Goal: Task Accomplishment & Management: Manage account settings

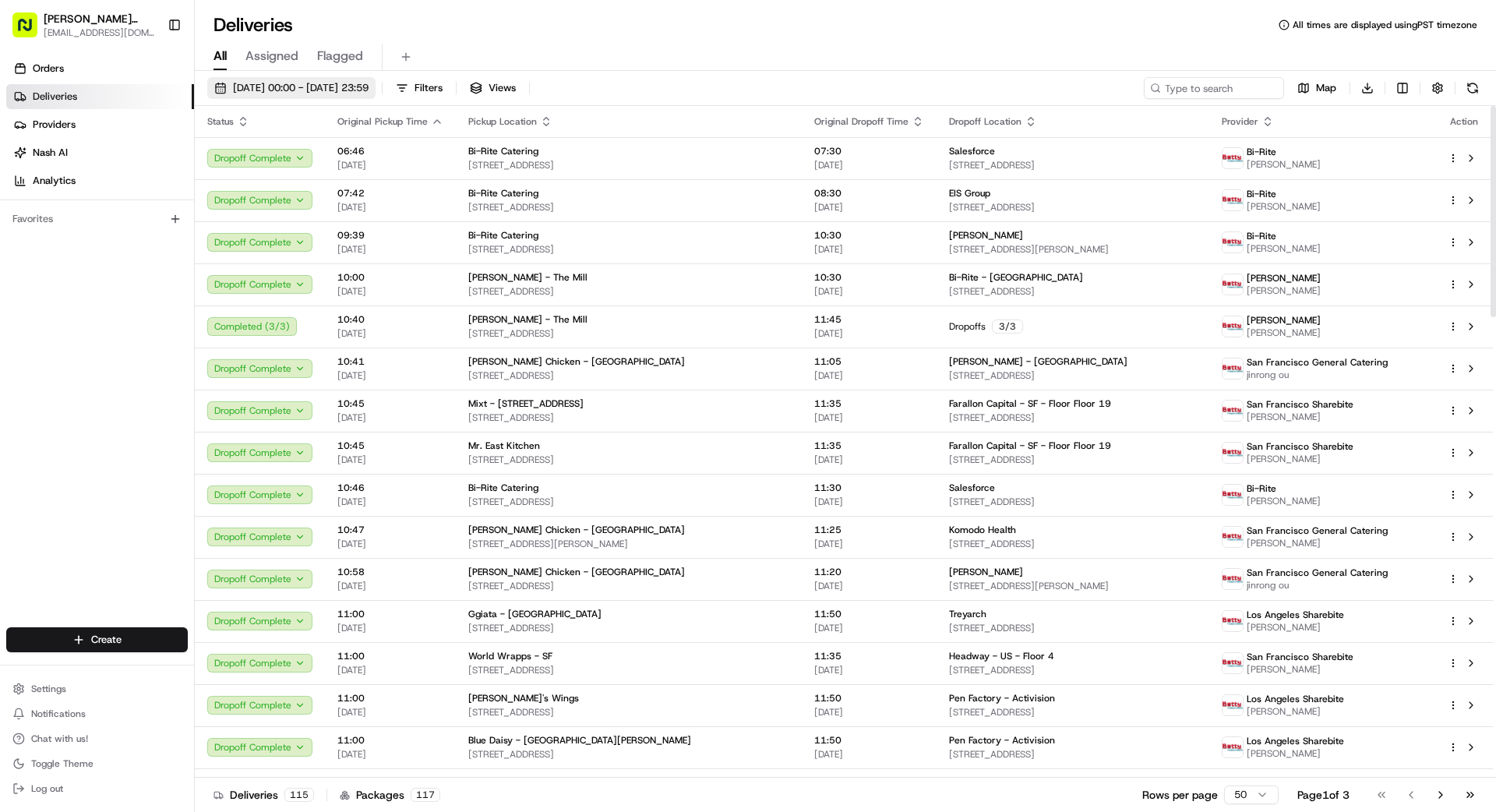
click at [329, 91] on span "[DATE] 00:00 - [DATE] 23:59" at bounding box center [301, 88] width 135 height 14
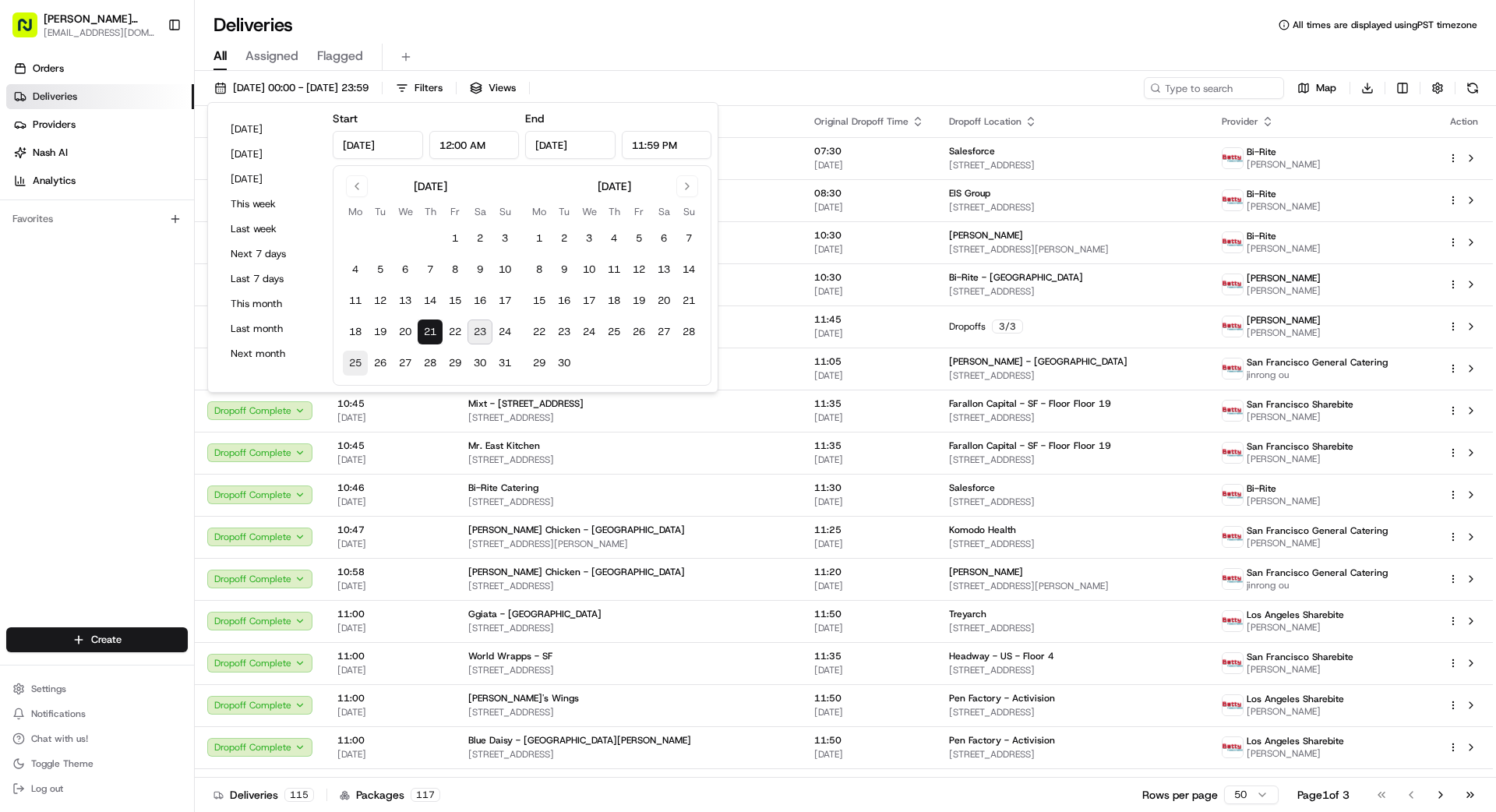
click at [353, 364] on button "25" at bounding box center [355, 363] width 25 height 25
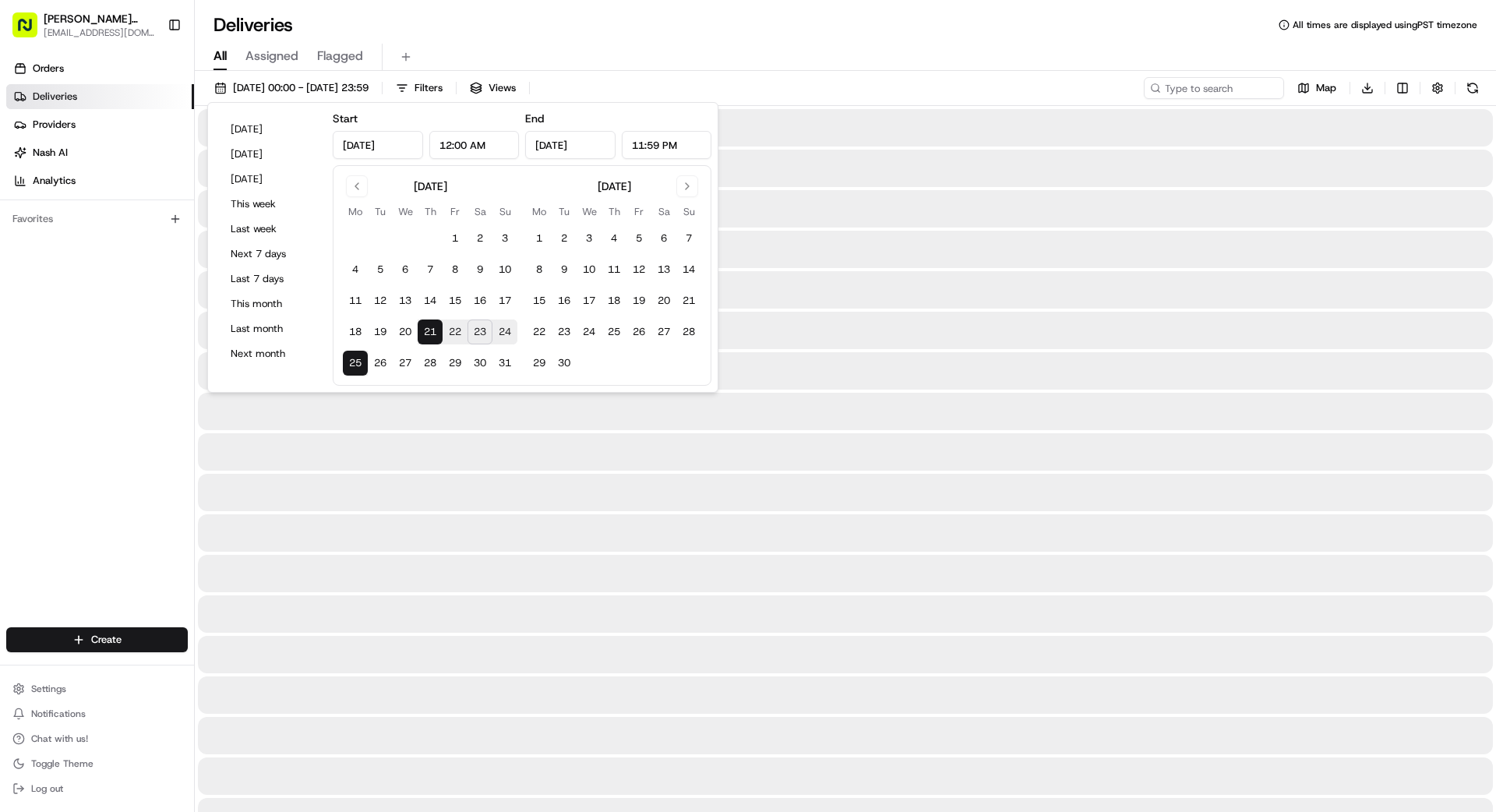
type input "[DATE]"
click at [354, 364] on button "25" at bounding box center [355, 363] width 25 height 25
type input "[DATE]"
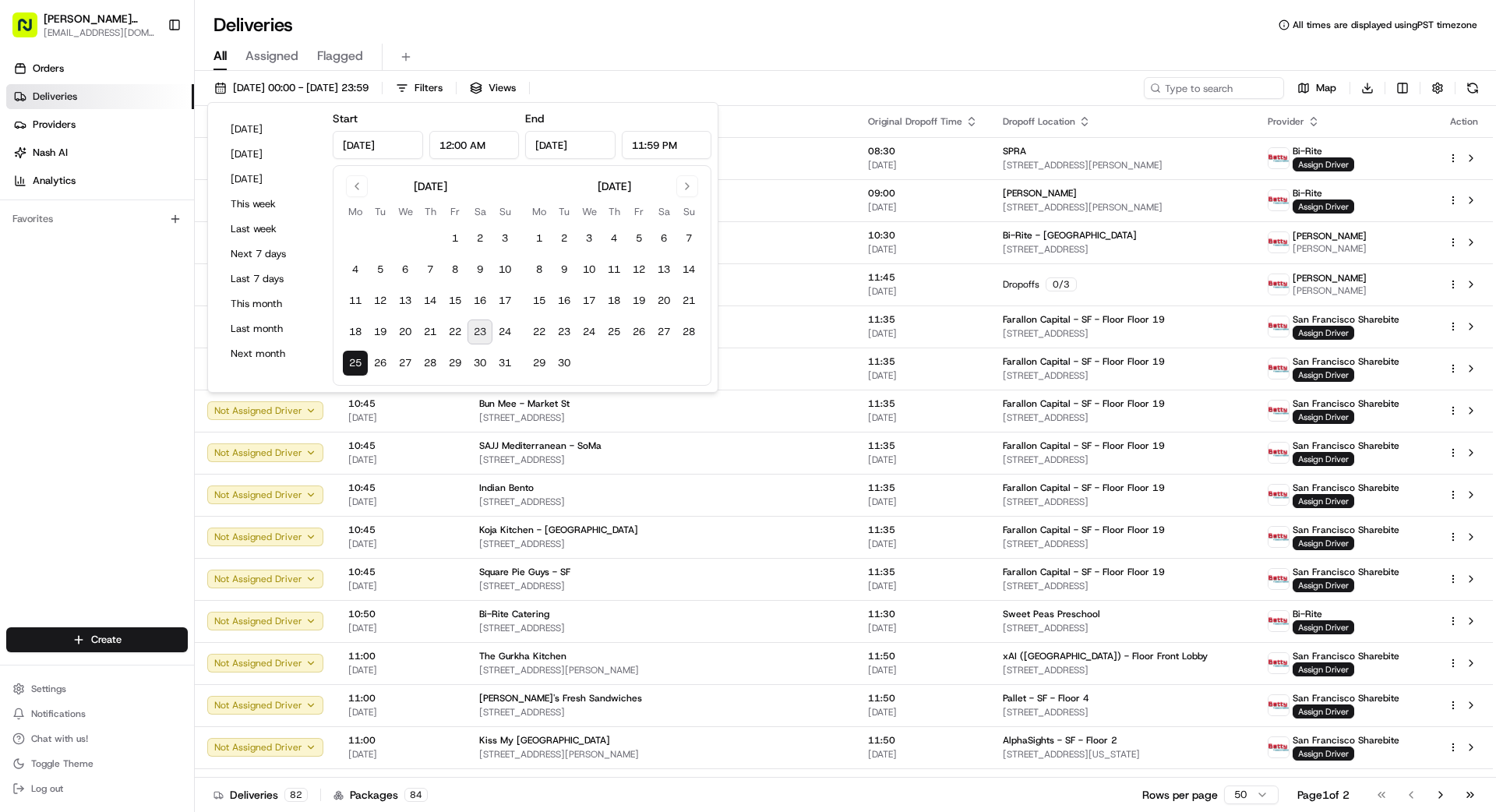
click at [191, 412] on div "Orders Deliveries Providers [PERSON_NAME] Analytics Favorites" at bounding box center [97, 344] width 194 height 587
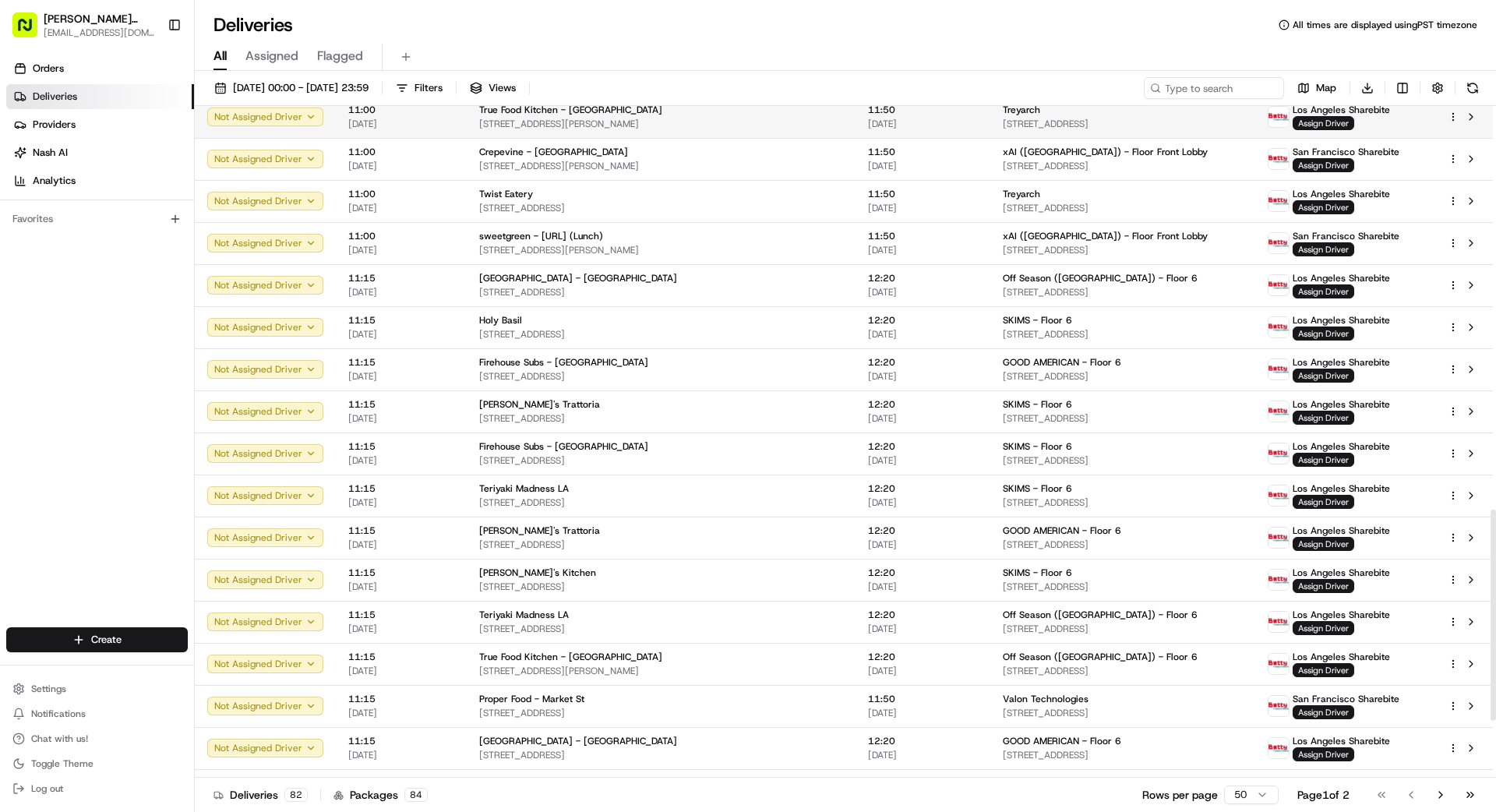
scroll to position [1286, 0]
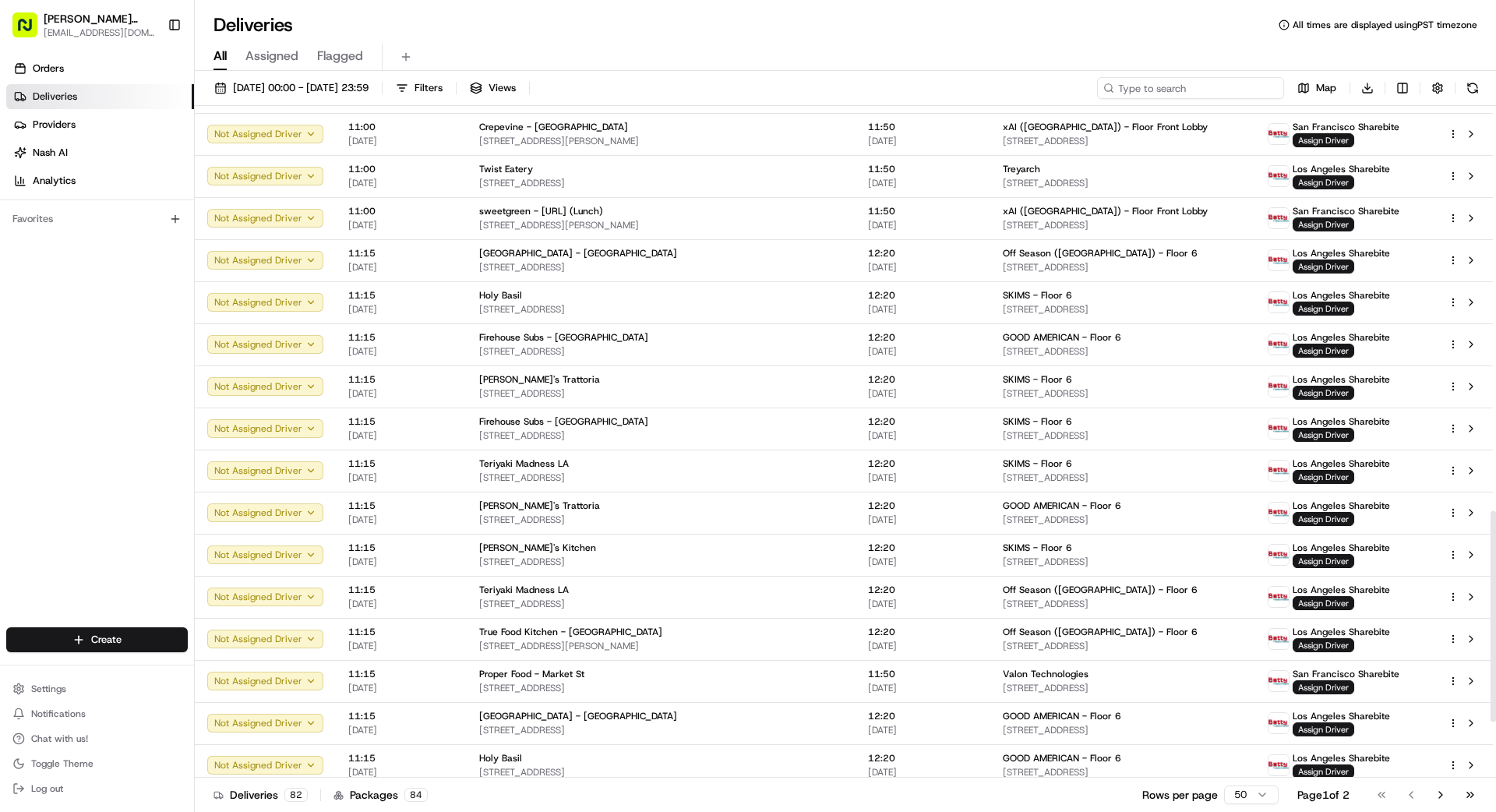
click at [1172, 86] on input at bounding box center [1191, 88] width 187 height 22
type input "1601"
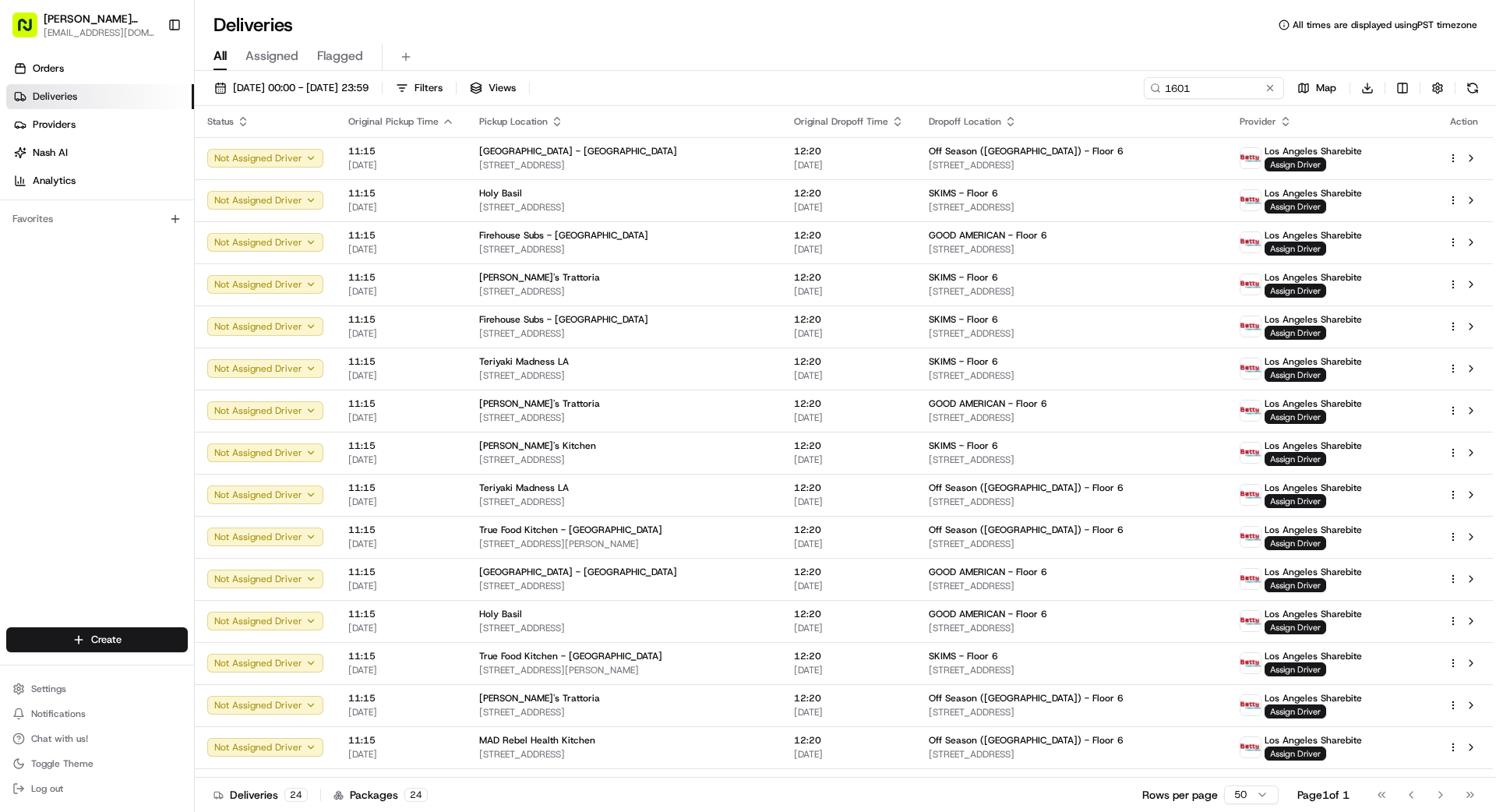
drag, startPoint x: 1273, startPoint y: 88, endPoint x: 1257, endPoint y: 87, distance: 16.0
click at [1273, 88] on button at bounding box center [1270, 88] width 16 height 16
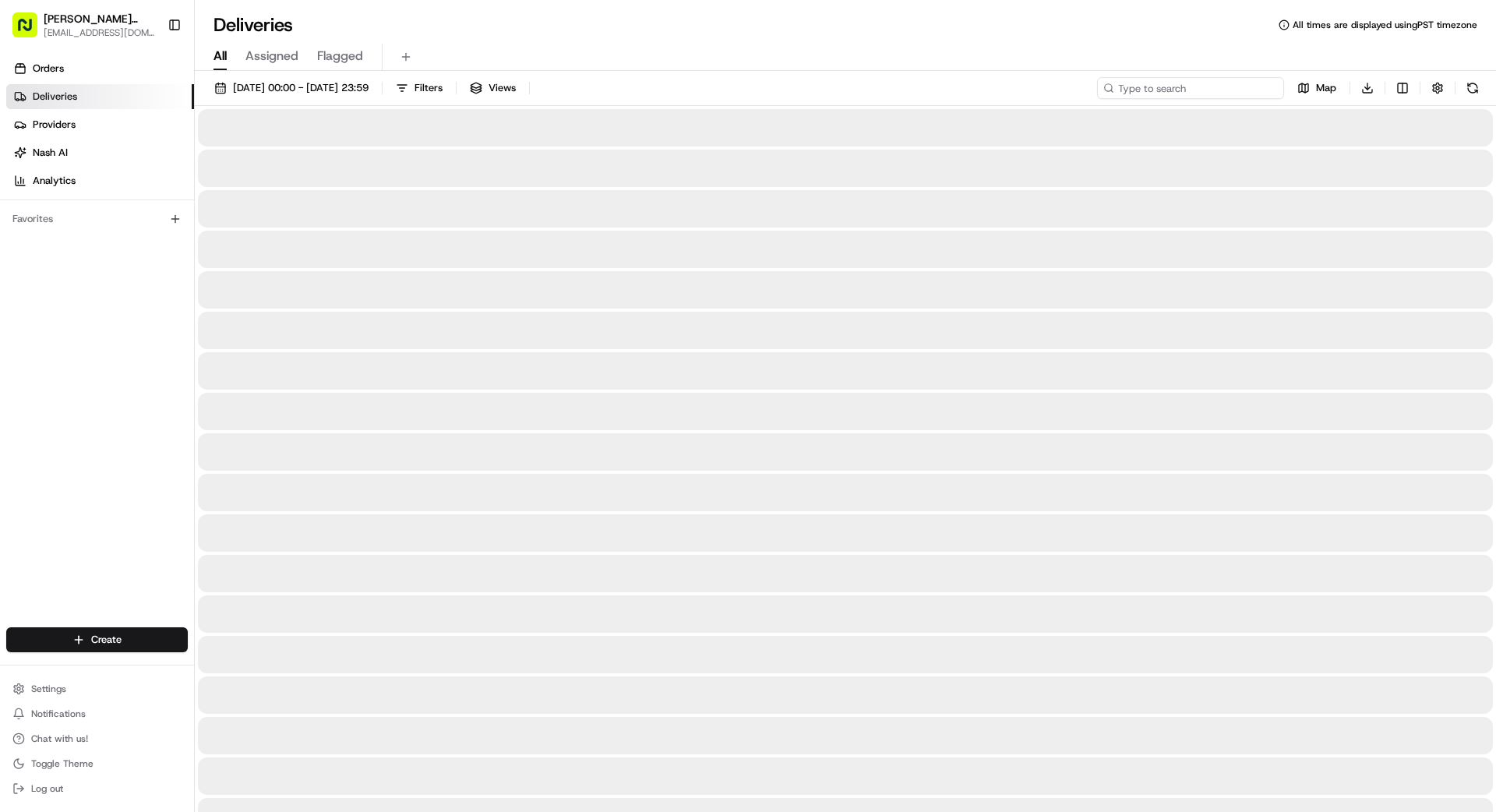
click at [1214, 86] on input at bounding box center [1191, 88] width 187 height 22
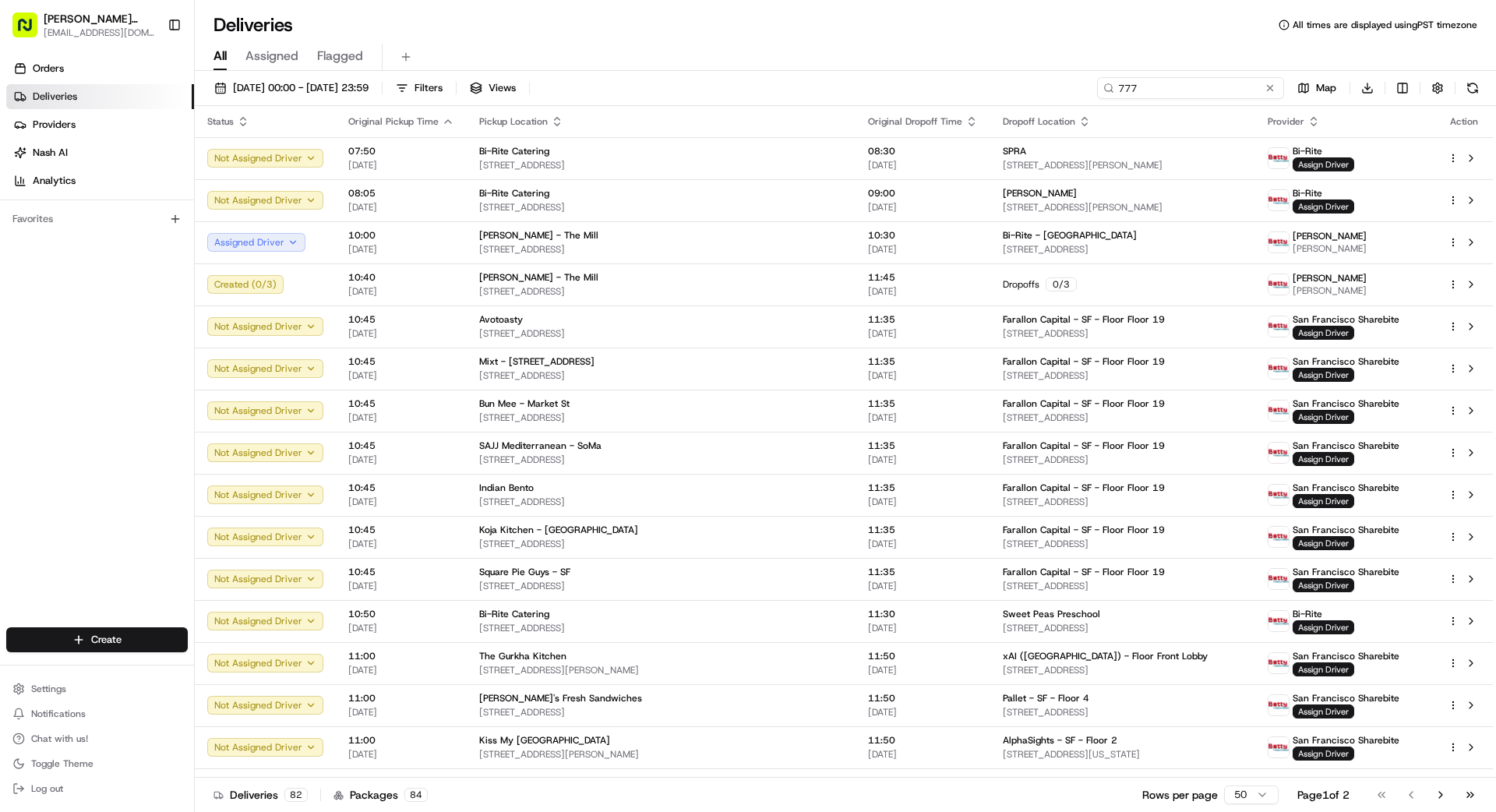
type input "777"
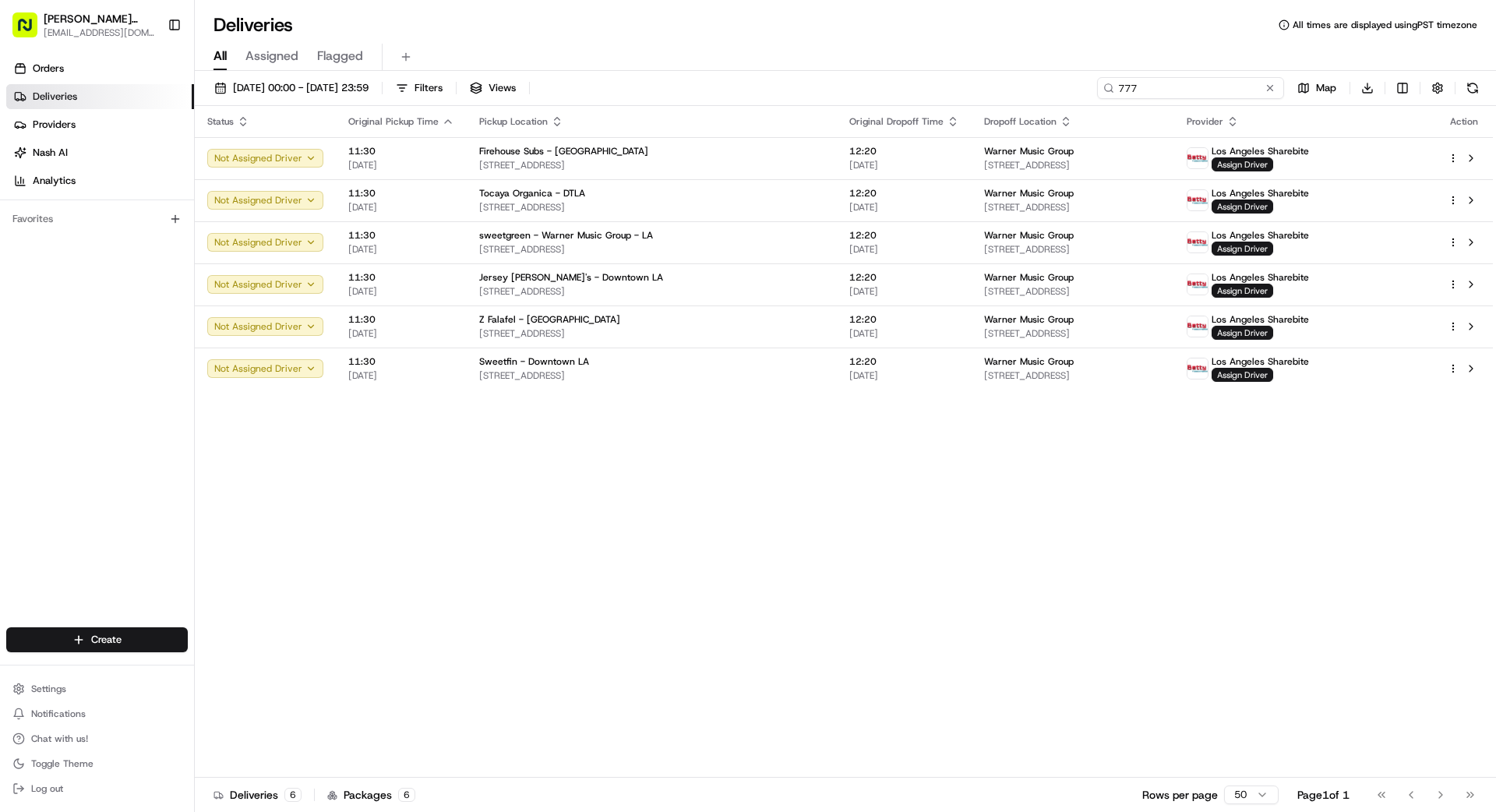
drag, startPoint x: 1147, startPoint y: 86, endPoint x: 1095, endPoint y: 83, distance: 52.1
click at [1097, 83] on div "777" at bounding box center [1191, 88] width 187 height 22
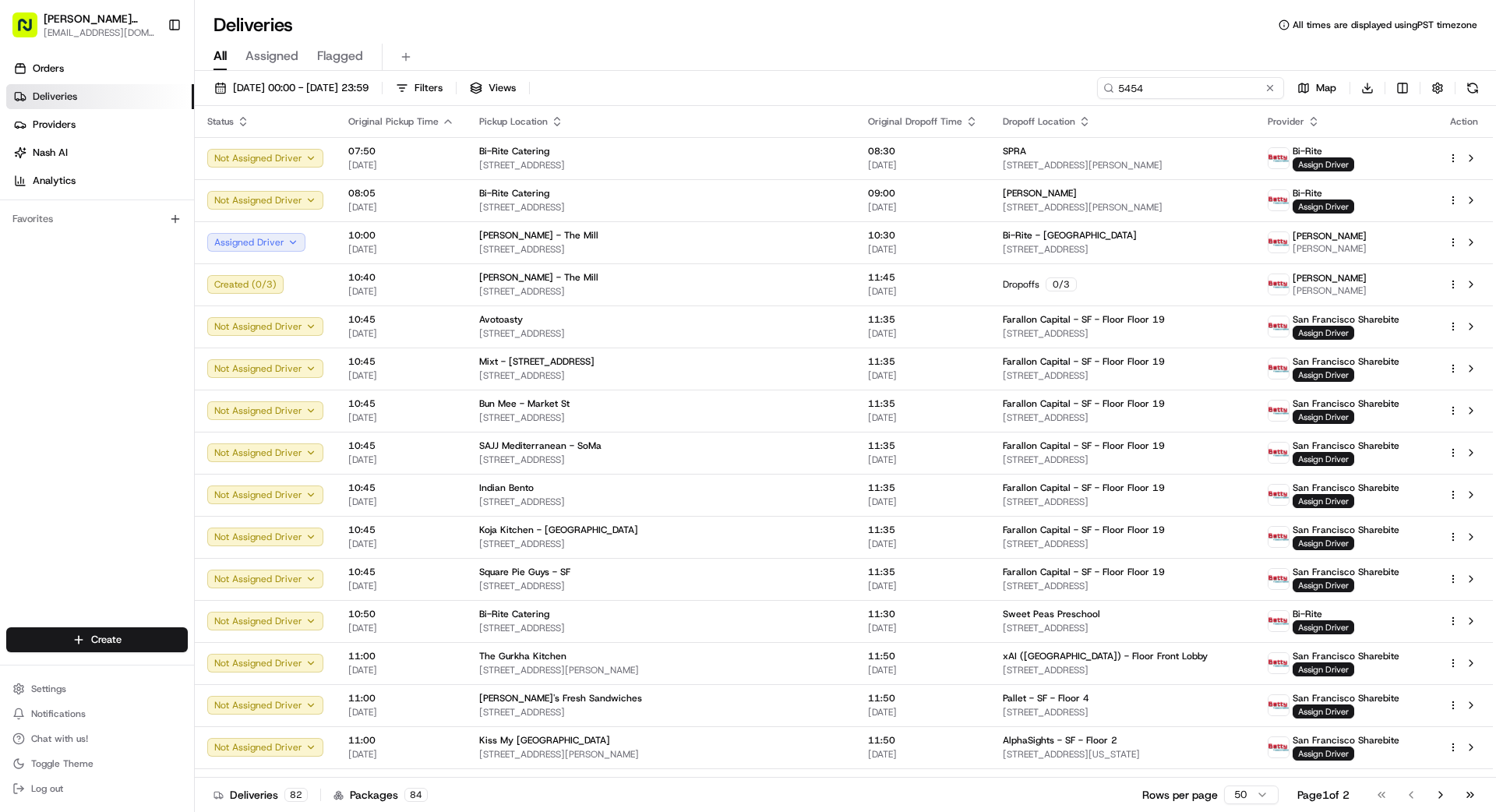
type input "5454"
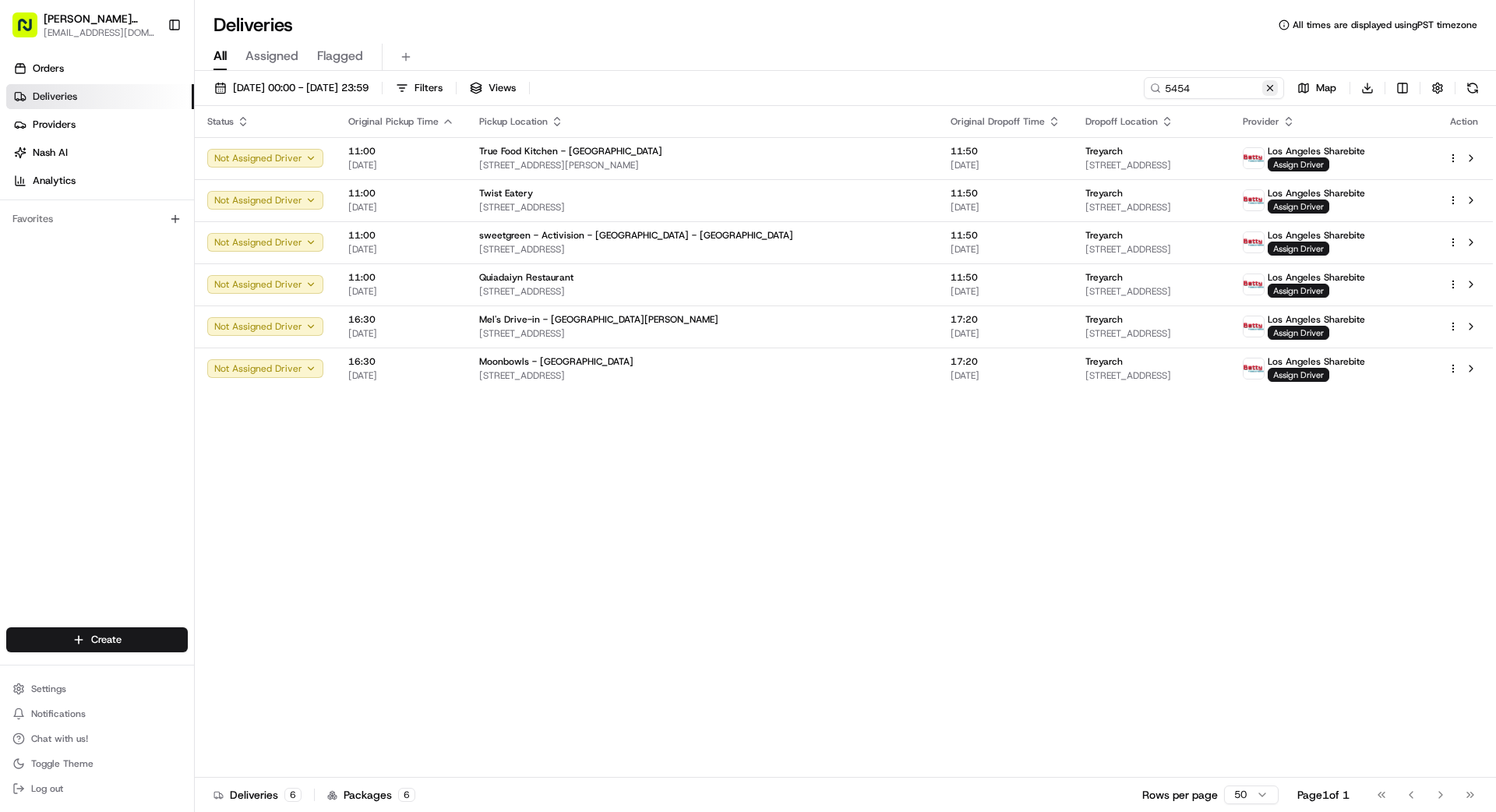
click at [1270, 85] on button at bounding box center [1270, 88] width 16 height 16
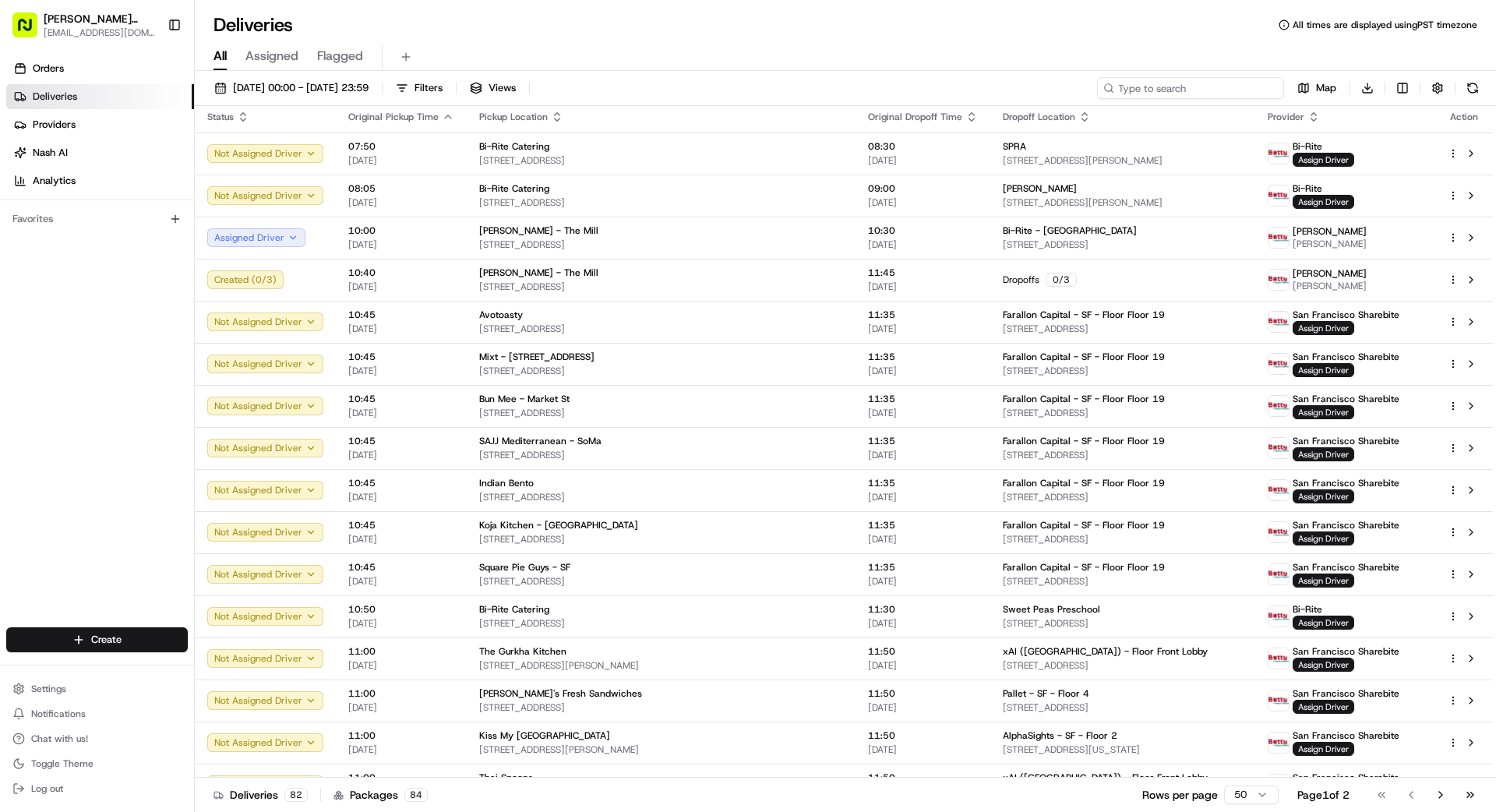
scroll to position [6, 0]
click at [1196, 91] on input at bounding box center [1191, 88] width 187 height 22
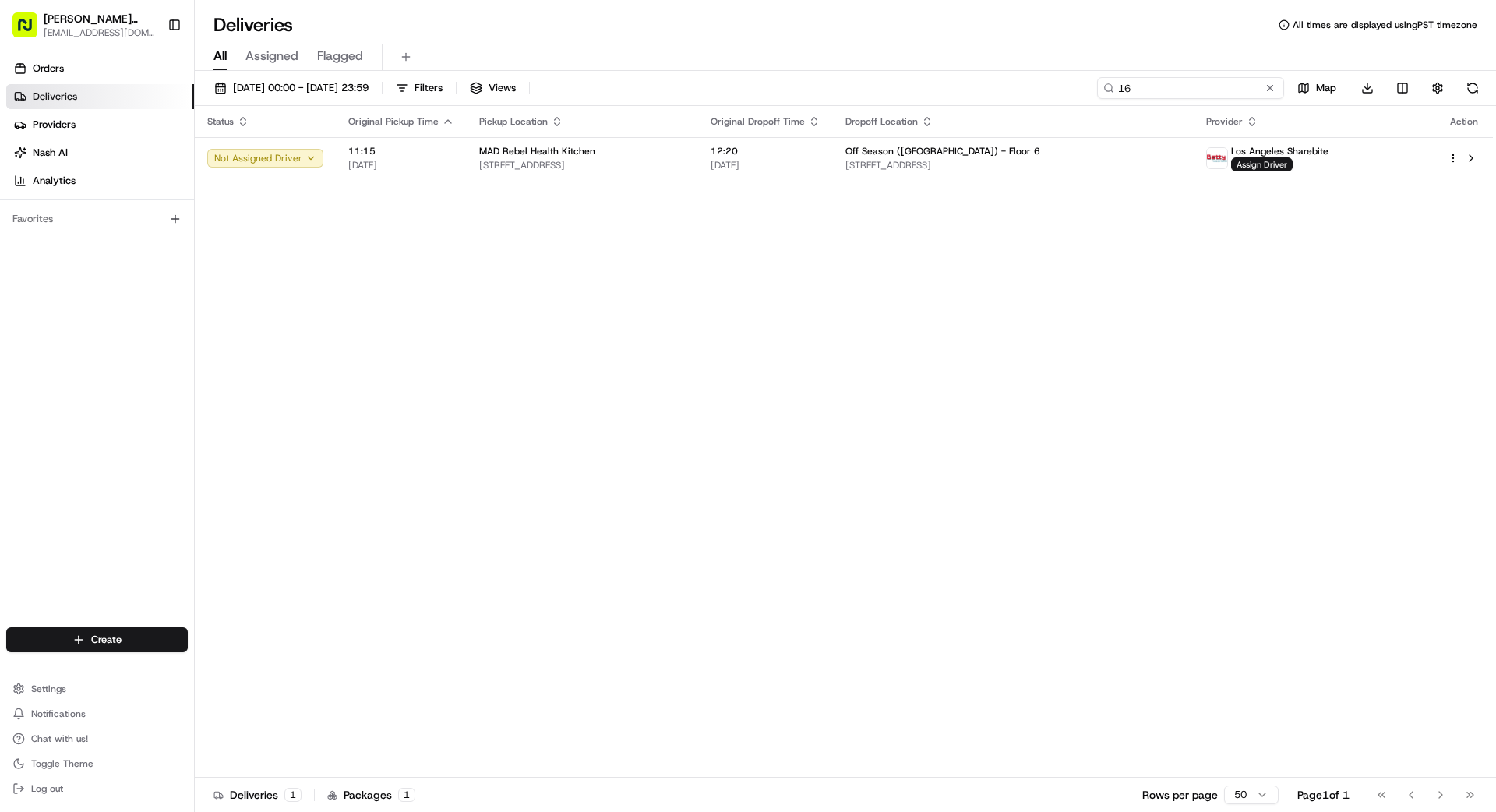
type input "1"
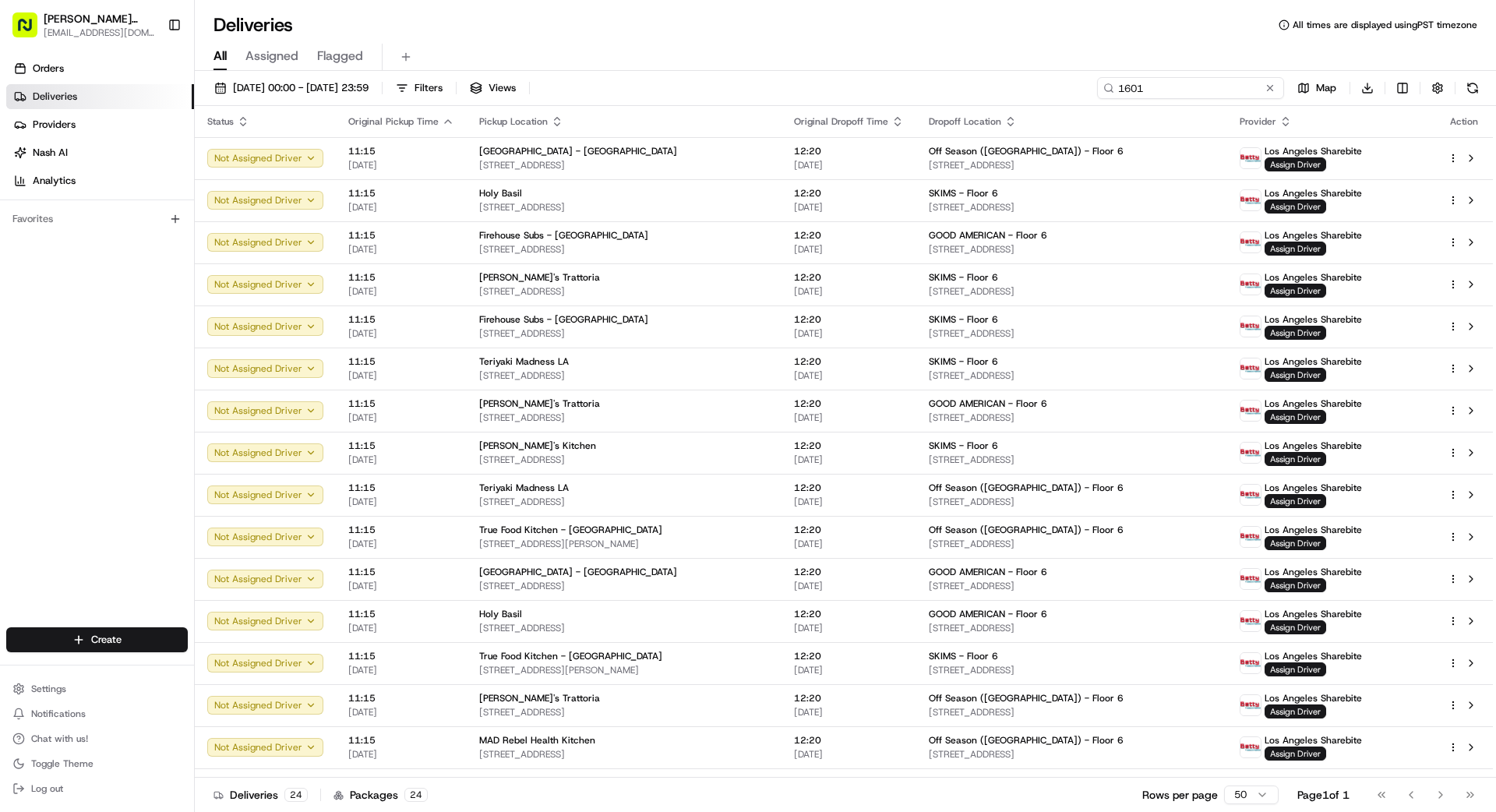
type input "1601"
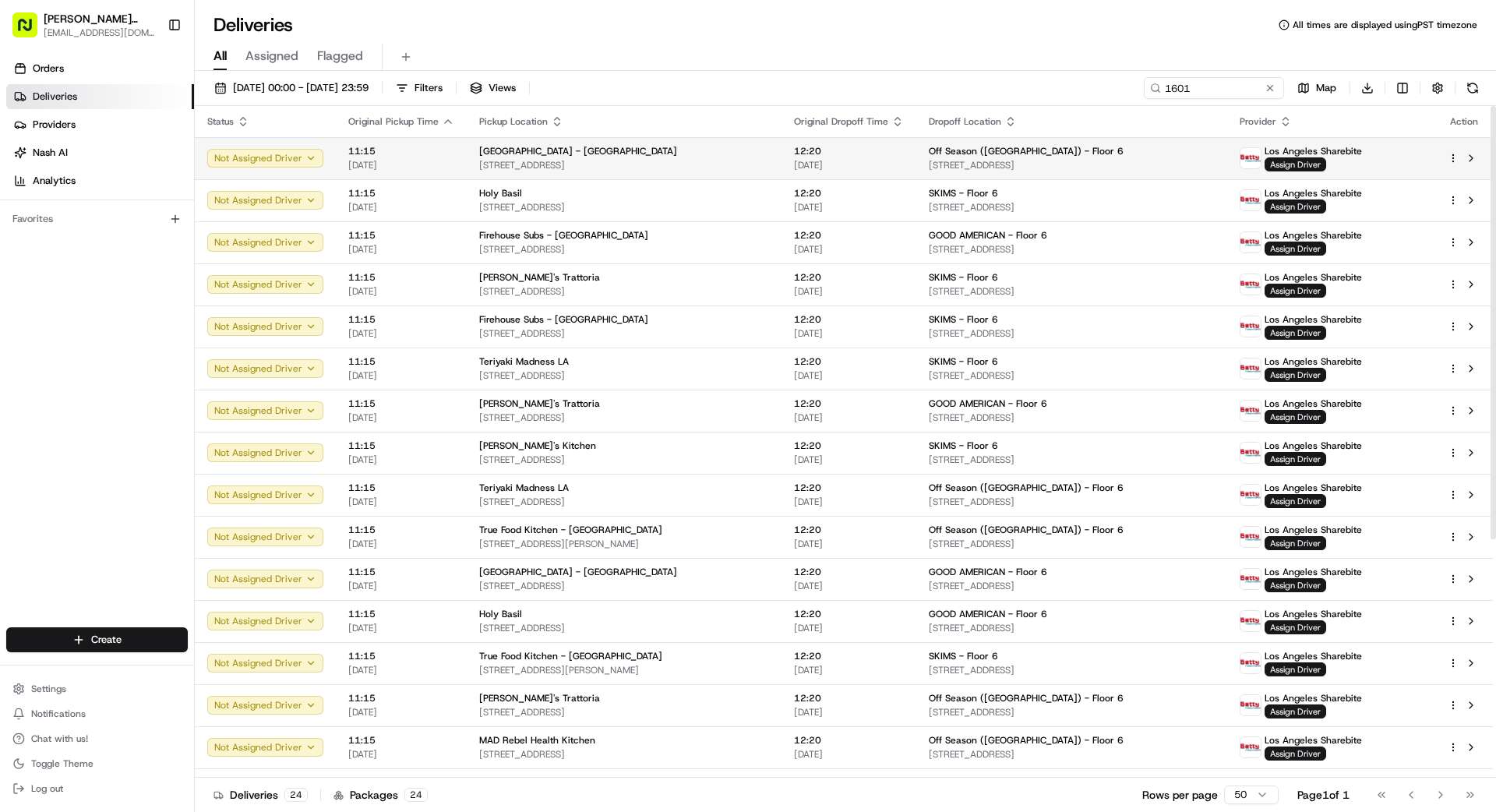
click at [748, 166] on span "[STREET_ADDRESS]" at bounding box center [624, 165] width 290 height 13
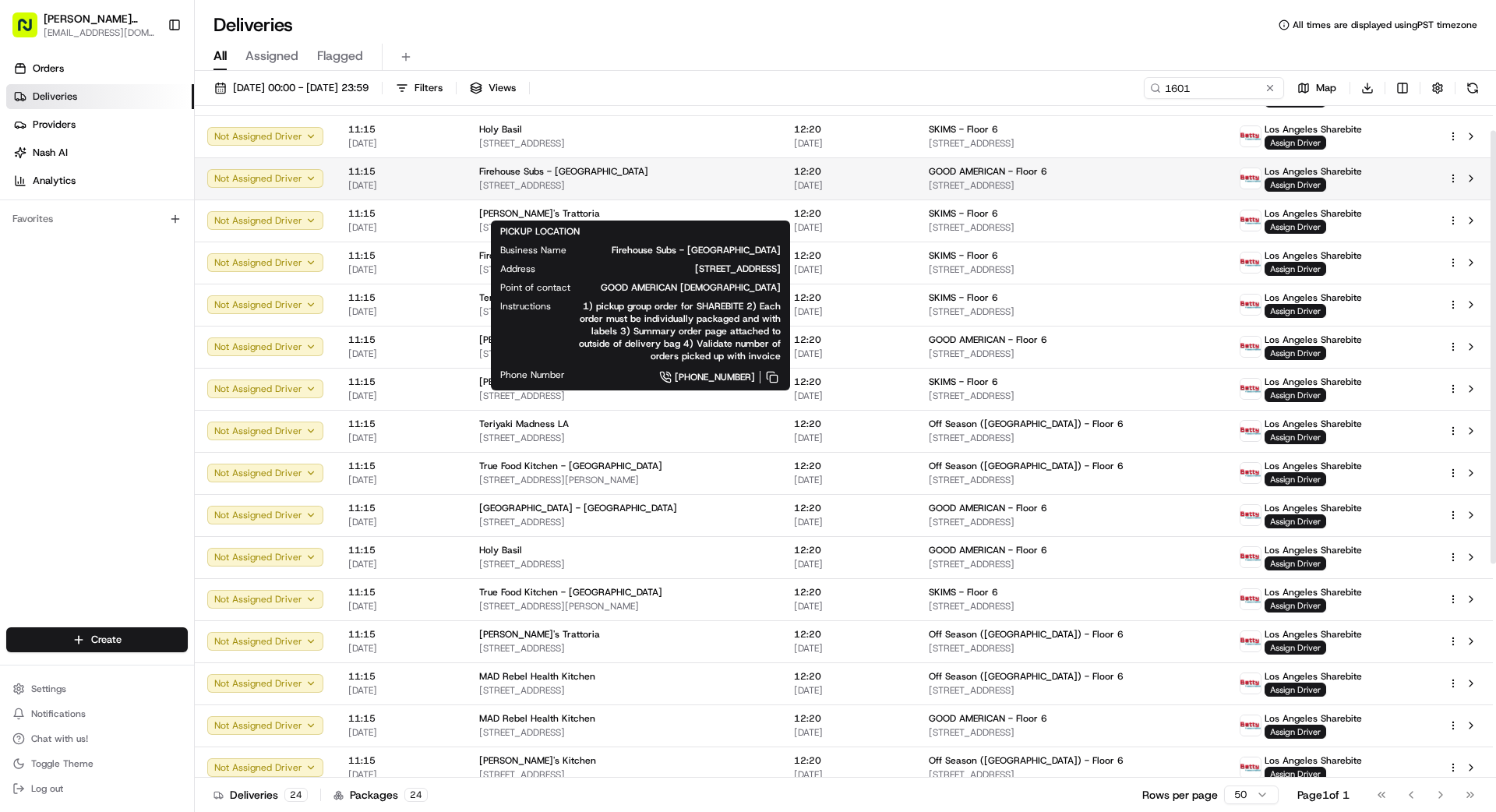
scroll to position [105, 0]
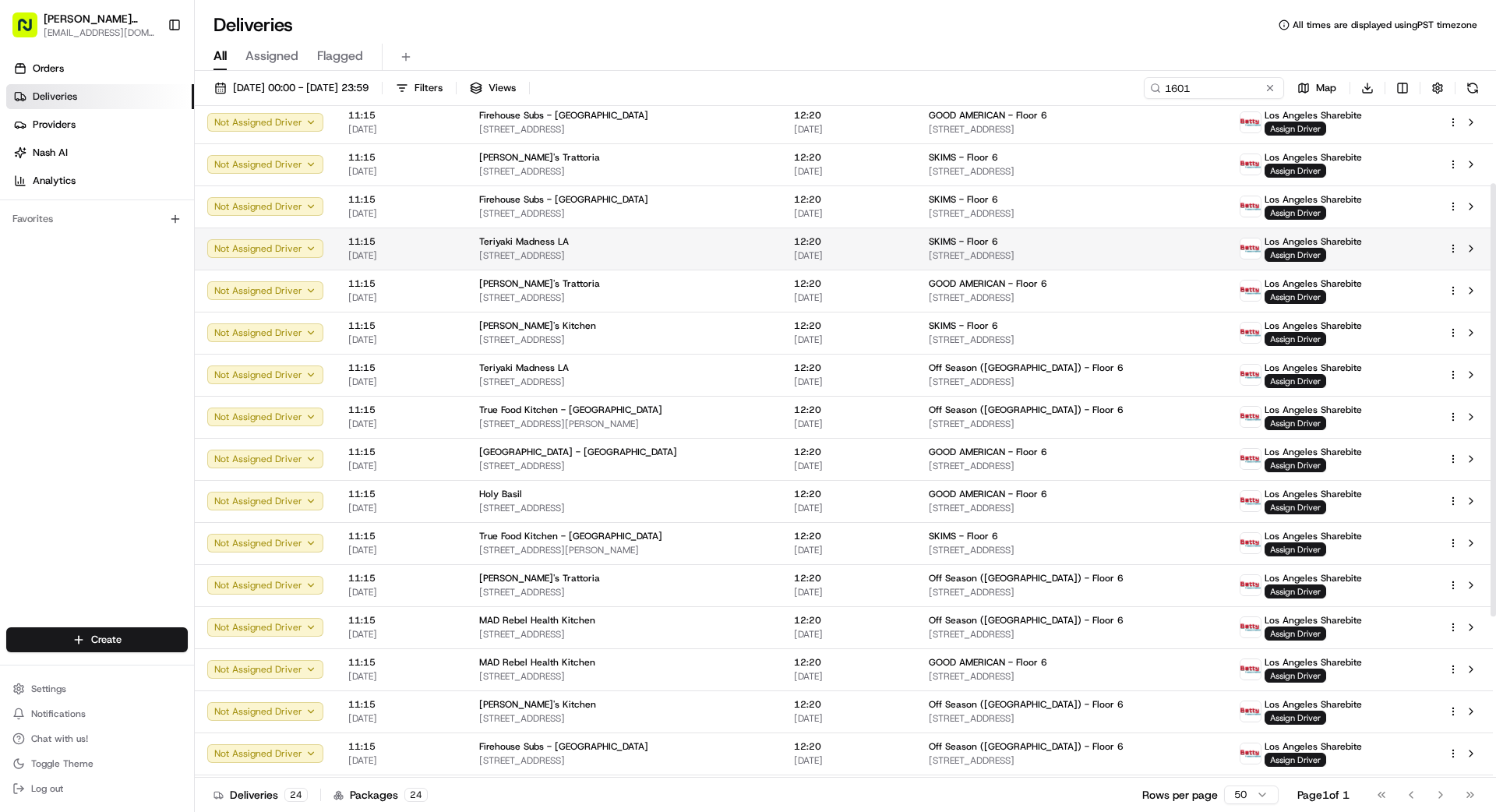
click at [657, 251] on span "[STREET_ADDRESS]" at bounding box center [624, 255] width 290 height 13
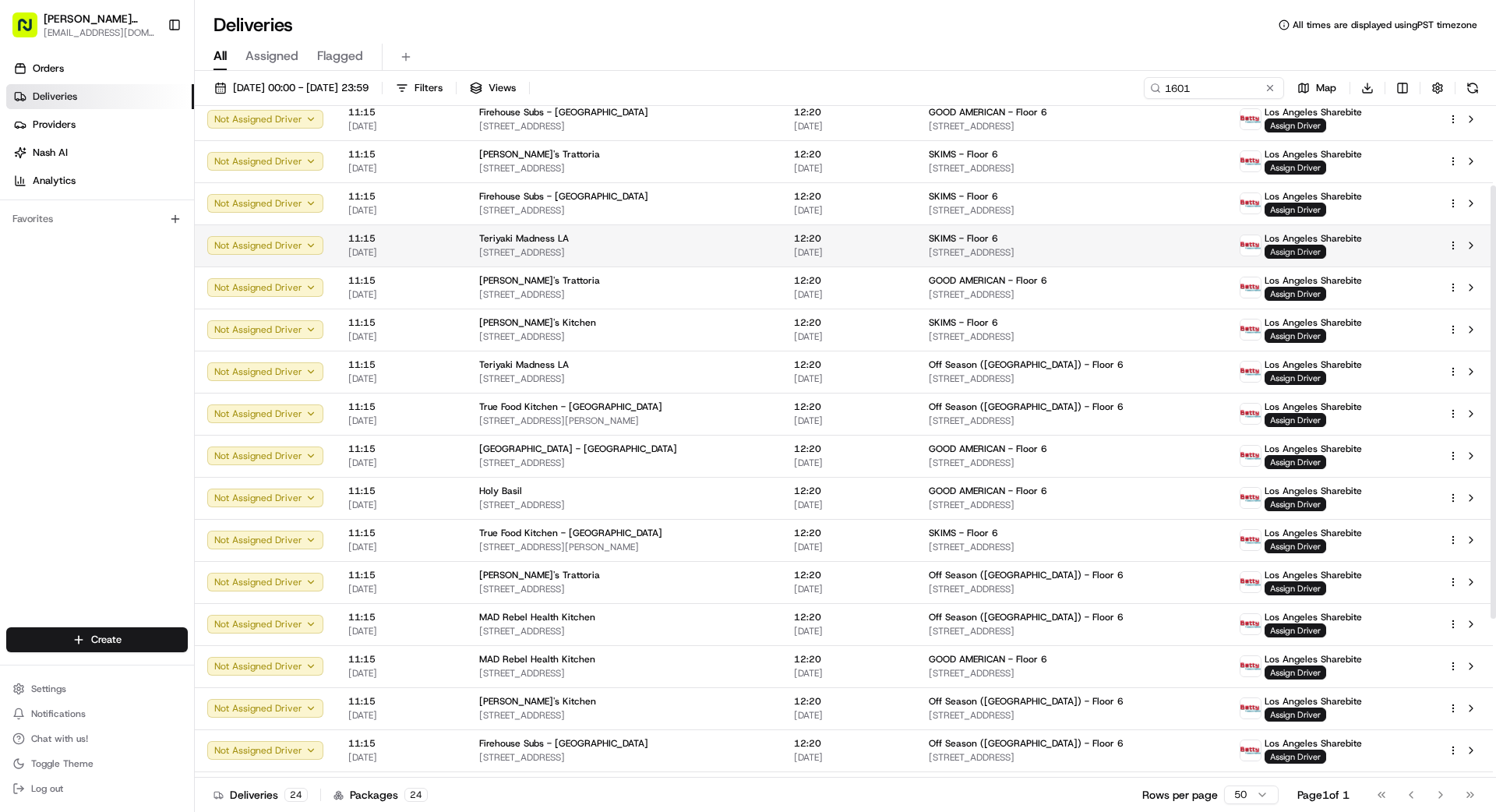
click at [1305, 250] on span "Assign Driver" at bounding box center [1295, 252] width 62 height 14
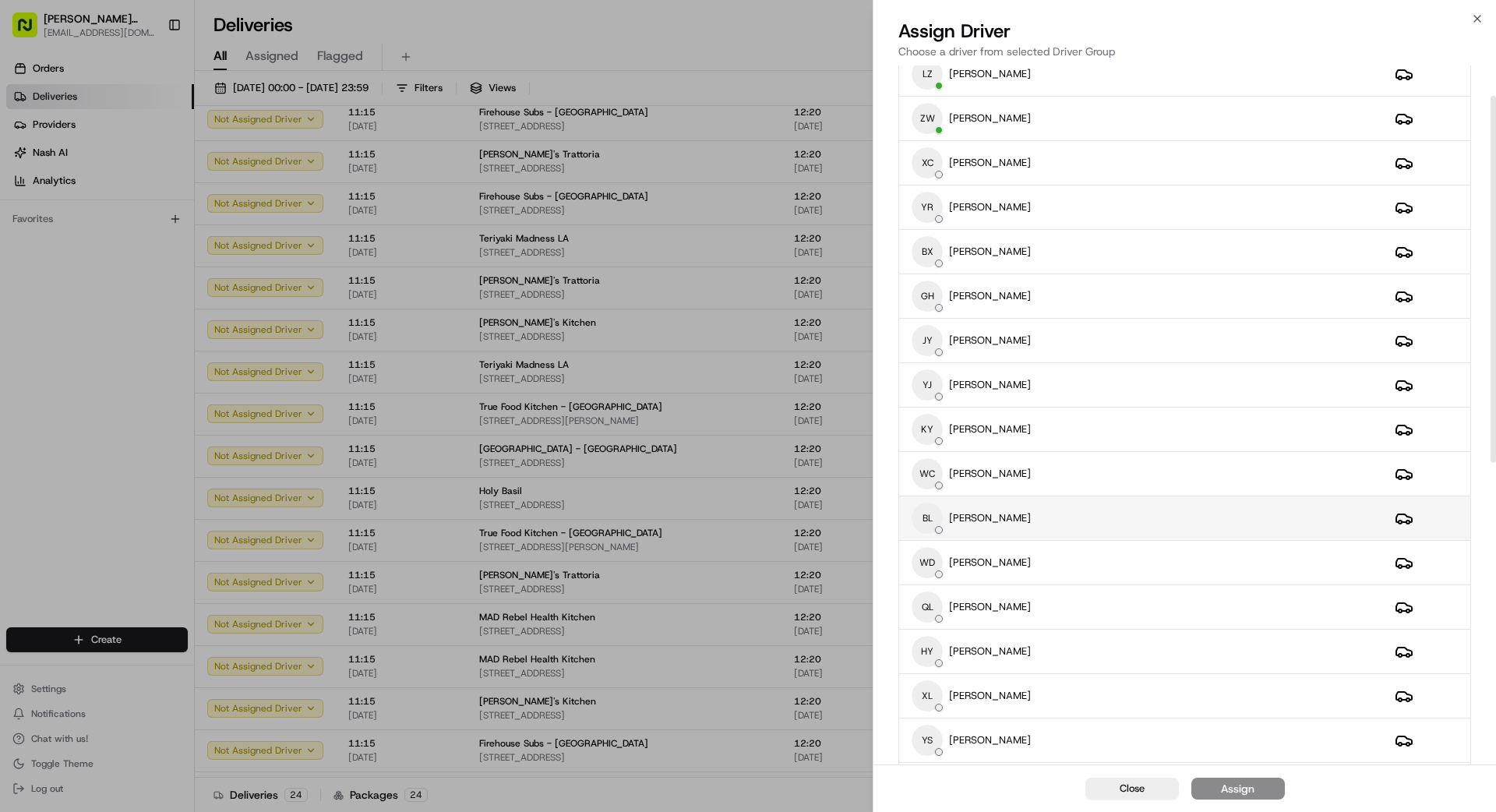
scroll to position [48, 0]
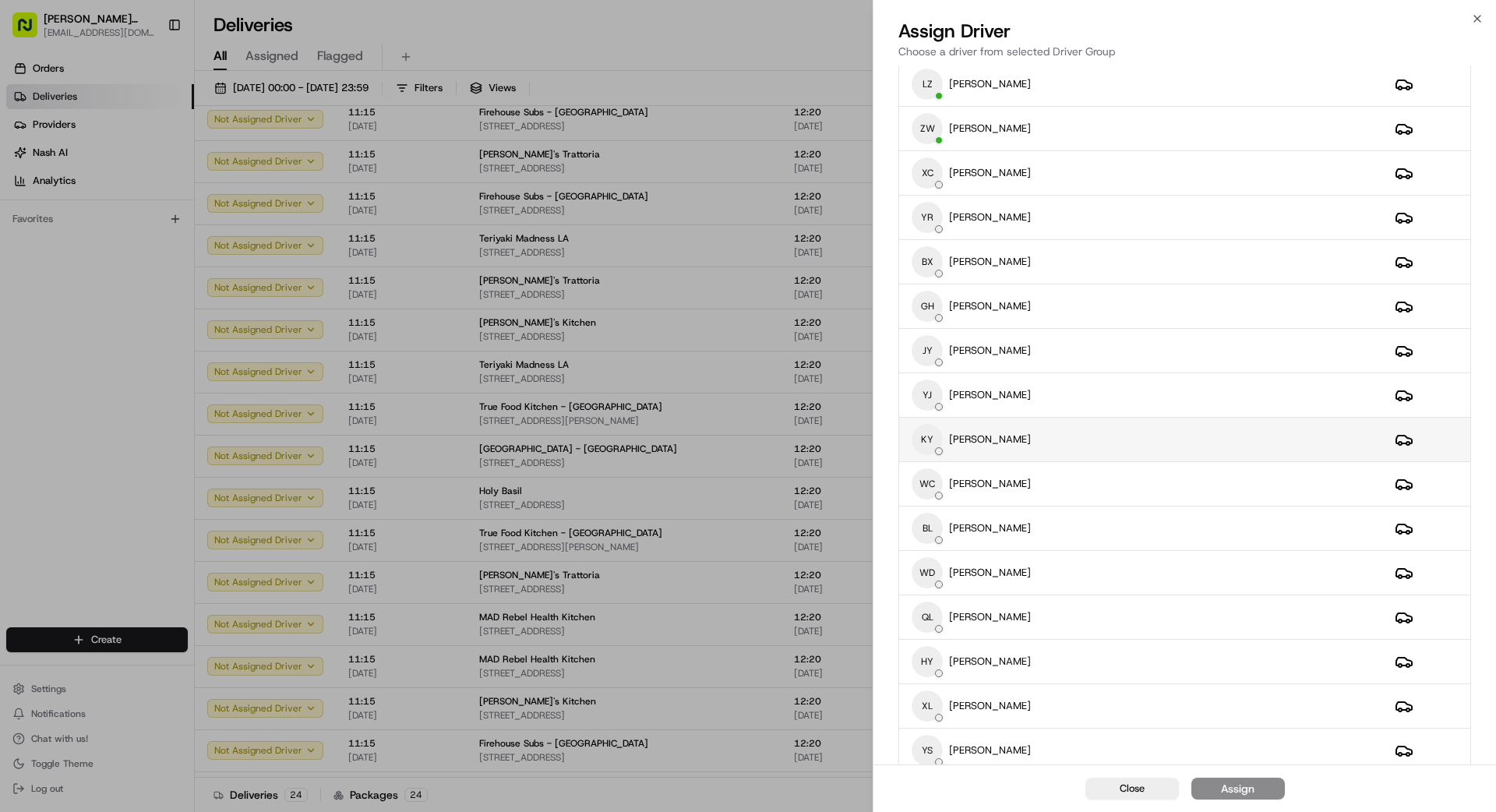
click at [1067, 432] on div "KY [PERSON_NAME]" at bounding box center [1141, 439] width 458 height 31
click at [1259, 789] on button "Assign" at bounding box center [1238, 789] width 94 height 22
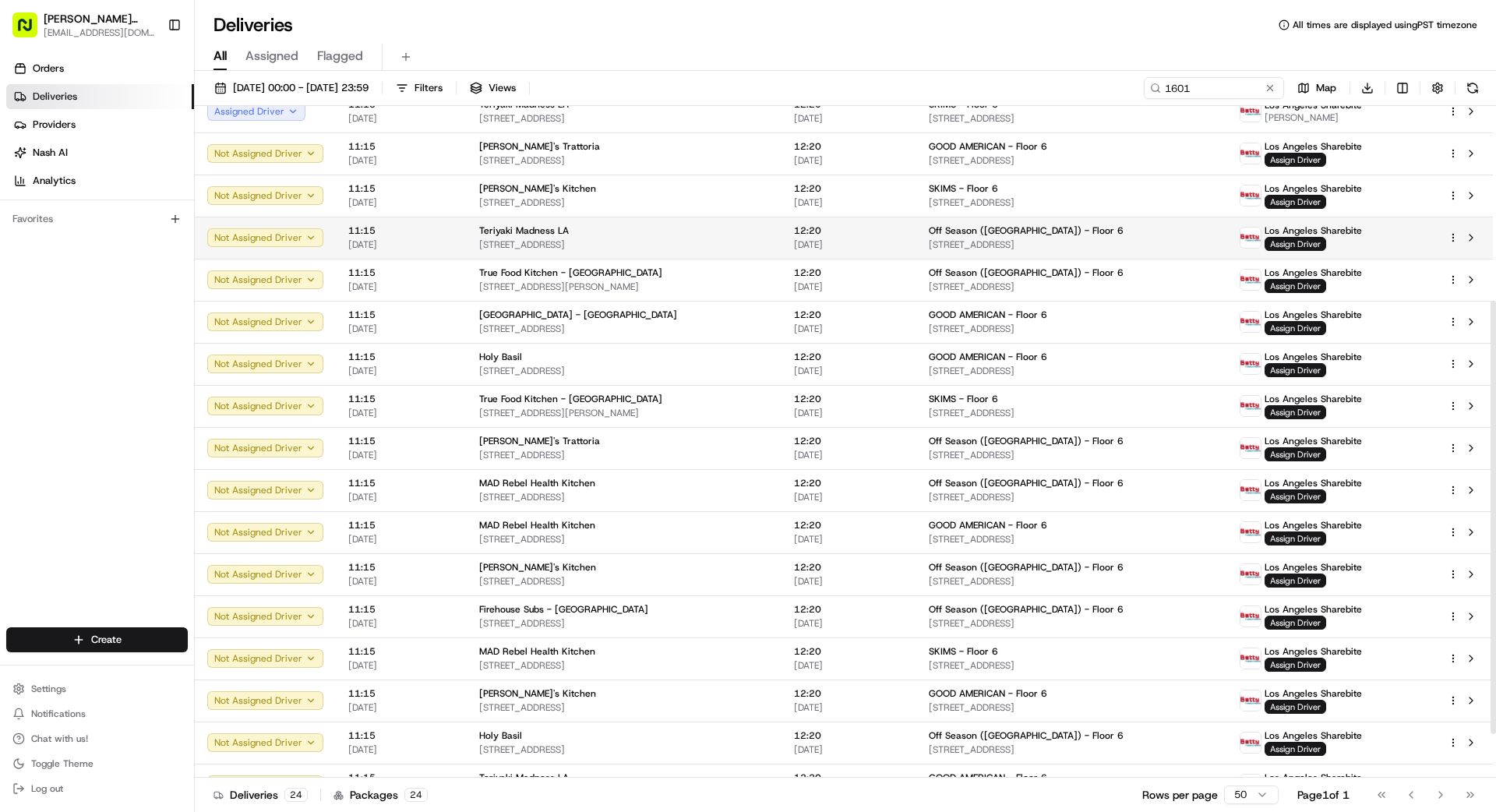
scroll to position [370, 0]
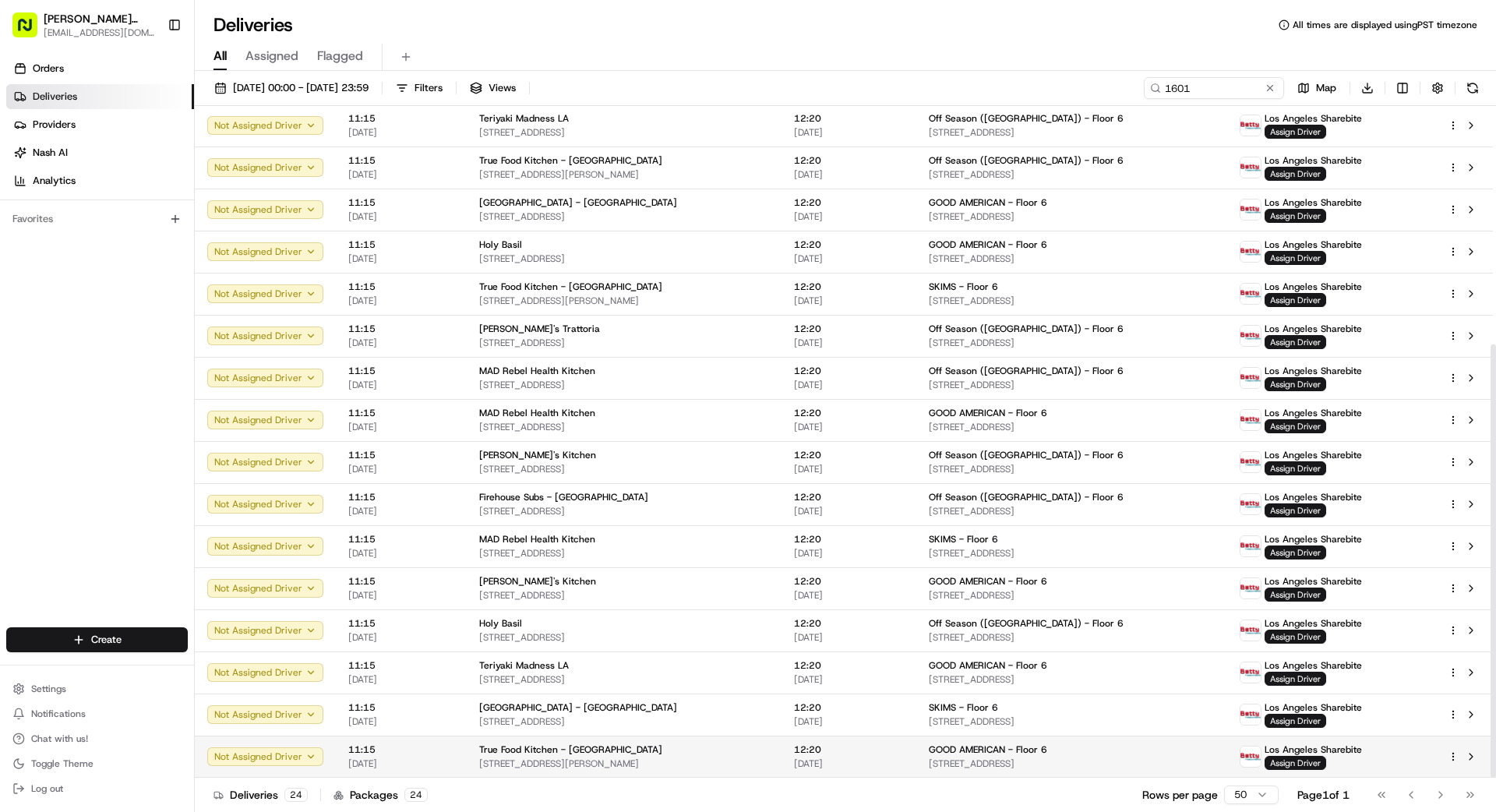
click at [646, 743] on td "True Food Kitchen - [GEOGRAPHIC_DATA] [STREET_ADDRESS][PERSON_NAME]" at bounding box center [624, 757] width 314 height 42
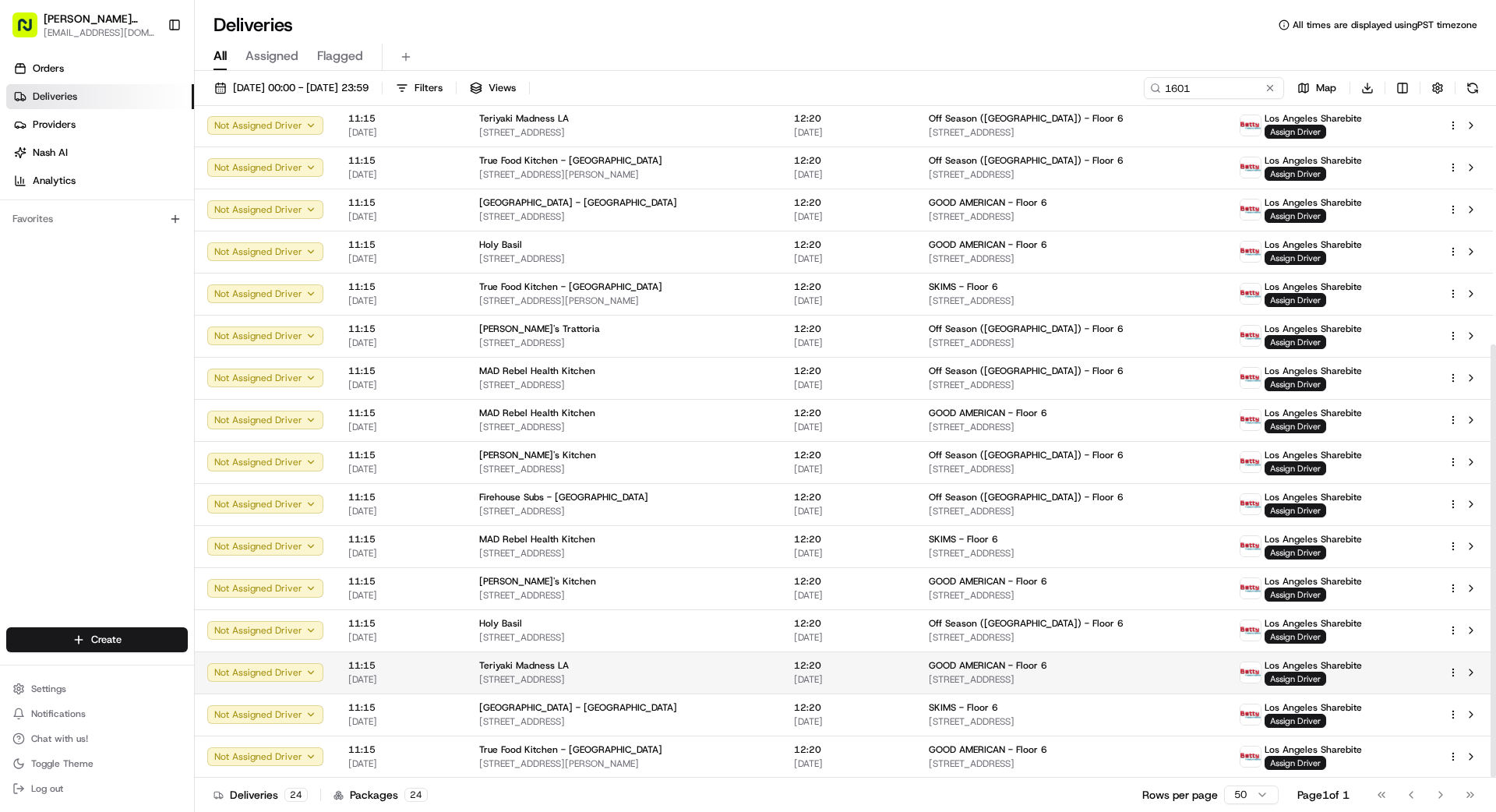
click at [653, 674] on span "[STREET_ADDRESS]" at bounding box center [624, 679] width 290 height 13
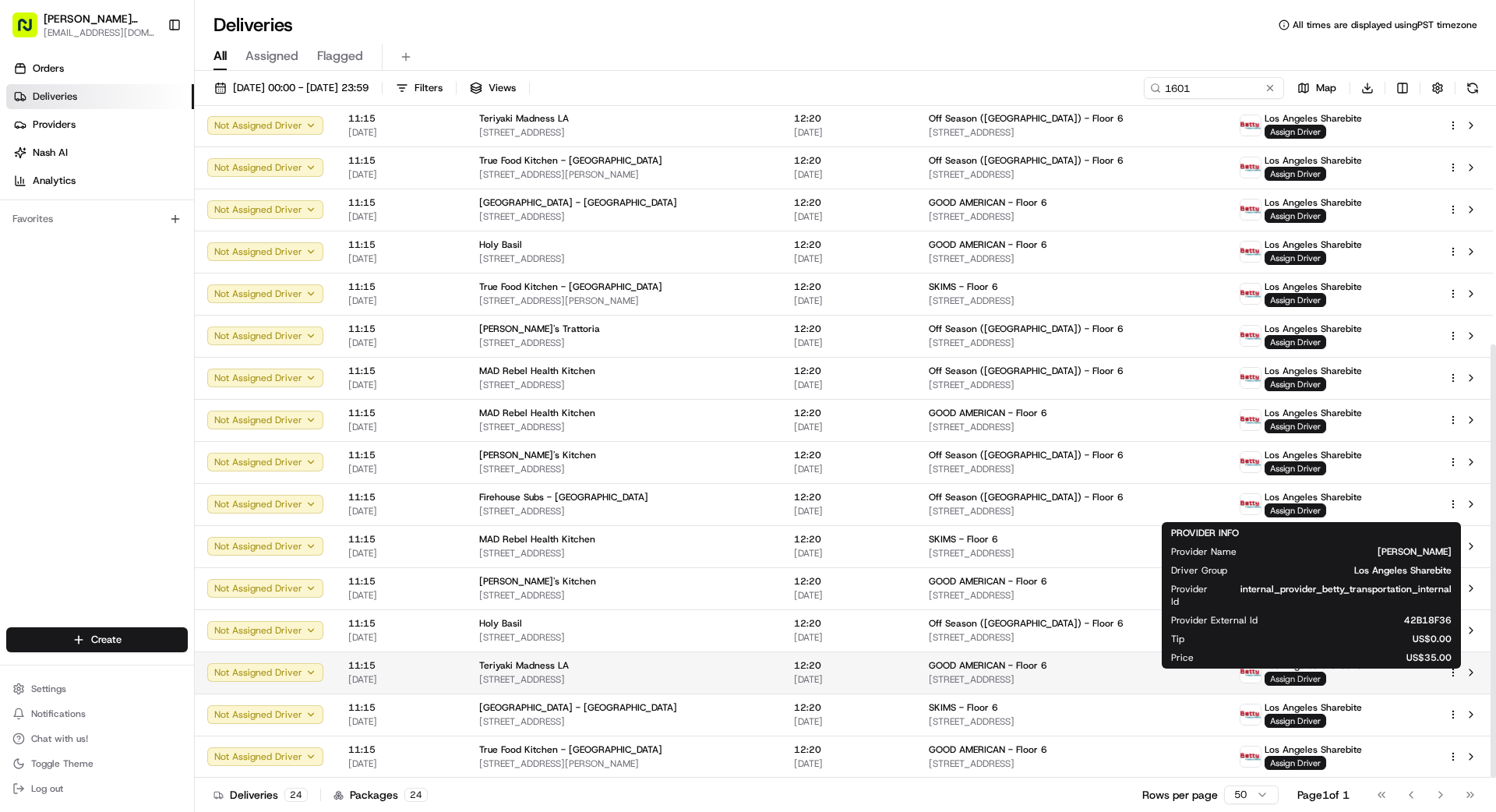
click at [1296, 674] on span "Assign Driver" at bounding box center [1295, 678] width 62 height 14
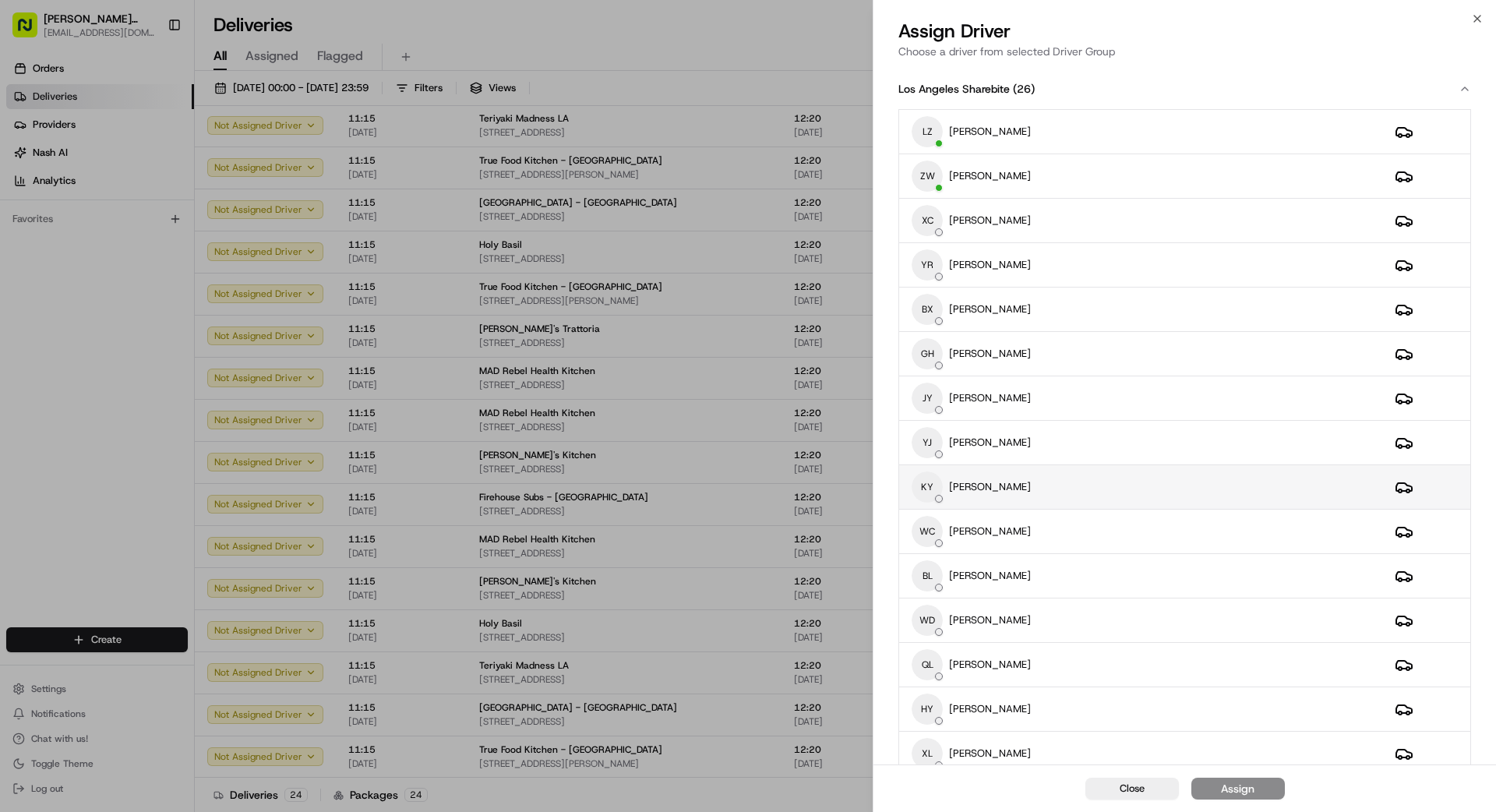
click at [1033, 492] on div "KY [PERSON_NAME]" at bounding box center [1141, 487] width 458 height 31
click at [1266, 788] on button "Assign" at bounding box center [1238, 789] width 94 height 22
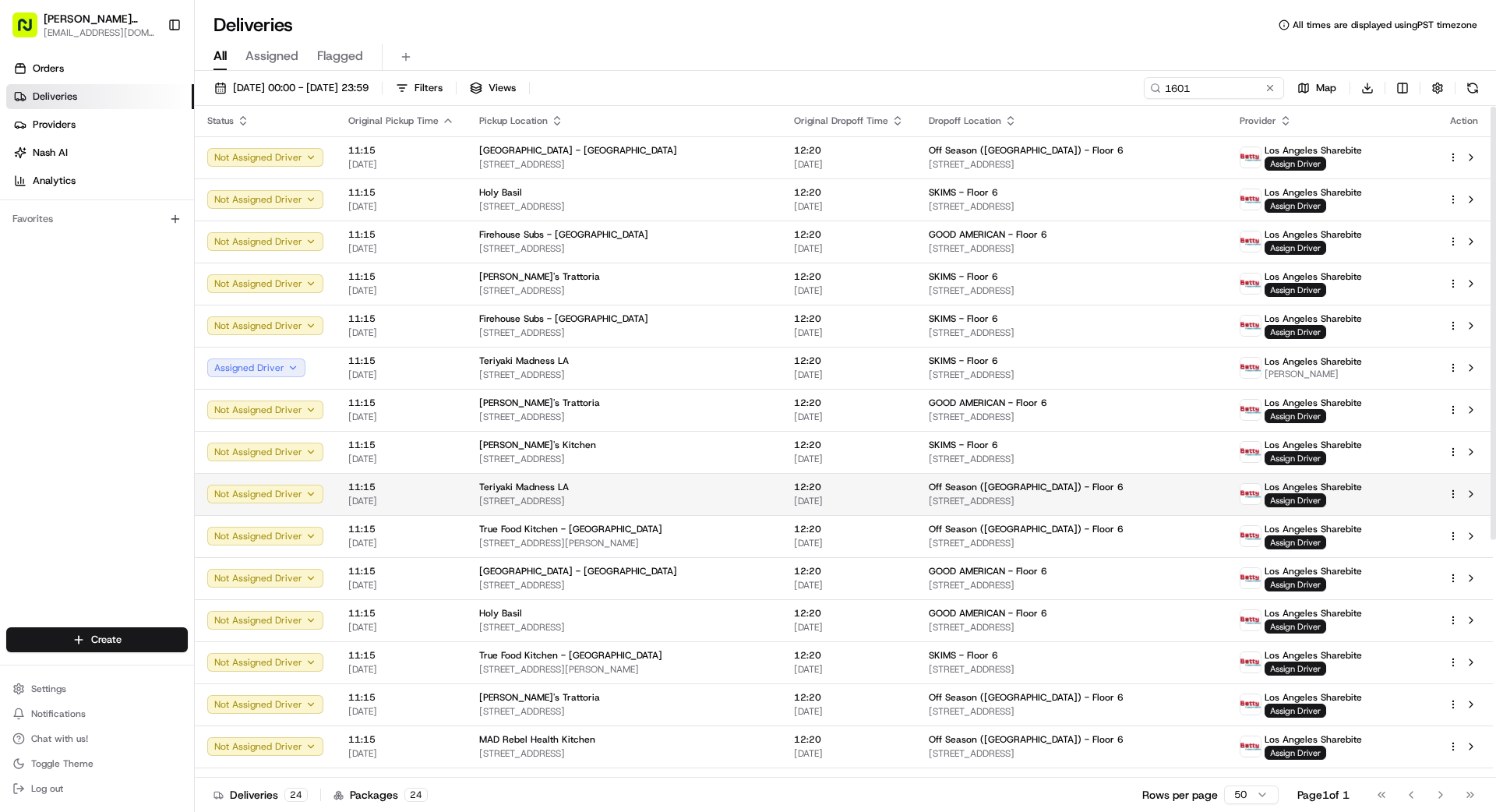
scroll to position [0, 0]
click at [1304, 501] on span "Assign Driver" at bounding box center [1295, 501] width 62 height 14
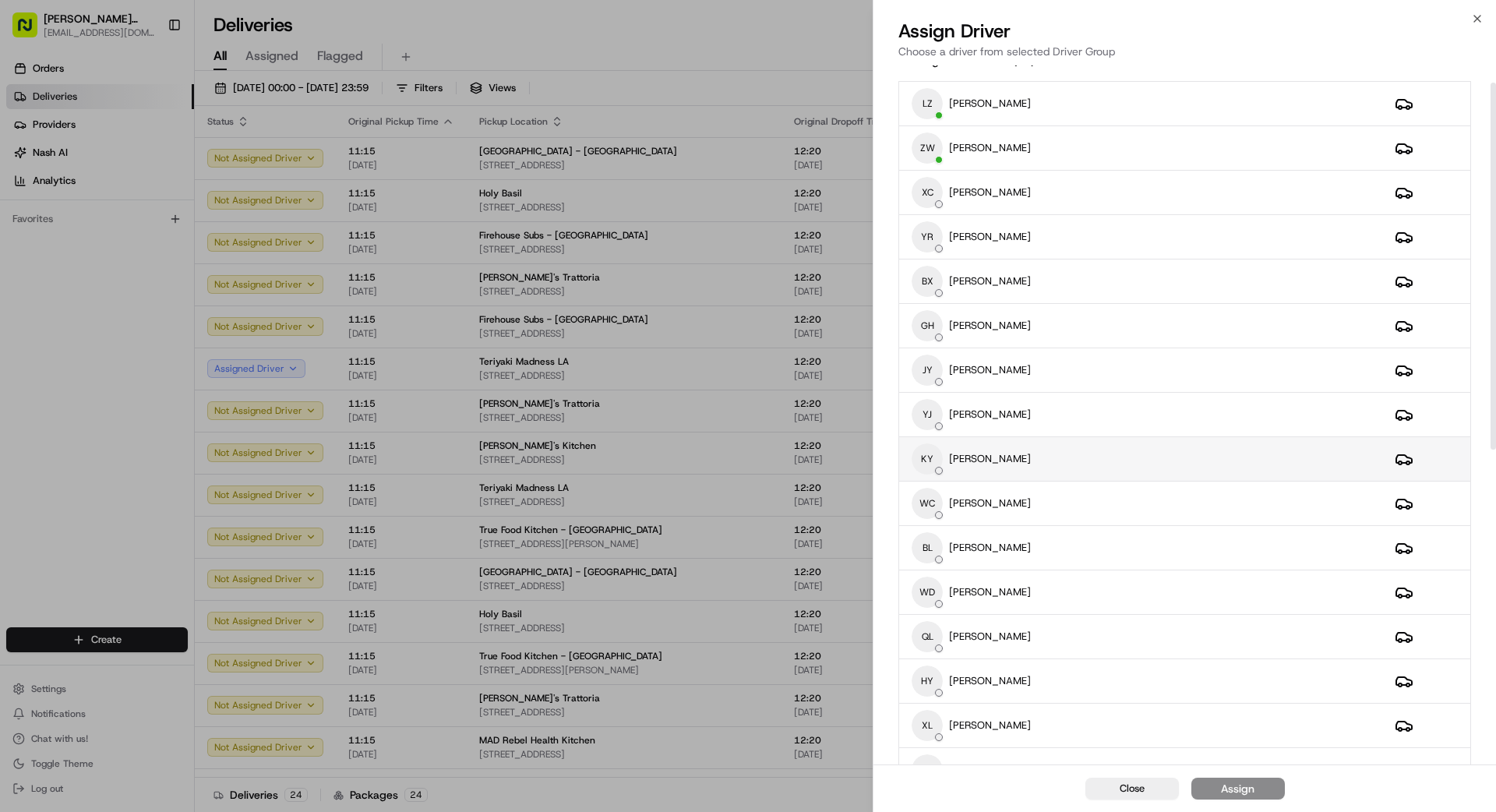
scroll to position [33, 0]
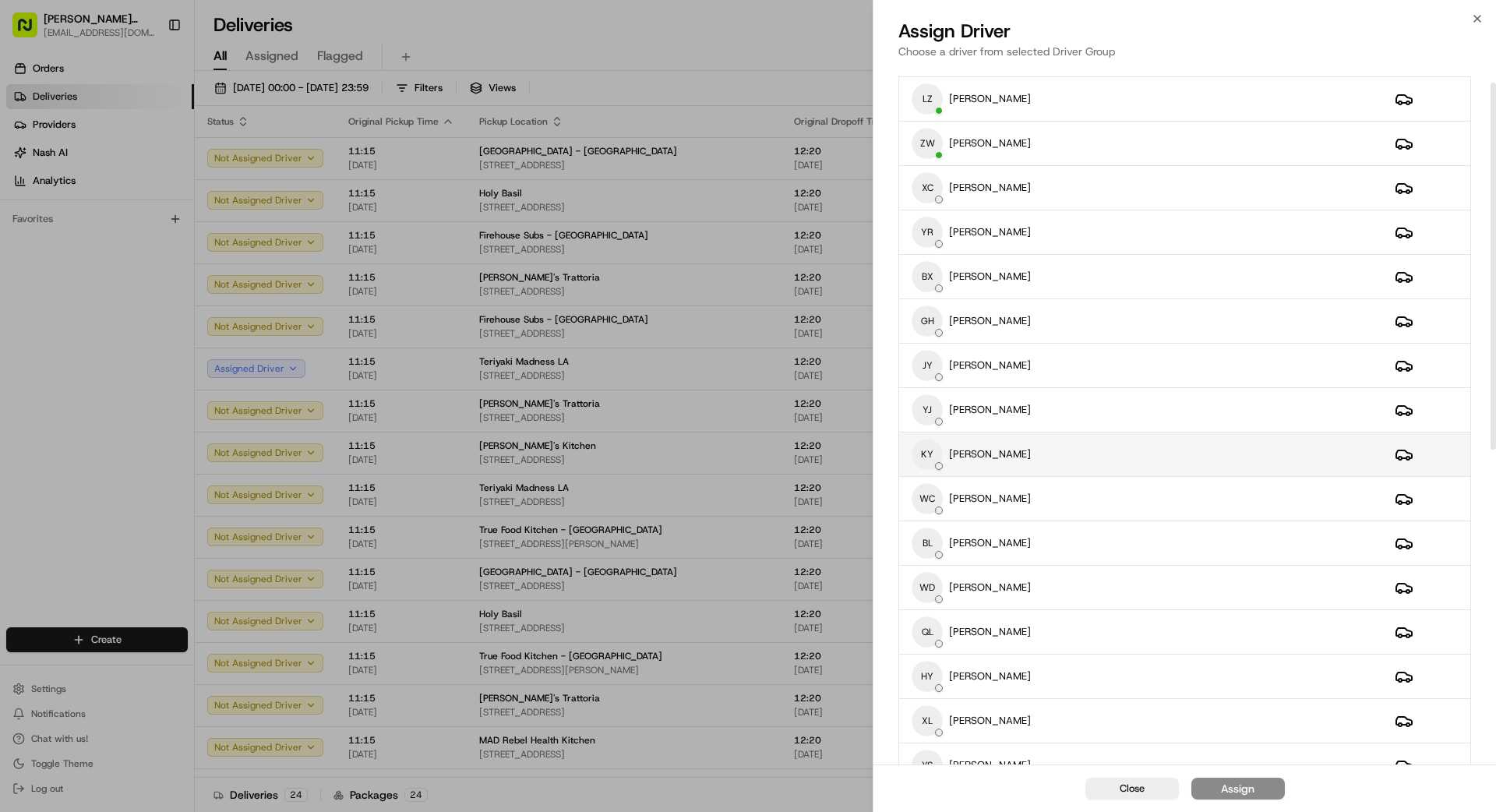
click at [1096, 449] on div "KY [PERSON_NAME]" at bounding box center [1141, 454] width 458 height 31
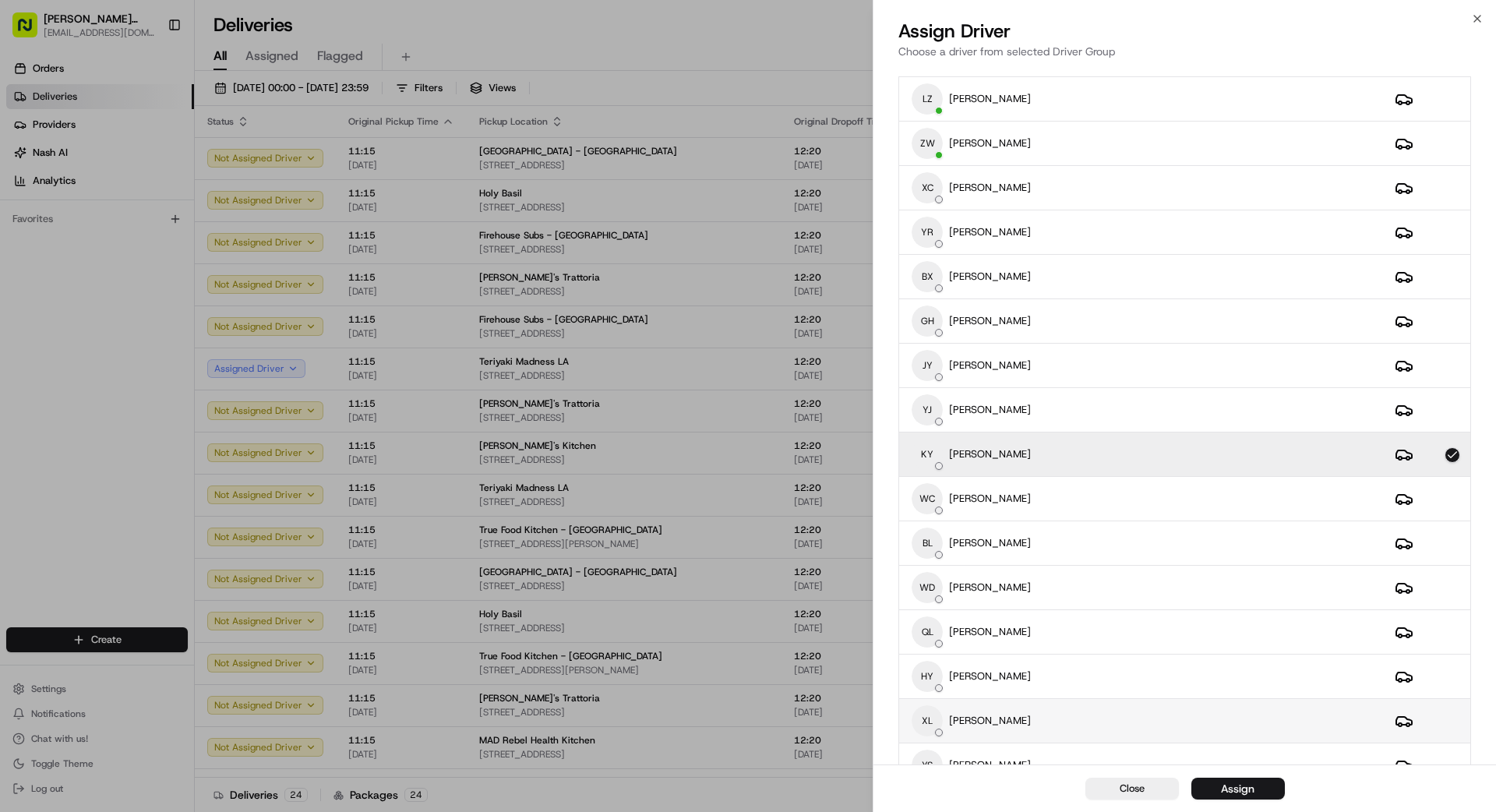
scroll to position [33, 0]
click at [1264, 794] on button "Assign" at bounding box center [1238, 789] width 94 height 22
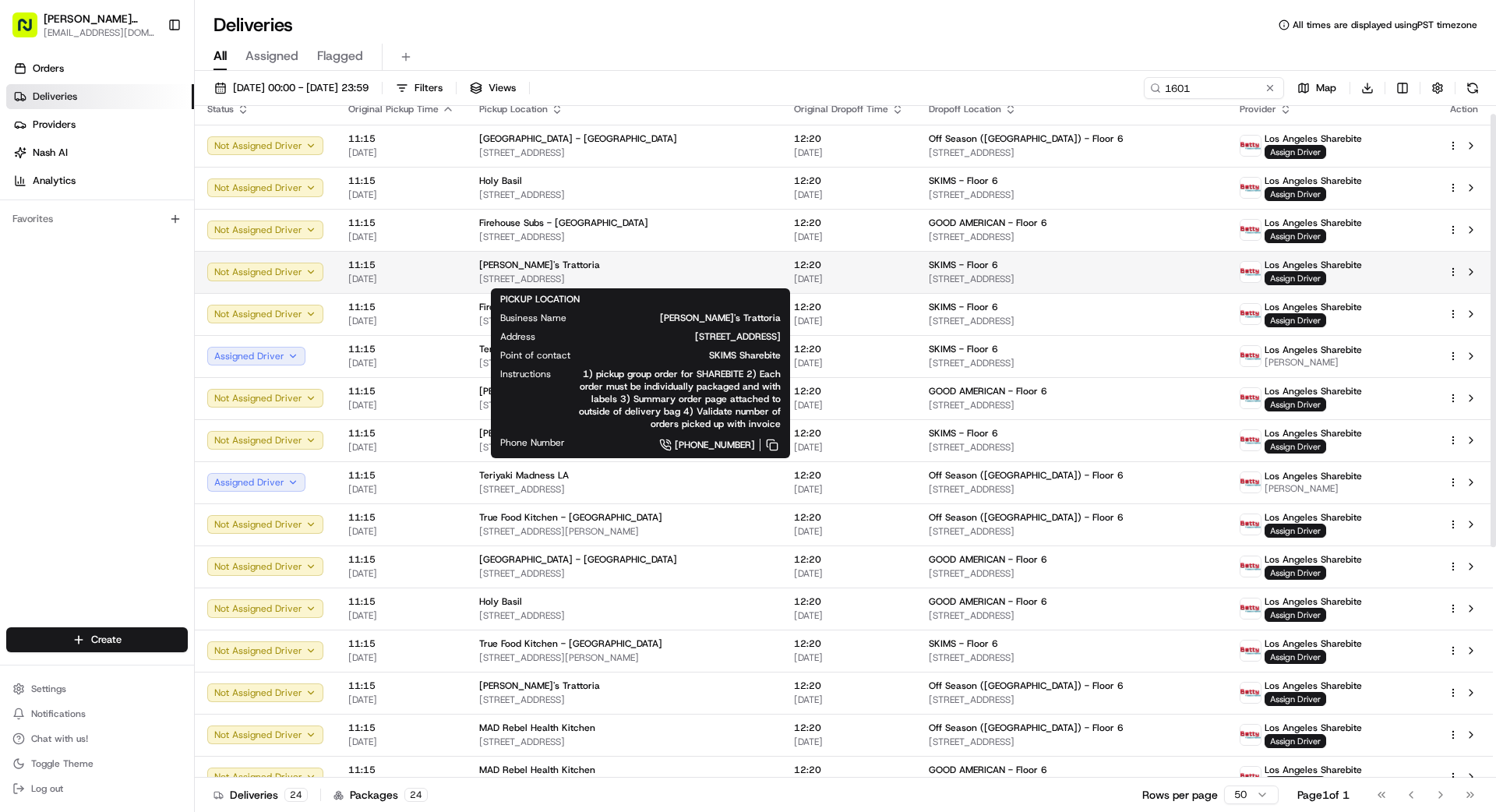
scroll to position [0, 0]
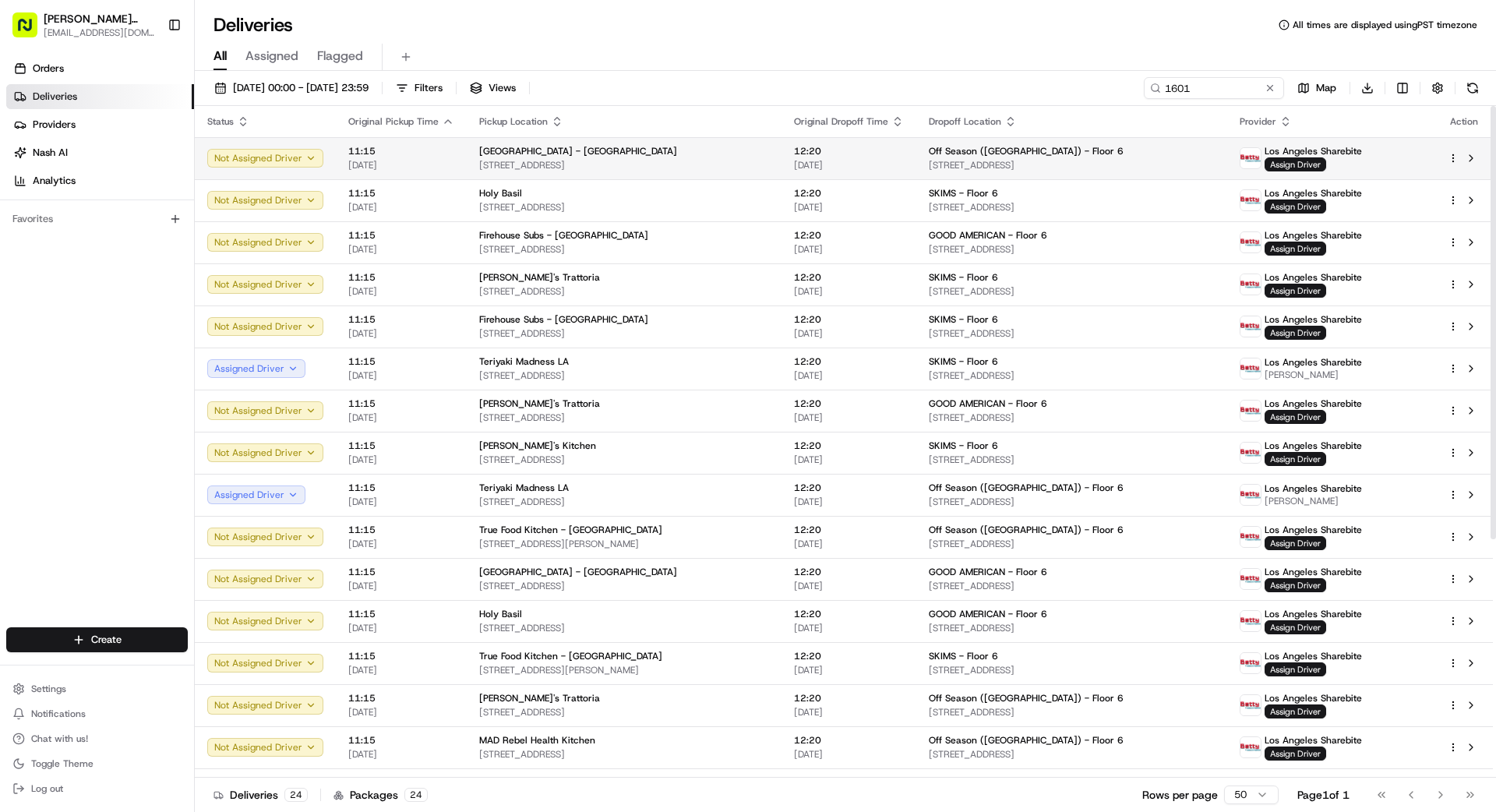
click at [671, 168] on span "[STREET_ADDRESS]" at bounding box center [624, 165] width 290 height 13
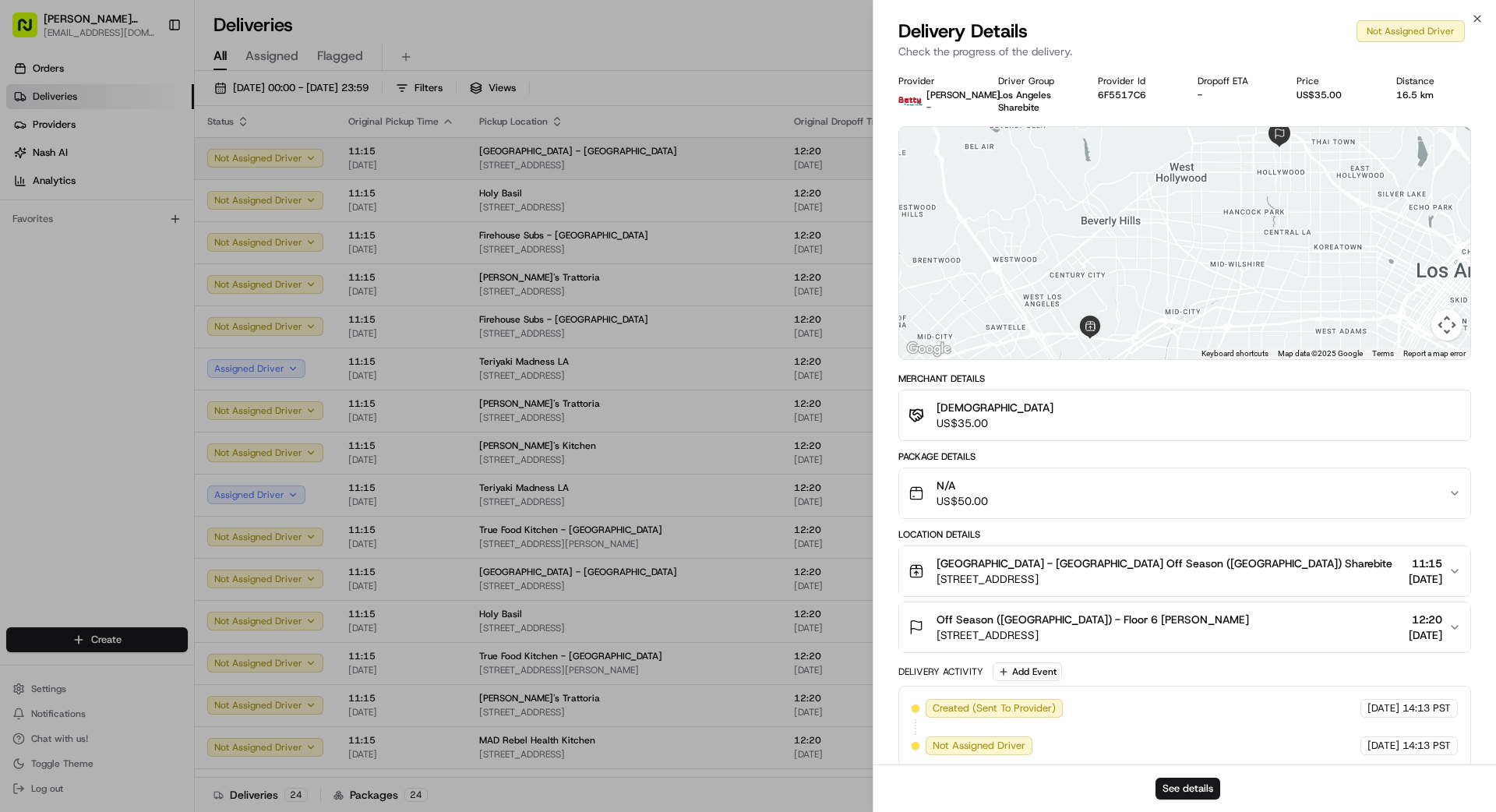
drag, startPoint x: 649, startPoint y: 160, endPoint x: 657, endPoint y: 159, distance: 8.1
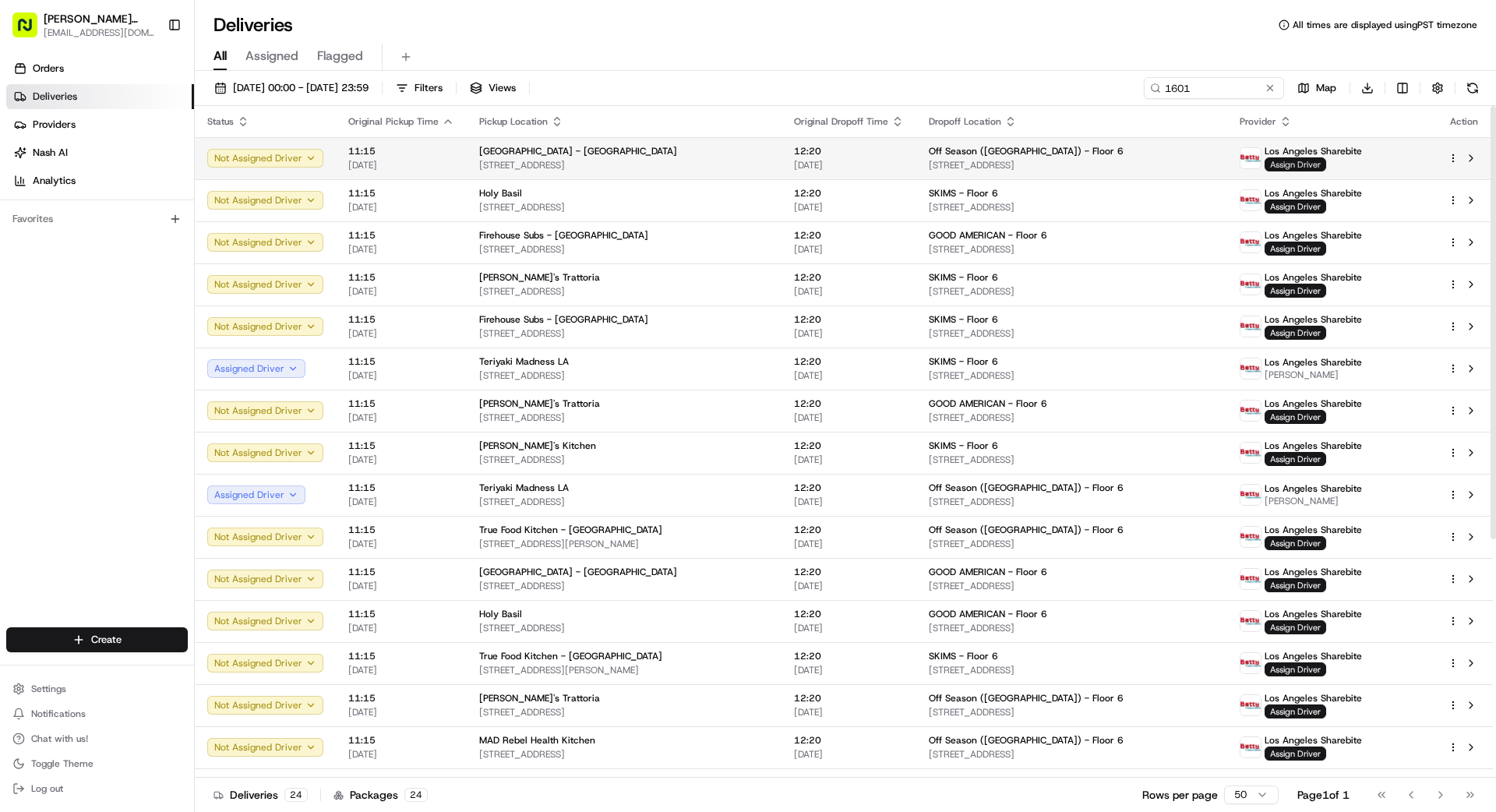
click at [1317, 166] on span "Assign Driver" at bounding box center [1295, 164] width 62 height 14
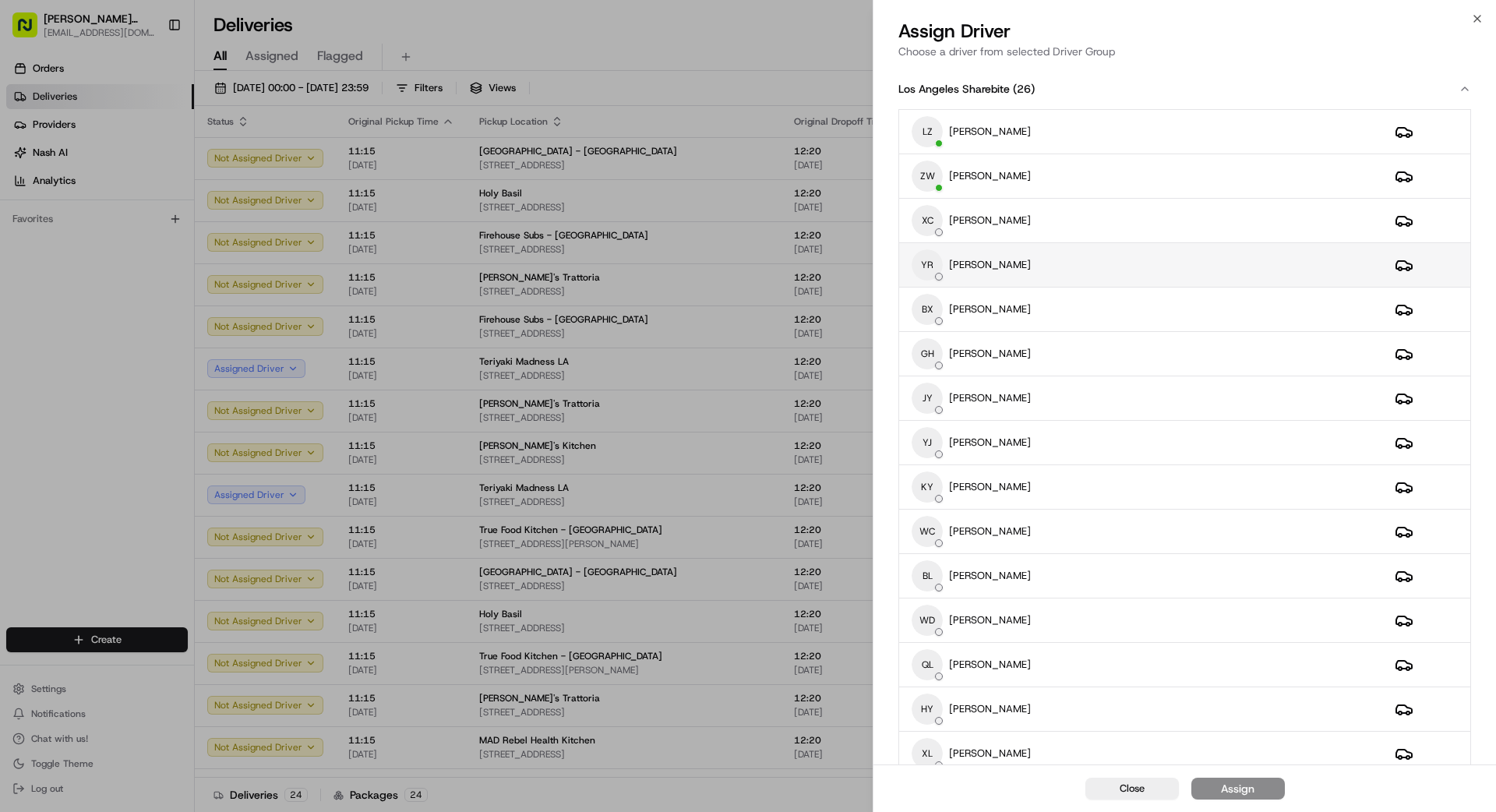
scroll to position [5, 0]
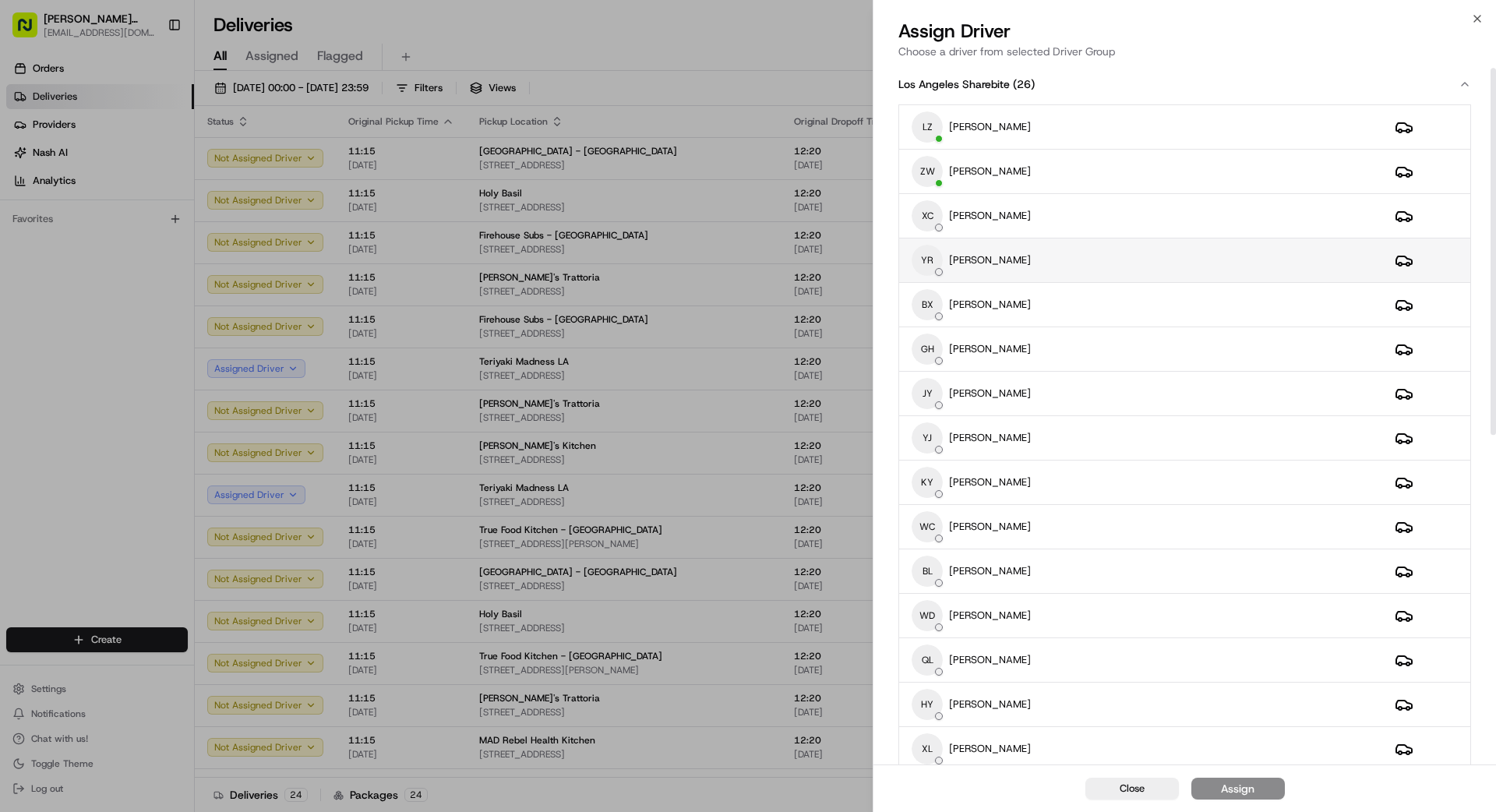
click at [1146, 274] on div "YR [PERSON_NAME]" at bounding box center [1141, 260] width 458 height 31
click at [1240, 785] on div "Assign" at bounding box center [1238, 789] width 33 height 16
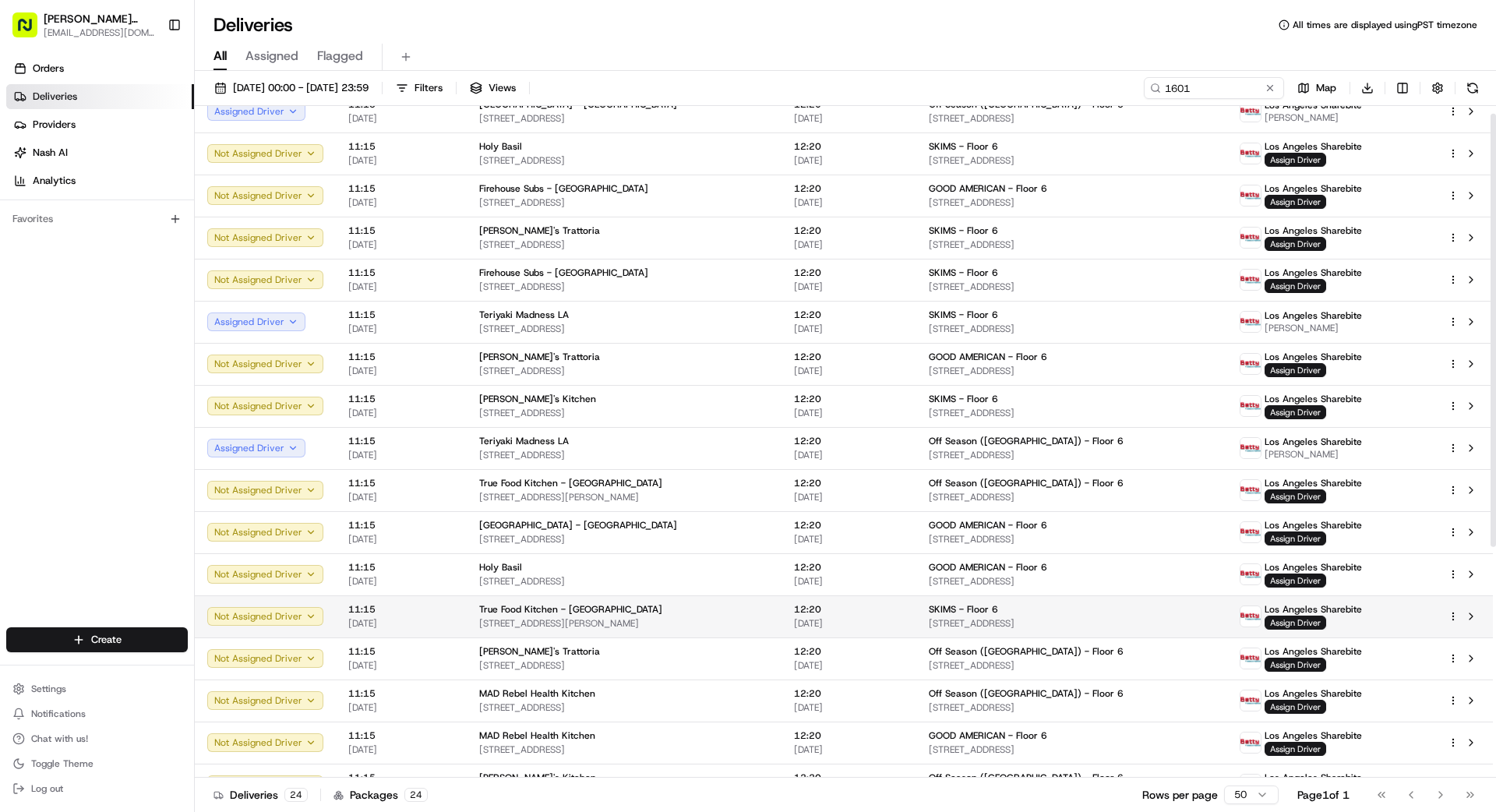
scroll to position [74, 0]
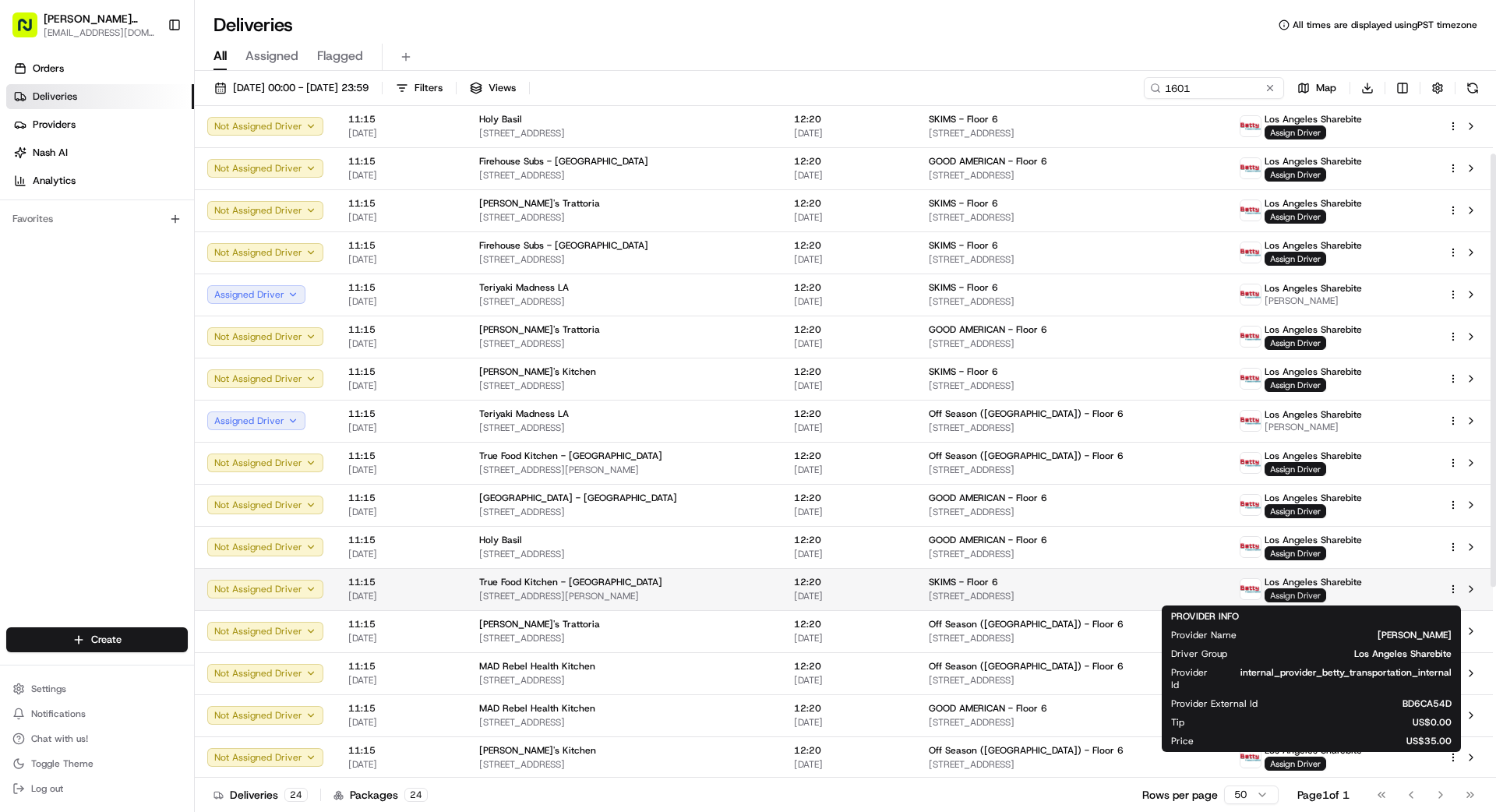
click at [1306, 599] on span "Assign Driver" at bounding box center [1295, 595] width 62 height 14
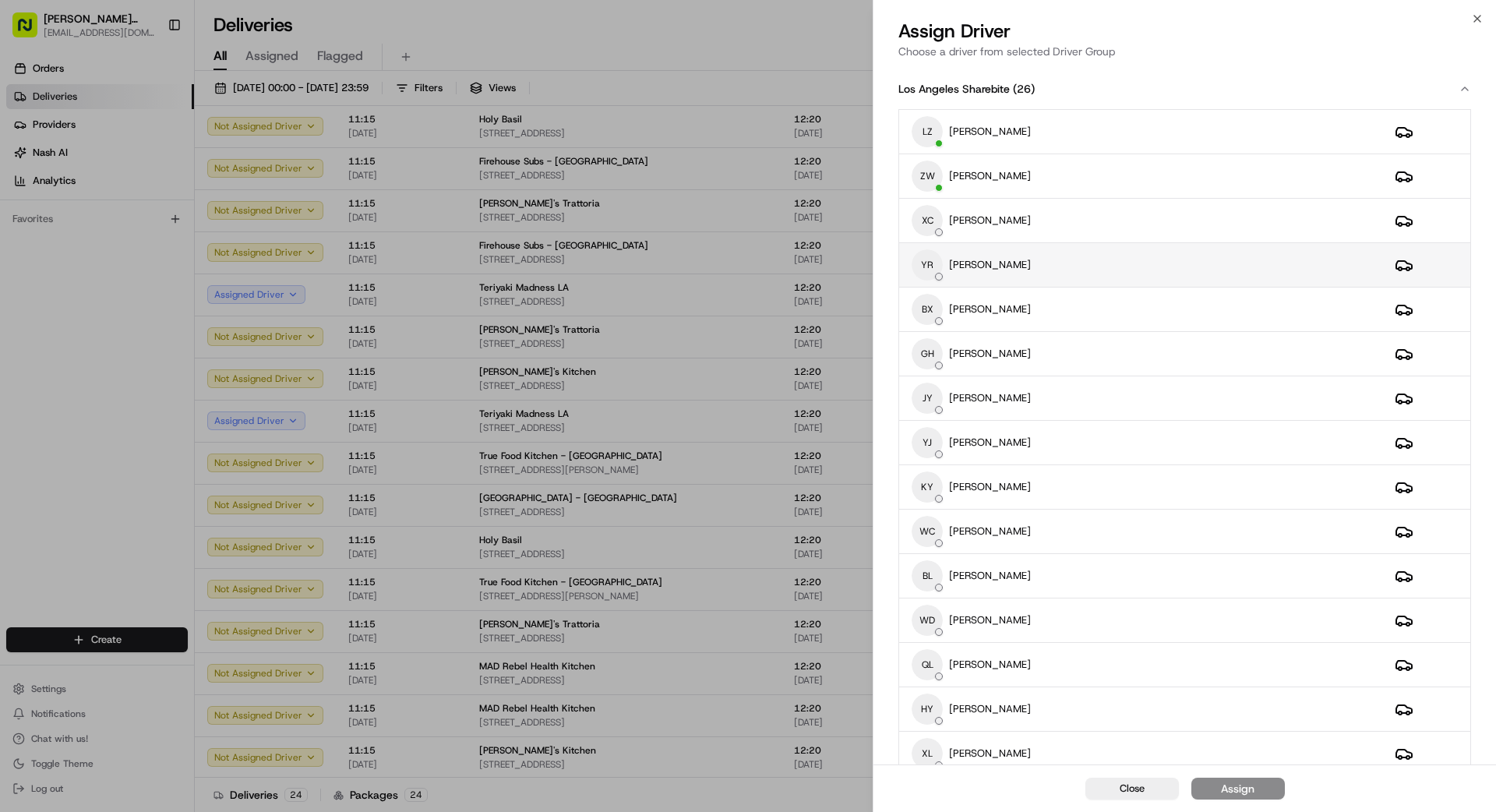
click at [1063, 263] on div "YR [PERSON_NAME]" at bounding box center [1141, 264] width 458 height 31
click at [1267, 789] on button "Assign" at bounding box center [1238, 789] width 94 height 22
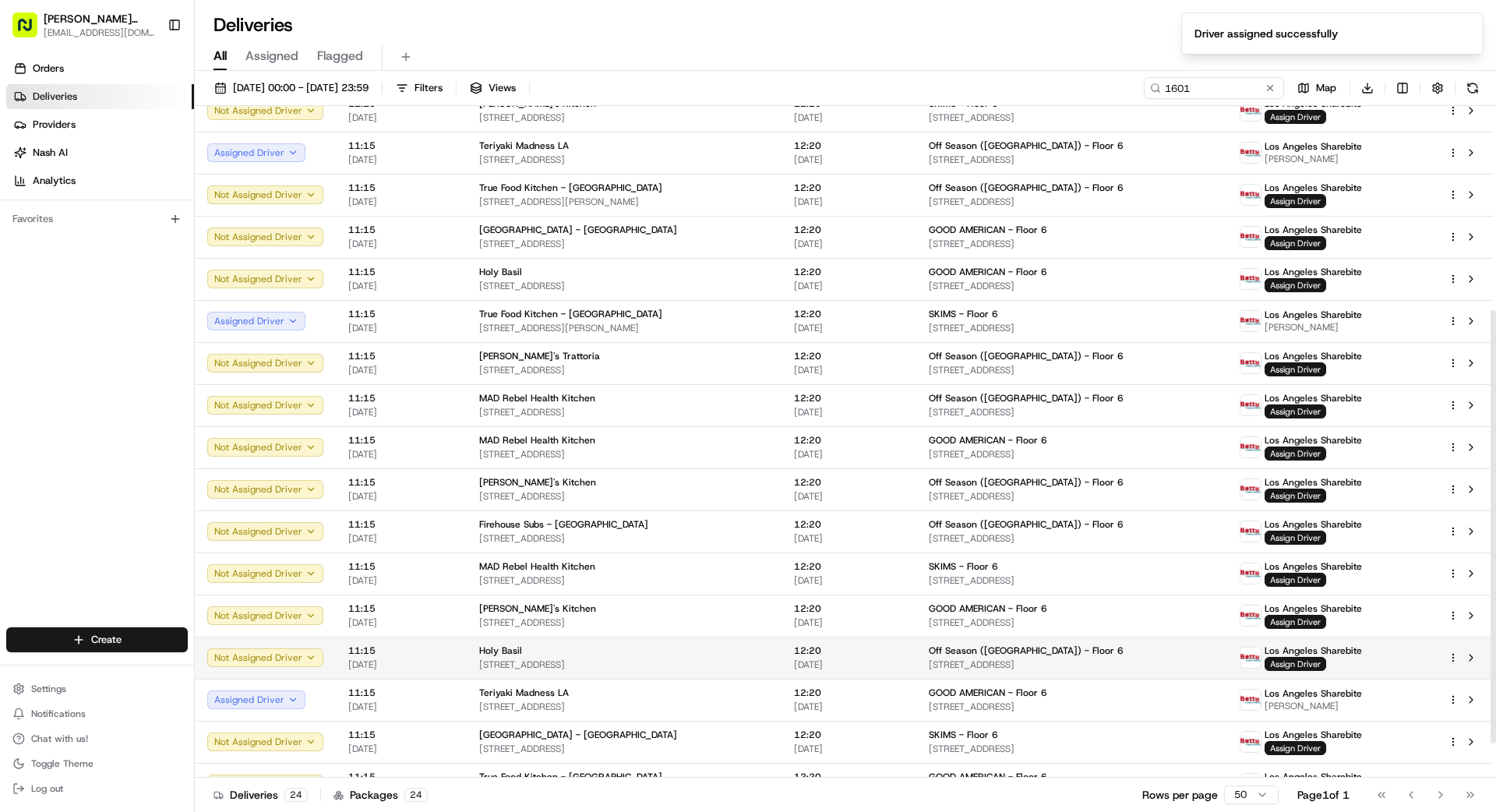
scroll to position [370, 0]
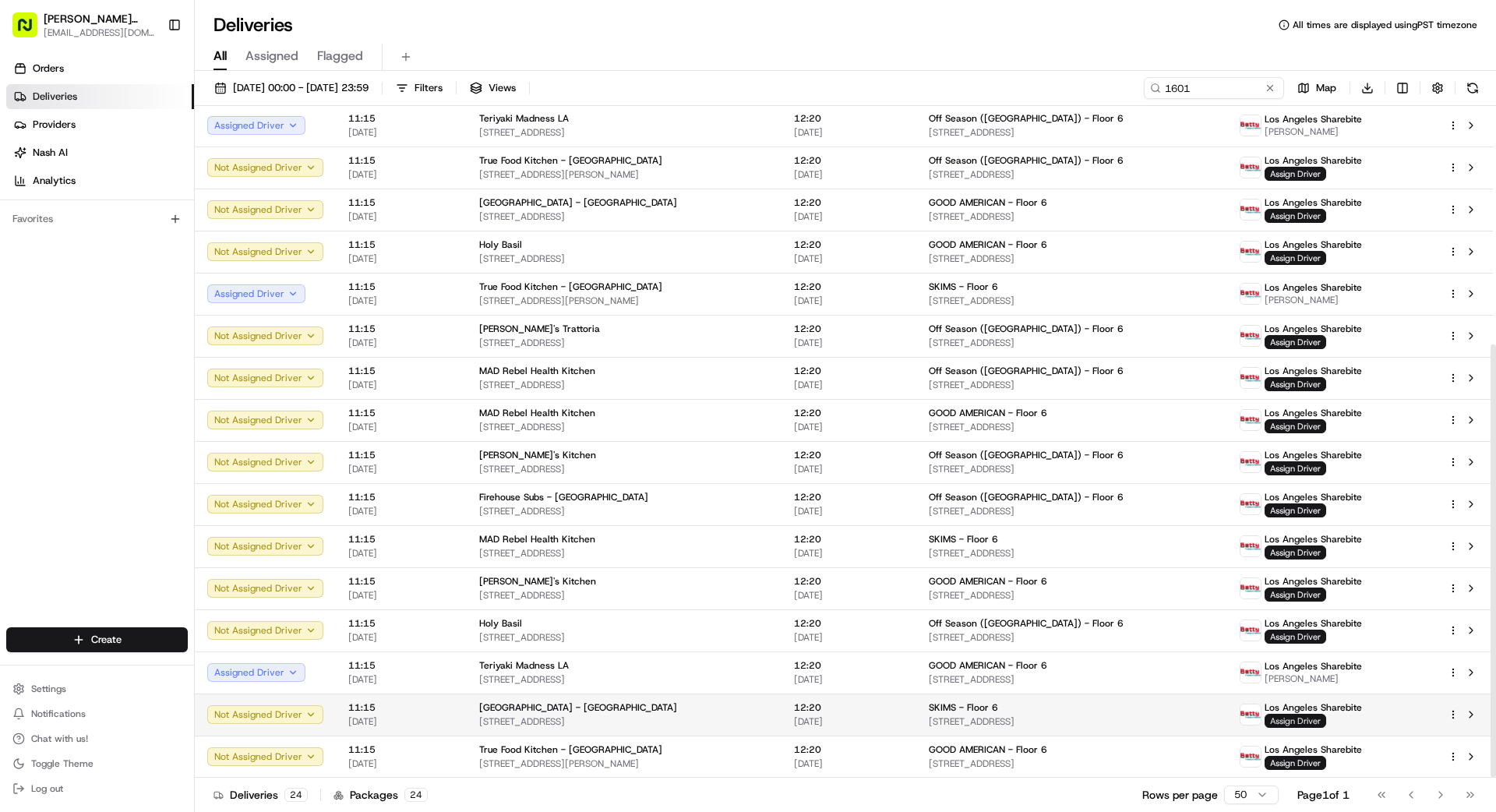
click at [1295, 716] on span "Assign Driver" at bounding box center [1295, 721] width 62 height 14
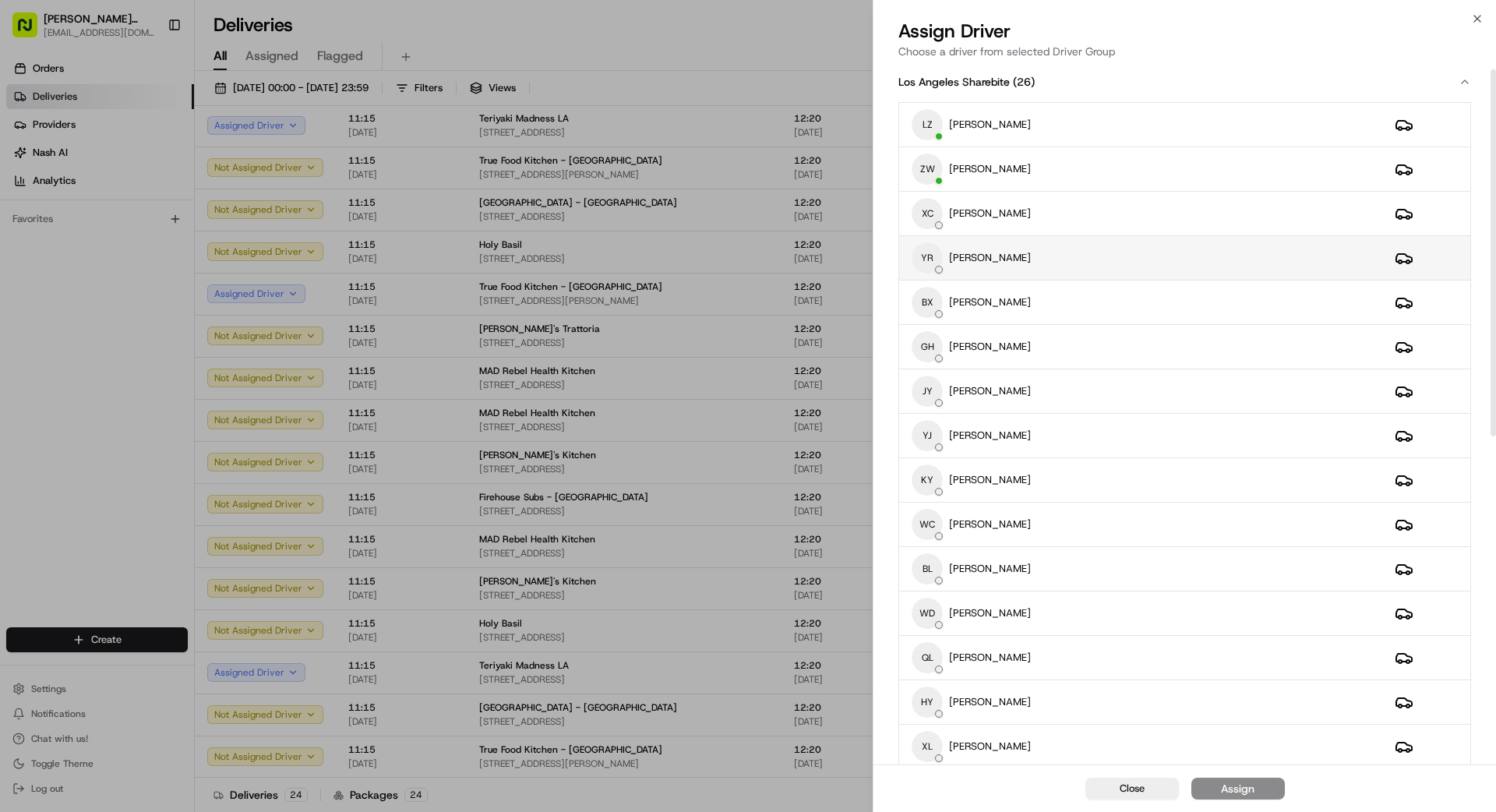
click at [1076, 250] on div "YR [PERSON_NAME]" at bounding box center [1141, 258] width 458 height 31
click at [1253, 784] on div "Assign" at bounding box center [1238, 789] width 33 height 16
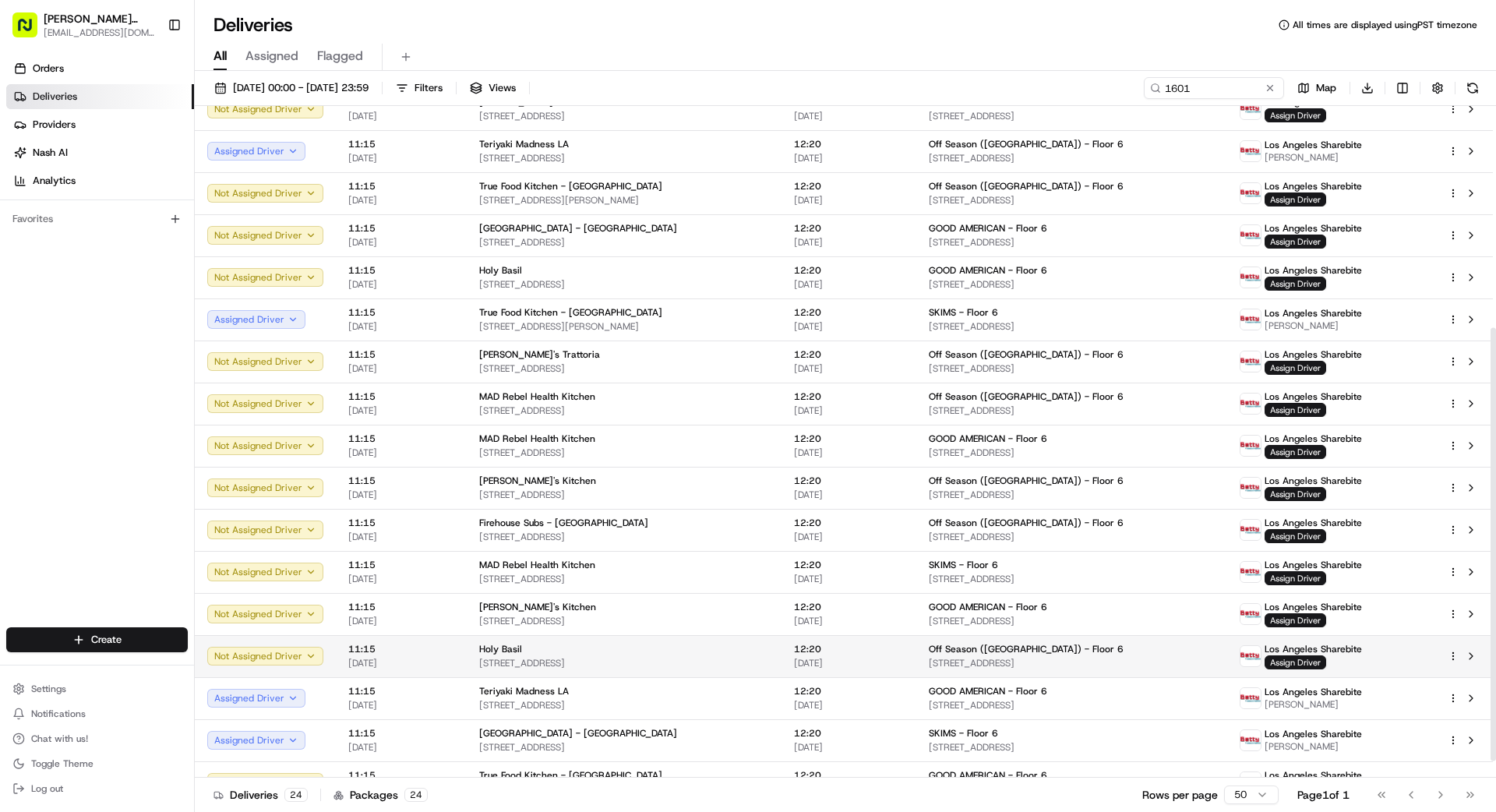
scroll to position [343, 0]
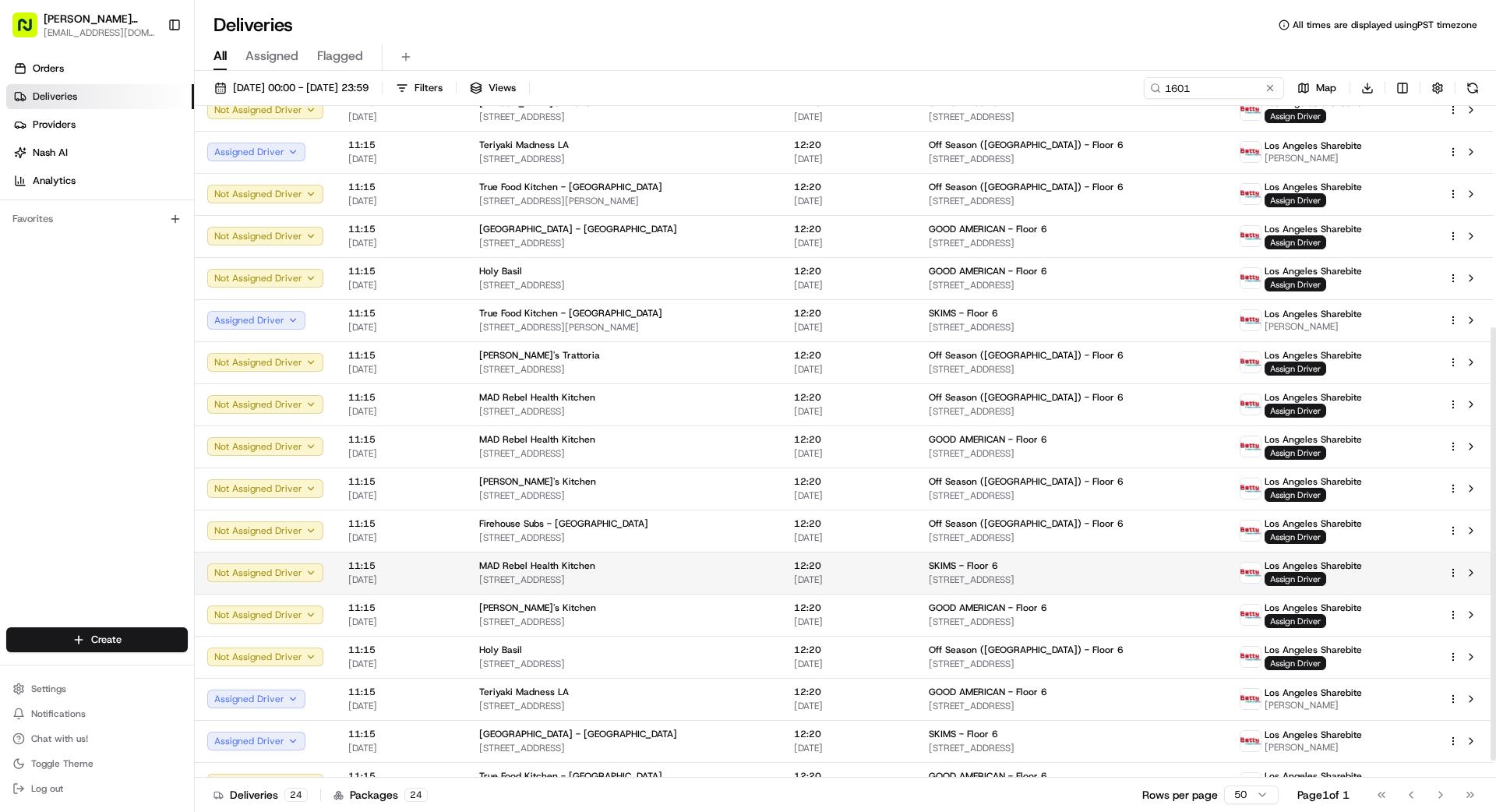
click at [646, 577] on span "[STREET_ADDRESS]" at bounding box center [624, 580] width 290 height 13
click at [1321, 576] on span "Assign Driver" at bounding box center [1295, 579] width 62 height 14
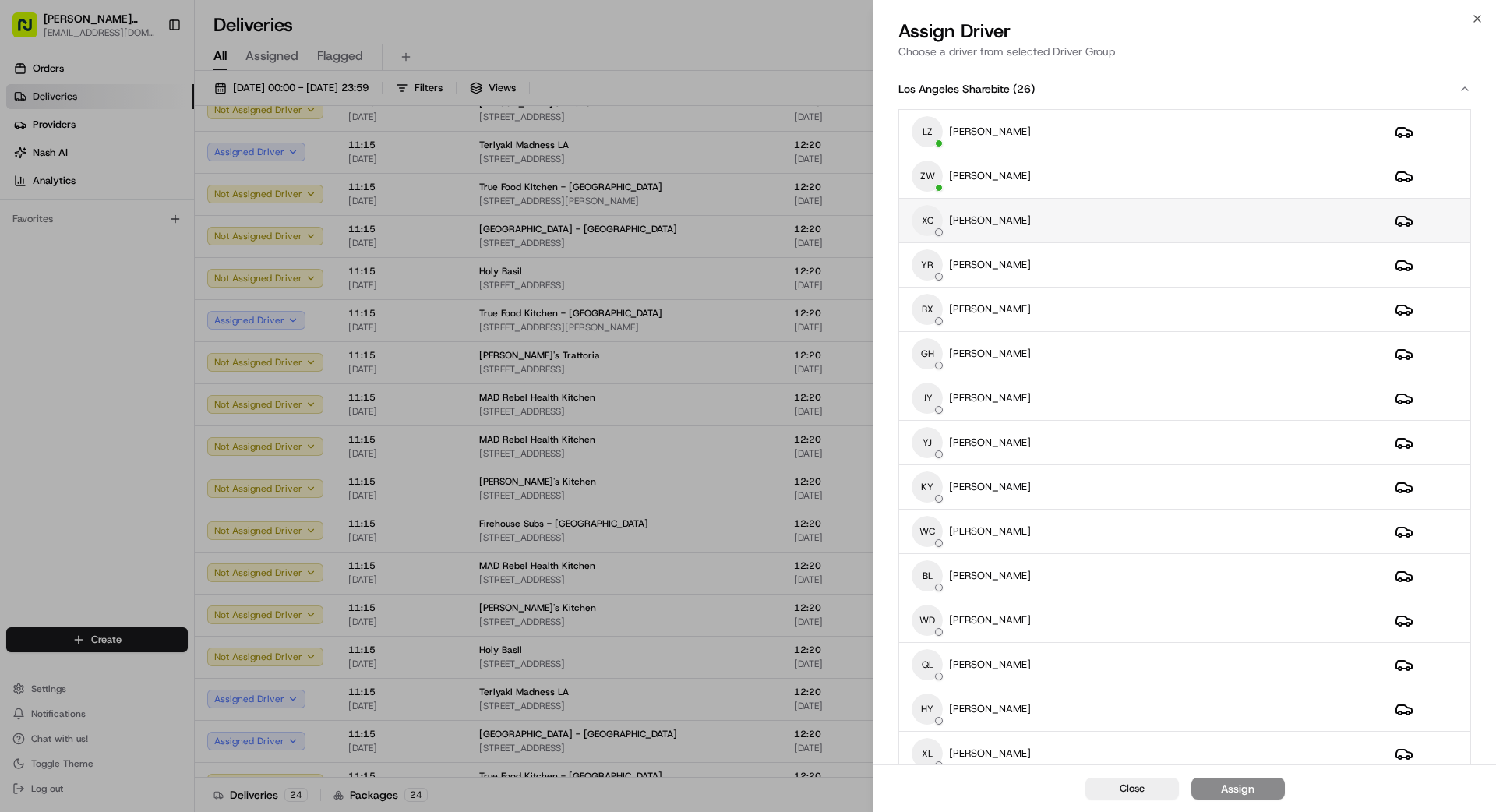
click at [1076, 214] on div "XC [PERSON_NAME]" at bounding box center [1141, 220] width 458 height 31
click at [1246, 784] on div "Assign" at bounding box center [1238, 789] width 33 height 16
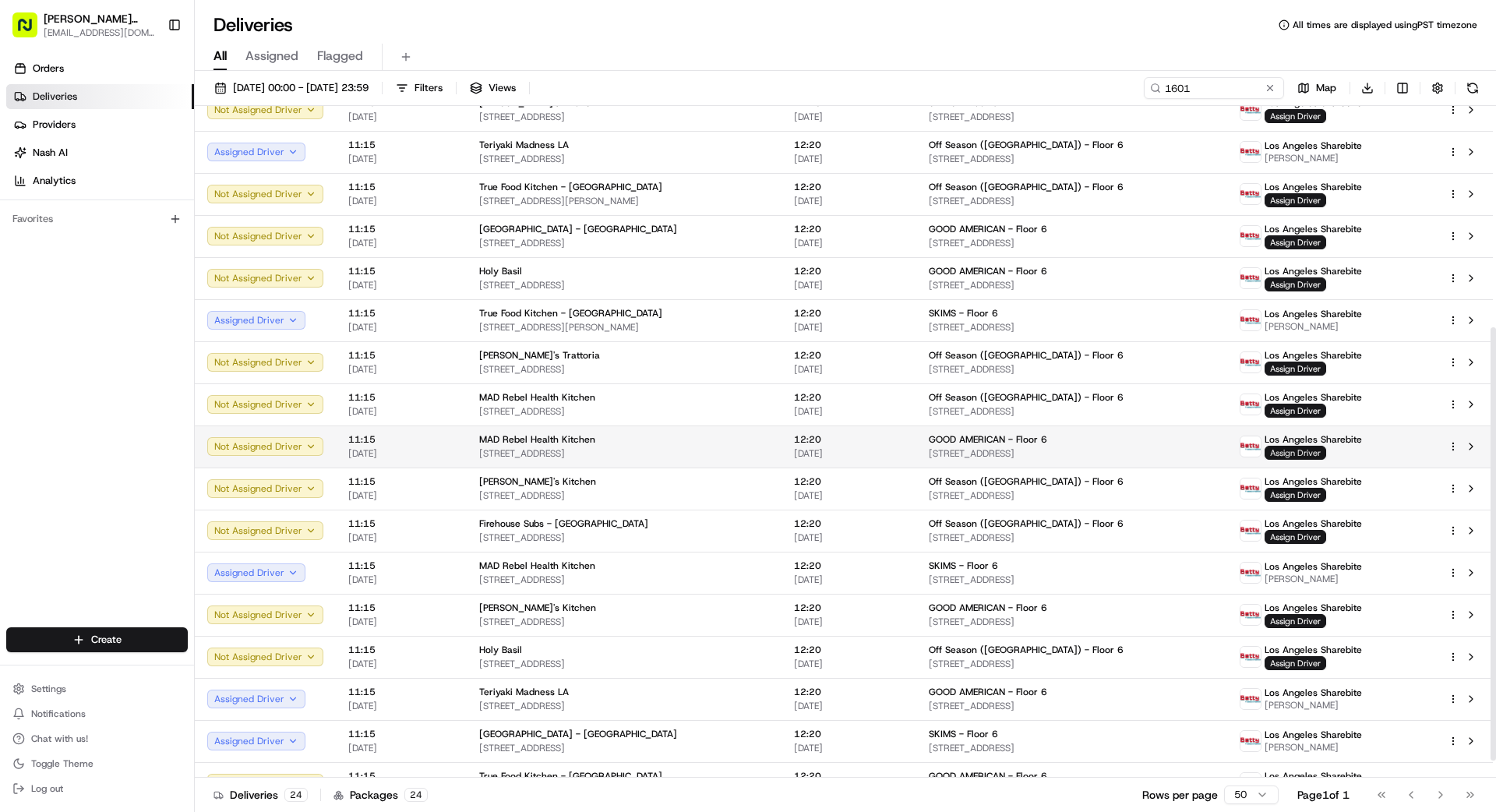
click at [1289, 449] on span "Assign Driver" at bounding box center [1295, 452] width 62 height 14
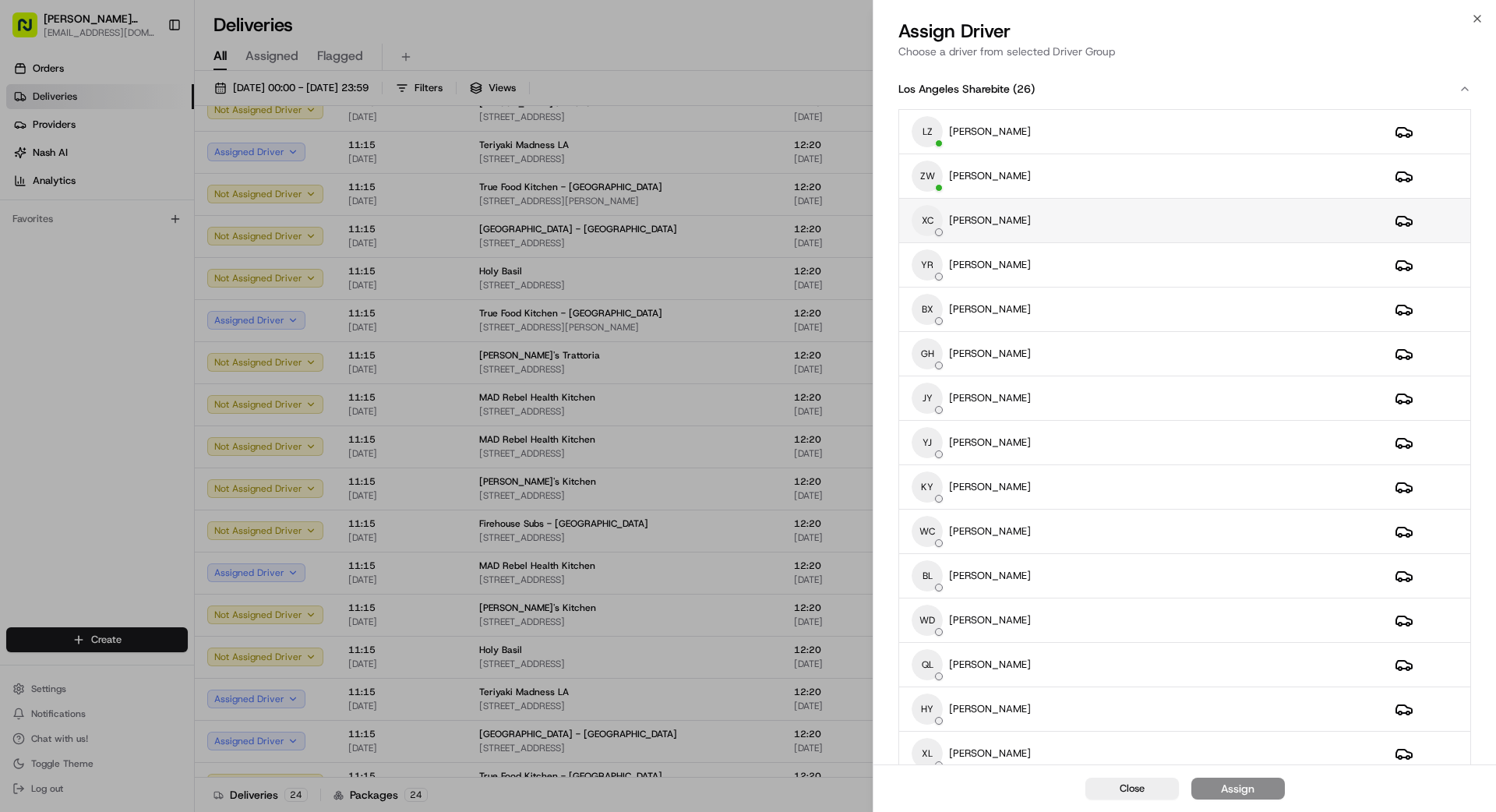
click at [1050, 209] on div "XC [PERSON_NAME]" at bounding box center [1141, 220] width 458 height 31
click at [1255, 786] on button "Assign" at bounding box center [1238, 789] width 94 height 22
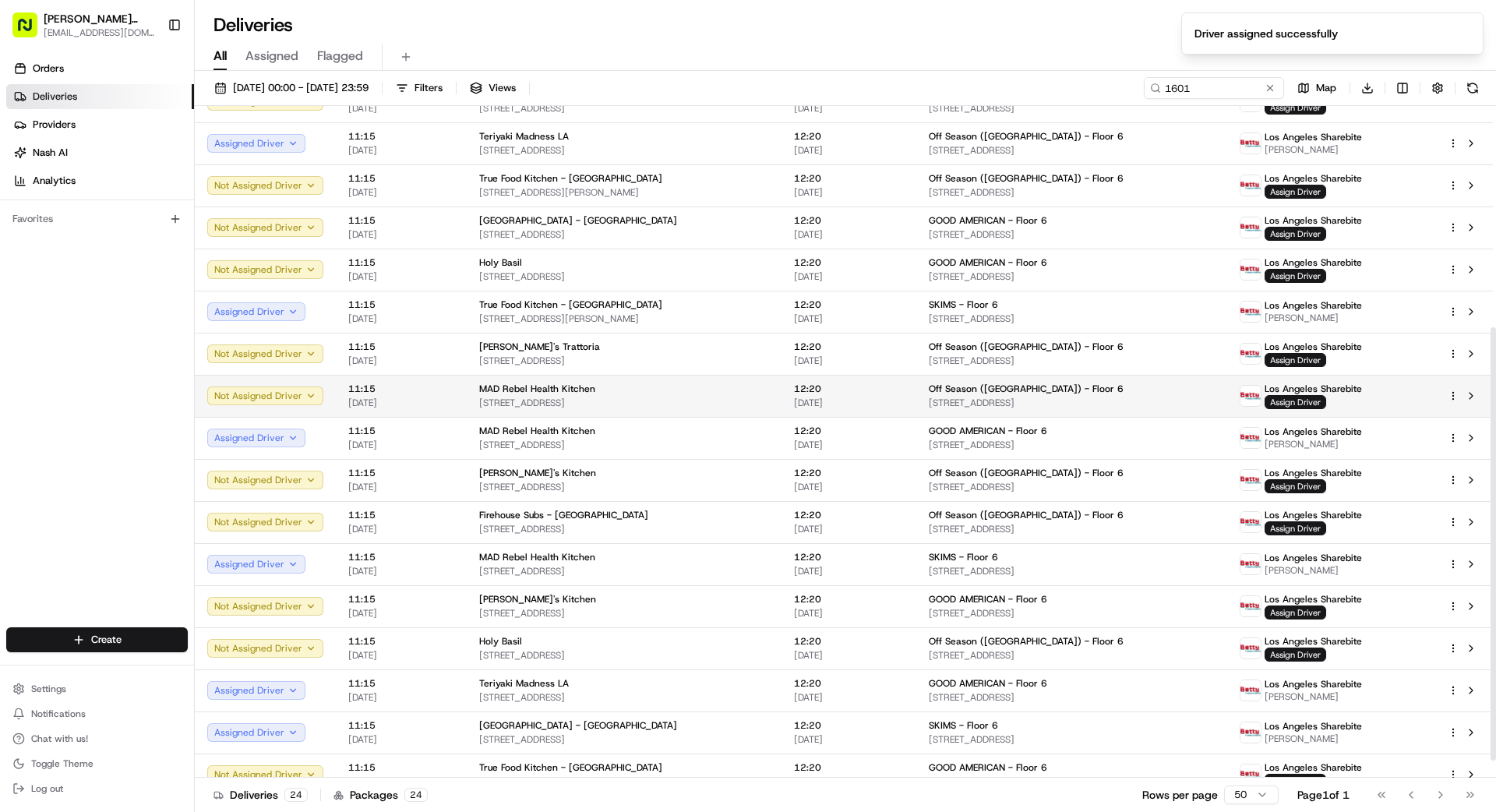
scroll to position [354, 0]
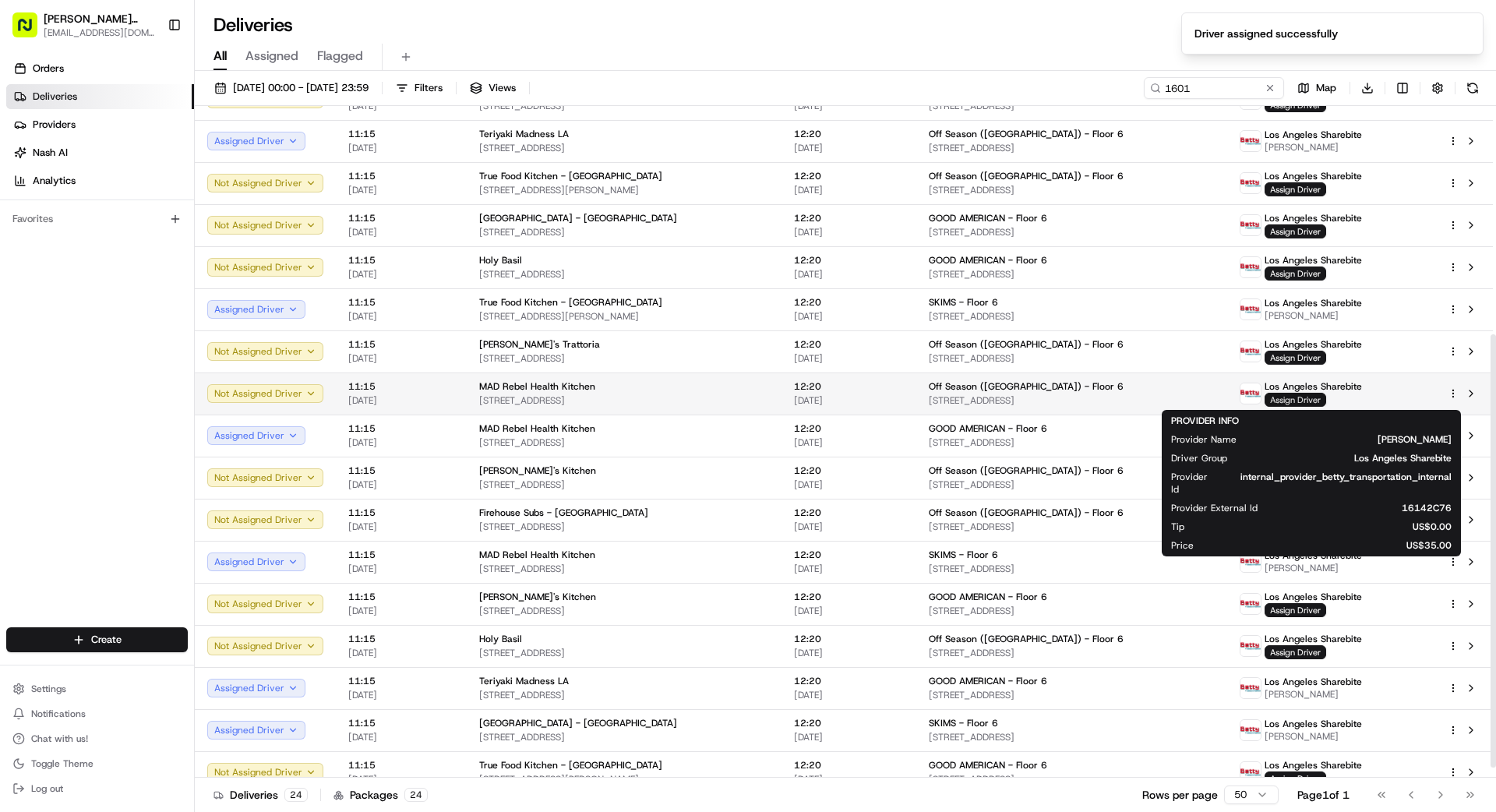
click at [1298, 397] on span "Assign Driver" at bounding box center [1295, 400] width 62 height 14
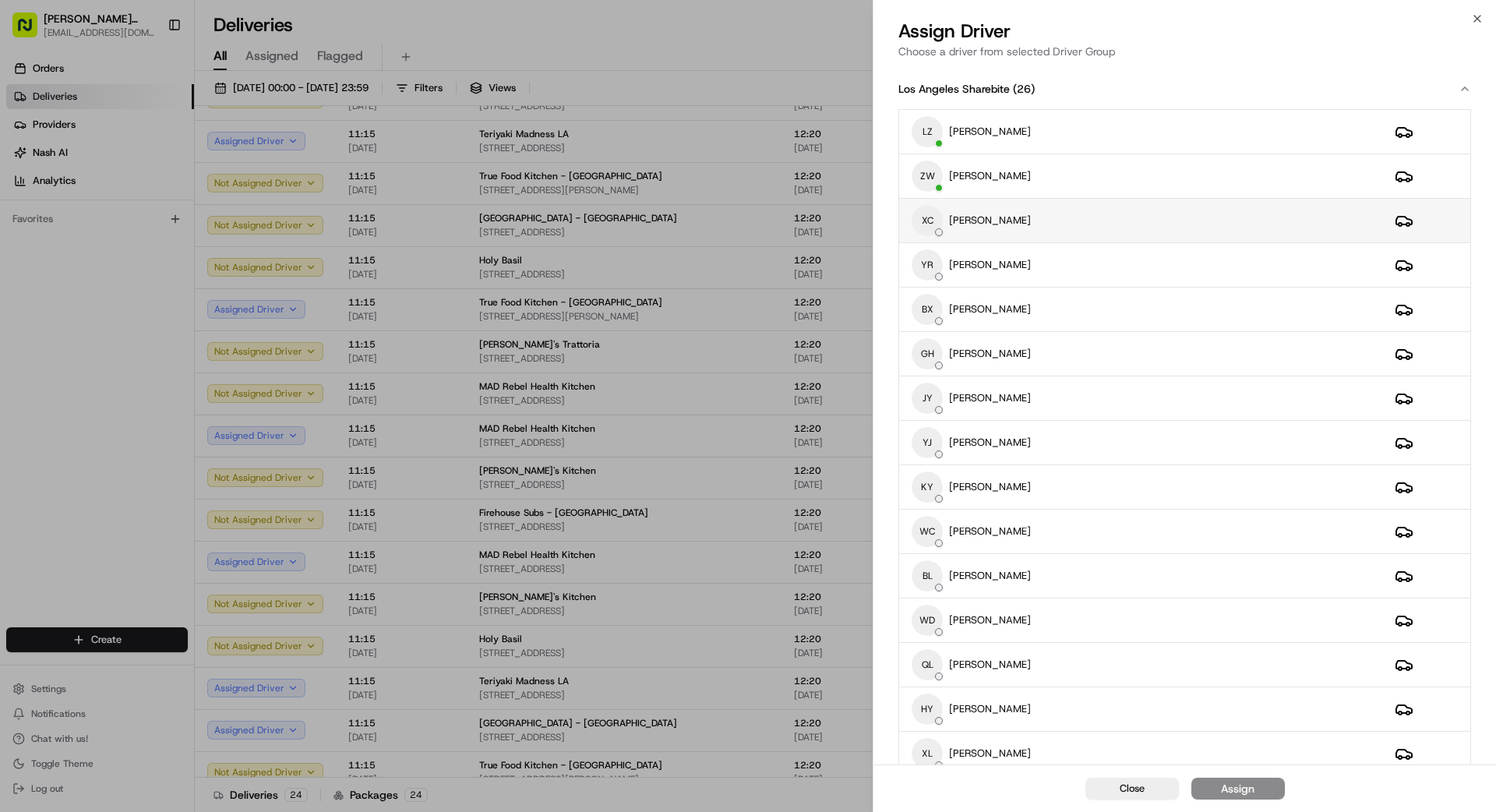
click at [1058, 223] on div "XC [PERSON_NAME]" at bounding box center [1141, 220] width 458 height 31
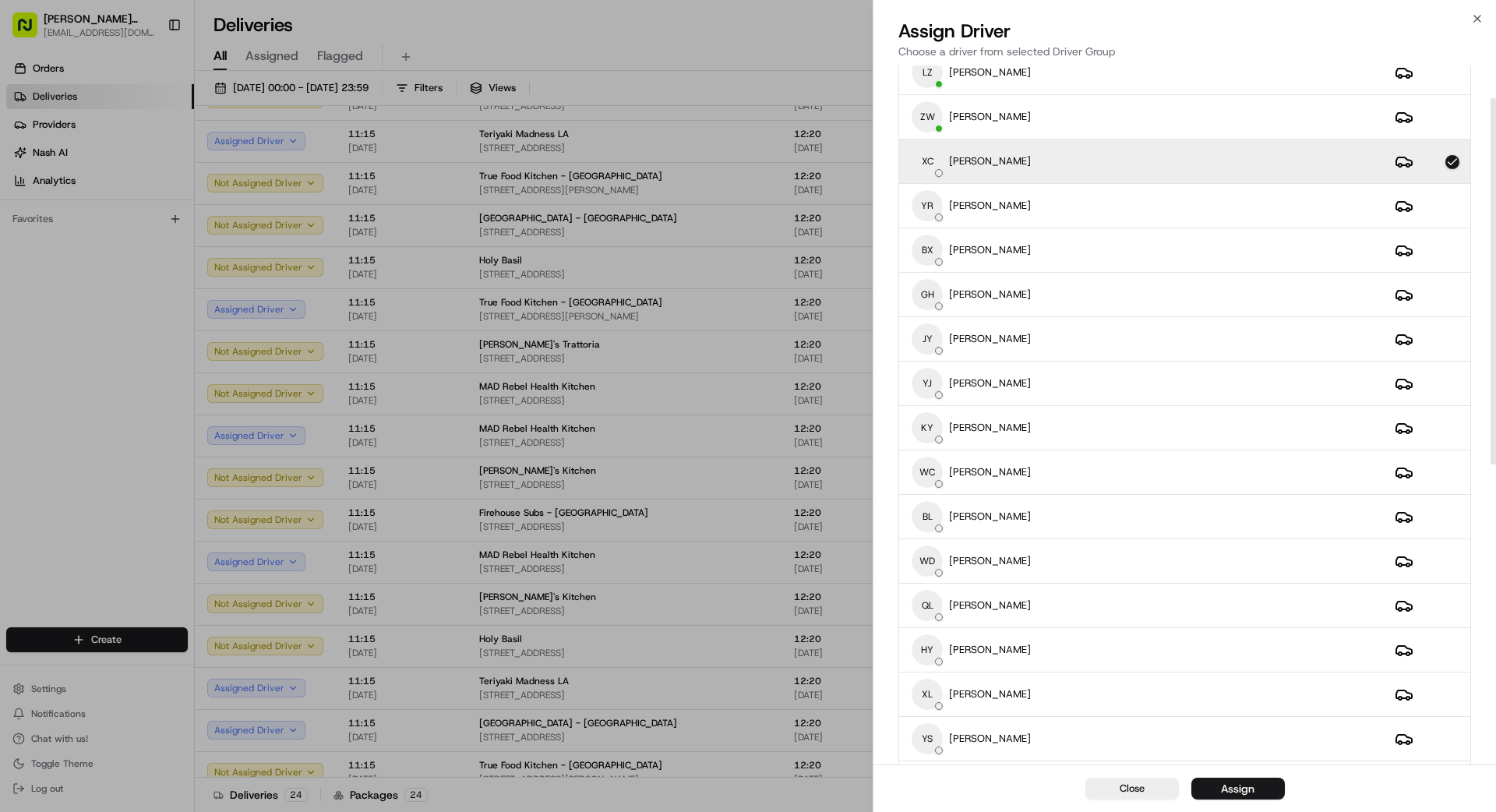
scroll to position [62, 0]
click at [1259, 789] on button "Assign" at bounding box center [1238, 789] width 94 height 22
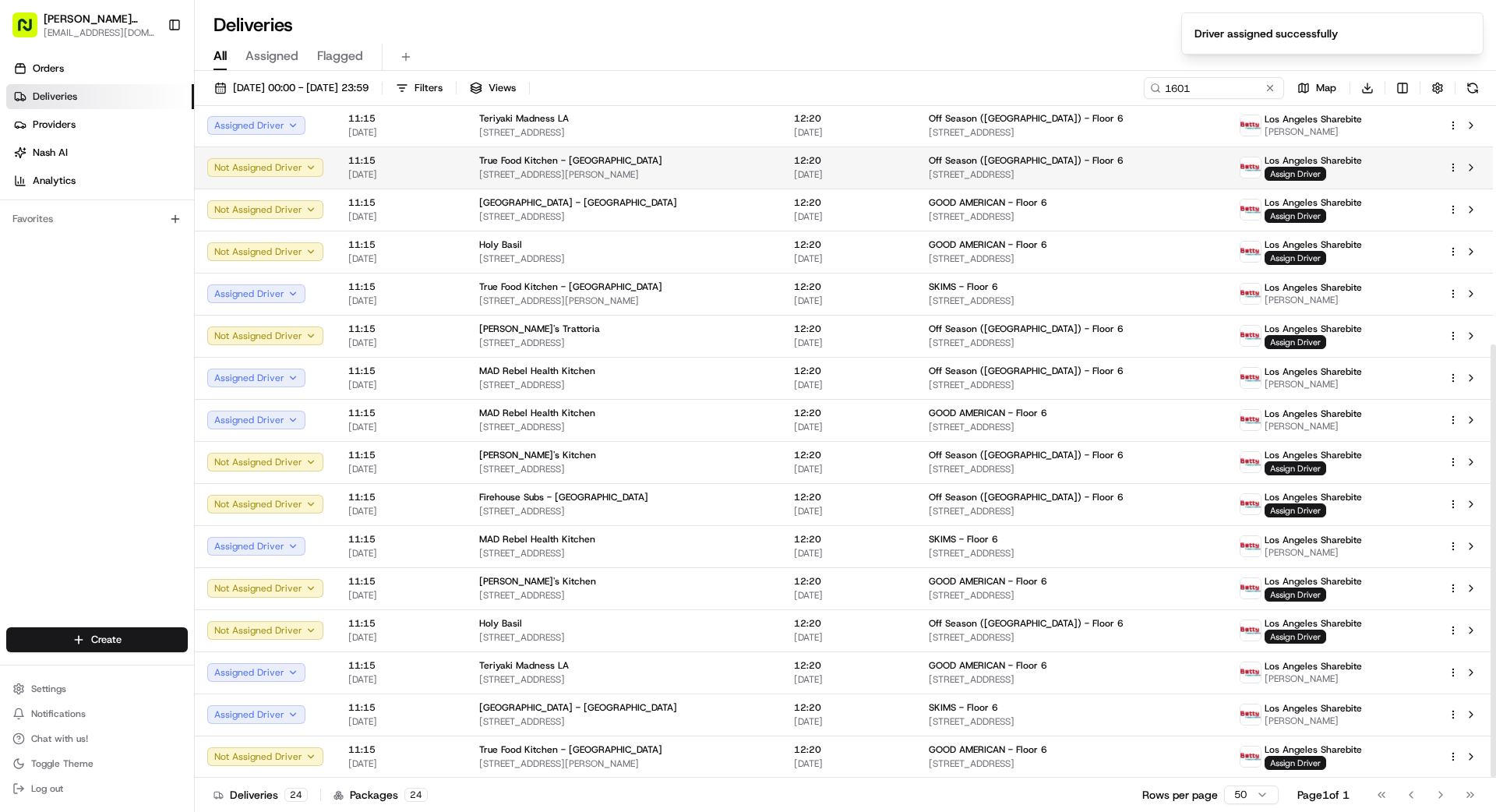
scroll to position [0, 0]
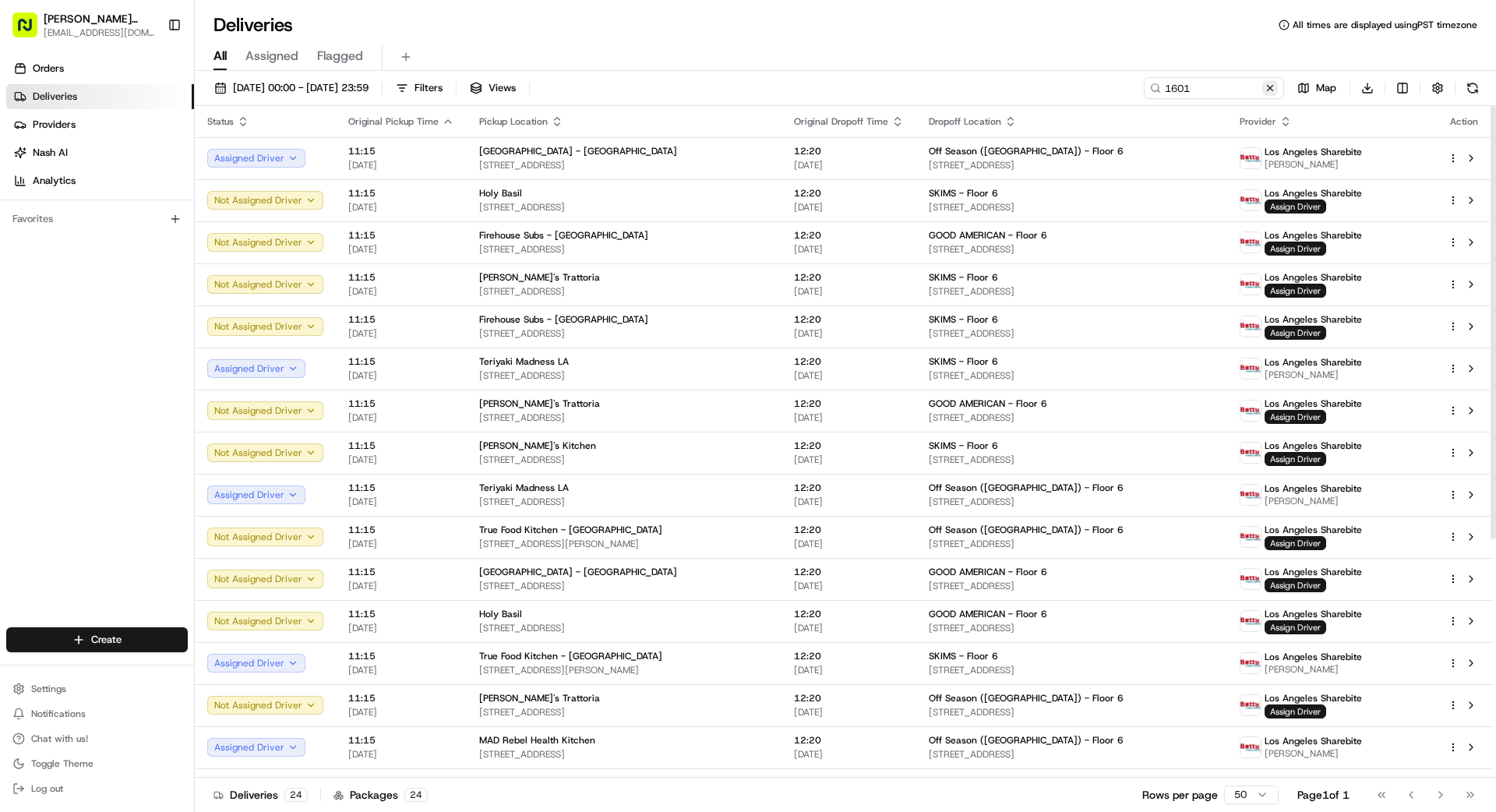
click at [1271, 92] on button at bounding box center [1270, 88] width 16 height 16
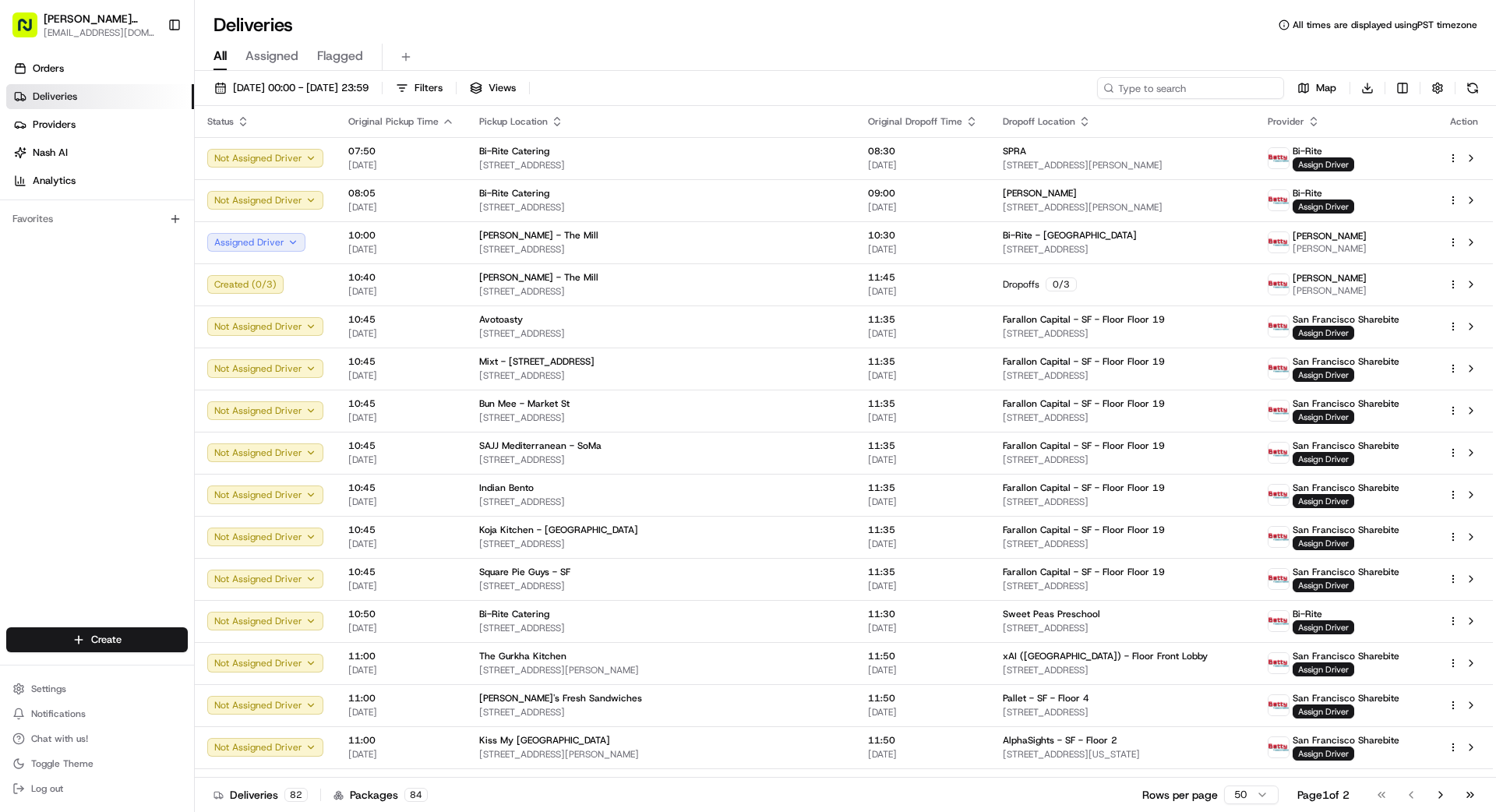
click at [1235, 90] on input at bounding box center [1191, 88] width 187 height 22
type input "777"
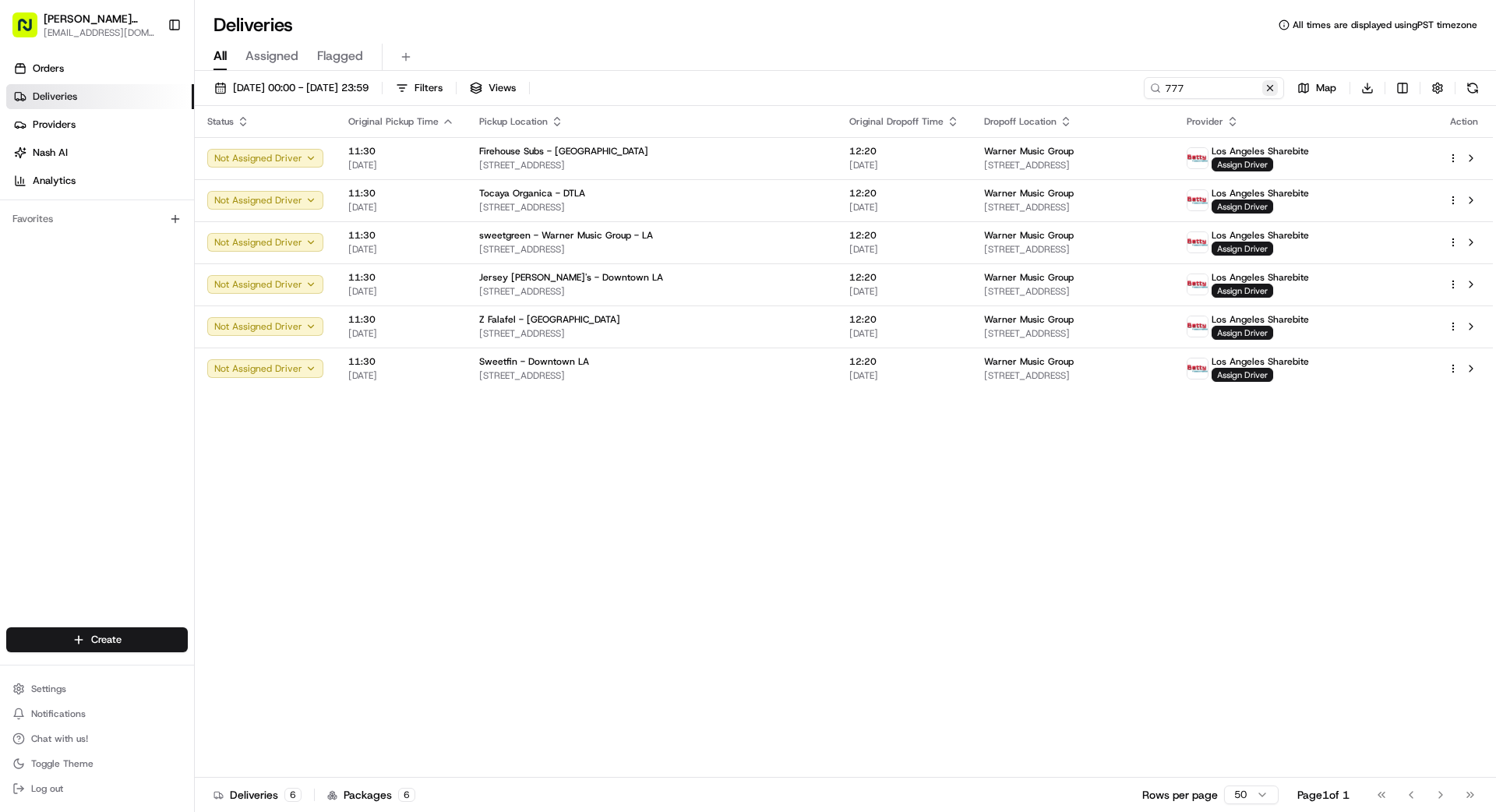
click at [1268, 91] on button at bounding box center [1270, 88] width 16 height 16
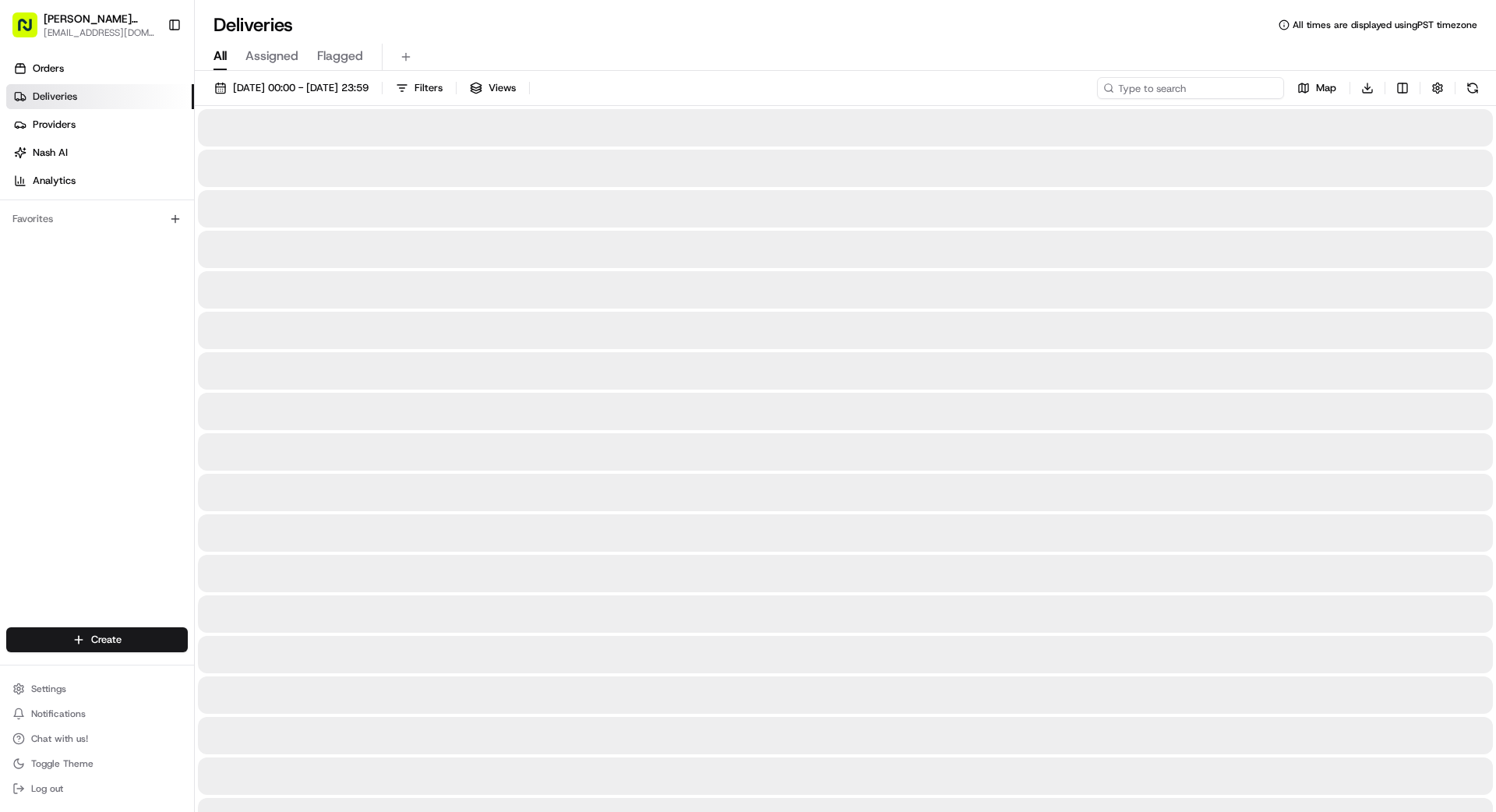
click at [1229, 92] on input at bounding box center [1191, 88] width 187 height 22
type input "5454"
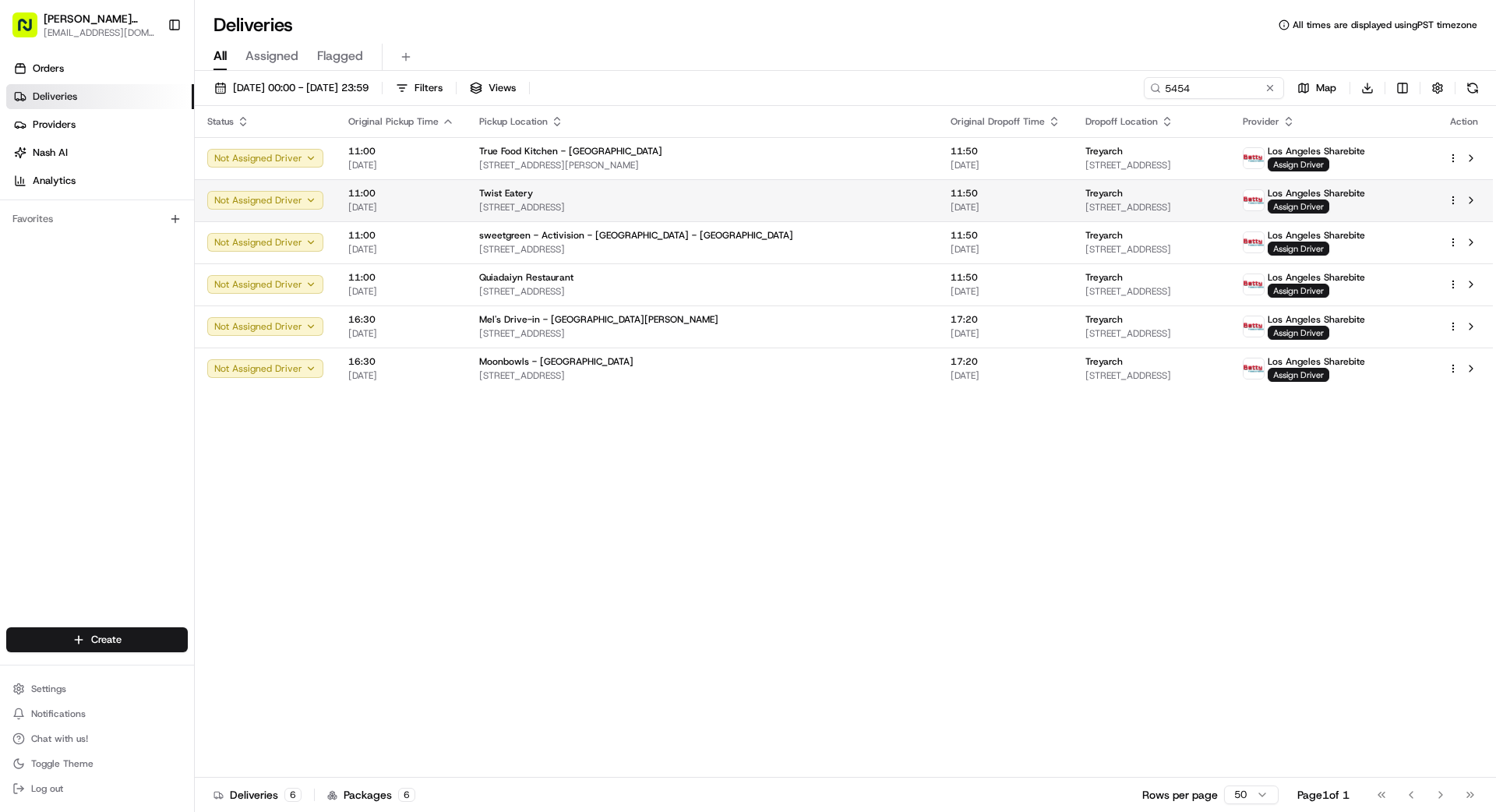
click at [1085, 208] on span "[STREET_ADDRESS]" at bounding box center [1151, 207] width 132 height 13
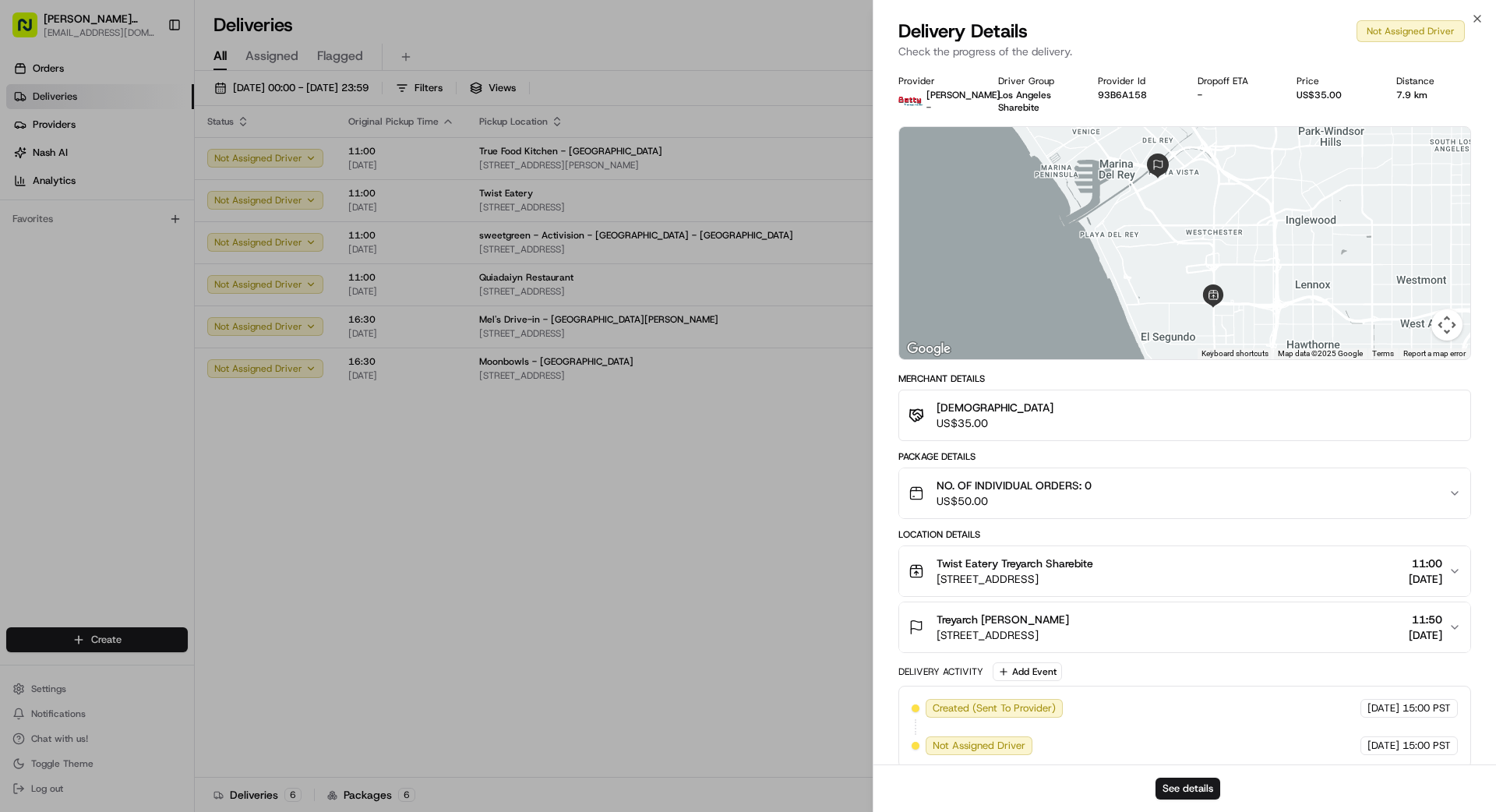
drag, startPoint x: 719, startPoint y: 466, endPoint x: 712, endPoint y: 456, distance: 12.2
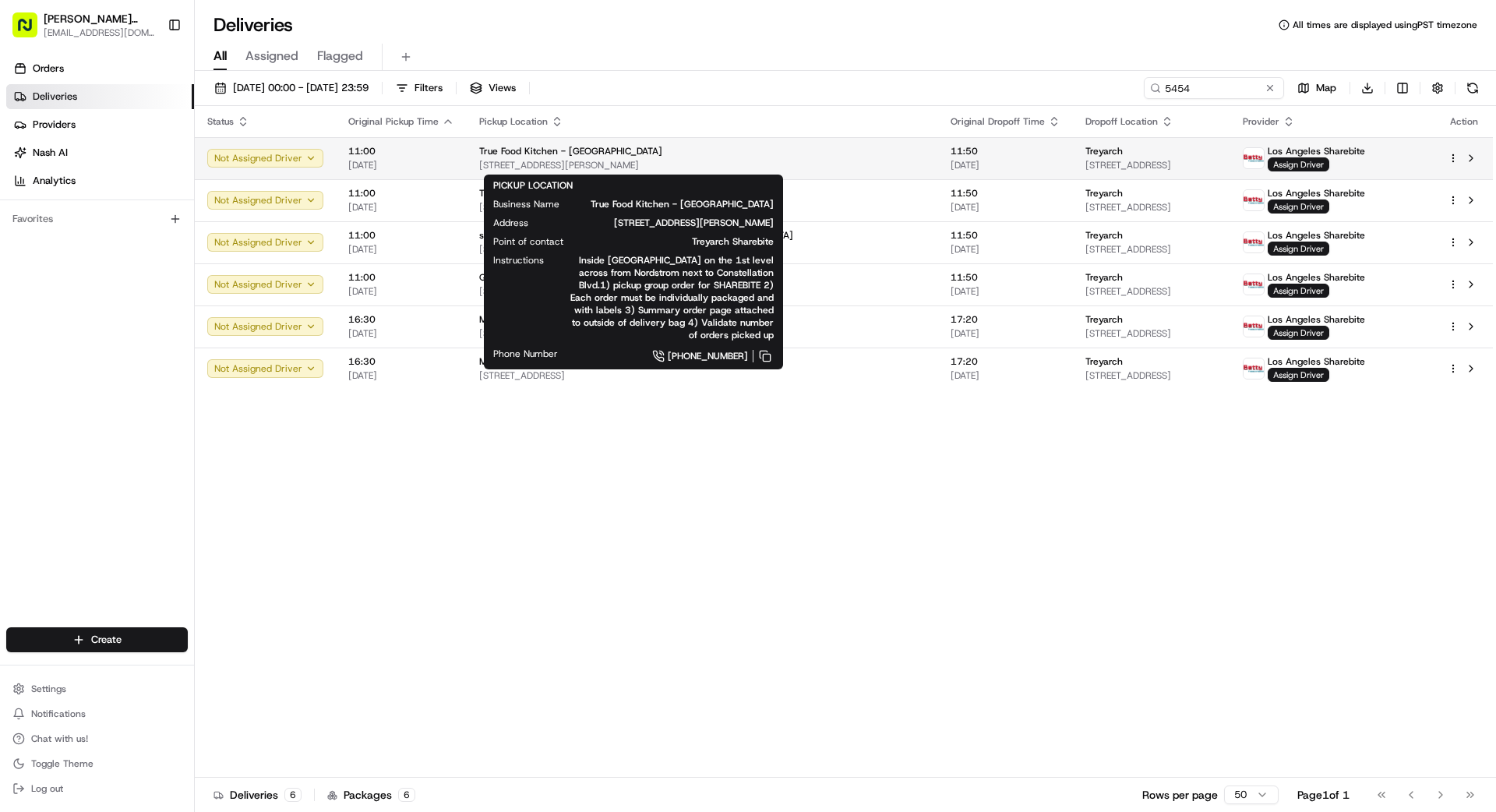
click at [631, 161] on span "[STREET_ADDRESS][PERSON_NAME]" at bounding box center [702, 165] width 447 height 13
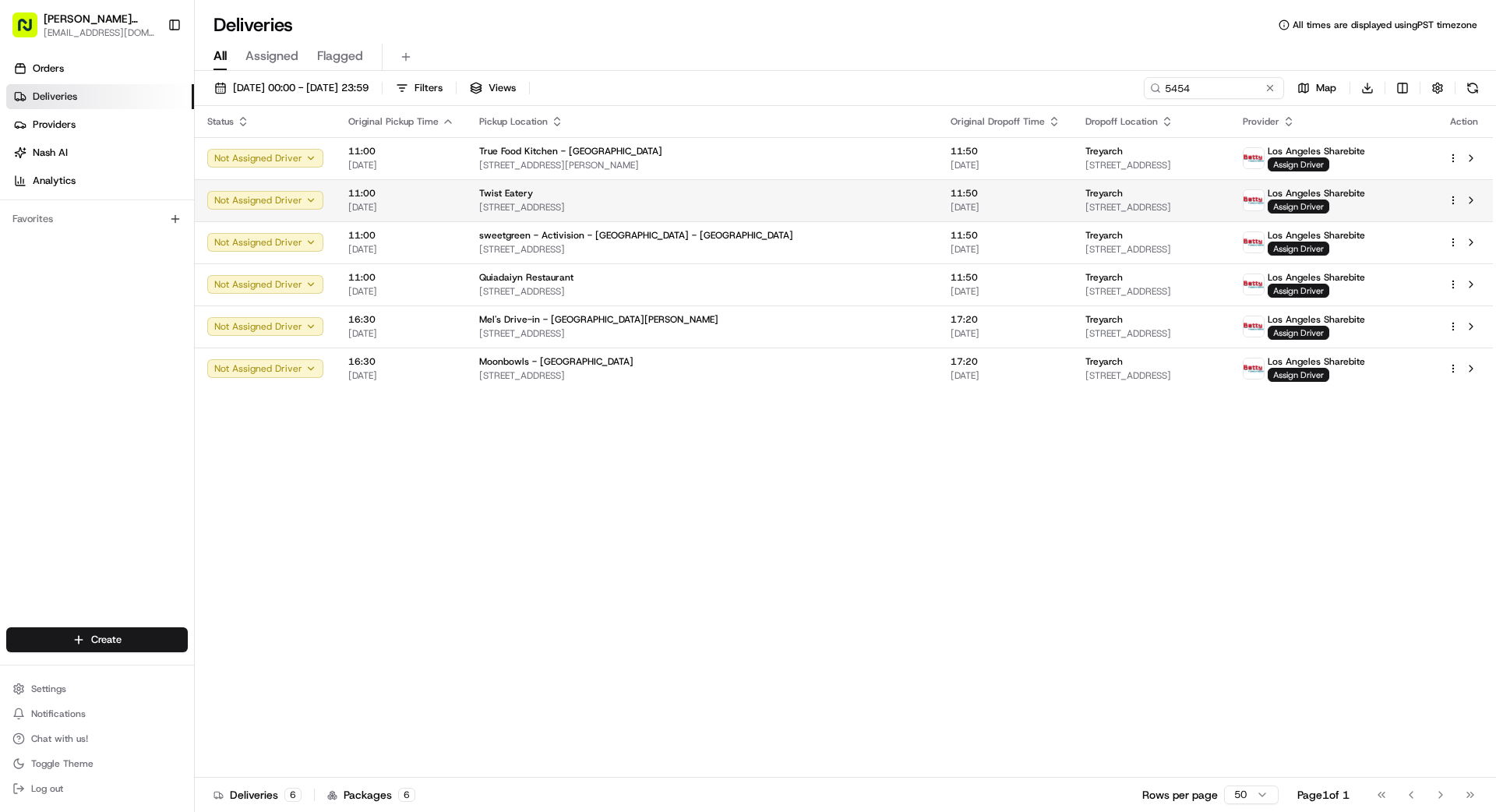
click at [636, 210] on span "[STREET_ADDRESS]" at bounding box center [702, 207] width 447 height 13
click at [626, 200] on div "Twist Eatery [STREET_ADDRESS]" at bounding box center [702, 201] width 447 height 27
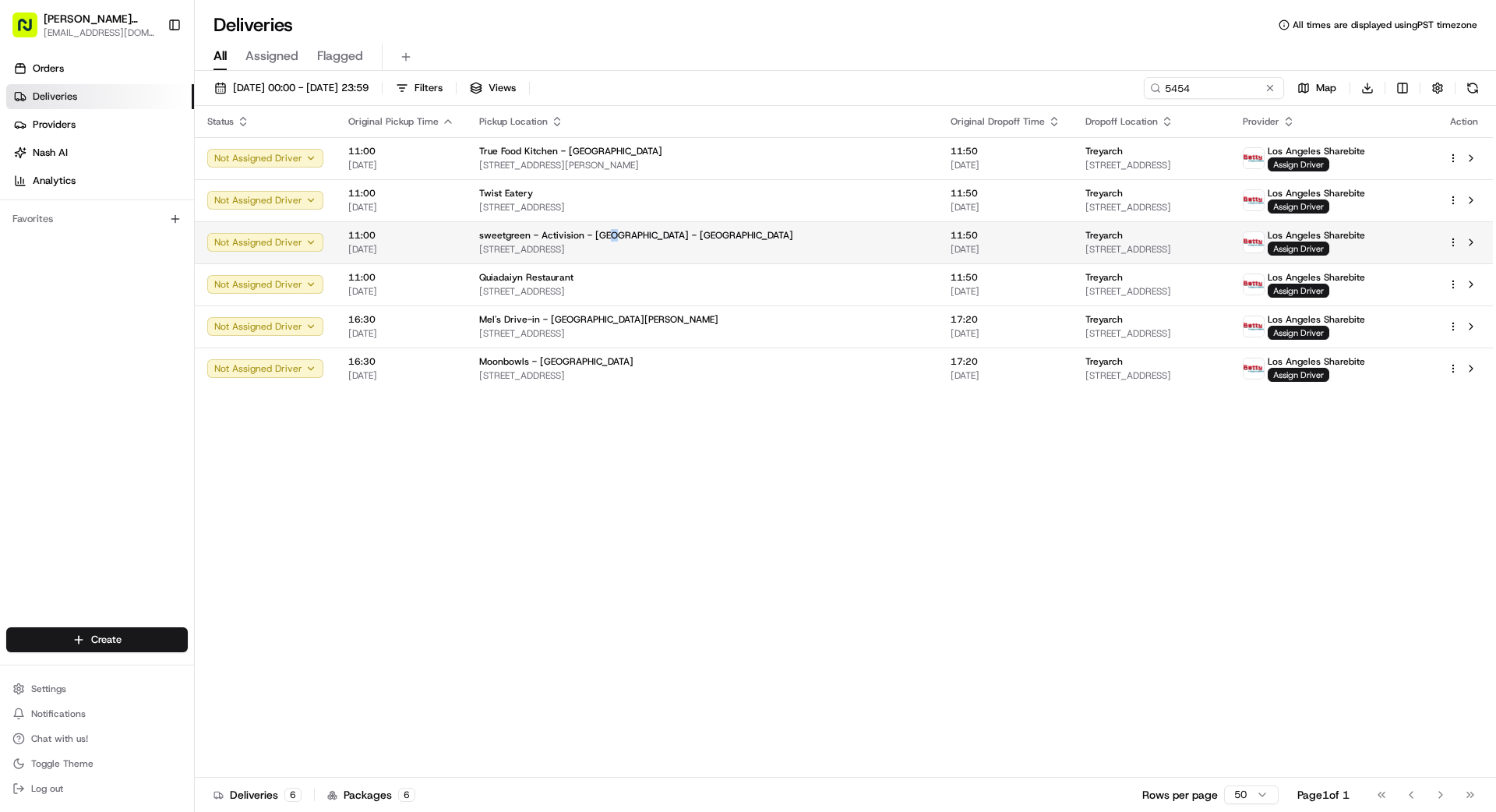
click at [601, 234] on span "sweetgreen - Activision - [GEOGRAPHIC_DATA] - [GEOGRAPHIC_DATA]" at bounding box center [636, 235] width 314 height 13
click at [606, 243] on span "[STREET_ADDRESS]" at bounding box center [702, 249] width 447 height 13
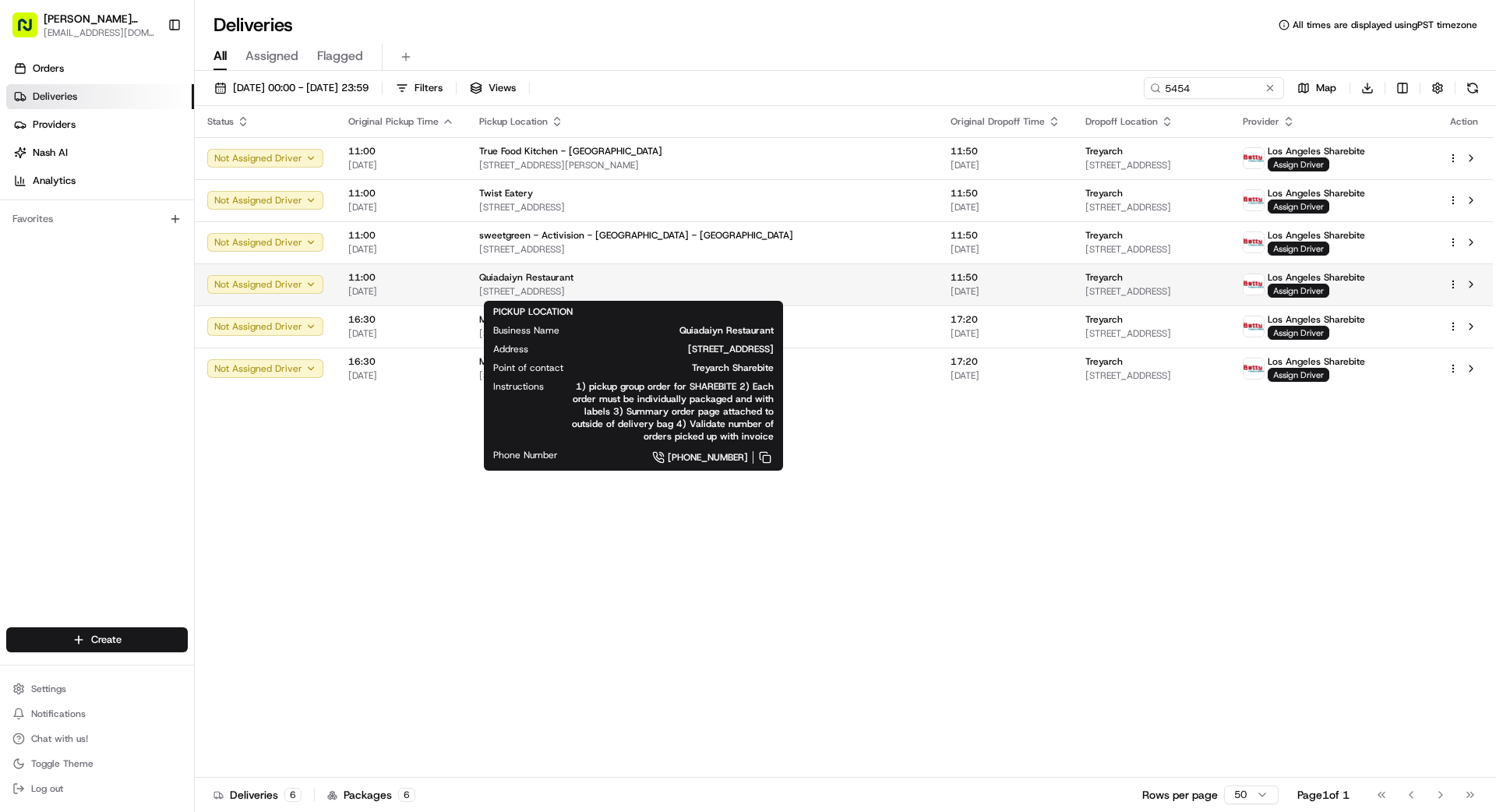
click at [624, 292] on span "[STREET_ADDRESS]" at bounding box center [702, 291] width 447 height 13
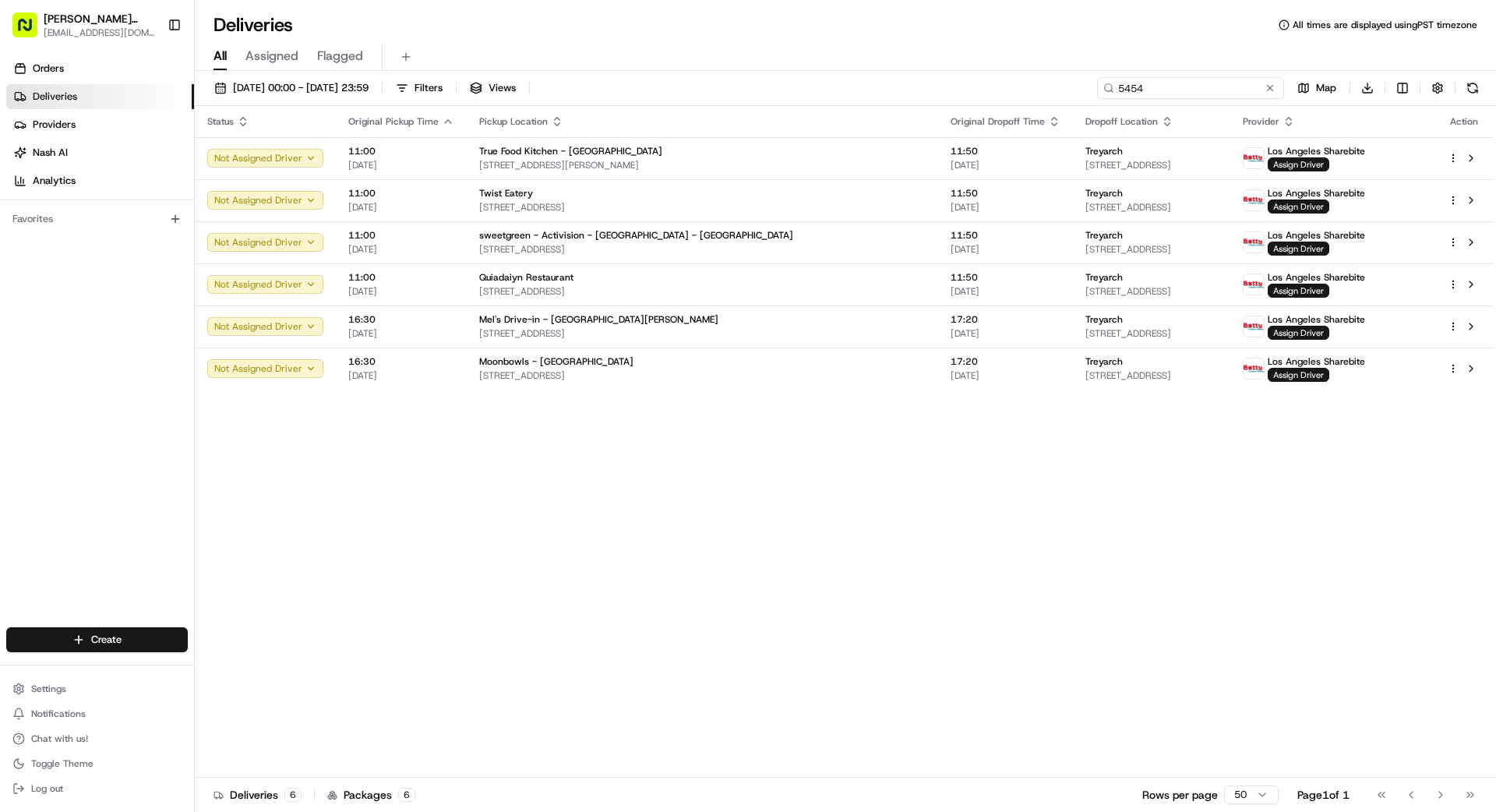
click at [1279, 89] on input "5454" at bounding box center [1191, 88] width 187 height 22
click at [1273, 89] on button at bounding box center [1270, 88] width 16 height 16
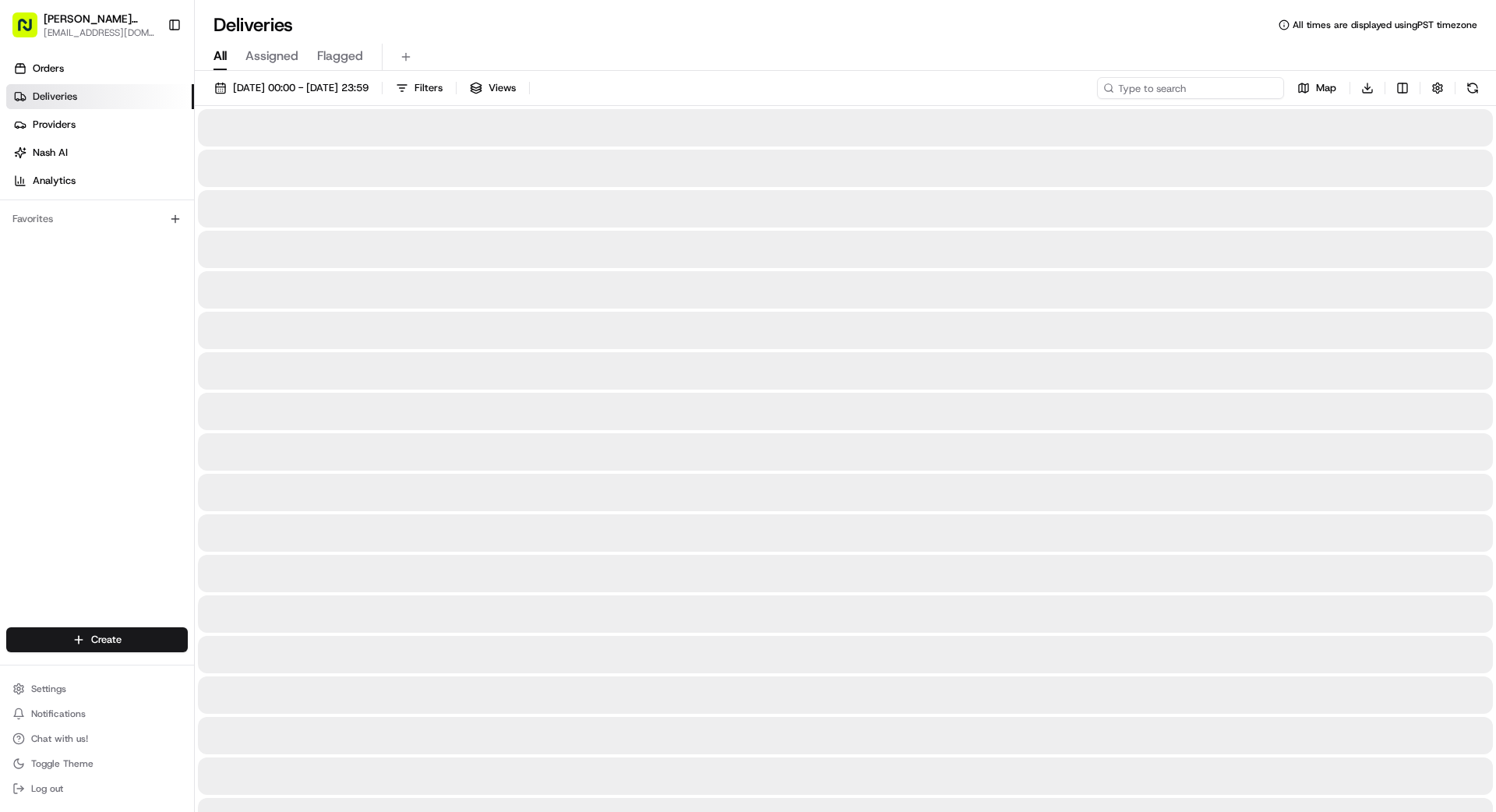
click at [1254, 89] on input at bounding box center [1191, 88] width 187 height 22
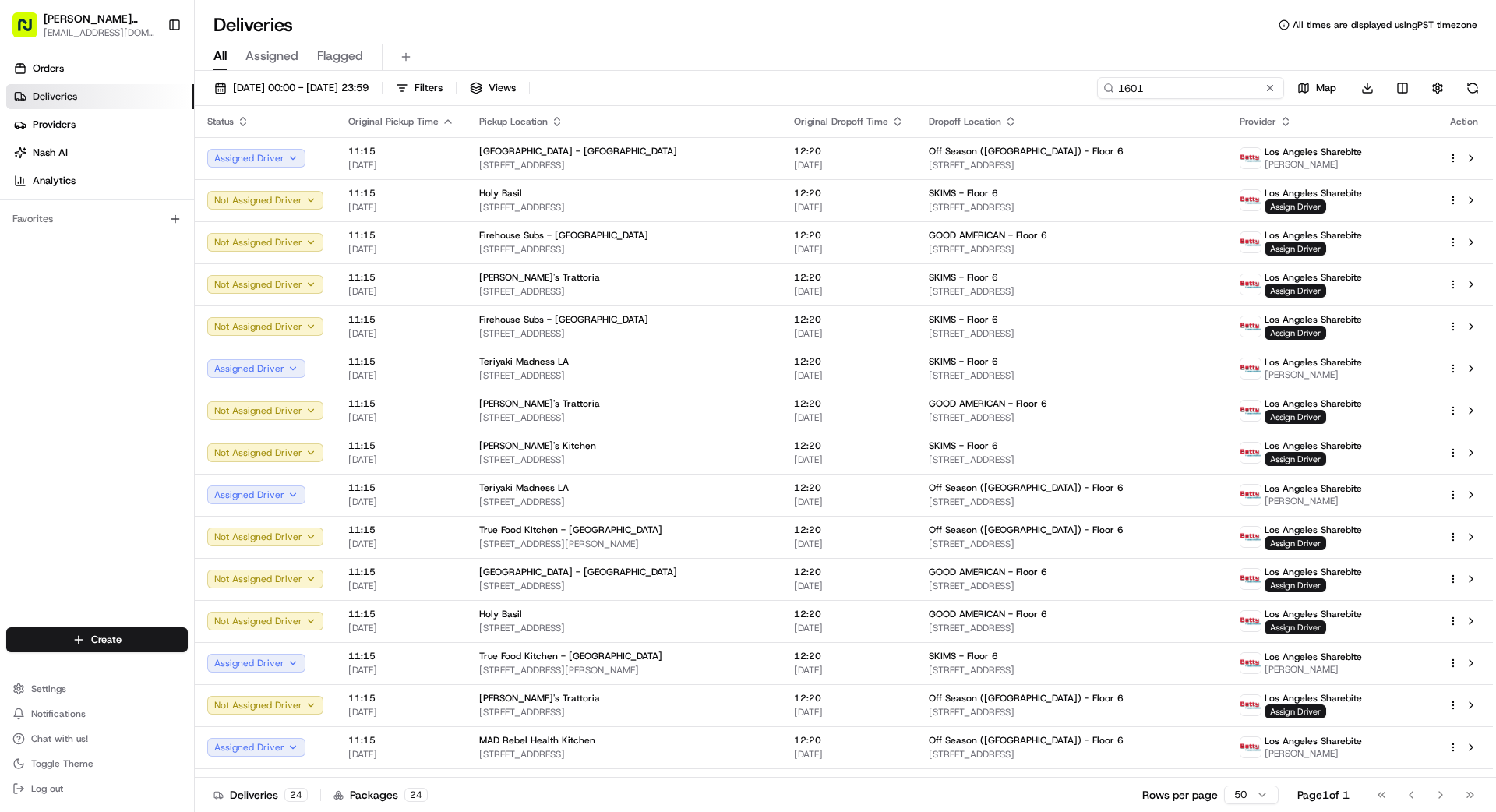
type input "1601"
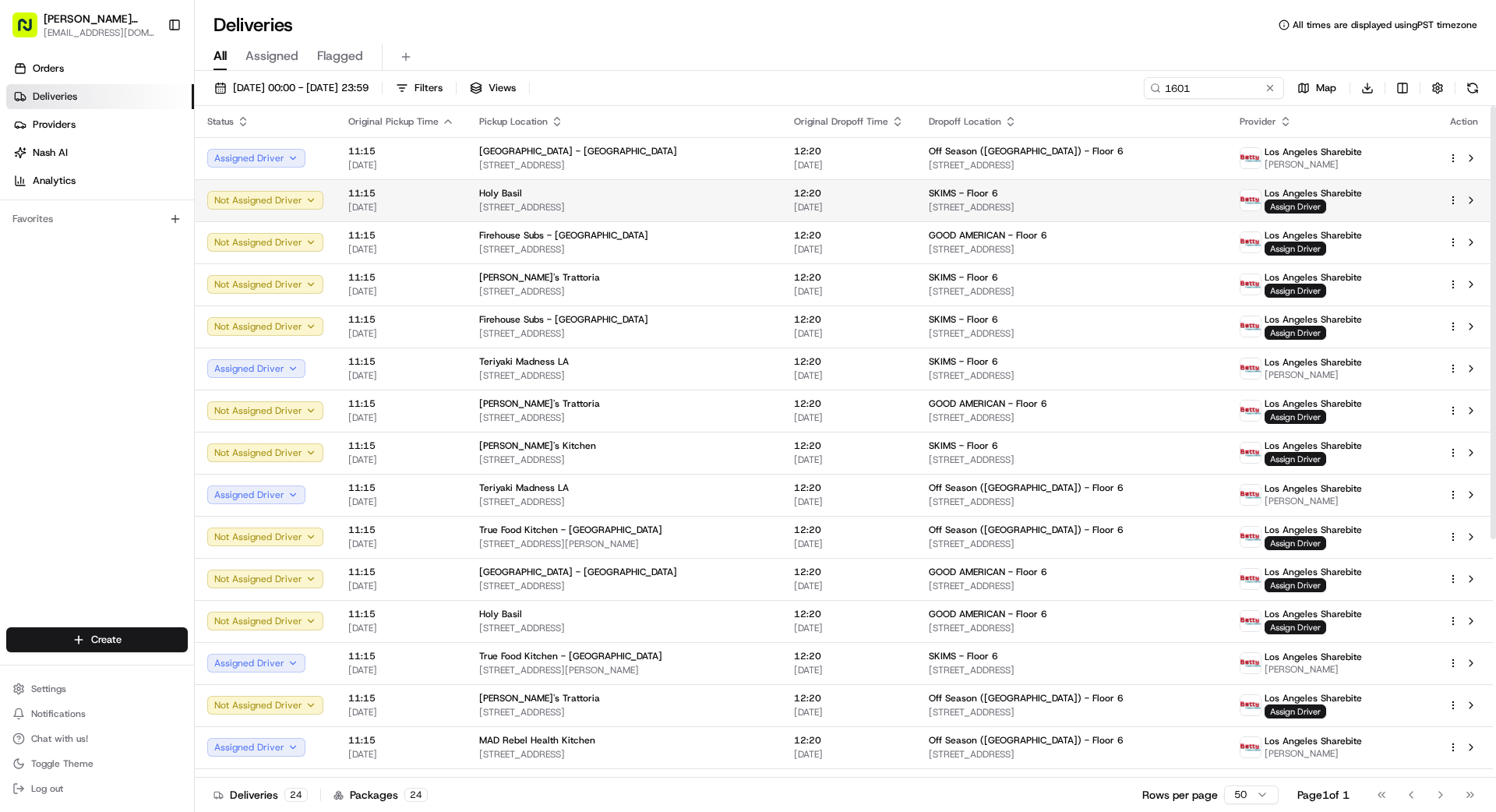
click at [738, 209] on span "[STREET_ADDRESS]" at bounding box center [624, 207] width 290 height 13
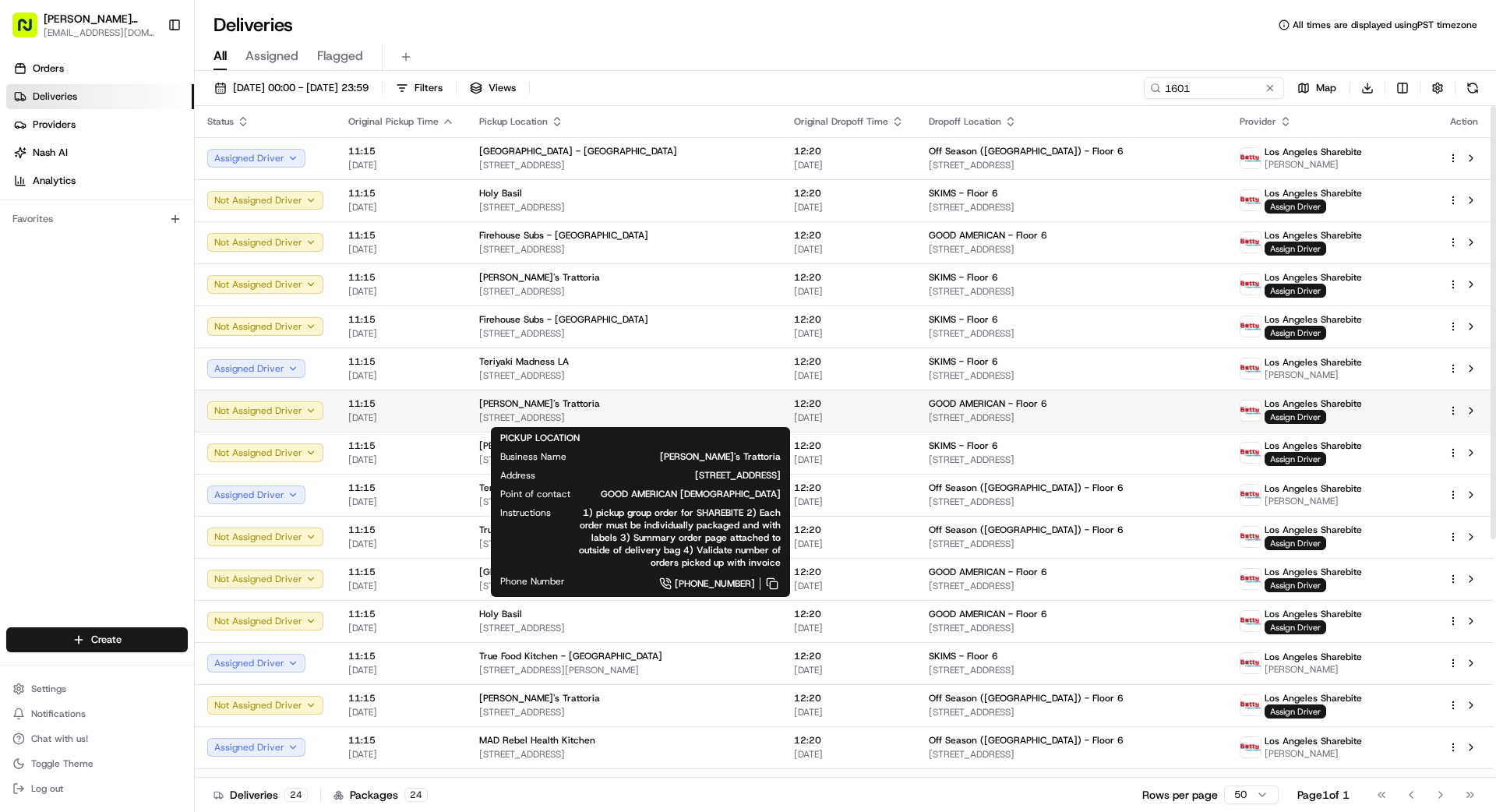
click at [691, 414] on span "[STREET_ADDRESS]" at bounding box center [624, 417] width 290 height 13
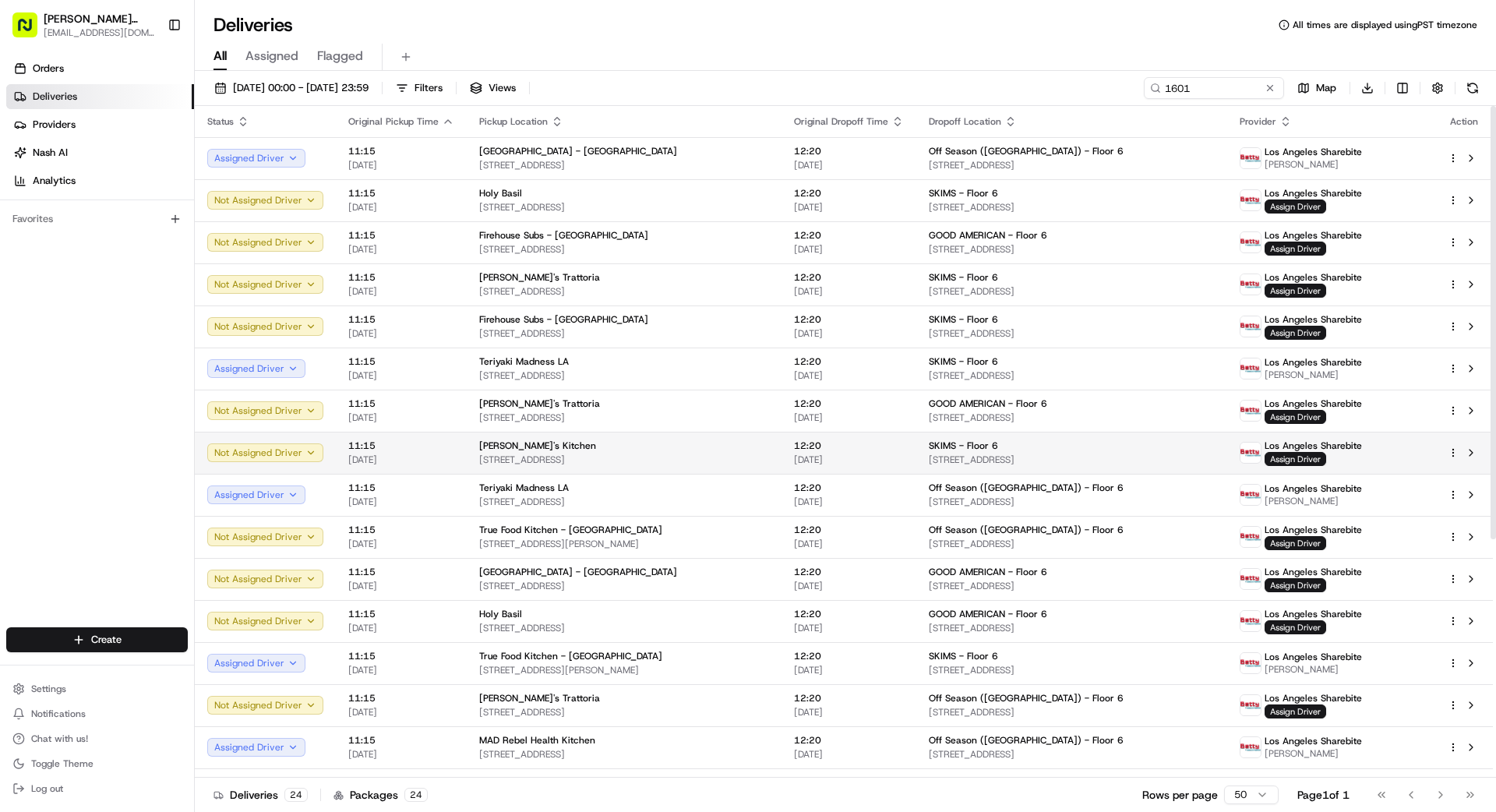
click at [712, 449] on div "[PERSON_NAME]'s Kitchen" at bounding box center [624, 446] width 290 height 13
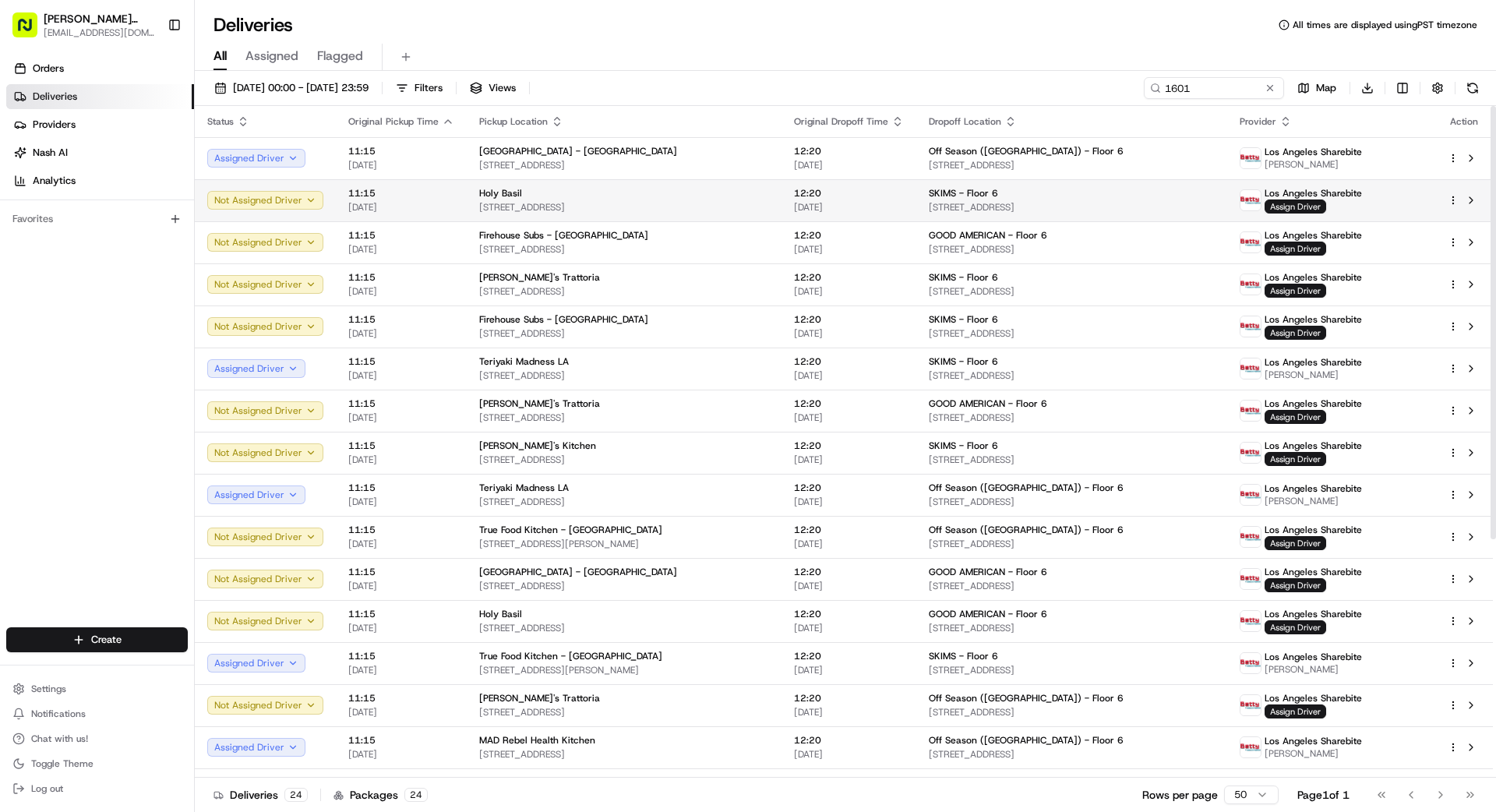
click at [707, 199] on div "Holy Basil" at bounding box center [624, 193] width 290 height 13
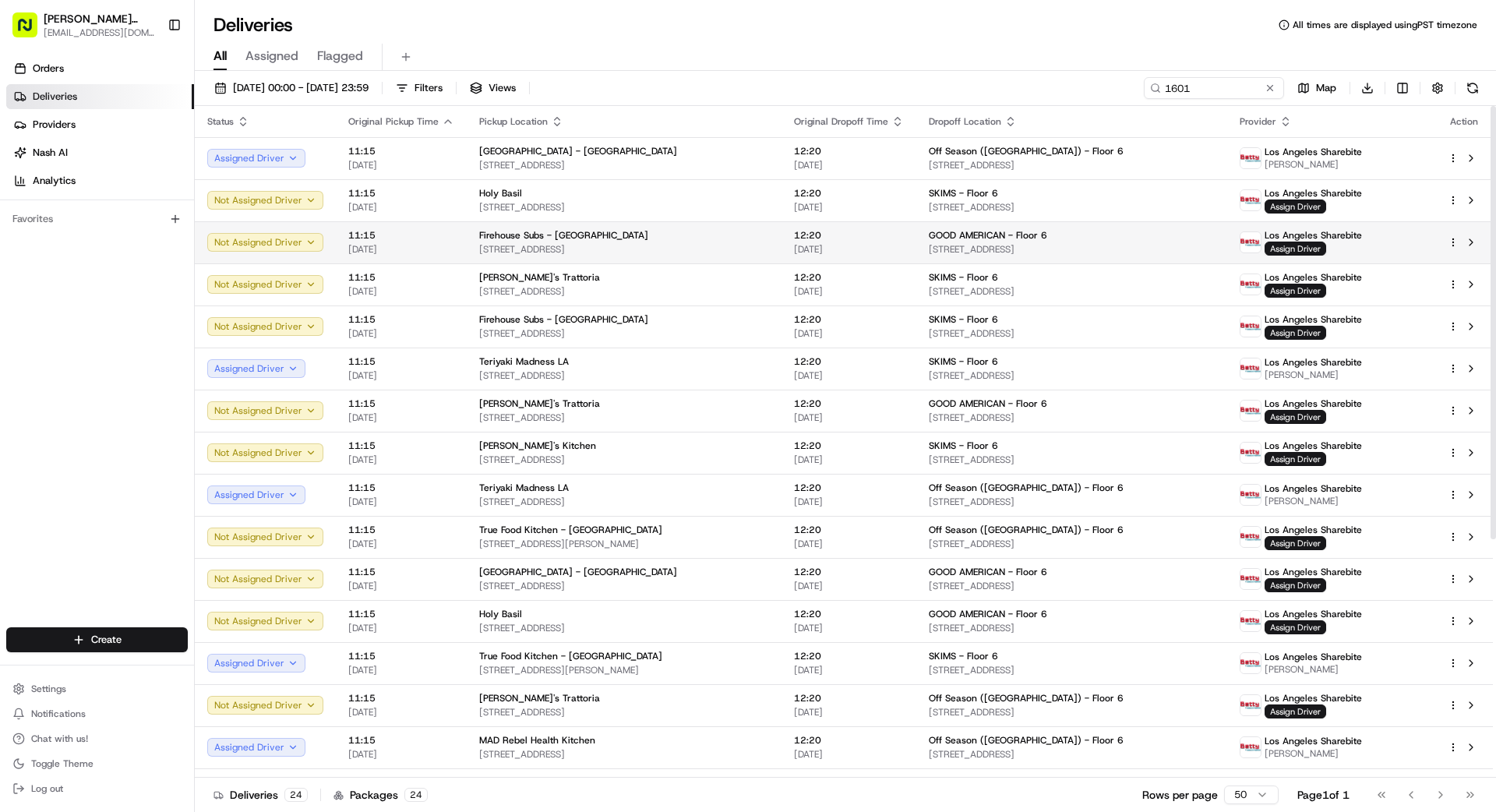
click at [628, 248] on span "[STREET_ADDRESS]" at bounding box center [624, 249] width 290 height 13
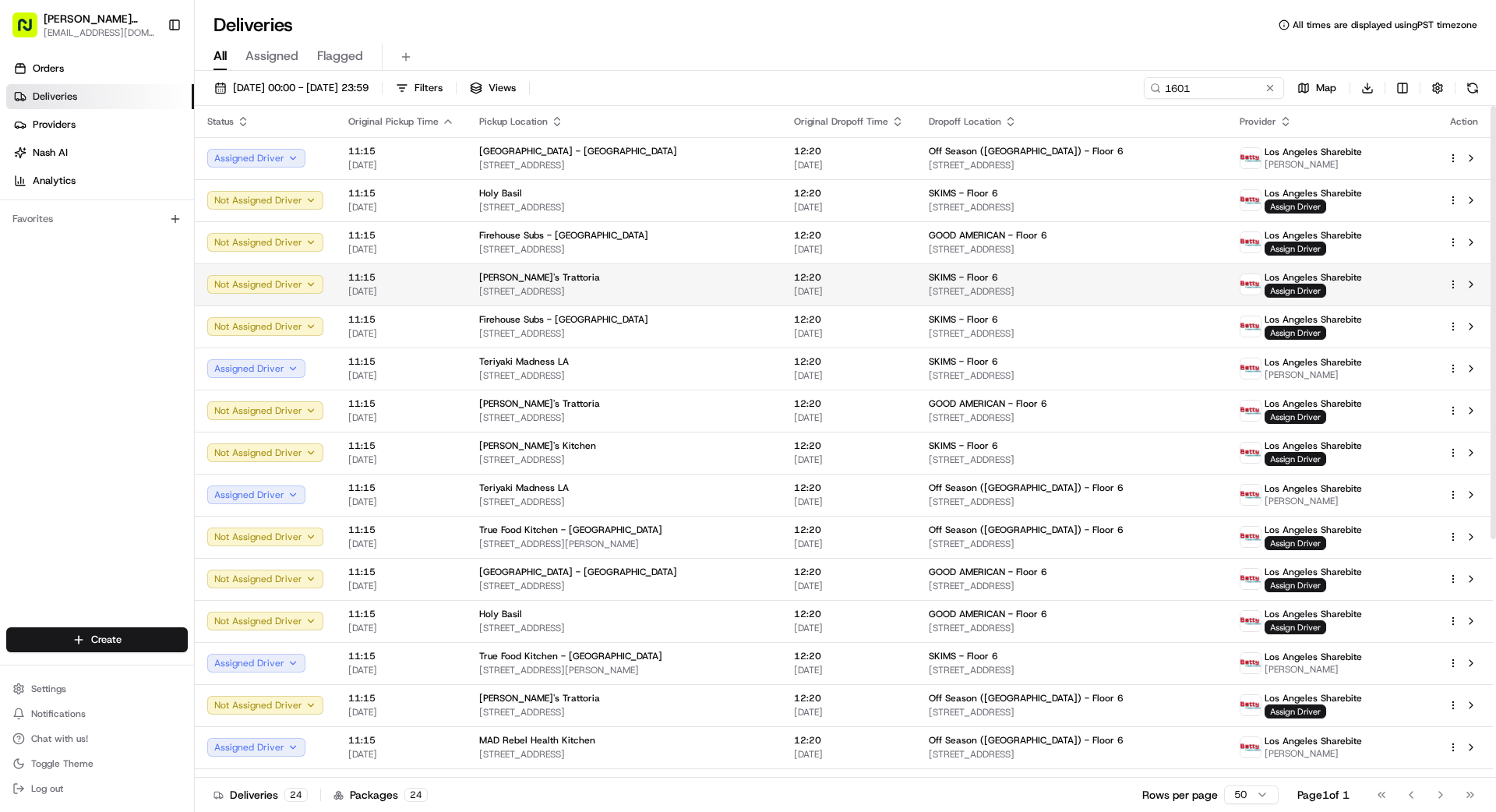
click at [631, 294] on span "[STREET_ADDRESS]" at bounding box center [624, 291] width 290 height 13
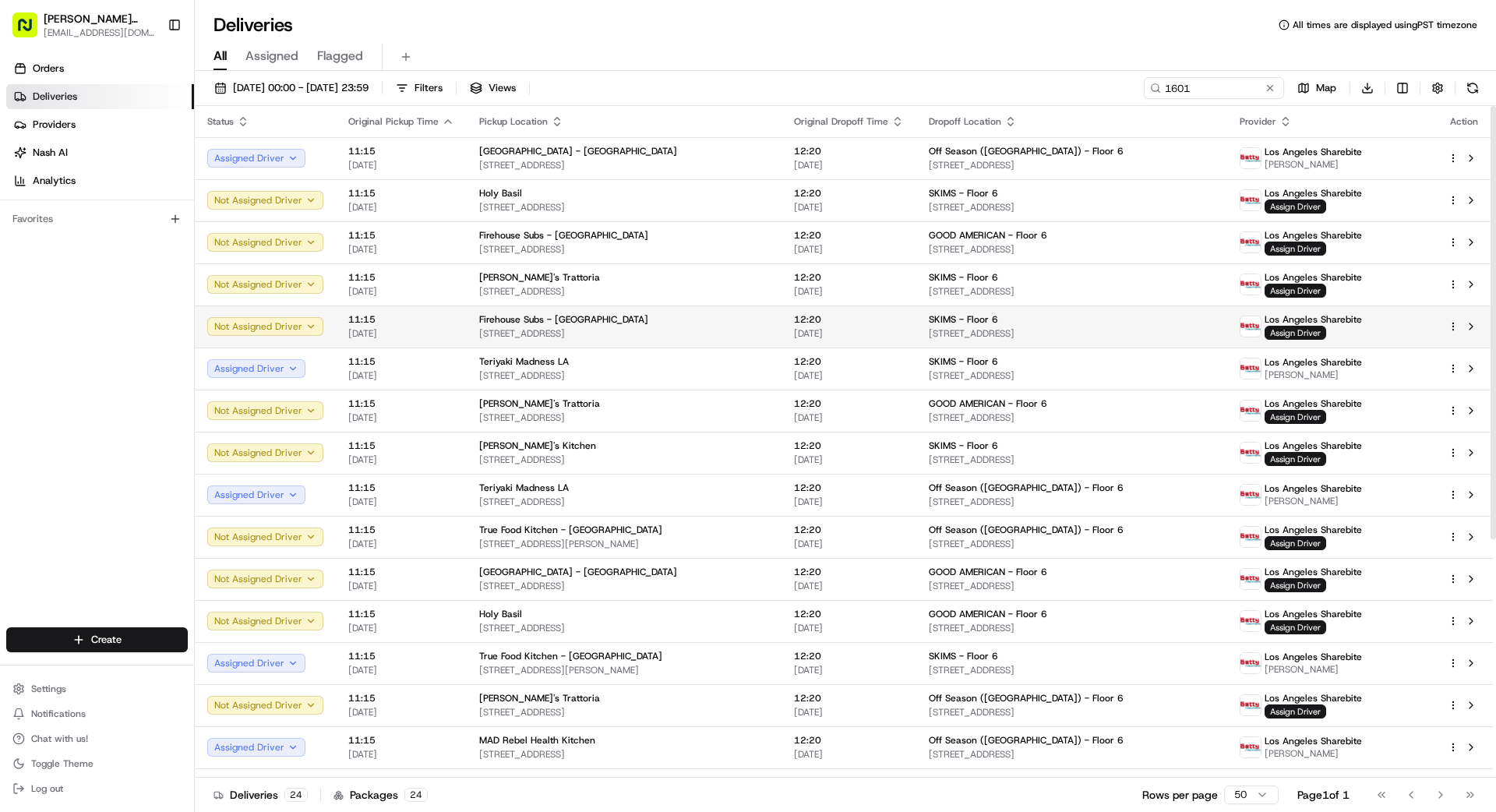
click at [580, 336] on span "[STREET_ADDRESS]" at bounding box center [624, 333] width 290 height 13
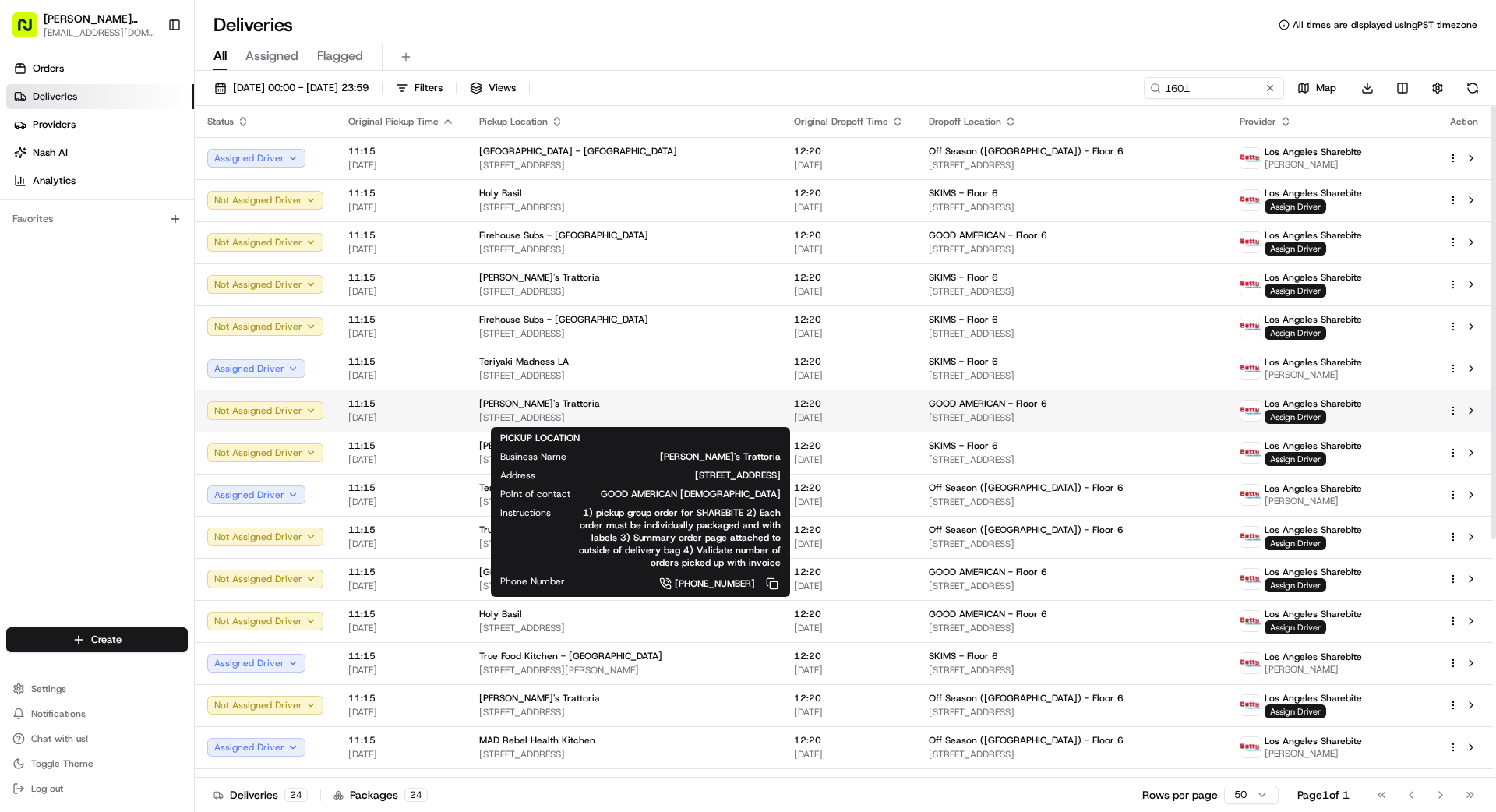
click at [616, 400] on div "[PERSON_NAME]'s Trattoria" at bounding box center [624, 403] width 290 height 13
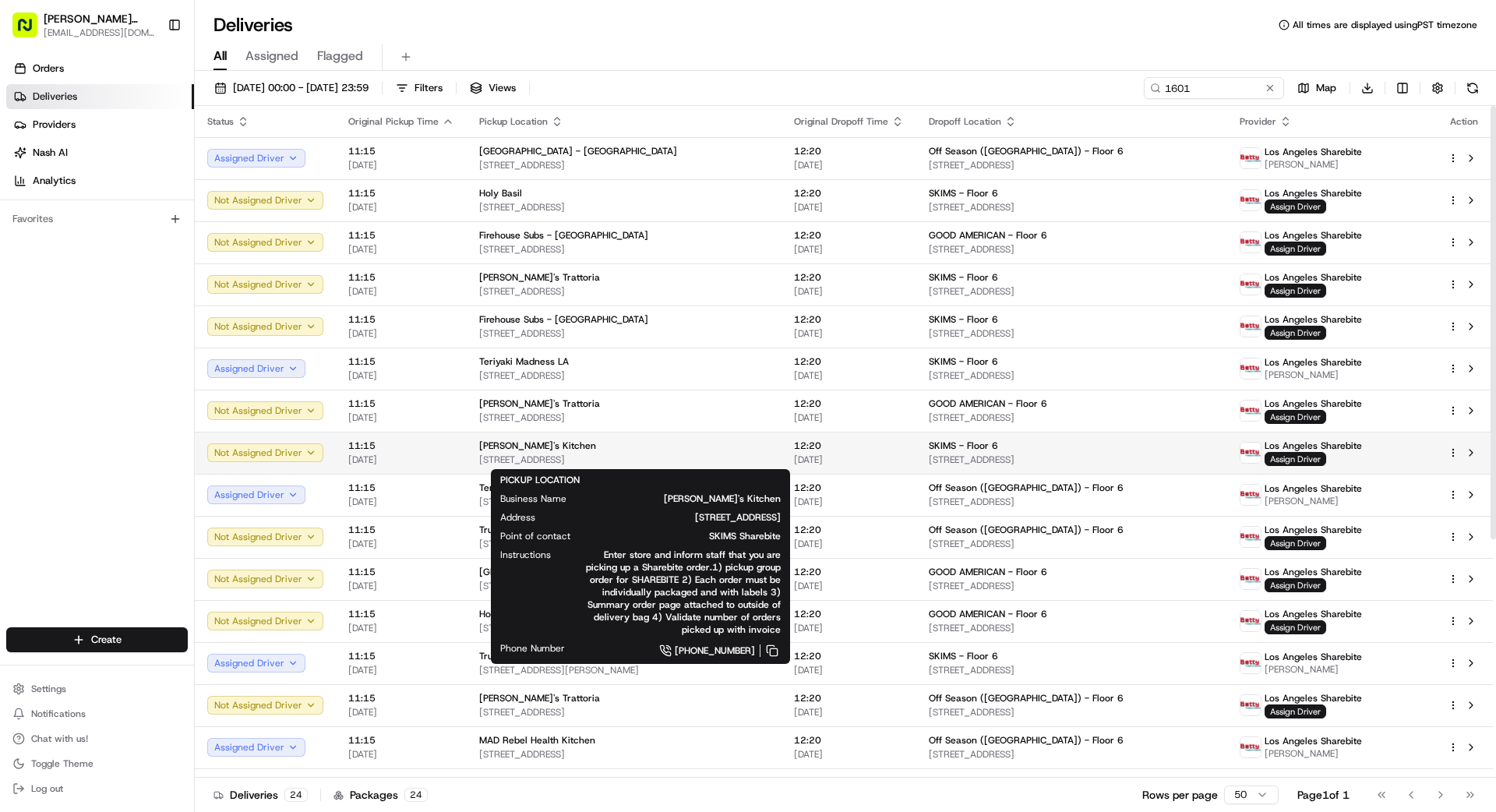
click at [642, 453] on span "[STREET_ADDRESS]" at bounding box center [624, 459] width 290 height 13
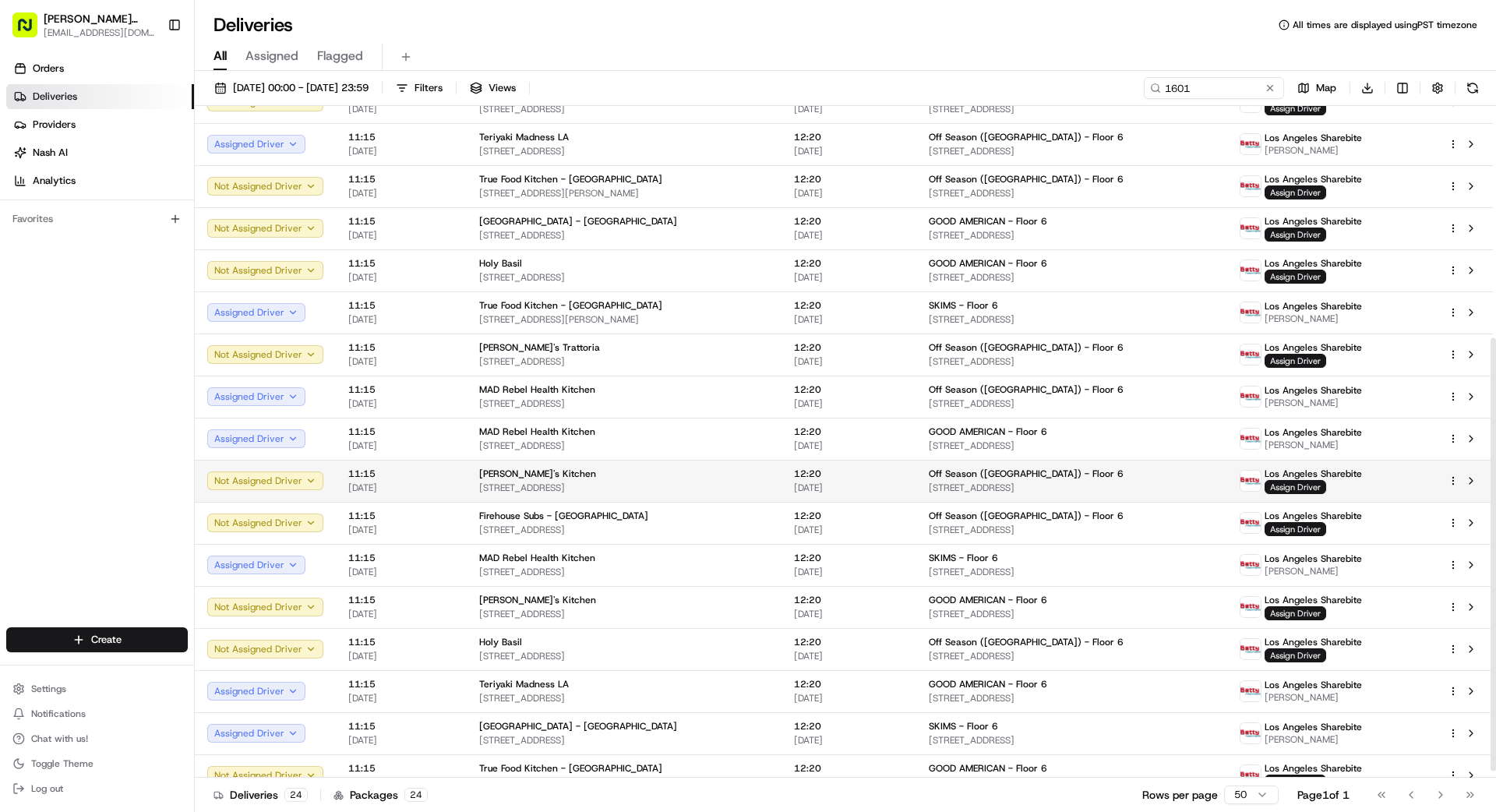
scroll to position [360, 0]
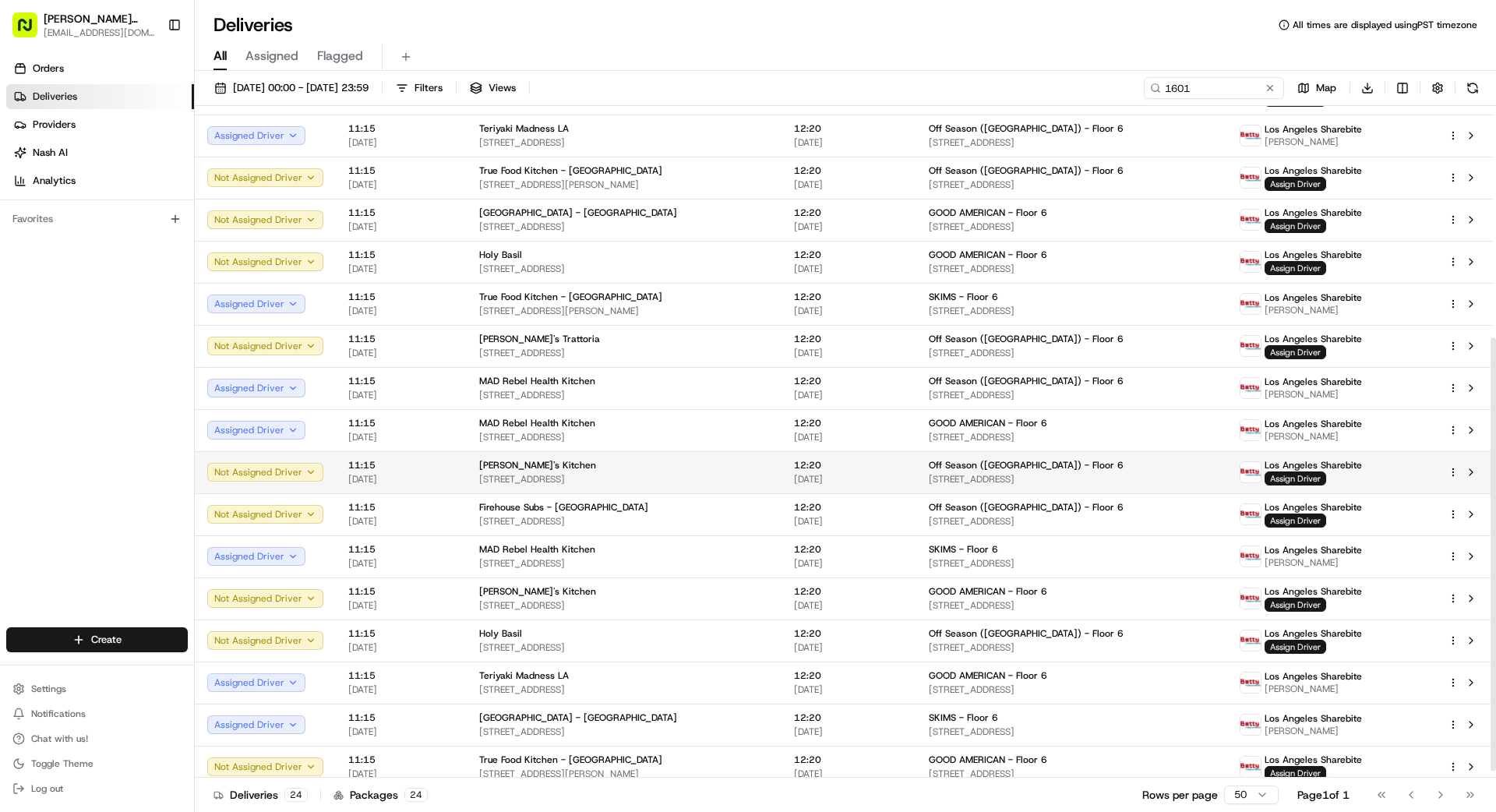
click at [761, 468] on div "[PERSON_NAME]'s Kitchen" at bounding box center [624, 465] width 290 height 13
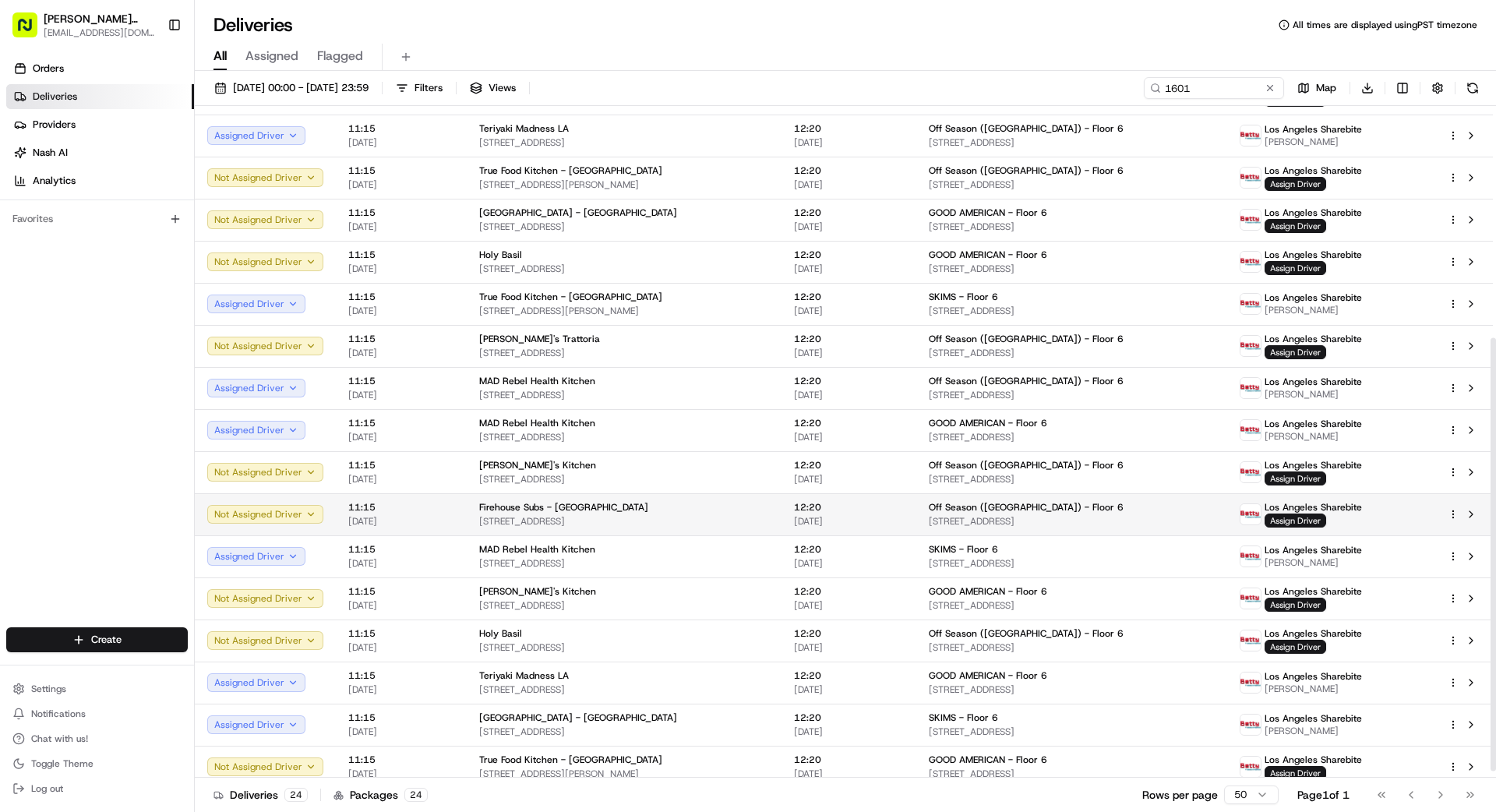
click at [681, 513] on div "Firehouse Subs - [GEOGRAPHIC_DATA] [STREET_ADDRESS]" at bounding box center [624, 514] width 290 height 27
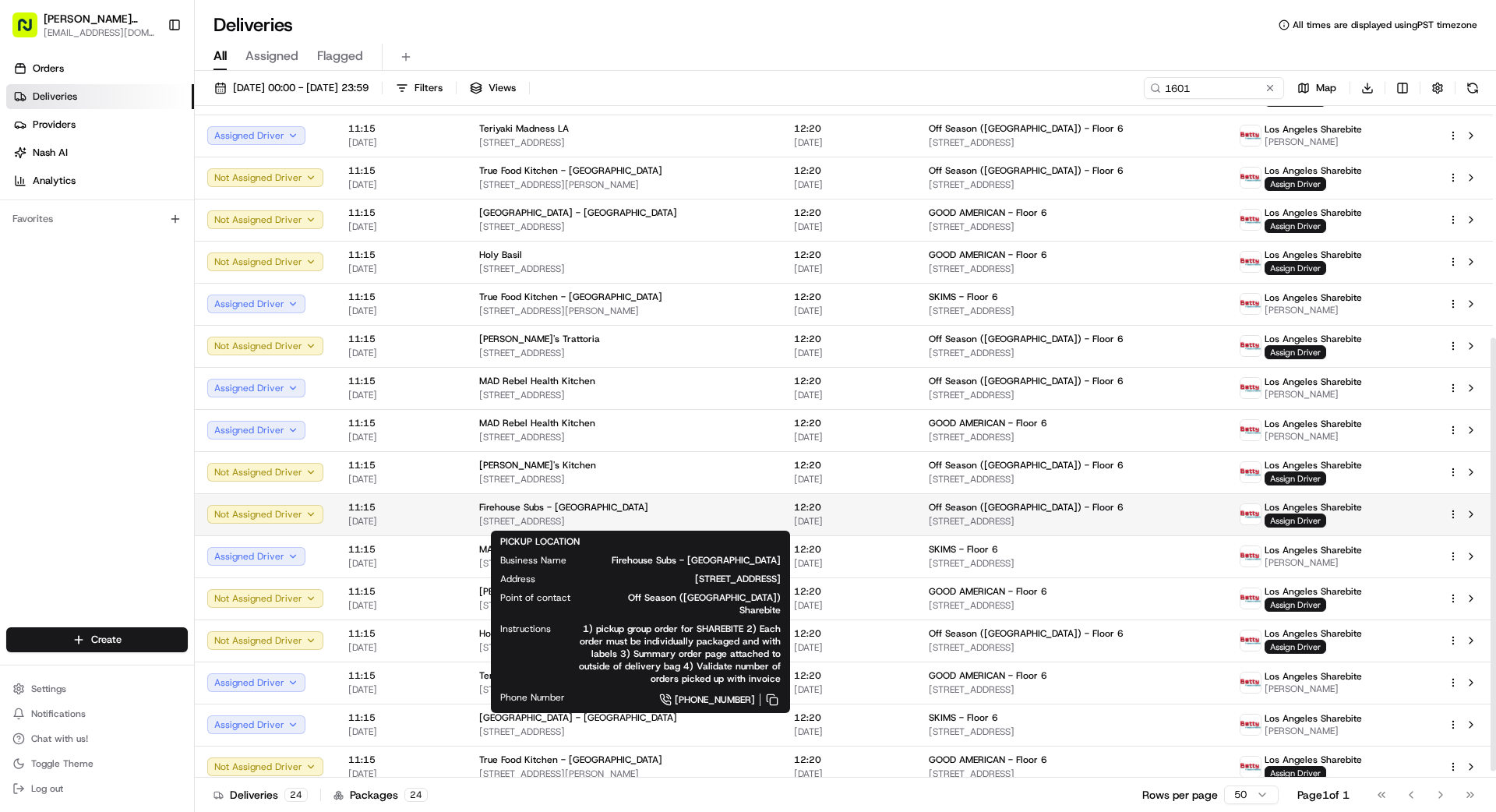
scroll to position [370, 0]
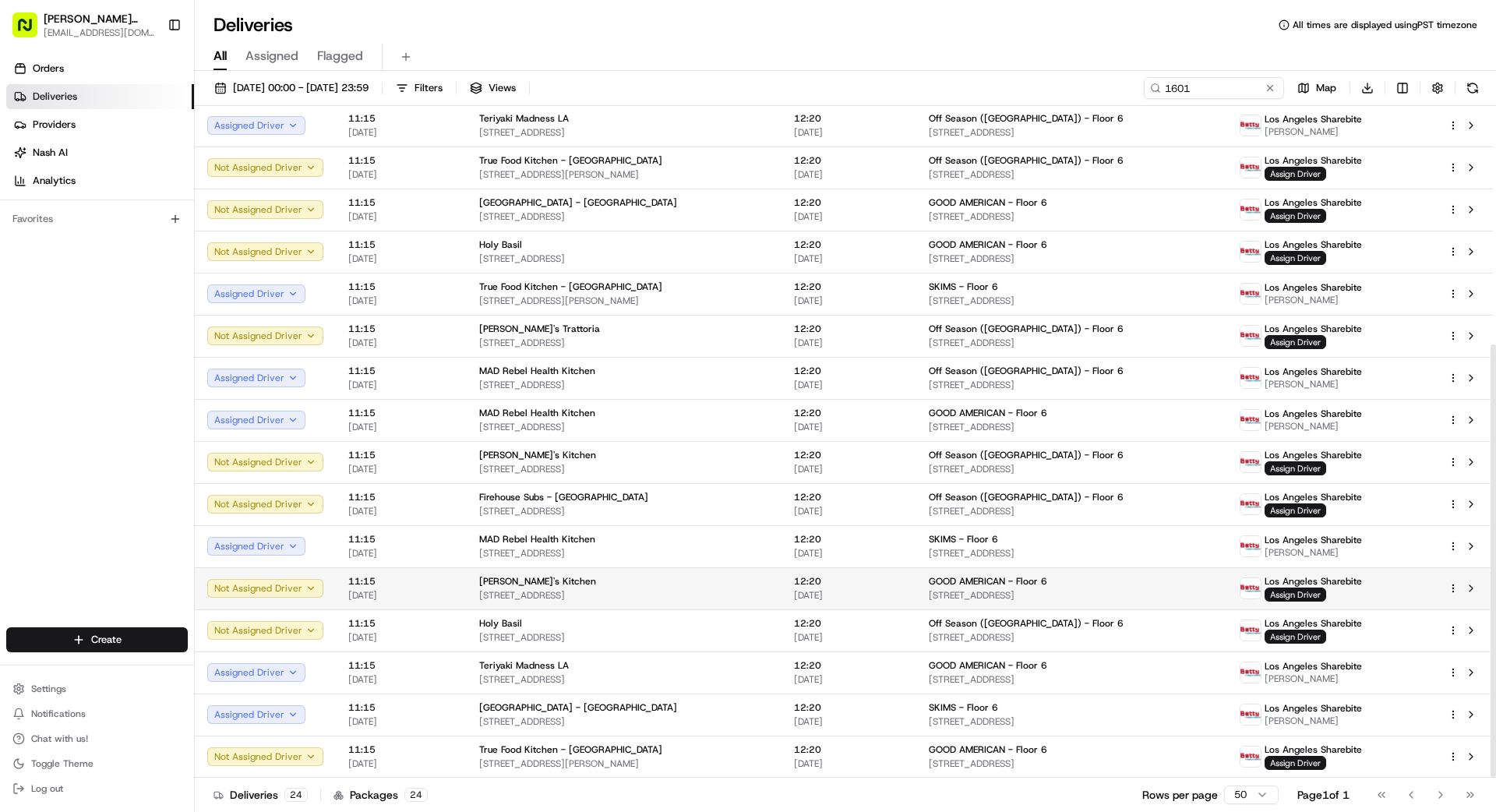
click at [769, 590] on span "[STREET_ADDRESS]" at bounding box center [624, 595] width 290 height 13
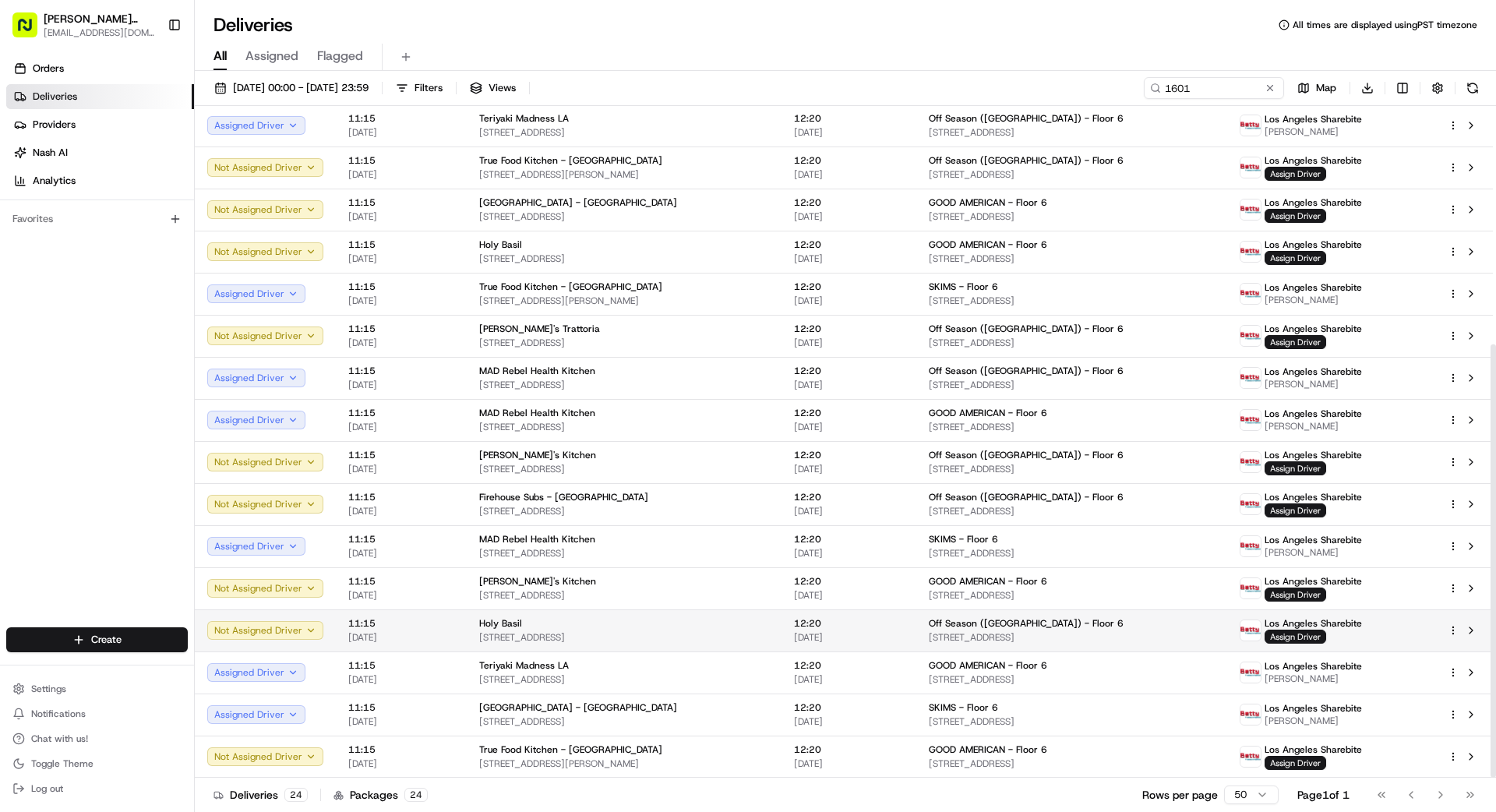
click at [721, 636] on span "[STREET_ADDRESS]" at bounding box center [624, 637] width 290 height 13
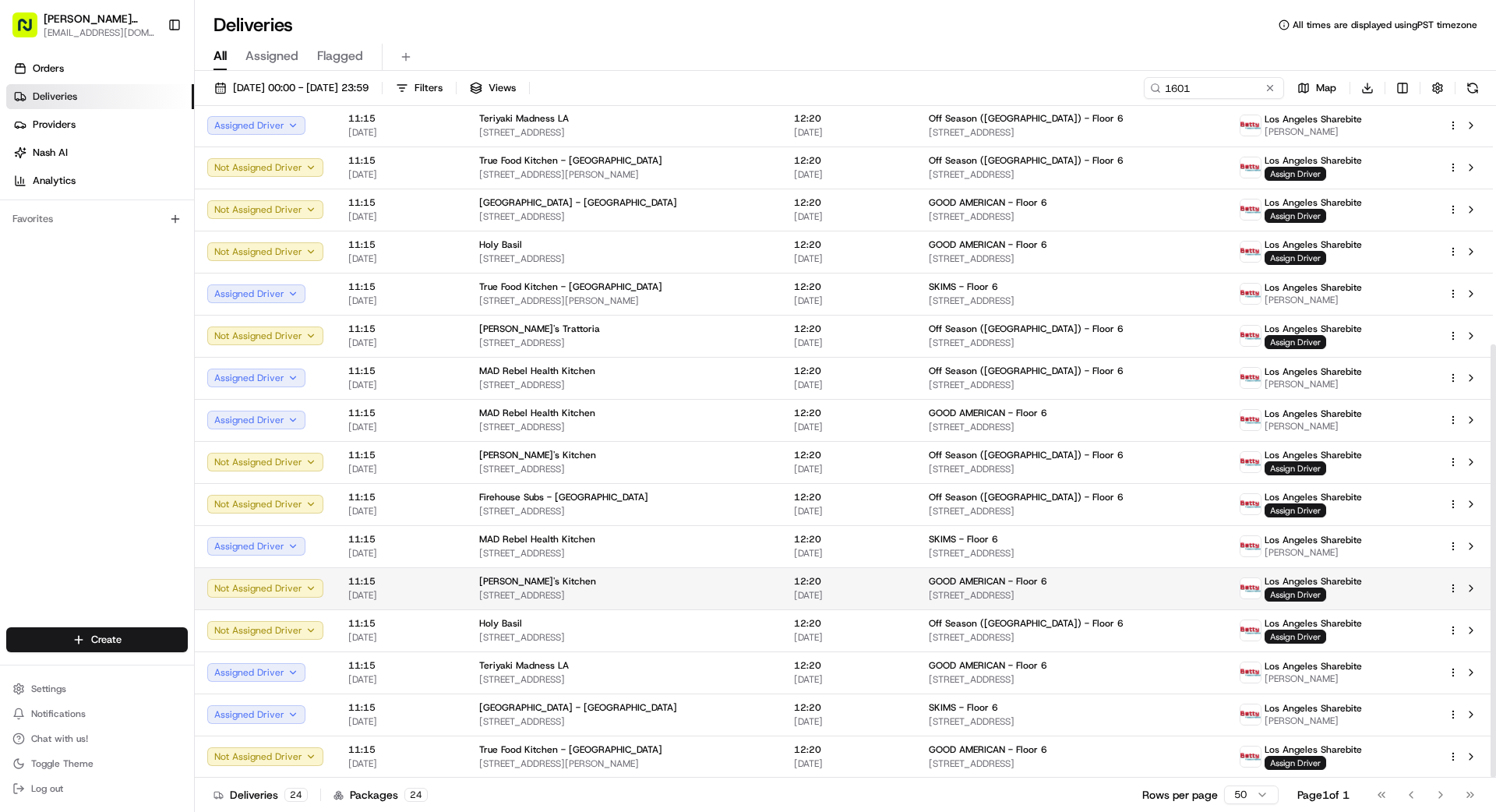
click at [687, 583] on div "[PERSON_NAME]'s Kitchen" at bounding box center [624, 581] width 290 height 13
click at [1308, 594] on span "Assign Driver" at bounding box center [1295, 595] width 62 height 14
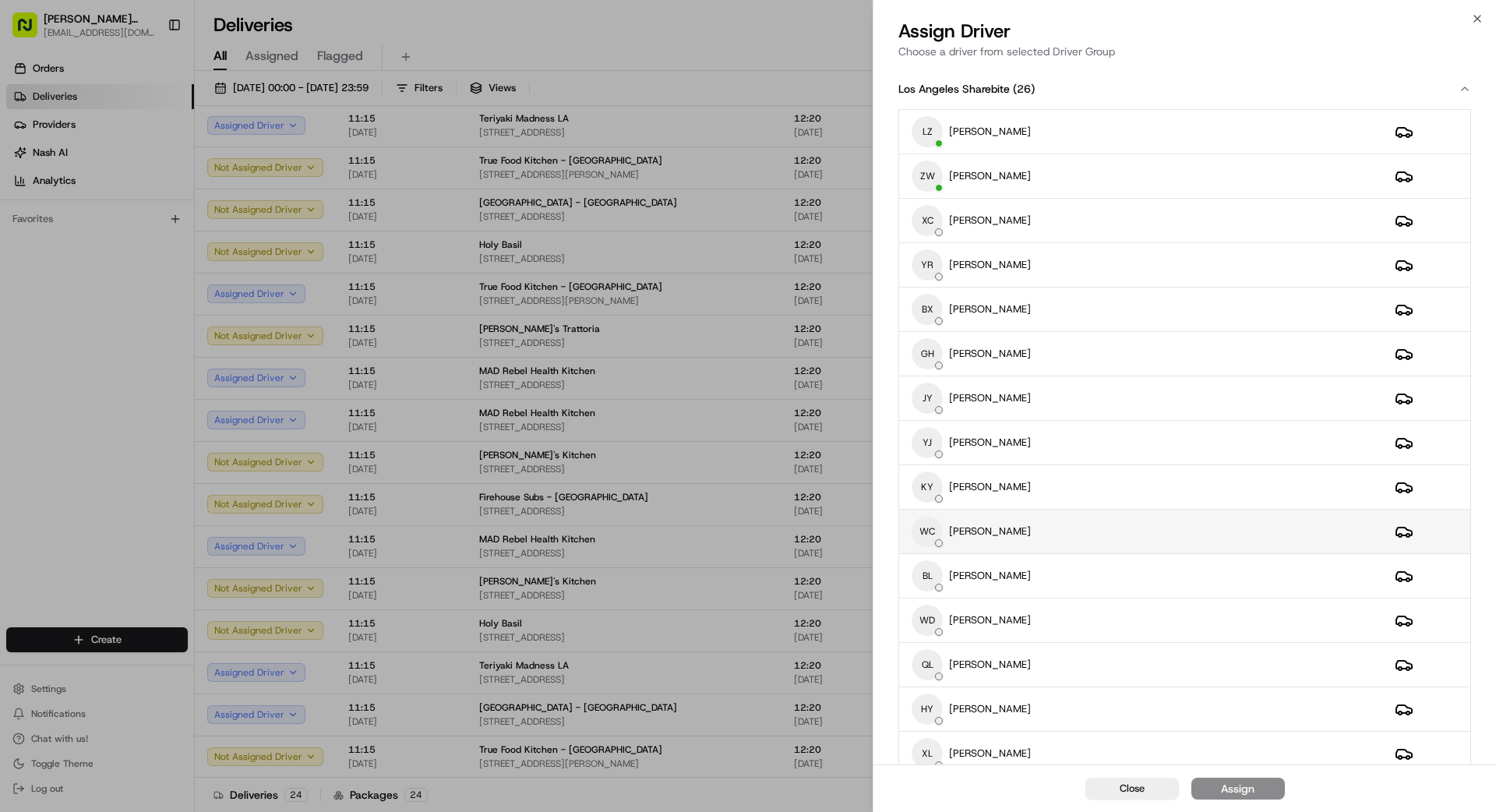
click at [1111, 528] on div "WC [PERSON_NAME]" at bounding box center [1141, 531] width 458 height 31
click at [1242, 787] on div "Assign" at bounding box center [1238, 789] width 33 height 16
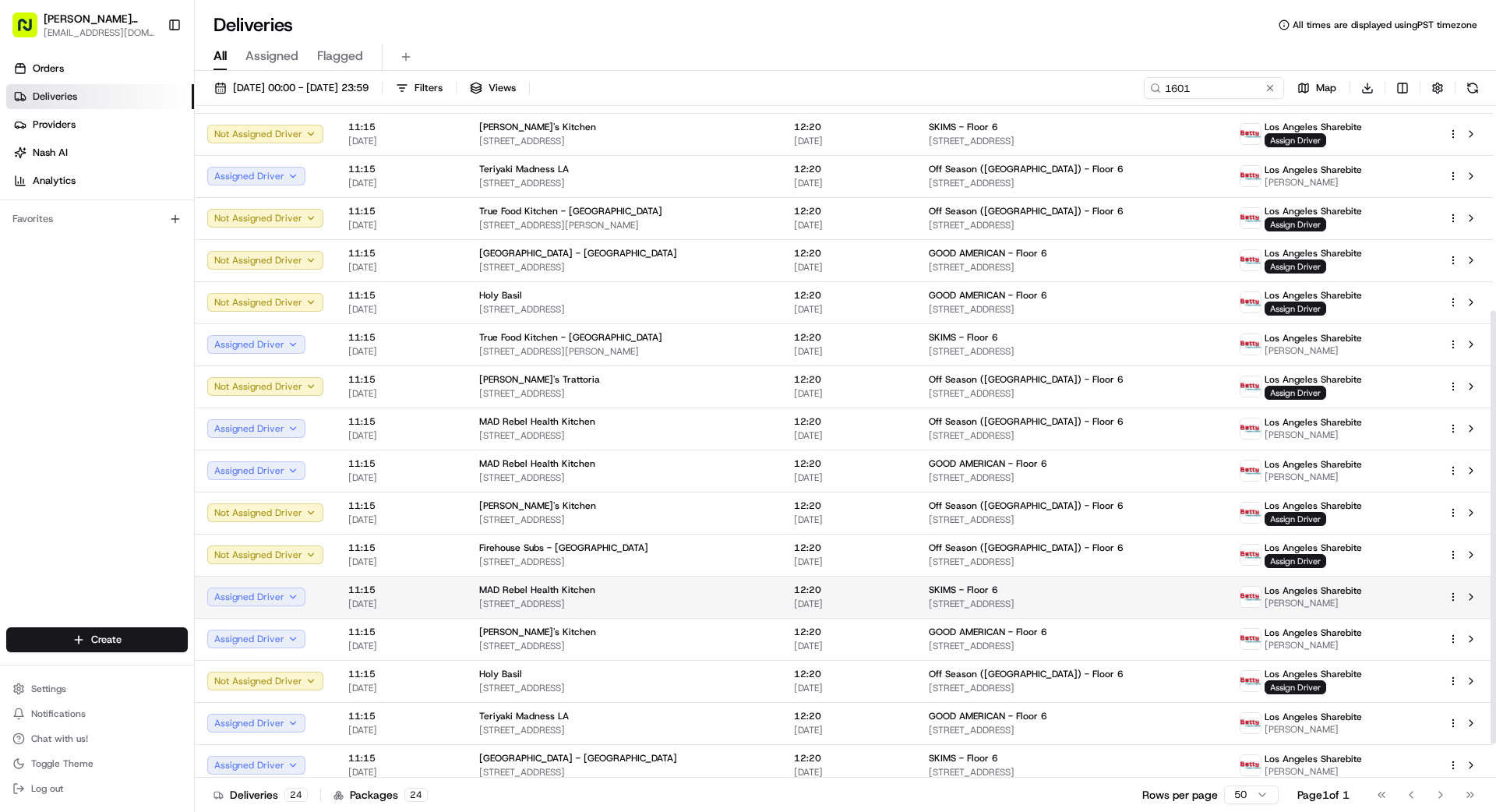
scroll to position [314, 0]
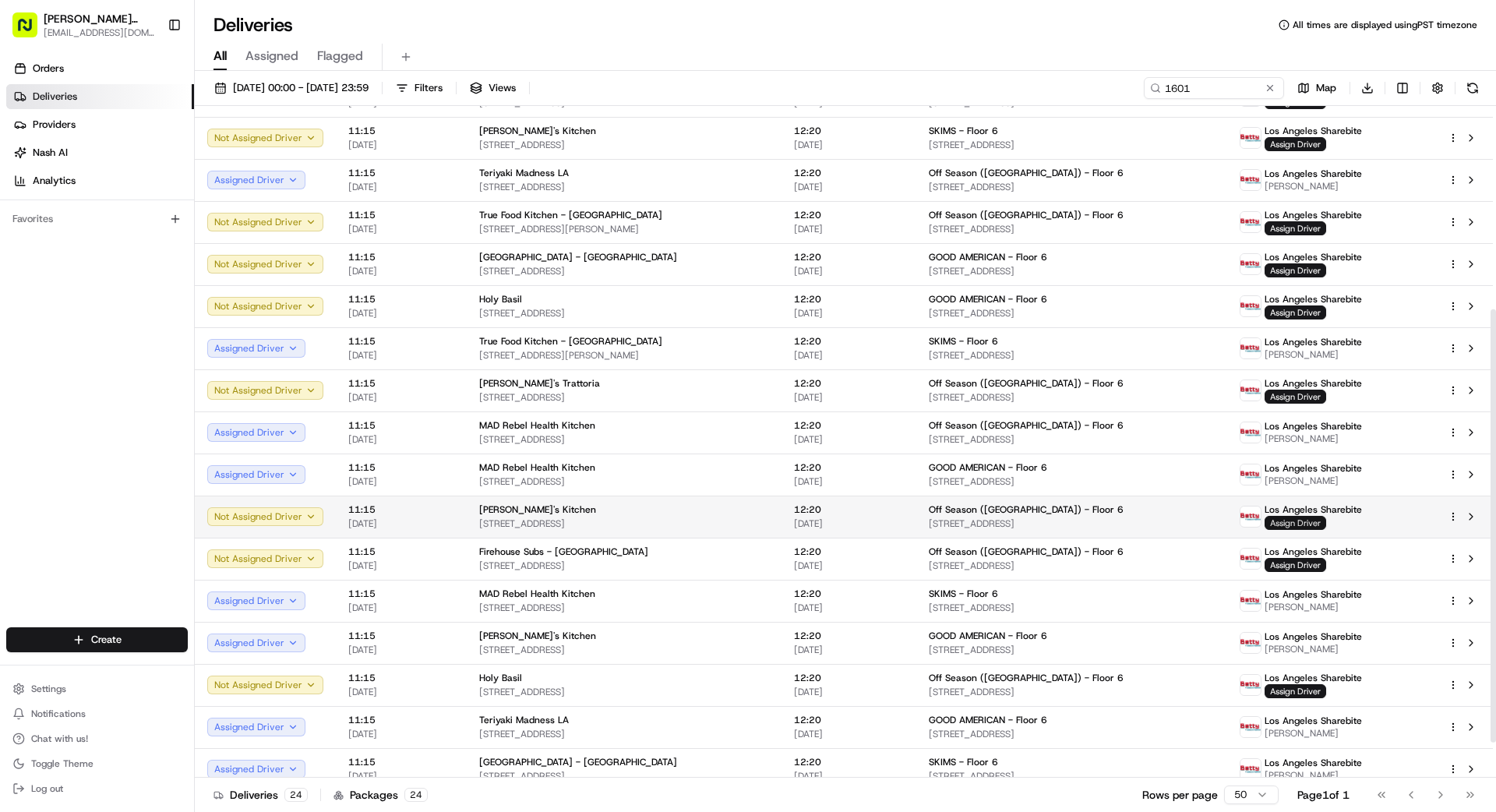
click at [1299, 524] on span "Assign Driver" at bounding box center [1295, 523] width 62 height 14
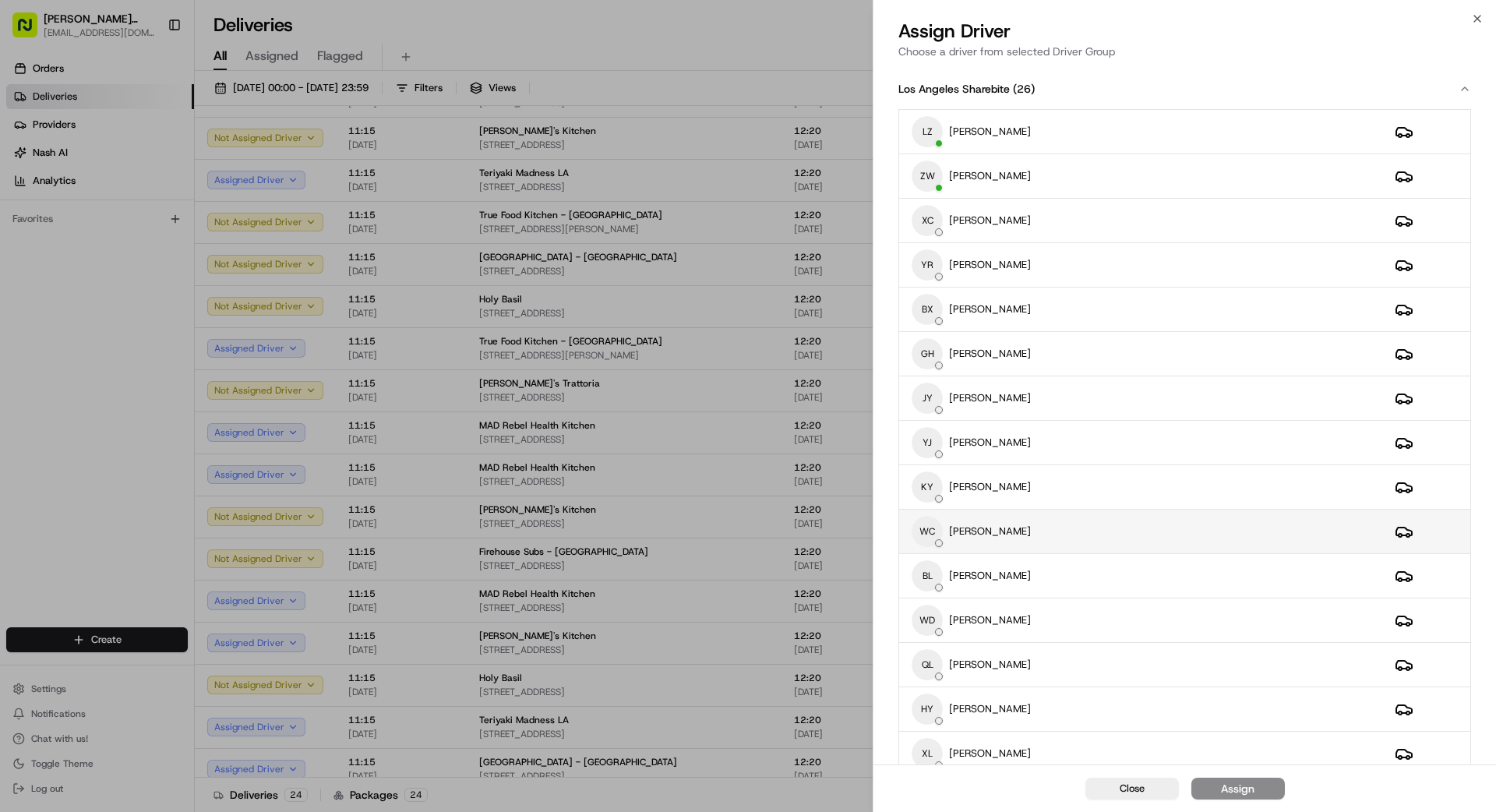
click at [1096, 528] on div "WC [PERSON_NAME]" at bounding box center [1141, 531] width 458 height 31
click at [1264, 788] on button "Assign" at bounding box center [1238, 789] width 94 height 22
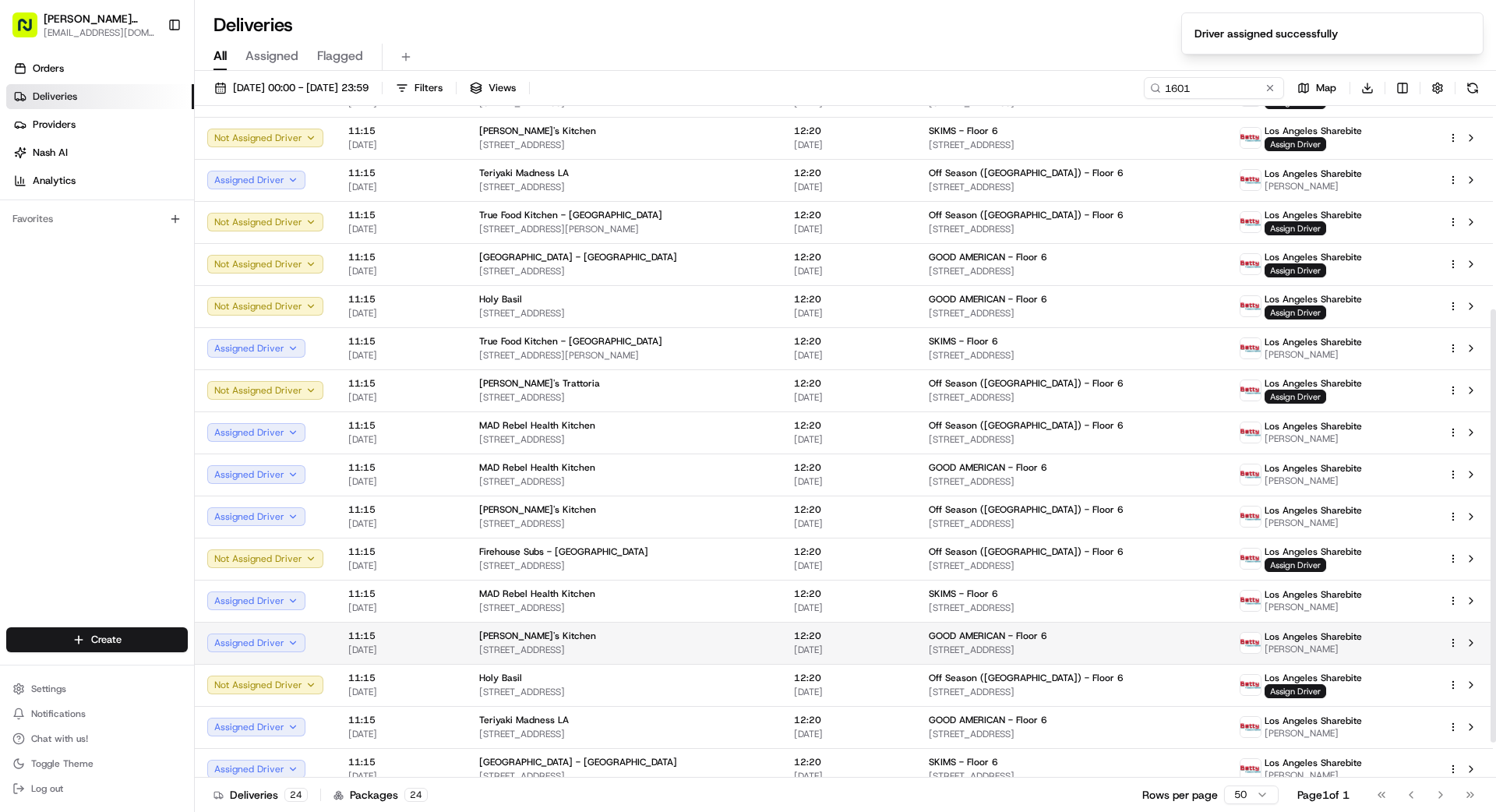
scroll to position [313, 0]
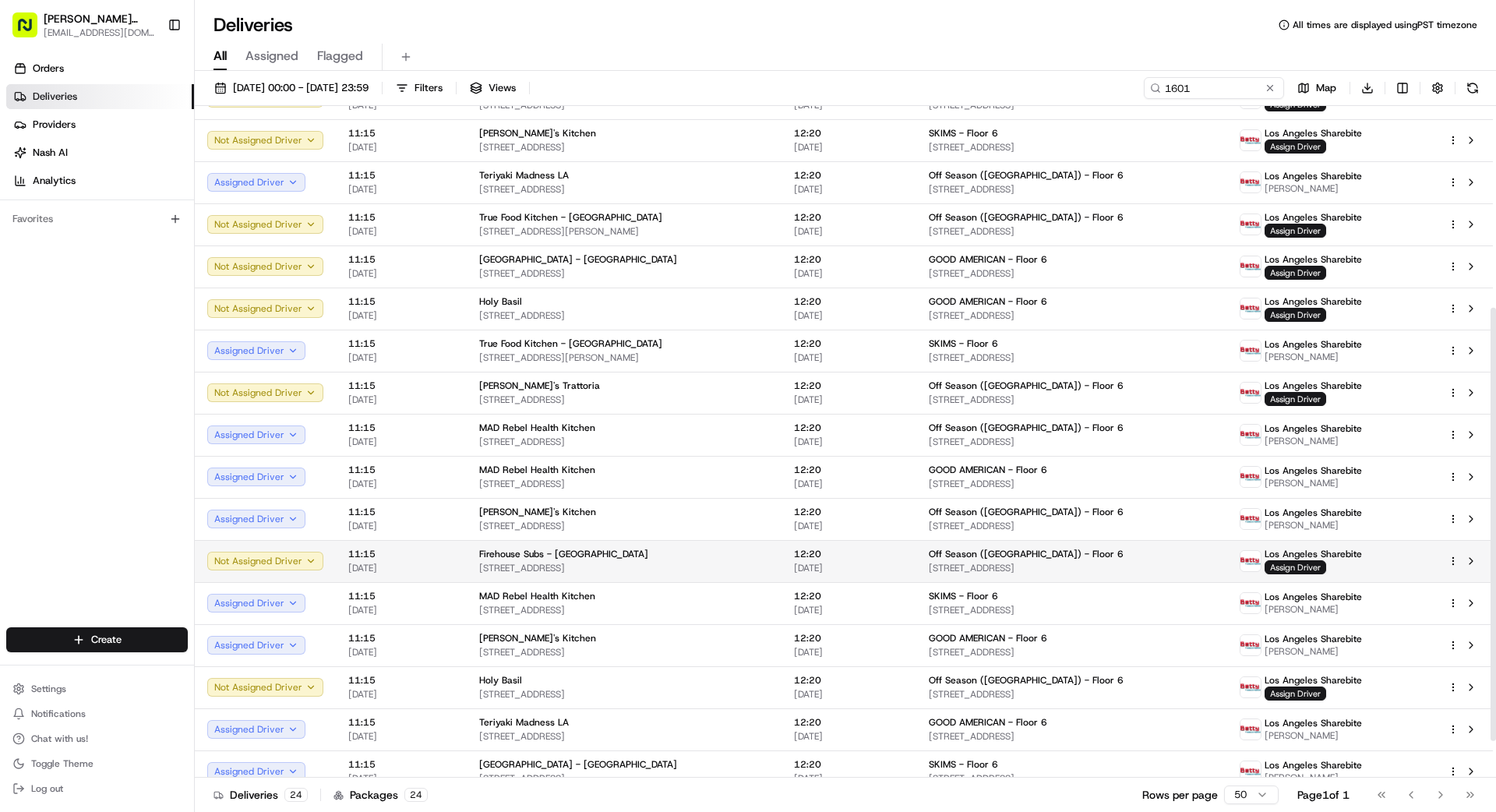
click at [690, 558] on div "Firehouse Subs - [GEOGRAPHIC_DATA]" at bounding box center [624, 554] width 290 height 13
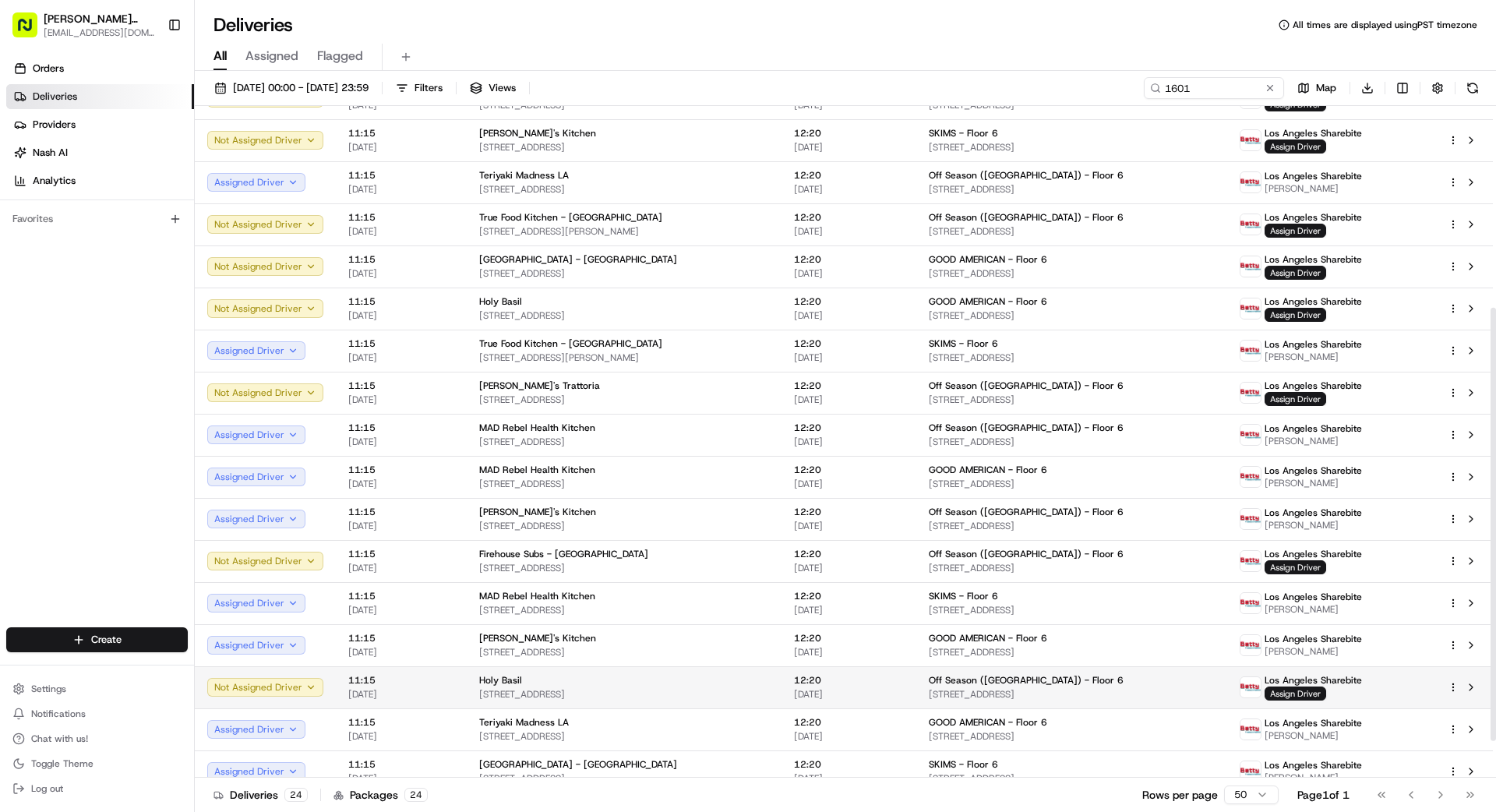
click at [713, 683] on div "Holy Basil" at bounding box center [624, 680] width 290 height 13
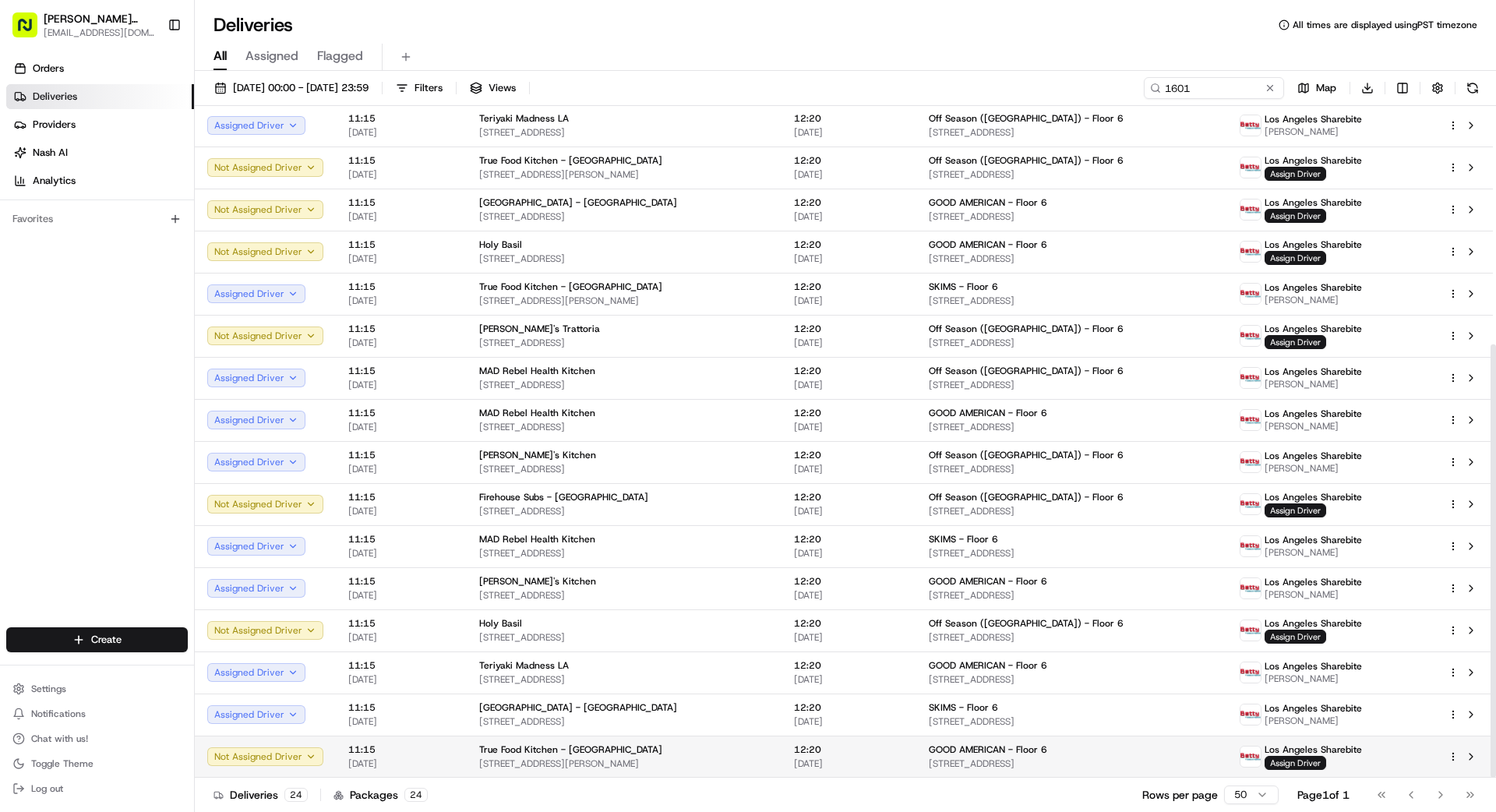
click at [769, 755] on div "True Food Kitchen - [GEOGRAPHIC_DATA]" at bounding box center [624, 749] width 290 height 13
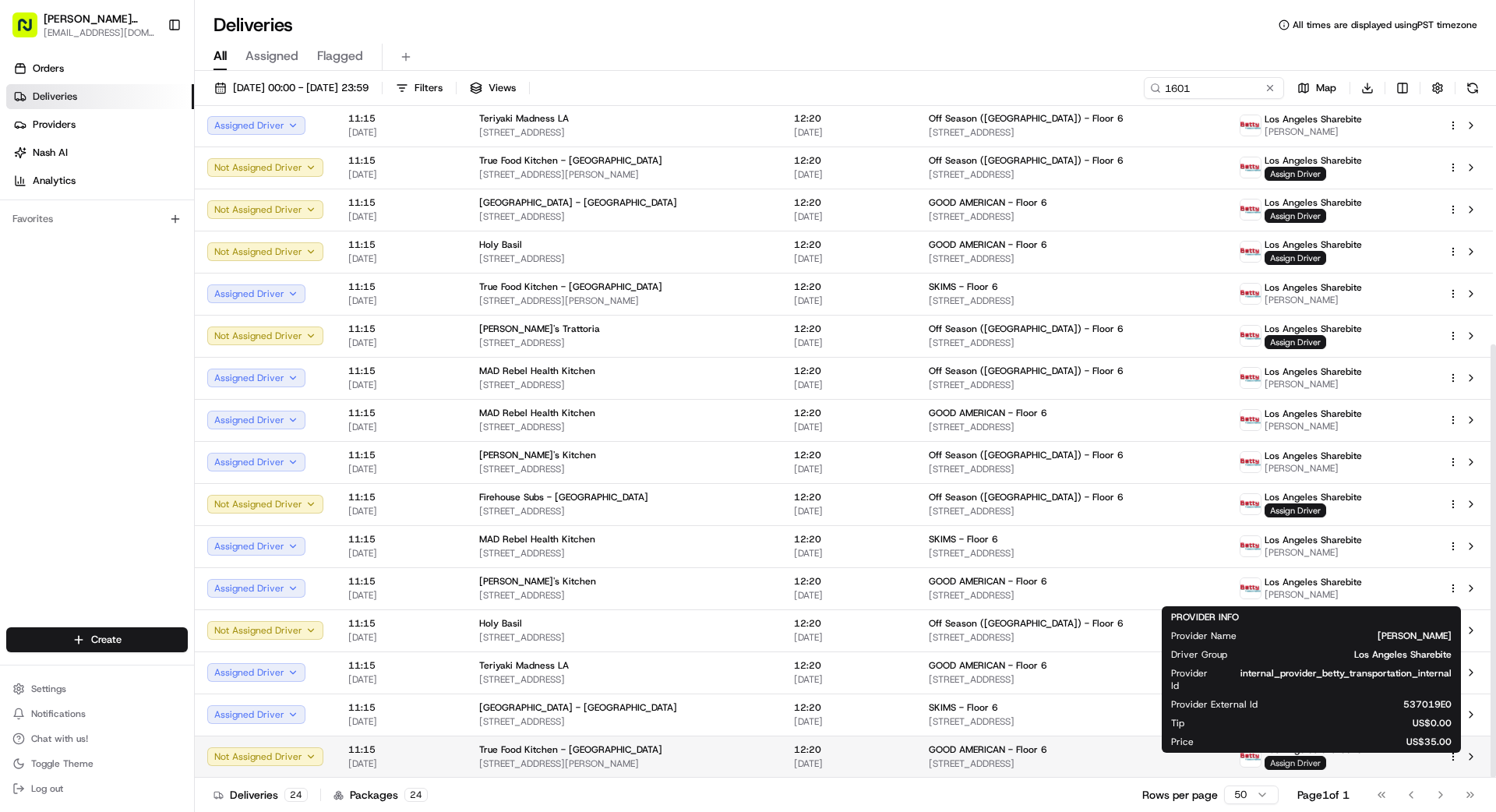
click at [1301, 760] on span "Assign Driver" at bounding box center [1295, 763] width 62 height 14
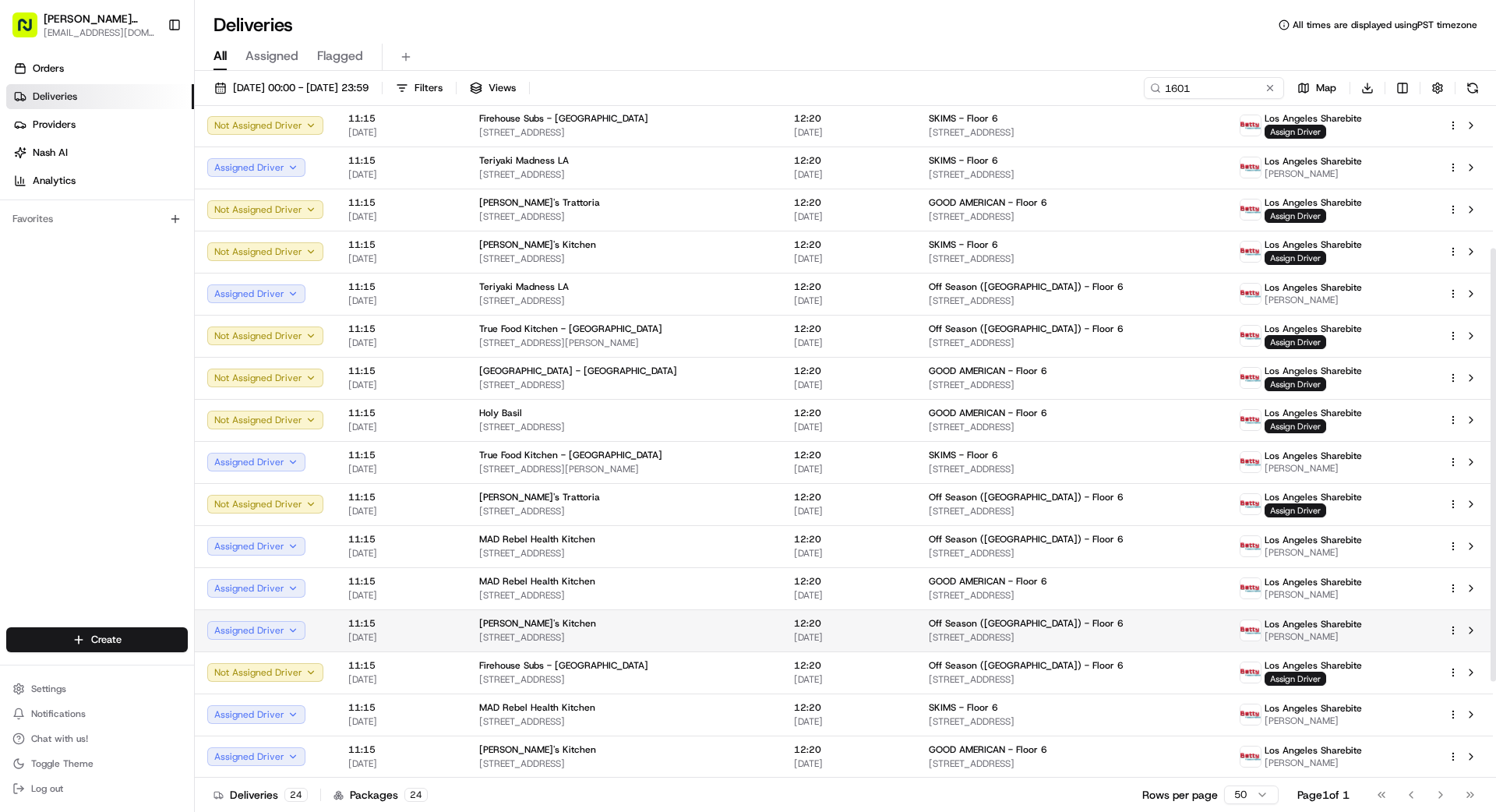
scroll to position [0, 0]
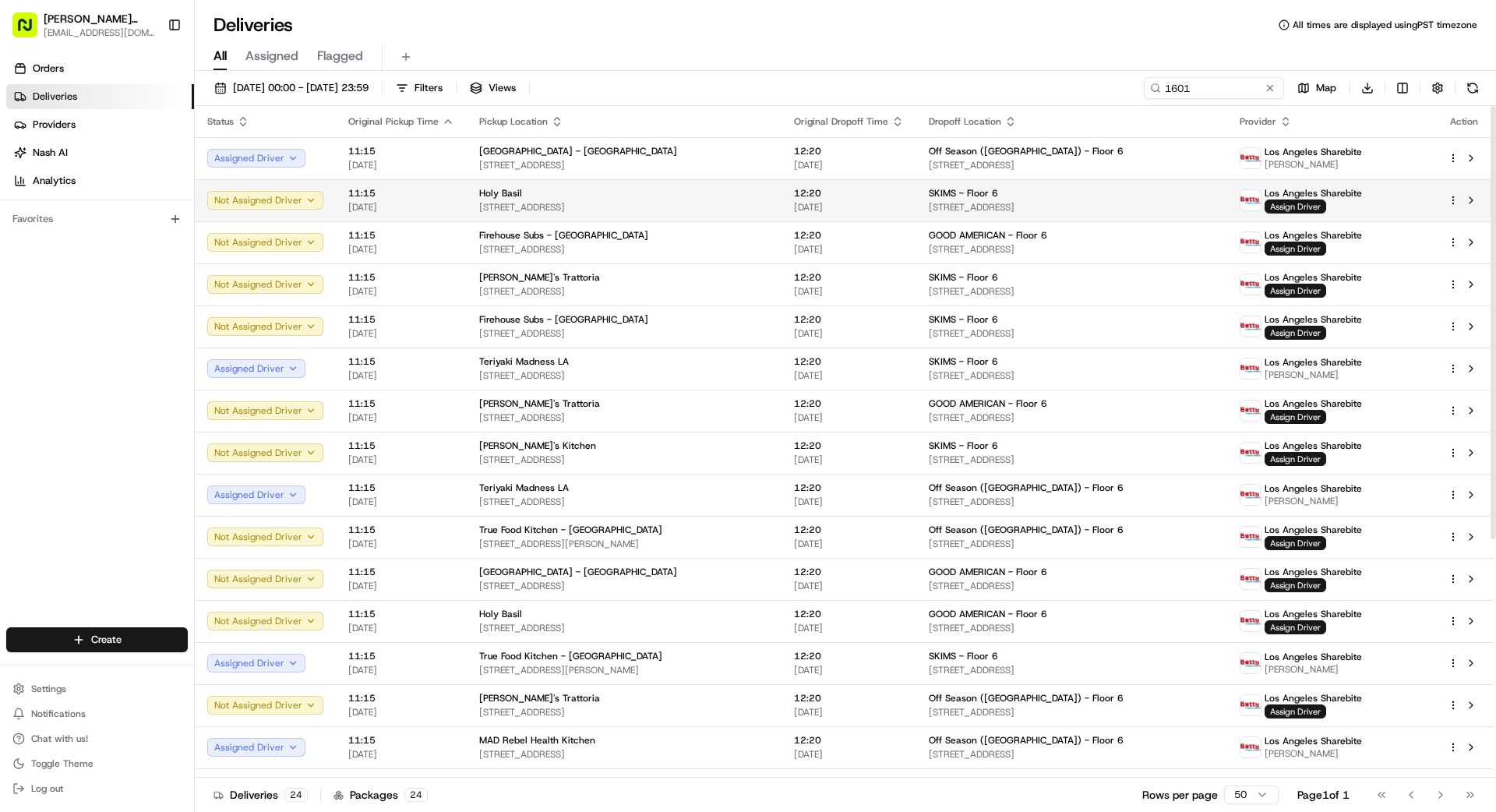
click at [644, 207] on span "[STREET_ADDRESS]" at bounding box center [624, 207] width 290 height 13
click at [1292, 210] on span "Assign Driver" at bounding box center [1295, 207] width 62 height 14
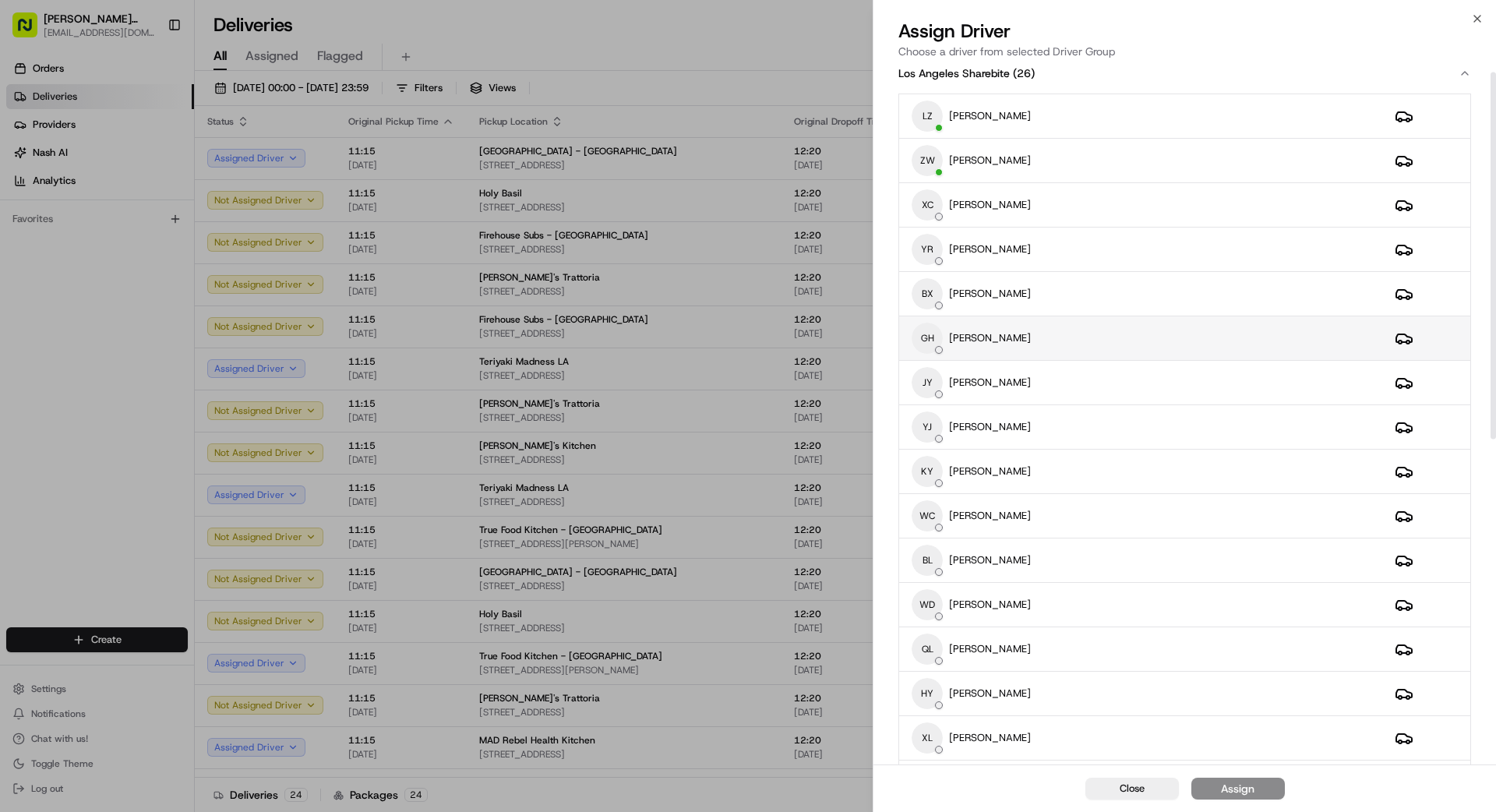
click at [1092, 358] on td "GH [PERSON_NAME]" at bounding box center [1141, 338] width 483 height 44
click at [1272, 789] on button "Assign" at bounding box center [1238, 789] width 94 height 22
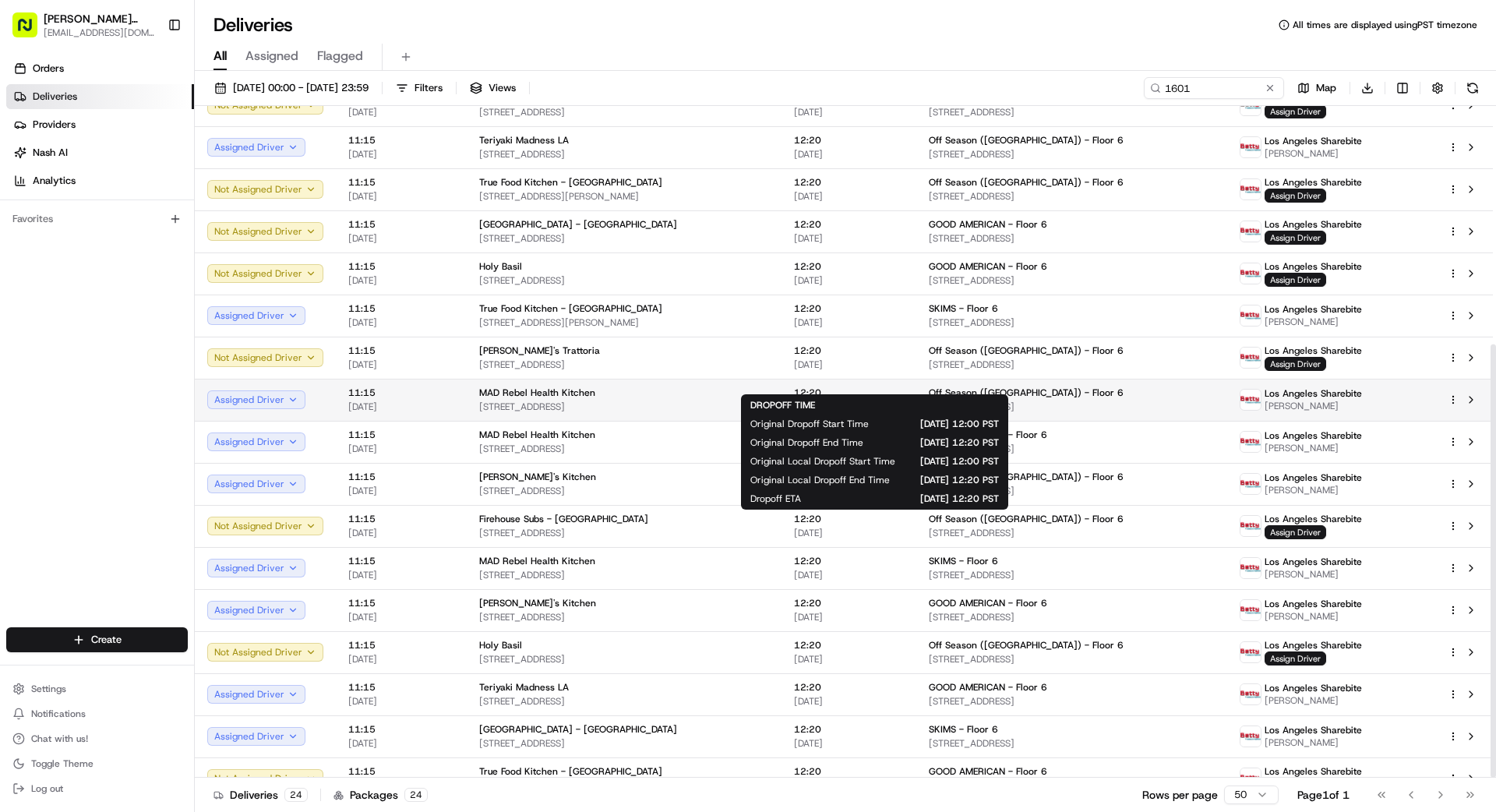
scroll to position [370, 0]
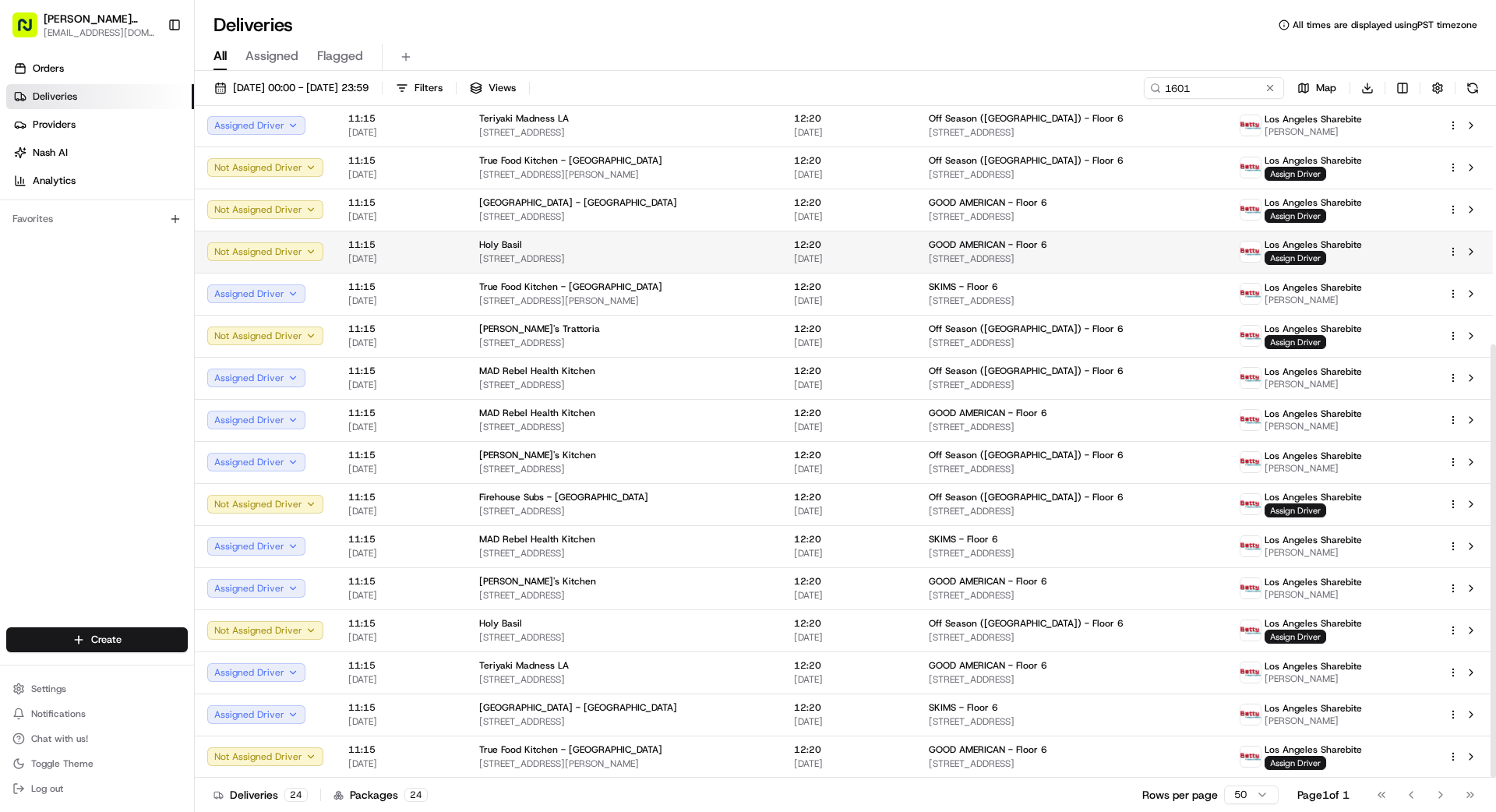
click at [1183, 245] on div "GOOD AMERICAN - Floor 6" at bounding box center [1072, 244] width 286 height 13
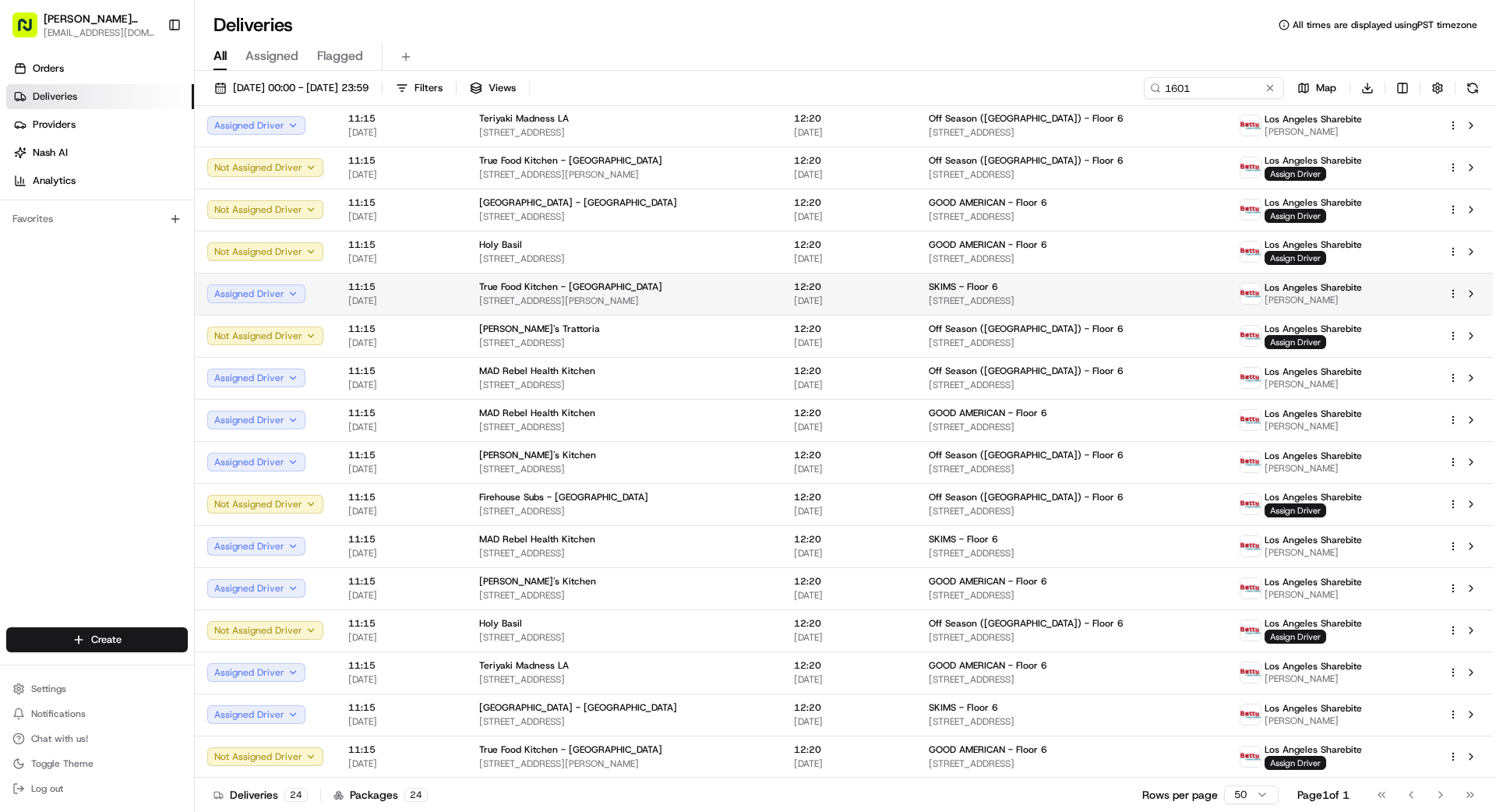
drag, startPoint x: 726, startPoint y: 279, endPoint x: 760, endPoint y: 278, distance: 34.0
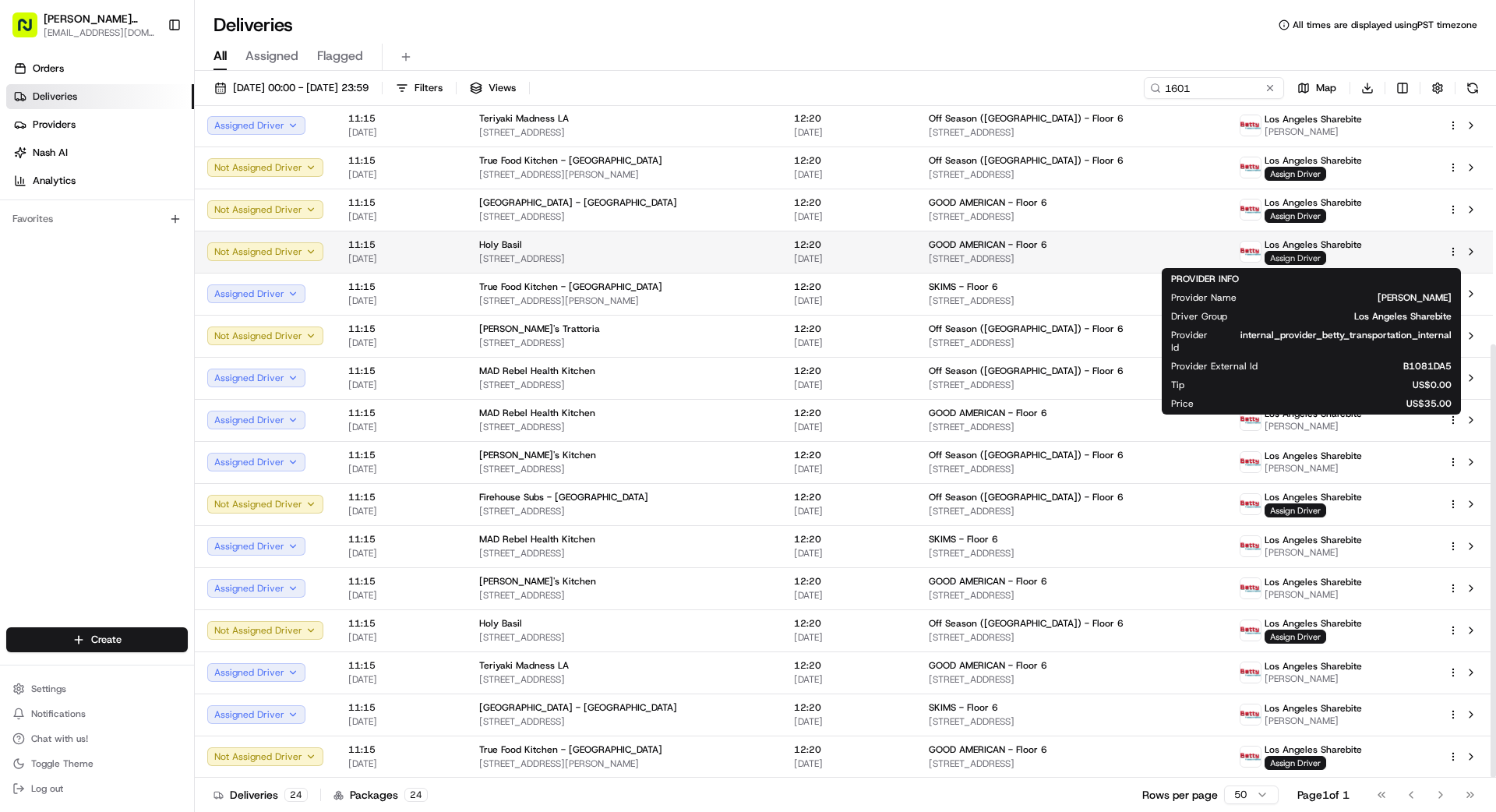
click at [1302, 253] on span "Assign Driver" at bounding box center [1295, 258] width 62 height 14
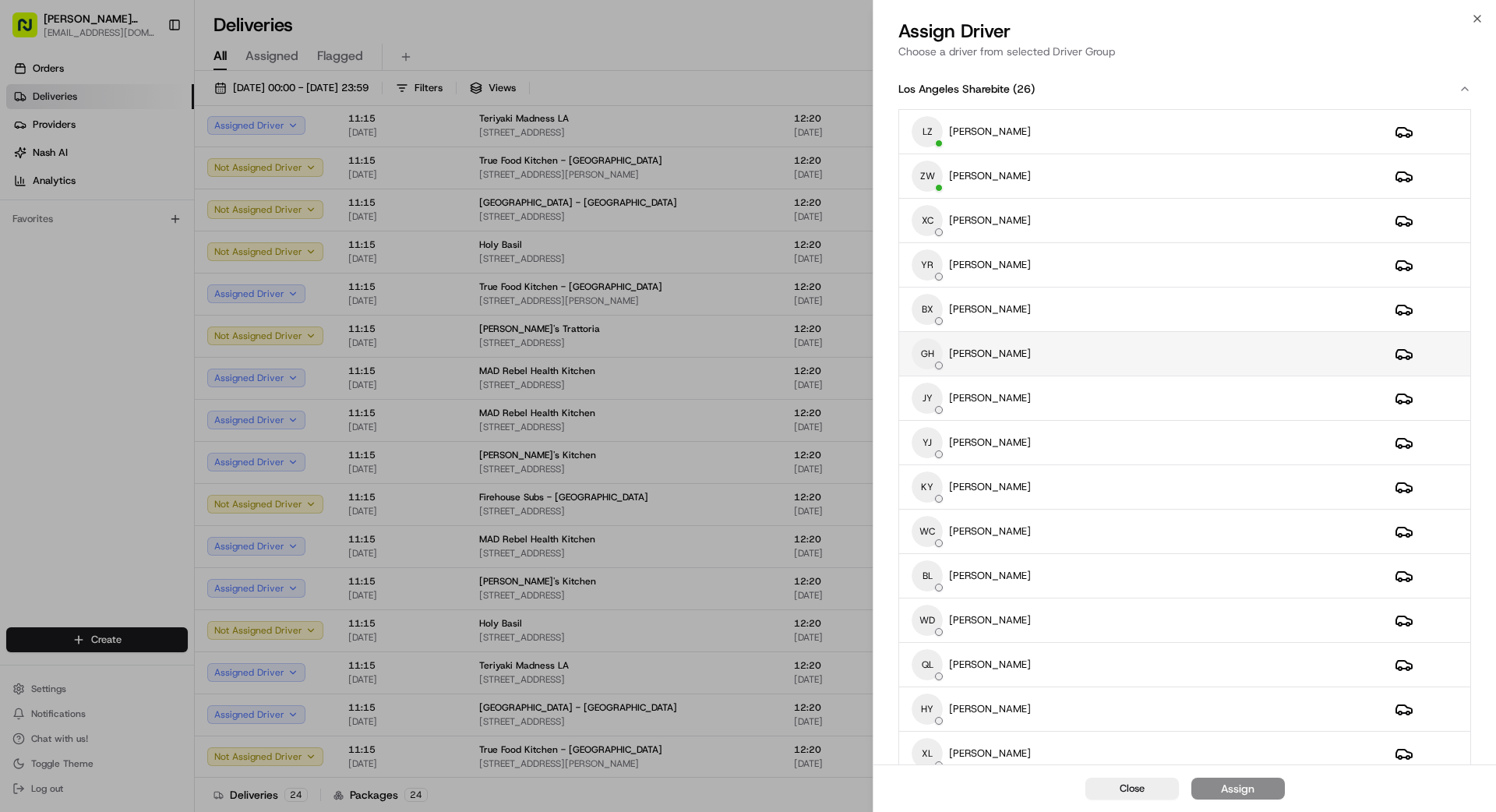
click at [1139, 348] on div "GH [PERSON_NAME]" at bounding box center [1141, 353] width 458 height 31
click at [1239, 784] on div "Assign" at bounding box center [1238, 789] width 33 height 16
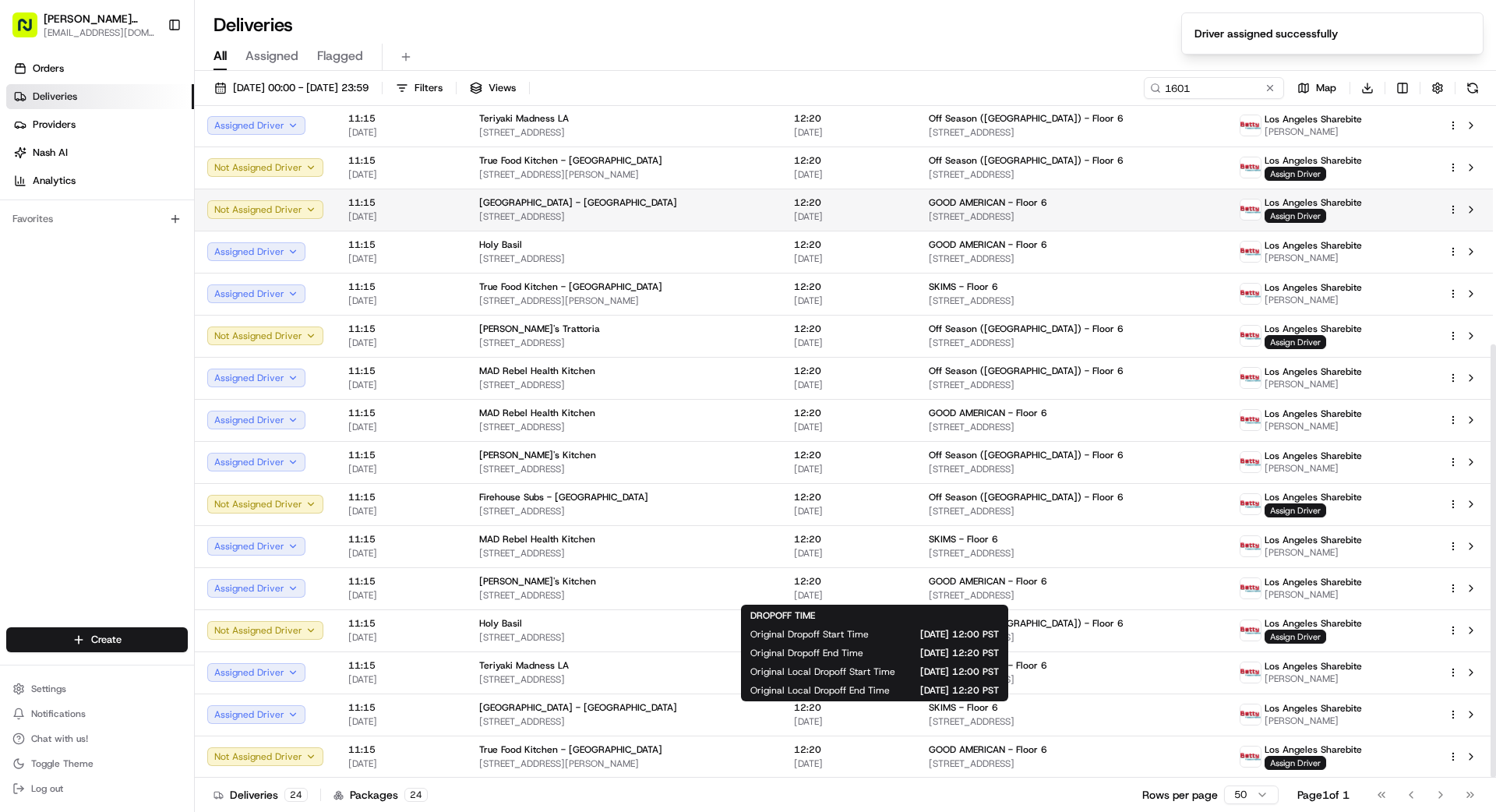
scroll to position [0, 0]
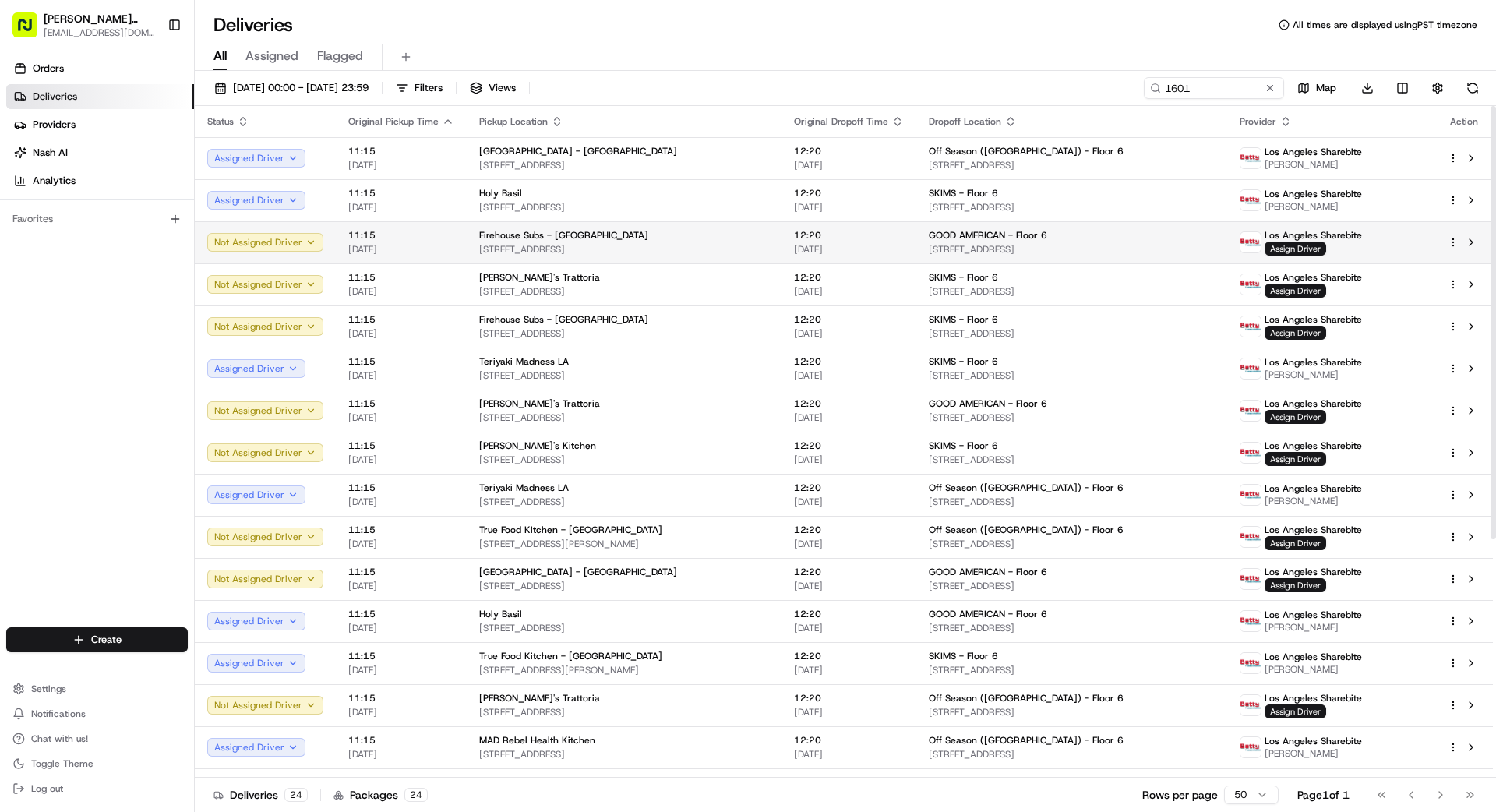
click at [749, 246] on span "[STREET_ADDRESS]" at bounding box center [624, 249] width 290 height 13
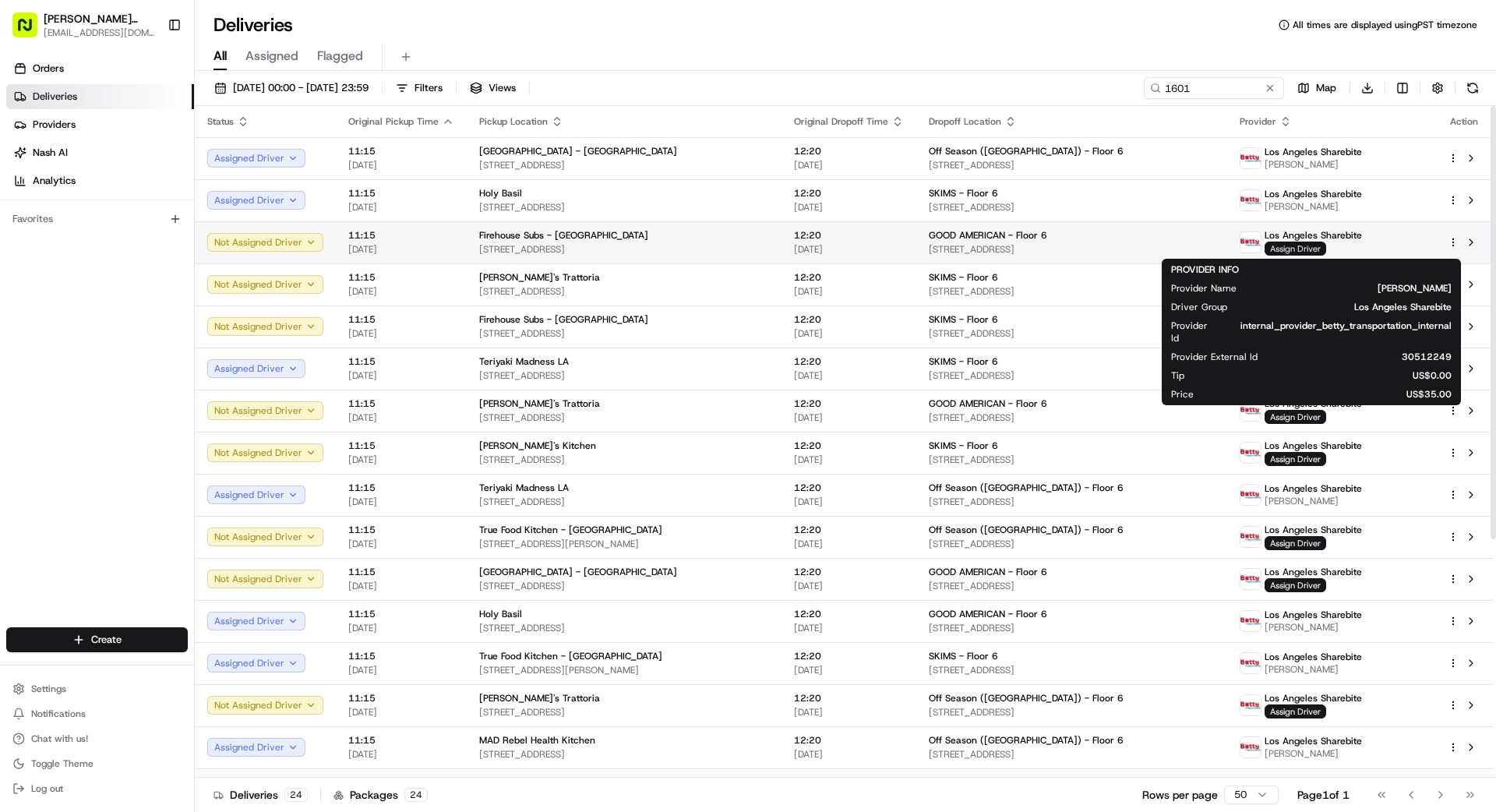
click at [1294, 249] on span "Assign Driver" at bounding box center [1295, 248] width 62 height 14
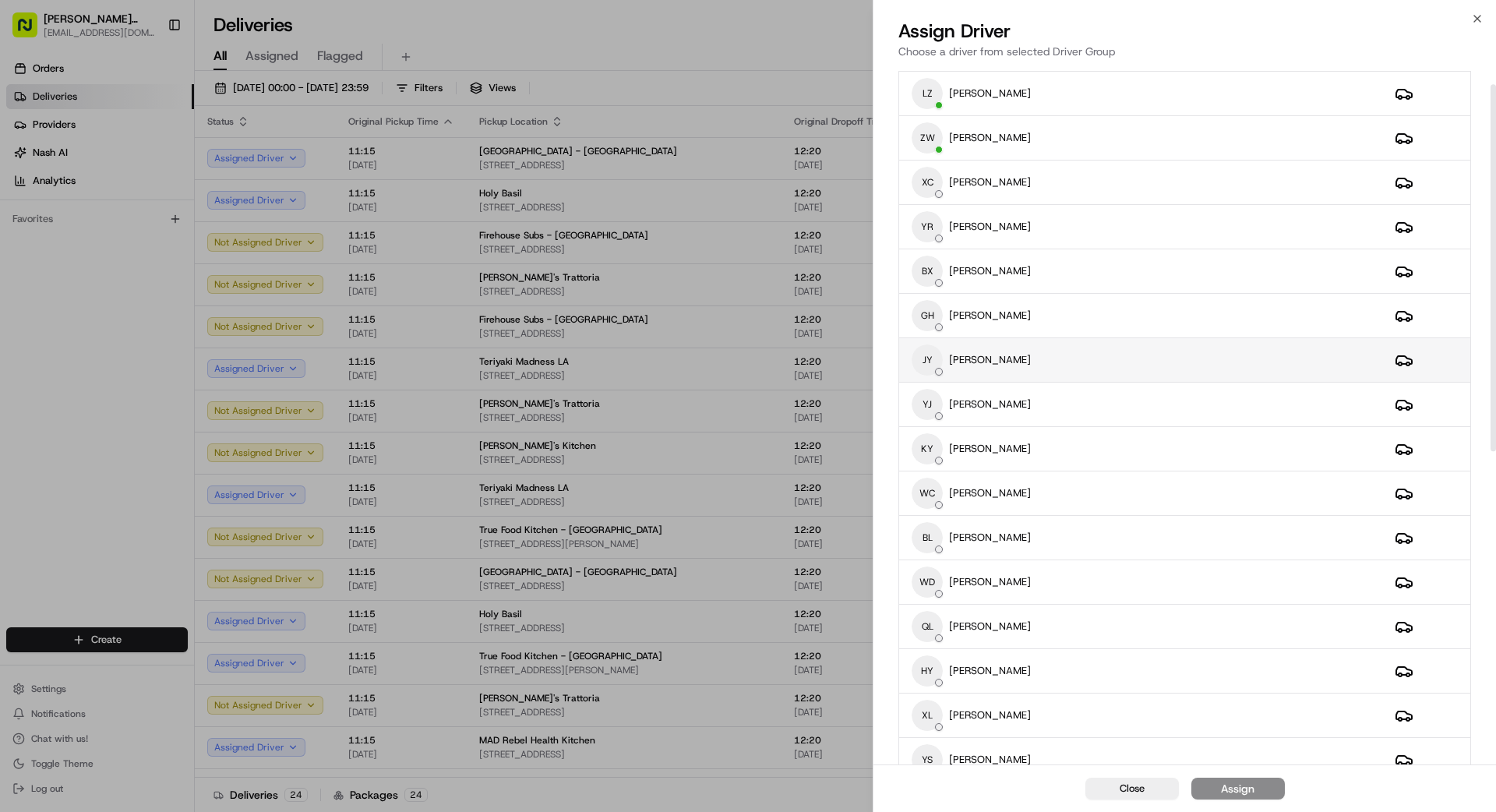
scroll to position [45, 0]
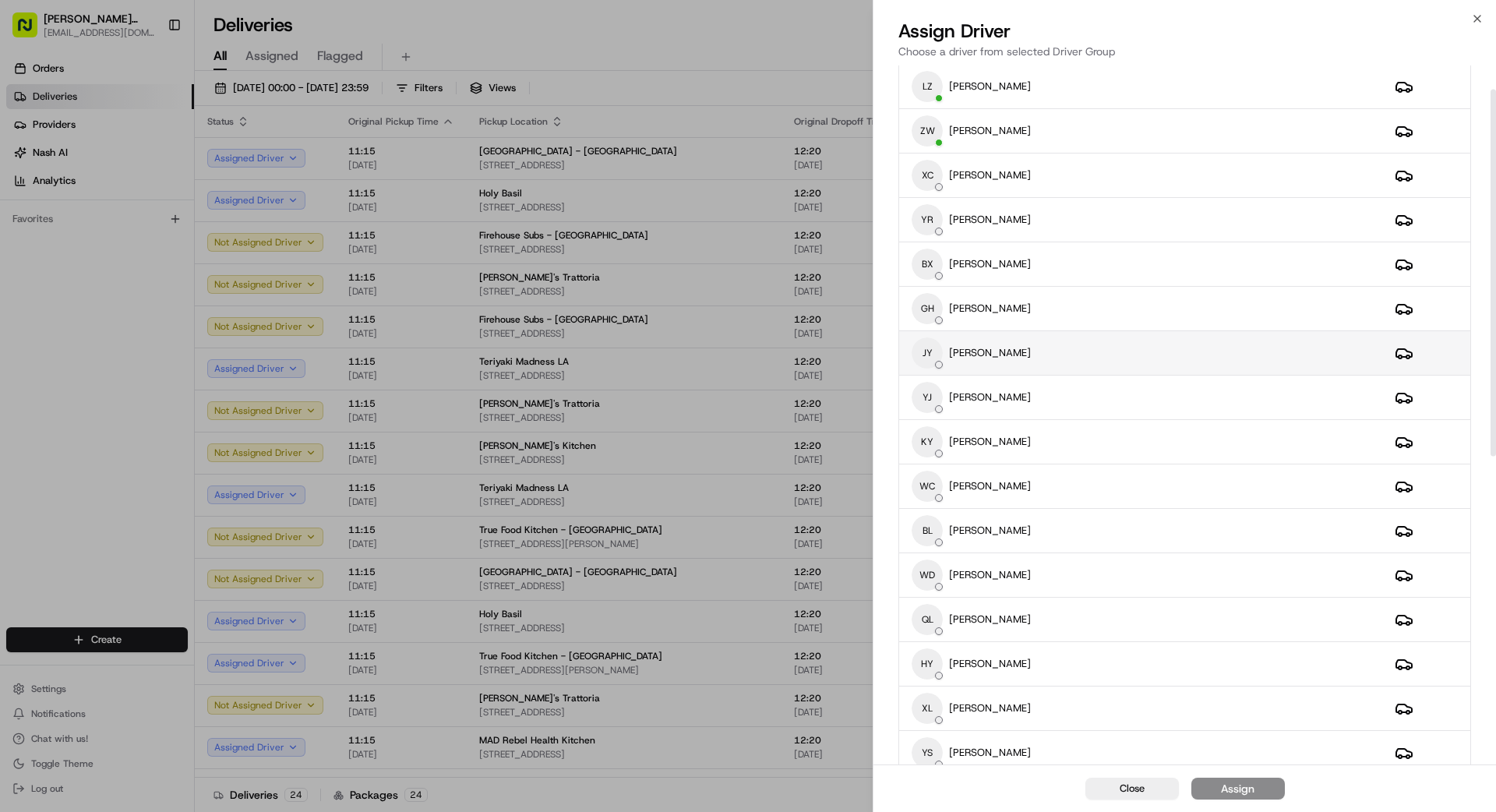
click at [1082, 350] on div "[PERSON_NAME]" at bounding box center [1141, 352] width 458 height 31
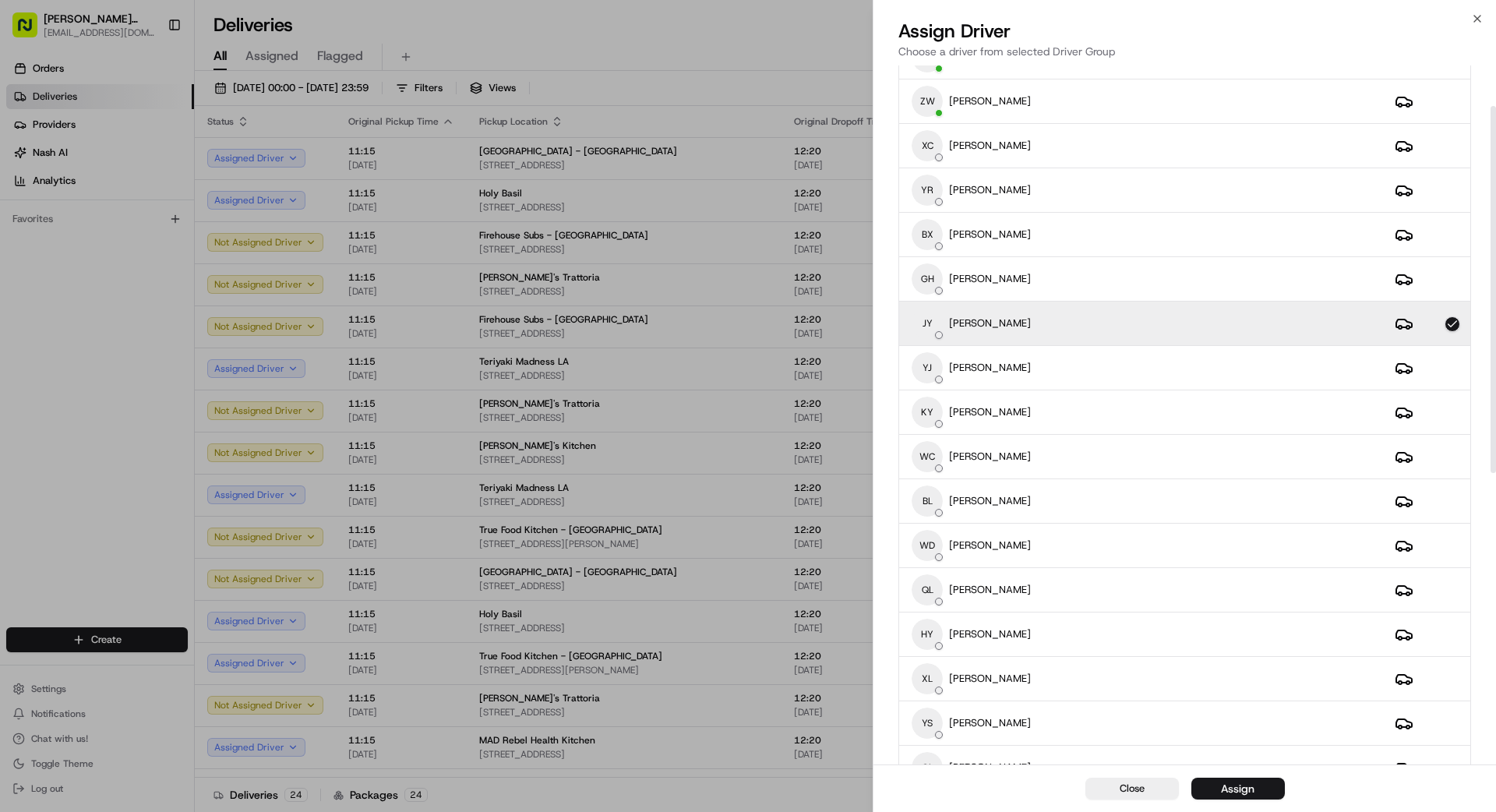
scroll to position [80, 0]
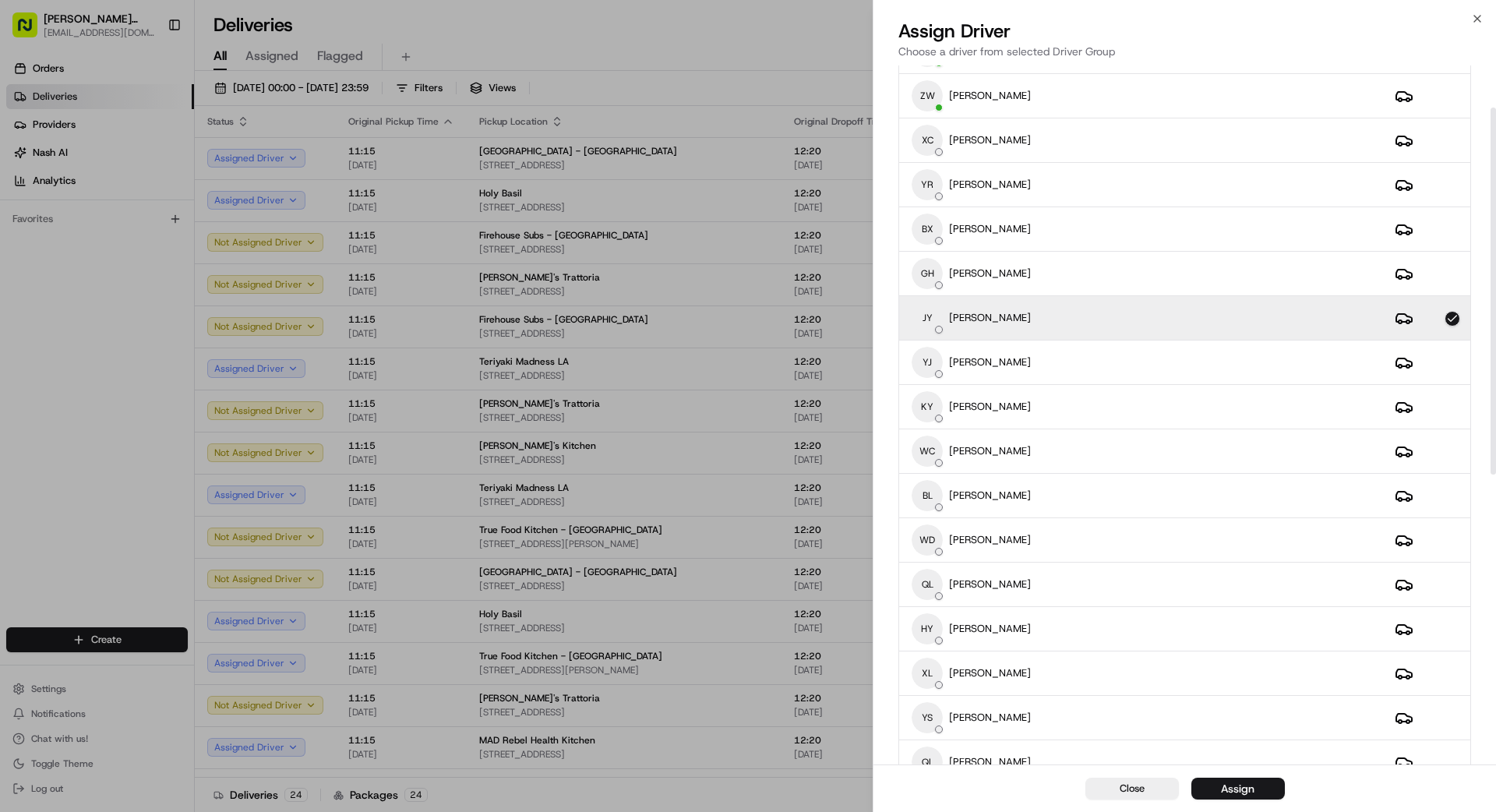
click at [1240, 792] on div "Assign" at bounding box center [1238, 789] width 33 height 16
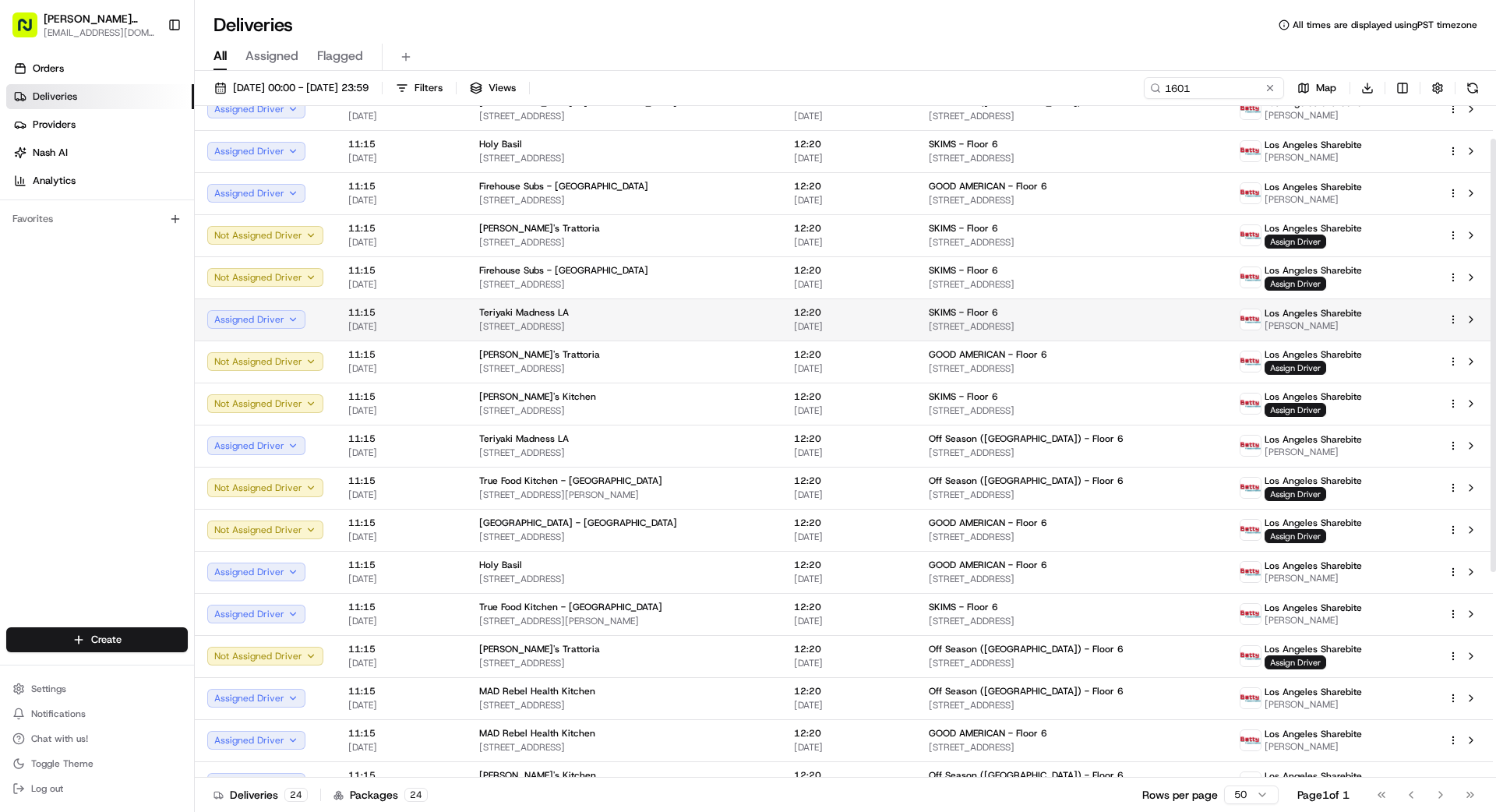
scroll to position [51, 0]
click at [1310, 299] on td "Los Angeles Sharebite [PERSON_NAME]" at bounding box center [1331, 318] width 208 height 42
drag, startPoint x: 768, startPoint y: 338, endPoint x: 783, endPoint y: 320, distance: 23.4
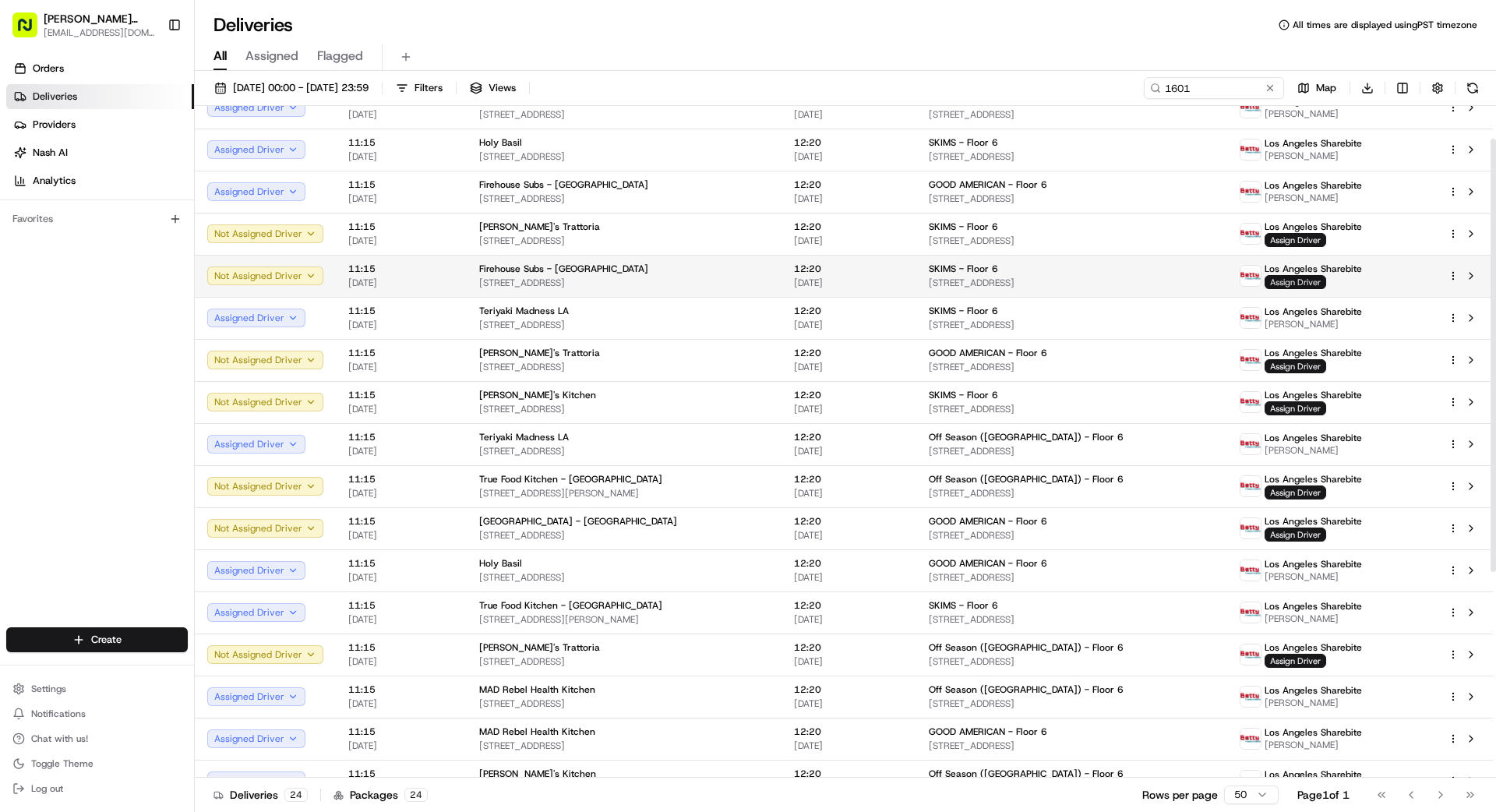
click at [1305, 278] on span "Assign Driver" at bounding box center [1295, 282] width 62 height 14
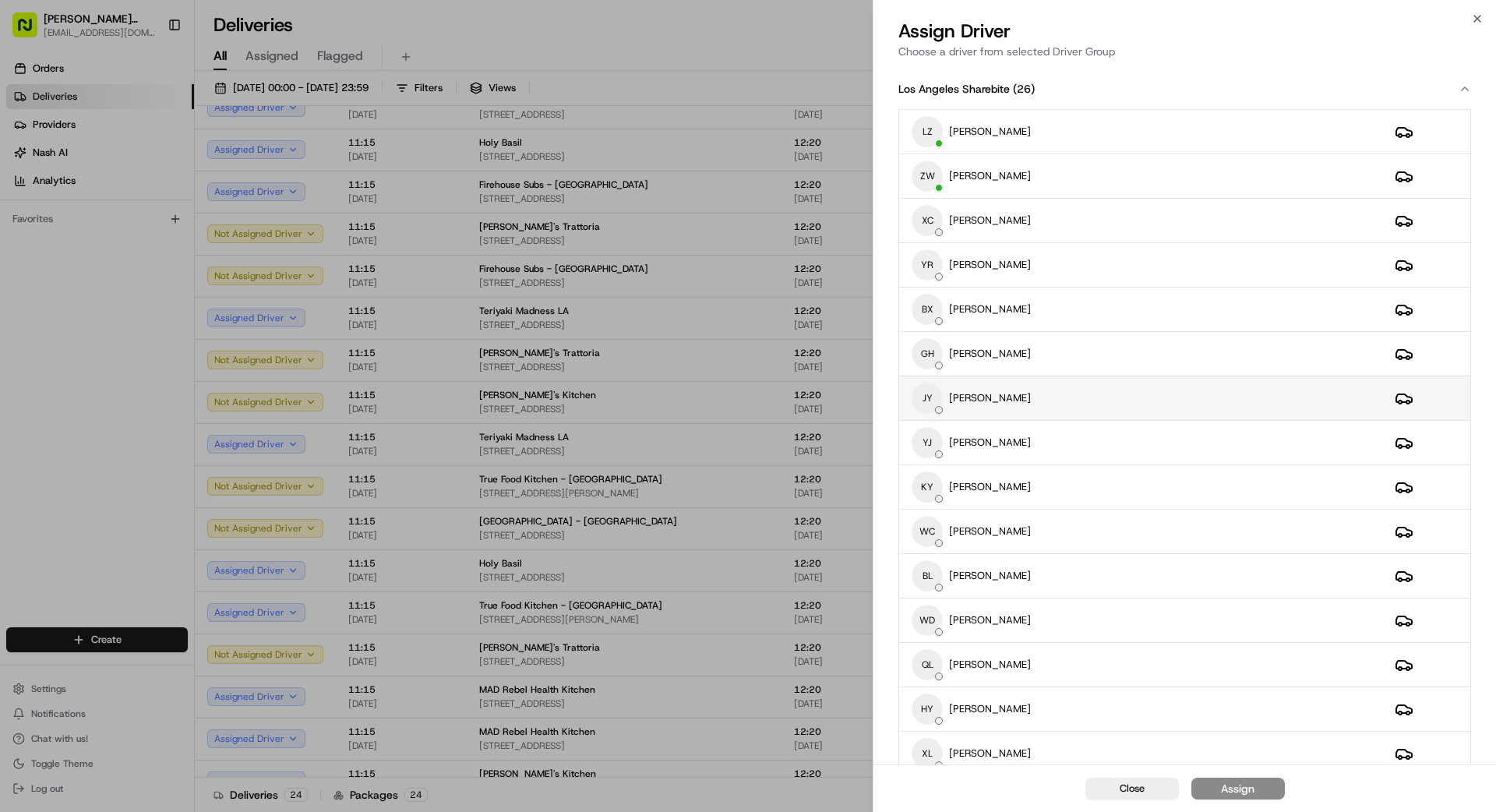
click at [1046, 408] on div "[PERSON_NAME]" at bounding box center [1141, 398] width 458 height 31
click at [1232, 788] on div "Assign" at bounding box center [1238, 789] width 33 height 16
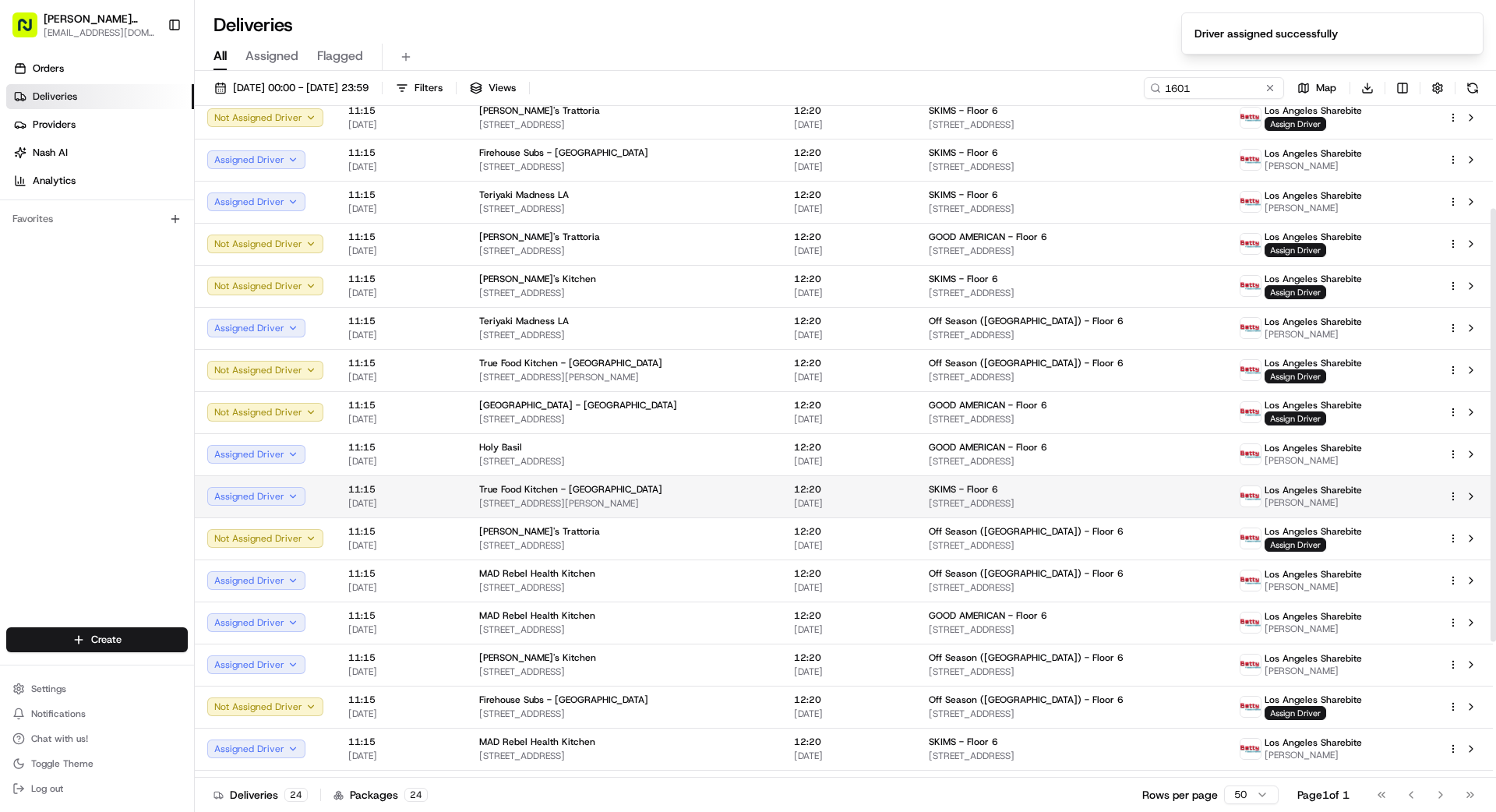
scroll to position [133, 0]
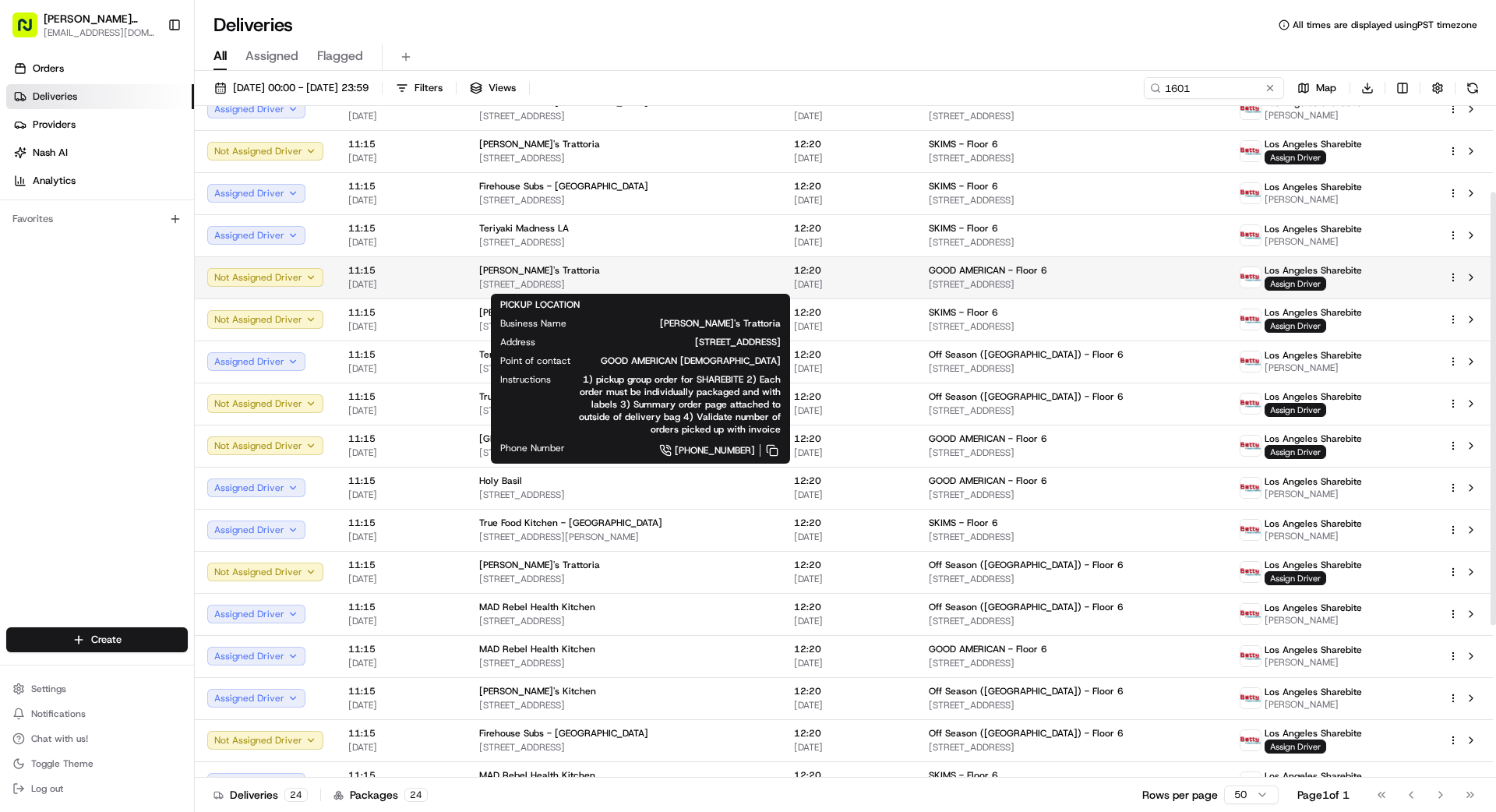
click at [596, 272] on div "[PERSON_NAME]'s Trattoria" at bounding box center [624, 270] width 290 height 13
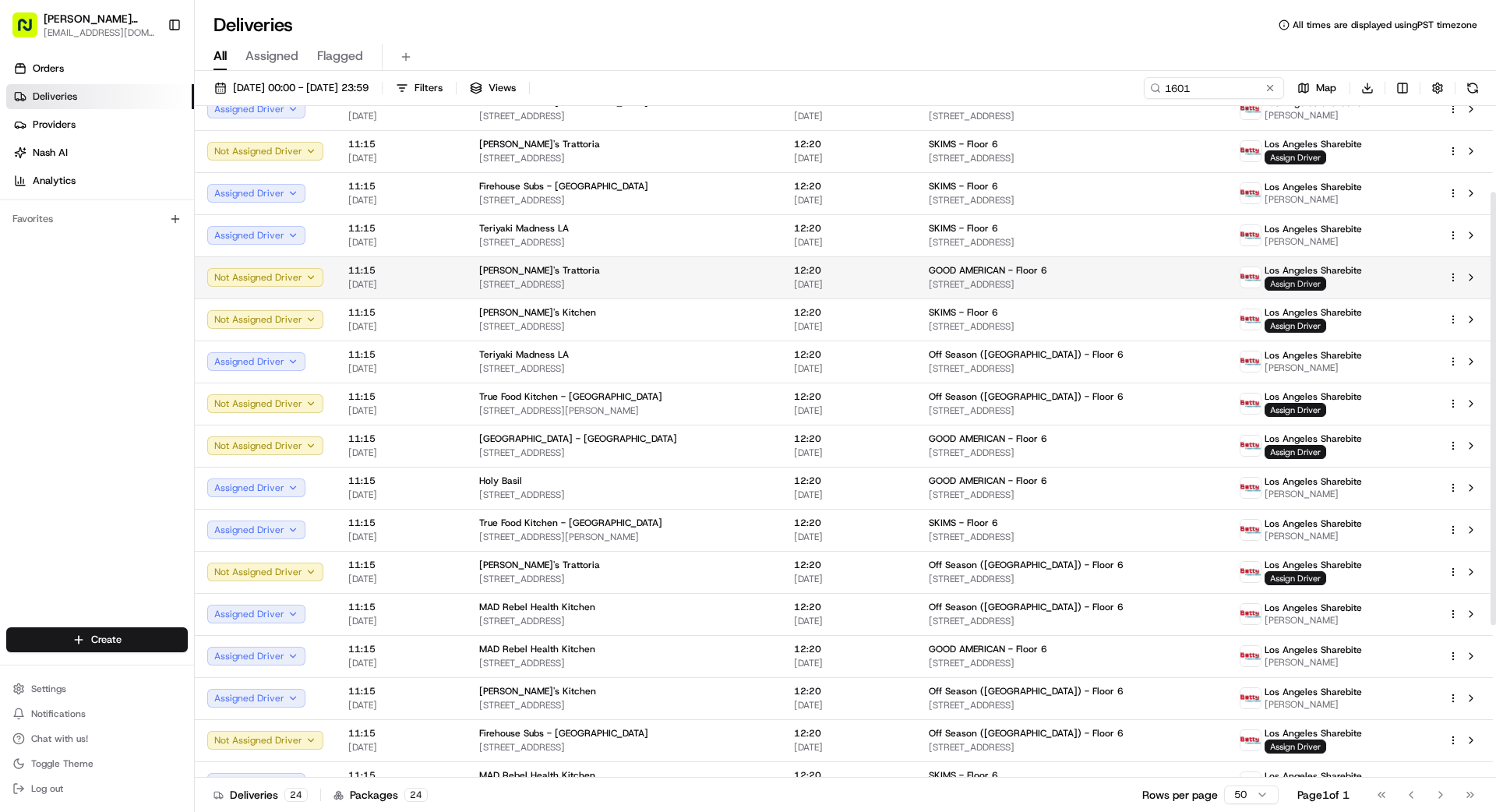
click at [1294, 284] on span "Assign Driver" at bounding box center [1295, 283] width 62 height 14
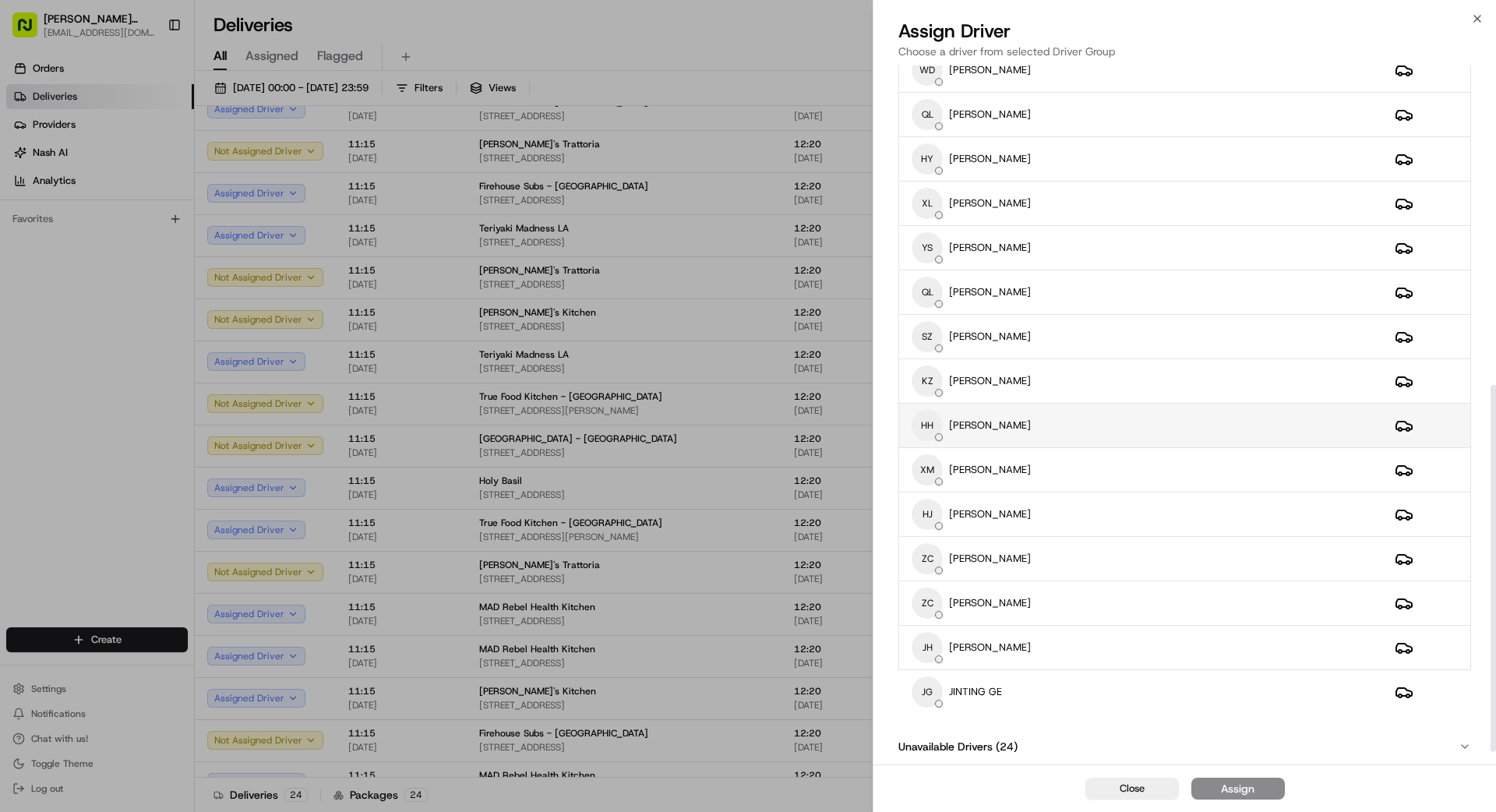
scroll to position [634, 0]
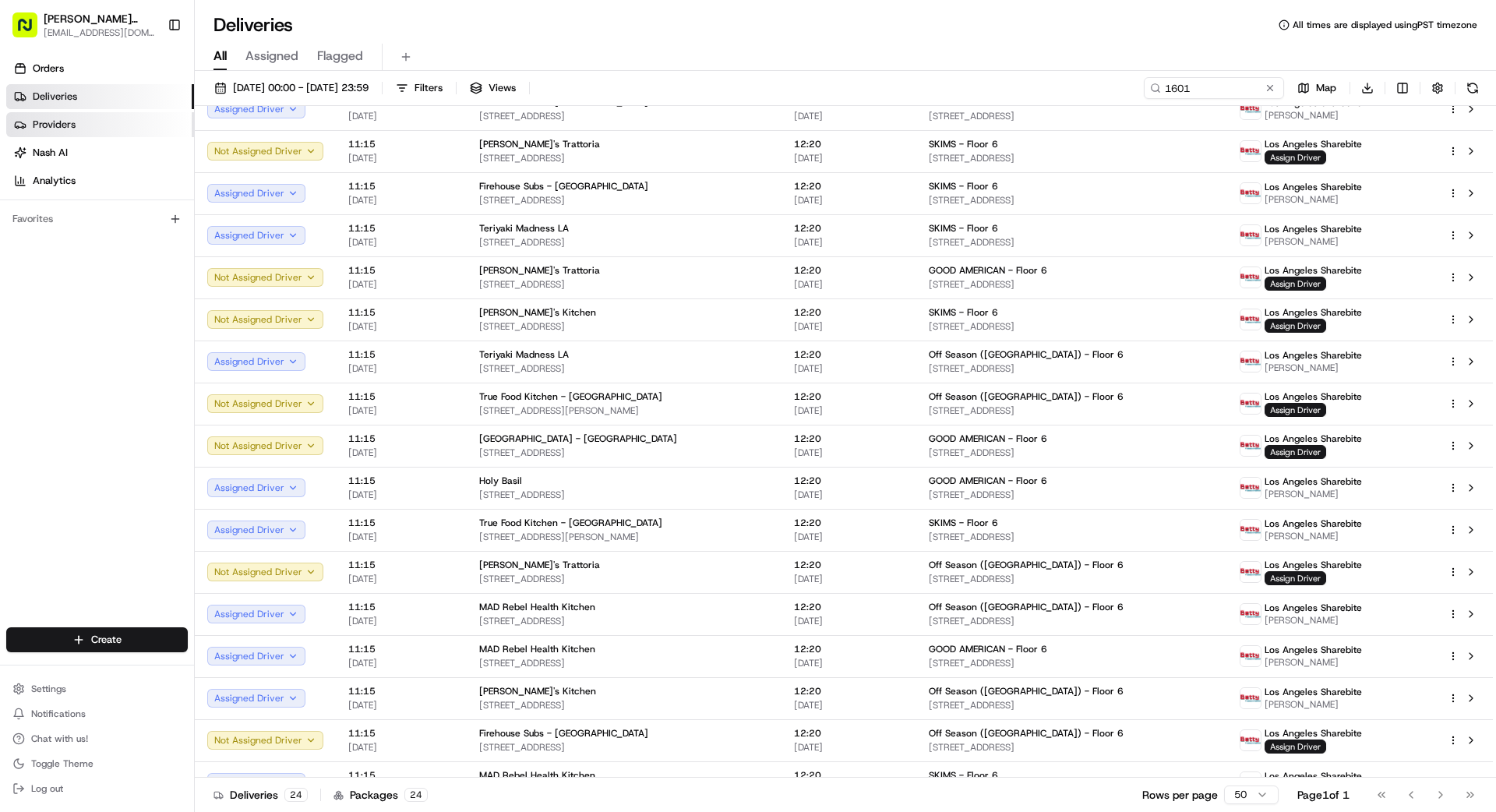
drag, startPoint x: 47, startPoint y: 126, endPoint x: 54, endPoint y: 132, distance: 9.2
click at [46, 126] on span "Providers" at bounding box center [54, 125] width 43 height 14
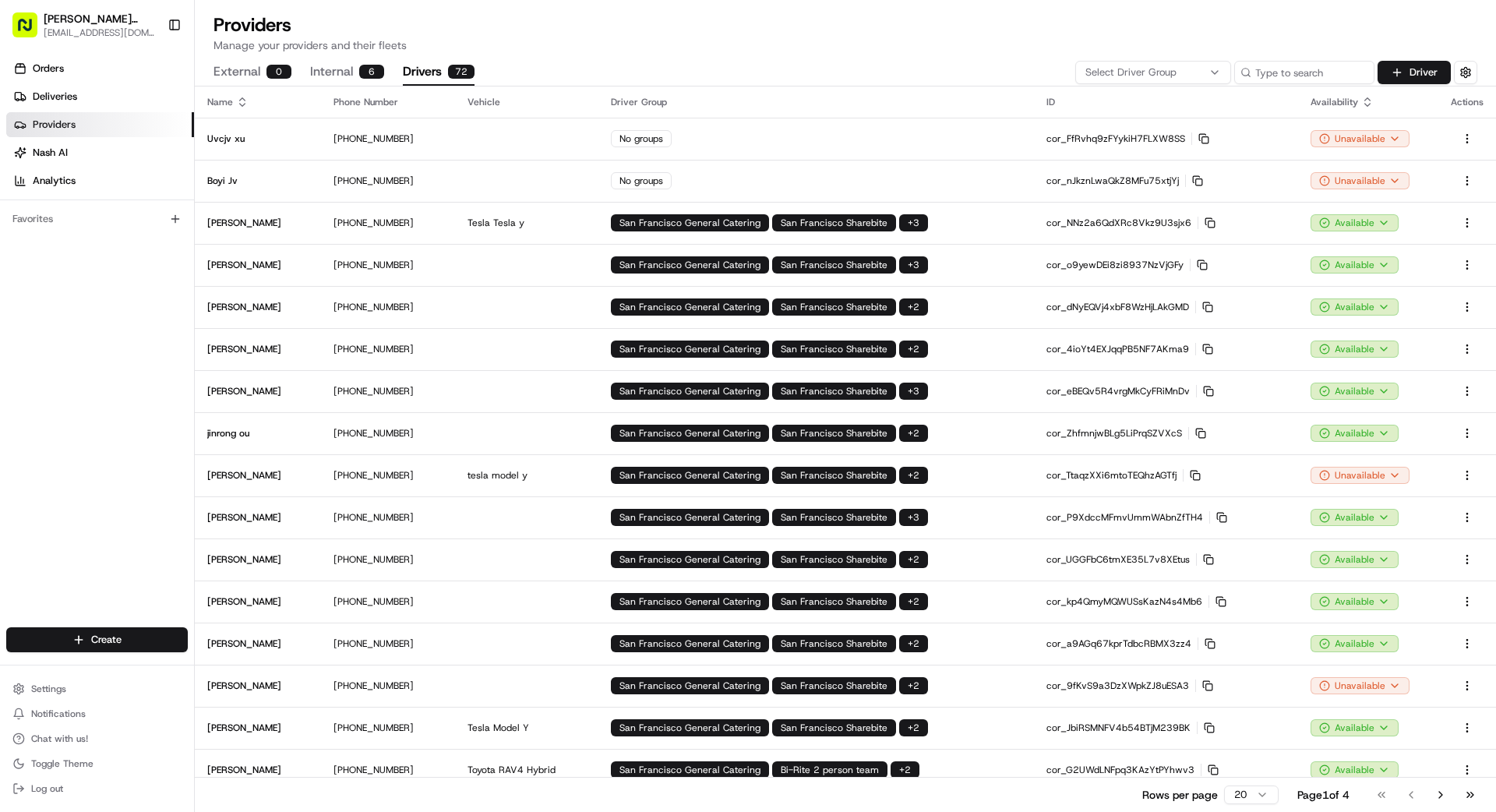
click at [439, 73] on button "Drivers 72" at bounding box center [439, 73] width 72 height 27
click at [1143, 73] on span "Select Driver Group" at bounding box center [1131, 72] width 91 height 14
click at [1147, 136] on span "Los Angeles Sharebite" at bounding box center [1197, 131] width 191 height 14
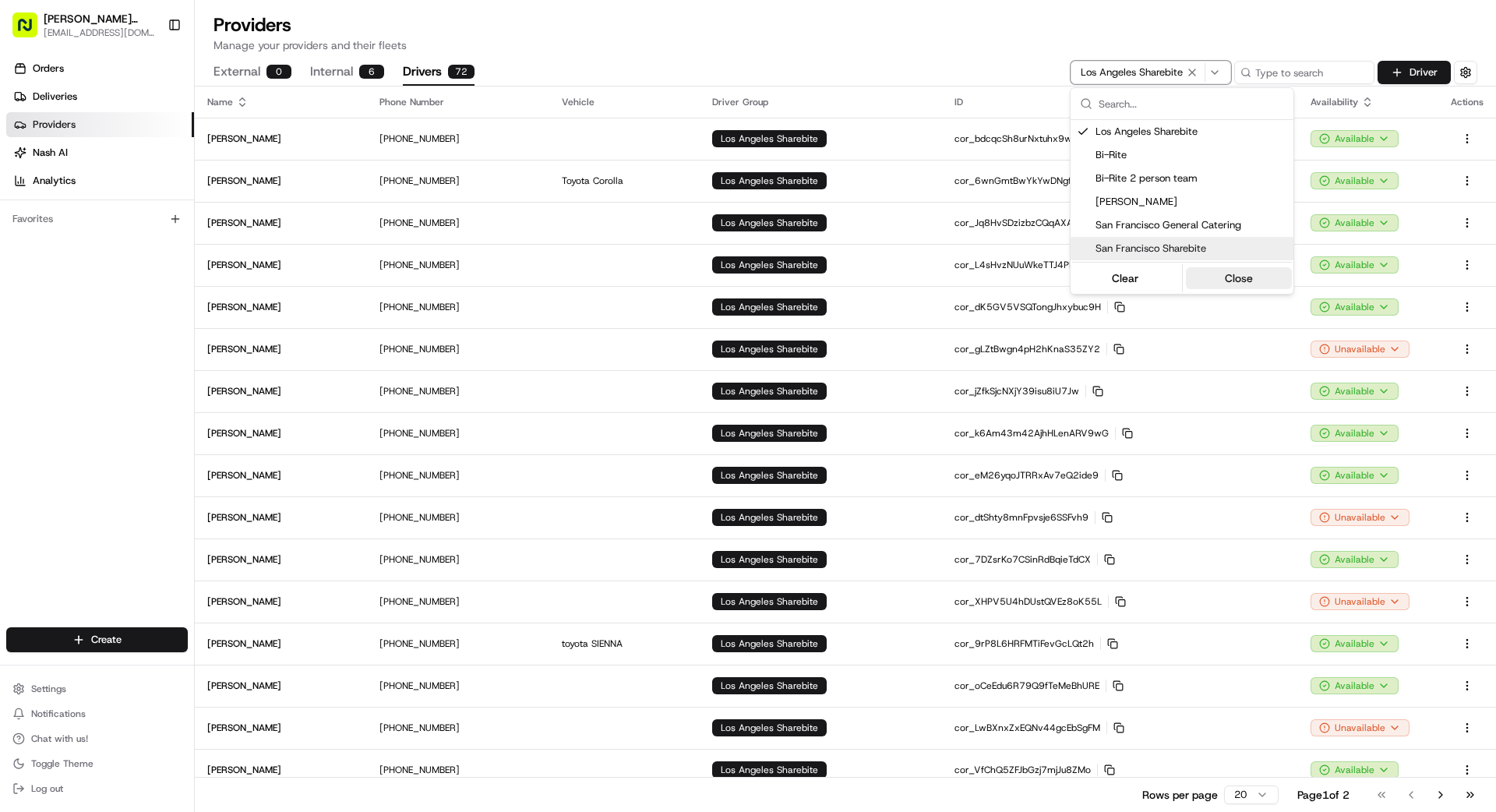
click at [1253, 277] on button "Close" at bounding box center [1239, 278] width 107 height 22
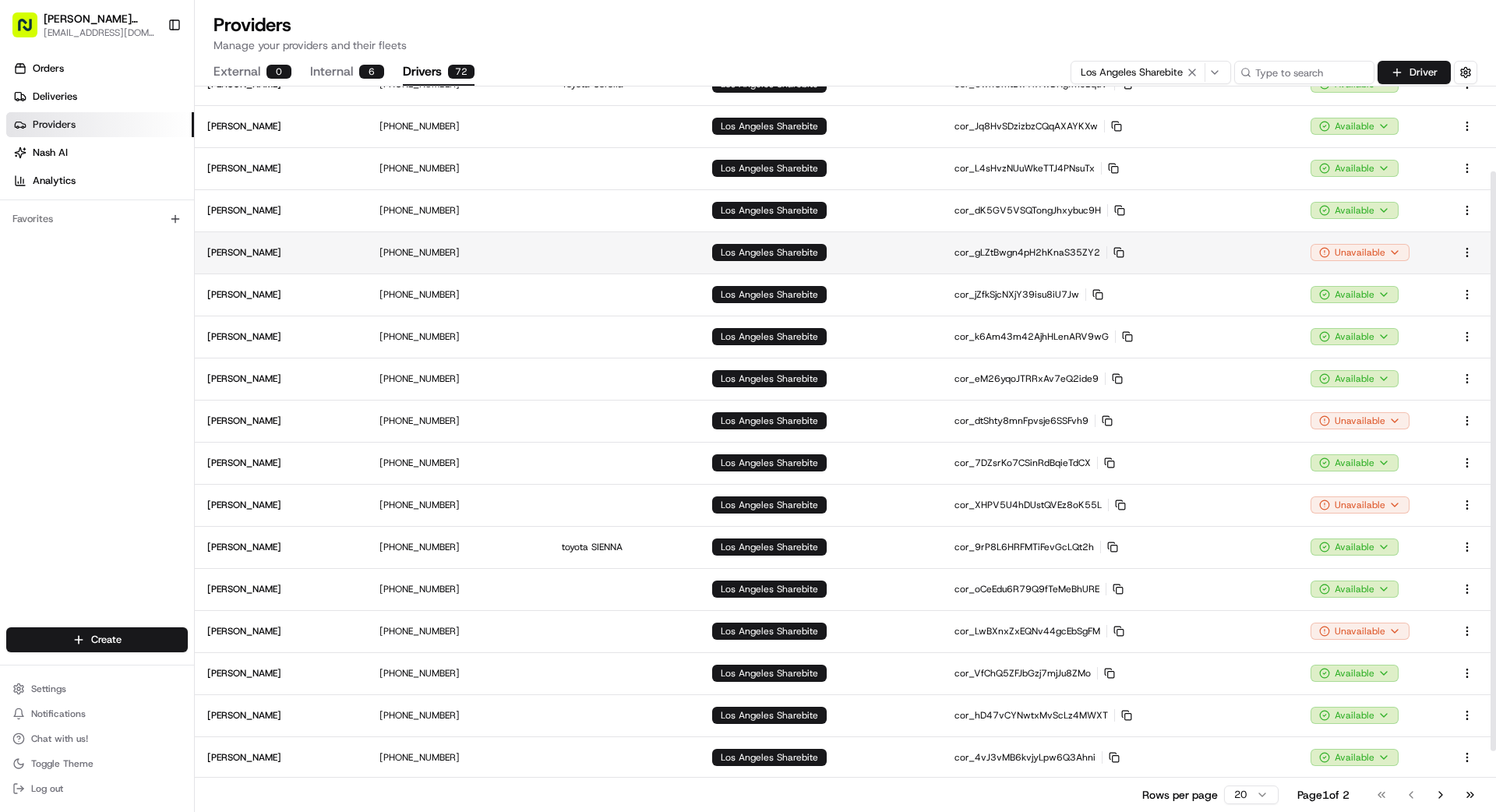
scroll to position [93, 0]
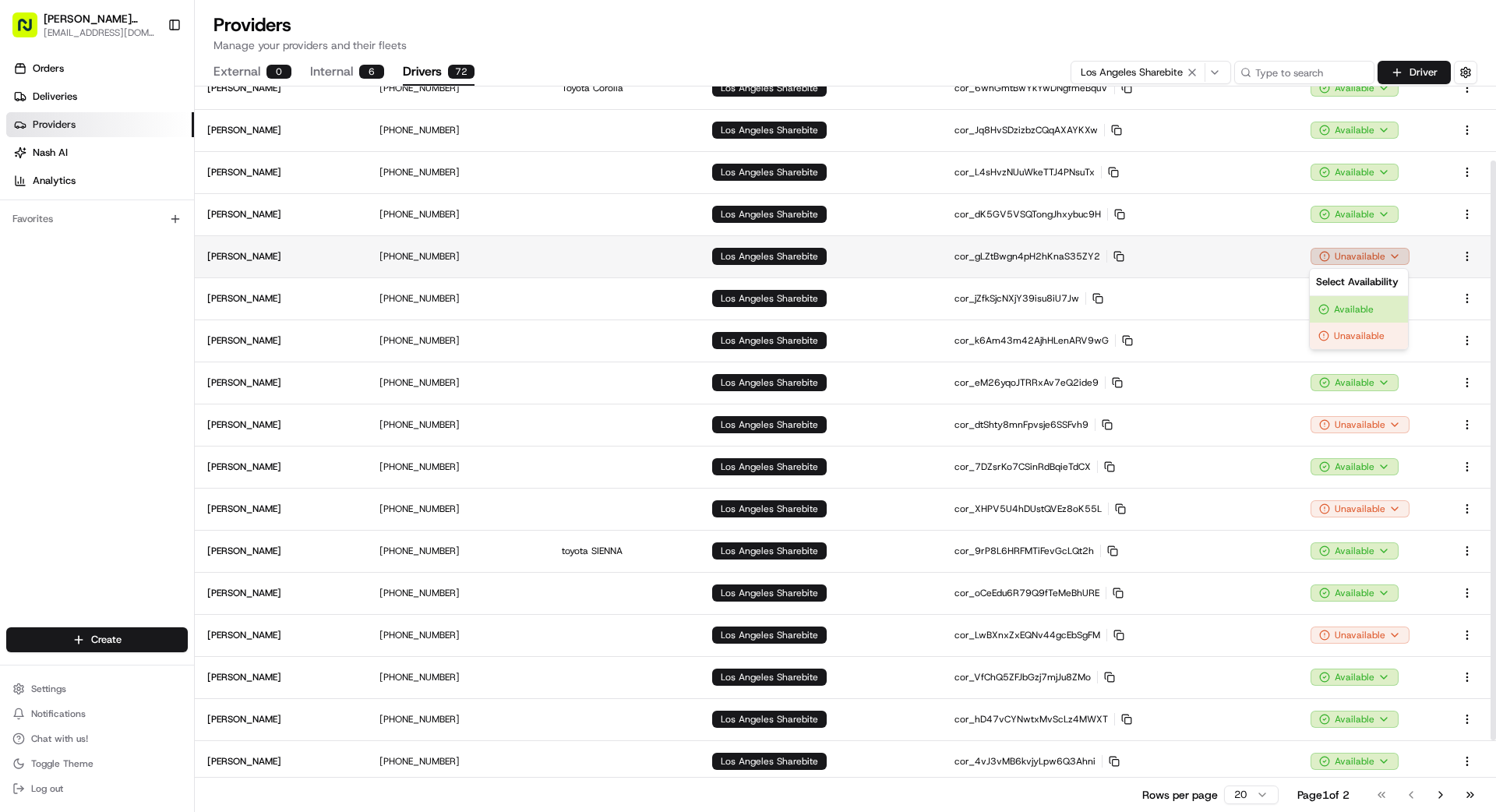
click at [1371, 257] on html "[PERSON_NAME] Transportation [EMAIL_ADDRESS][DOMAIN_NAME] Toggle Sidebar Orders…" at bounding box center [748, 406] width 1496 height 812
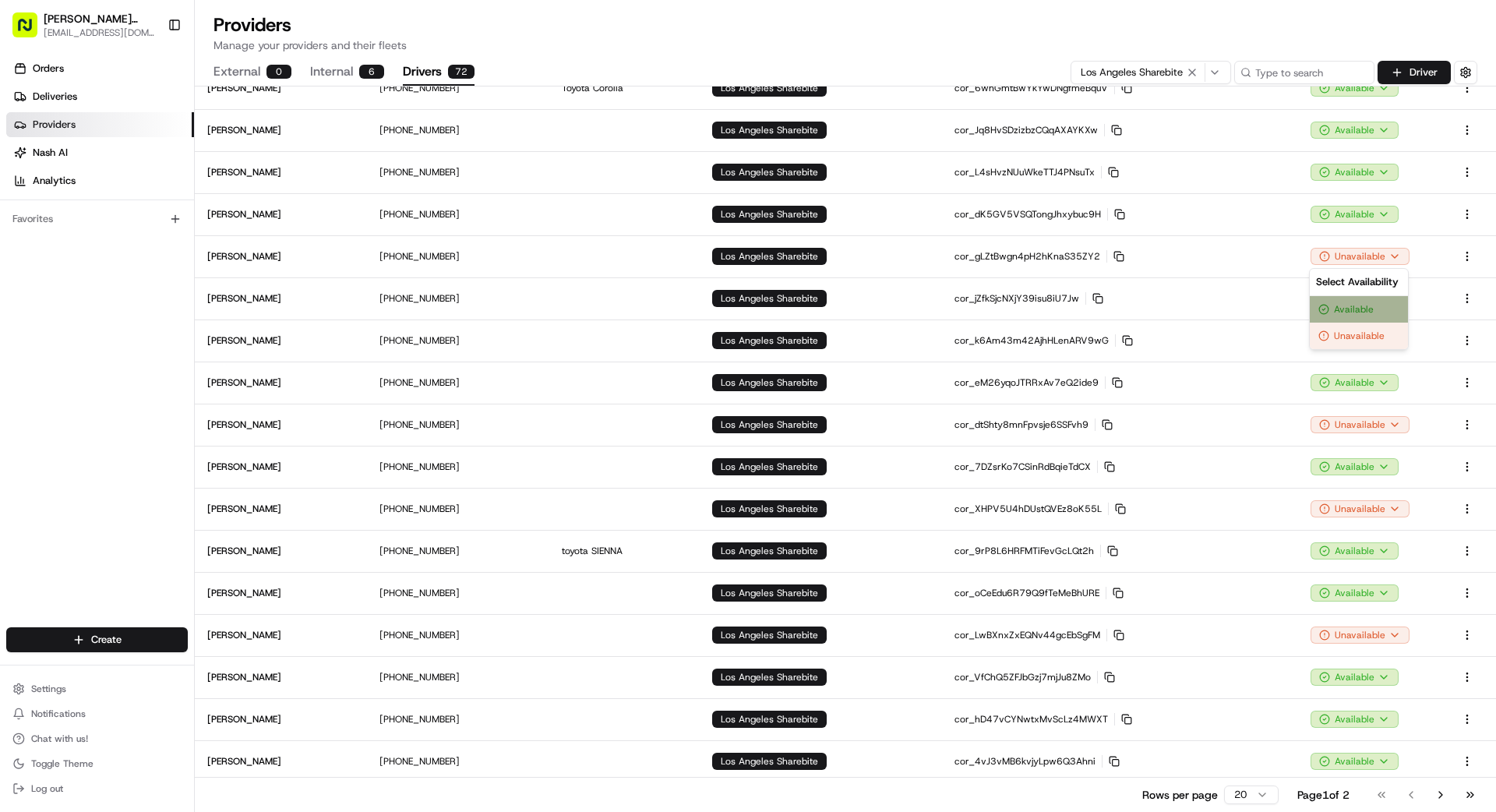
click at [1373, 315] on div "Available" at bounding box center [1358, 309] width 98 height 27
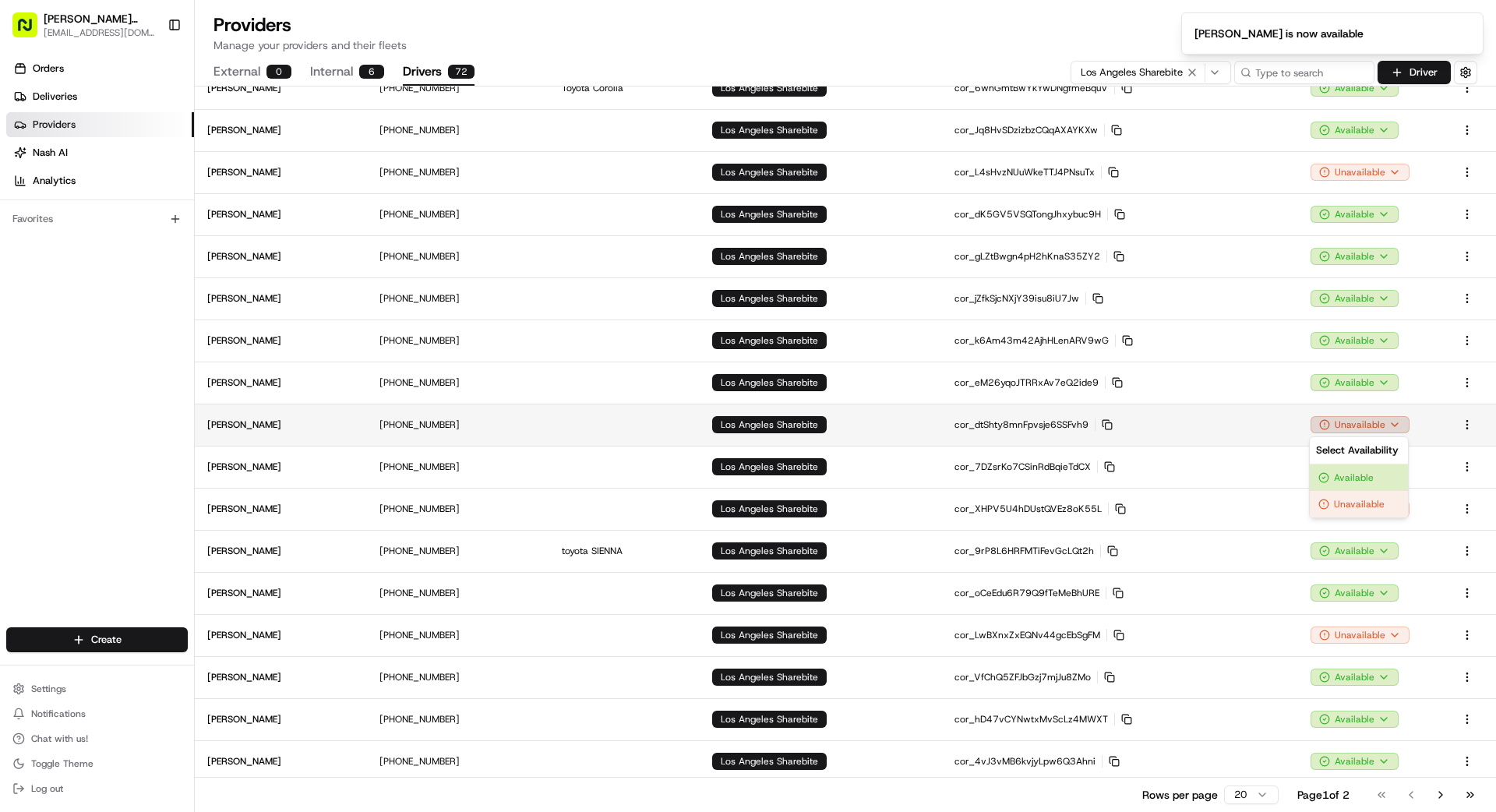
click at [1373, 425] on html "[PERSON_NAME] Transportation [EMAIL_ADDRESS][DOMAIN_NAME] Toggle Sidebar Orders…" at bounding box center [748, 406] width 1496 height 812
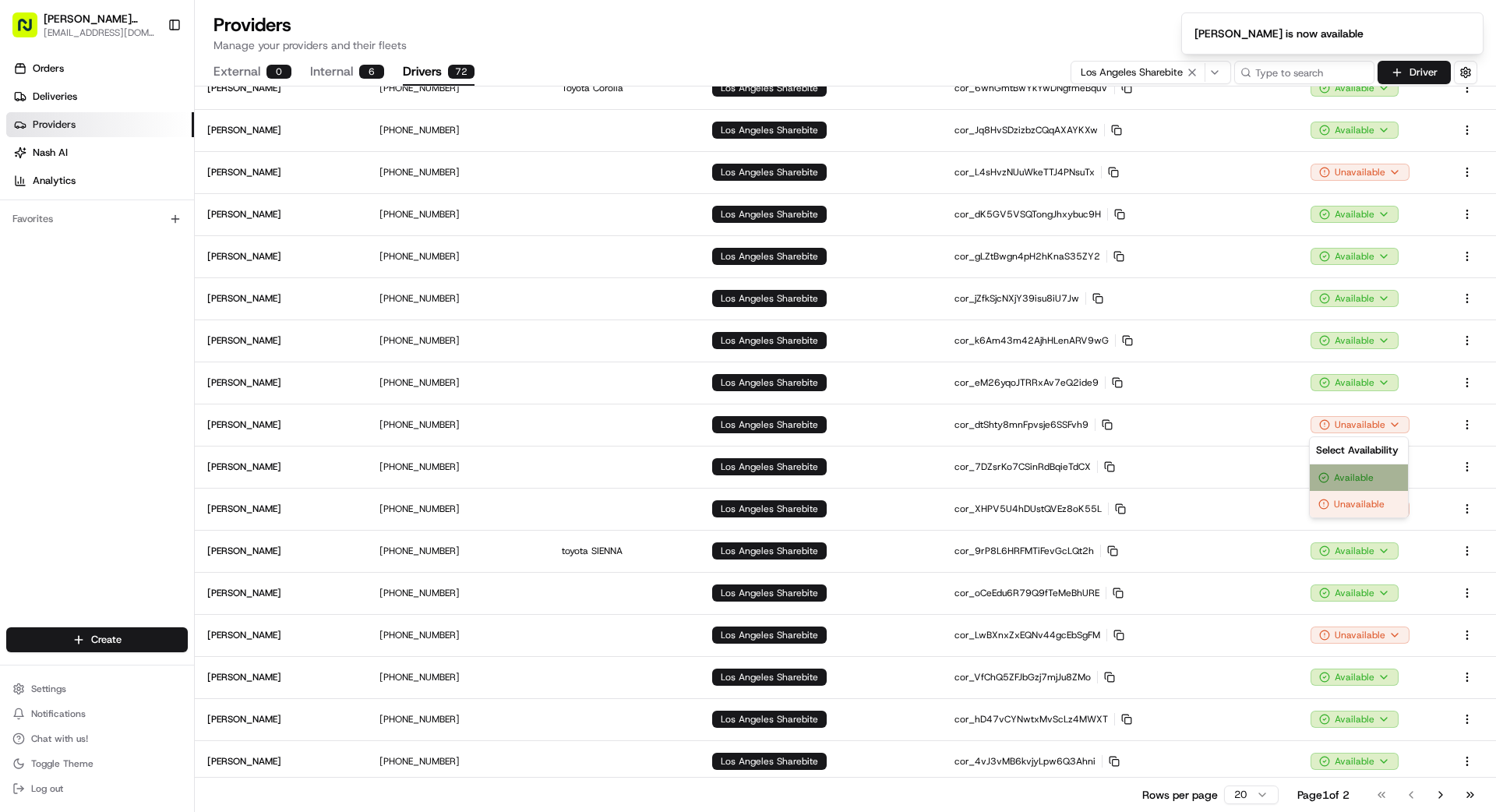
drag, startPoint x: 1356, startPoint y: 474, endPoint x: 1340, endPoint y: 464, distance: 18.9
click at [1356, 474] on div "Available" at bounding box center [1358, 477] width 98 height 27
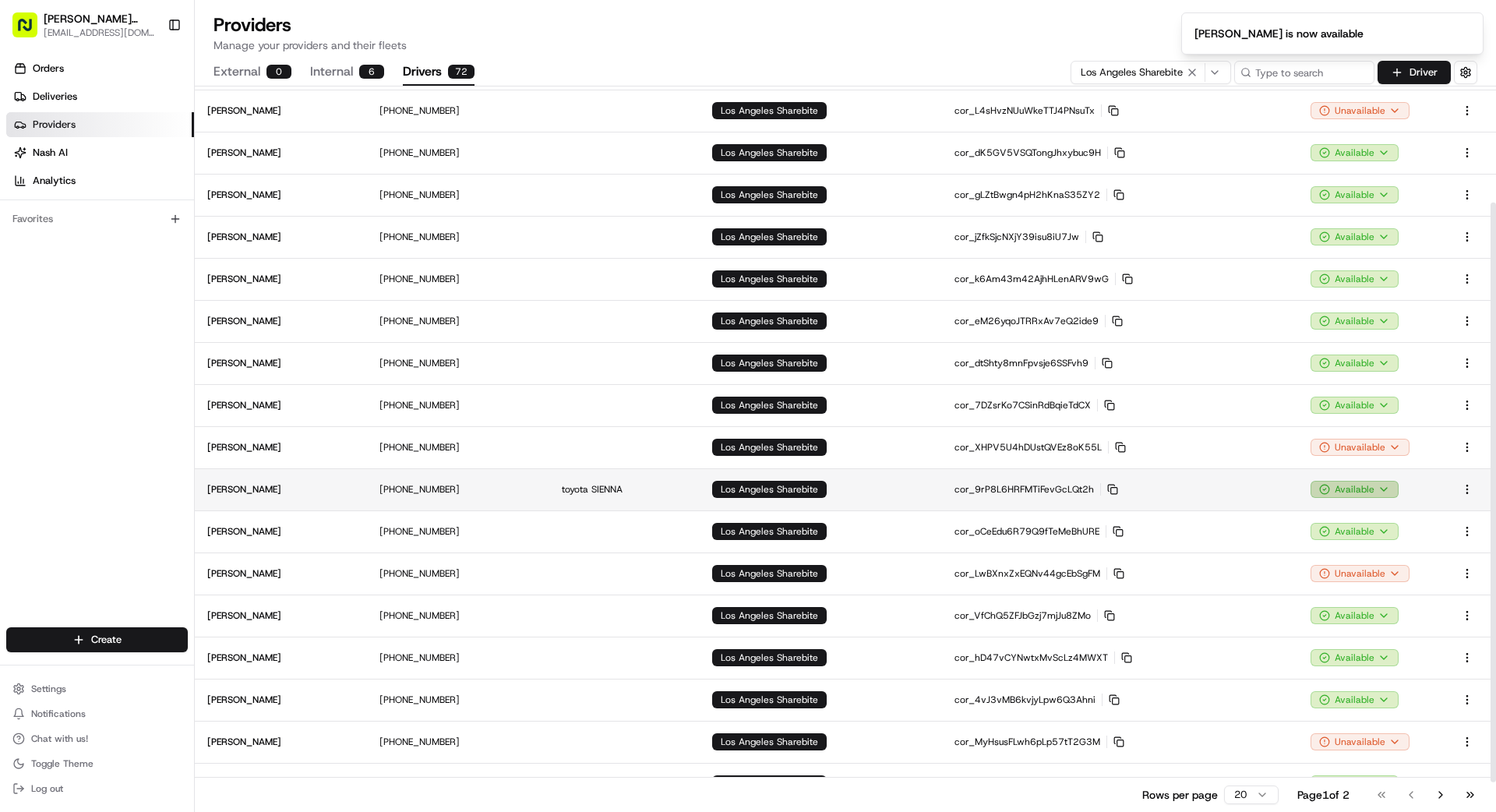
scroll to position [164, 0]
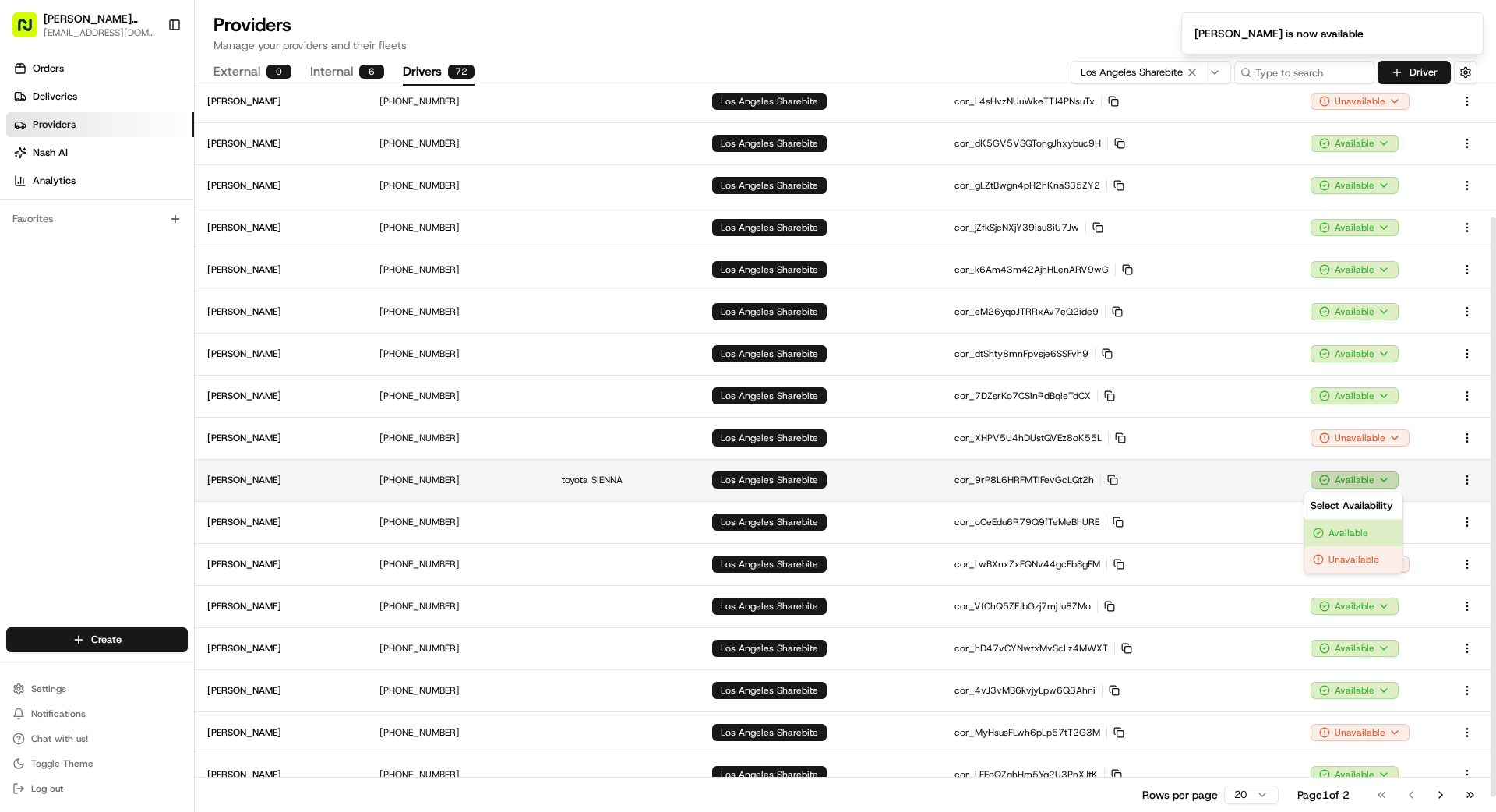
click at [1355, 474] on html "[PERSON_NAME] Transportation [EMAIL_ADDRESS][DOMAIN_NAME] Toggle Sidebar Orders…" at bounding box center [748, 406] width 1496 height 812
click at [1348, 440] on html "[PERSON_NAME] Transportation [EMAIL_ADDRESS][DOMAIN_NAME] Toggle Sidebar Orders…" at bounding box center [748, 406] width 1496 height 812
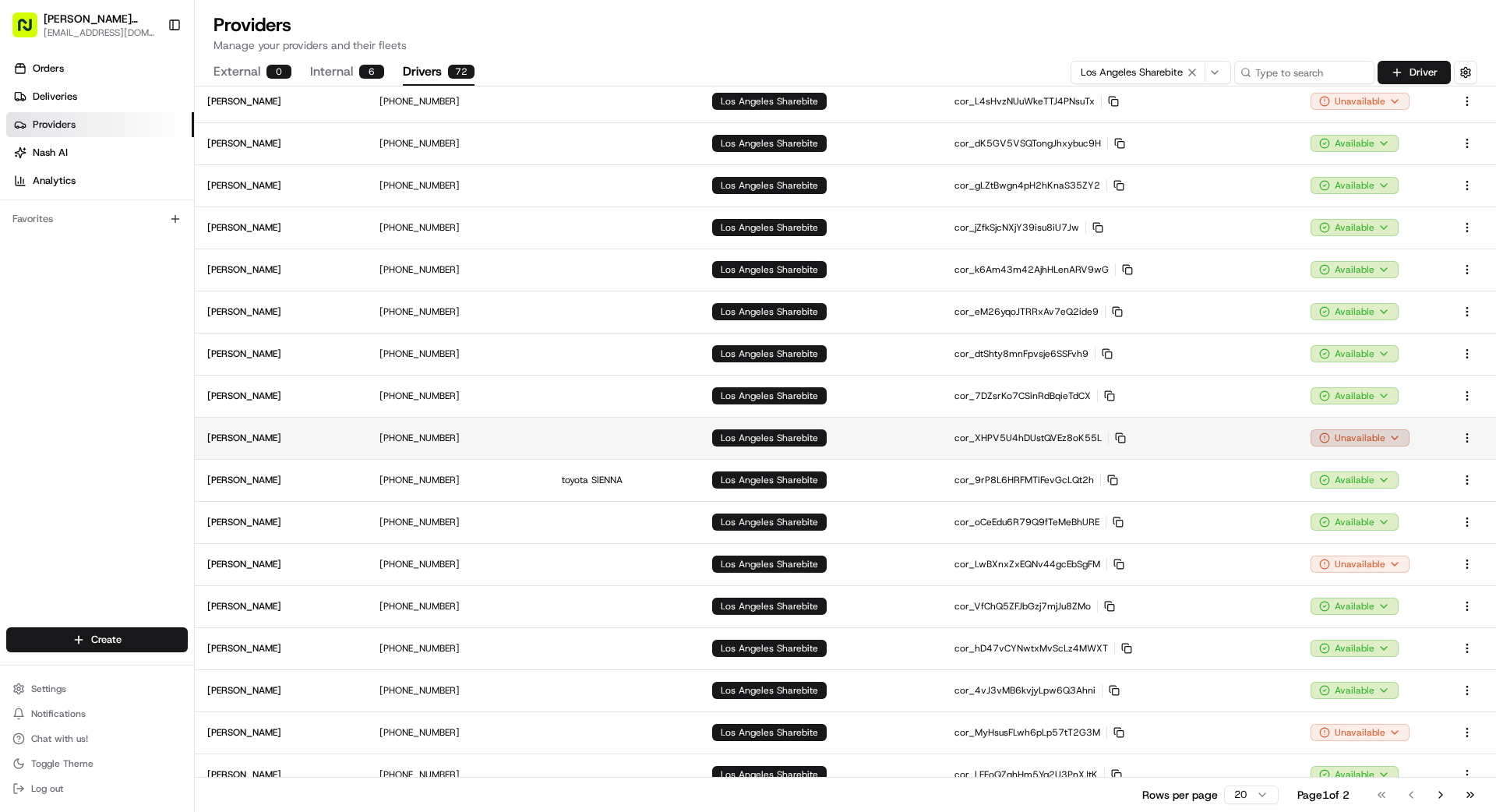
click at [1350, 438] on html "[PERSON_NAME] Transportation [EMAIL_ADDRESS][DOMAIN_NAME] Toggle Sidebar Orders…" at bounding box center [748, 406] width 1496 height 812
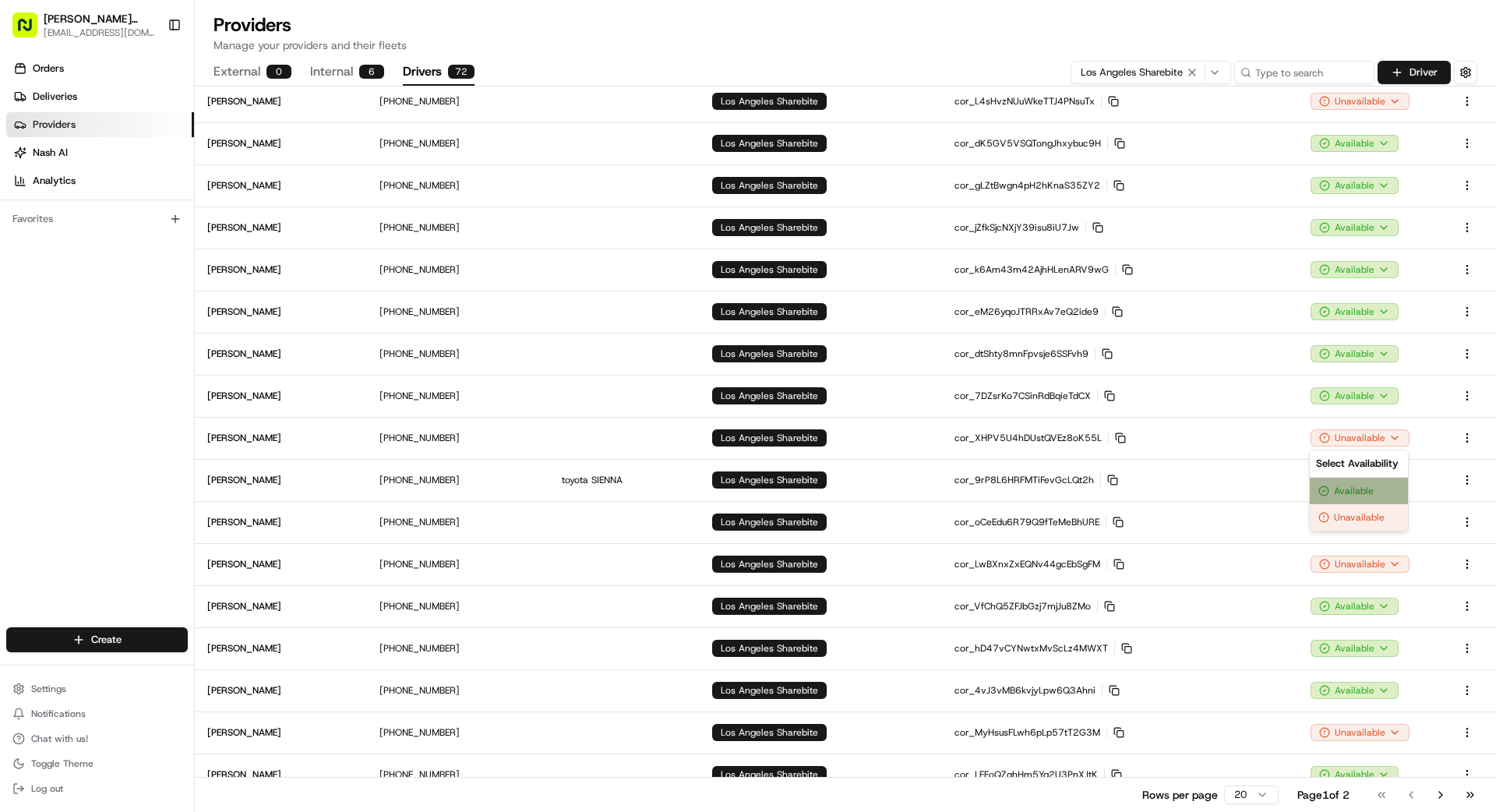
click at [1361, 484] on div "Available" at bounding box center [1358, 491] width 98 height 27
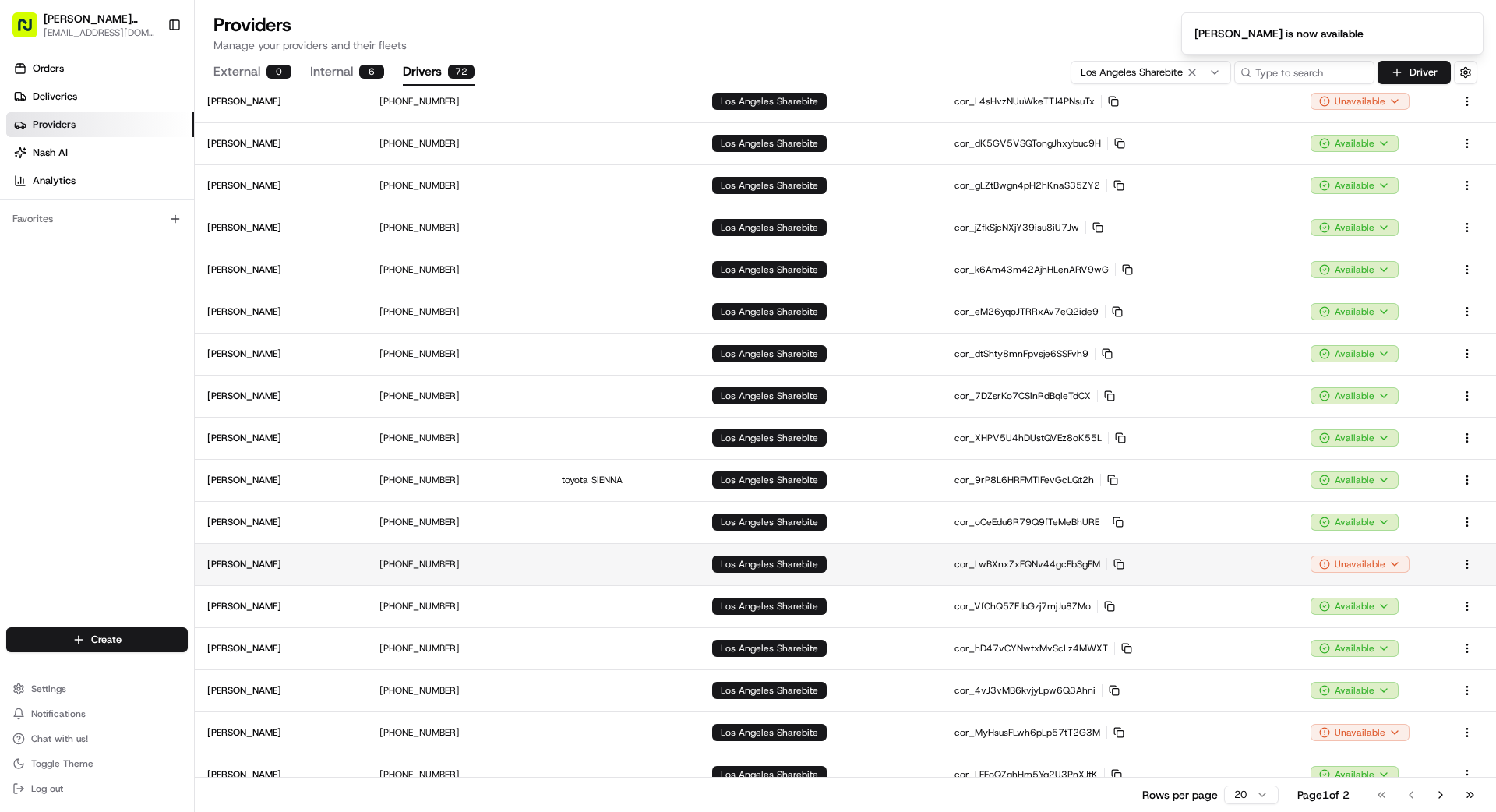
scroll to position [182, 0]
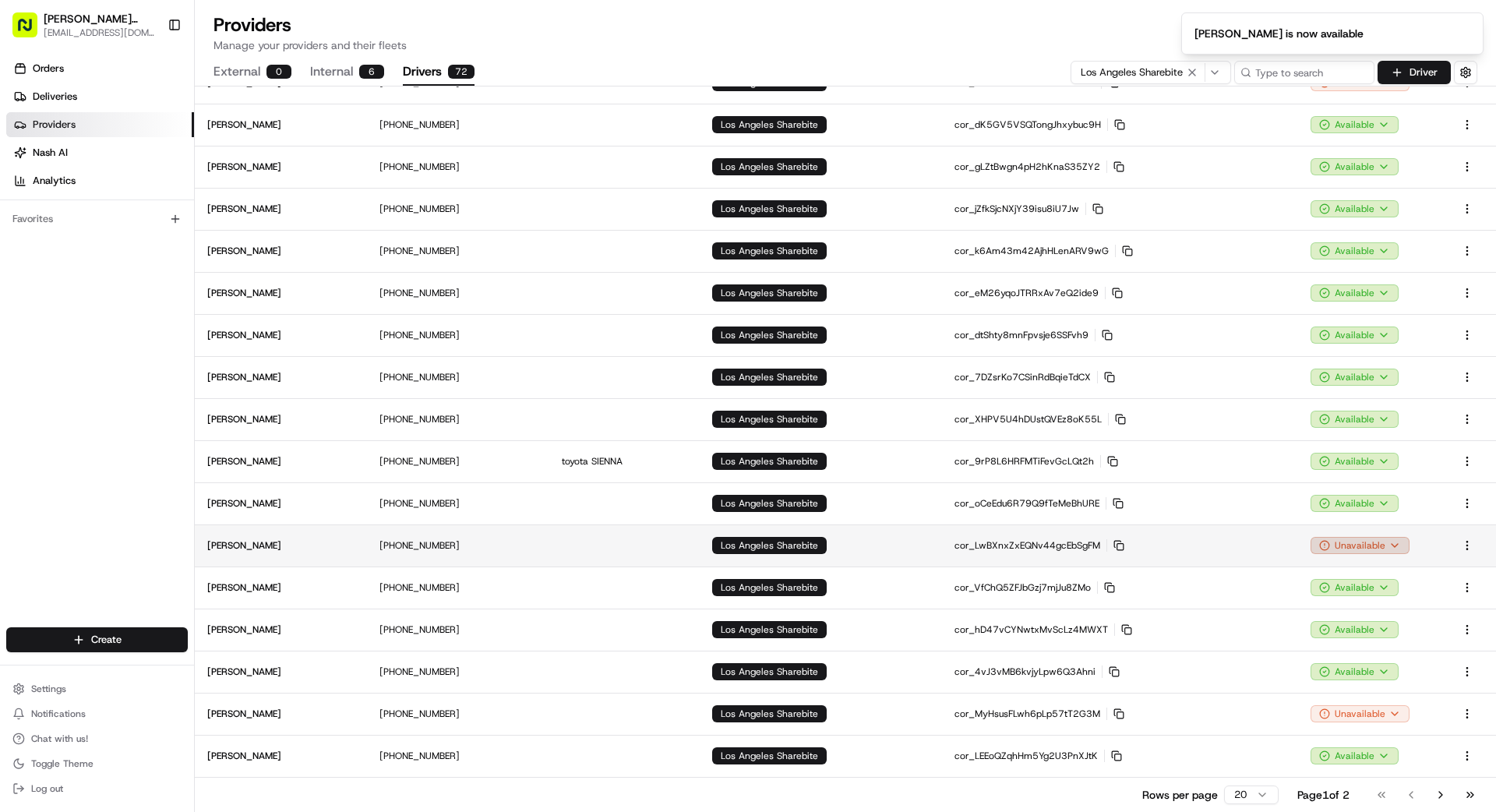
click at [1344, 539] on html "[PERSON_NAME] Transportation [EMAIL_ADDRESS][DOMAIN_NAME] Toggle Sidebar Orders…" at bounding box center [748, 406] width 1496 height 812
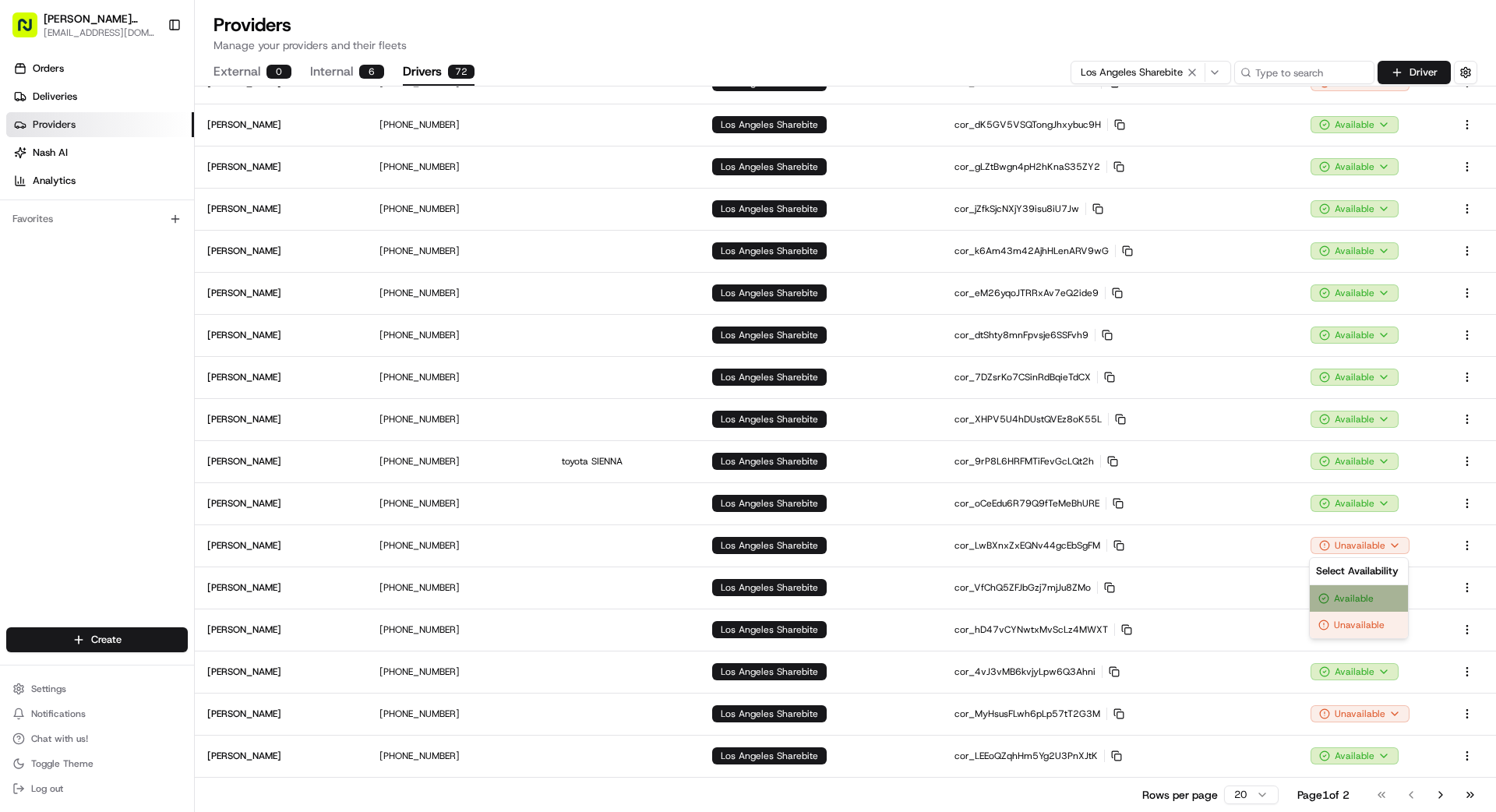
click at [1371, 590] on div "Available" at bounding box center [1358, 599] width 98 height 27
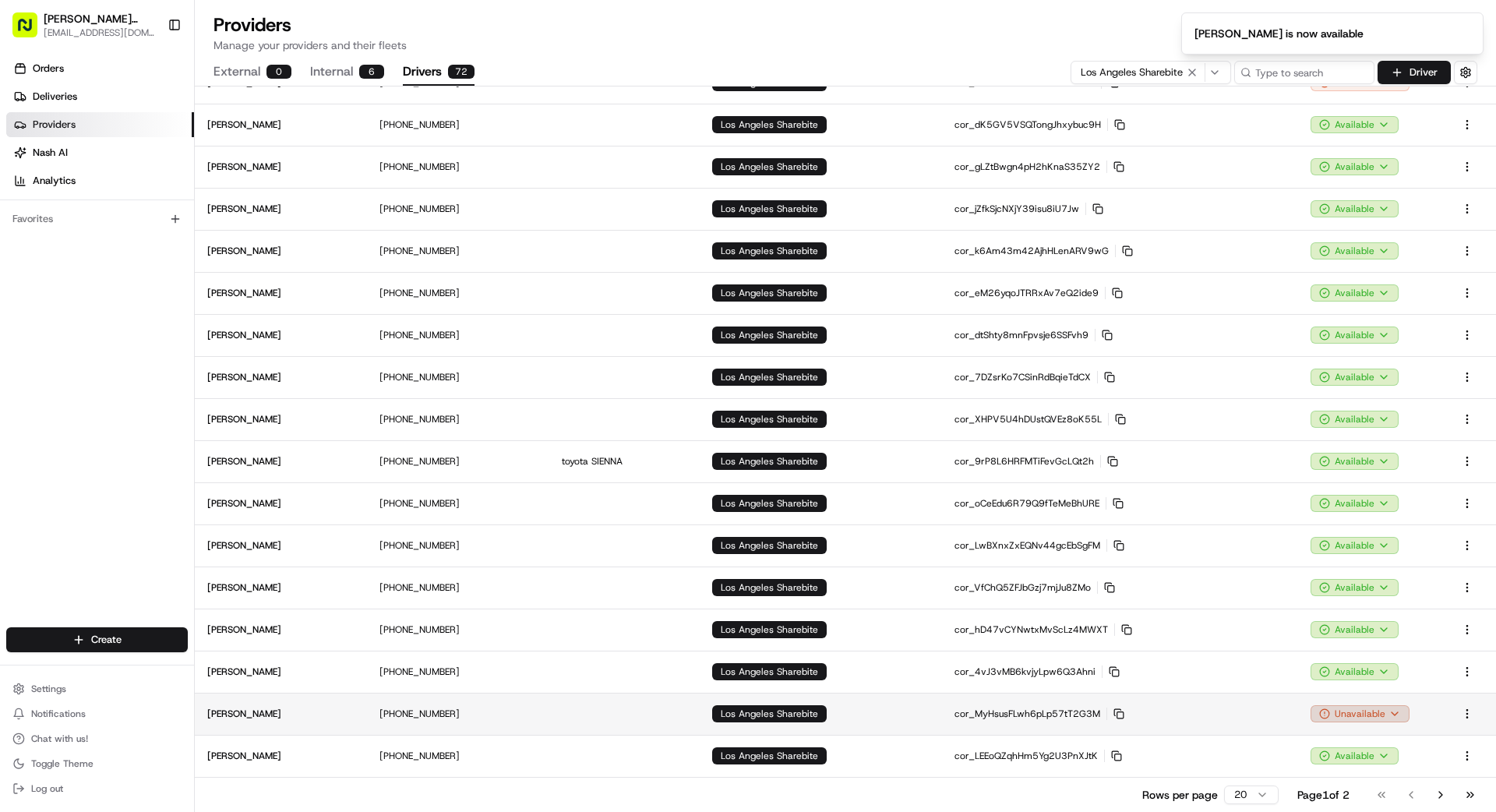
click at [1355, 717] on html "[PERSON_NAME] Transportation [EMAIL_ADDRESS][DOMAIN_NAME] Toggle Sidebar Orders…" at bounding box center [748, 406] width 1496 height 812
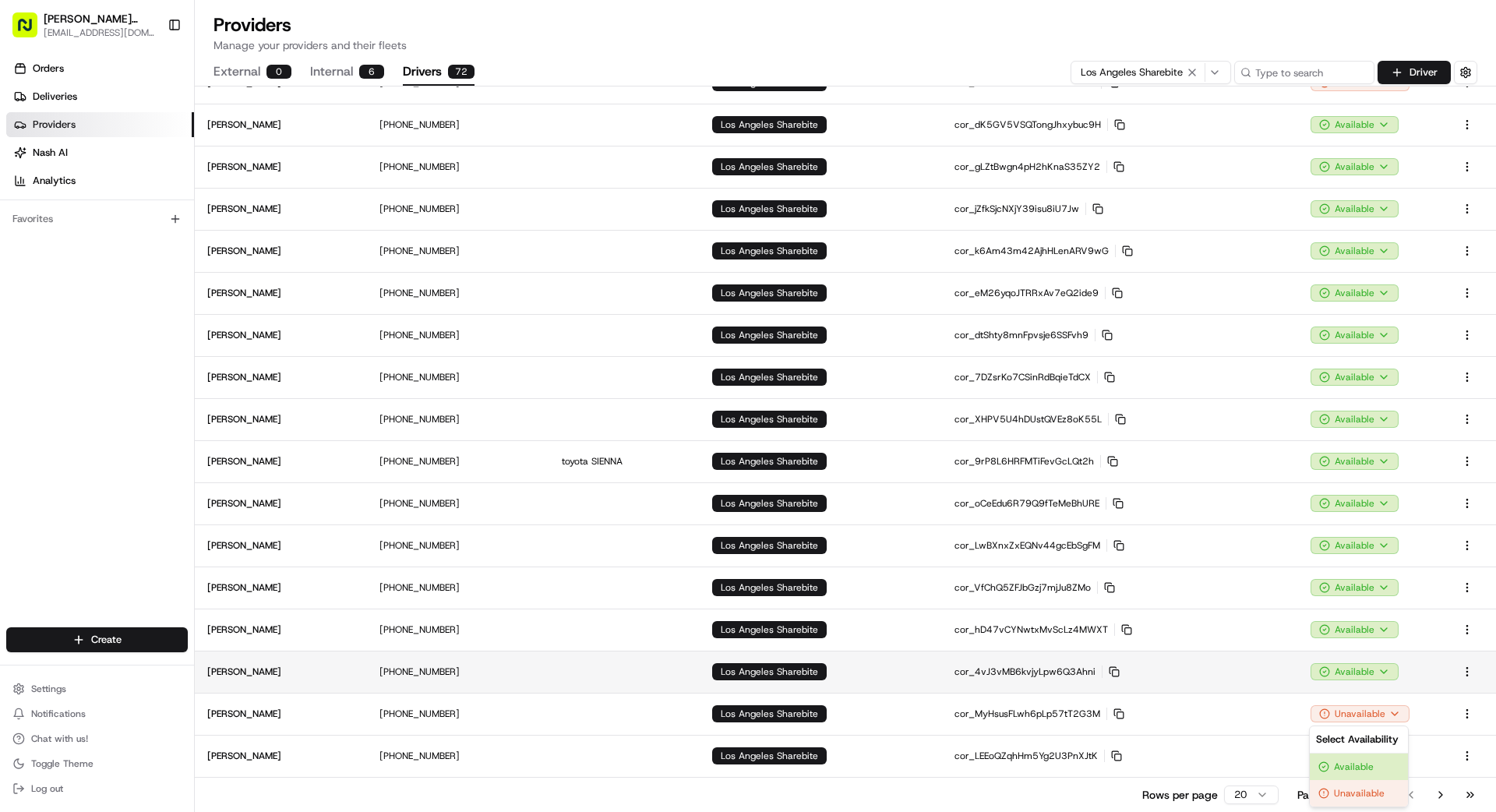
click at [1250, 684] on html "[PERSON_NAME] Transportation [EMAIL_ADDRESS][DOMAIN_NAME] Toggle Sidebar Orders…" at bounding box center [748, 406] width 1496 height 812
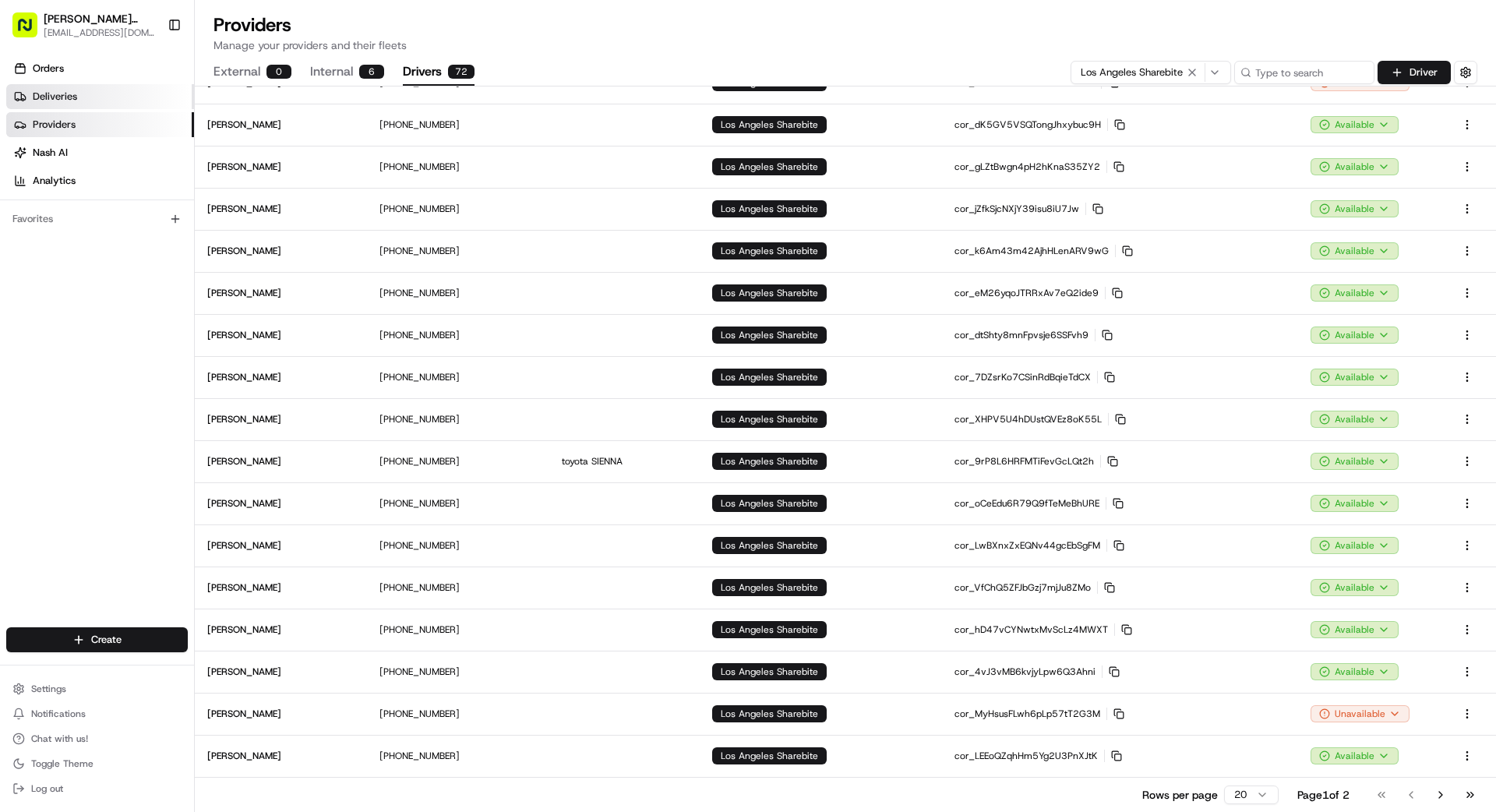
click at [67, 98] on span "Deliveries" at bounding box center [54, 96] width 44 height 14
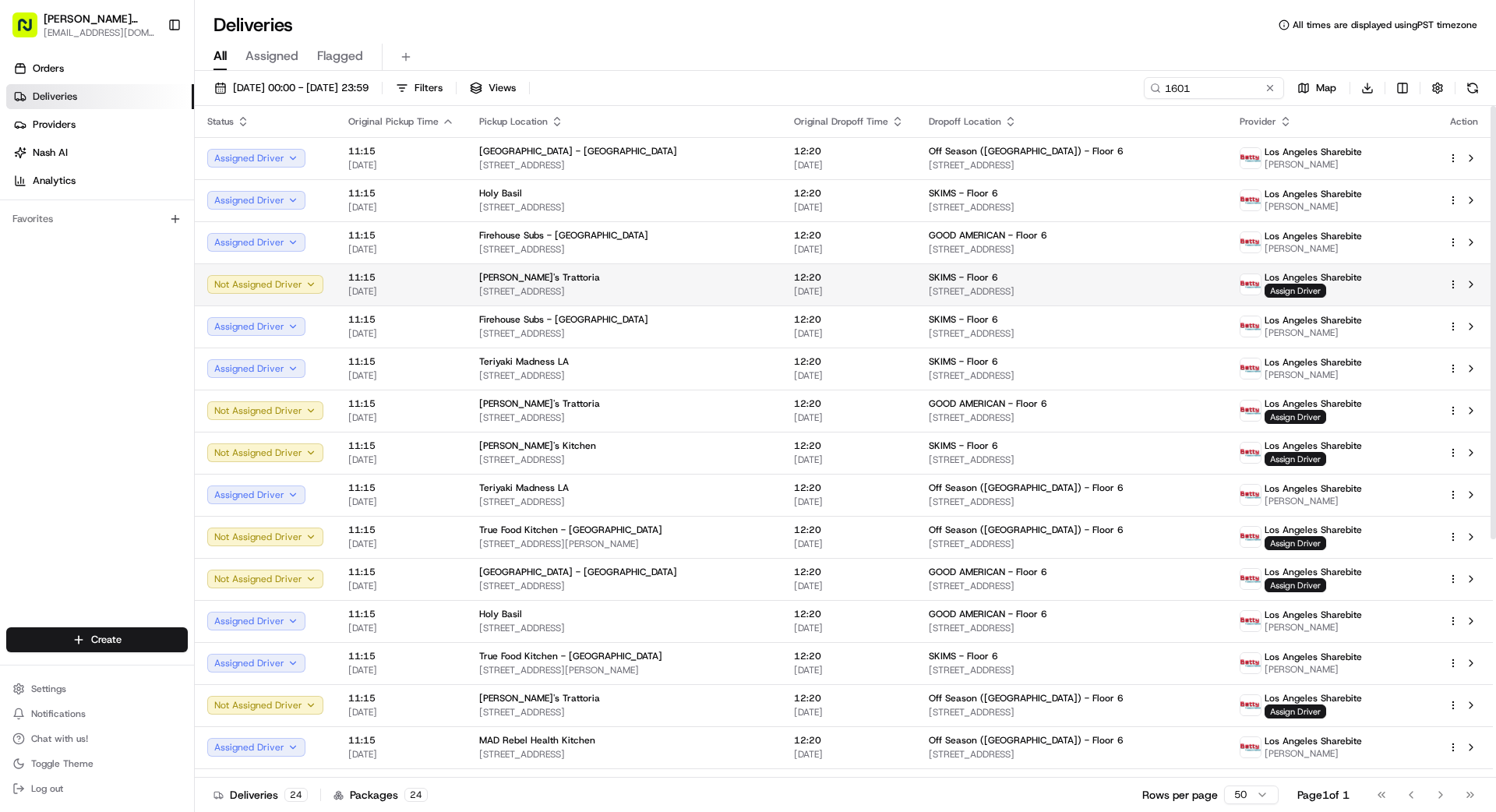
scroll to position [36, 0]
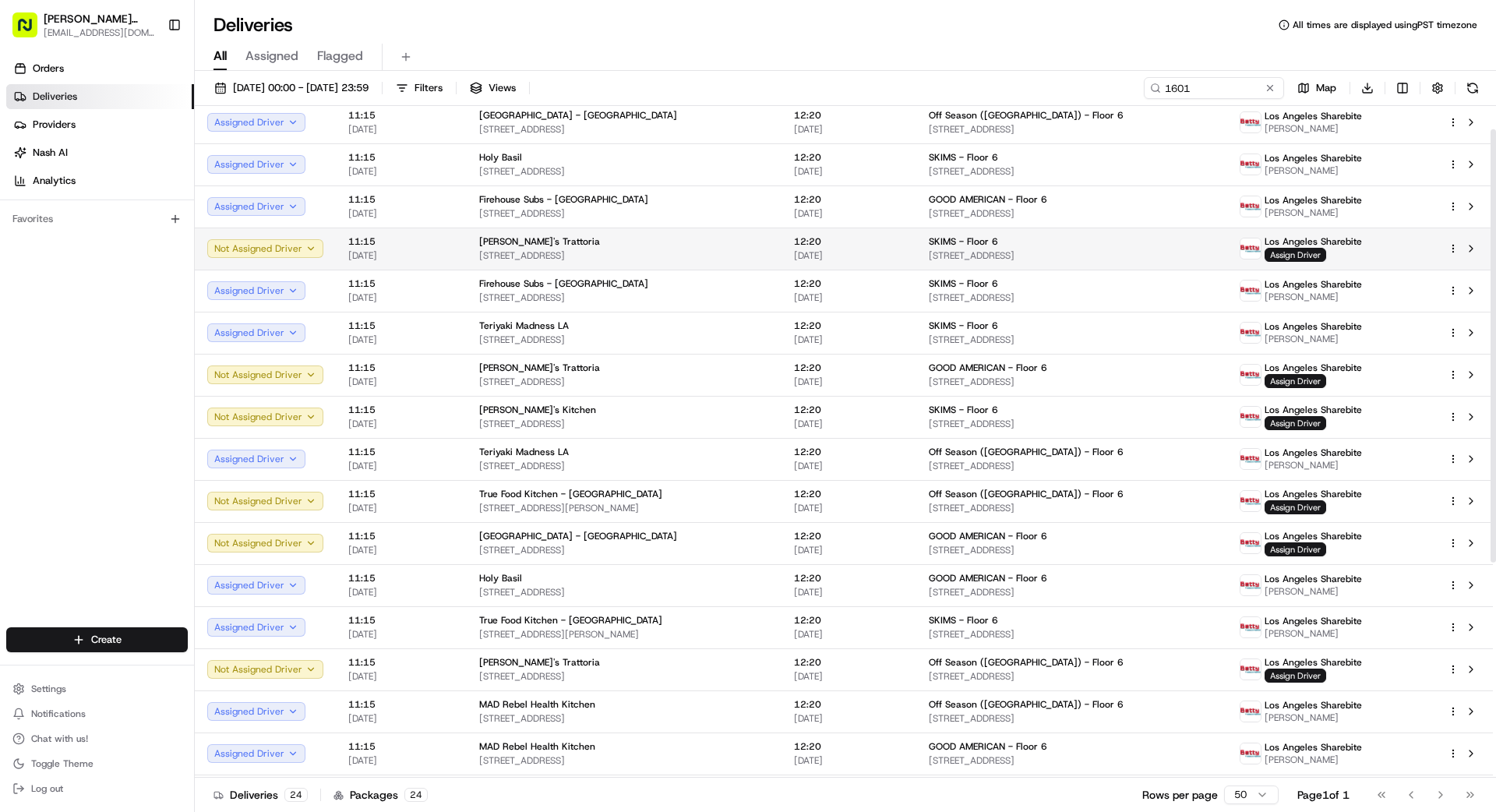
click at [769, 258] on span "[STREET_ADDRESS]" at bounding box center [624, 255] width 290 height 13
click at [1305, 253] on span "Assign Driver" at bounding box center [1295, 254] width 62 height 14
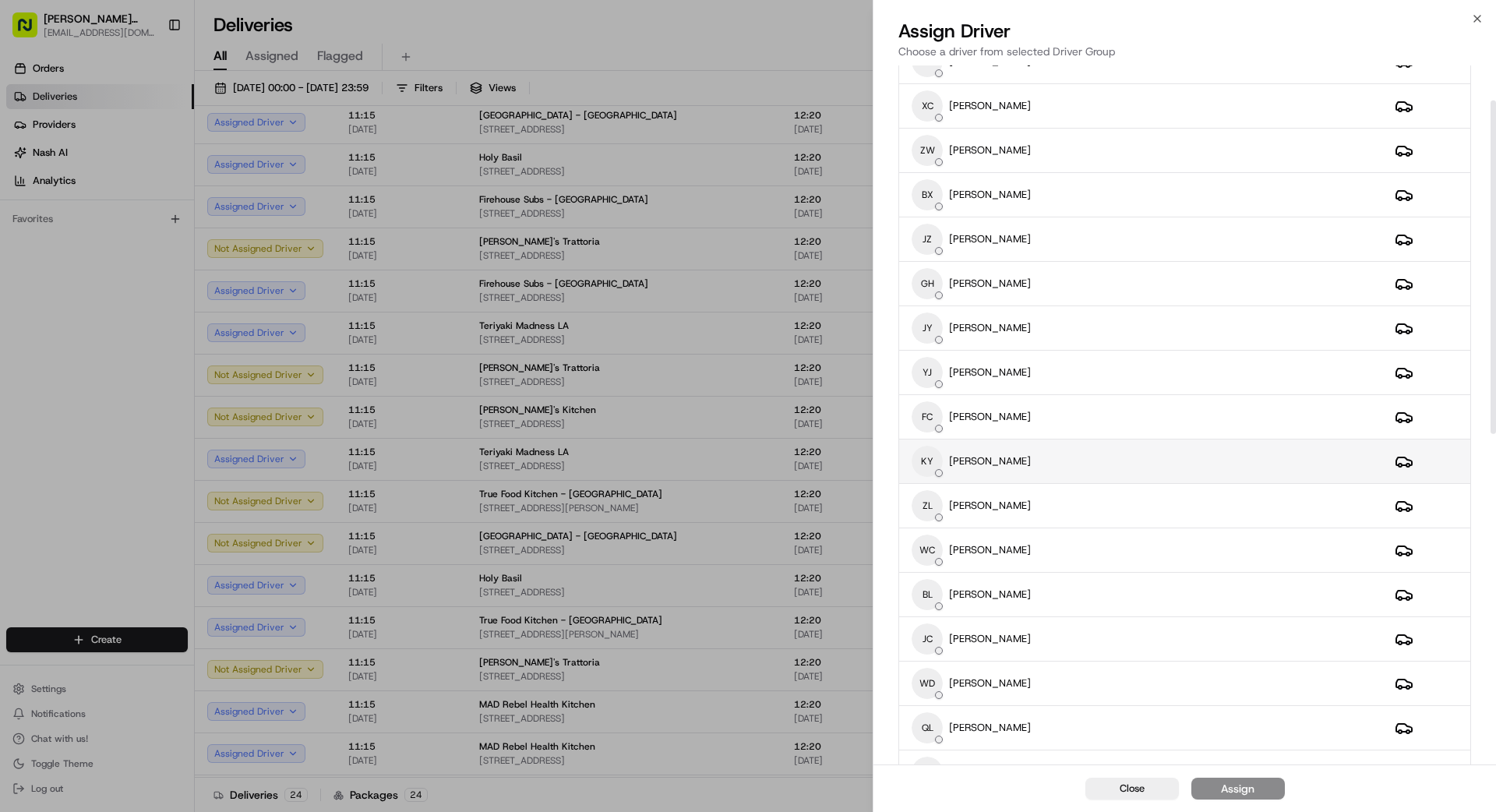
scroll to position [77, 0]
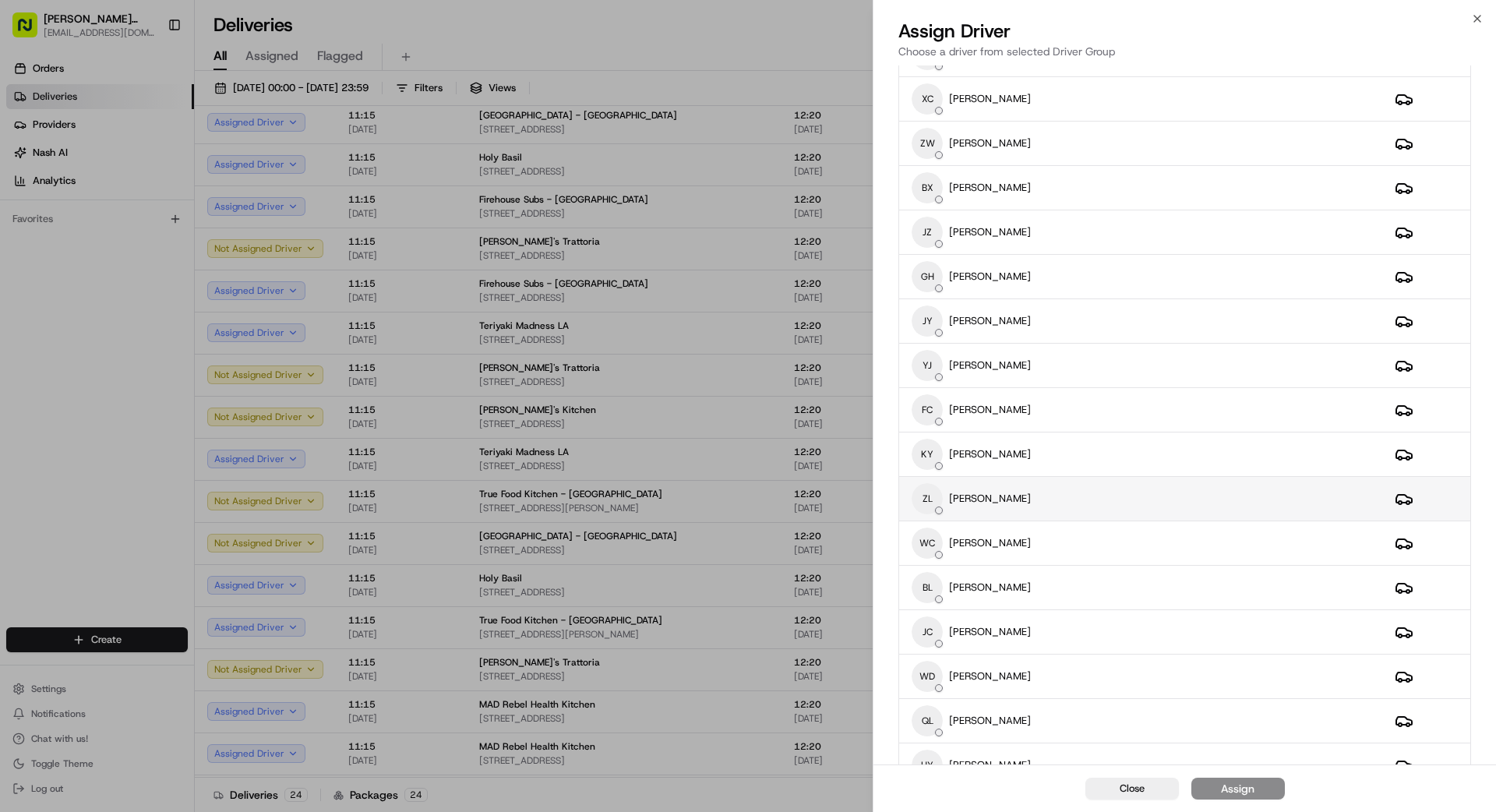
click at [1095, 493] on div "[PERSON_NAME]" at bounding box center [1141, 498] width 458 height 31
click at [1249, 787] on div "Assign" at bounding box center [1238, 789] width 33 height 16
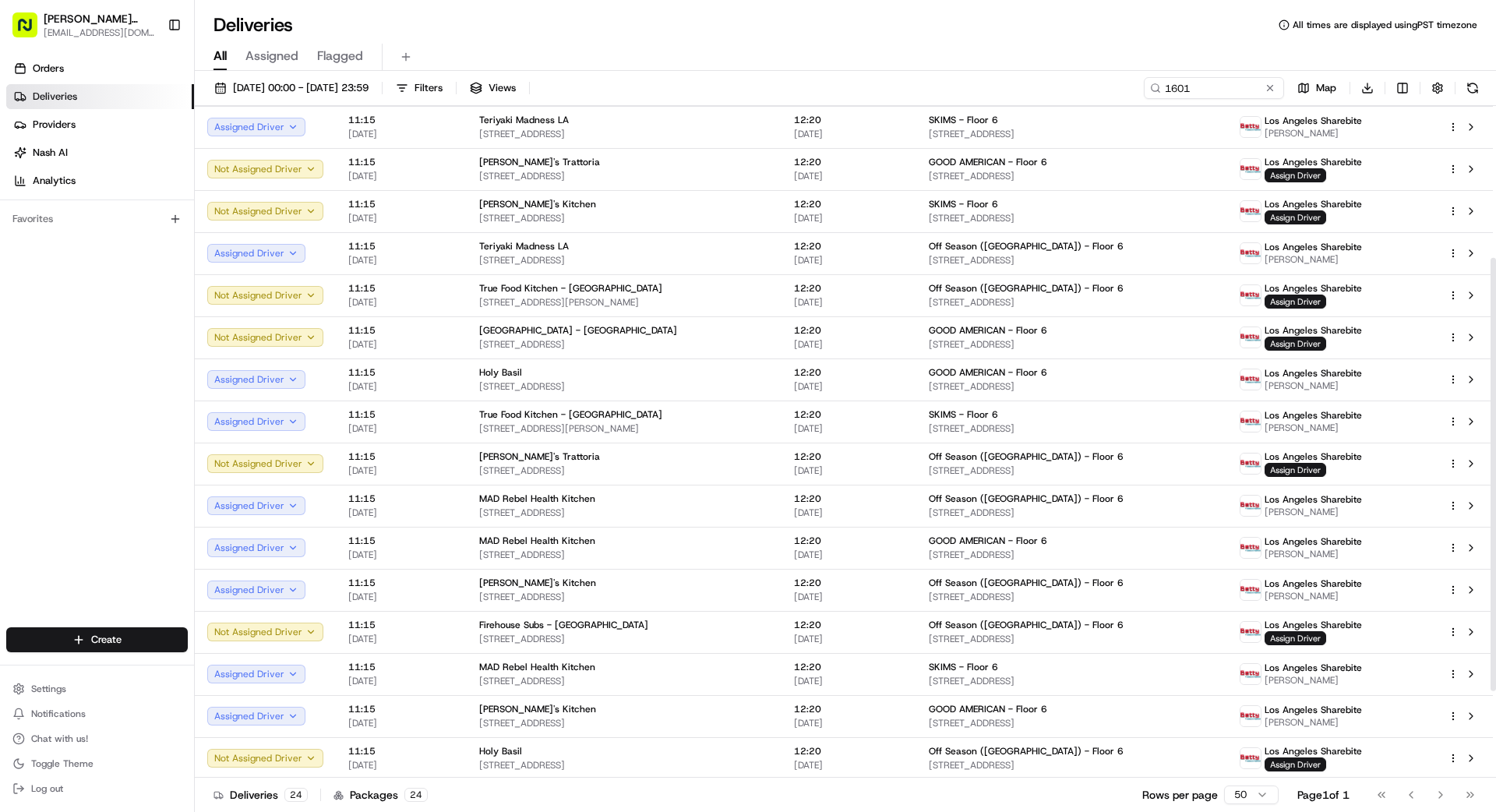
scroll to position [253, 0]
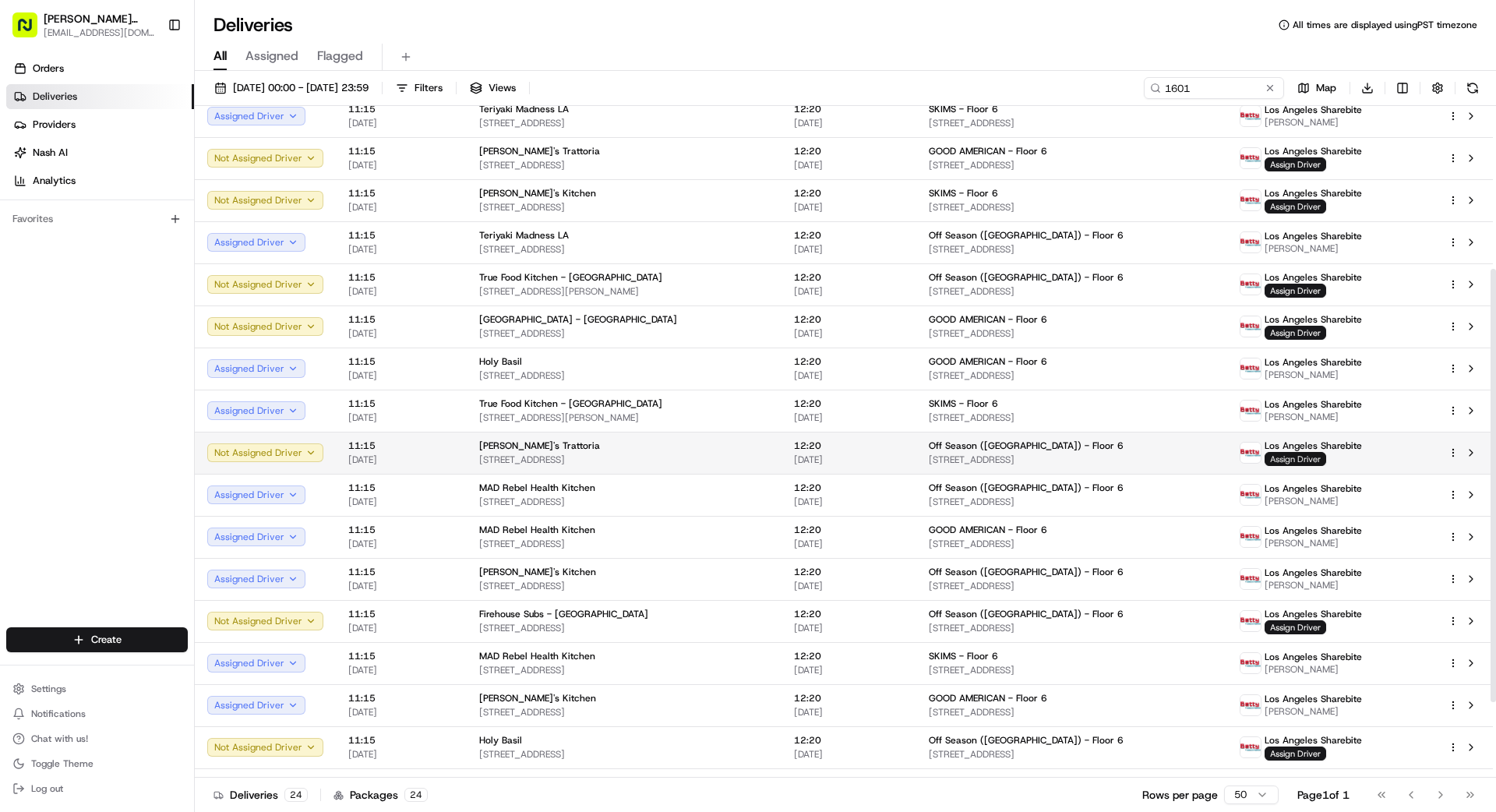
click at [1310, 457] on span "Assign Driver" at bounding box center [1295, 458] width 62 height 14
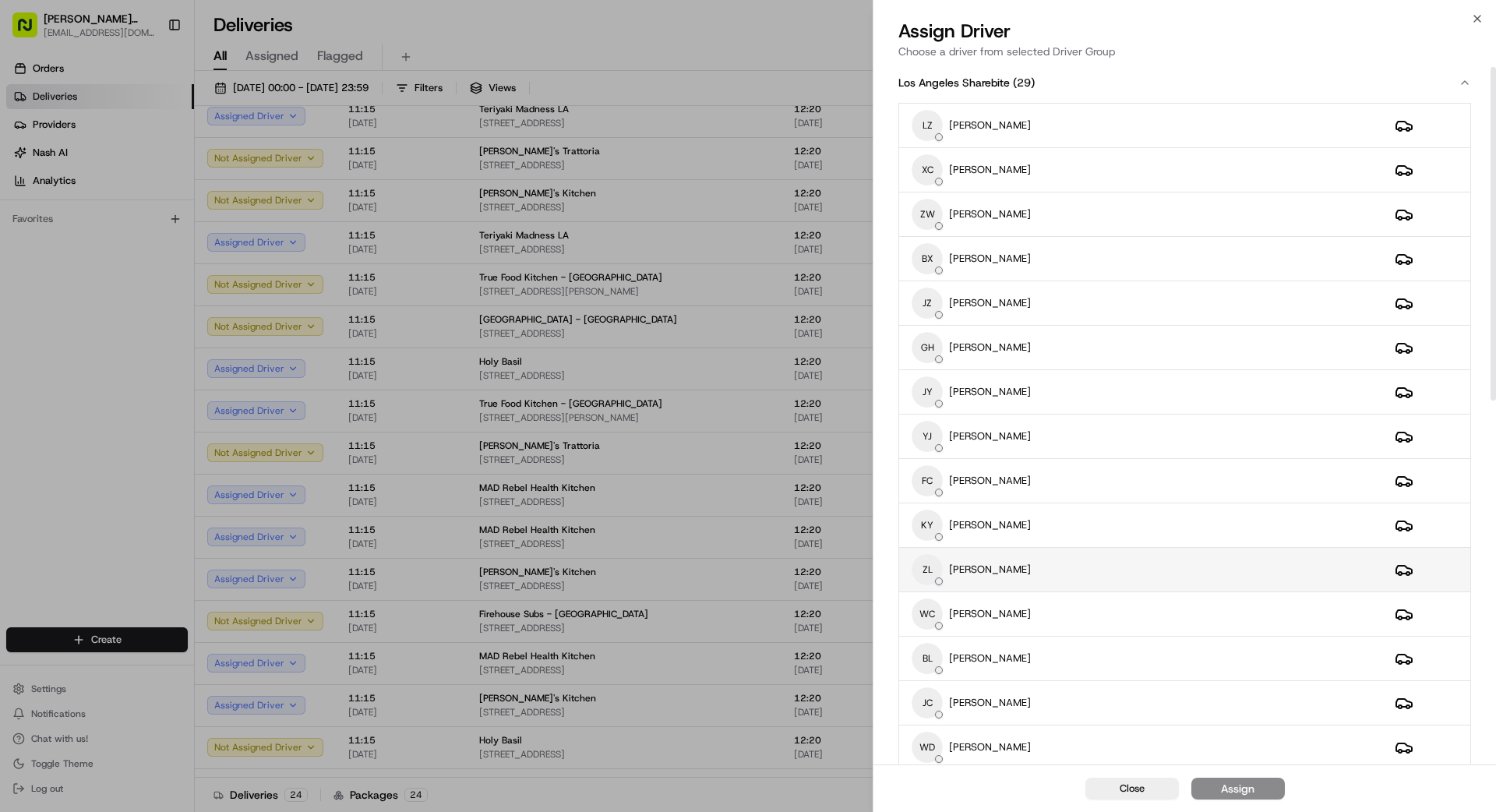
scroll to position [8, 0]
click at [1041, 568] on div "[PERSON_NAME]" at bounding box center [1141, 567] width 458 height 31
click at [1250, 791] on div "Assign" at bounding box center [1238, 789] width 33 height 16
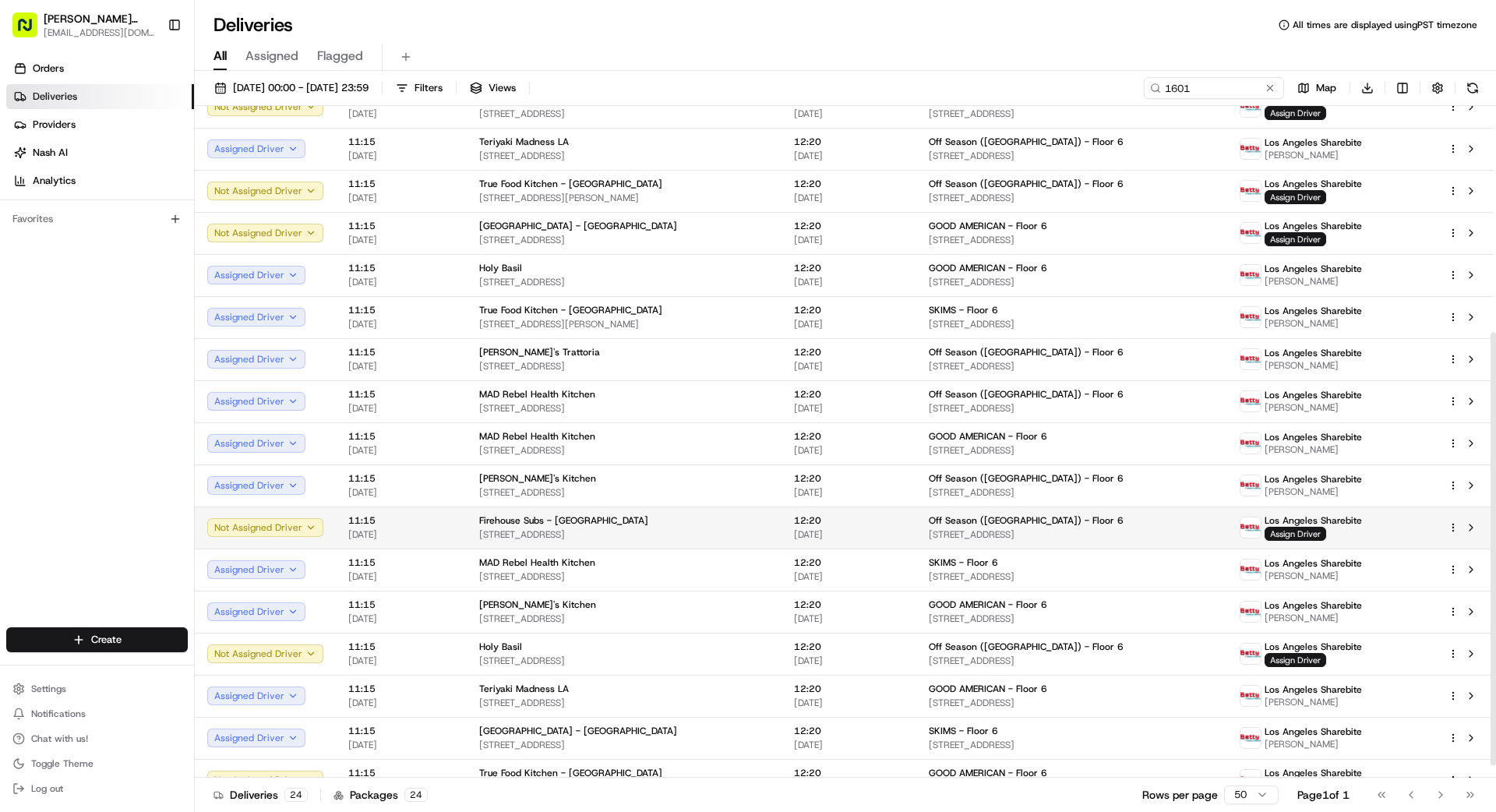
scroll to position [350, 0]
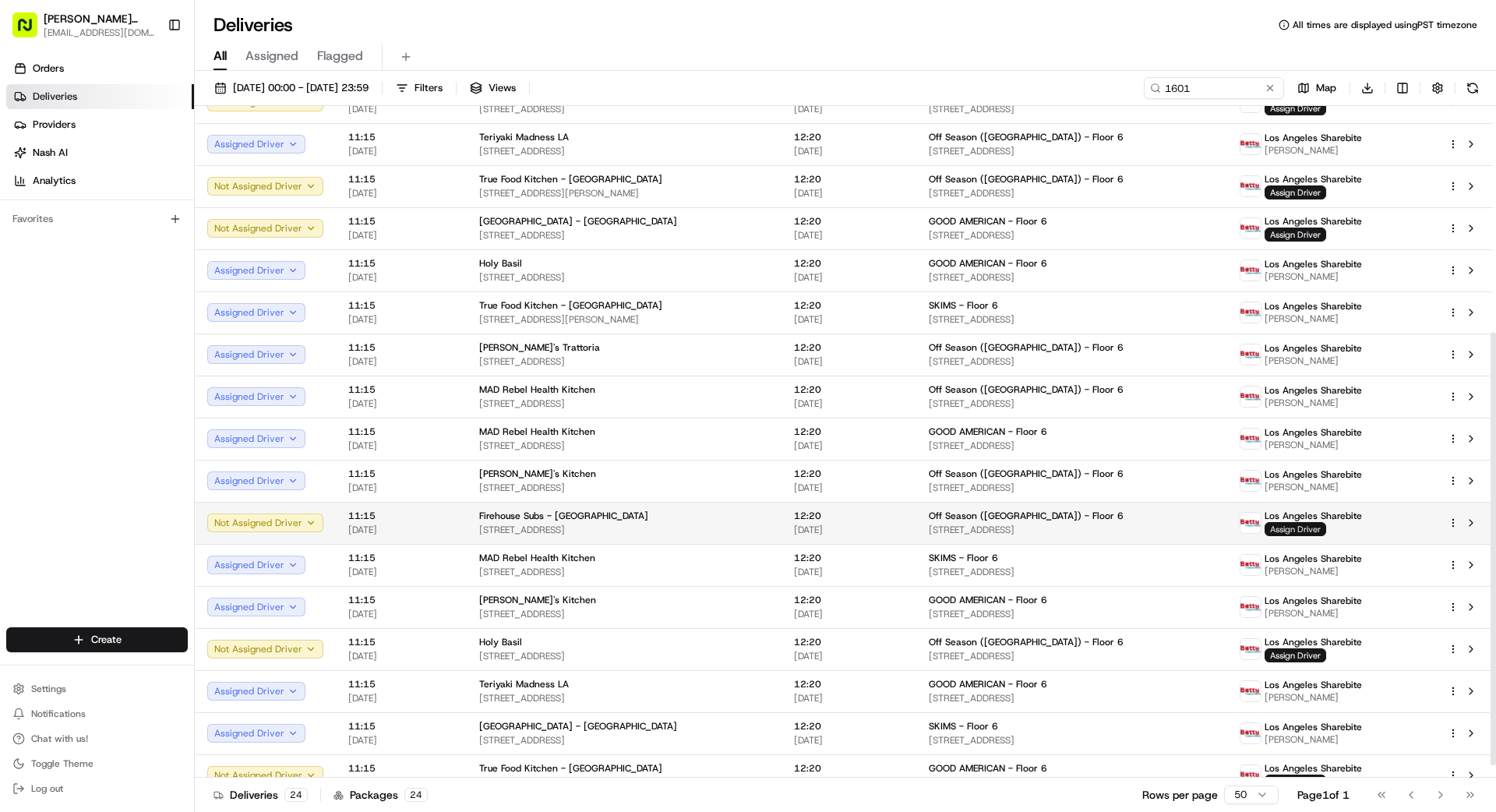
click at [1294, 531] on span "Assign Driver" at bounding box center [1295, 529] width 62 height 14
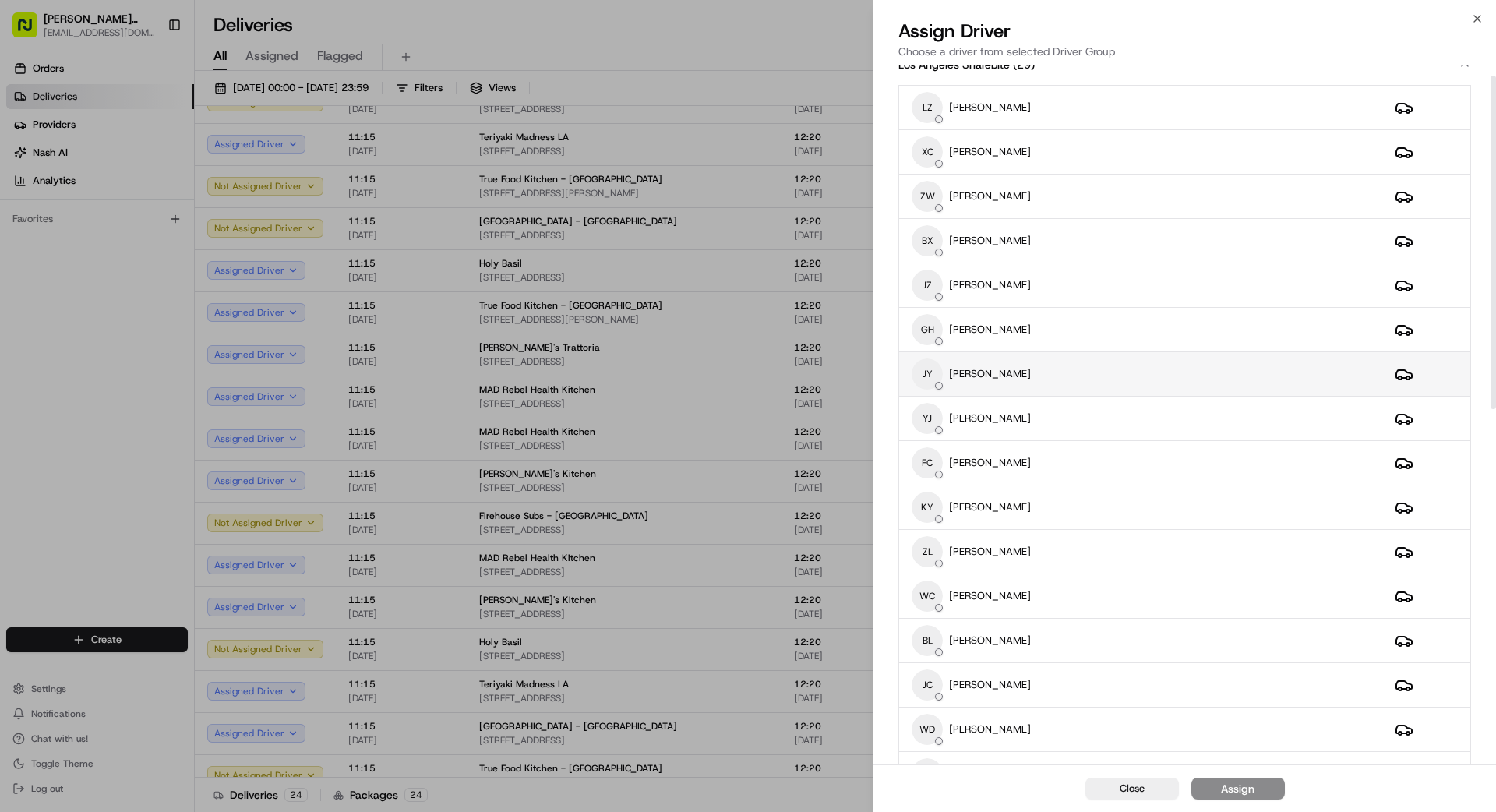
scroll to position [18, 0]
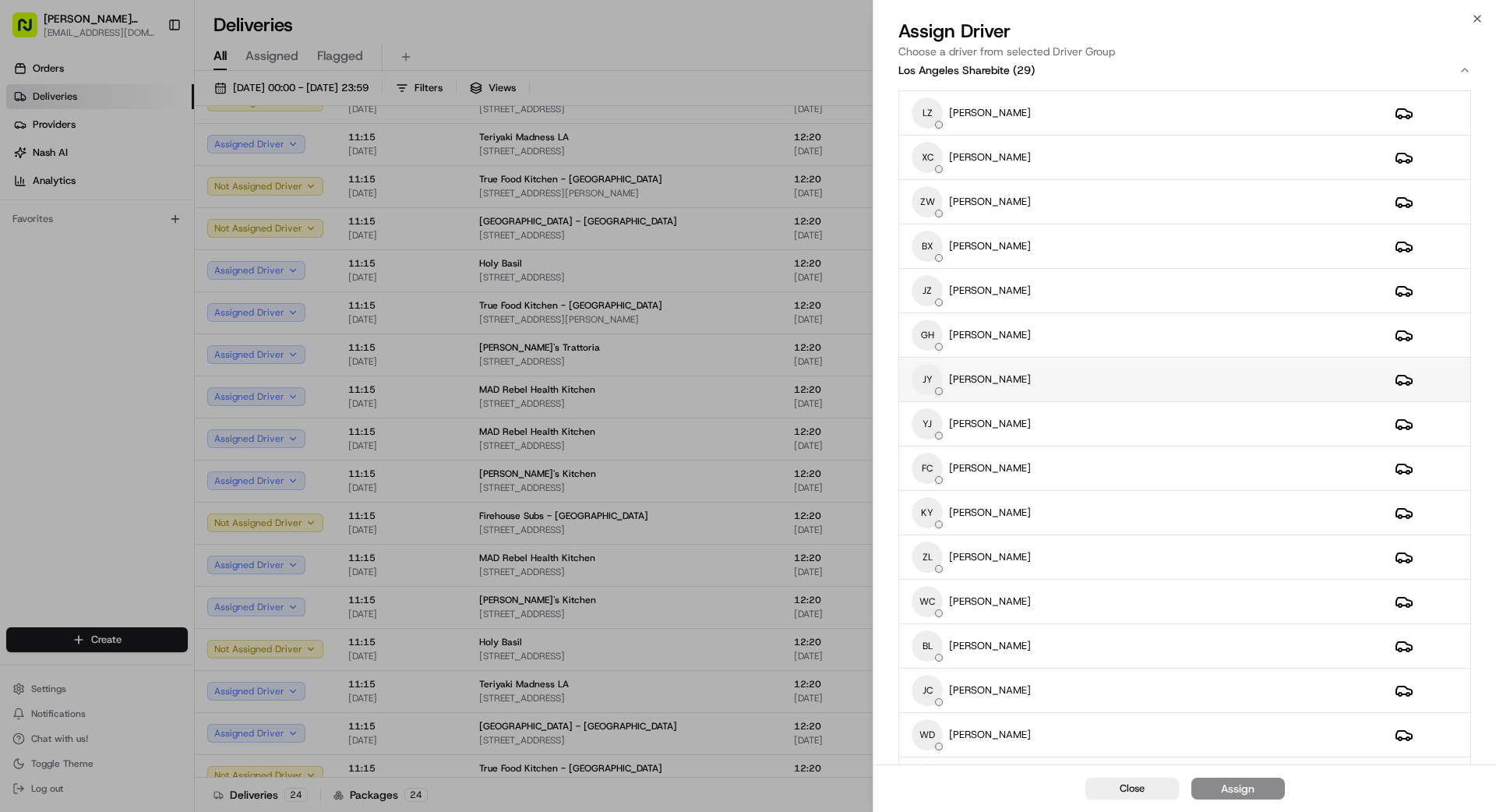
click at [1028, 376] on div "[PERSON_NAME]" at bounding box center [1141, 379] width 458 height 31
click at [1253, 790] on div "Assign" at bounding box center [1238, 789] width 33 height 16
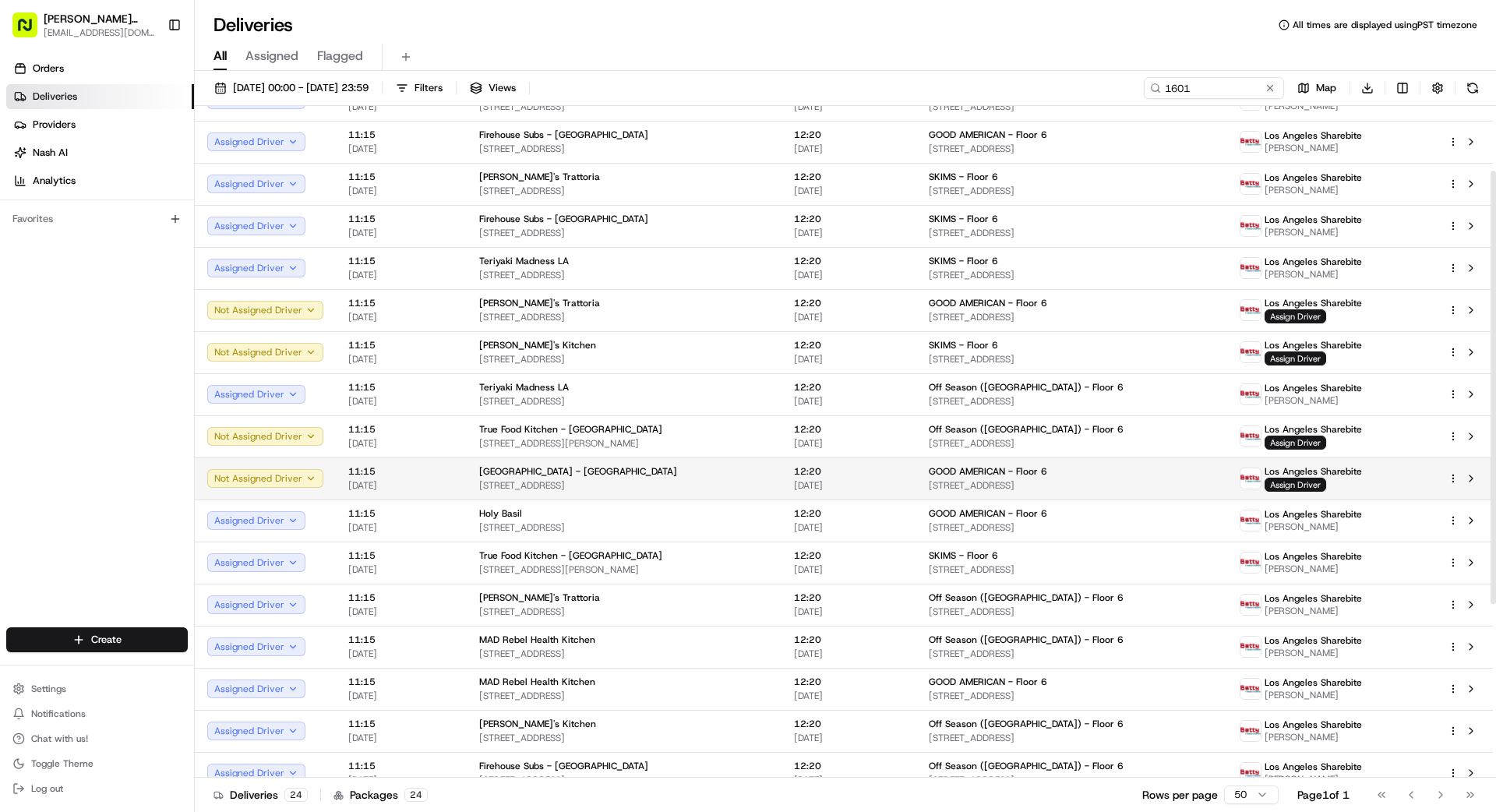
scroll to position [102, 0]
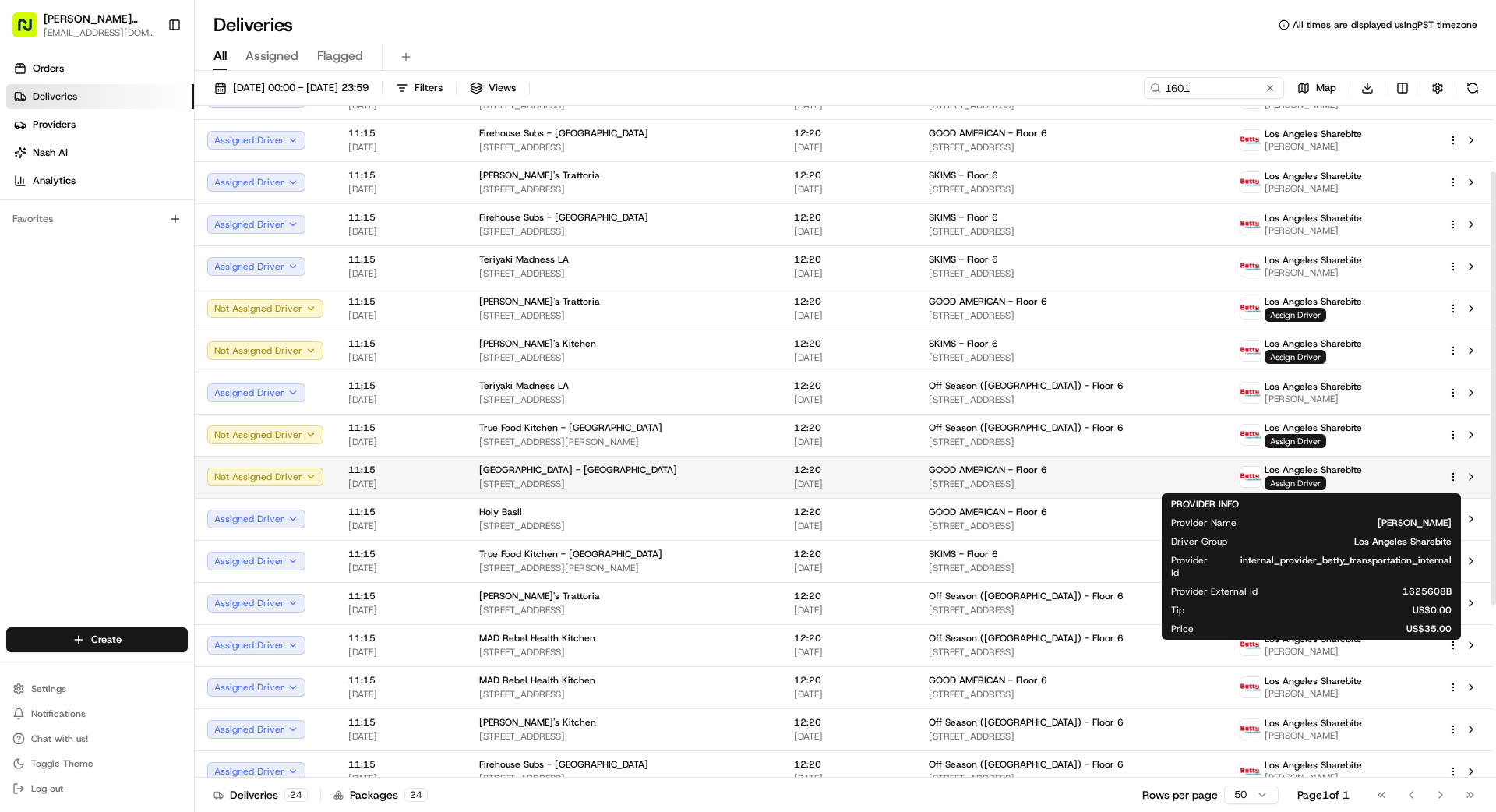
click at [1293, 478] on span "Assign Driver" at bounding box center [1295, 483] width 62 height 14
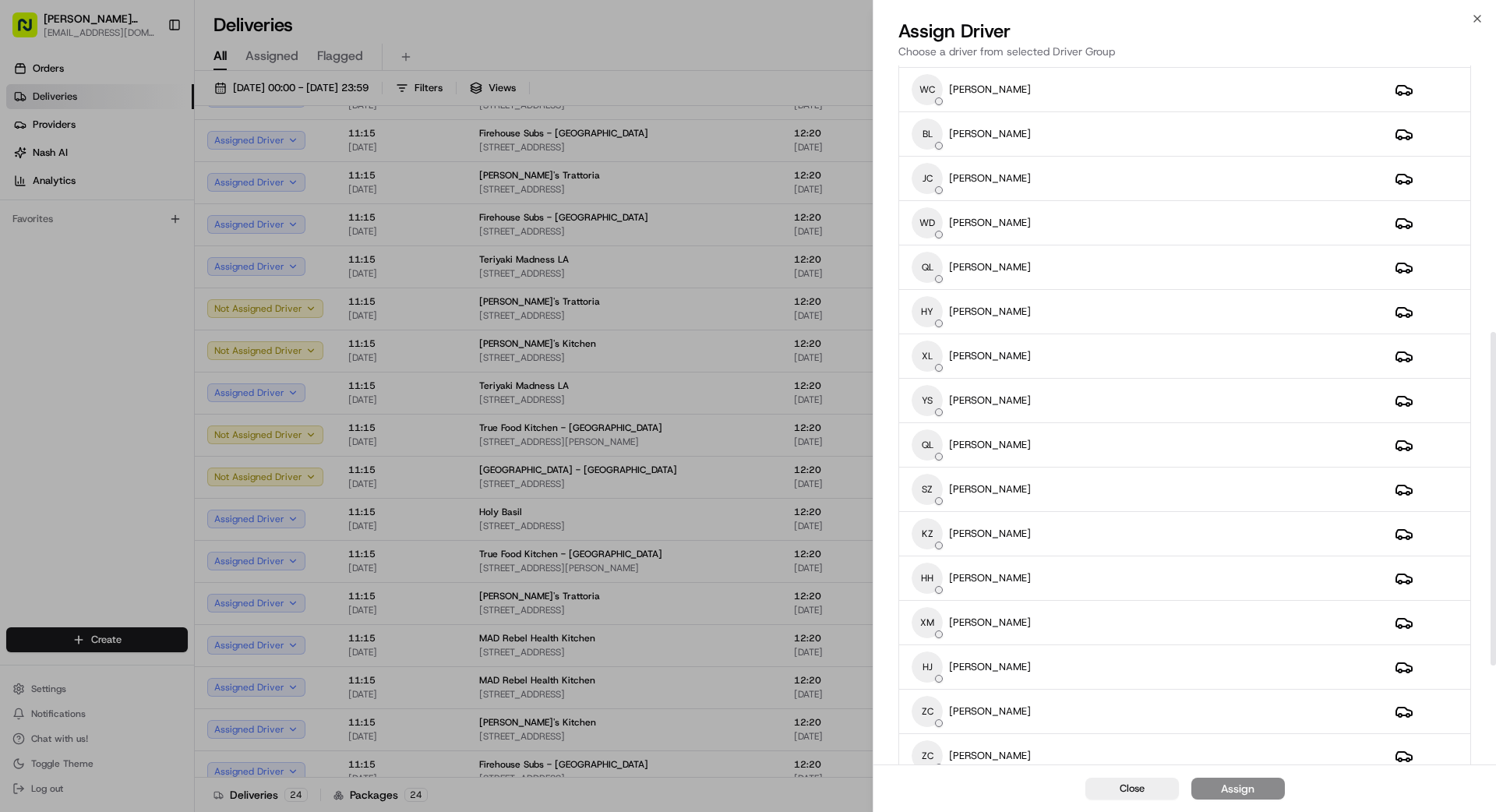
scroll to position [576, 0]
drag, startPoint x: 24, startPoint y: 428, endPoint x: 34, endPoint y: 428, distance: 10.0
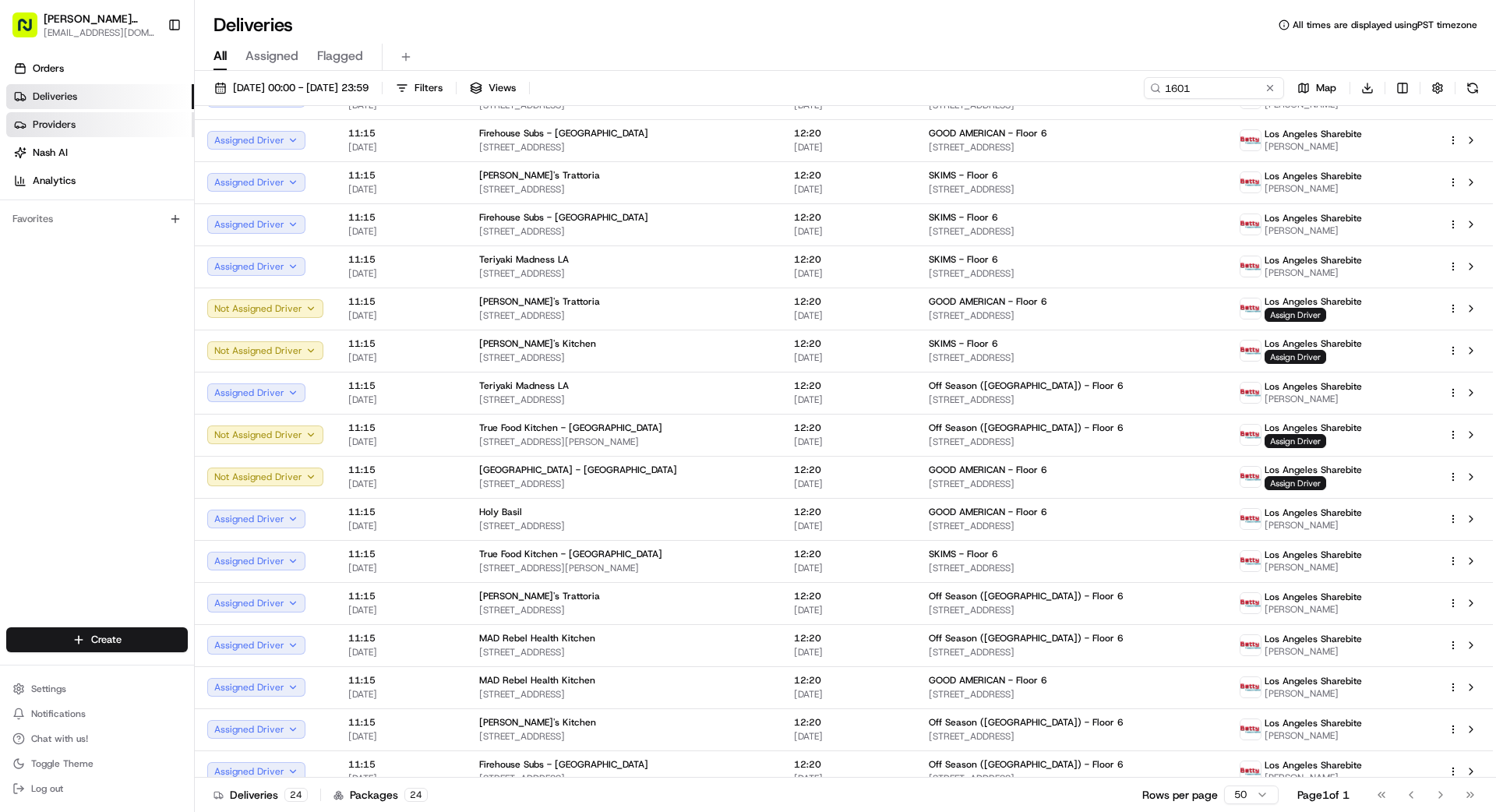
drag, startPoint x: 47, startPoint y: 134, endPoint x: 56, endPoint y: 133, distance: 9.1
click at [47, 134] on link "Providers" at bounding box center [100, 125] width 188 height 25
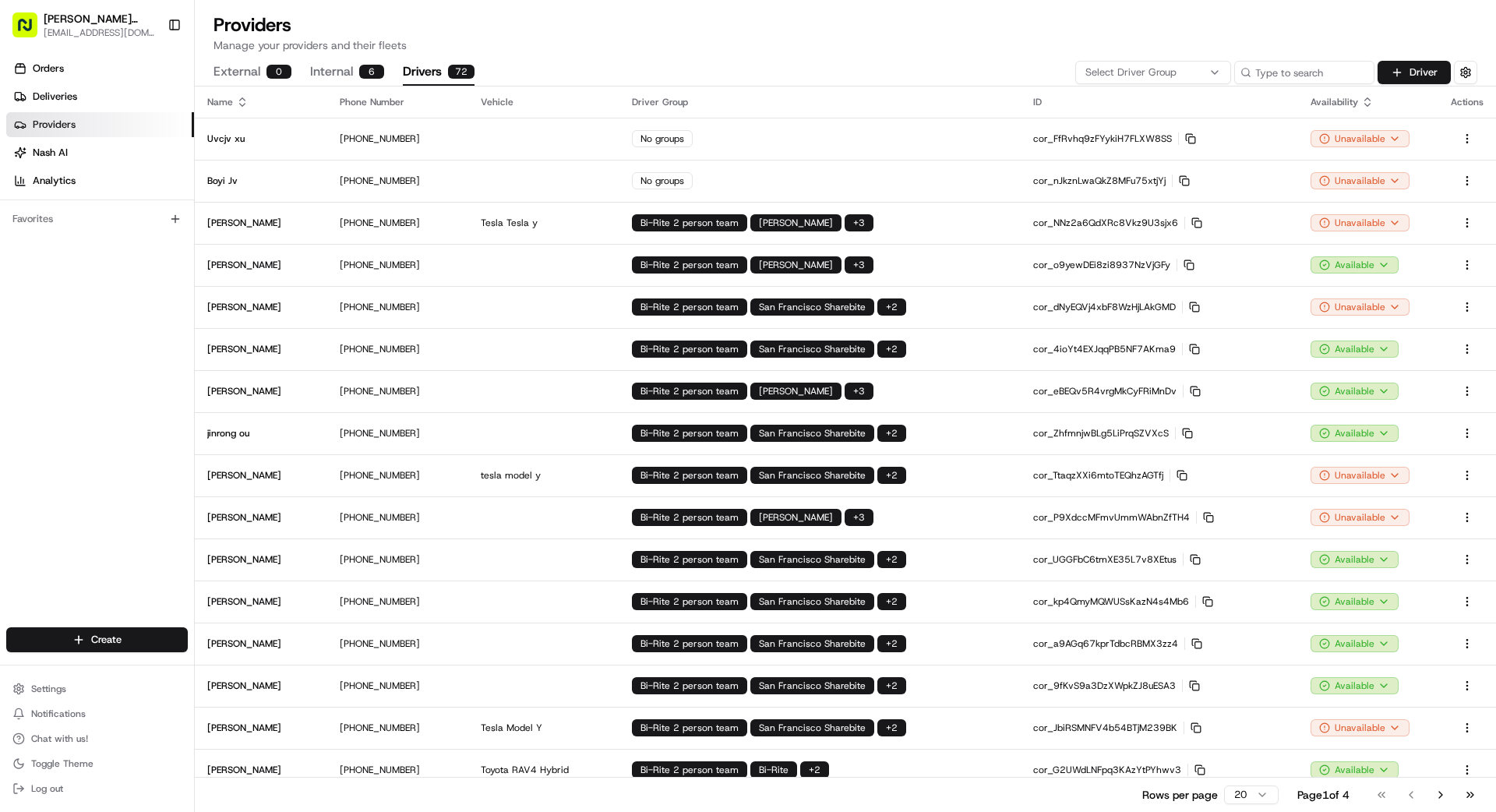
click at [432, 73] on button "Drivers 72" at bounding box center [439, 73] width 72 height 27
click at [1136, 75] on span "Select Driver Group" at bounding box center [1131, 72] width 91 height 14
click at [1137, 131] on span "Los Angeles Sharebite" at bounding box center [1197, 131] width 191 height 14
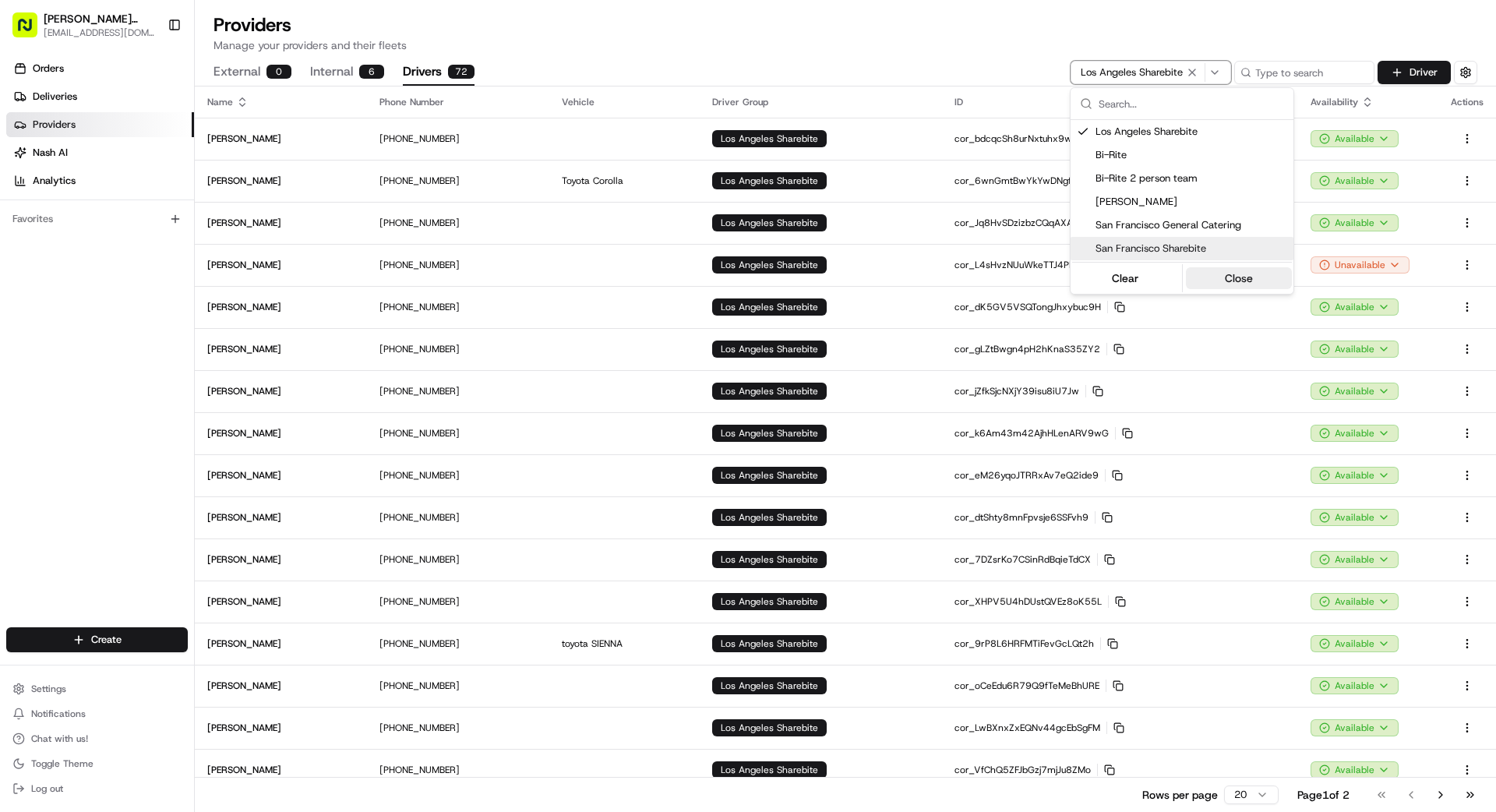
click at [1246, 283] on button "Close" at bounding box center [1239, 278] width 107 height 22
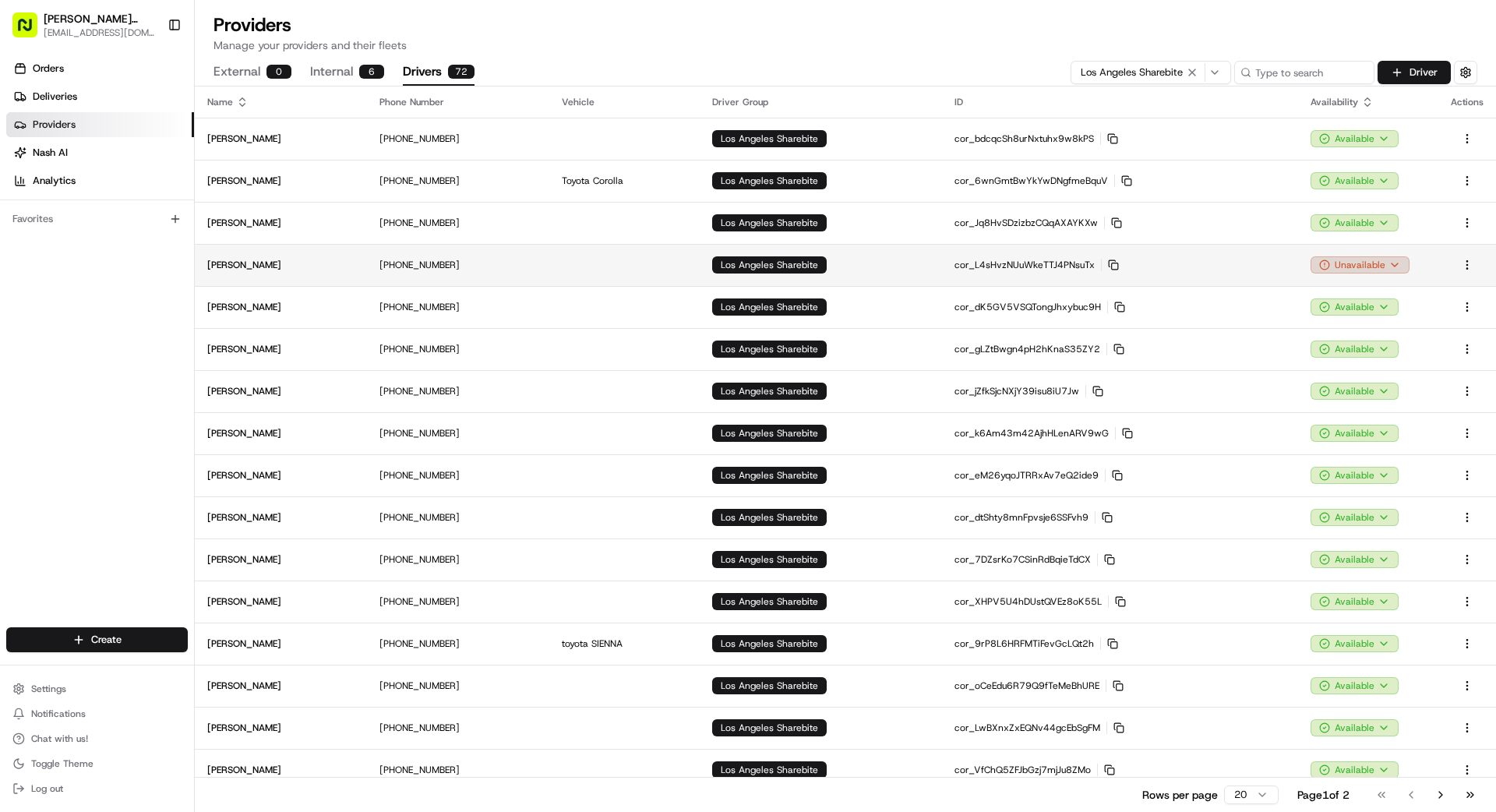
click at [1366, 257] on html "[PERSON_NAME] Transportation [EMAIL_ADDRESS][DOMAIN_NAME] Toggle Sidebar Orders…" at bounding box center [748, 406] width 1496 height 812
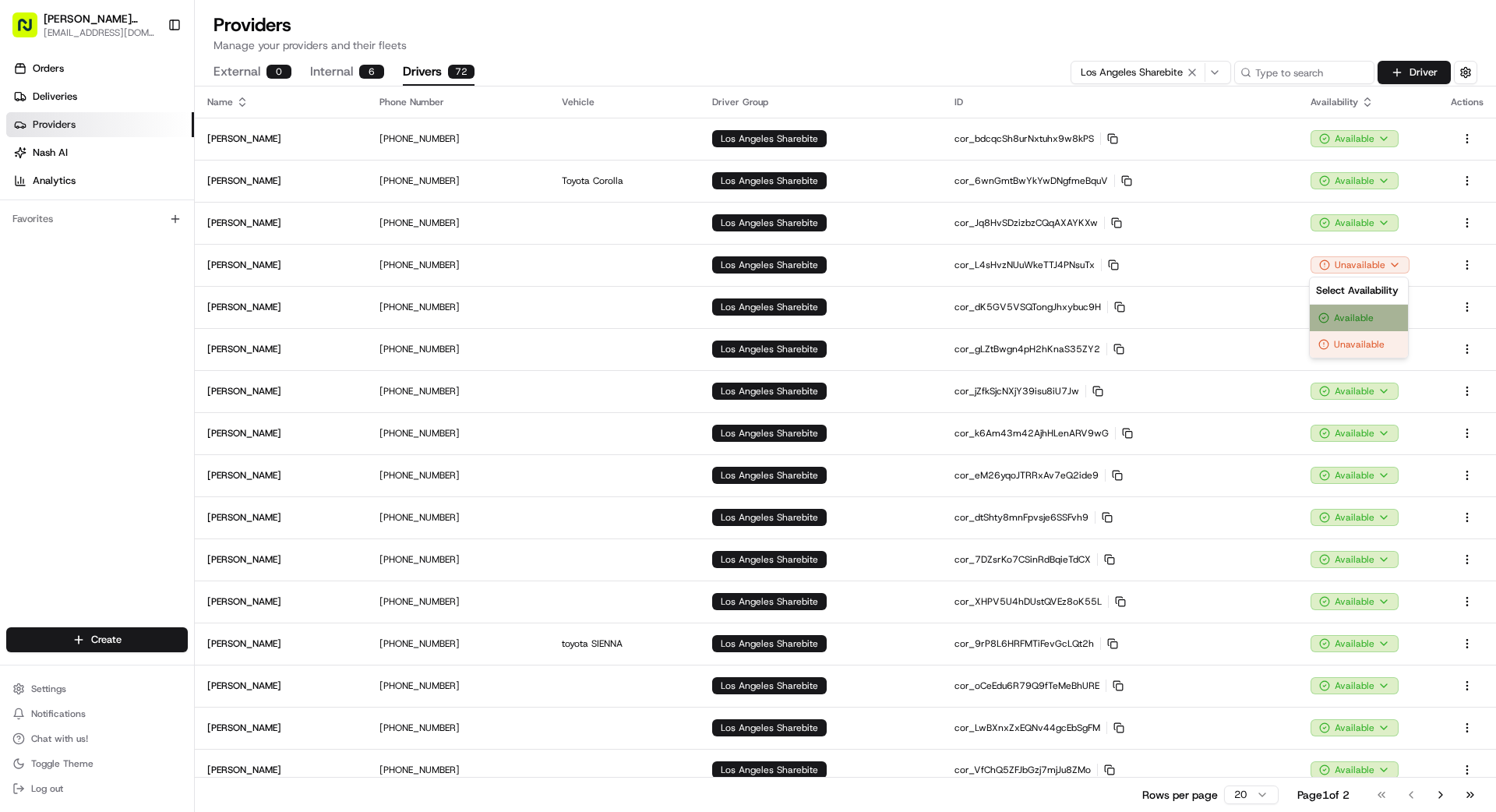
click at [1355, 317] on div "Available" at bounding box center [1358, 318] width 98 height 27
click at [59, 94] on span "Deliveries" at bounding box center [54, 96] width 44 height 14
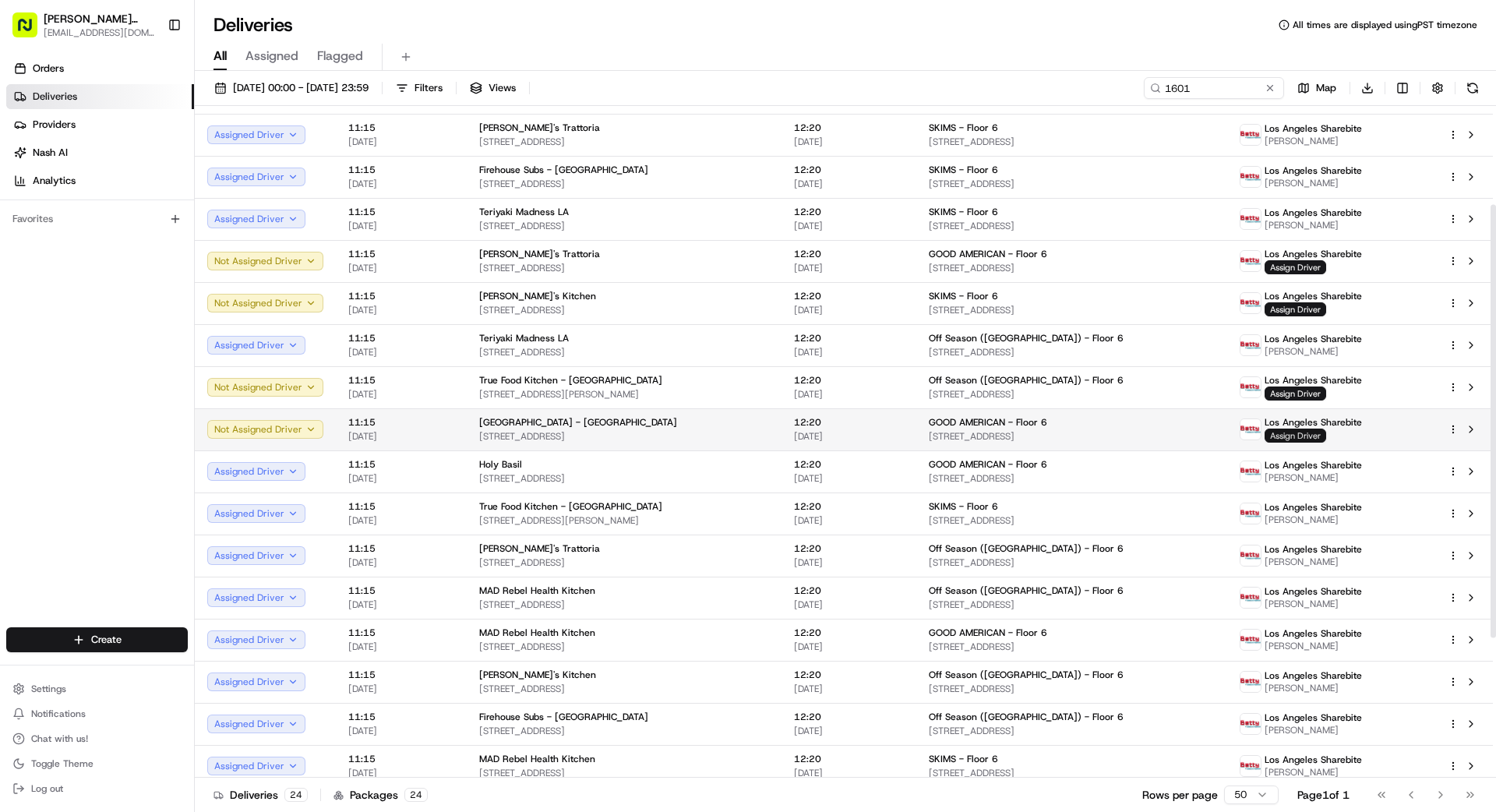
scroll to position [146, 0]
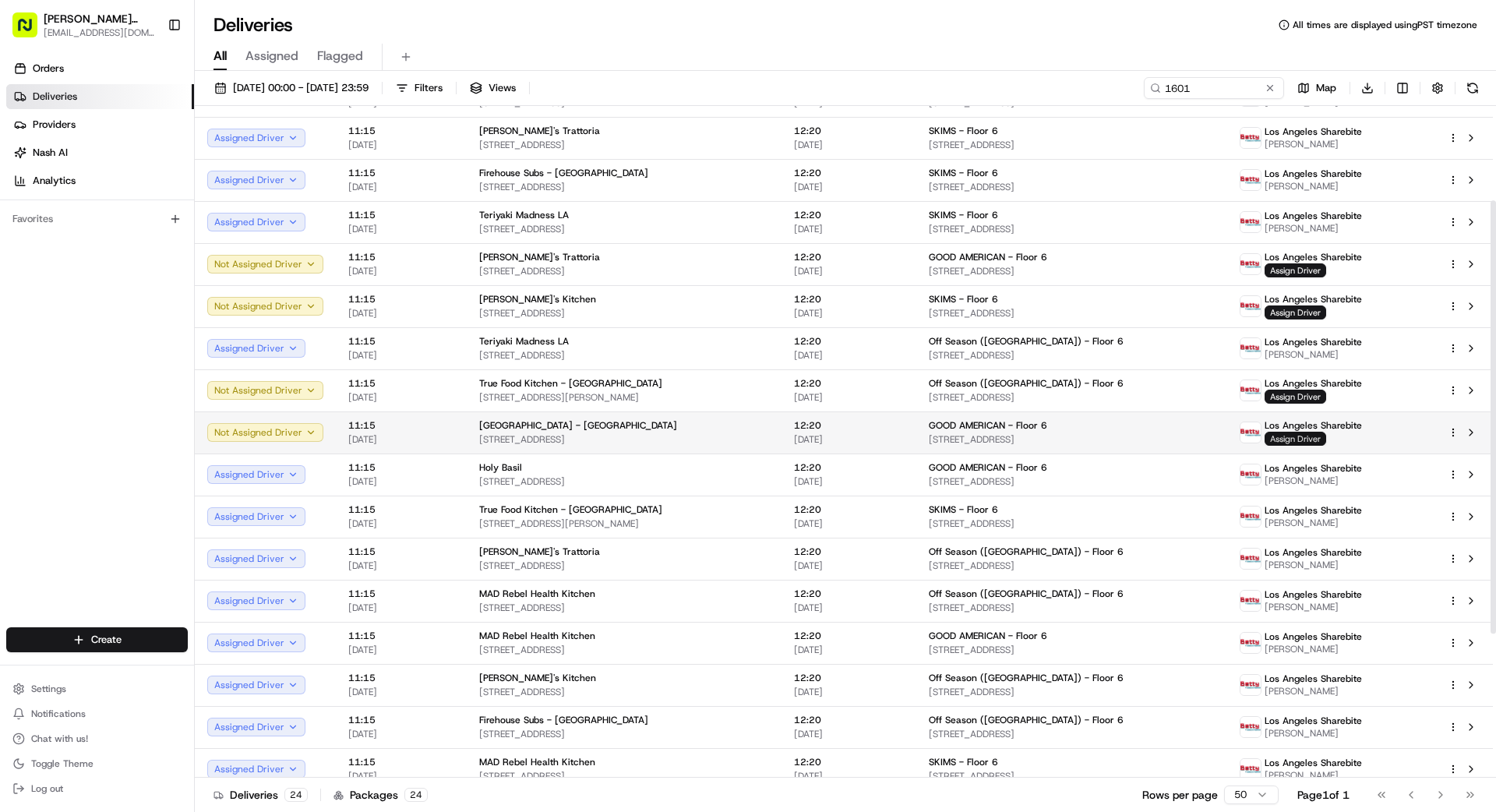
click at [1313, 435] on span "Assign Driver" at bounding box center [1295, 438] width 62 height 14
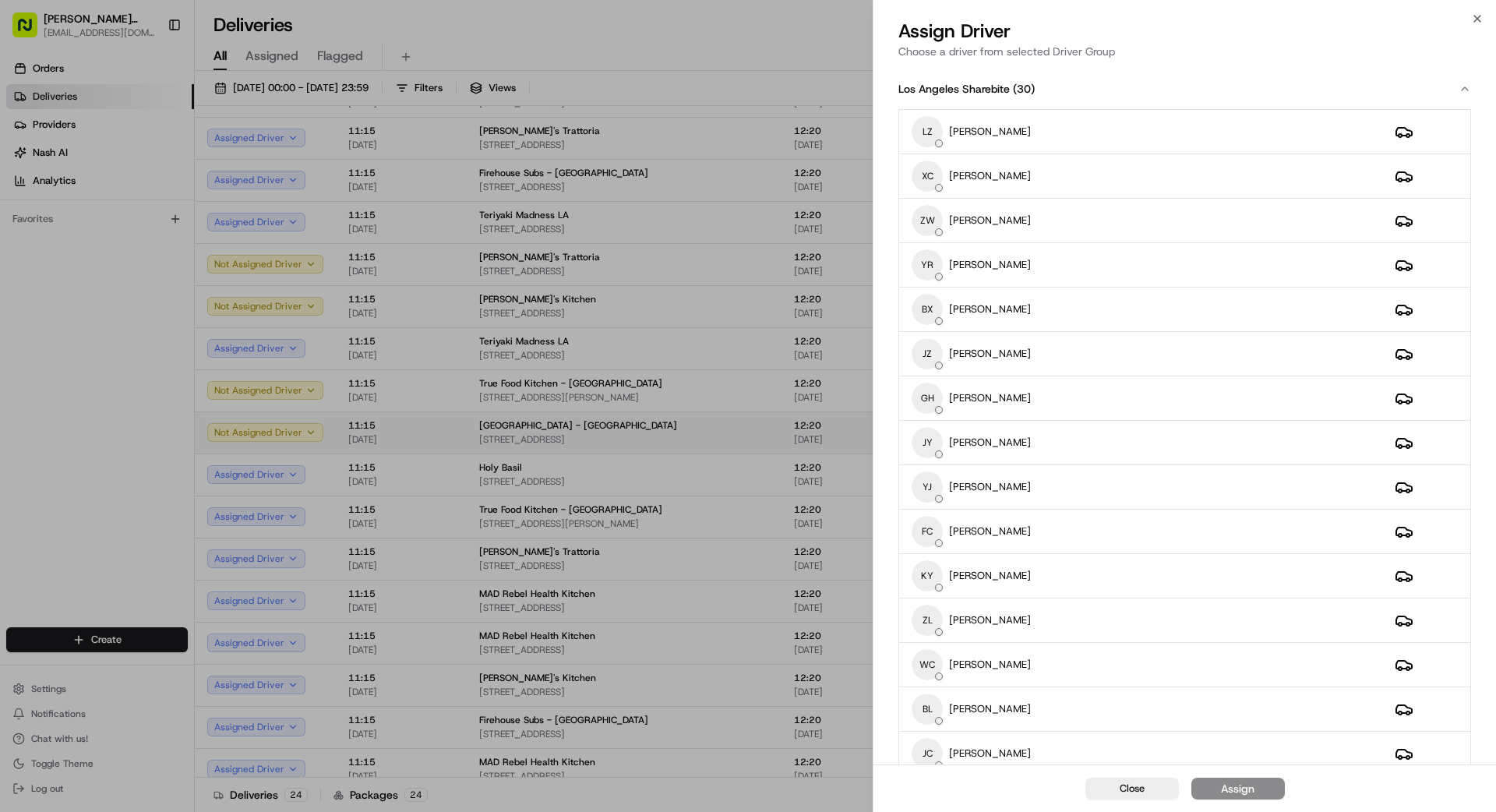
scroll to position [146, 0]
click at [1068, 267] on div "YR [PERSON_NAME]" at bounding box center [1141, 264] width 458 height 31
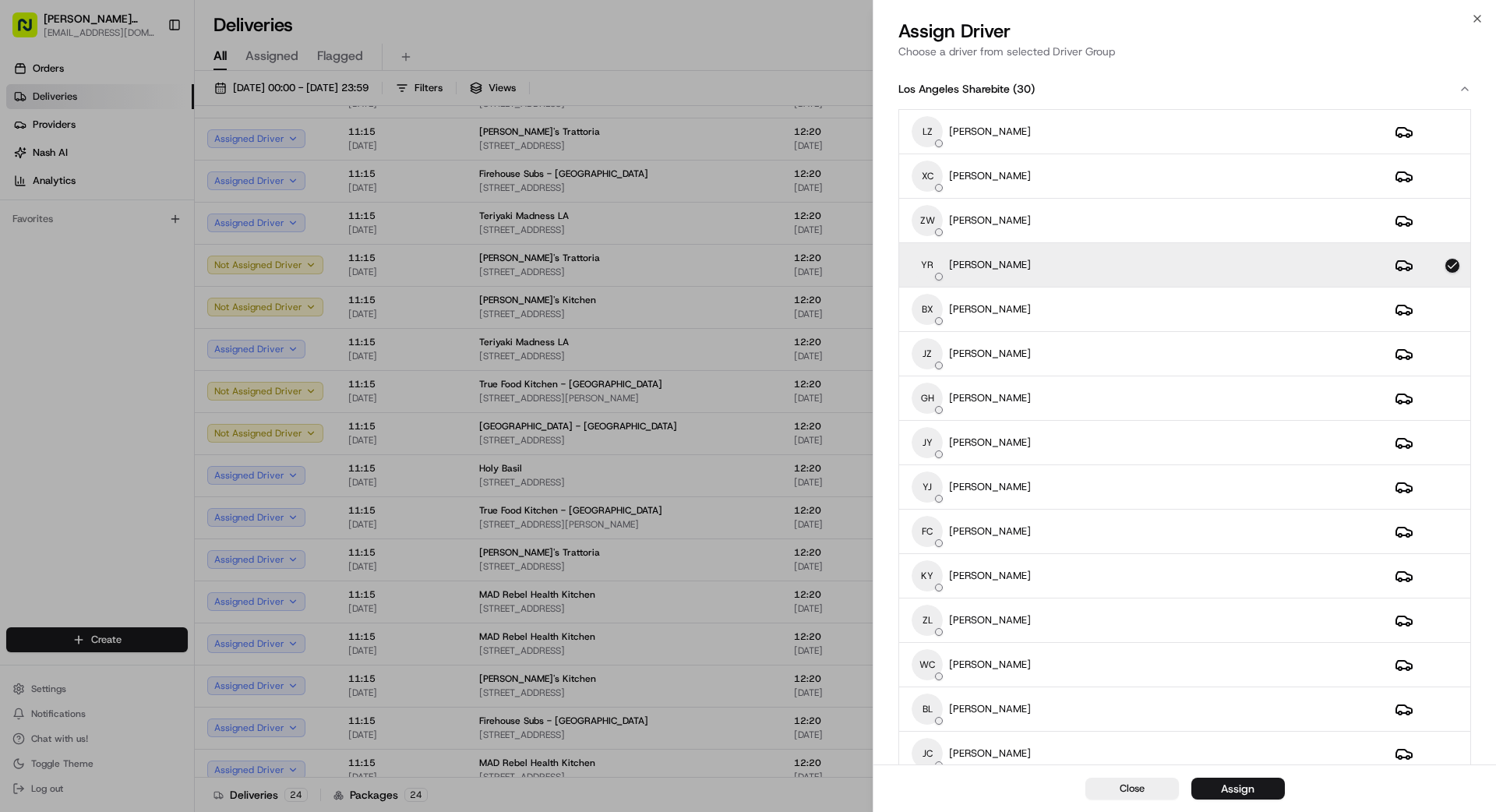
click at [1240, 785] on div "Assign" at bounding box center [1238, 789] width 33 height 16
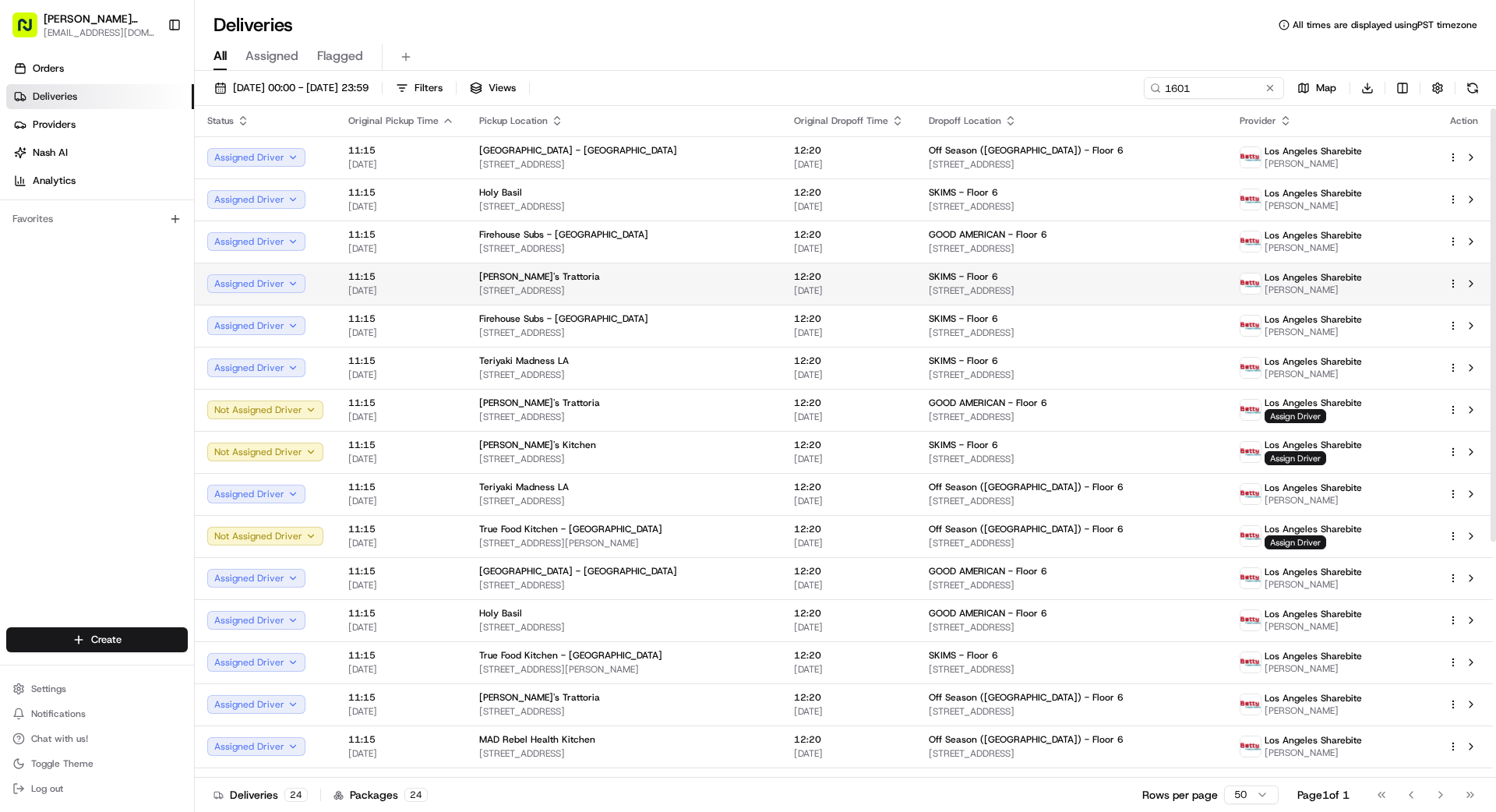
scroll to position [4, 0]
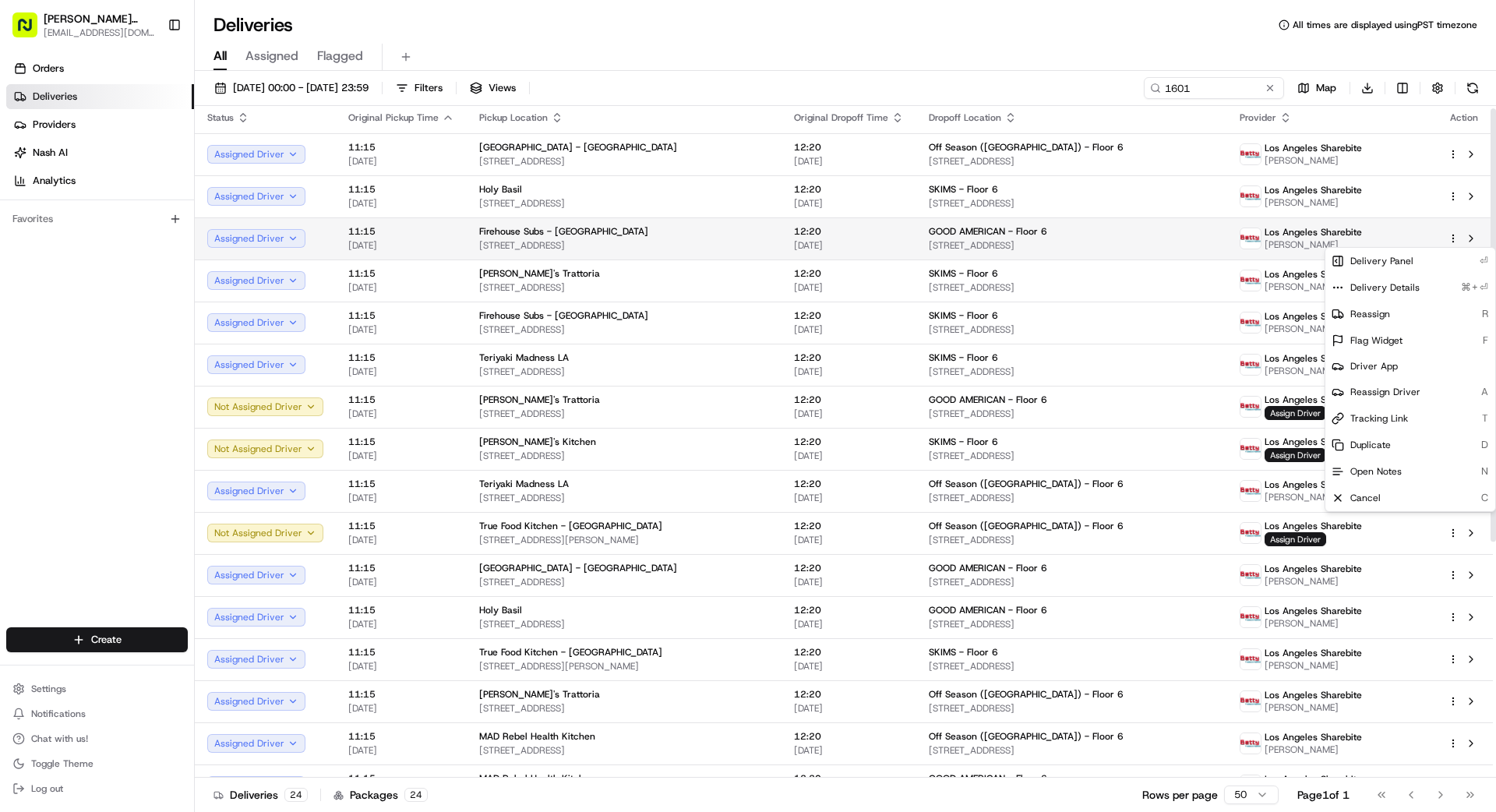
click at [1453, 237] on html "[PERSON_NAME] Transportation [EMAIL_ADDRESS][DOMAIN_NAME] Toggle Sidebar Orders…" at bounding box center [748, 406] width 1496 height 812
click at [1370, 390] on span "Reassign Driver" at bounding box center [1386, 391] width 70 height 13
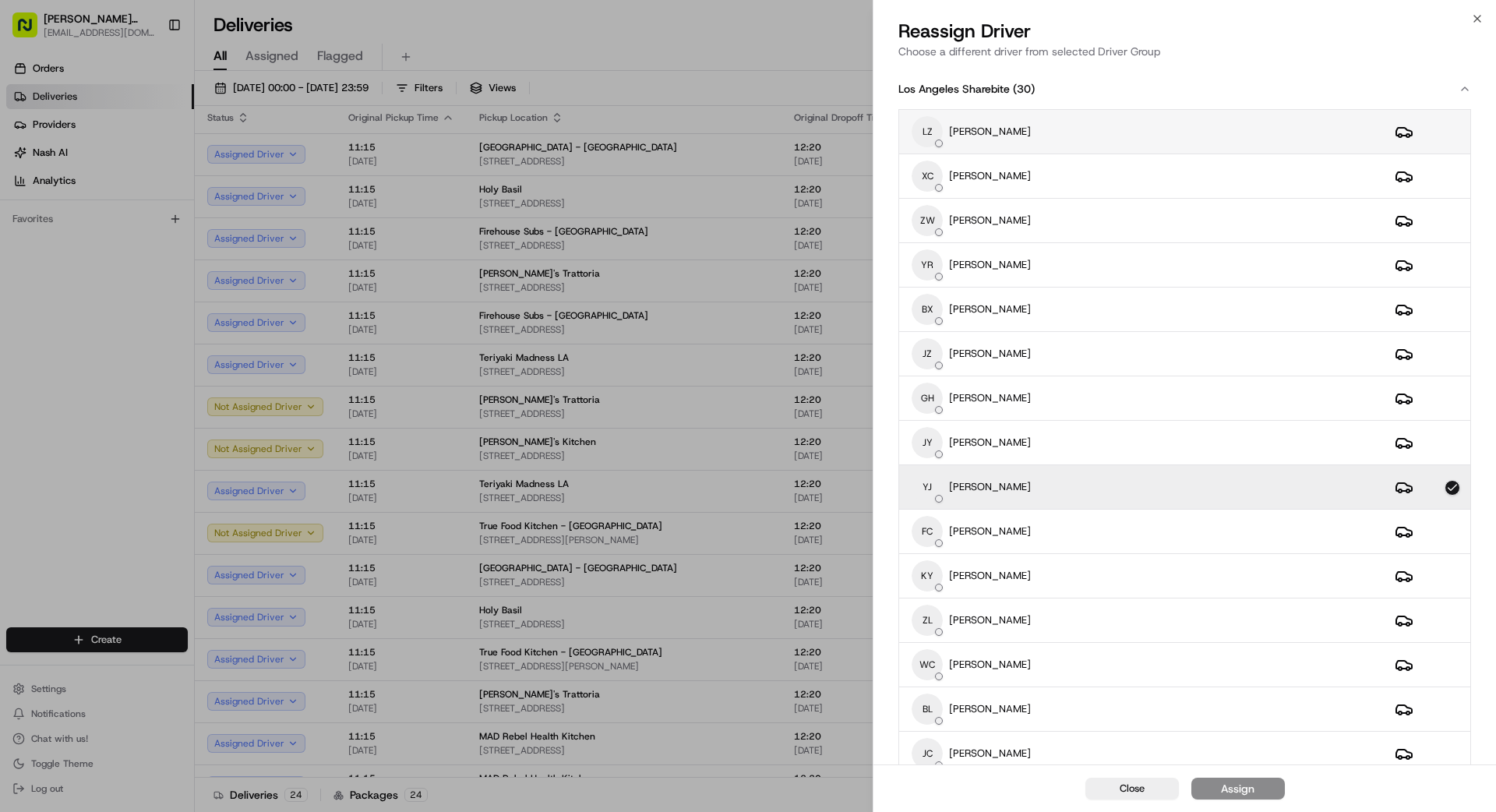
click at [1085, 120] on div "LZ [PERSON_NAME]" at bounding box center [1141, 131] width 458 height 31
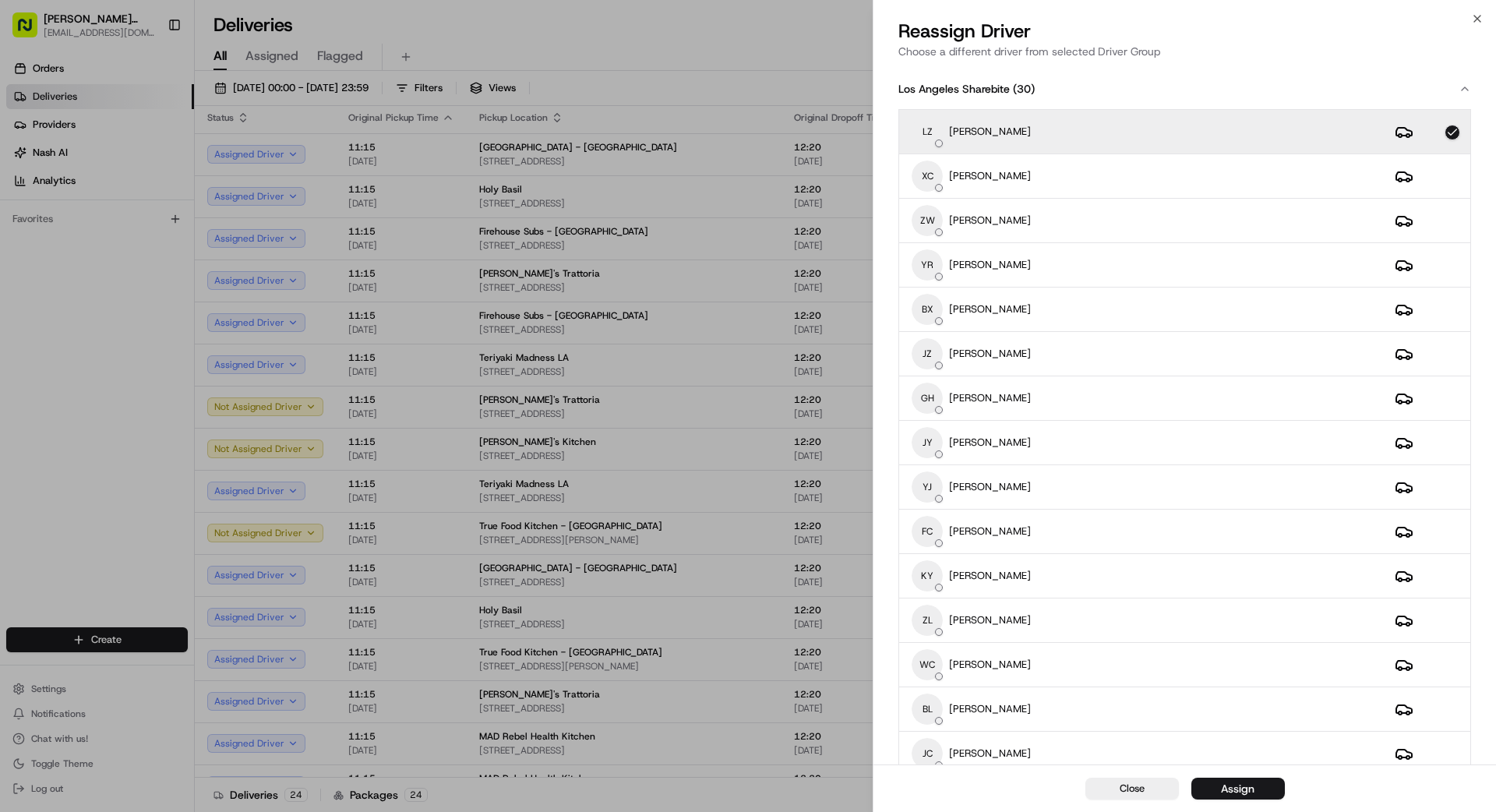
click at [1253, 787] on div "Assign" at bounding box center [1238, 789] width 33 height 16
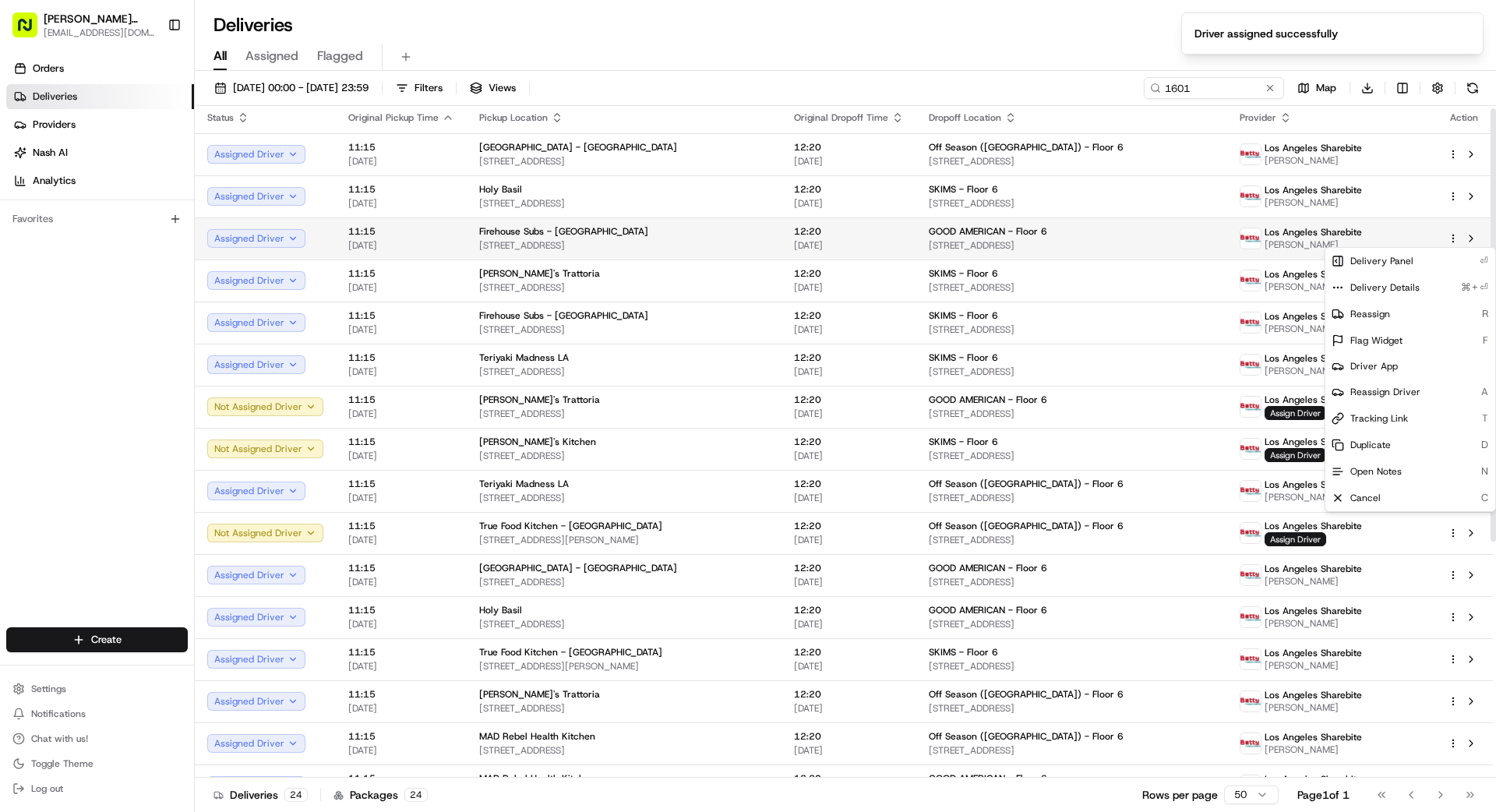
click at [1383, 227] on div "Los Angeles Sharebite [PERSON_NAME]" at bounding box center [1331, 238] width 183 height 25
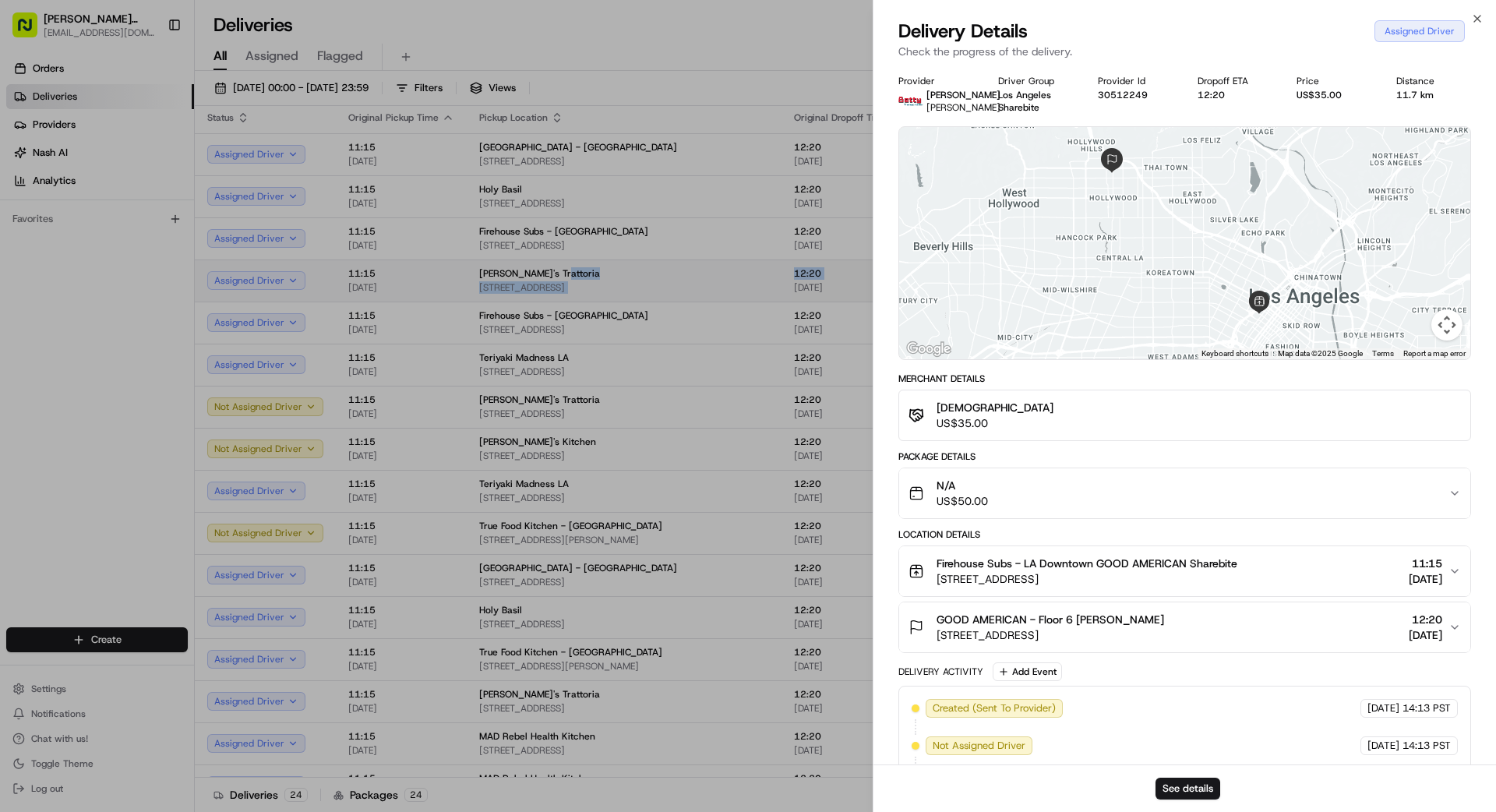
drag, startPoint x: 816, startPoint y: 280, endPoint x: 826, endPoint y: 280, distance: 10.0
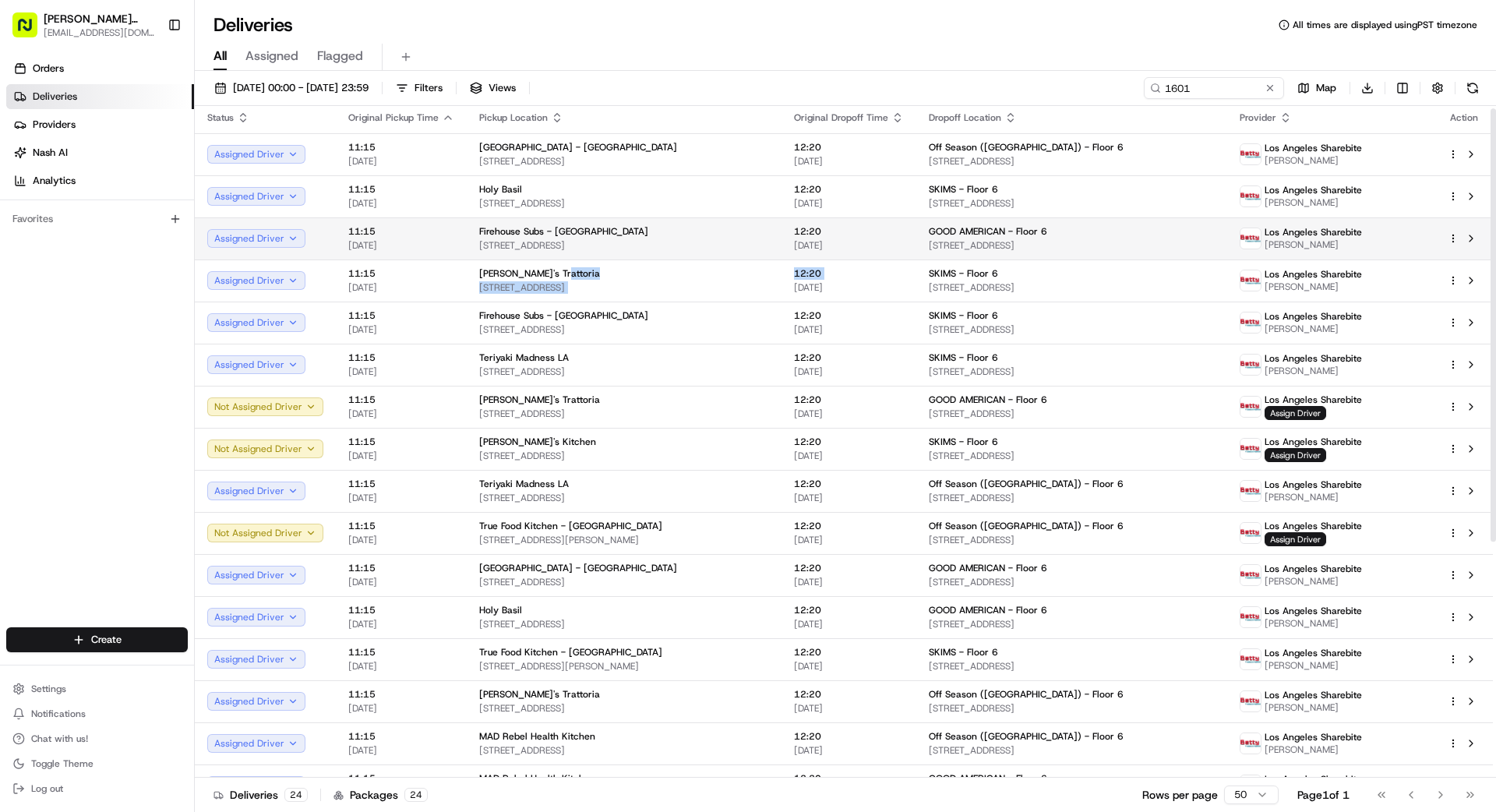
click at [1454, 237] on html "[PERSON_NAME] Transportation [EMAIL_ADDRESS][DOMAIN_NAME] Toggle Sidebar Orders…" at bounding box center [748, 406] width 1496 height 812
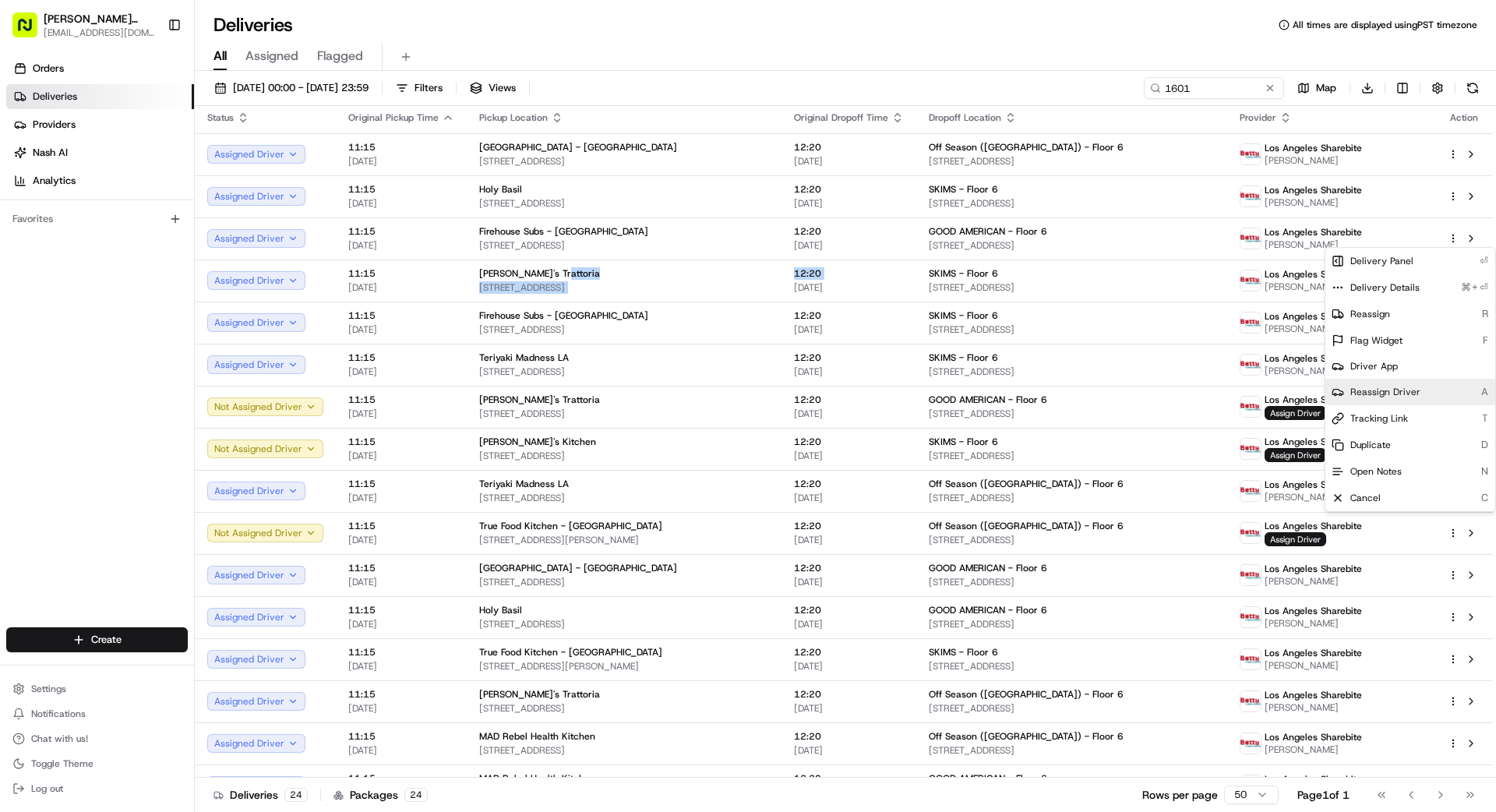
click at [1398, 395] on span "Reassign Driver" at bounding box center [1386, 391] width 70 height 13
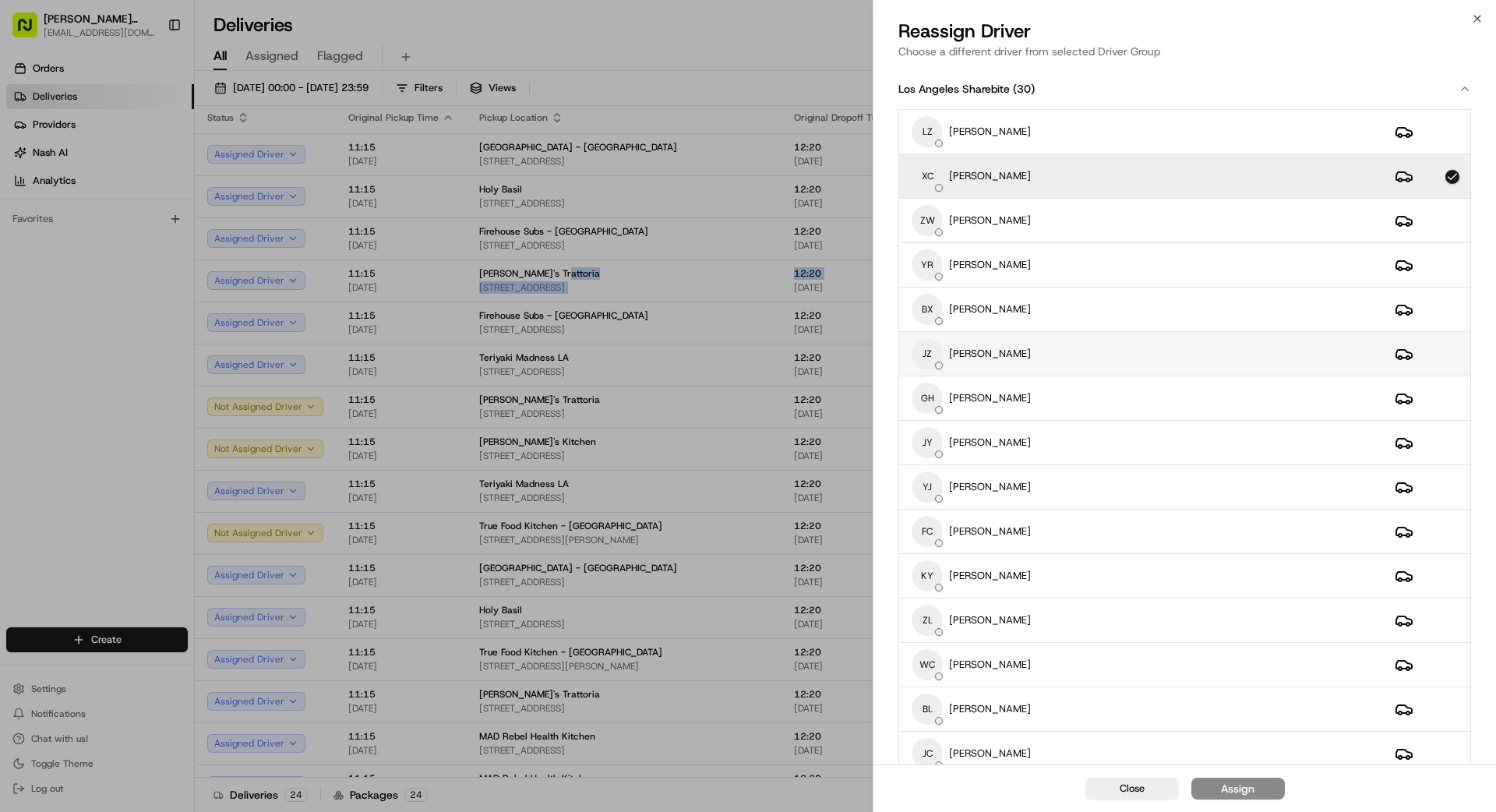
scroll to position [8, 0]
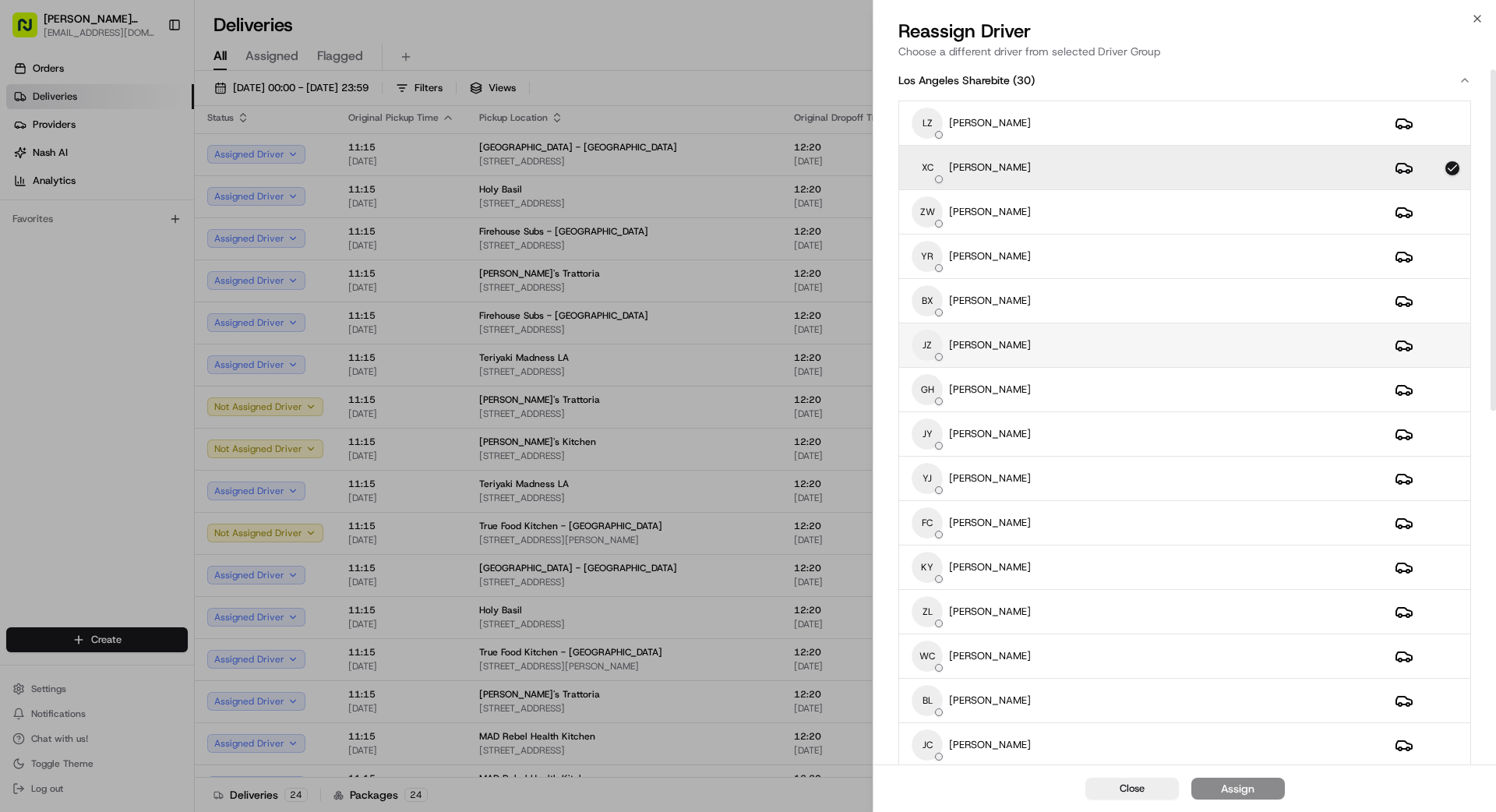
click at [1118, 356] on div "[PERSON_NAME]" at bounding box center [1141, 345] width 458 height 31
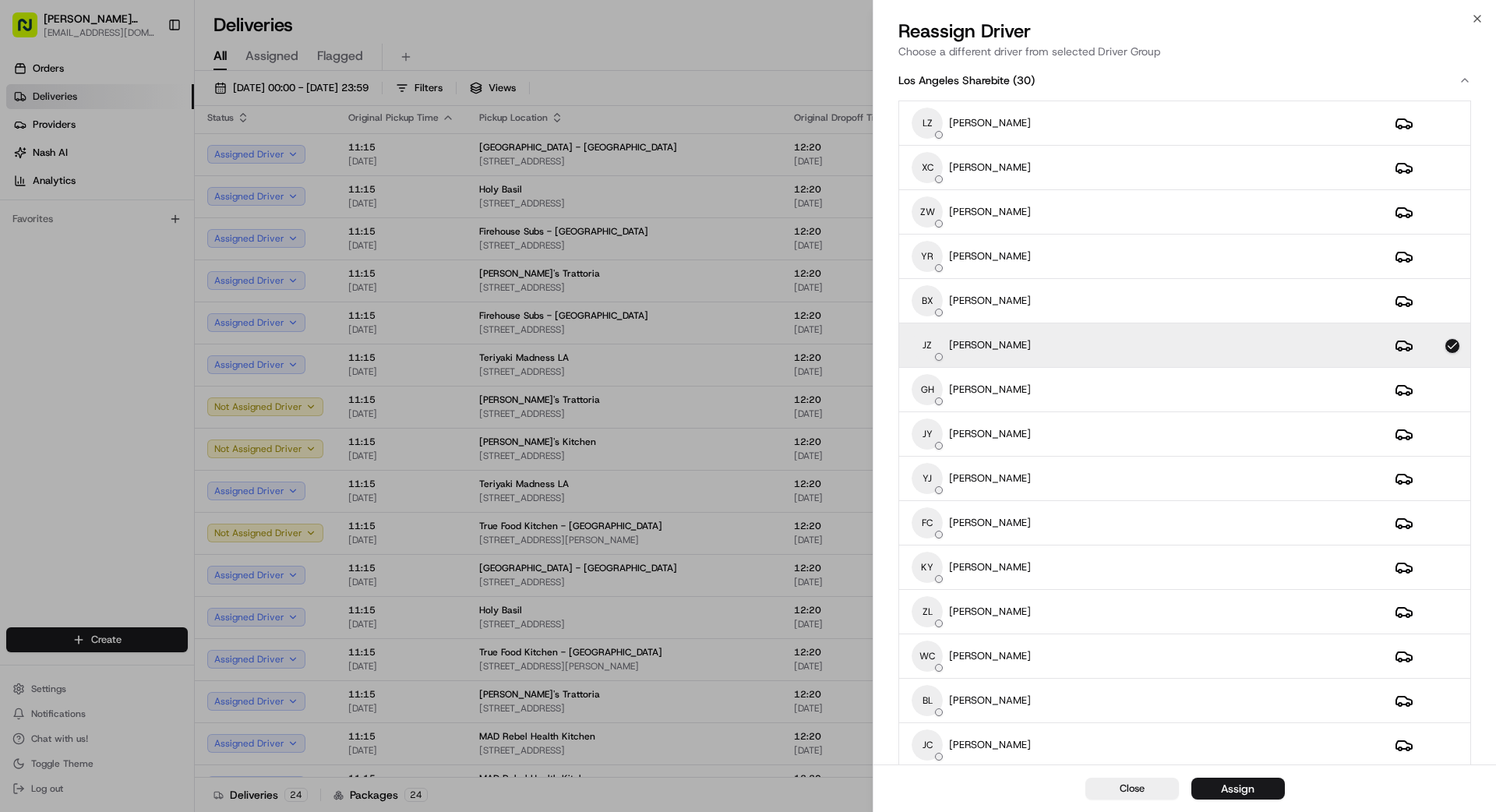
click at [1243, 791] on div "Assign" at bounding box center [1238, 789] width 33 height 16
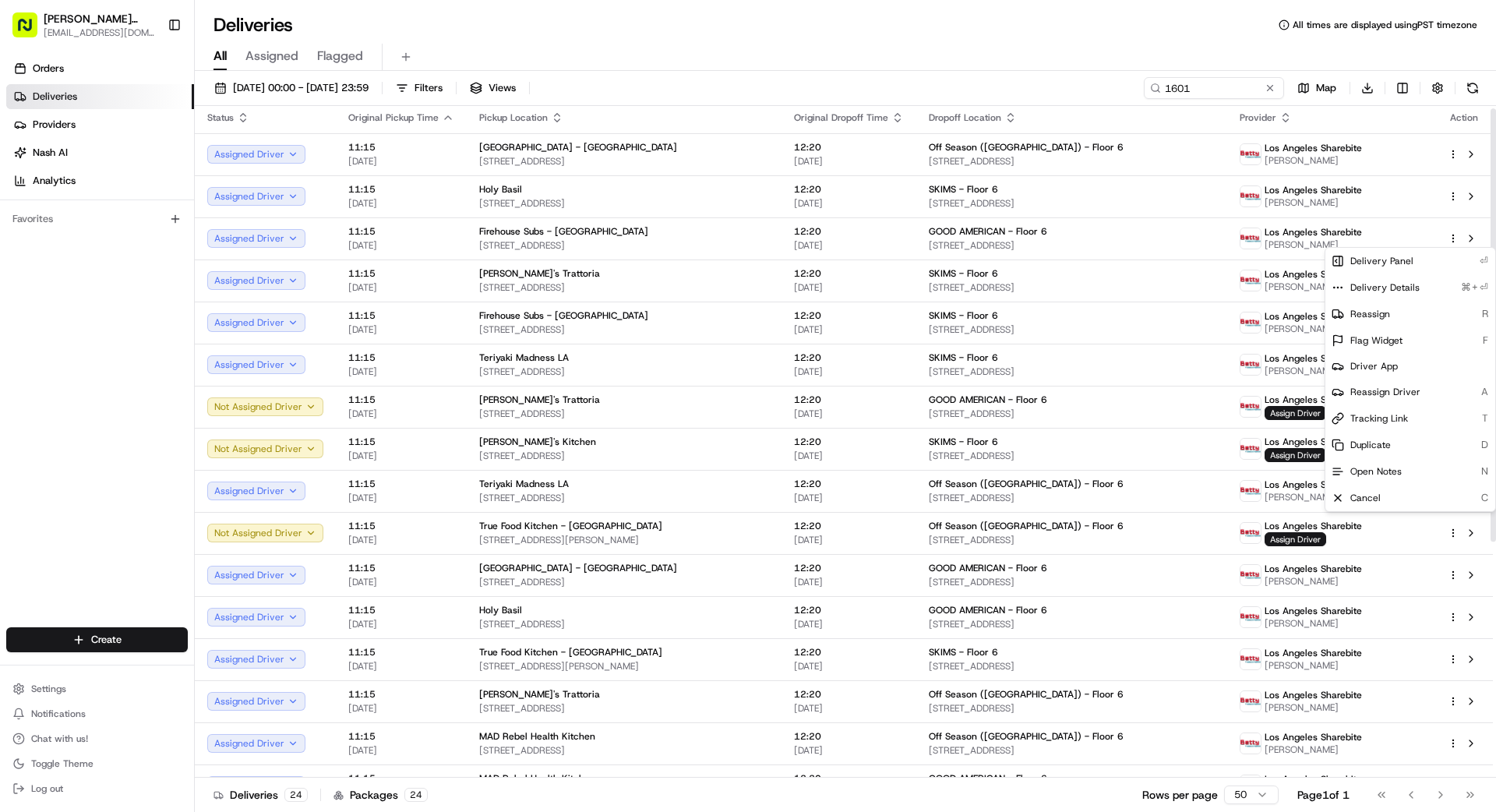
drag, startPoint x: 1100, startPoint y: 794, endPoint x: 1128, endPoint y: 805, distance: 30.1
click at [1105, 796] on div "Deliveries 24 Packages 24 Rows per page 50 Page 1 of 1 Go to first page Go to p…" at bounding box center [845, 794] width 1301 height 35
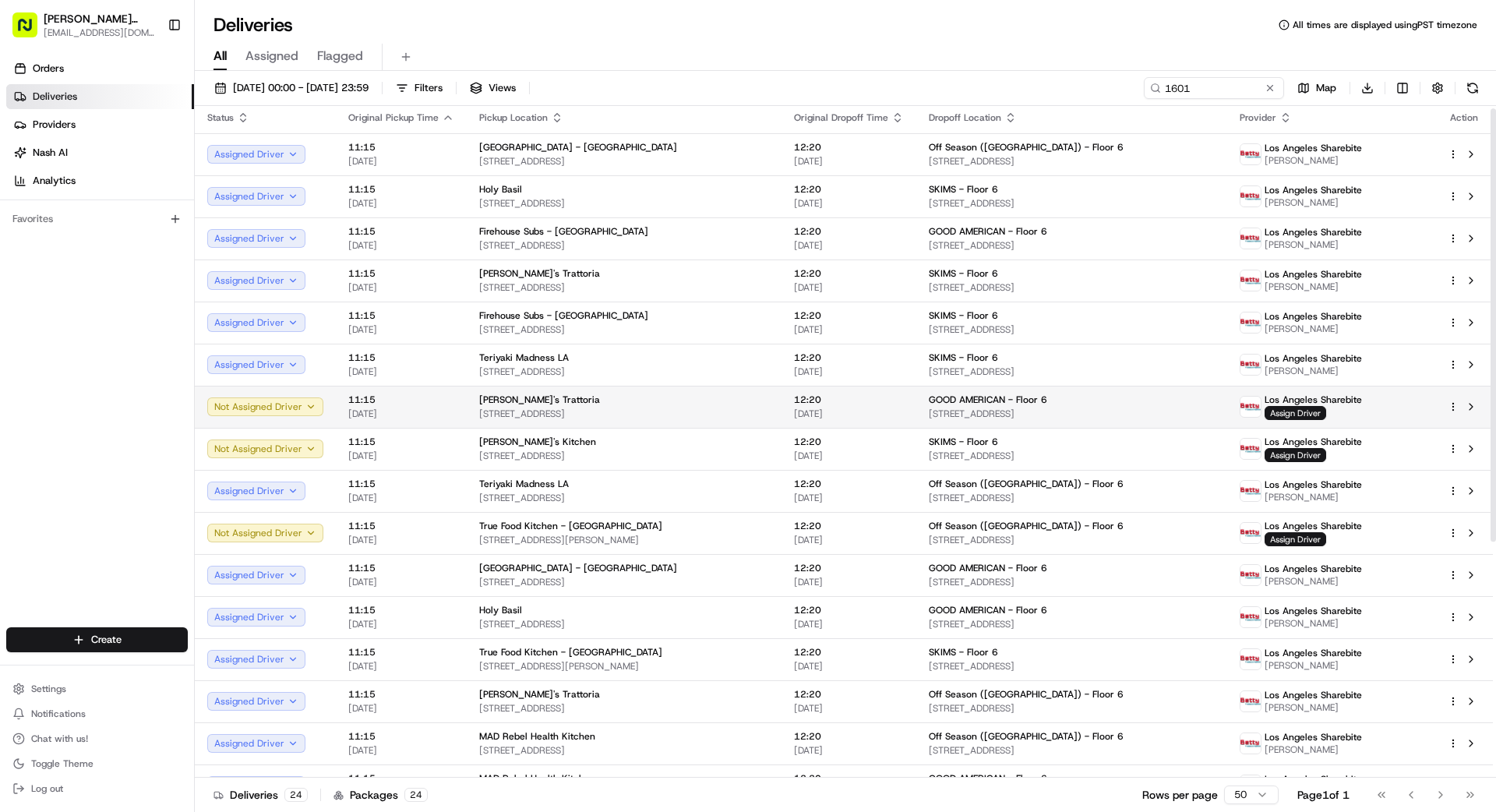
scroll to position [6, 0]
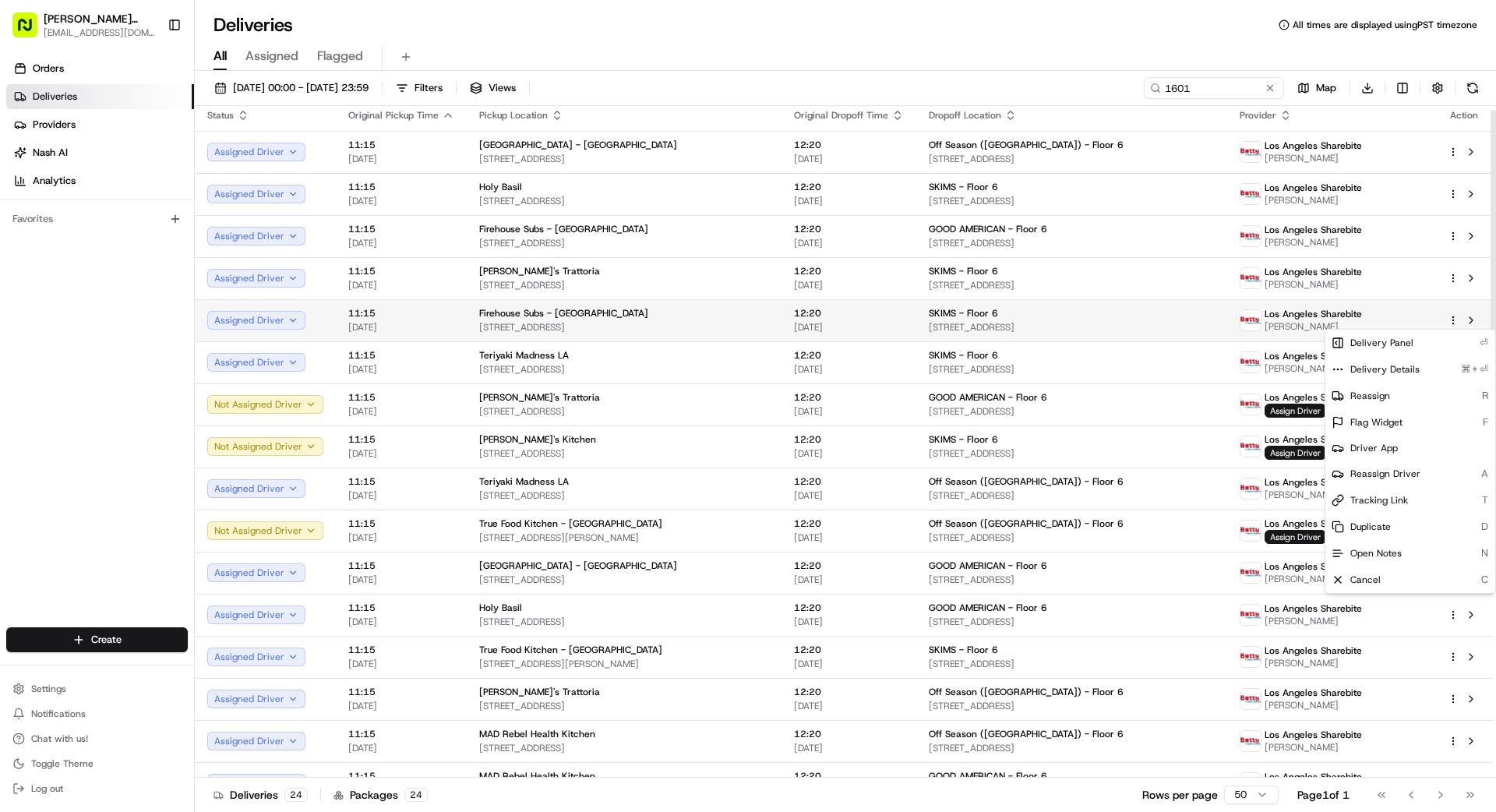
click at [1455, 321] on html "[PERSON_NAME] Transportation [EMAIL_ADDRESS][DOMAIN_NAME] Toggle Sidebar Orders…" at bounding box center [748, 406] width 1496 height 812
click at [1366, 468] on span "Reassign Driver" at bounding box center [1386, 473] width 70 height 13
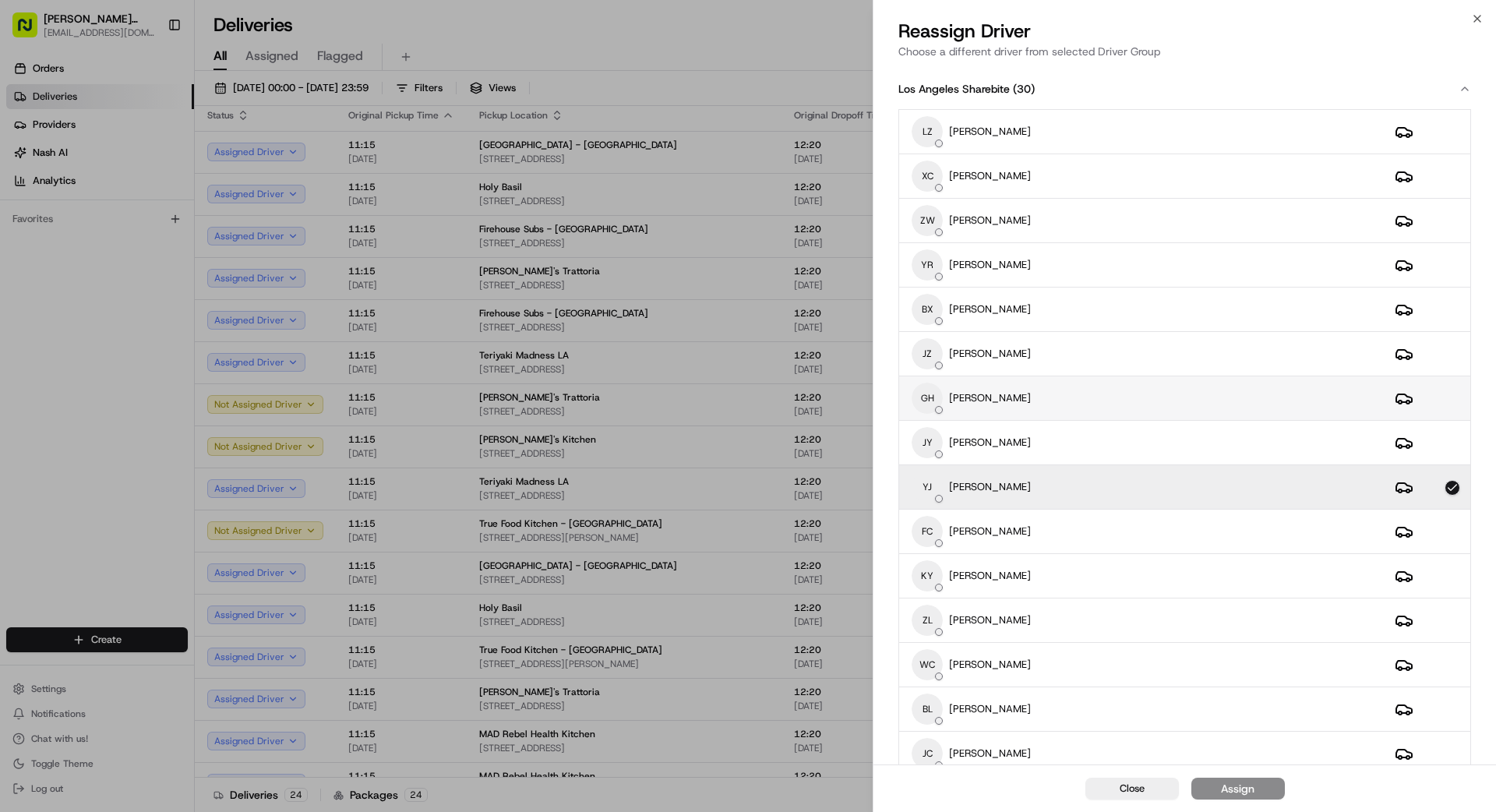
scroll to position [28, 0]
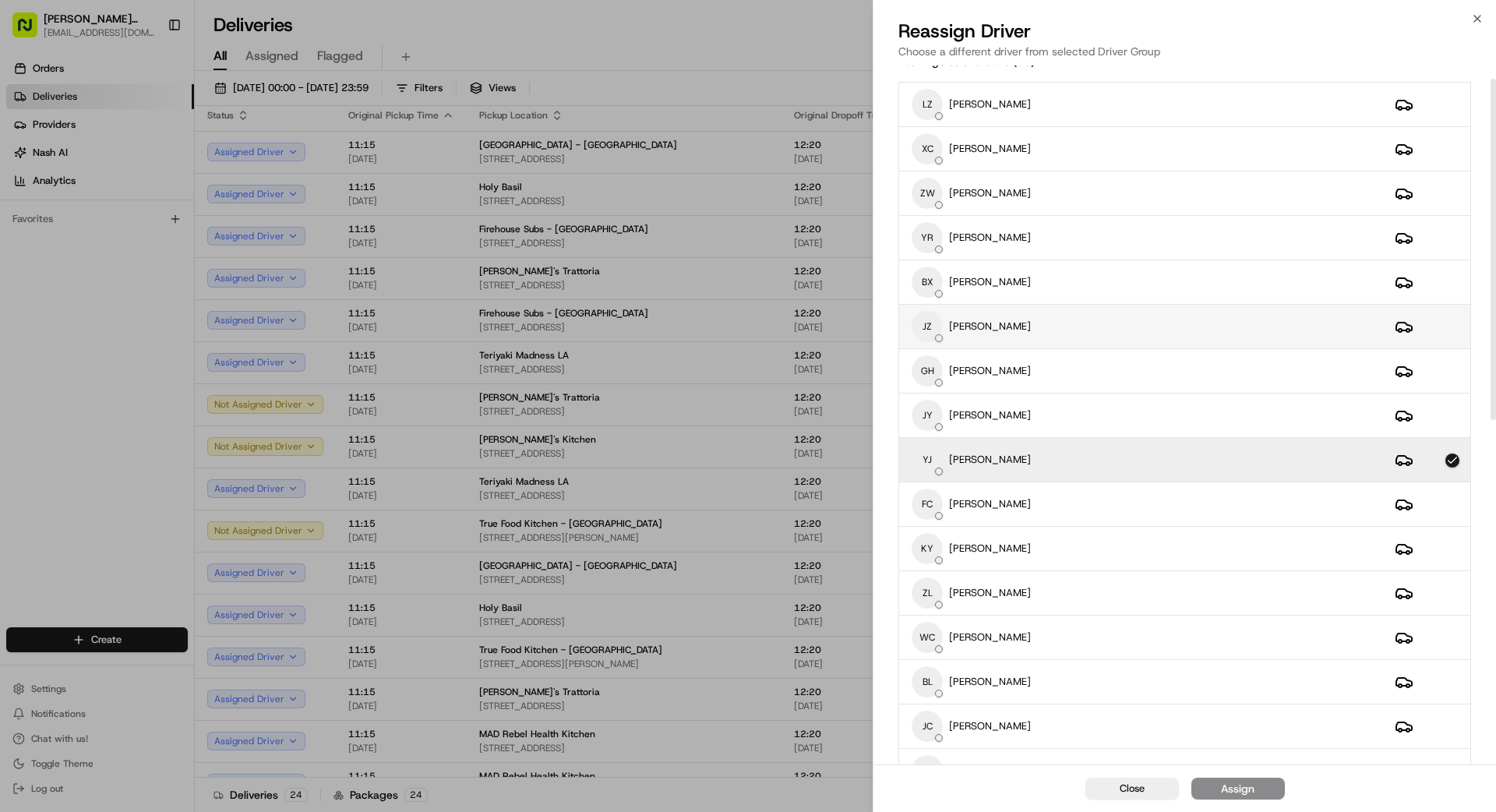
click at [1024, 324] on div "[PERSON_NAME]" at bounding box center [1141, 326] width 458 height 31
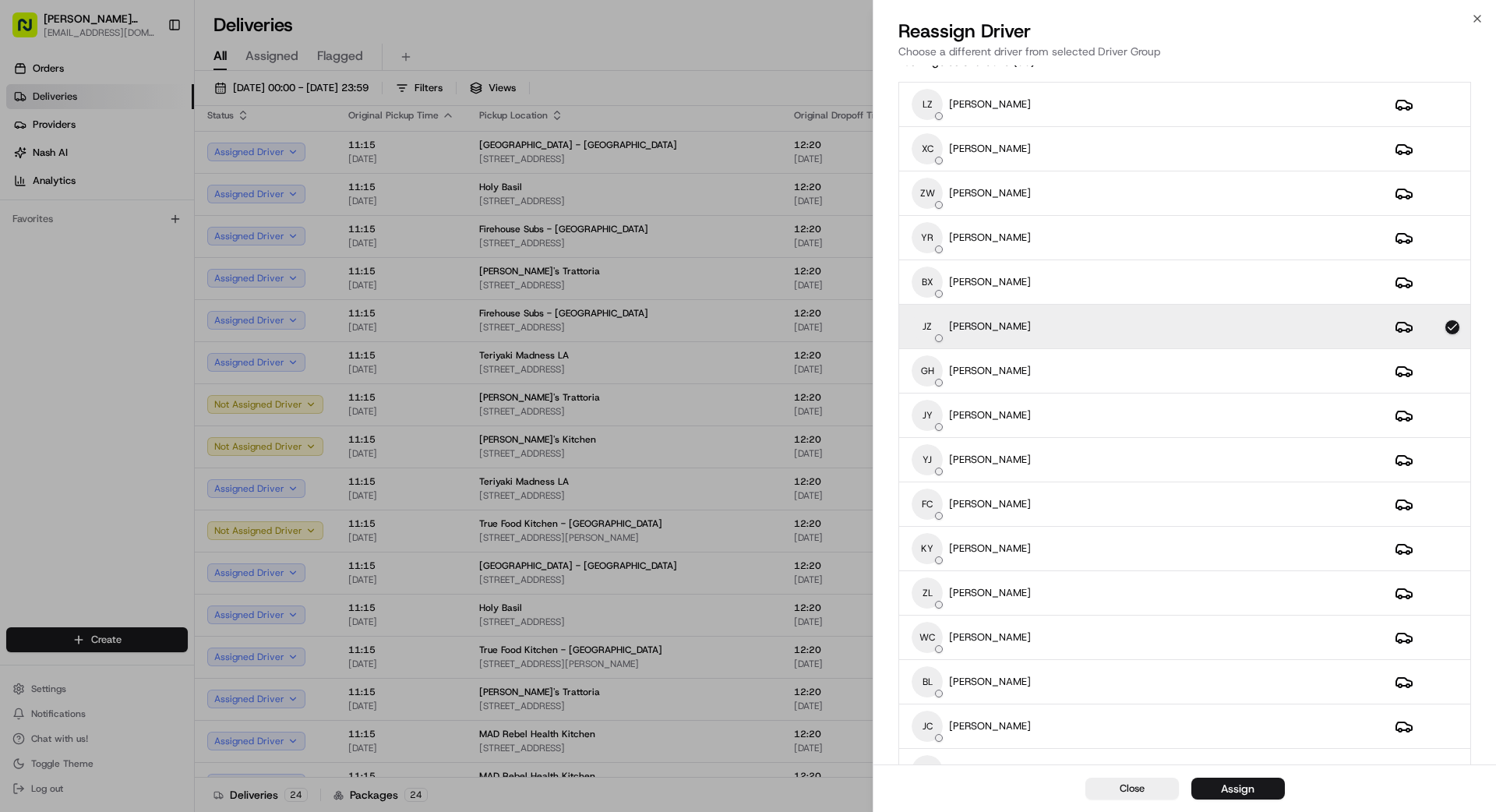
click at [1255, 794] on button "Assign" at bounding box center [1238, 789] width 94 height 22
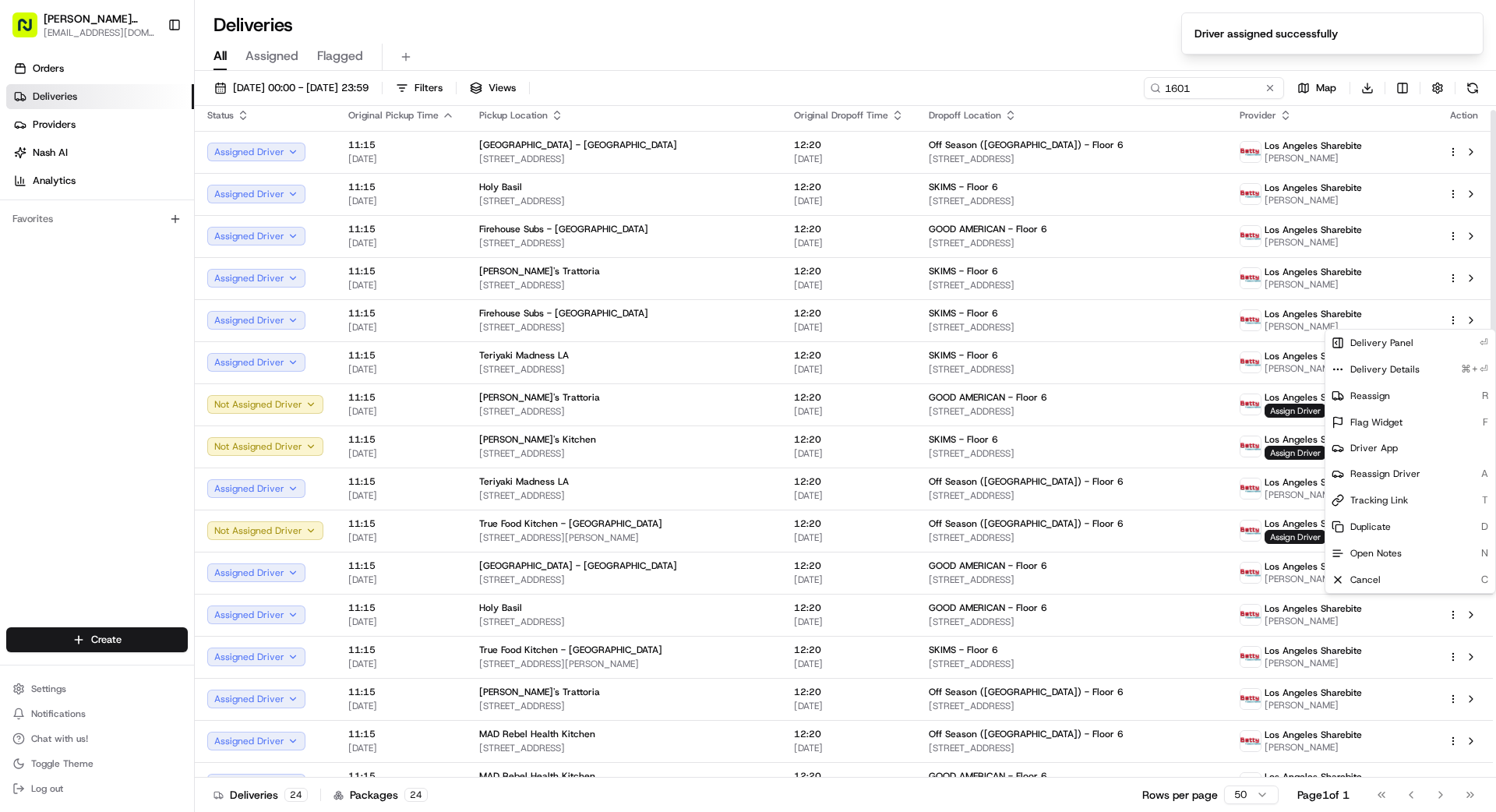
drag, startPoint x: 1025, startPoint y: 811, endPoint x: 1046, endPoint y: 809, distance: 21.1
click at [1038, 810] on div "Deliveries 24 Packages 24 Rows per page 50 Page 1 of 1 Go to first page Go to p…" at bounding box center [845, 794] width 1301 height 35
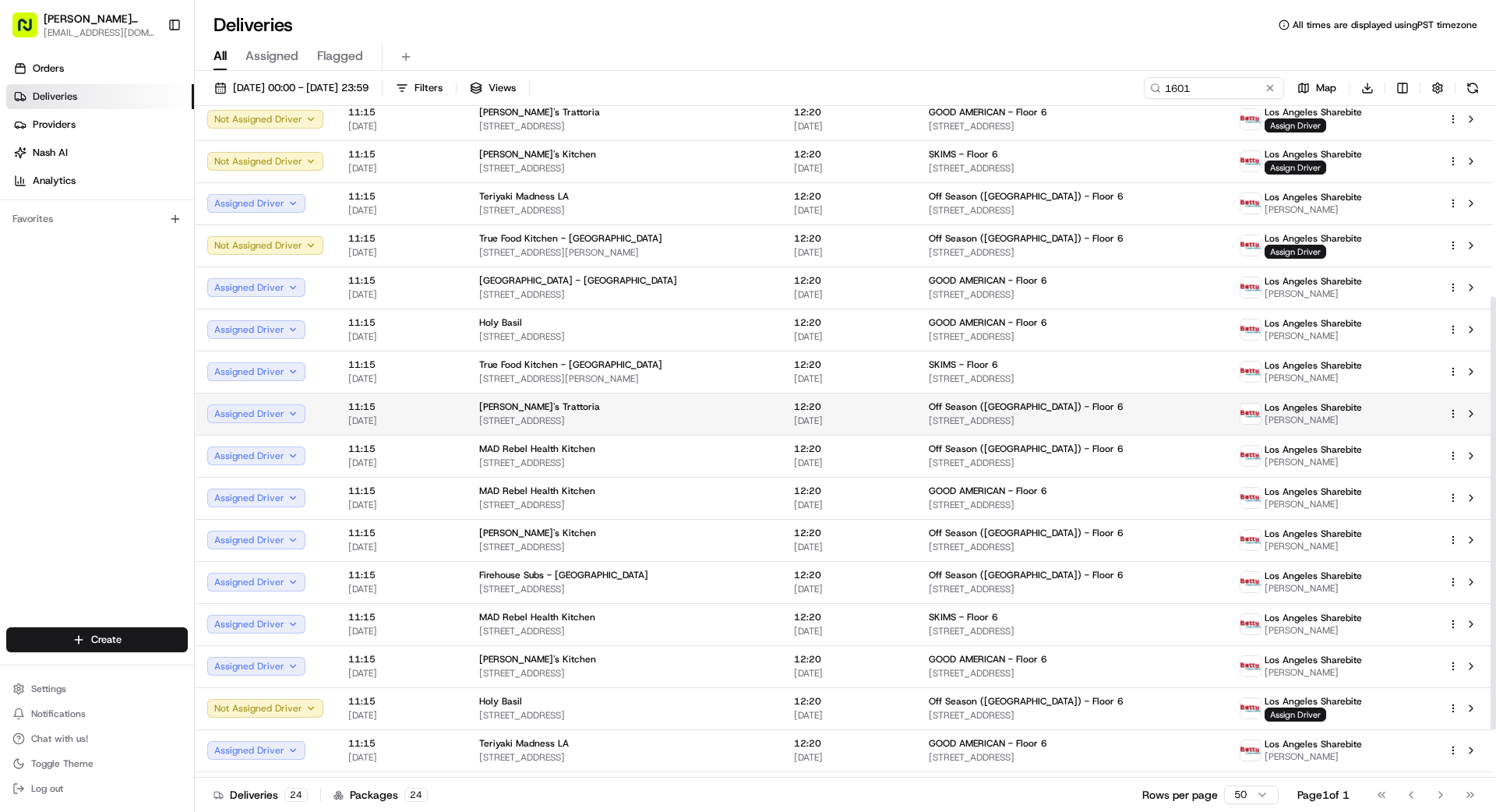
scroll to position [309, 0]
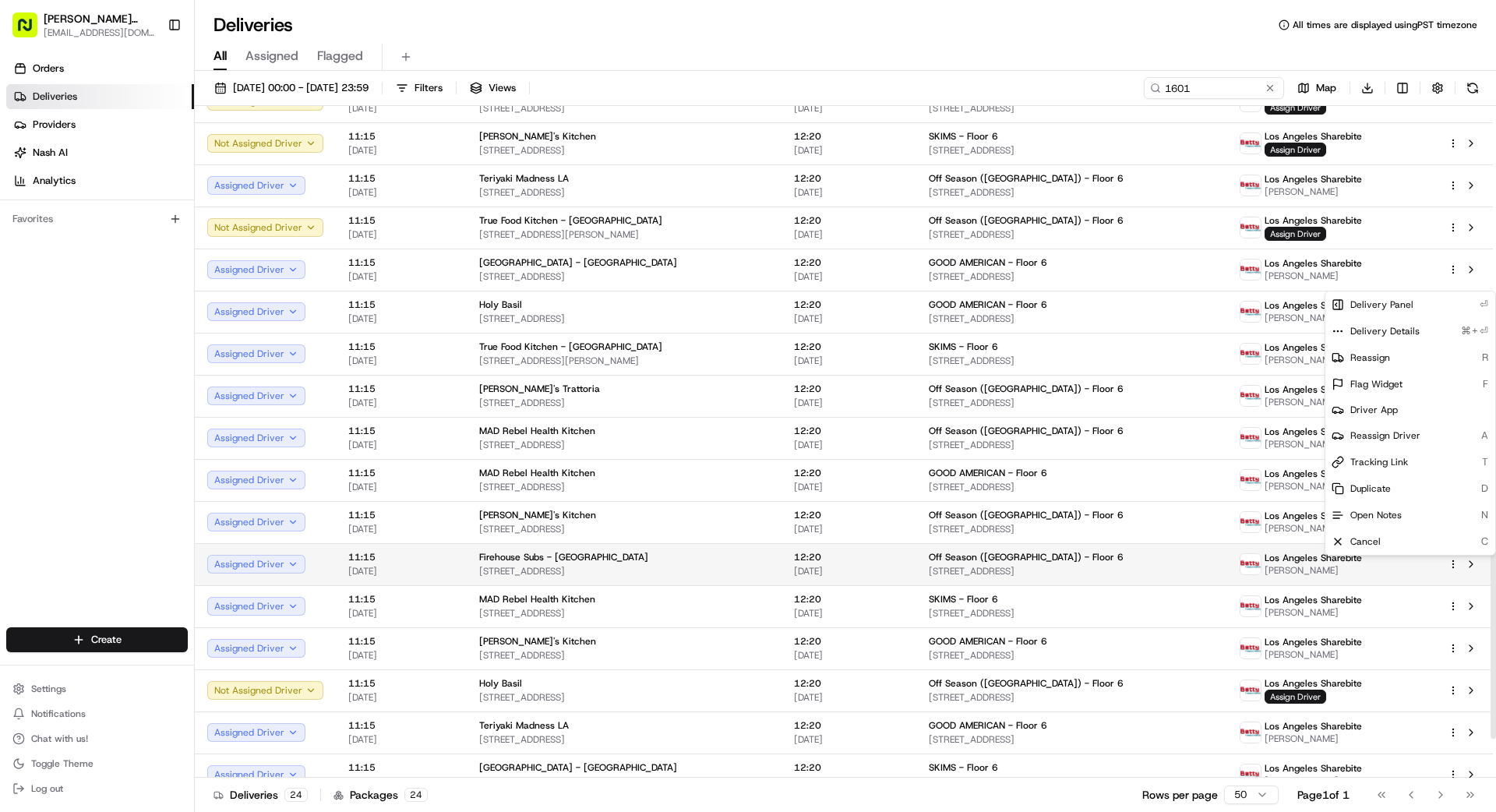
click at [1453, 564] on html "[PERSON_NAME] Transportation [EMAIL_ADDRESS][DOMAIN_NAME] Toggle Sidebar Orders…" at bounding box center [748, 406] width 1496 height 812
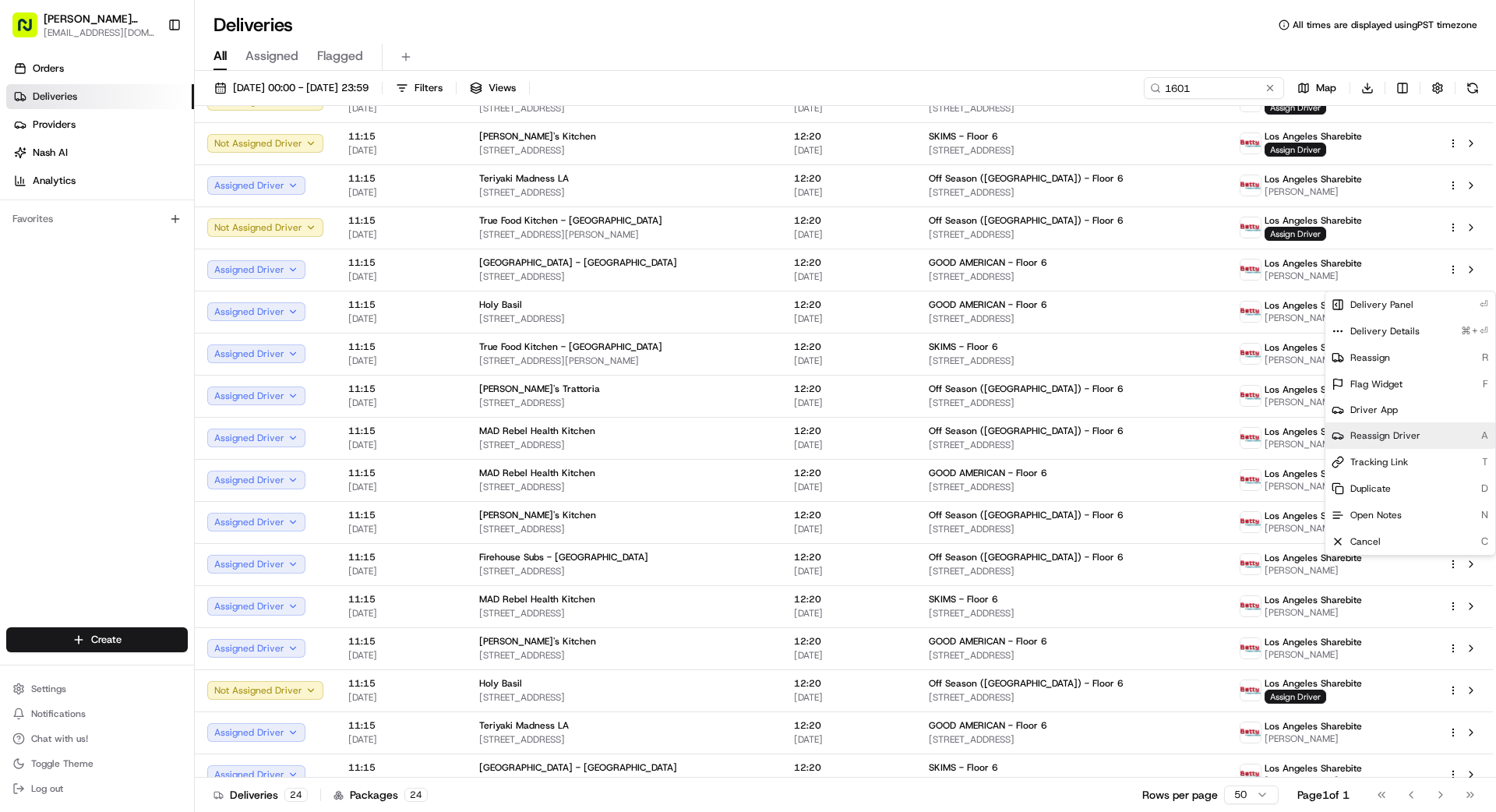
click at [1379, 432] on span "Reassign Driver" at bounding box center [1386, 435] width 70 height 13
click at [973, 524] on span "[STREET_ADDRESS]" at bounding box center [1072, 529] width 286 height 13
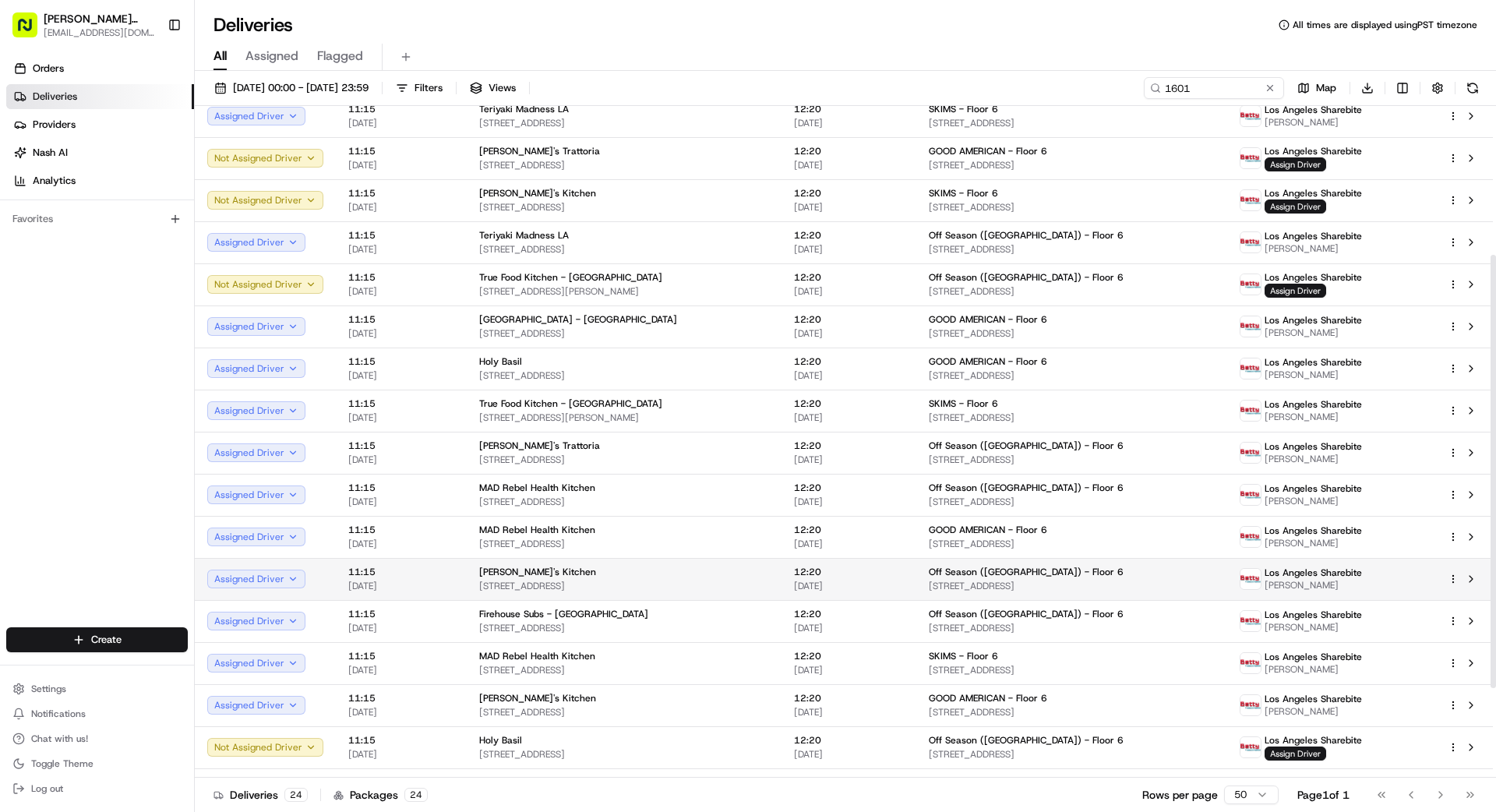
scroll to position [351, 0]
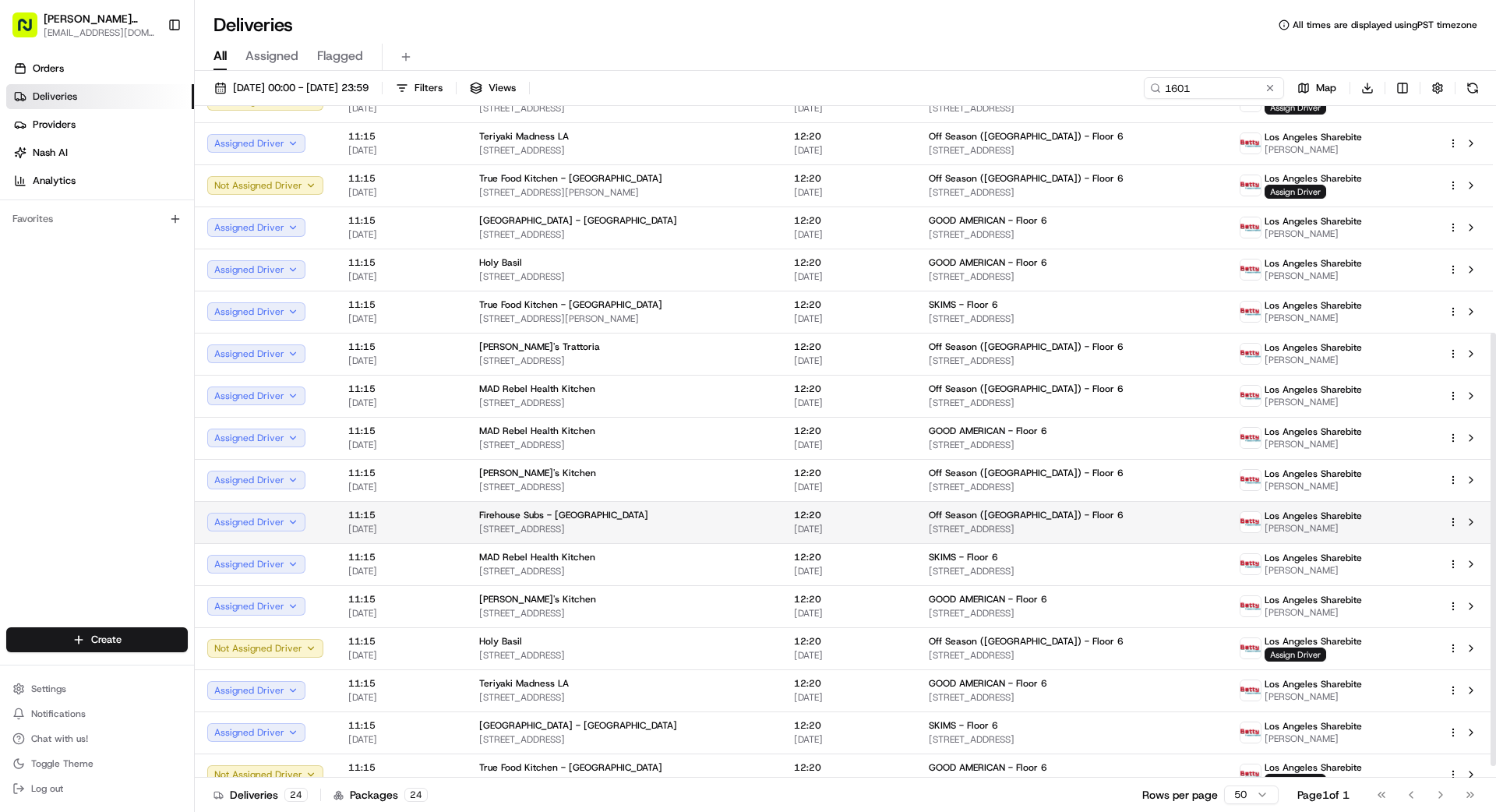
click at [1456, 520] on html "[PERSON_NAME] Transportation [EMAIL_ADDRESS][DOMAIN_NAME] Toggle Sidebar Orders…" at bounding box center [748, 406] width 1496 height 812
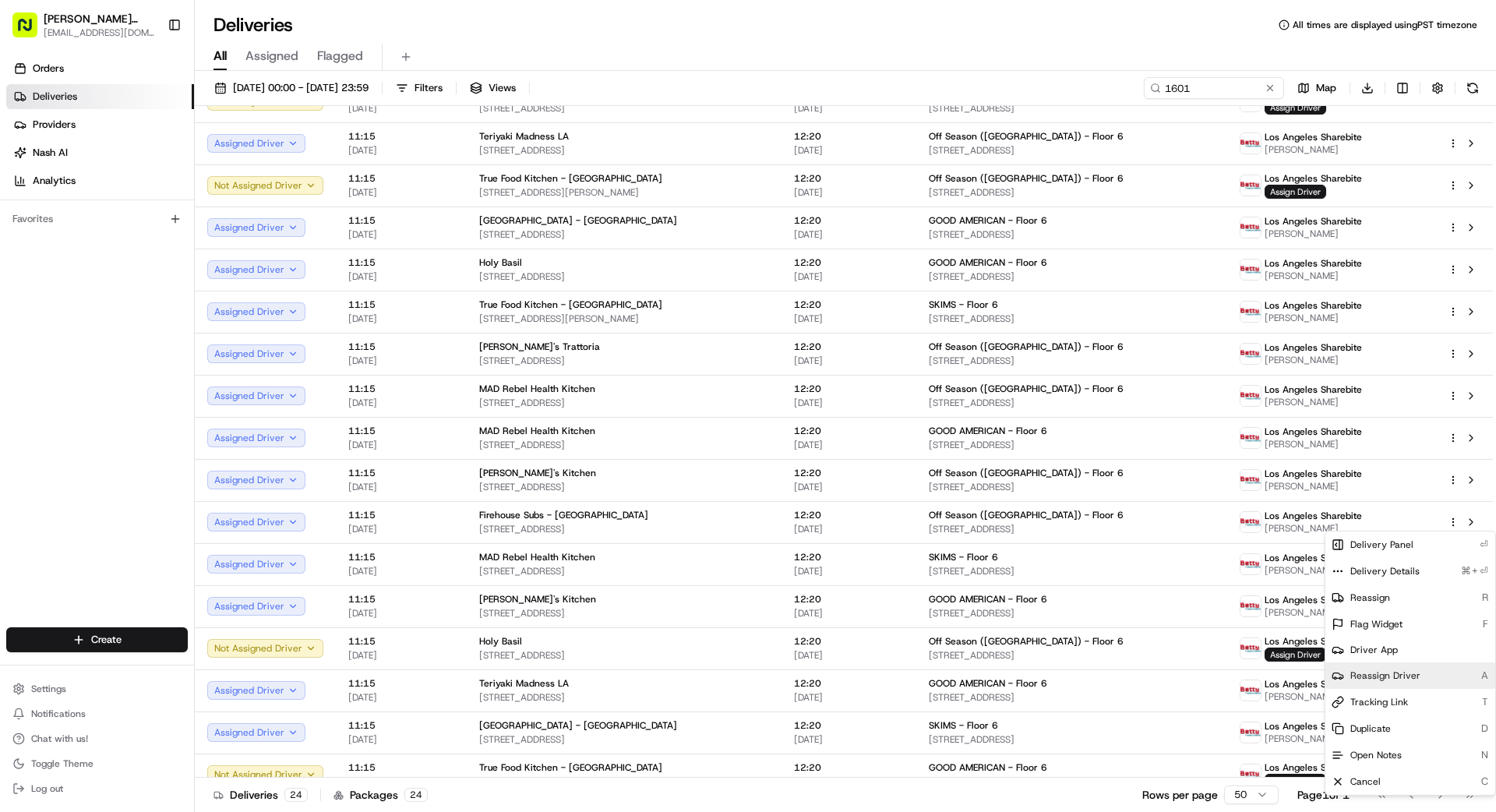
click at [1372, 670] on span "Reassign Driver" at bounding box center [1386, 675] width 70 height 13
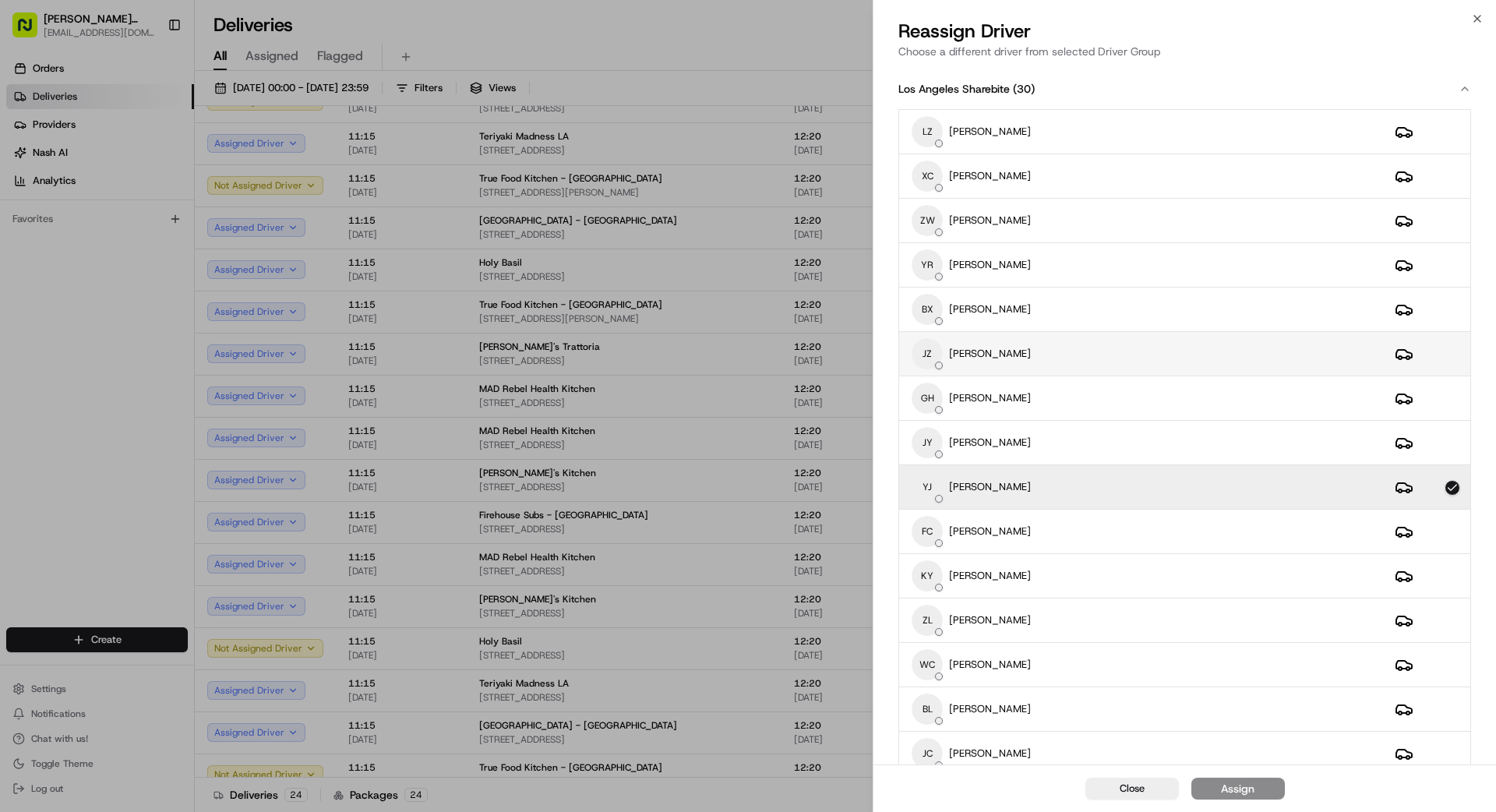
click at [1021, 350] on div "[PERSON_NAME]" at bounding box center [1141, 353] width 458 height 31
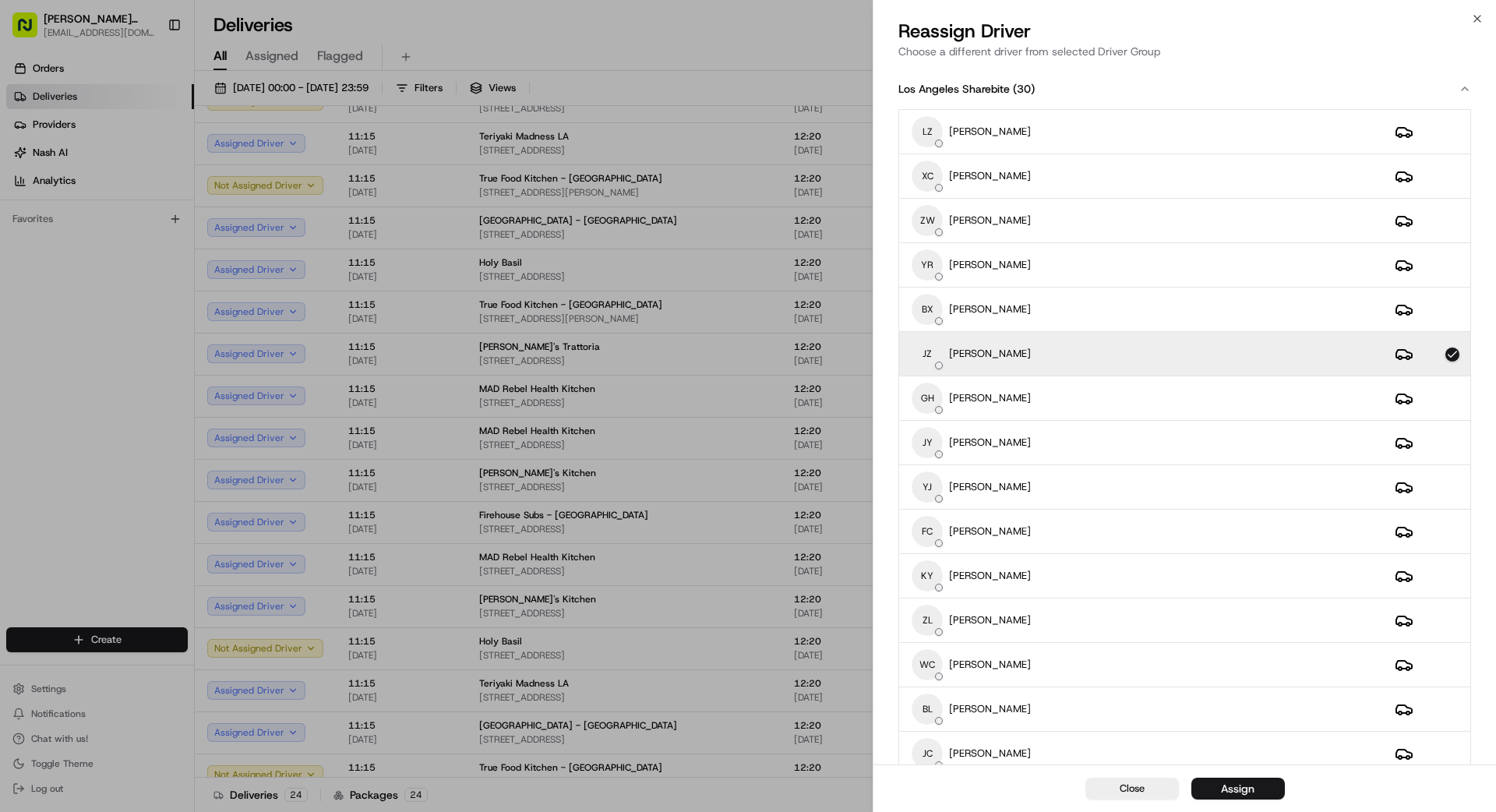
click at [1237, 790] on div "Assign" at bounding box center [1238, 789] width 33 height 16
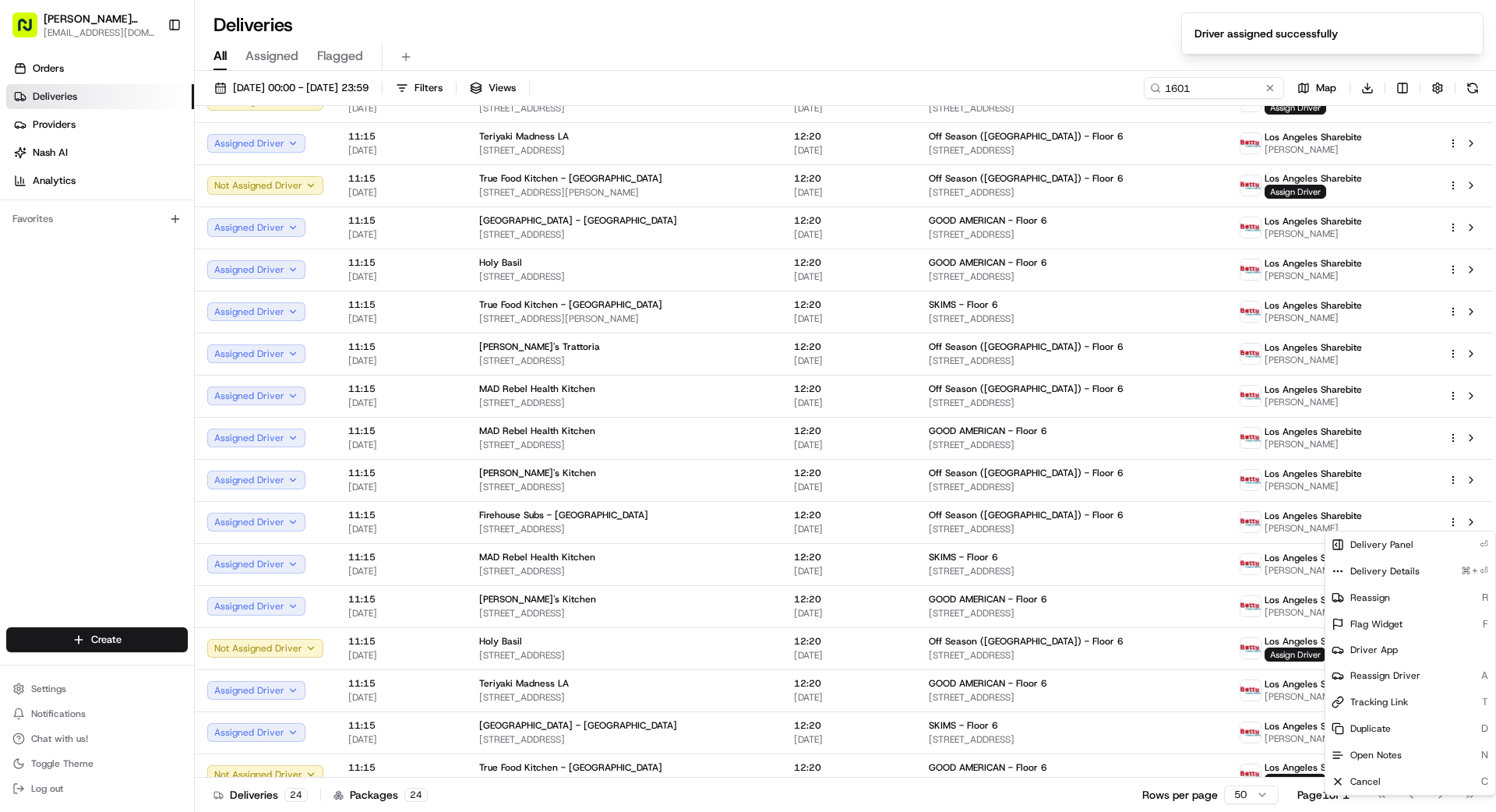
click at [772, 797] on div "Deliveries 24 Packages 24 Rows per page 50 Page 1 of 1 Go to first page Go to p…" at bounding box center [845, 794] width 1301 height 35
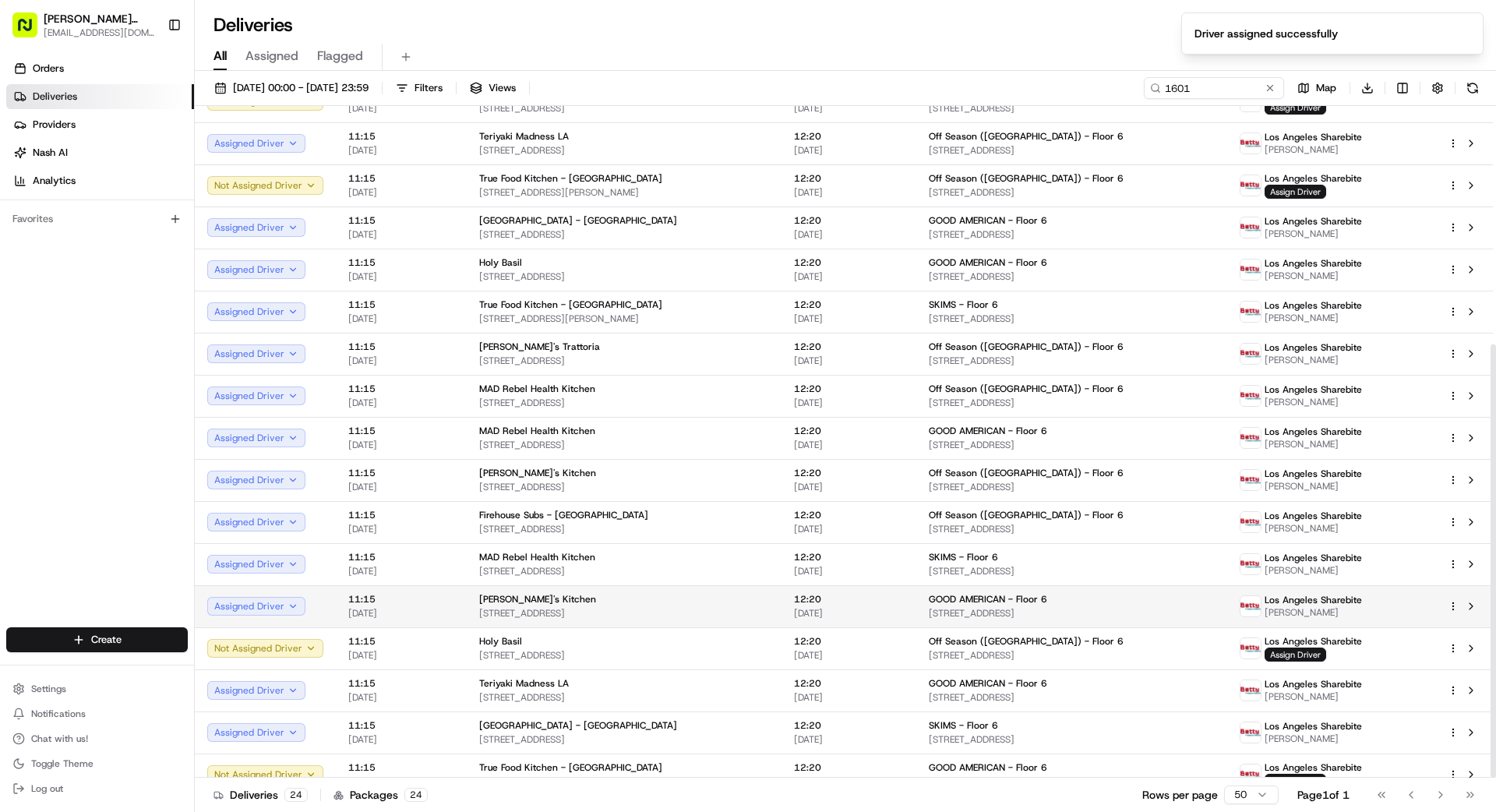
scroll to position [370, 0]
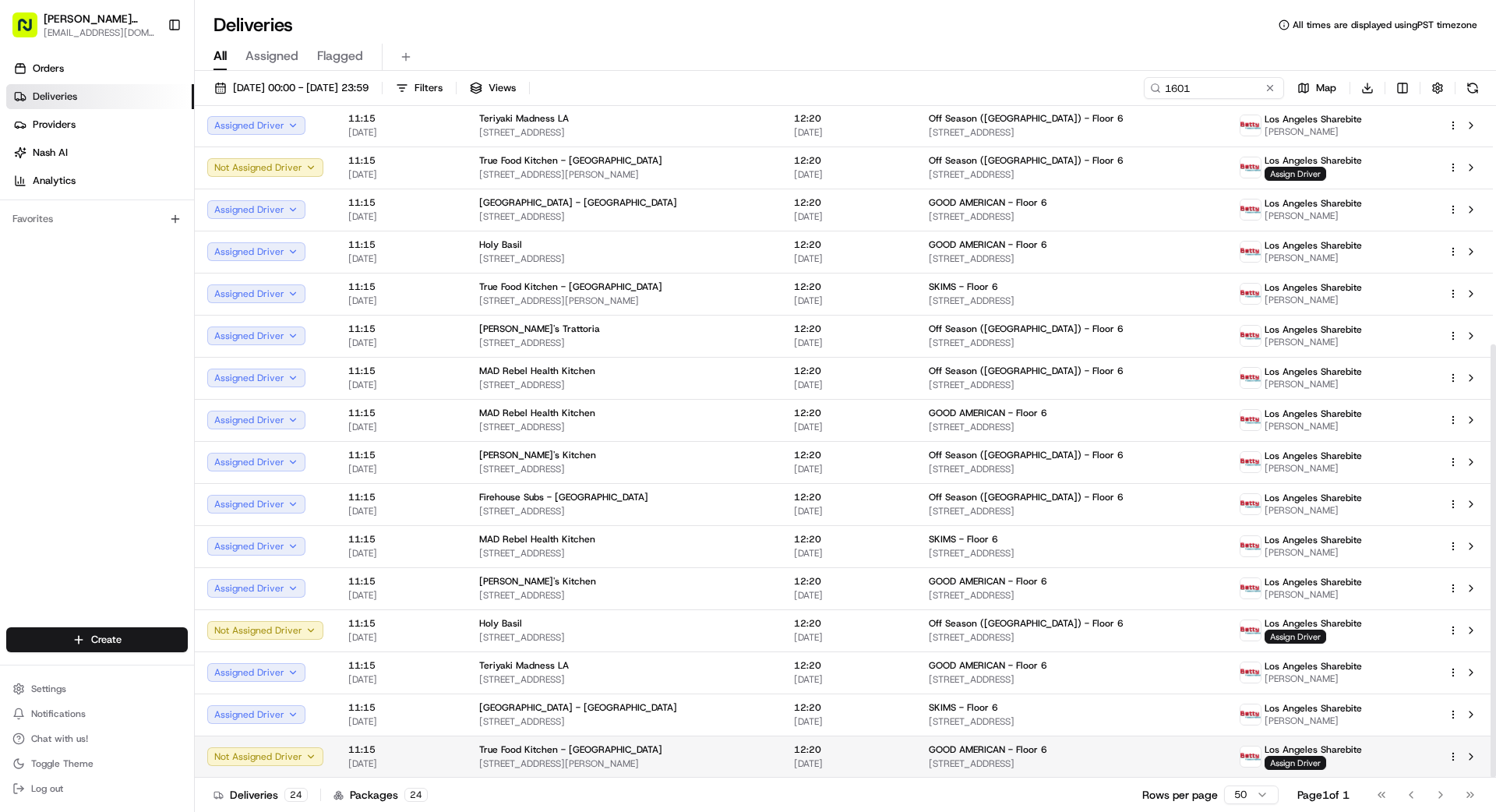
click at [1115, 761] on span "[STREET_ADDRESS]" at bounding box center [1072, 763] width 286 height 13
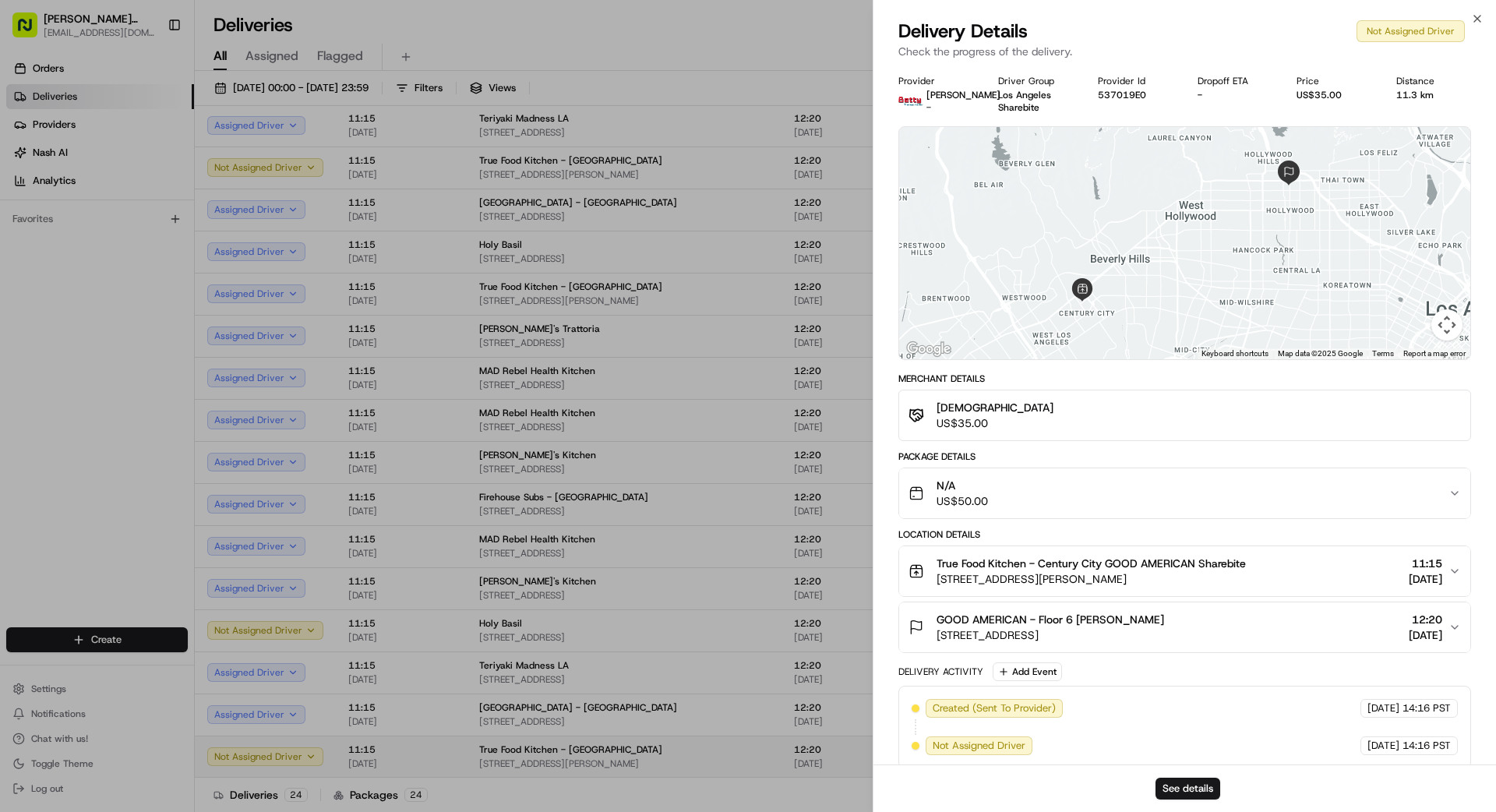
drag, startPoint x: 837, startPoint y: 758, endPoint x: 852, endPoint y: 757, distance: 15.0
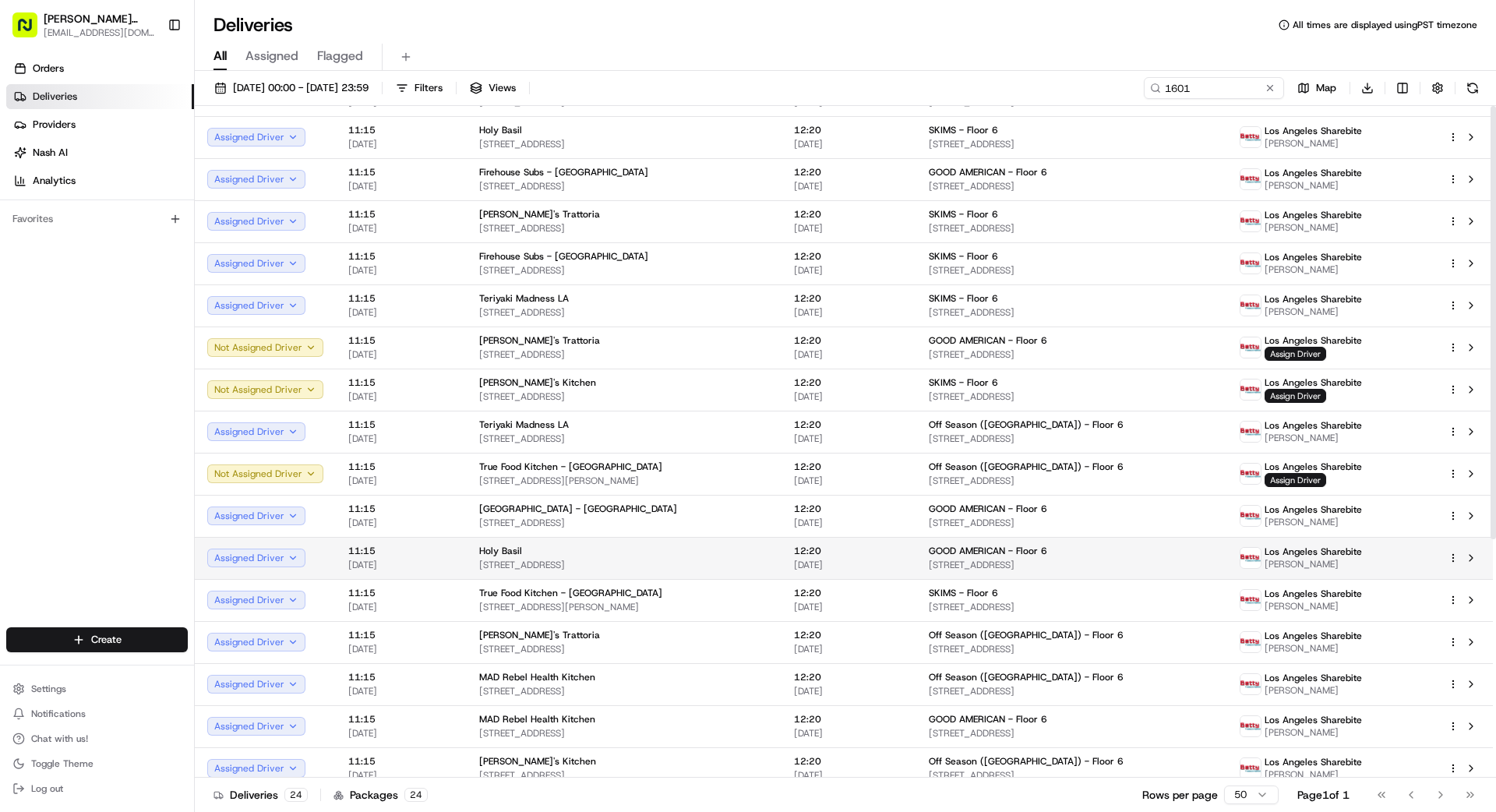
scroll to position [0, 0]
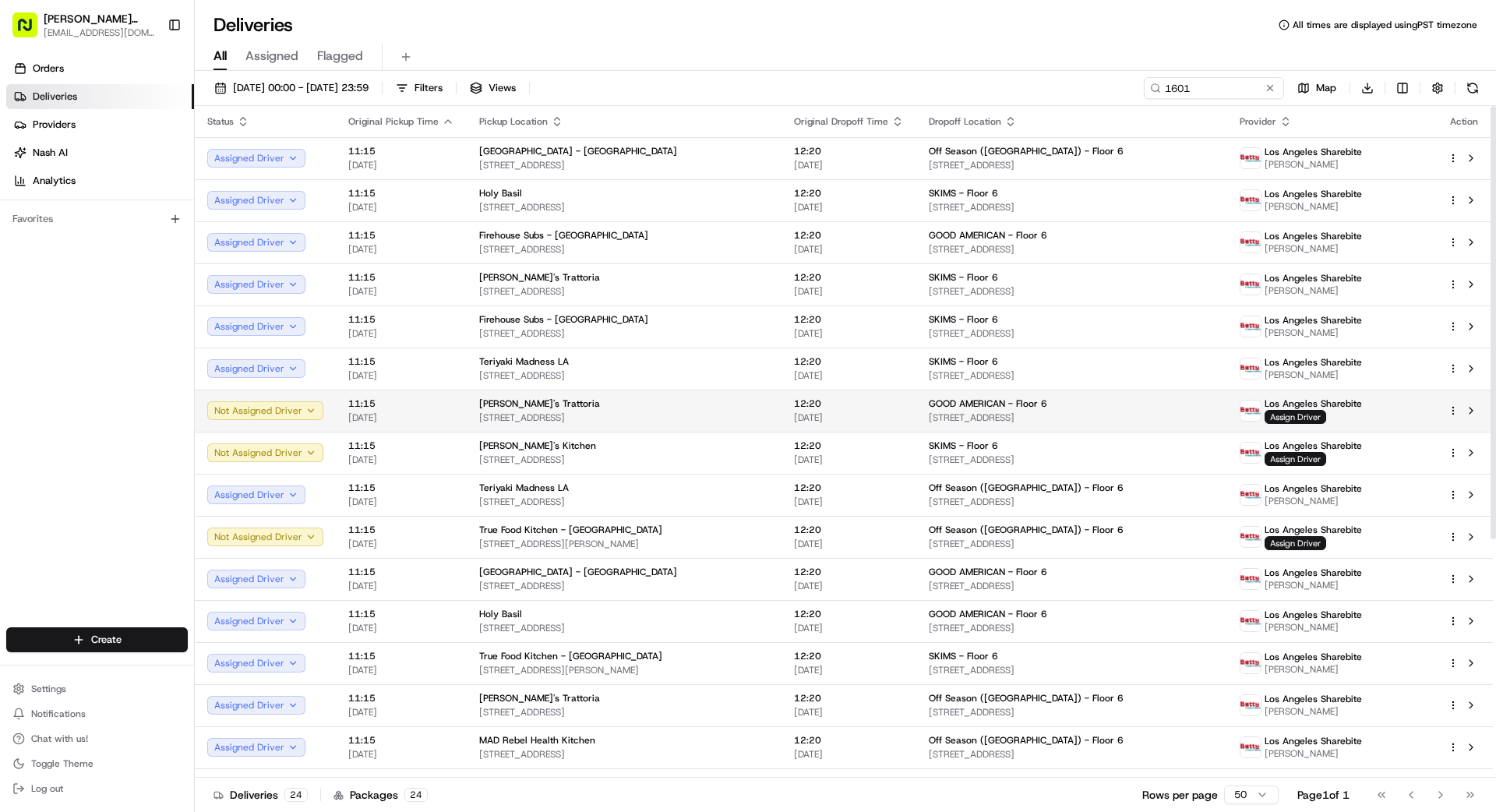
click at [769, 406] on div "[PERSON_NAME]'s Trattoria" at bounding box center [624, 403] width 290 height 13
click at [1301, 415] on span "Assign Driver" at bounding box center [1295, 416] width 62 height 14
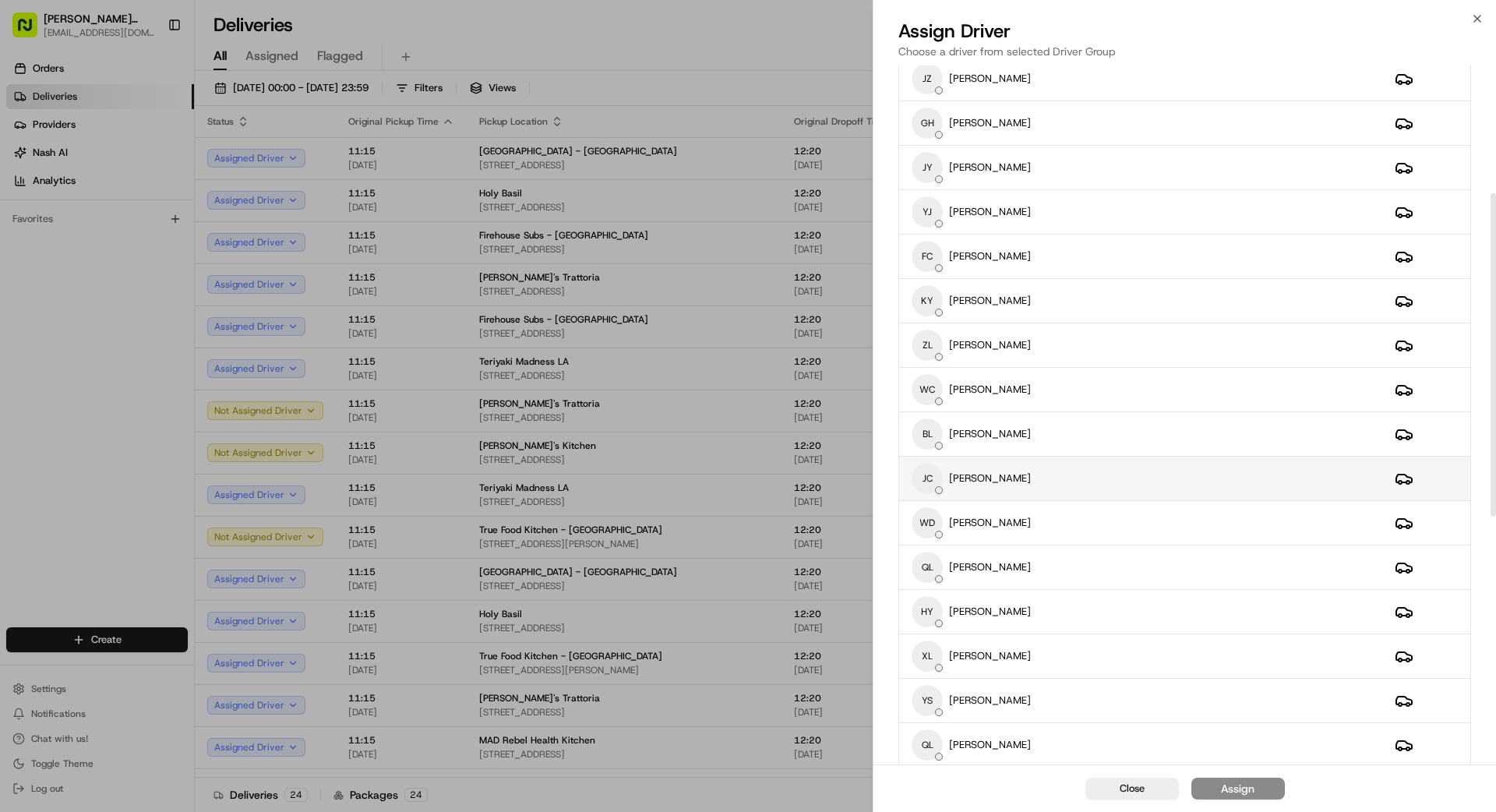
scroll to position [276, 0]
click at [1045, 479] on div "[PERSON_NAME] [PERSON_NAME]" at bounding box center [1141, 477] width 458 height 31
click at [1254, 787] on button "Assign" at bounding box center [1238, 789] width 94 height 22
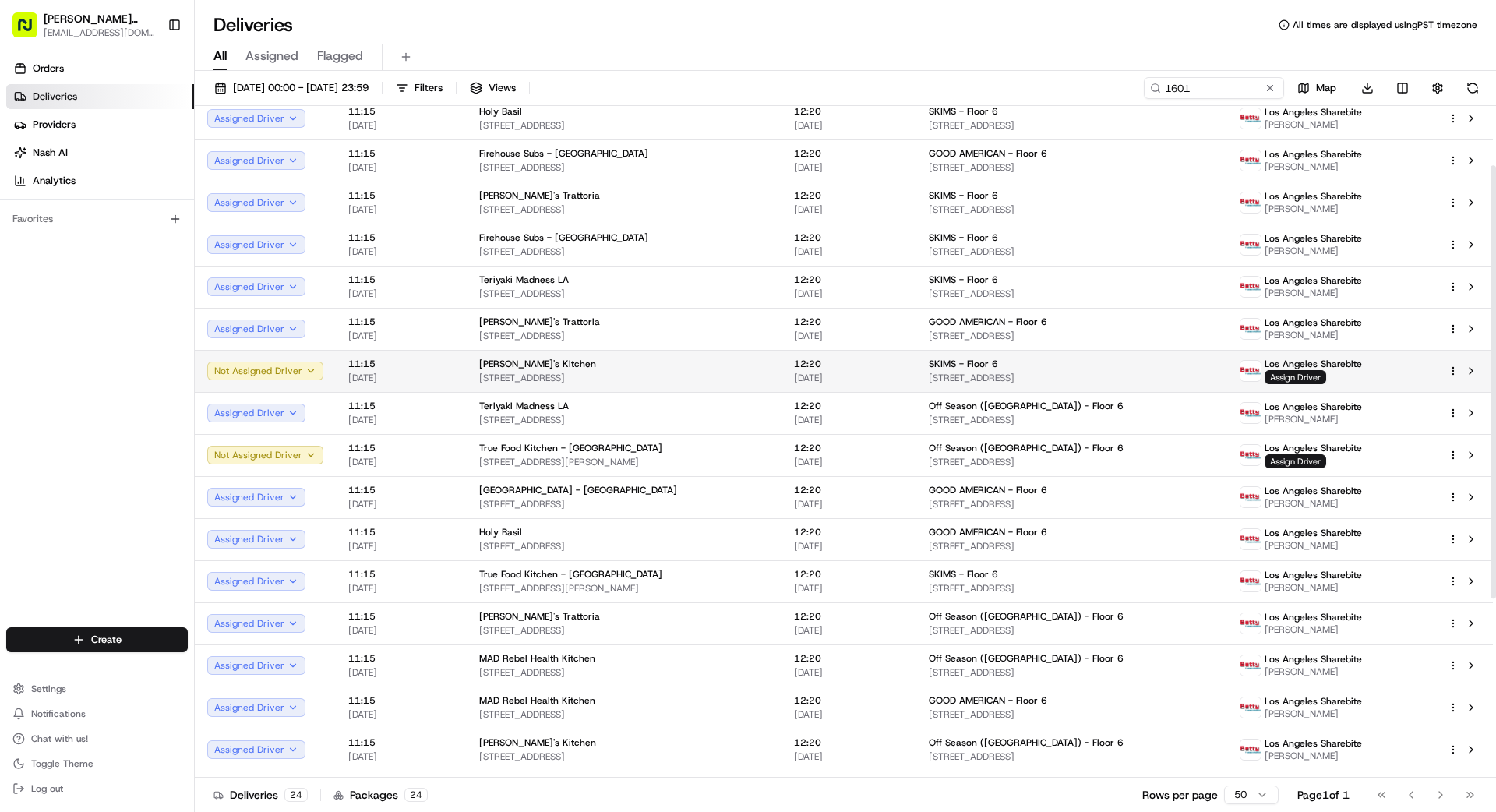
scroll to position [83, 0]
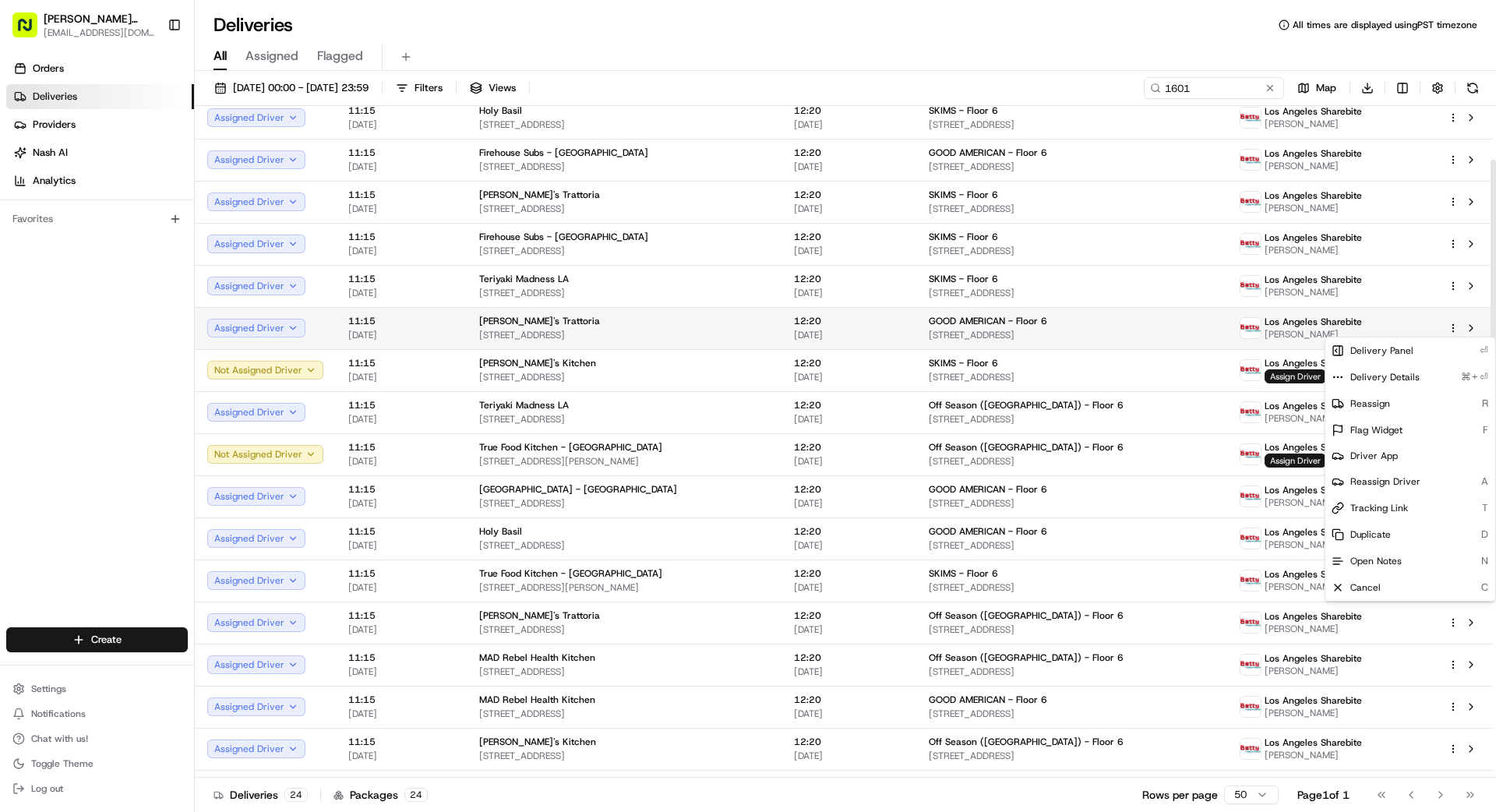
click at [1456, 326] on html "[PERSON_NAME] Transportation [EMAIL_ADDRESS][DOMAIN_NAME] Toggle Sidebar Orders…" at bounding box center [748, 406] width 1496 height 812
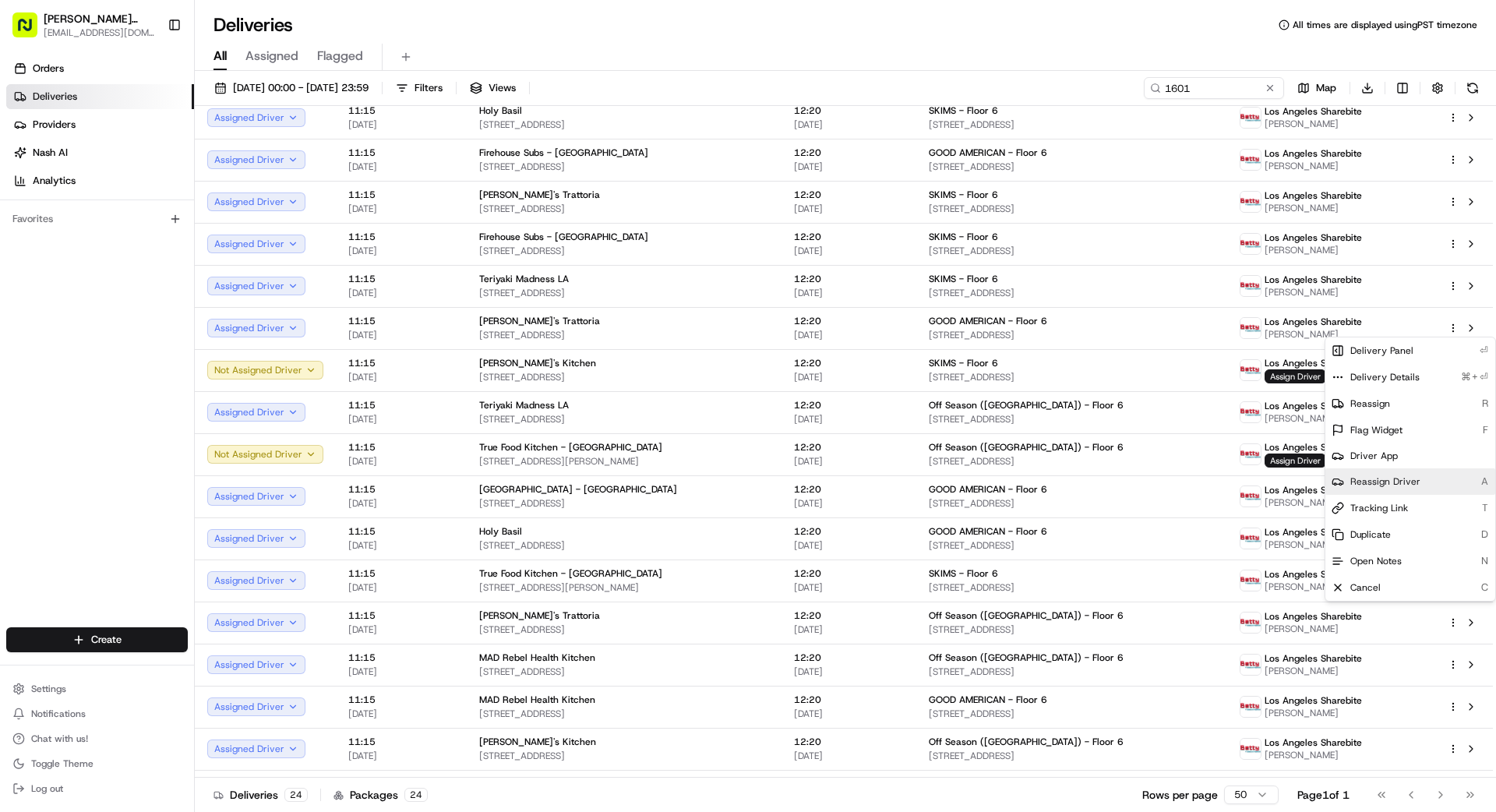
click at [1387, 477] on span "Reassign Driver" at bounding box center [1386, 481] width 70 height 13
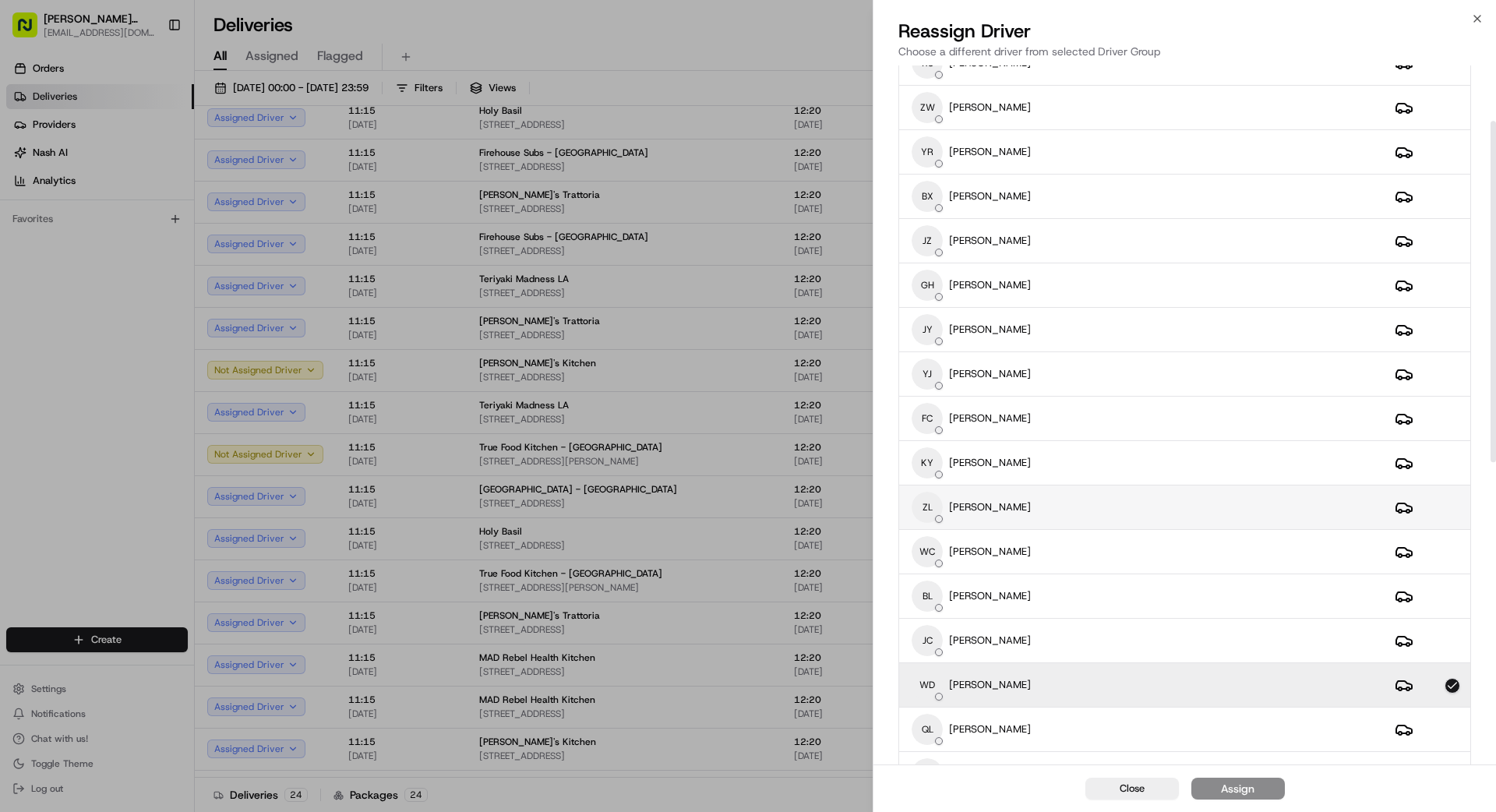
scroll to position [114, 0]
drag, startPoint x: 1053, startPoint y: 505, endPoint x: 1066, endPoint y: 509, distance: 13.6
click at [1065, 509] on div "[PERSON_NAME]" at bounding box center [1141, 506] width 458 height 31
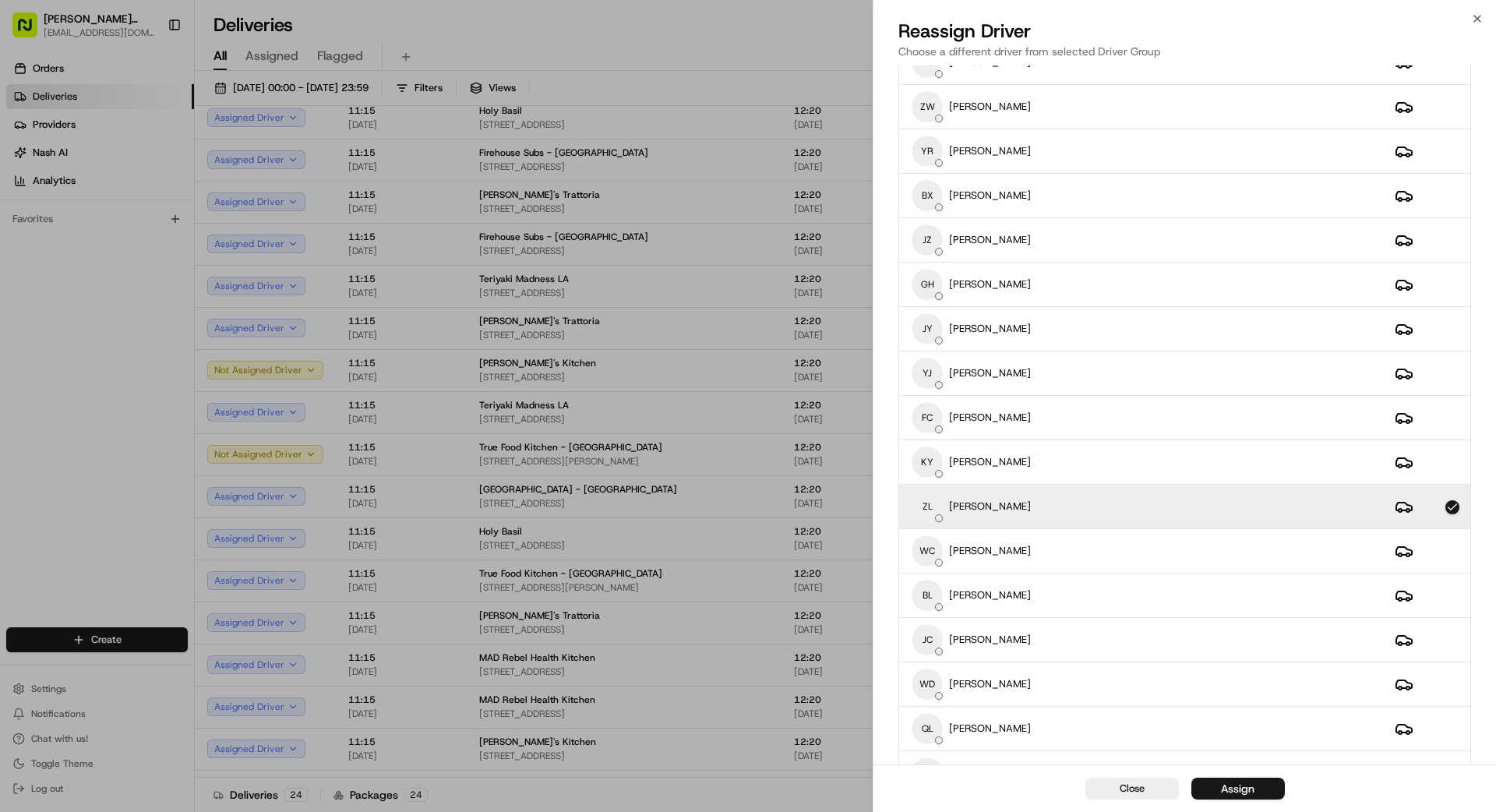
click at [1259, 794] on button "Assign" at bounding box center [1238, 789] width 94 height 22
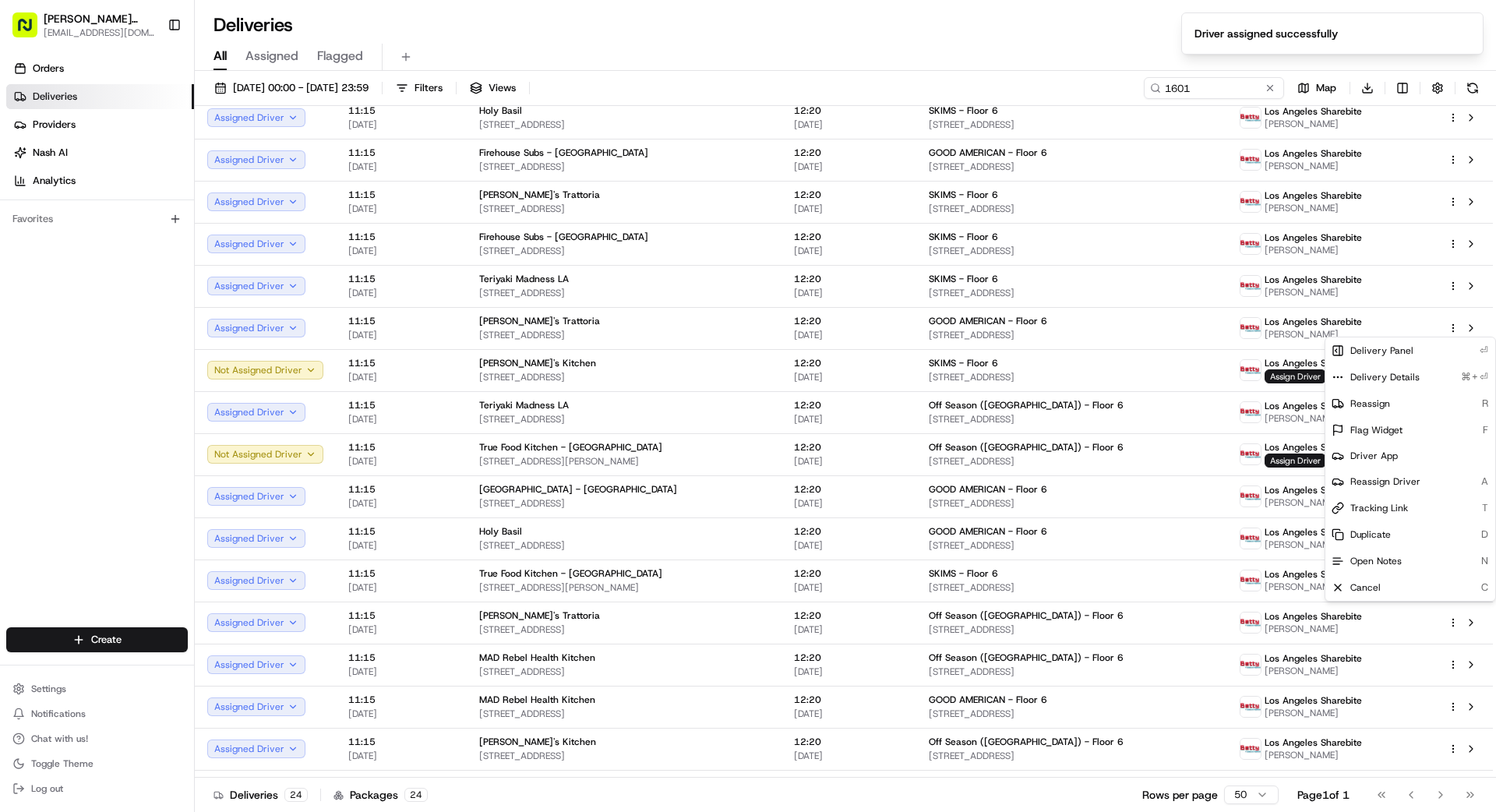
click at [788, 796] on div "Deliveries 24 Packages 24 Rows per page 50 Page 1 of 1 Go to first page Go to p…" at bounding box center [845, 794] width 1301 height 35
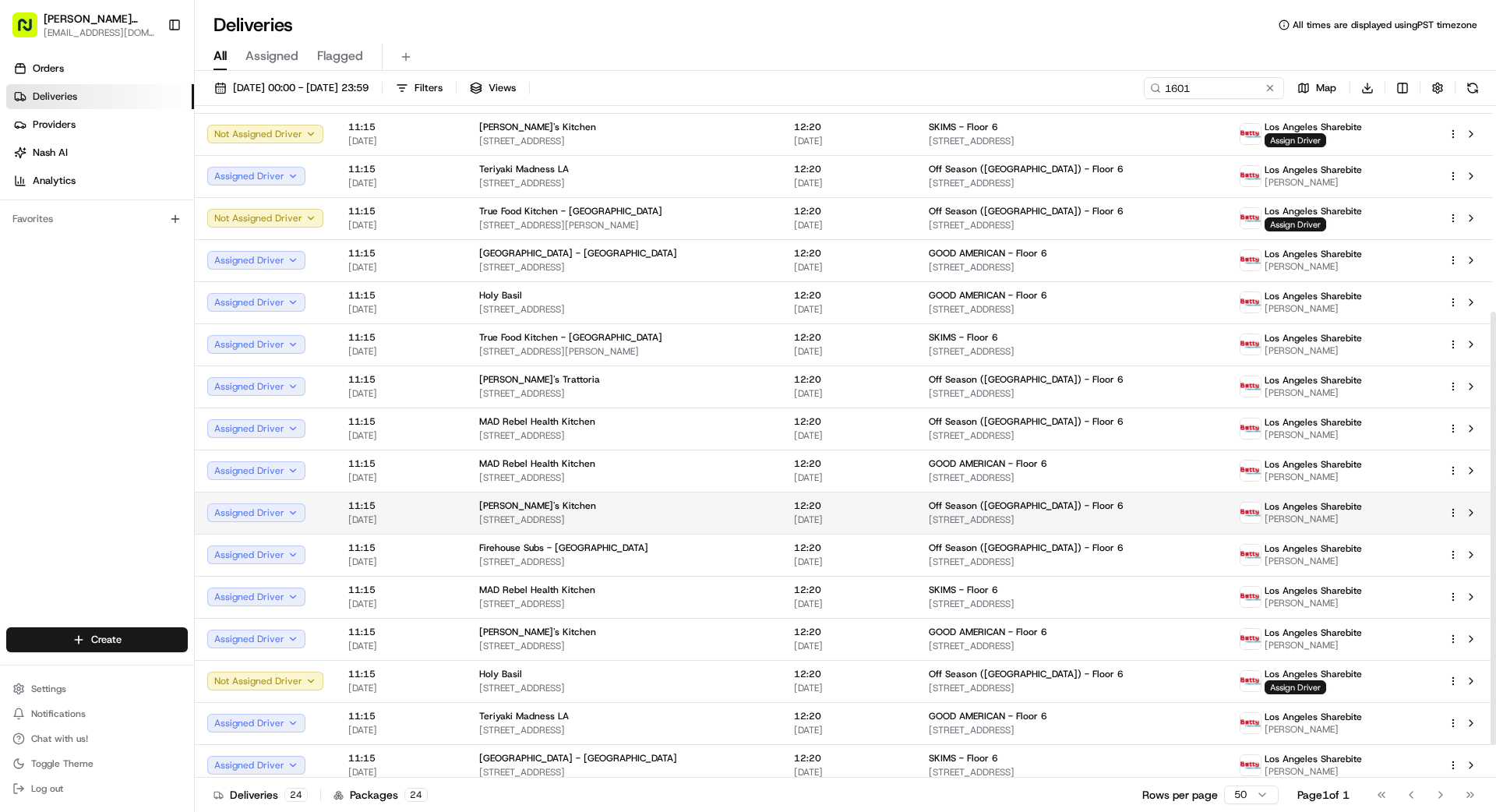
scroll to position [370, 0]
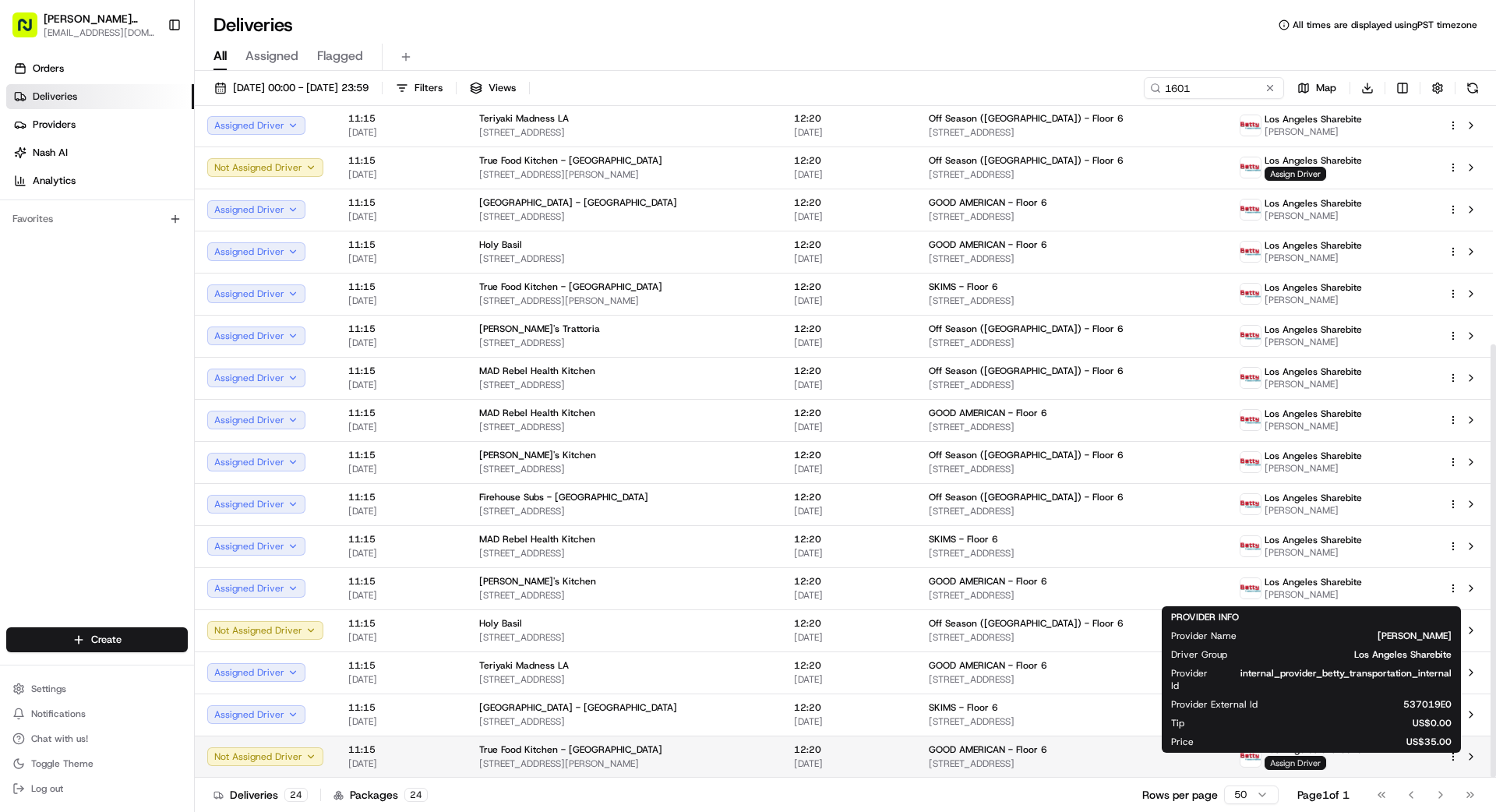
click at [1314, 764] on span "Assign Driver" at bounding box center [1295, 763] width 62 height 14
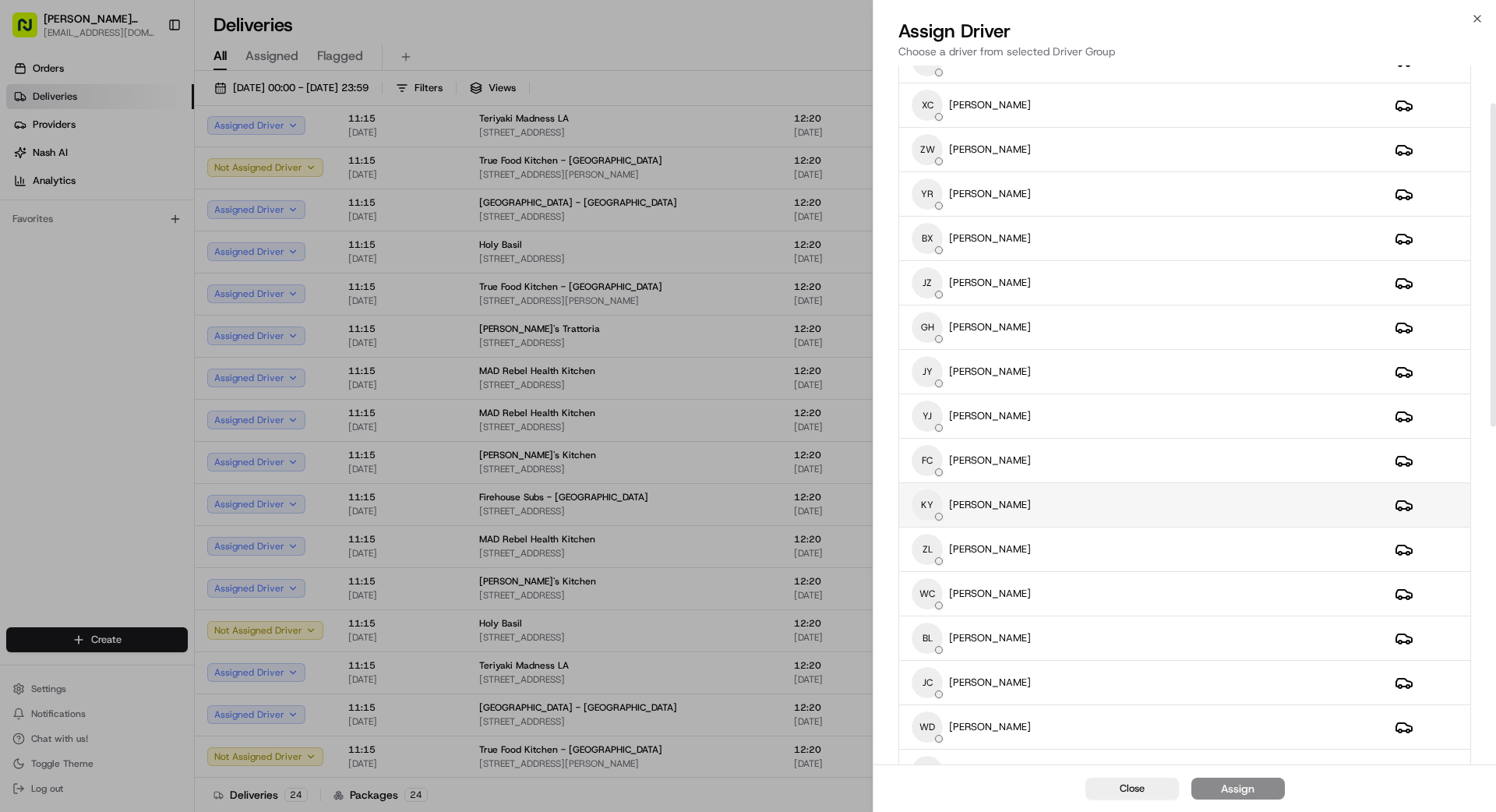
scroll to position [97, 0]
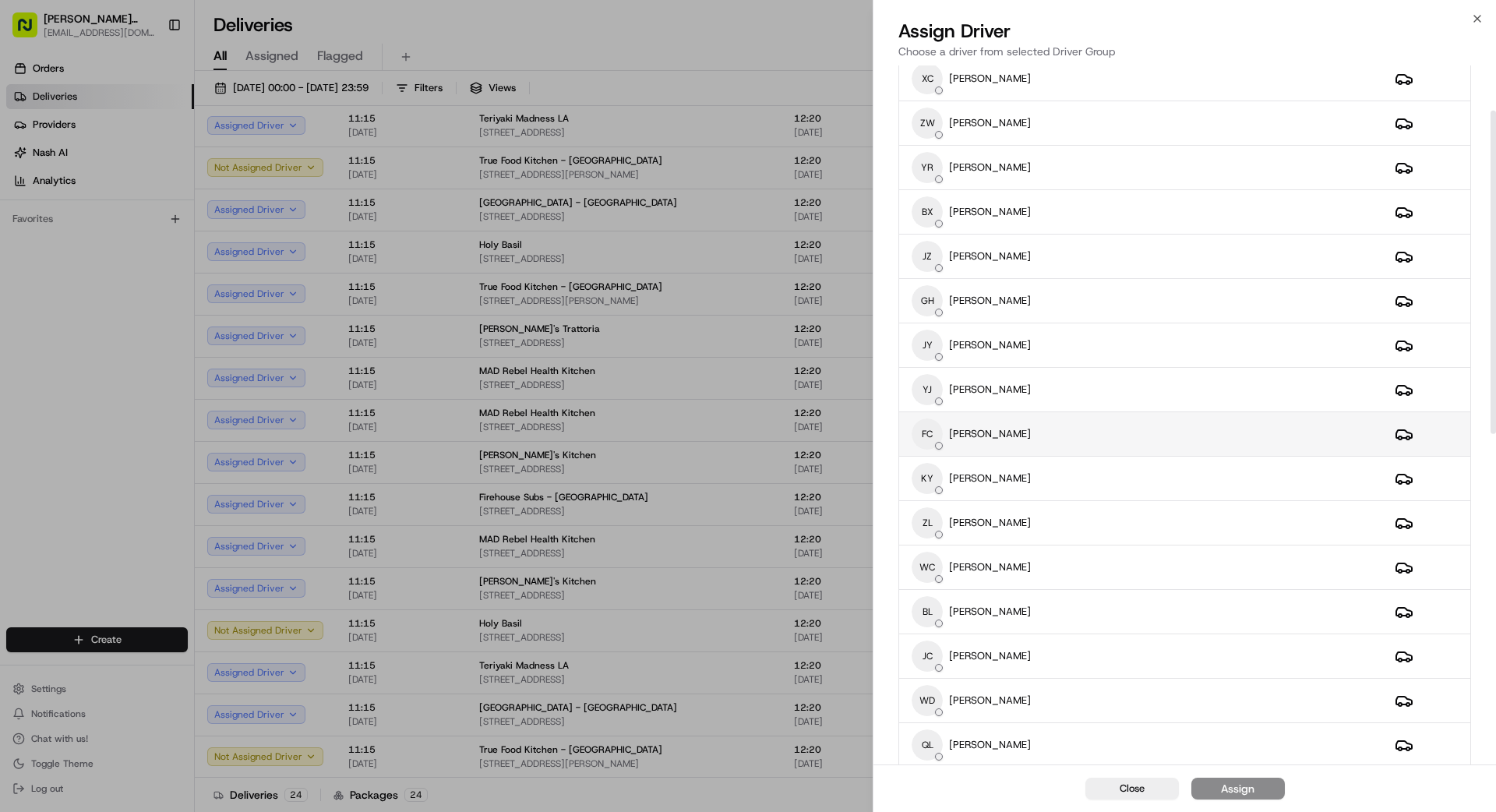
click at [1086, 426] on div "FC FANGHUAN CHEN" at bounding box center [1141, 433] width 458 height 31
click at [1259, 784] on button "Assign" at bounding box center [1238, 789] width 94 height 22
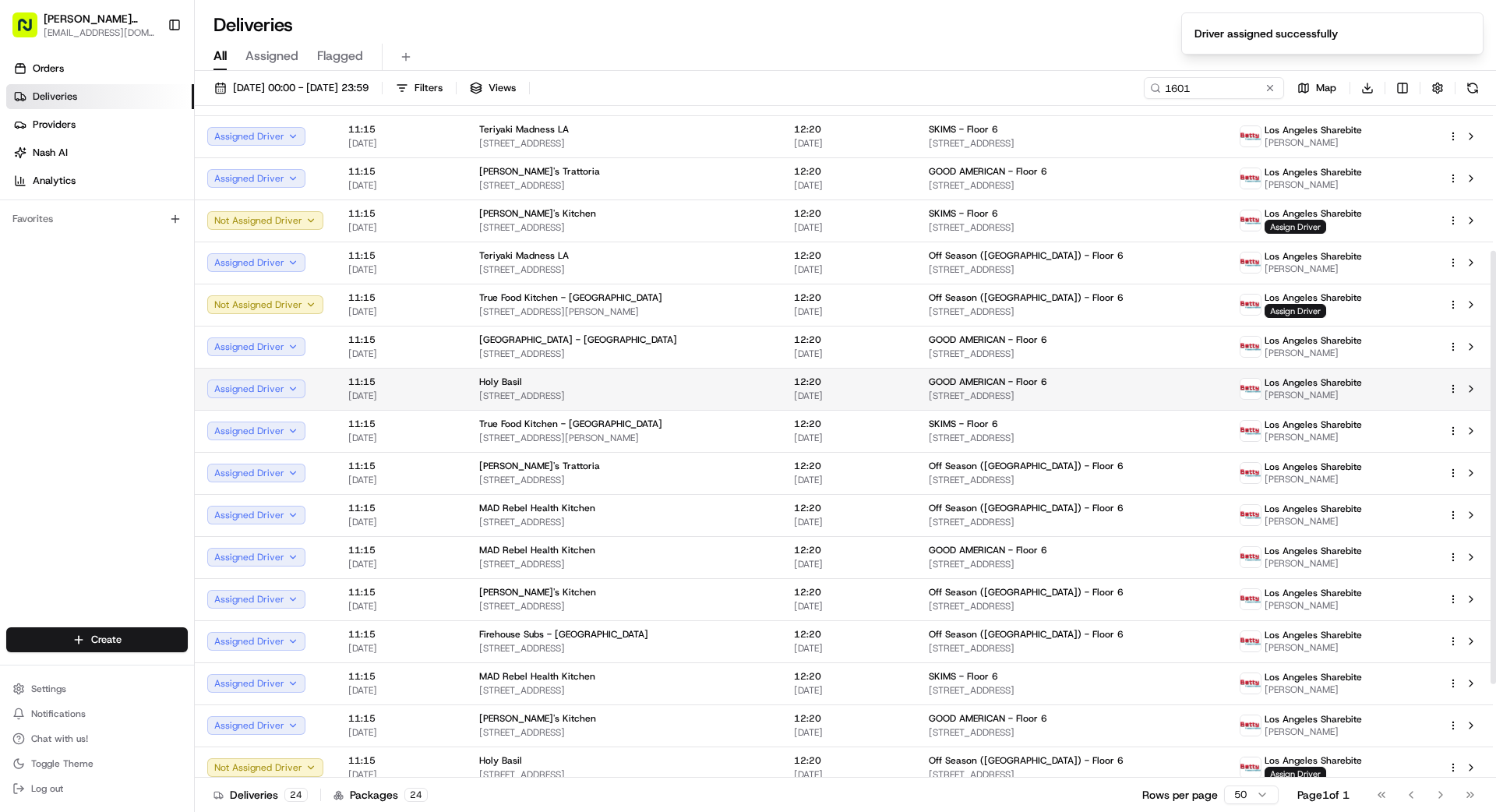
scroll to position [224, 0]
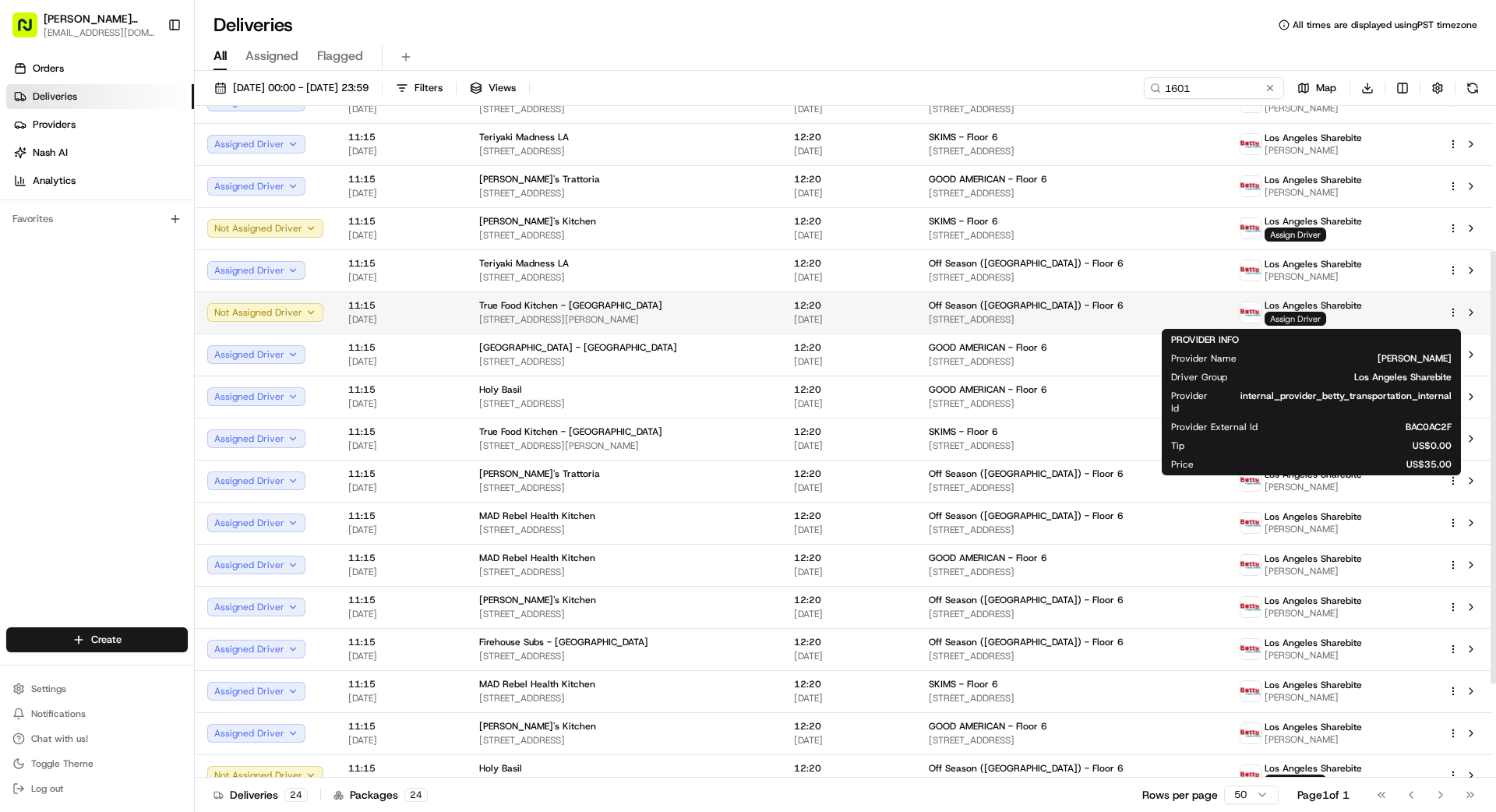
click at [1306, 317] on span "Assign Driver" at bounding box center [1295, 319] width 62 height 14
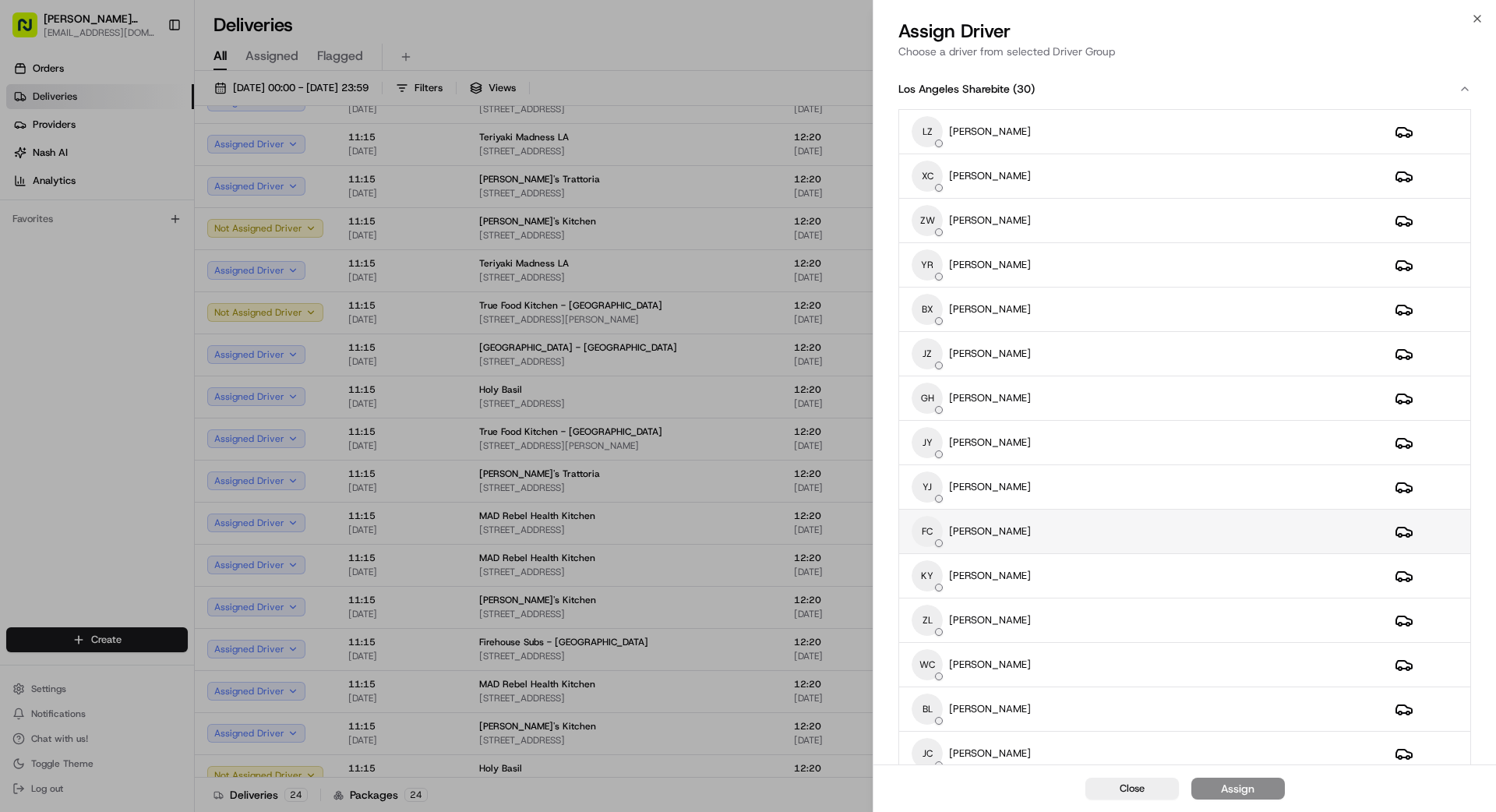
click at [1100, 534] on div "FC FANGHUAN CHEN" at bounding box center [1141, 531] width 458 height 31
click at [1261, 791] on button "Assign" at bounding box center [1238, 789] width 94 height 22
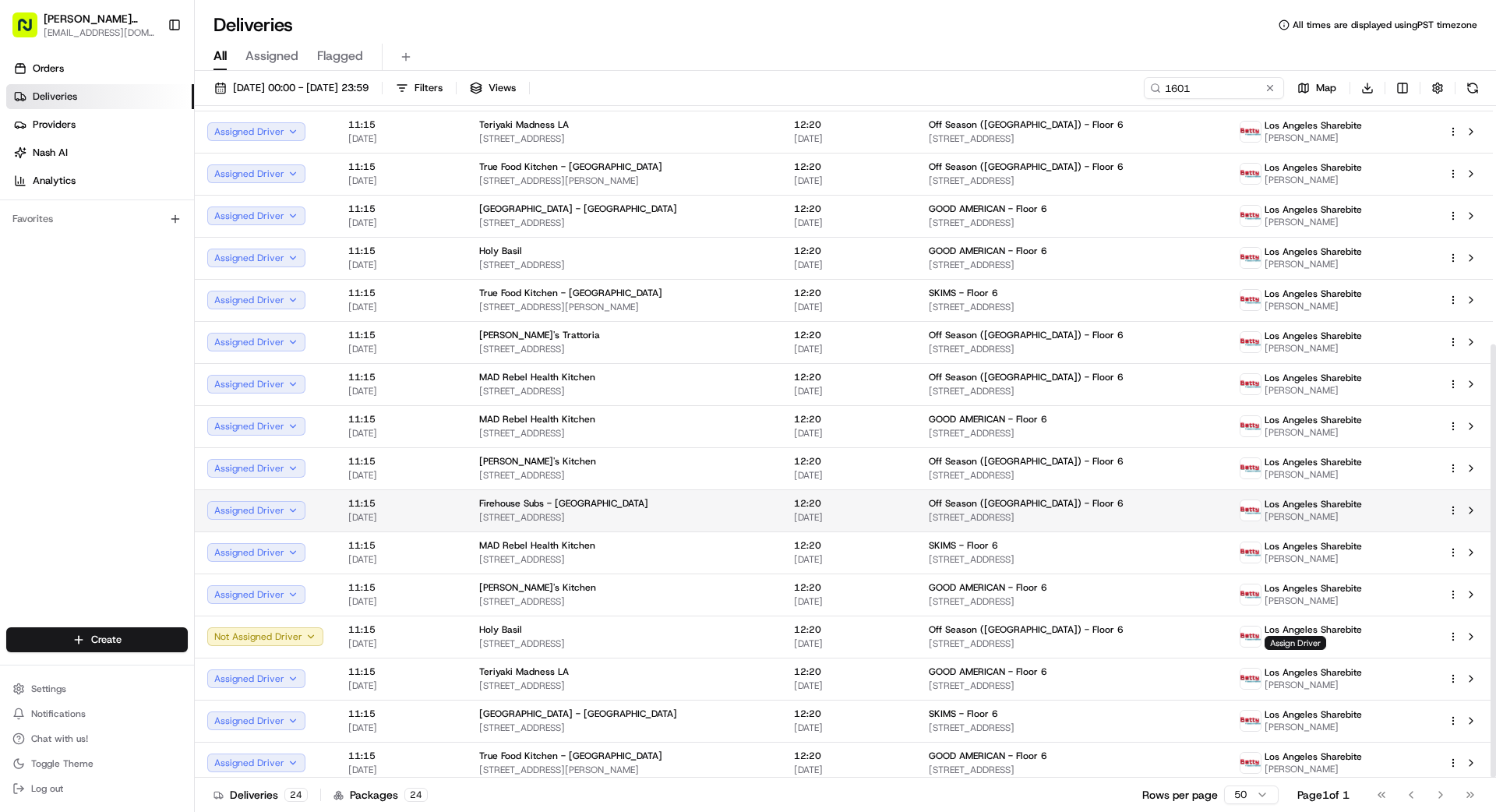
scroll to position [370, 0]
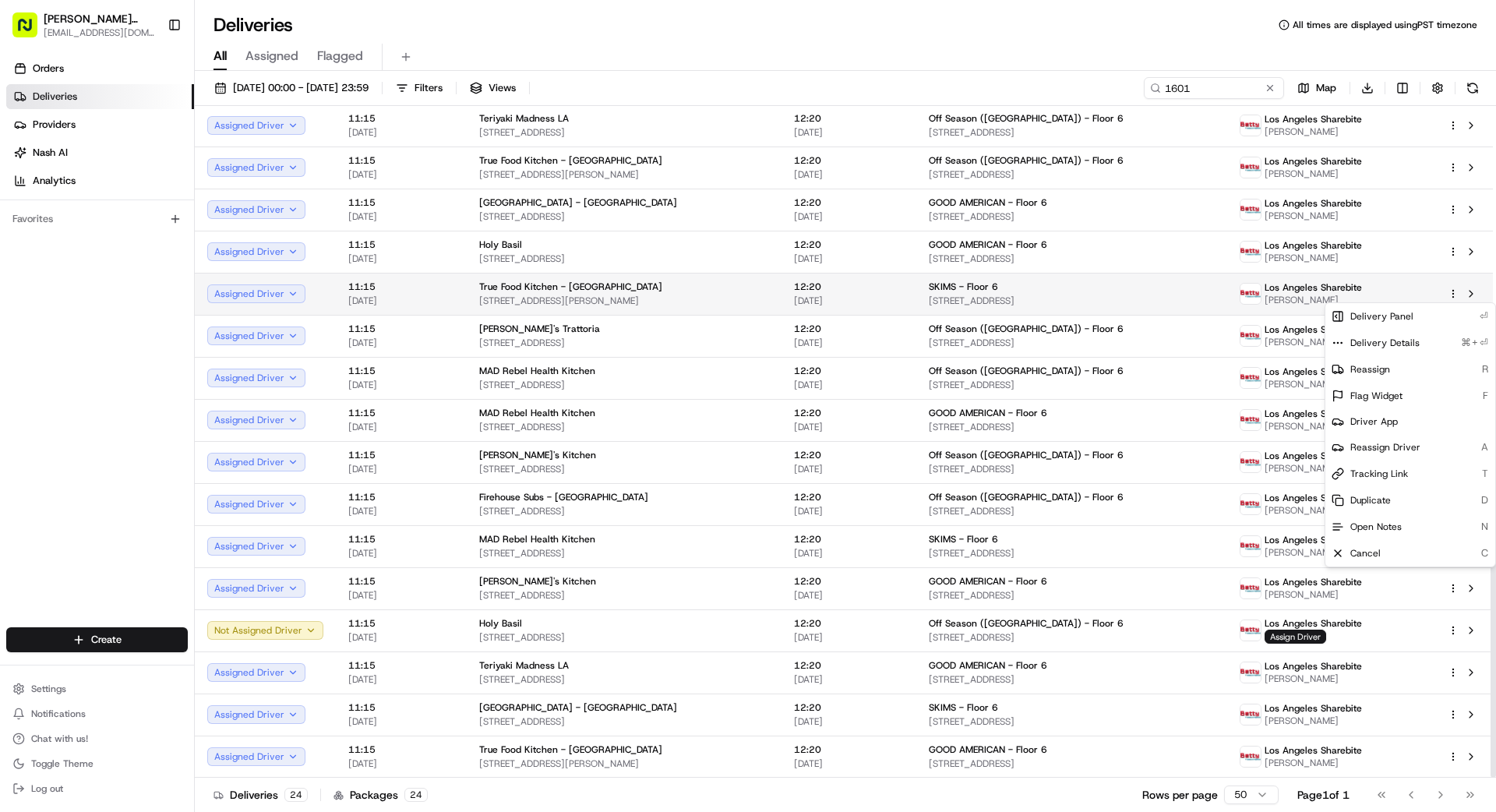
click at [1453, 294] on html "[PERSON_NAME] Transportation [EMAIL_ADDRESS][DOMAIN_NAME] Toggle Sidebar Orders…" at bounding box center [748, 406] width 1496 height 812
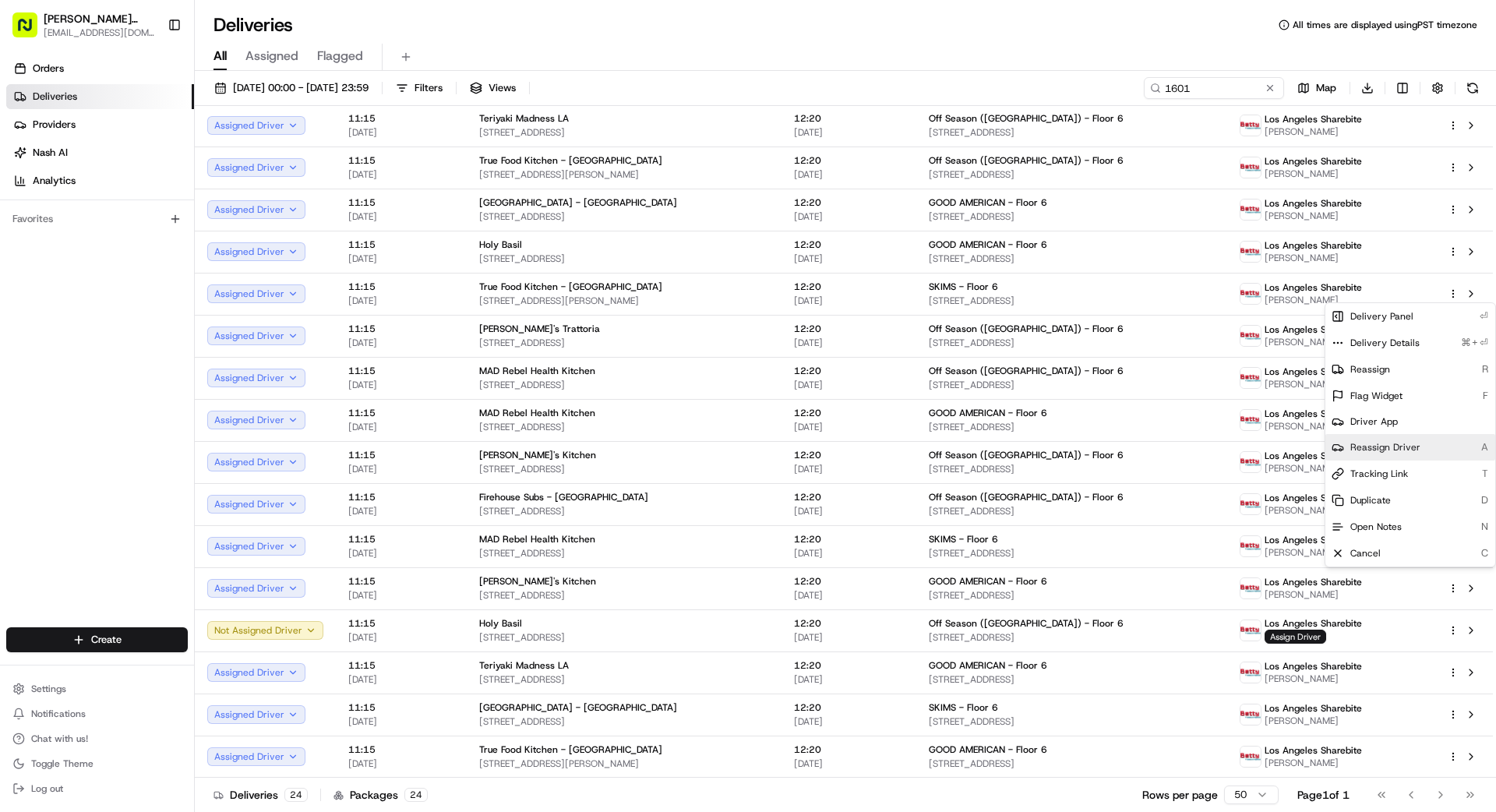
click at [1382, 447] on span "Reassign Driver" at bounding box center [1386, 447] width 70 height 13
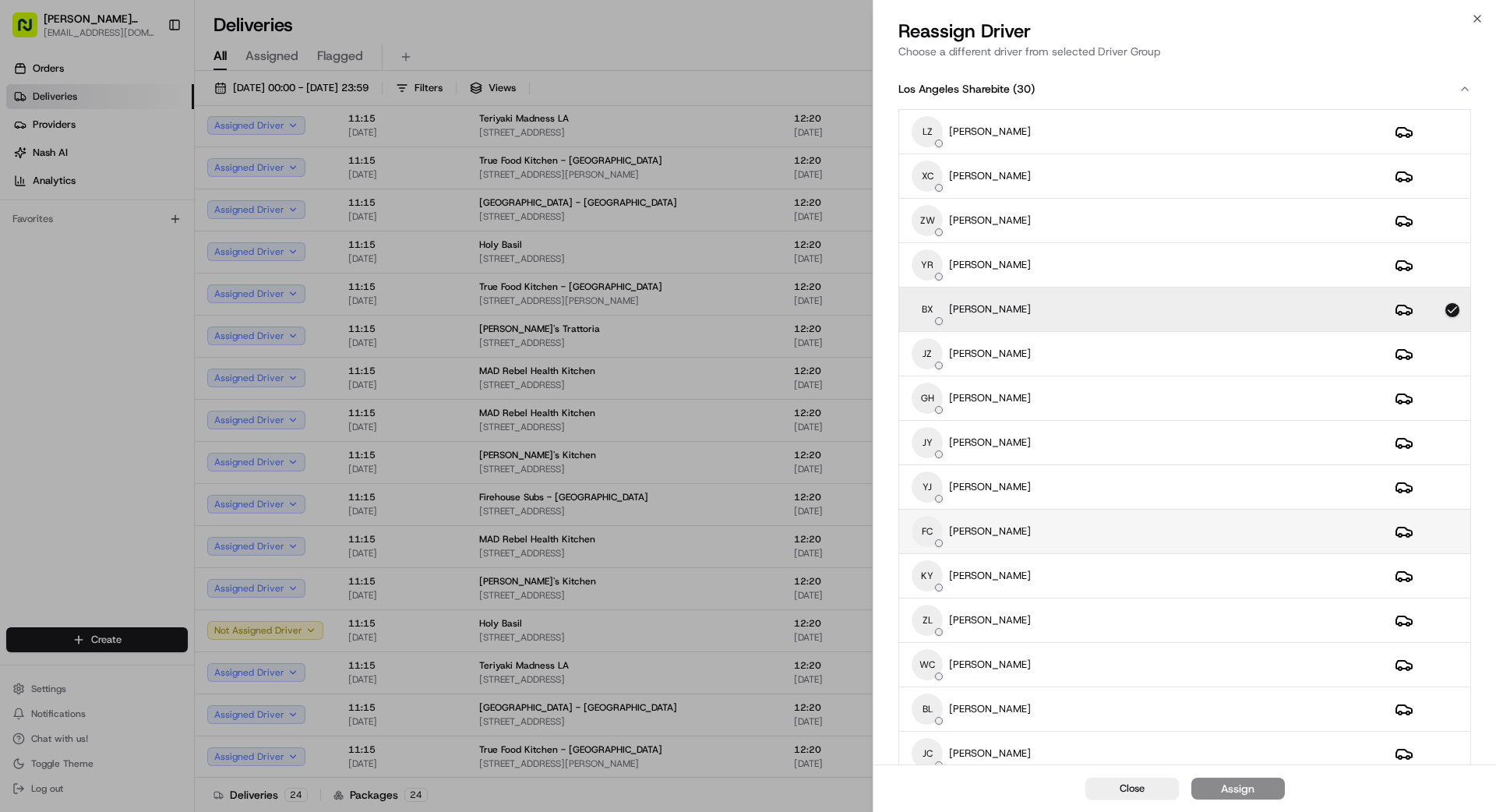
click at [1080, 533] on div "FC FANGHUAN CHEN" at bounding box center [1141, 531] width 458 height 31
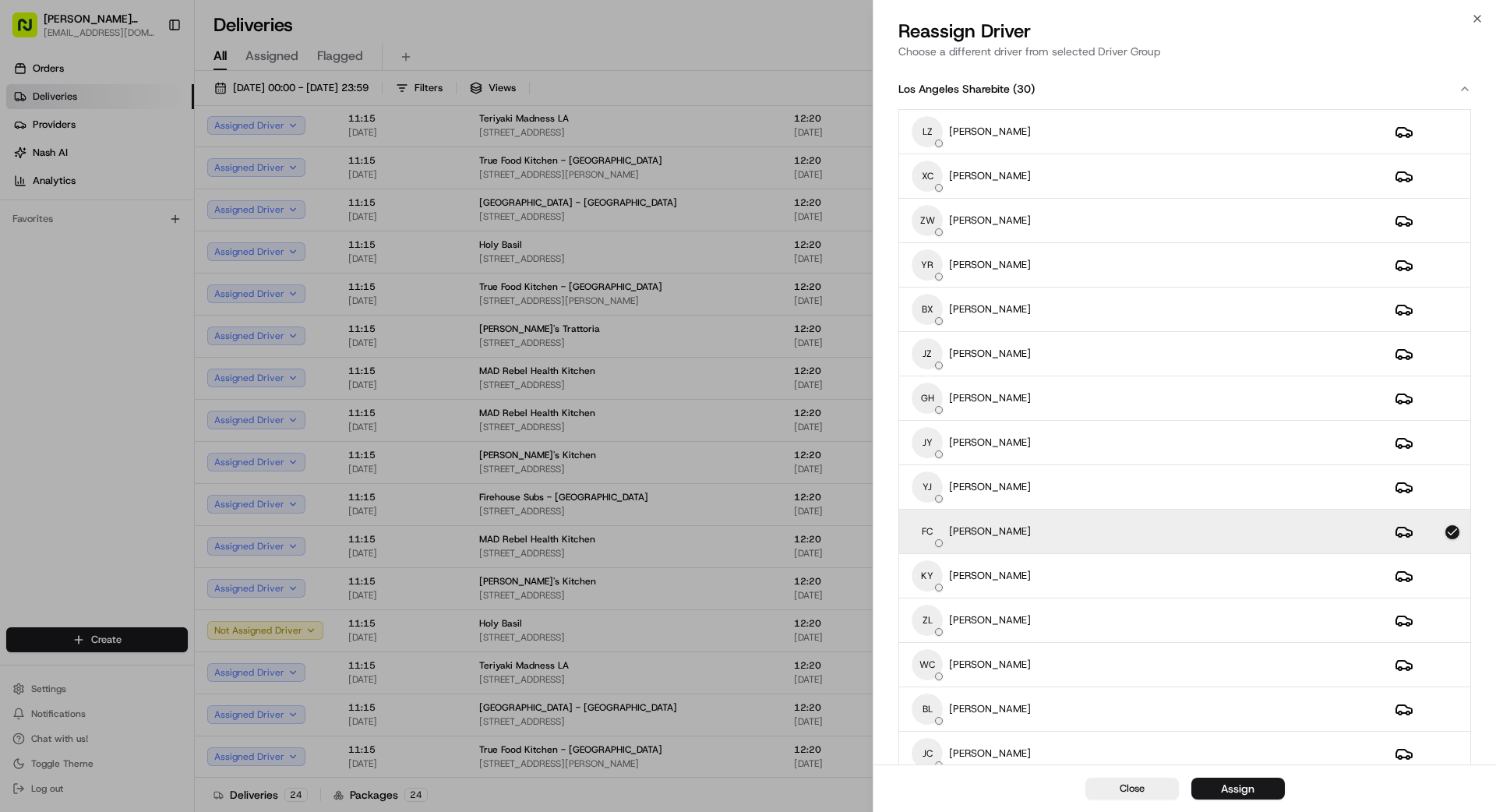
click at [1243, 786] on div "Assign" at bounding box center [1238, 789] width 33 height 16
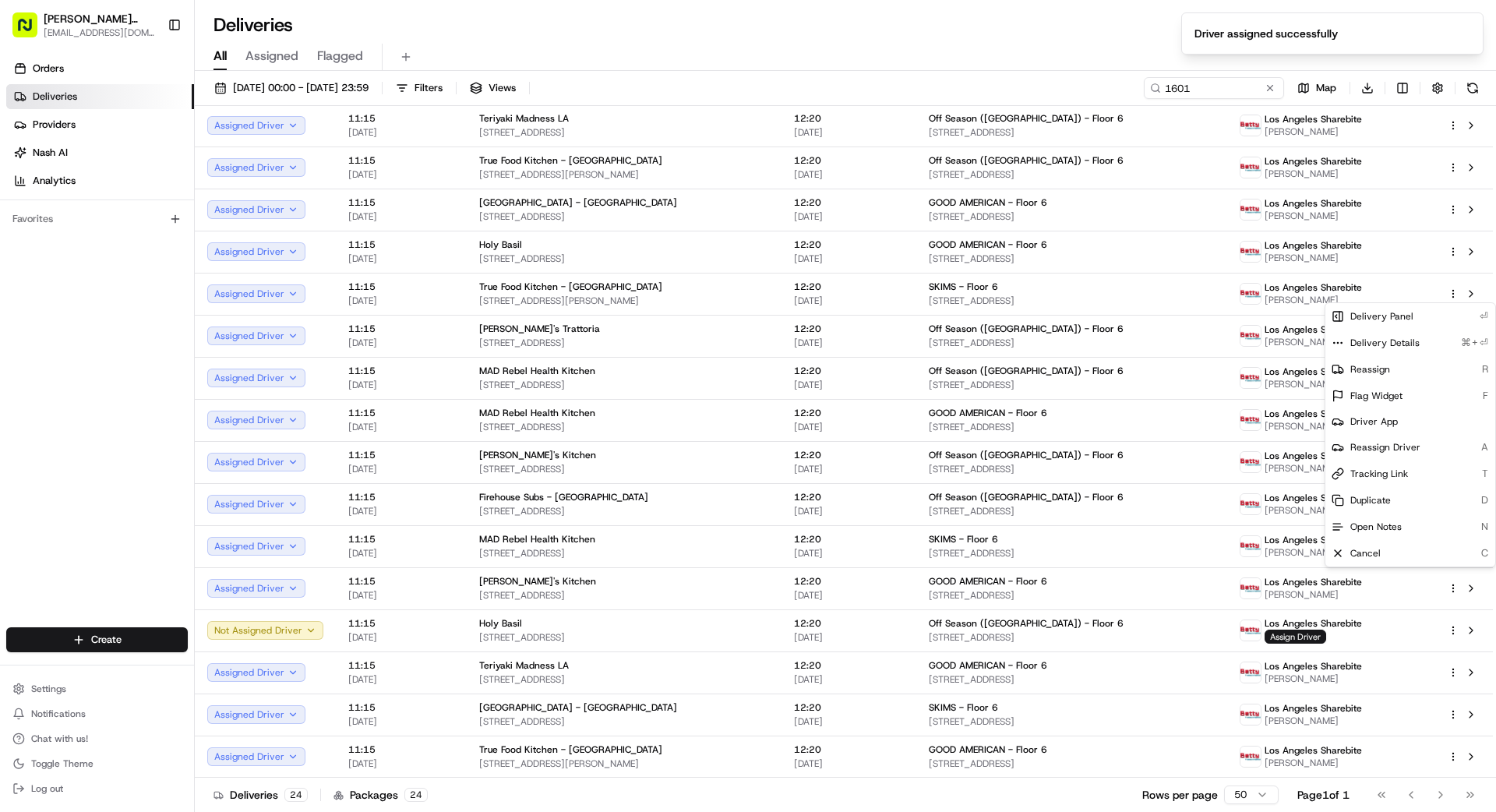
click at [858, 807] on div "Deliveries 24 Packages 24 Rows per page 50 Page 1 of 1 Go to first page Go to p…" at bounding box center [845, 794] width 1301 height 35
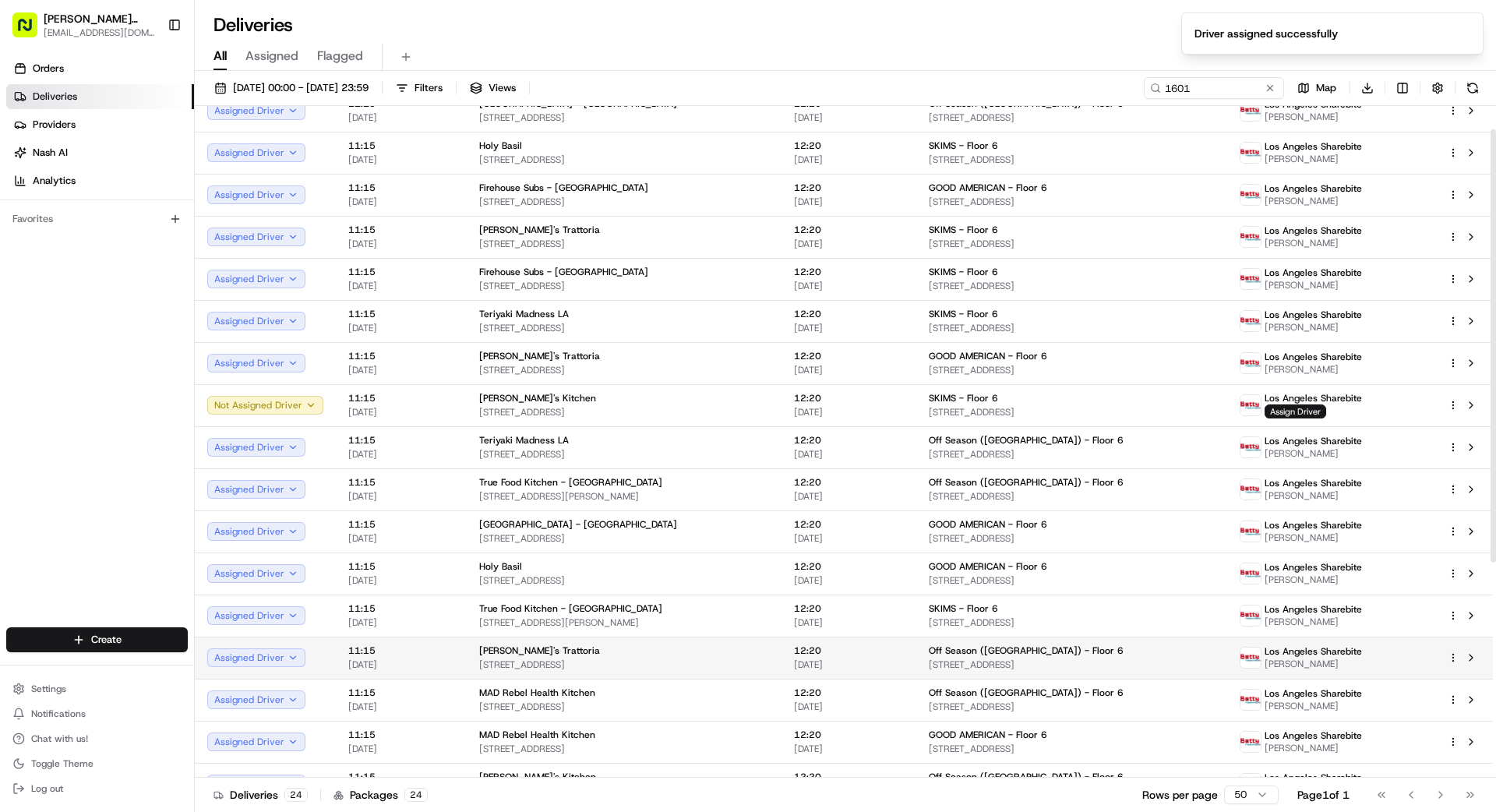
scroll to position [0, 0]
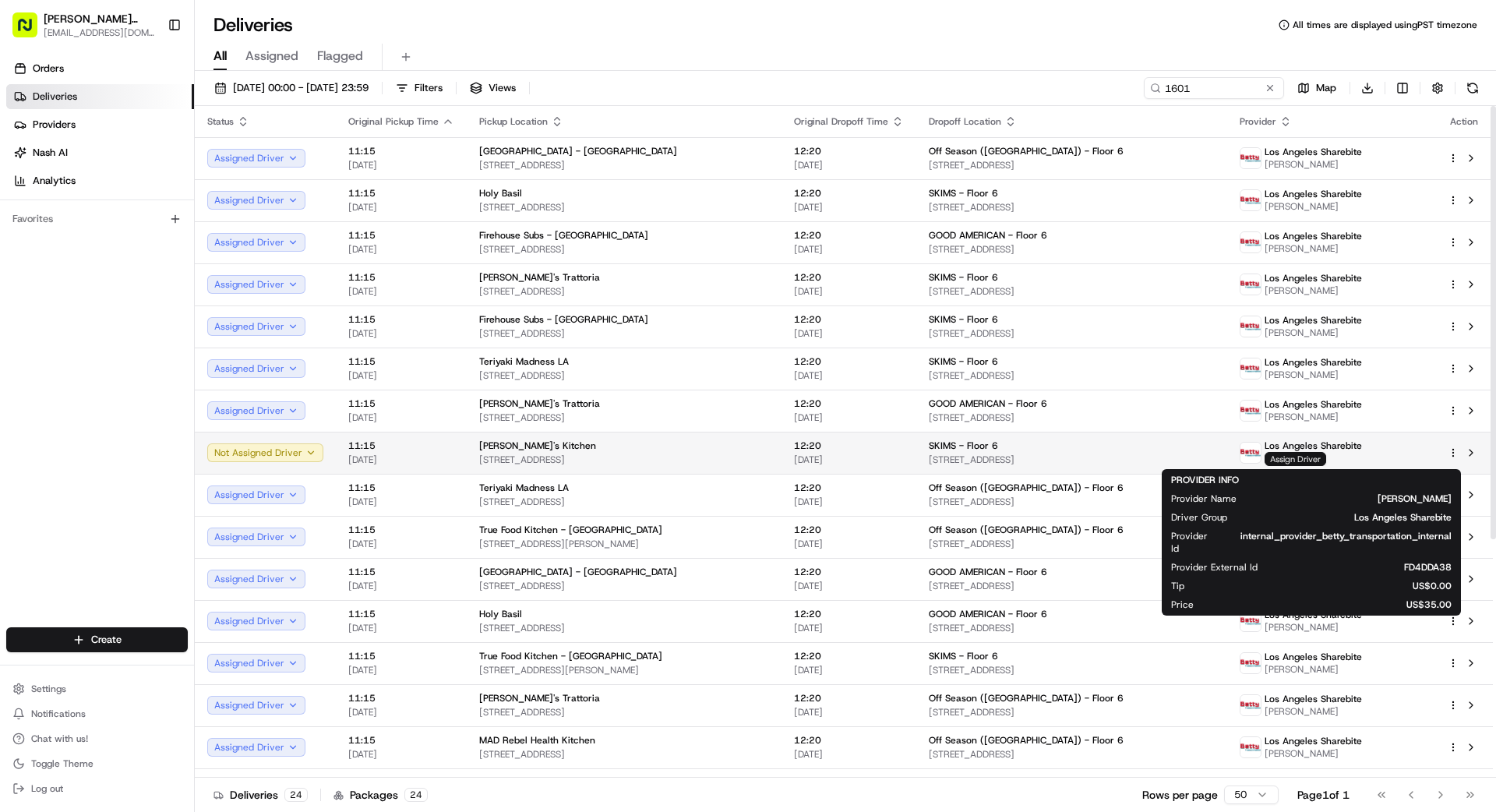
click at [1295, 461] on span "Assign Driver" at bounding box center [1295, 458] width 62 height 14
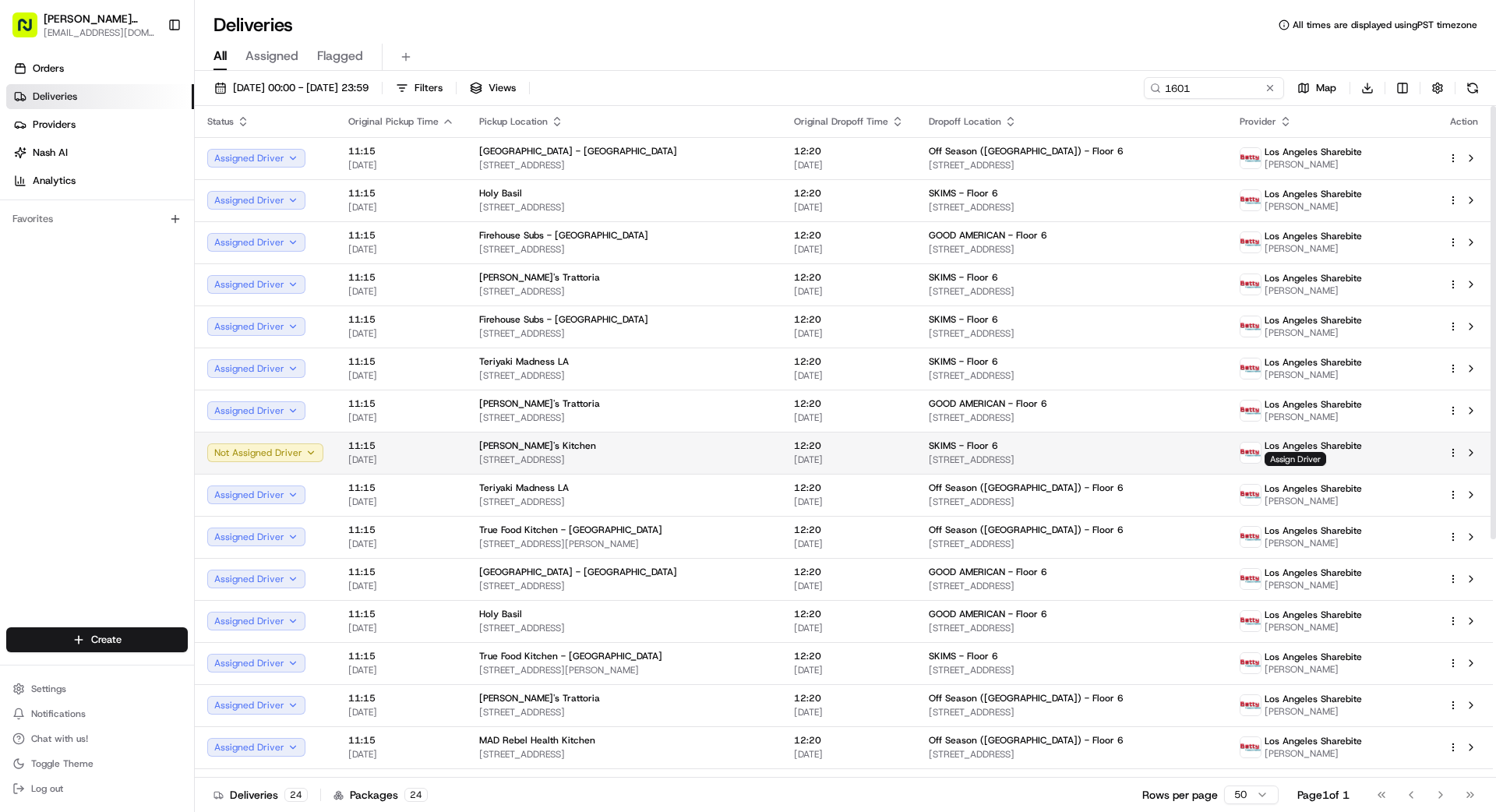
click at [904, 454] on span "[DATE]" at bounding box center [849, 459] width 110 height 13
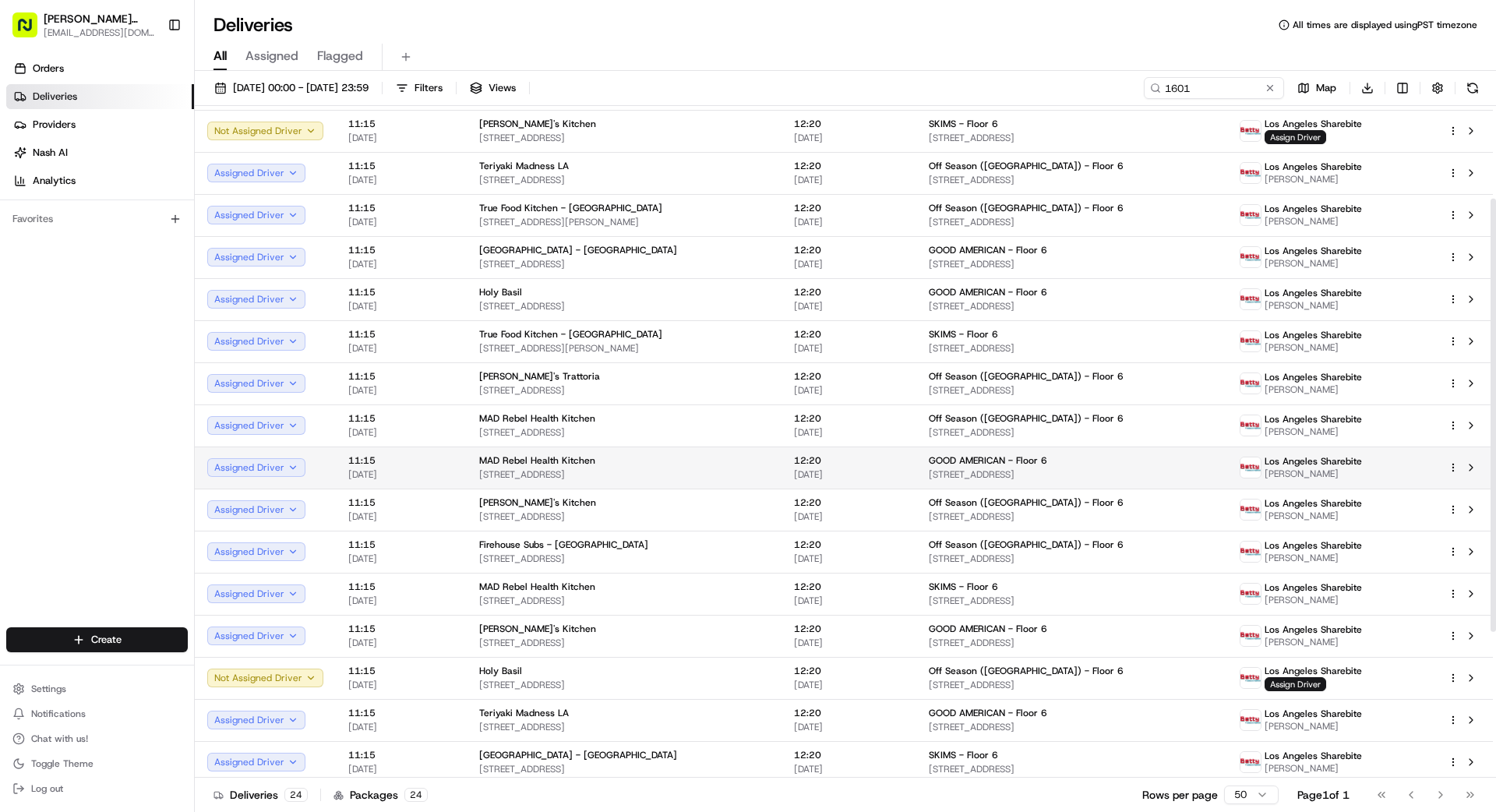
scroll to position [370, 0]
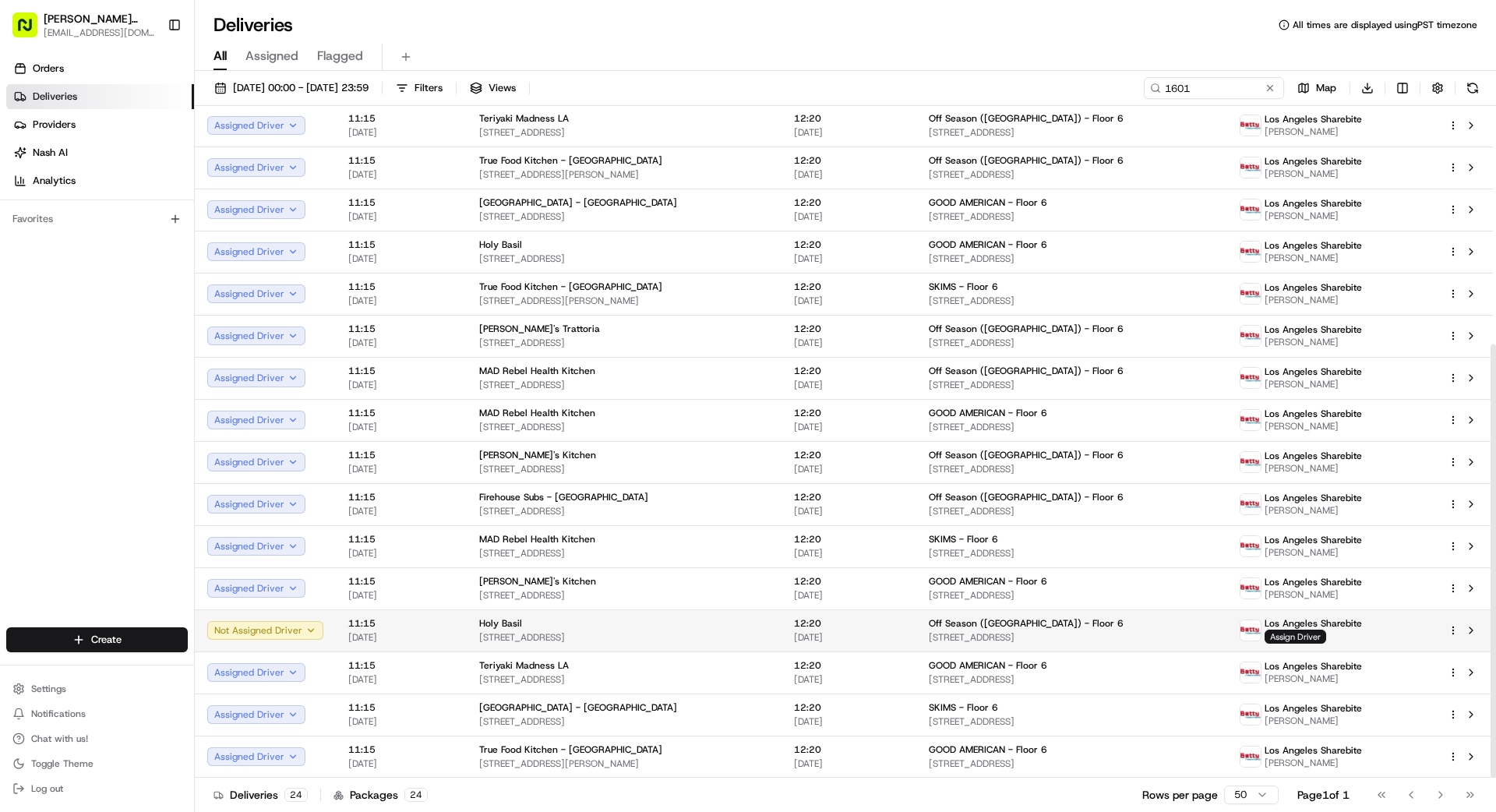
click at [1154, 631] on div "Off Season ([GEOGRAPHIC_DATA]) - Floor 6 [STREET_ADDRESS]" at bounding box center [1072, 631] width 286 height 27
click at [954, 633] on td "Off Season ([GEOGRAPHIC_DATA]) - Floor 6 [STREET_ADDRESS]" at bounding box center [1072, 631] width 311 height 42
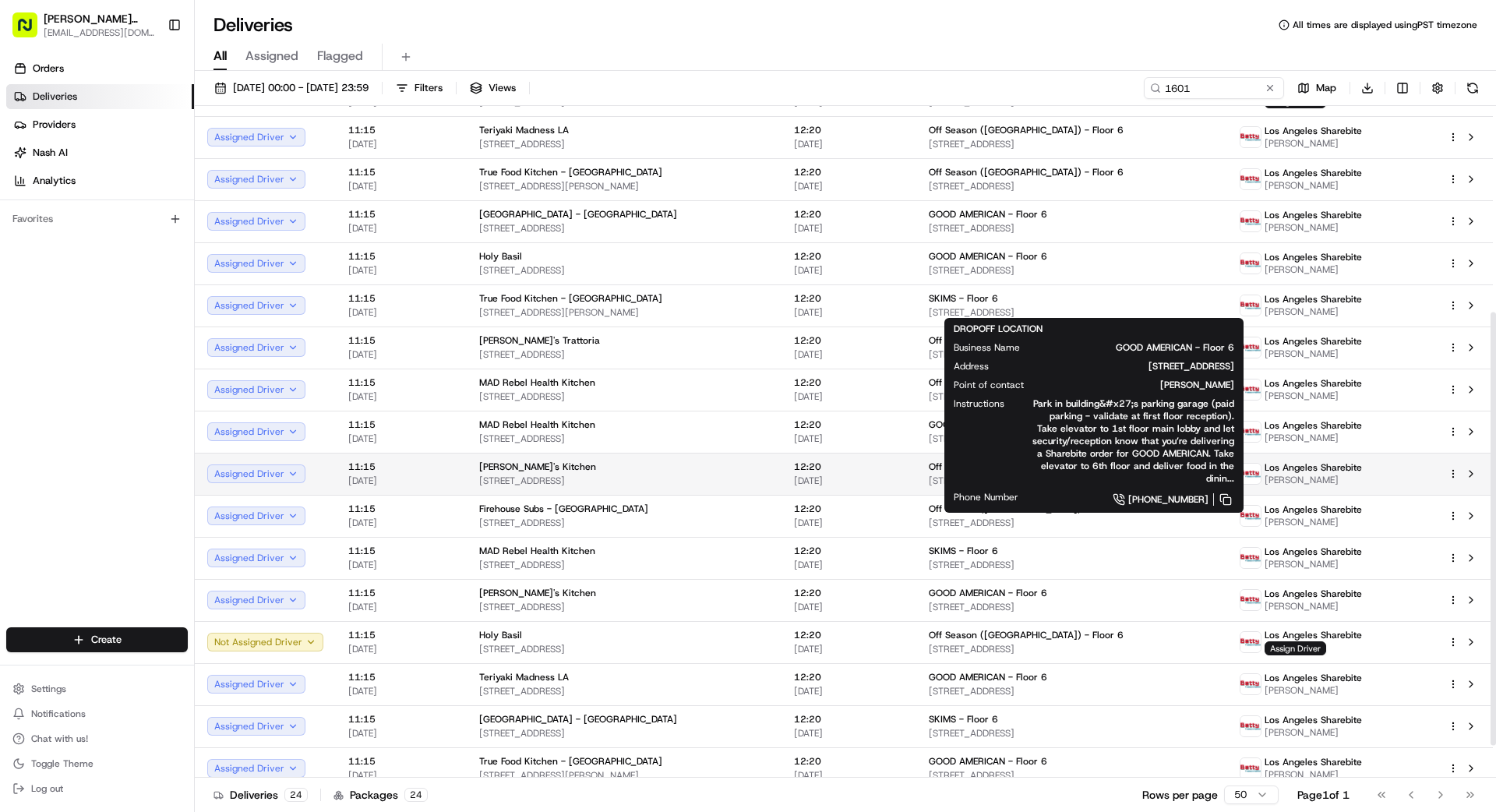
scroll to position [369, 0]
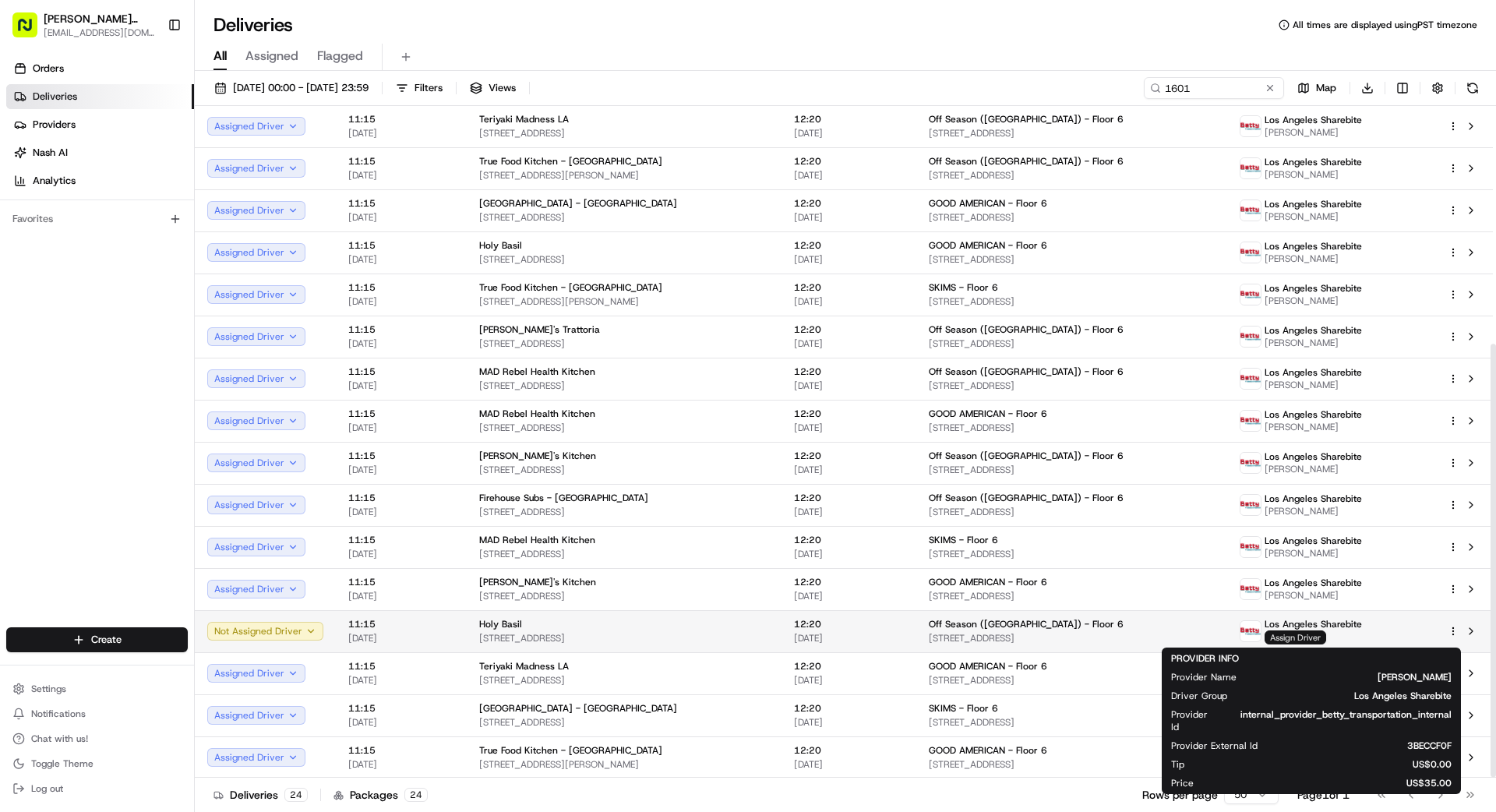
click at [1319, 641] on span "Assign Driver" at bounding box center [1295, 637] width 62 height 14
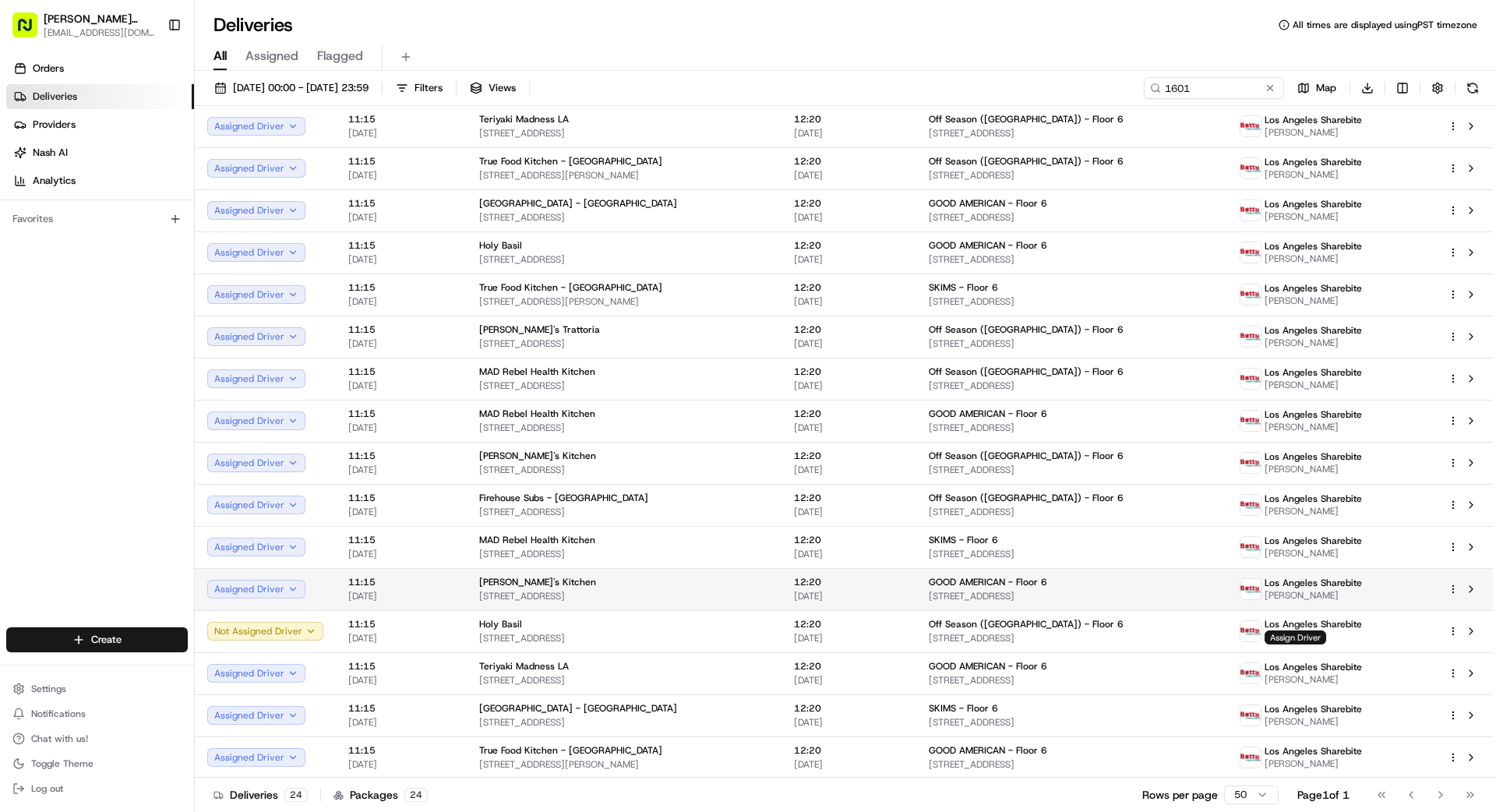
drag, startPoint x: 794, startPoint y: 603, endPoint x: 906, endPoint y: 600, distance: 112.0
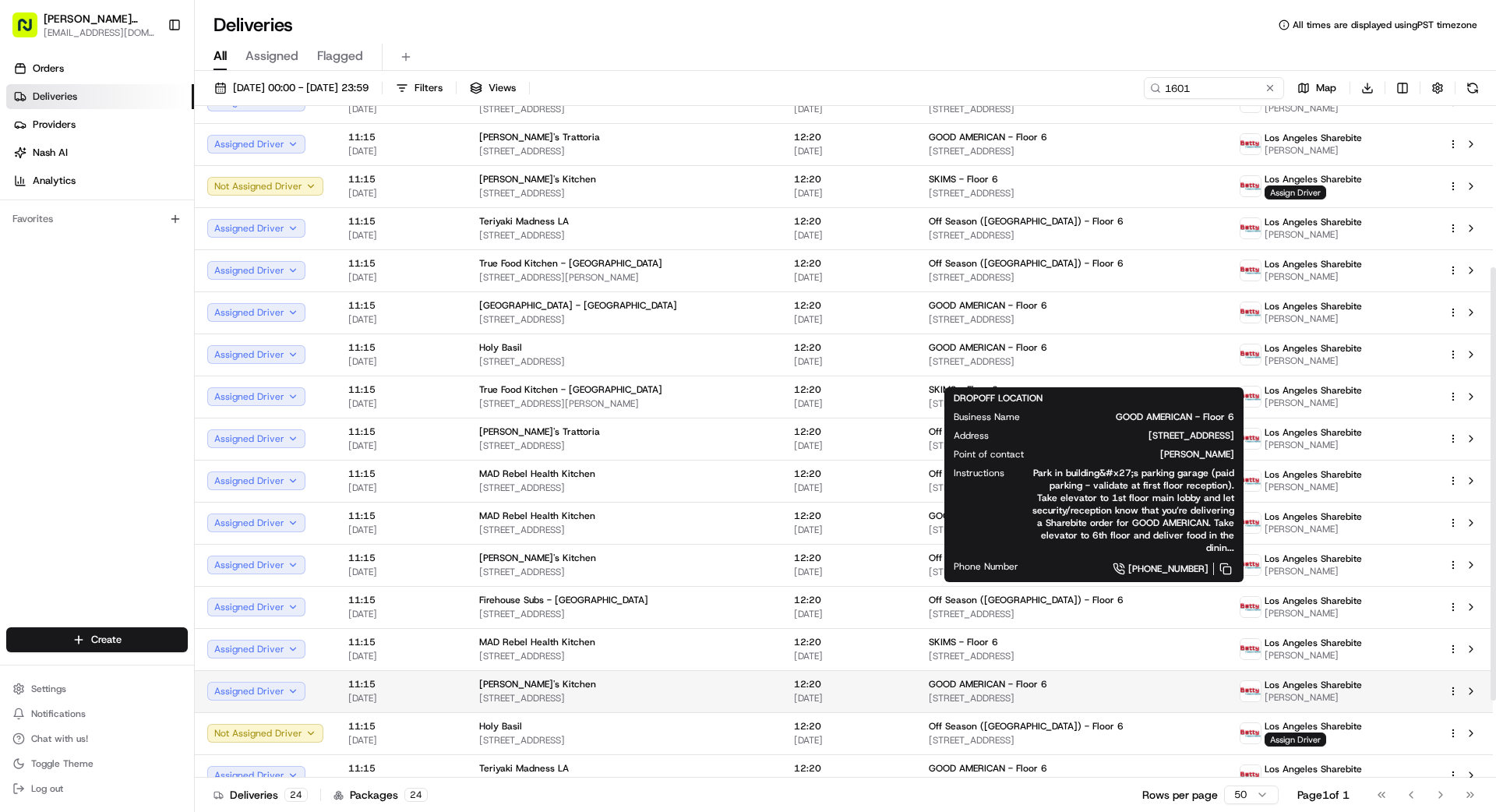
scroll to position [370, 0]
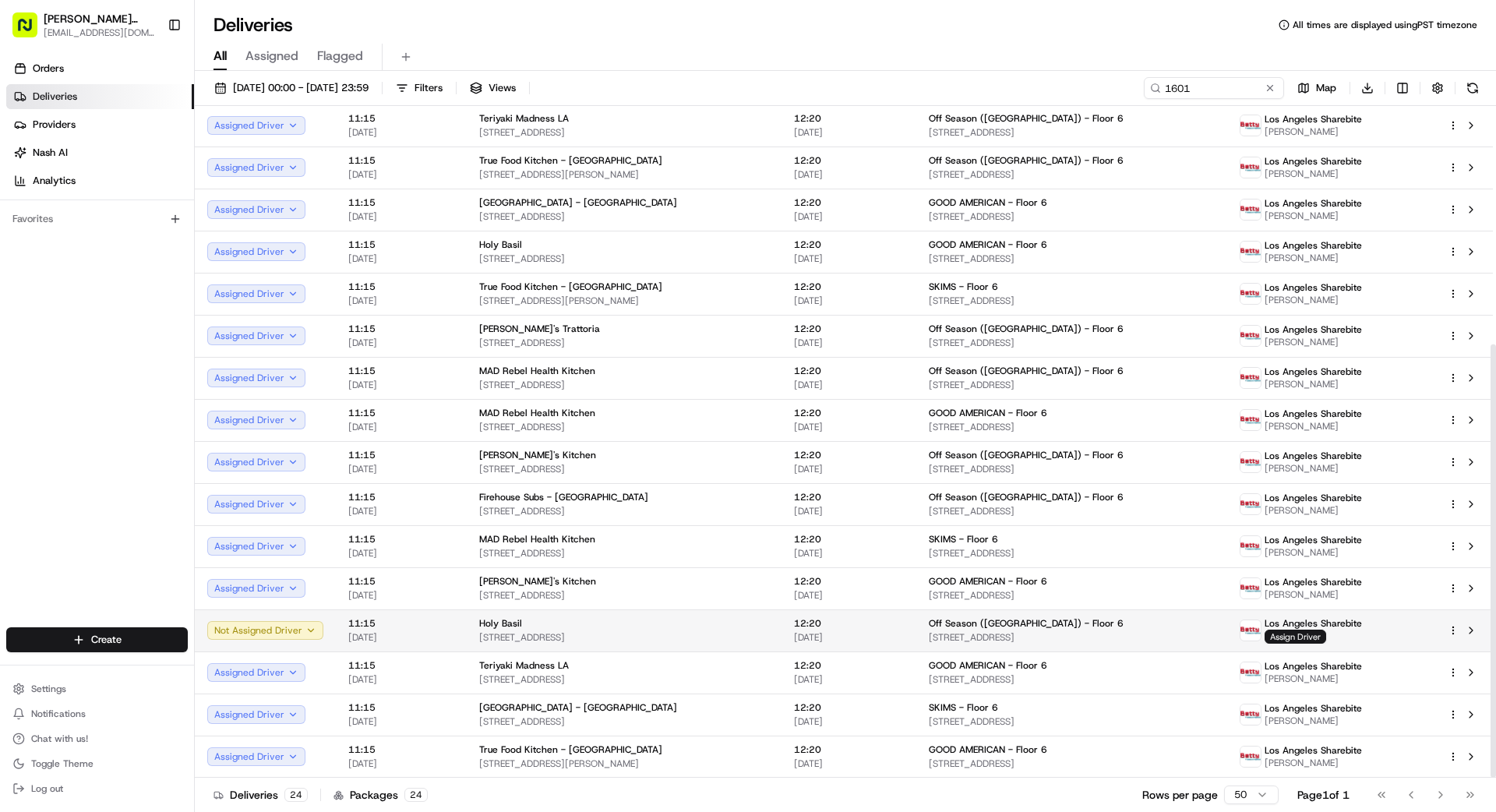
click at [1177, 633] on span "[STREET_ADDRESS]" at bounding box center [1072, 637] width 286 height 13
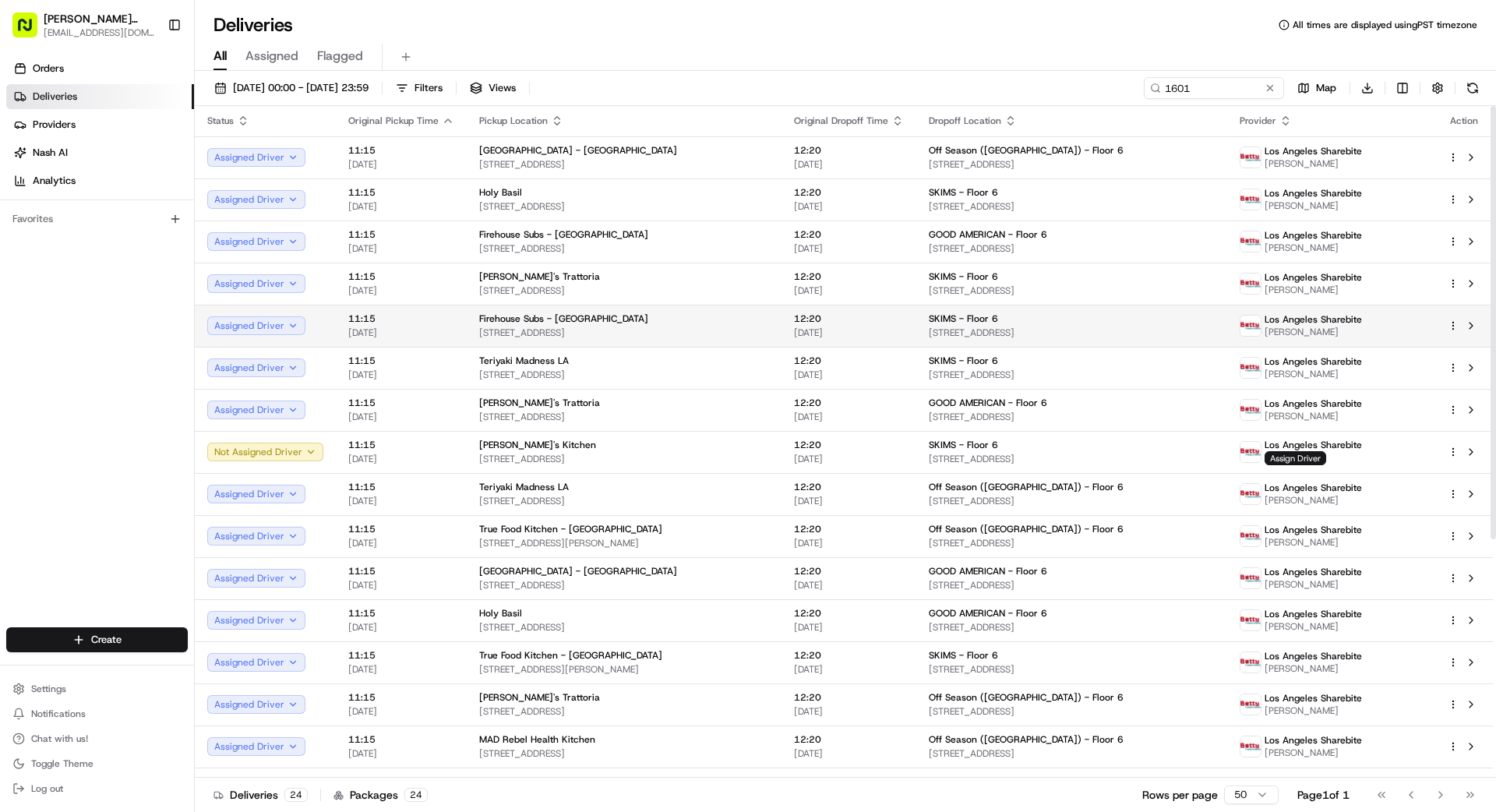
scroll to position [0, 0]
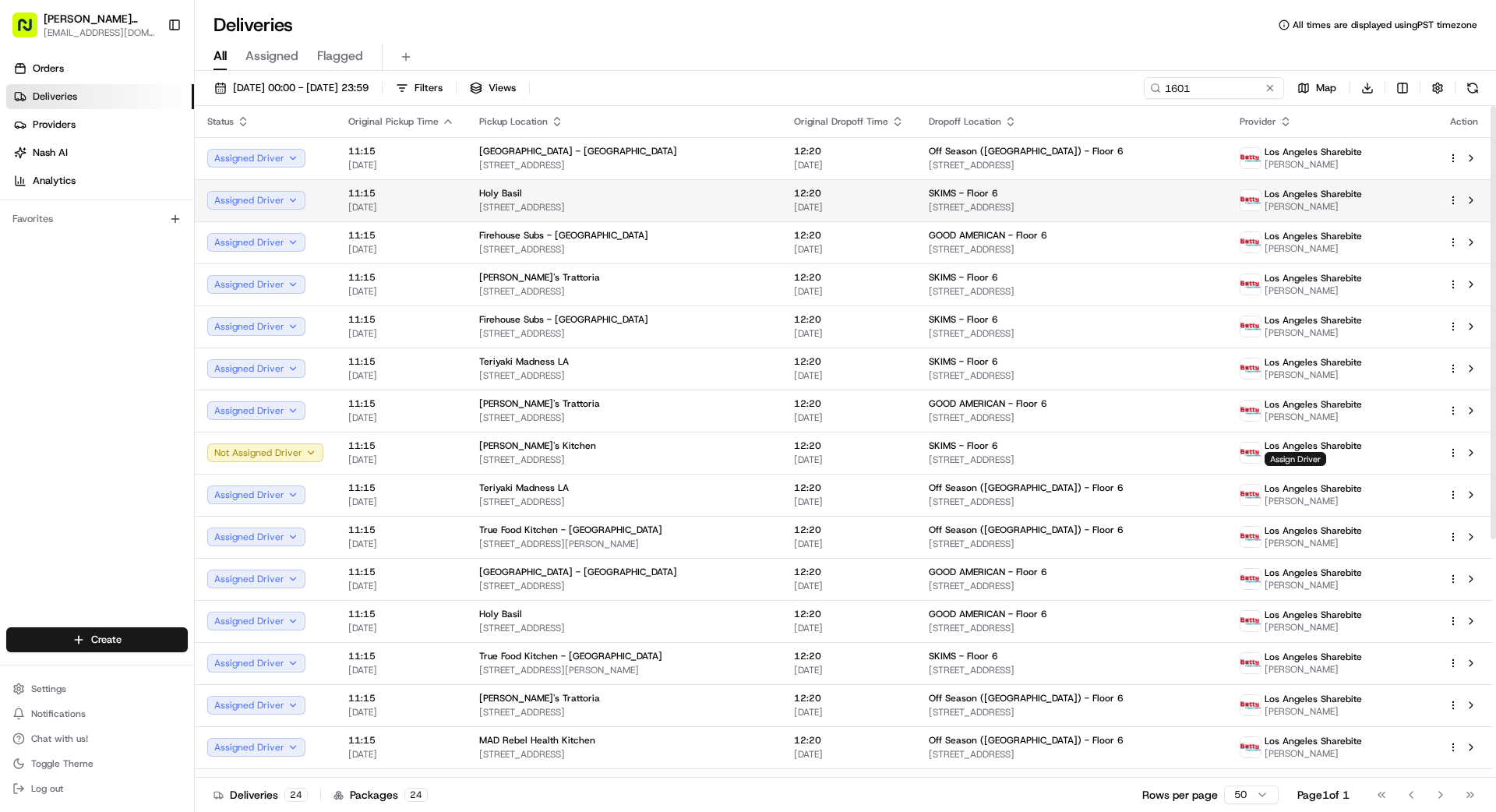
click at [1107, 196] on div "SKIMS - Floor 6" at bounding box center [1072, 193] width 286 height 13
click at [1453, 200] on html "[PERSON_NAME] Transportation [EMAIL_ADDRESS][DOMAIN_NAME] Toggle Sidebar Orders…" at bounding box center [748, 406] width 1496 height 812
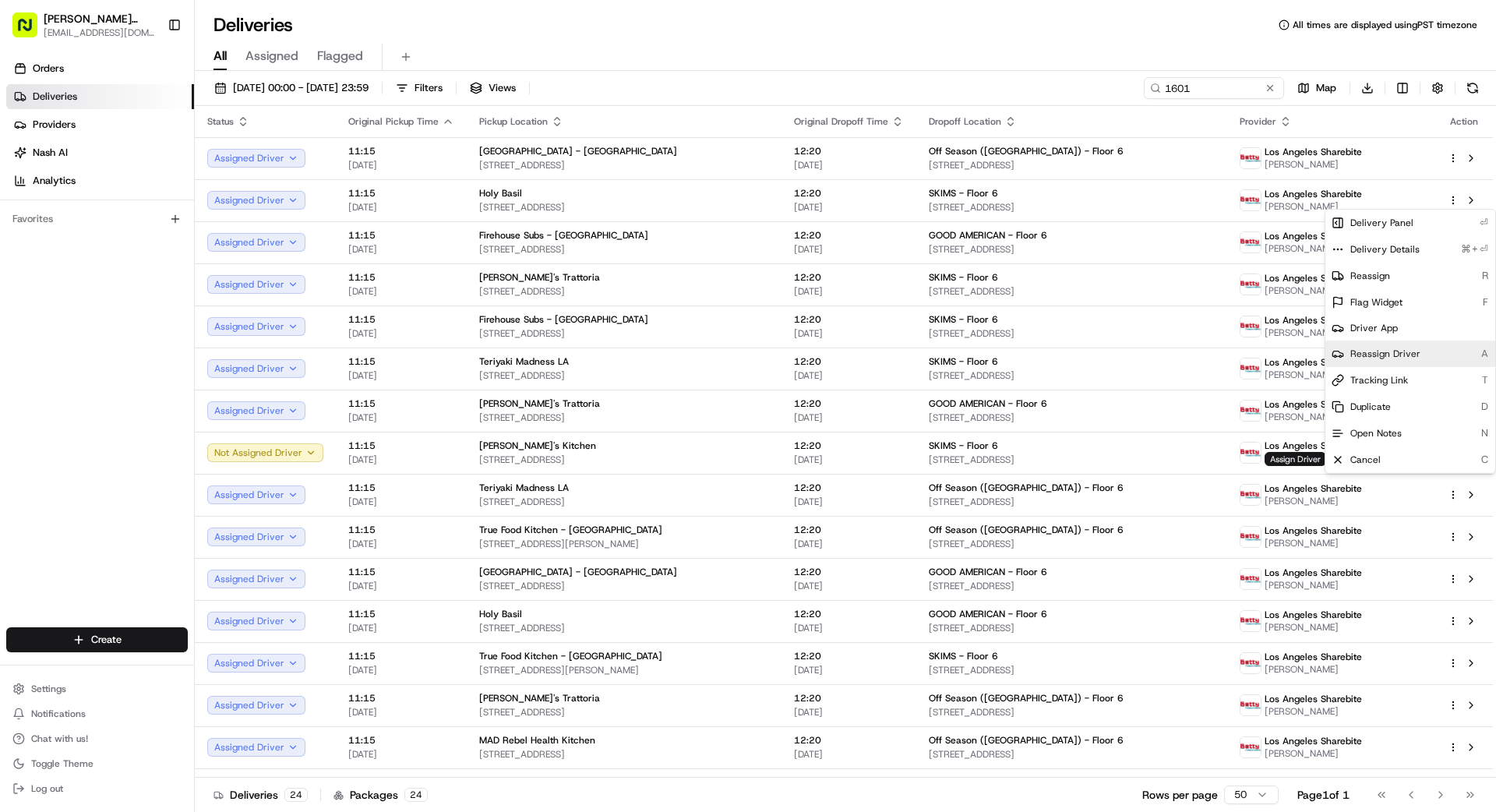
click at [1388, 357] on span "Reassign Driver" at bounding box center [1386, 354] width 70 height 13
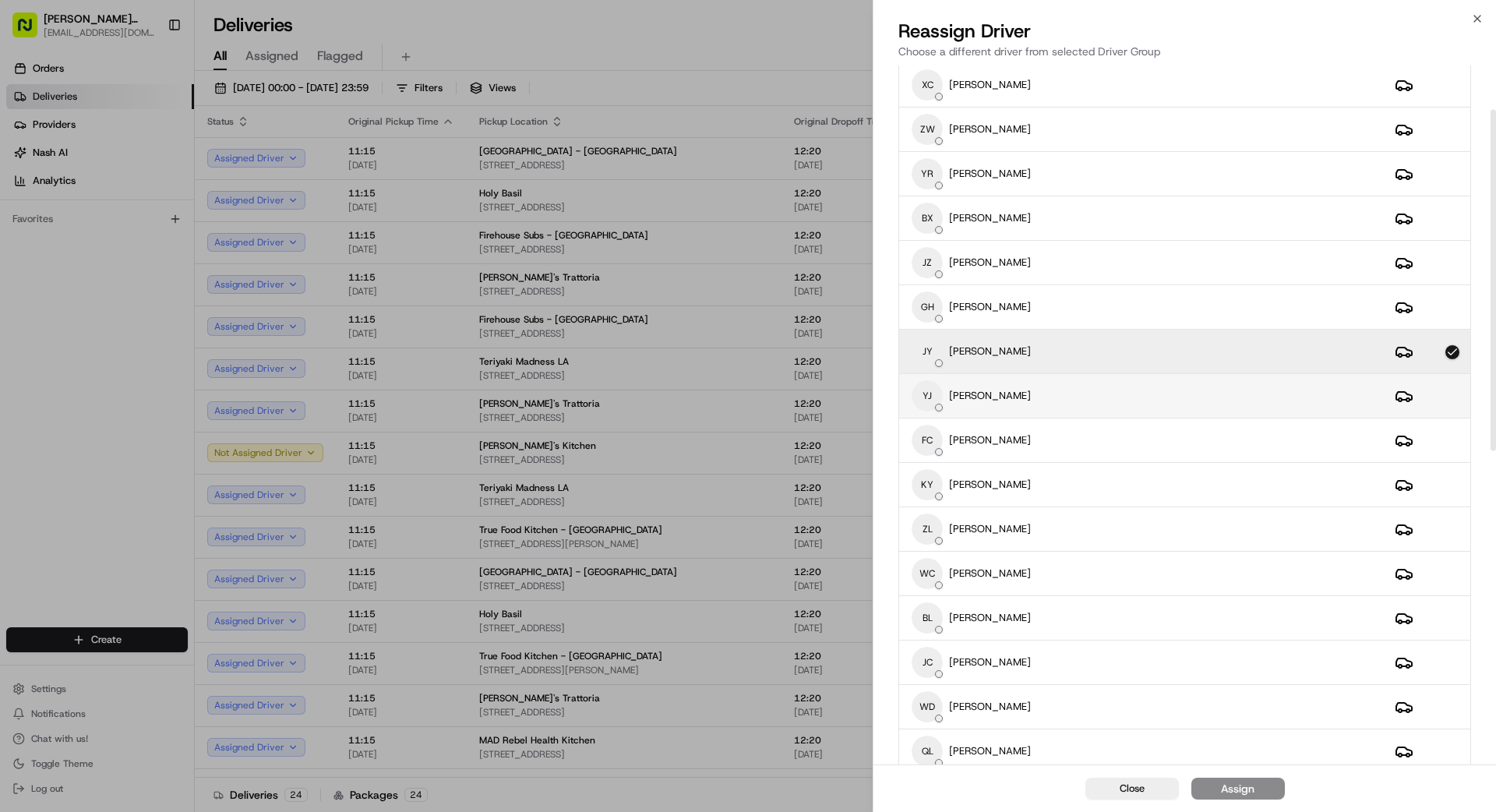
scroll to position [90, 0]
click at [1113, 666] on div "[PERSON_NAME] [PERSON_NAME]" at bounding box center [1141, 662] width 458 height 31
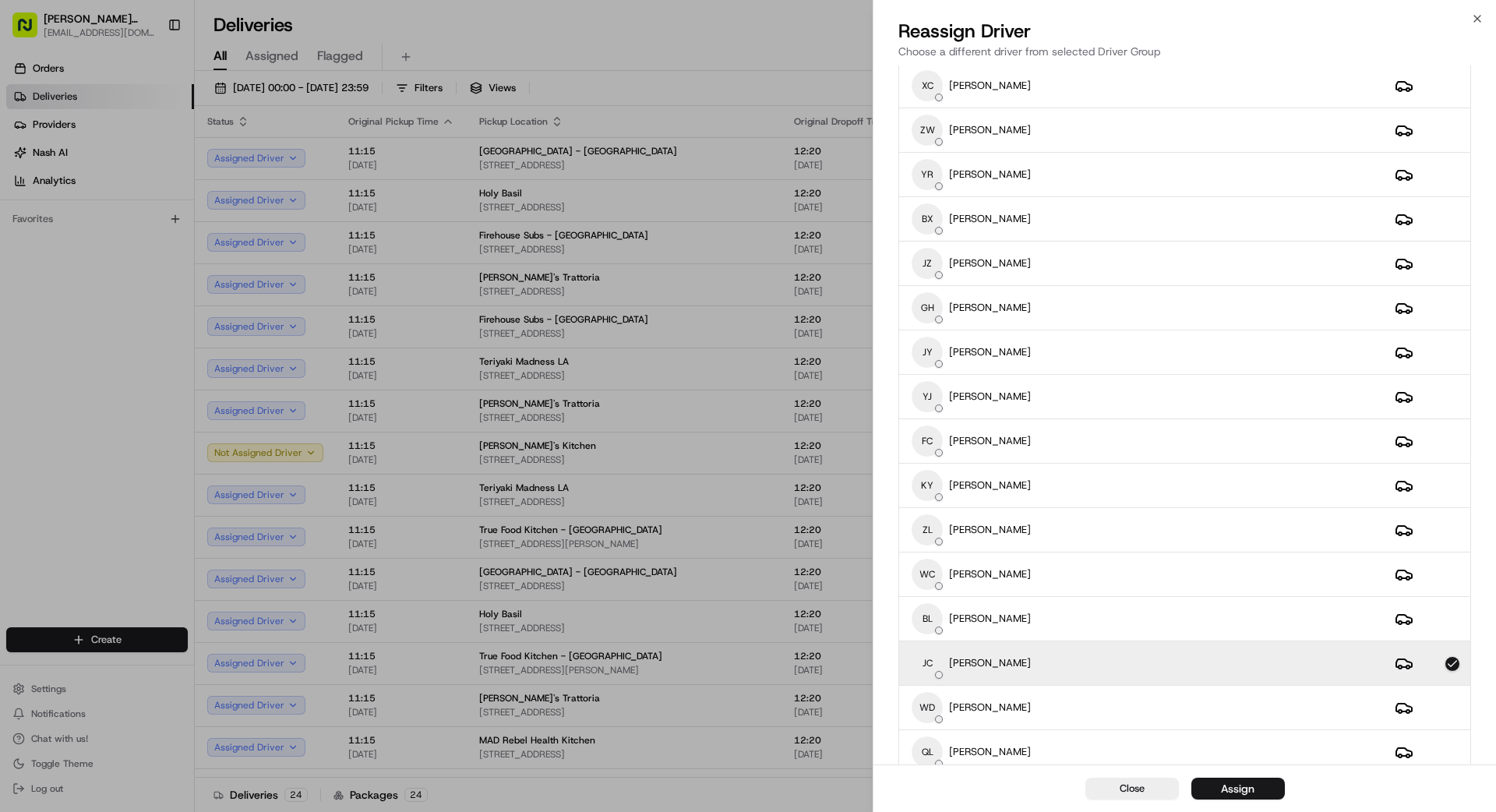
click at [1259, 794] on button "Assign" at bounding box center [1238, 789] width 94 height 22
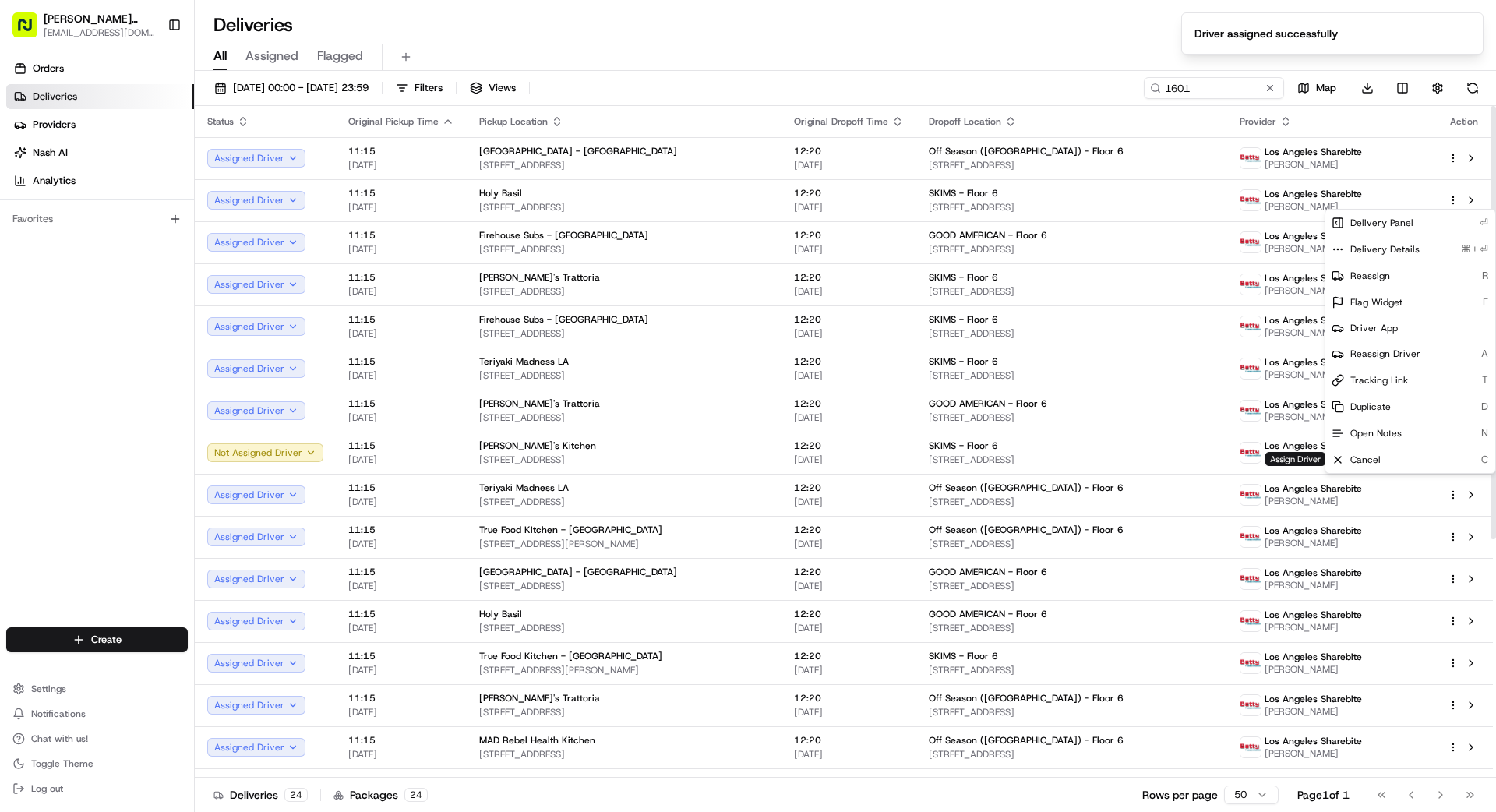
click at [951, 784] on div "Deliveries 24 Packages 24 Rows per page 50 Page 1 of 1 Go to first page Go to p…" at bounding box center [845, 794] width 1301 height 35
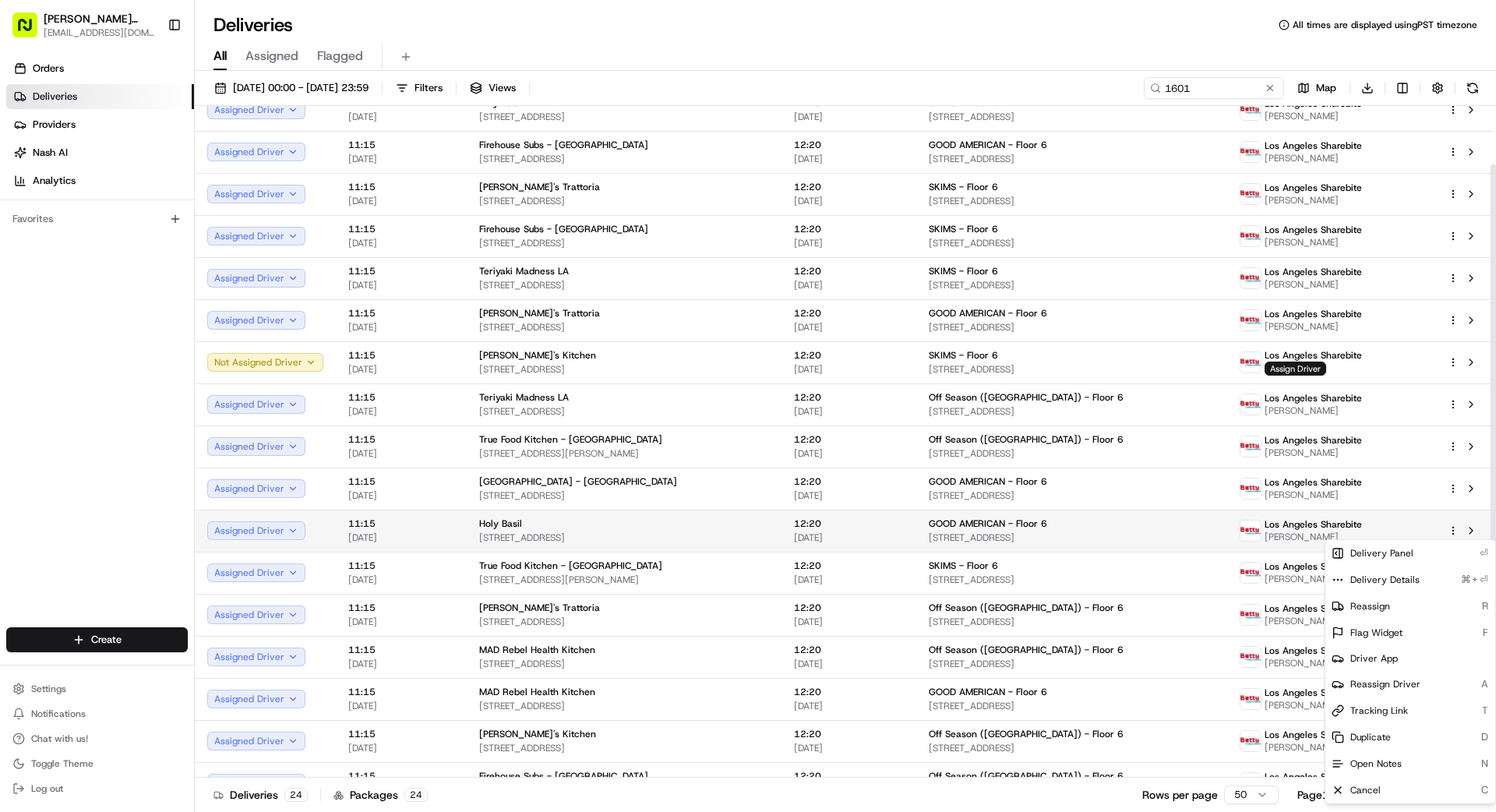
click at [1450, 530] on html "[PERSON_NAME] Transportation [EMAIL_ADDRESS][DOMAIN_NAME] Toggle Sidebar Orders…" at bounding box center [748, 406] width 1496 height 812
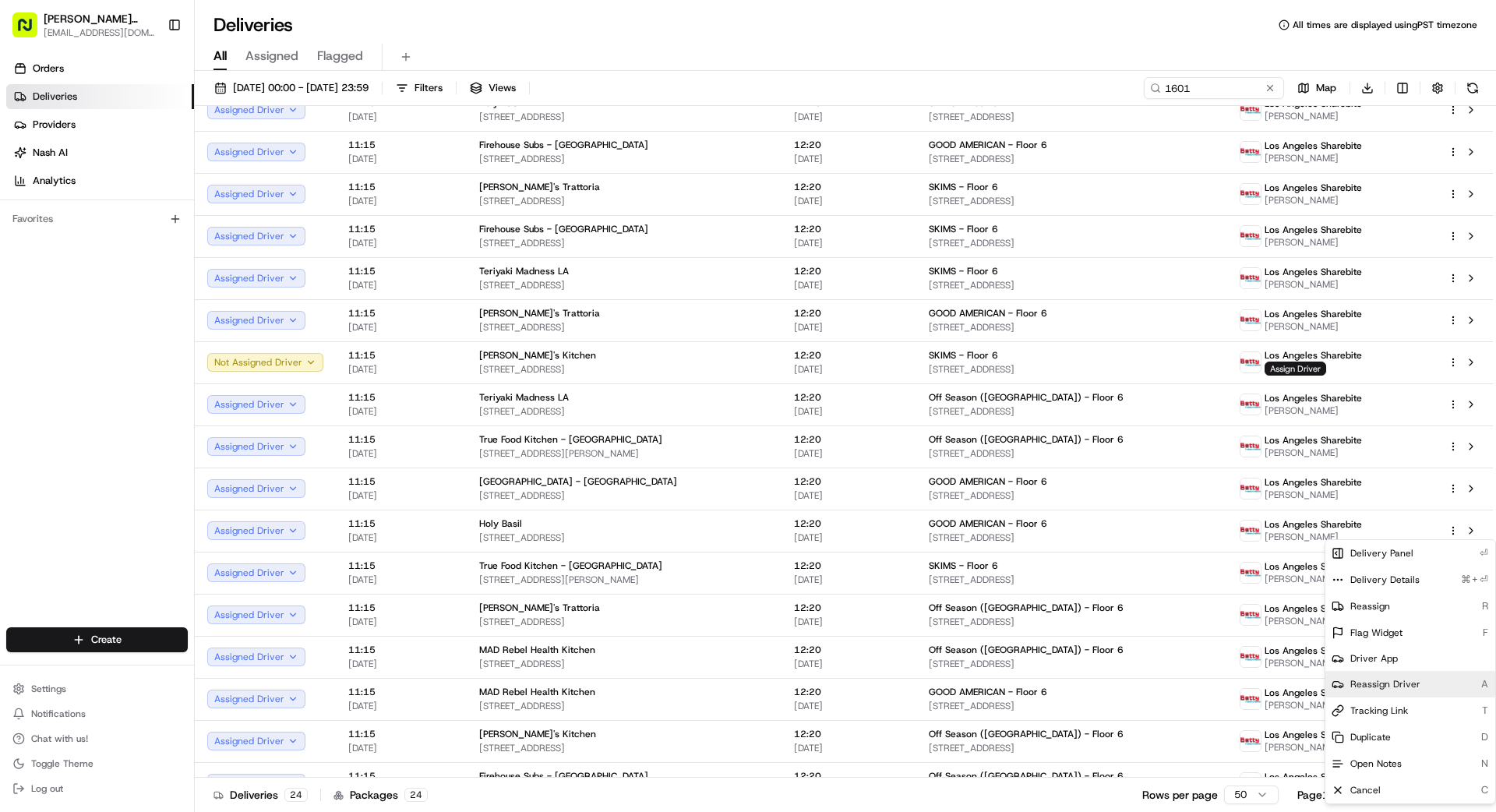
click at [1375, 686] on span "Reassign Driver" at bounding box center [1386, 684] width 70 height 13
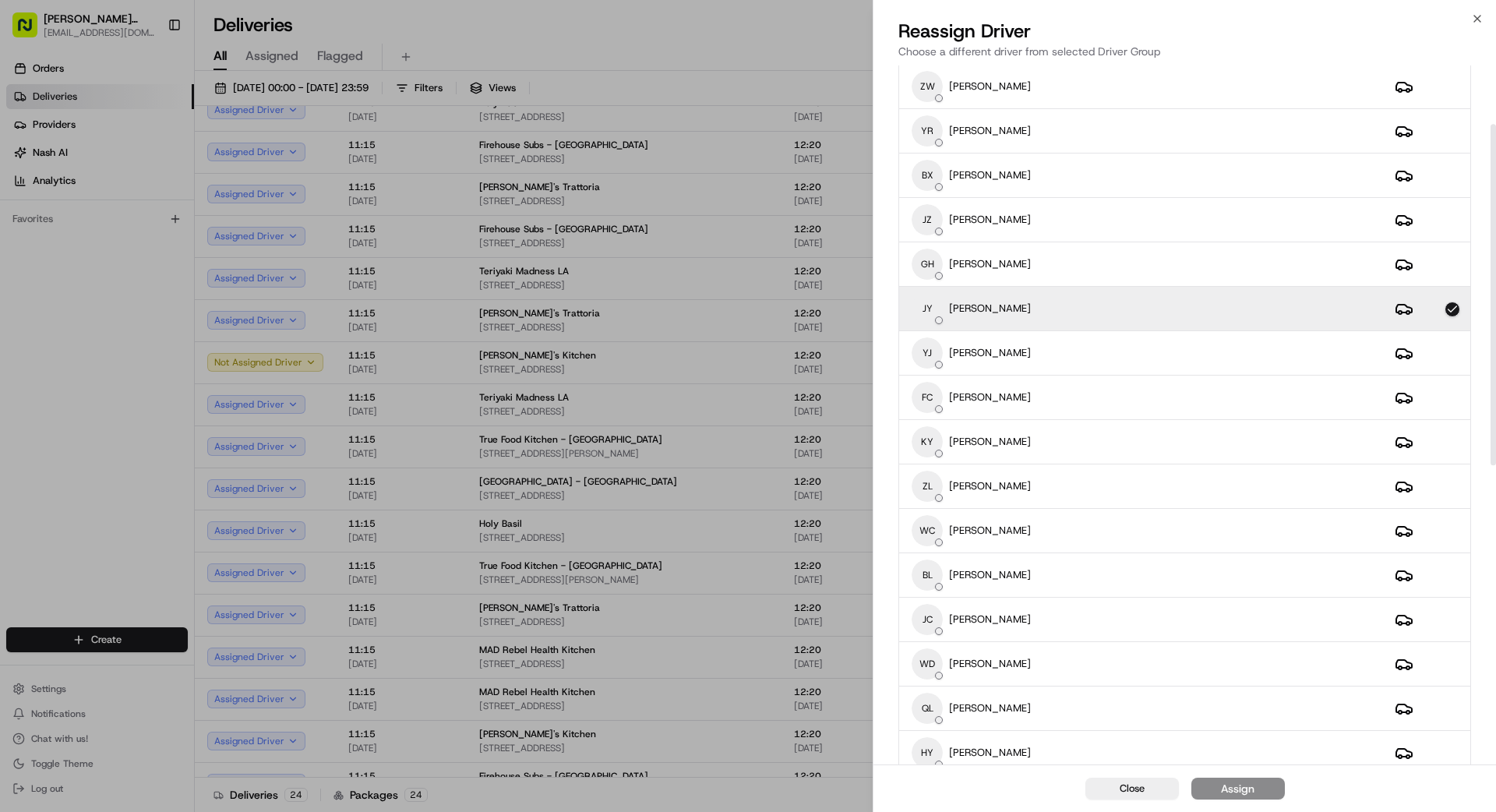
scroll to position [135, 0]
click at [1035, 610] on div "[PERSON_NAME] [PERSON_NAME]" at bounding box center [1141, 618] width 458 height 31
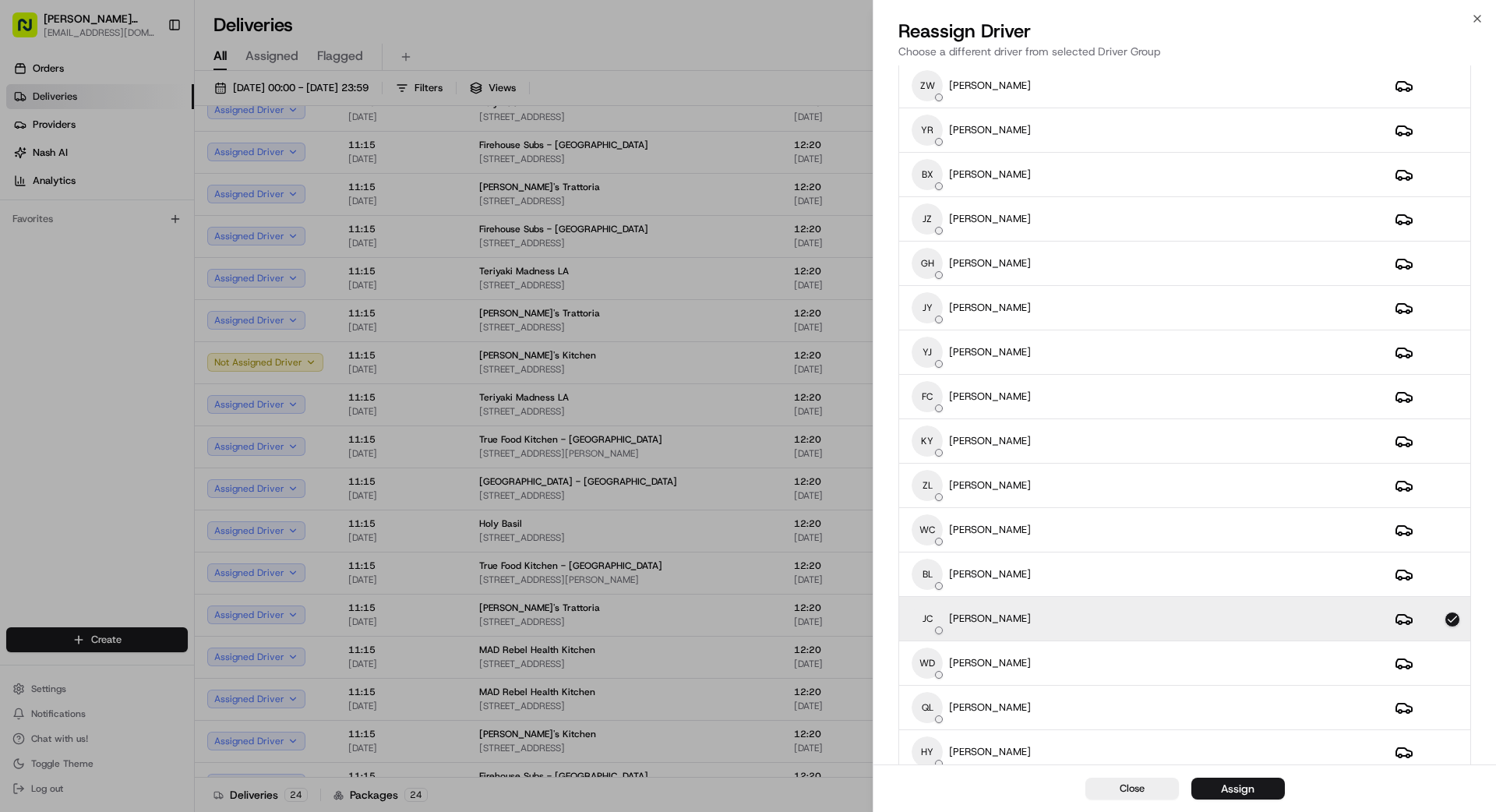
click at [1256, 792] on button "Assign" at bounding box center [1238, 789] width 94 height 22
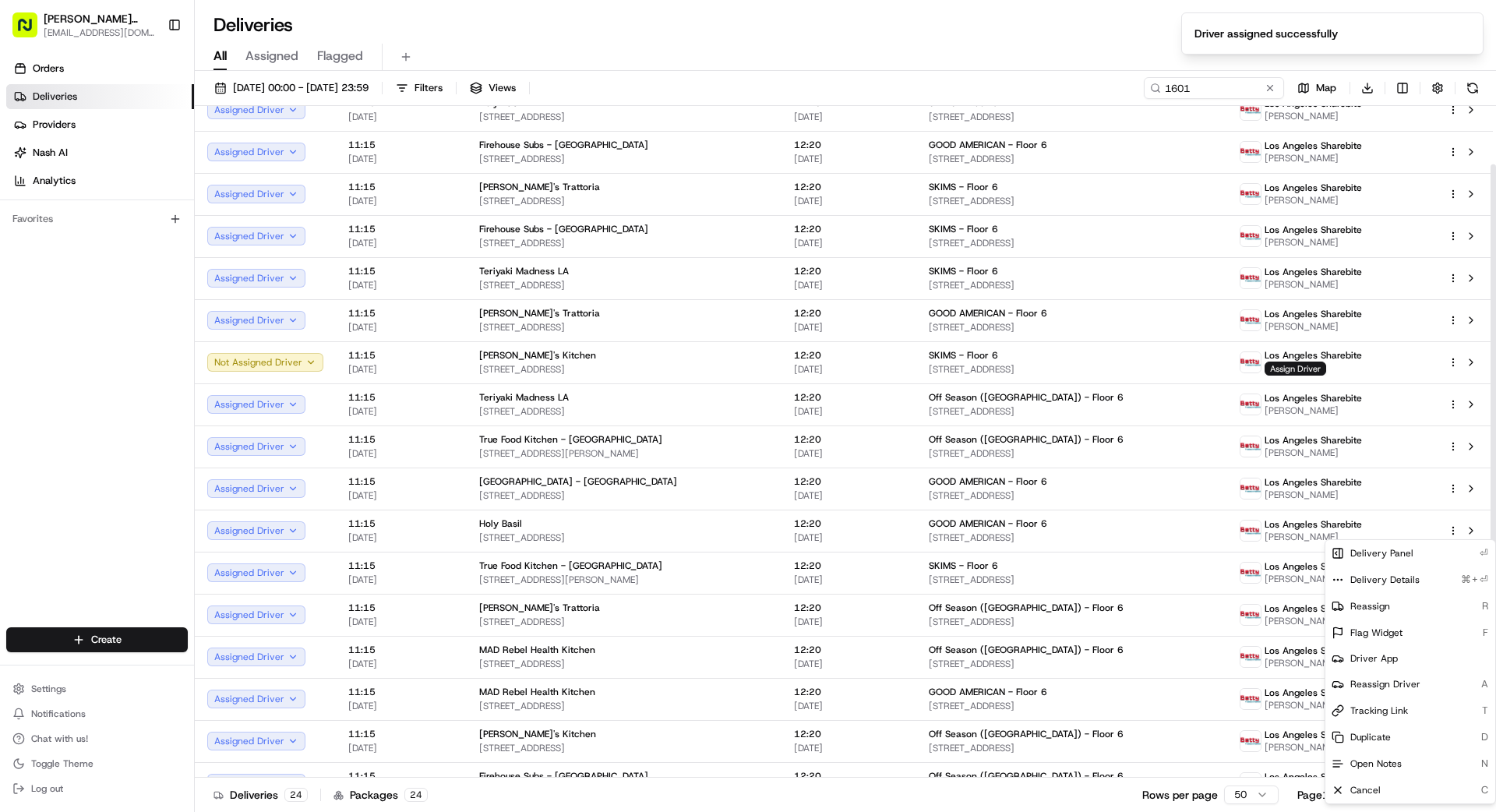
drag, startPoint x: 875, startPoint y: 780, endPoint x: 889, endPoint y: 792, distance: 18.4
click at [877, 783] on div "Deliveries 24 Packages 24 Rows per page 50 Page 1 of 1 Go to first page Go to p…" at bounding box center [845, 794] width 1301 height 35
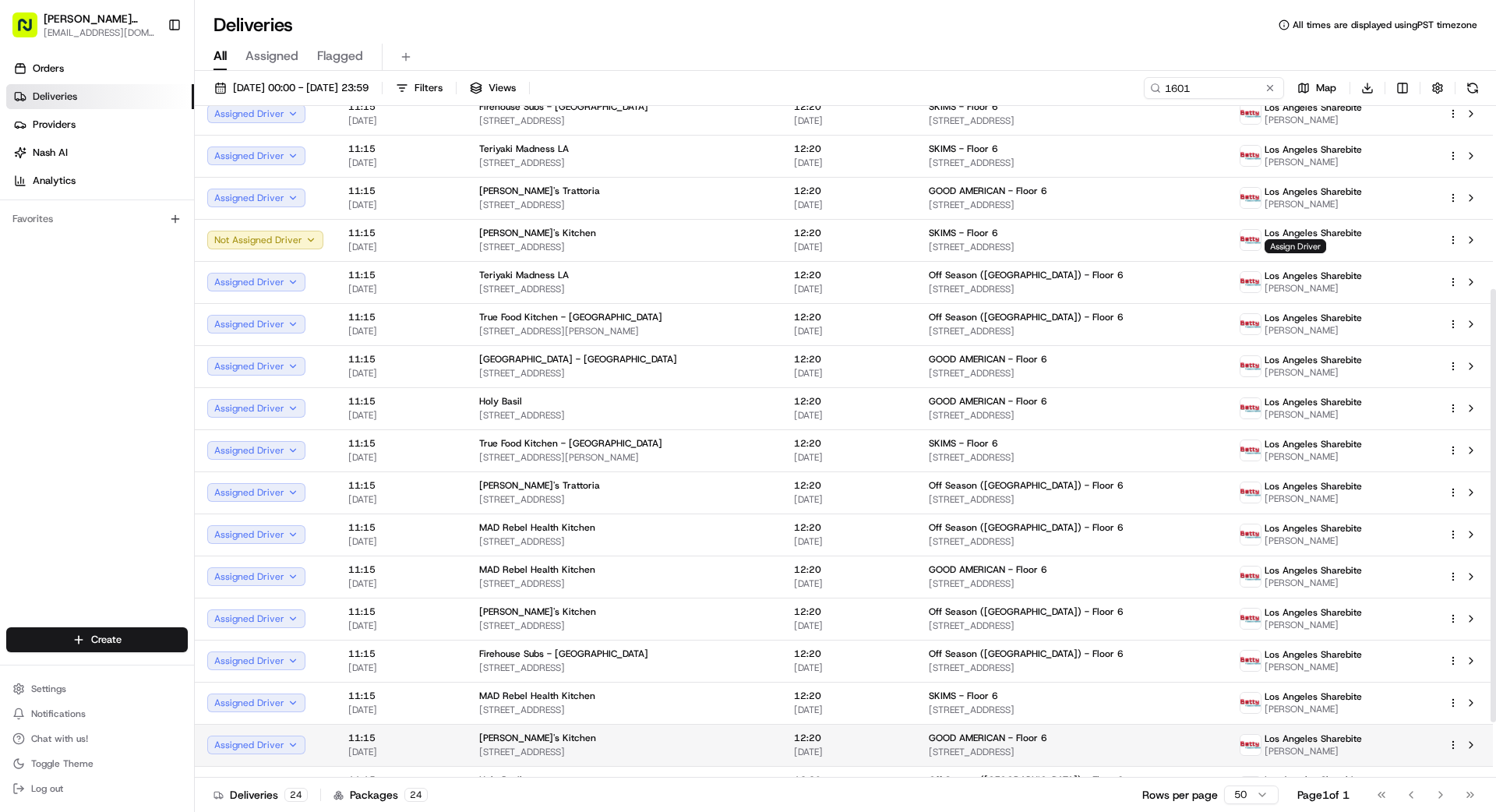
scroll to position [370, 0]
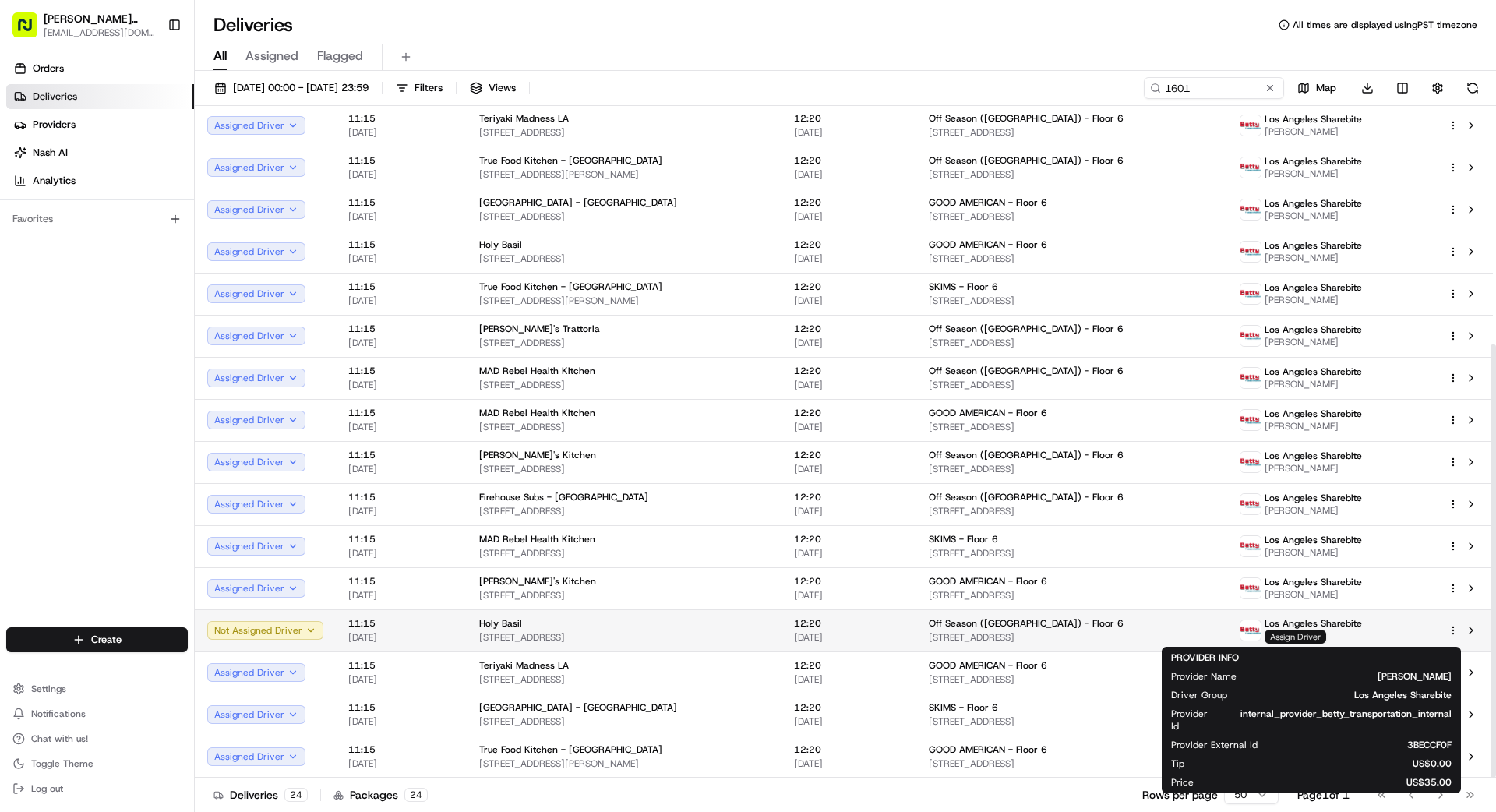
click at [1299, 637] on span "Assign Driver" at bounding box center [1295, 636] width 62 height 14
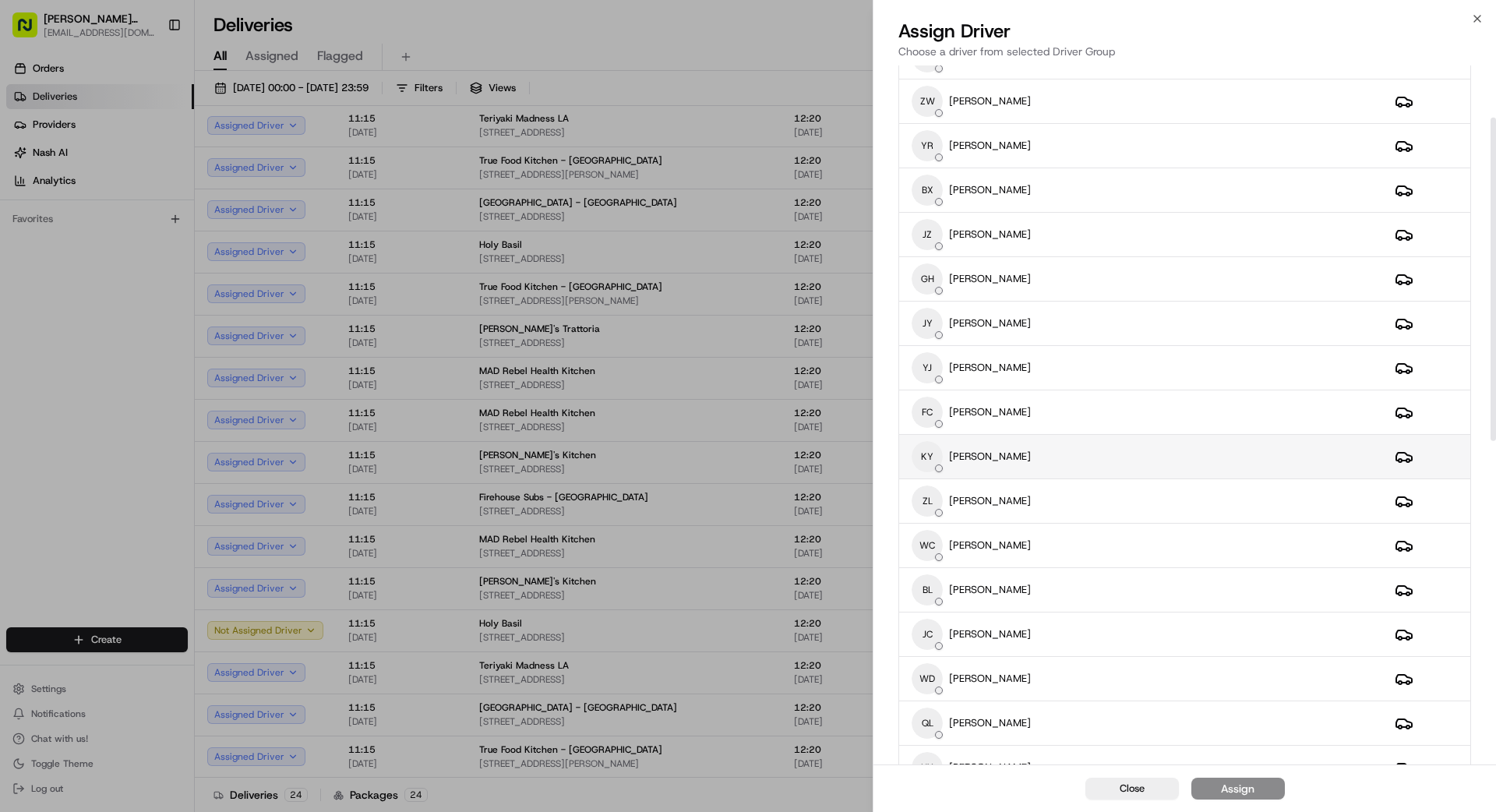
scroll to position [131, 0]
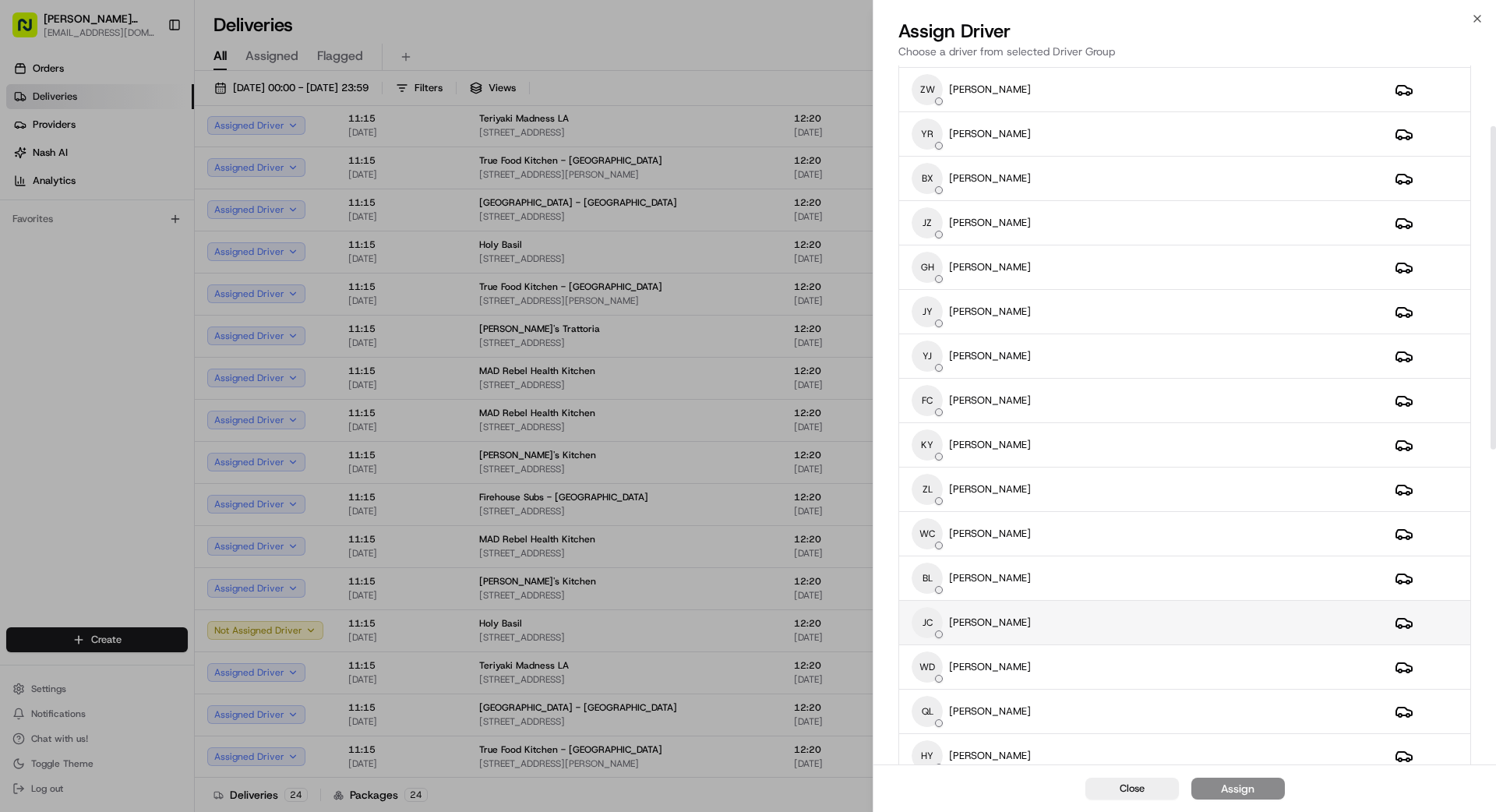
click at [1084, 618] on div "[PERSON_NAME] [PERSON_NAME]" at bounding box center [1141, 622] width 458 height 31
click at [1244, 791] on div "Assign" at bounding box center [1238, 789] width 33 height 16
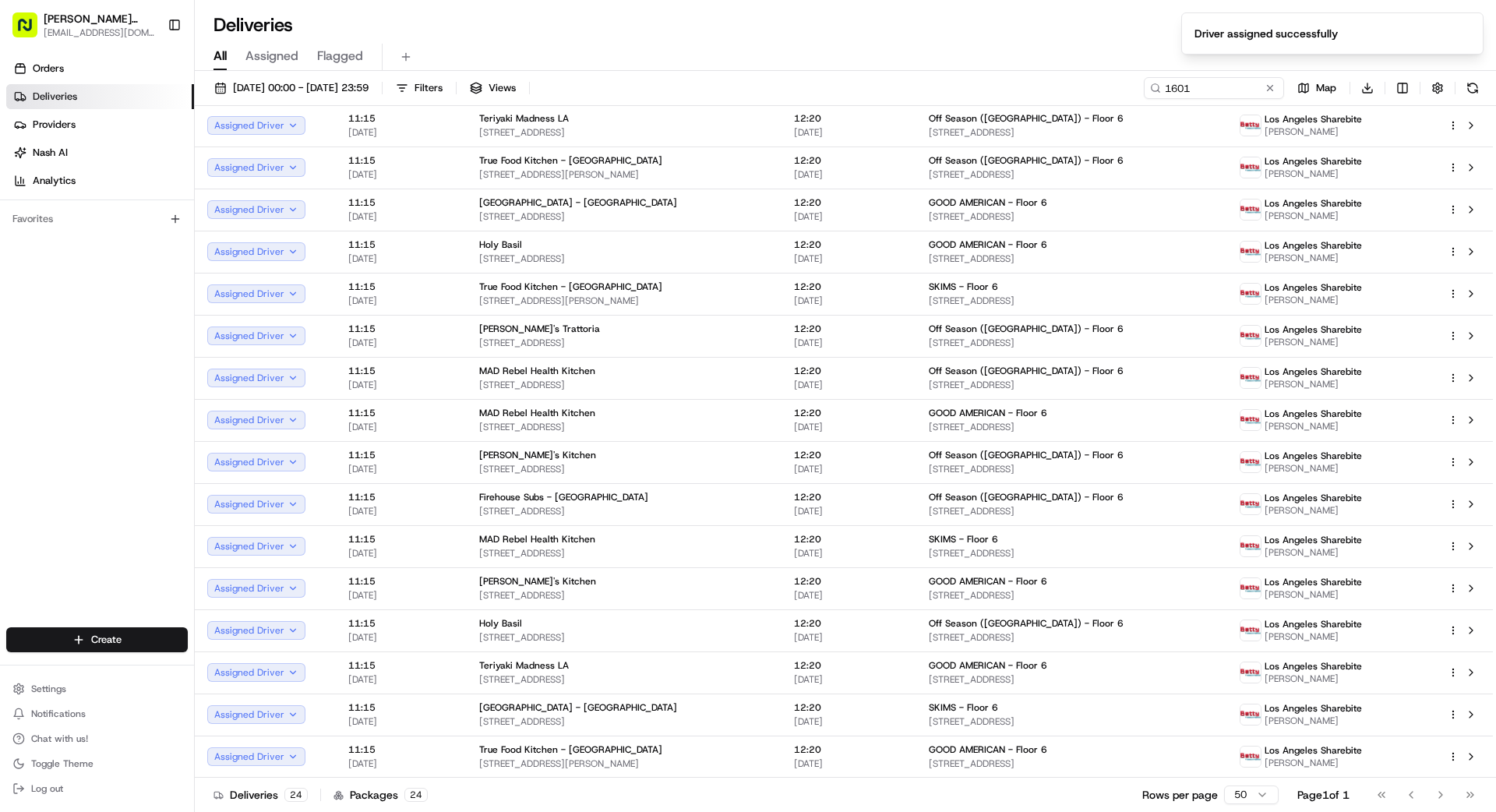
drag, startPoint x: 864, startPoint y: 805, endPoint x: 907, endPoint y: 799, distance: 43.4
click at [865, 805] on div "Deliveries 24 Packages 24 Rows per page 50 Page 1 of 1 Go to first page Go to p…" at bounding box center [845, 794] width 1301 height 35
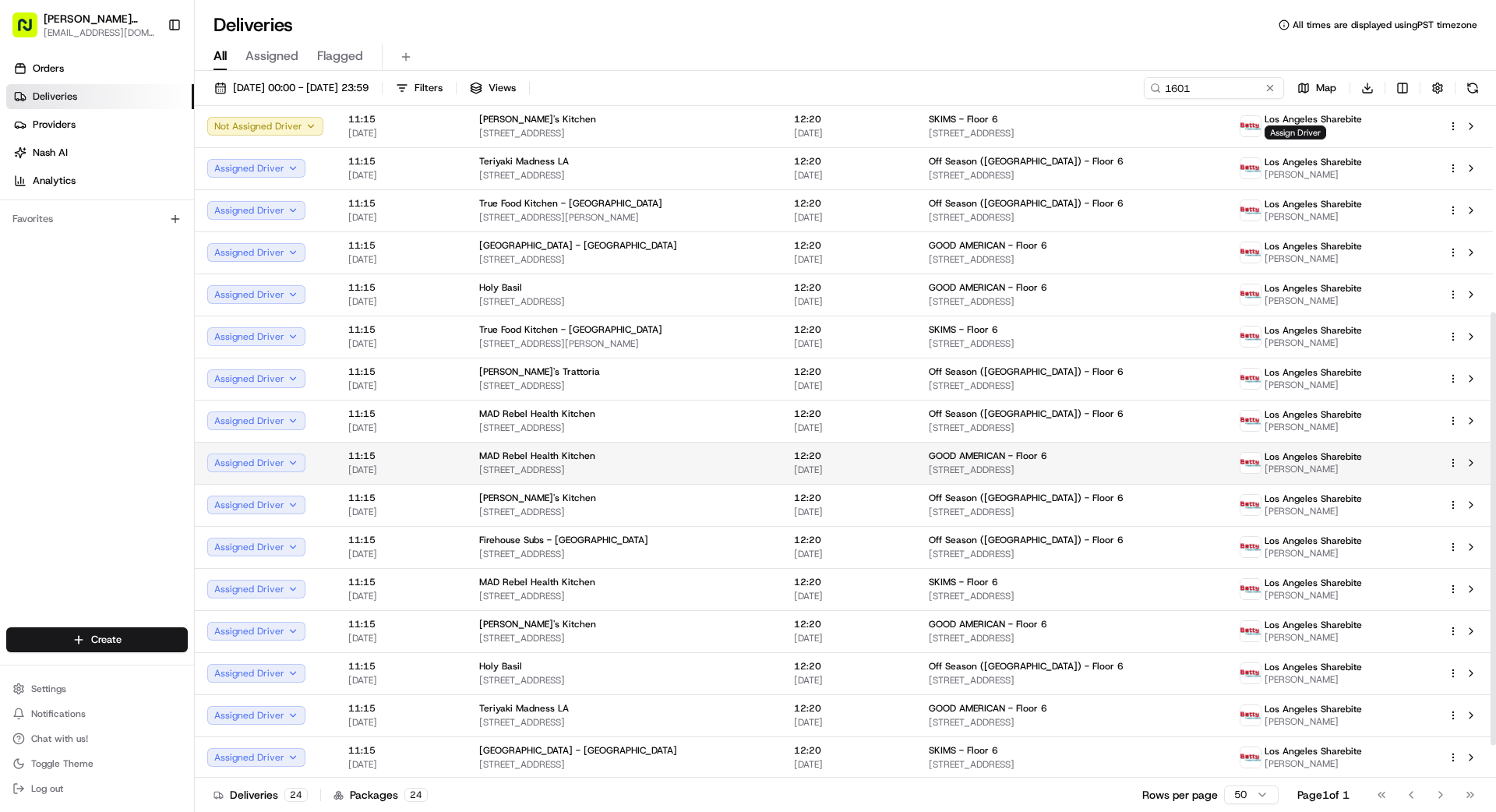
scroll to position [329, 0]
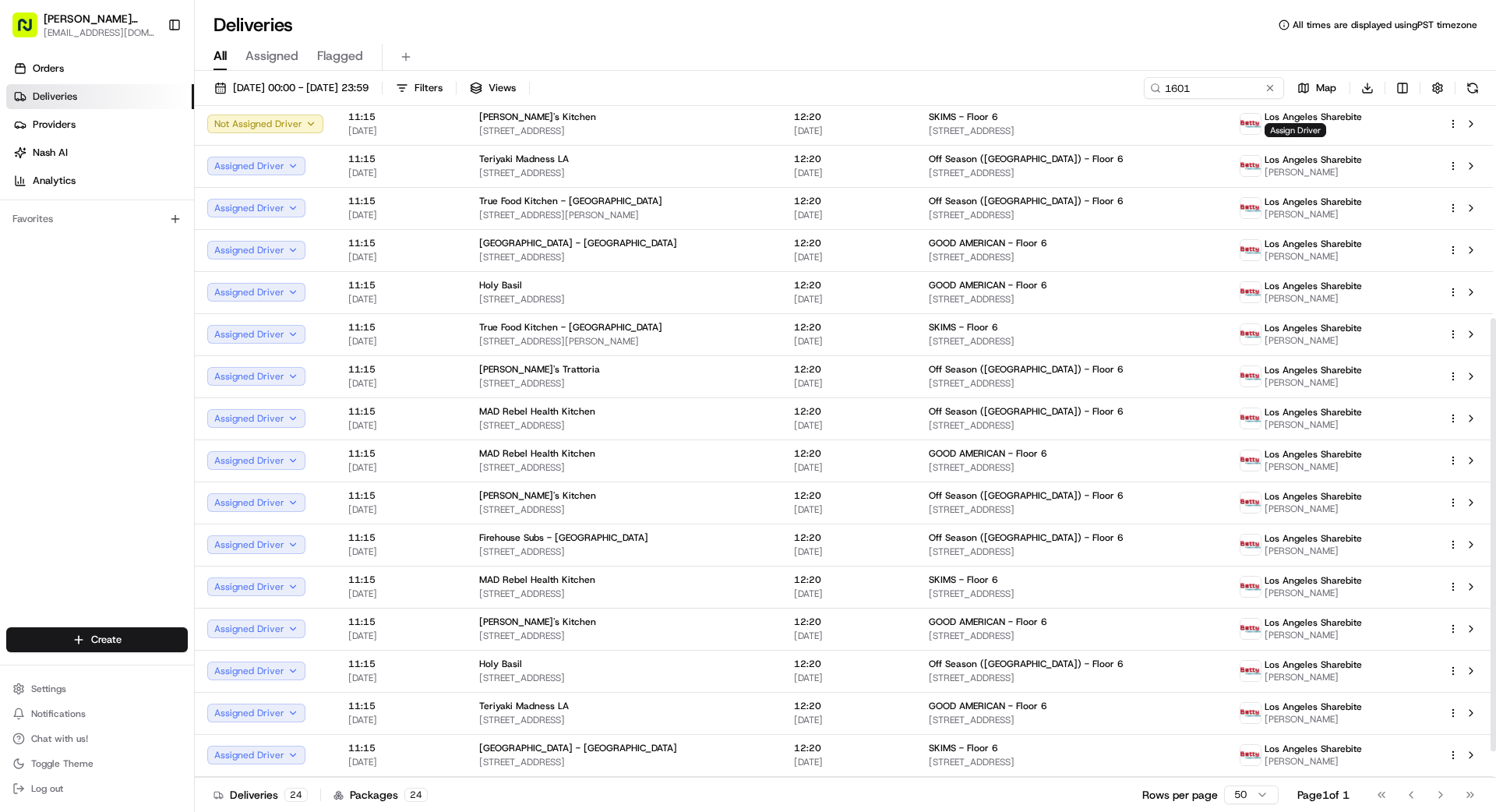
click at [1454, 502] on html "[PERSON_NAME] Transportation [EMAIL_ADDRESS][DOMAIN_NAME] Toggle Sidebar Orders…" at bounding box center [748, 406] width 1496 height 812
click at [1413, 658] on span "Reassign Driver" at bounding box center [1386, 656] width 70 height 13
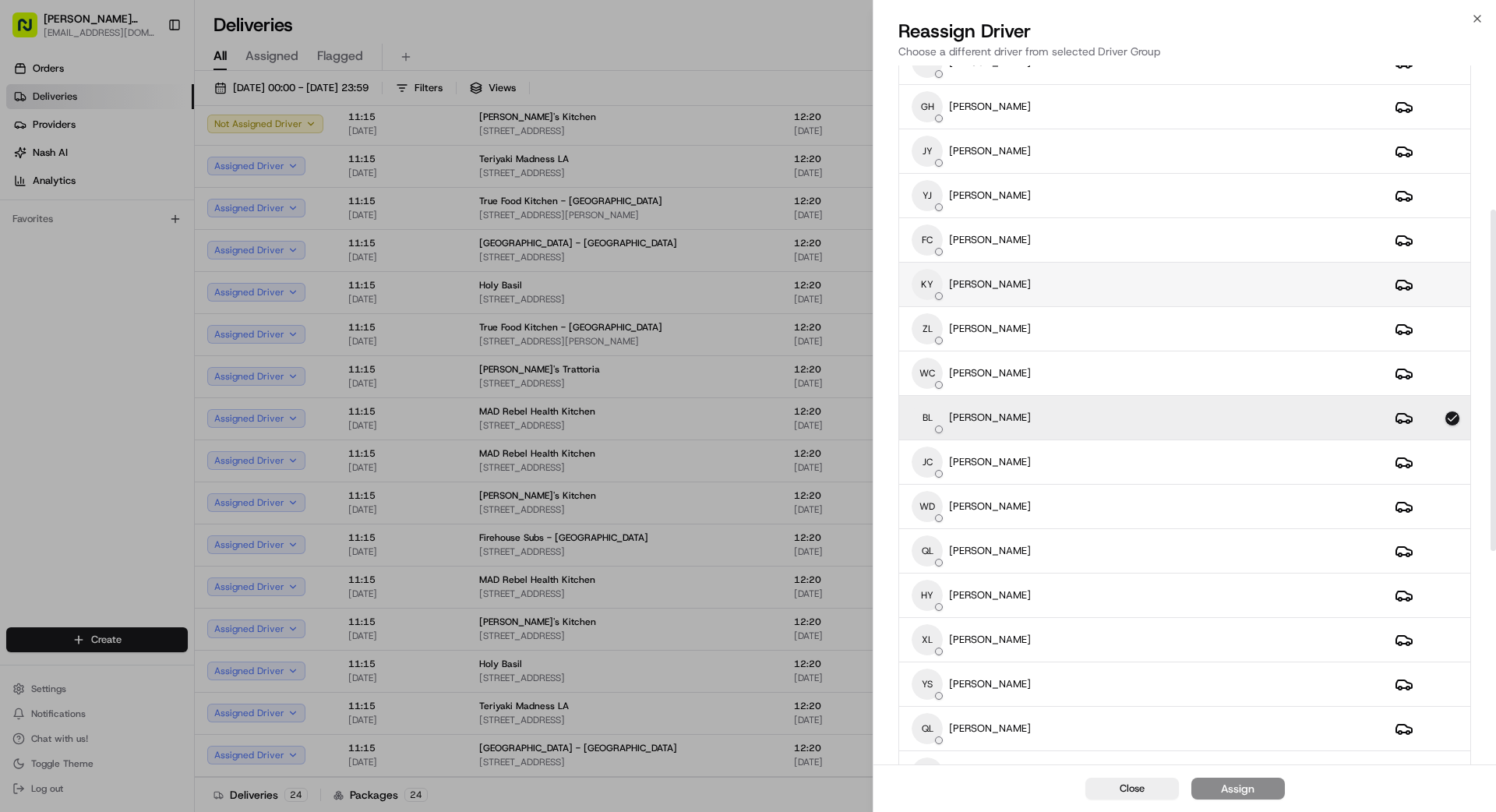
scroll to position [299, 0]
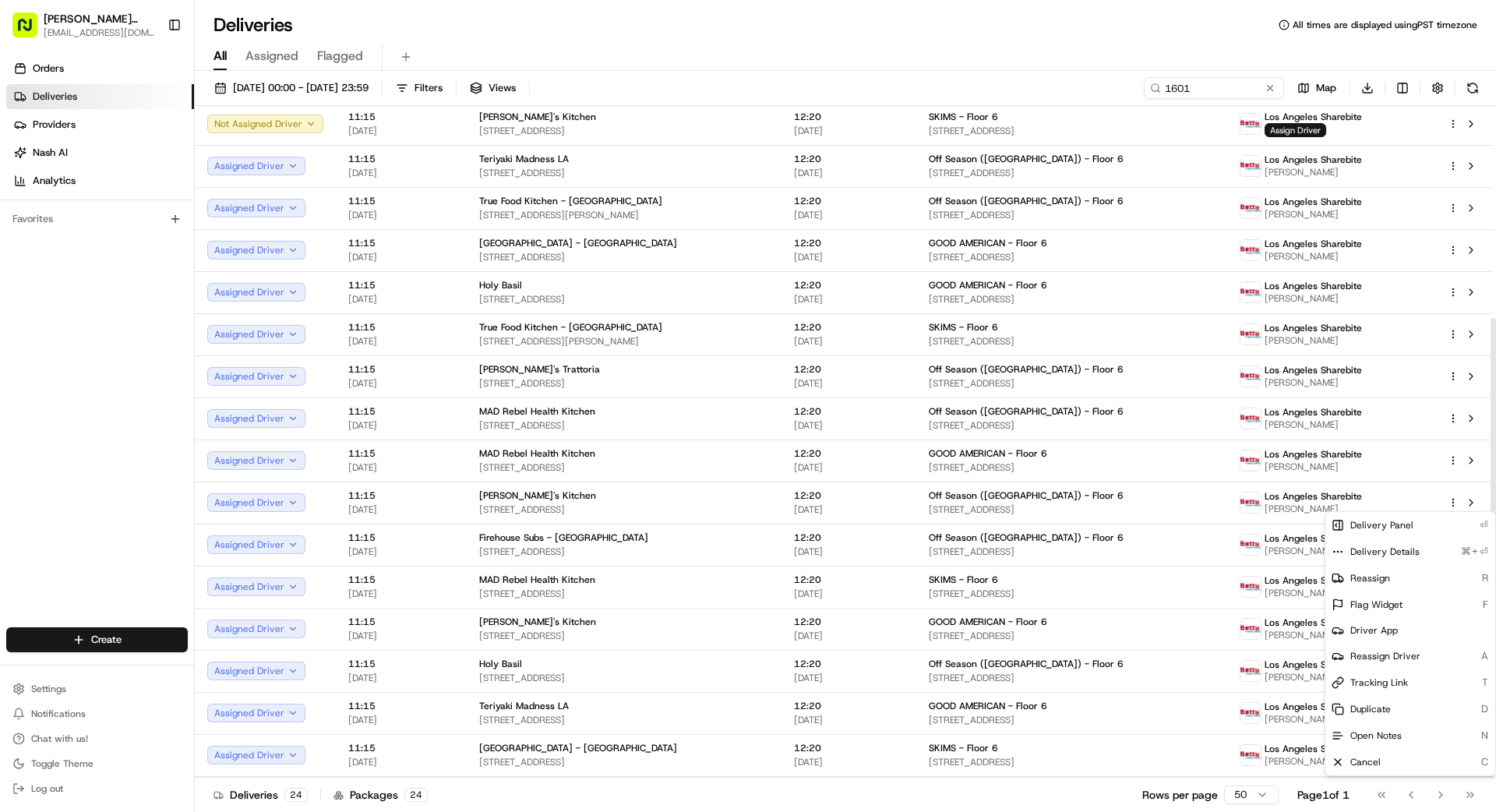
drag, startPoint x: 1049, startPoint y: 800, endPoint x: 1062, endPoint y: 796, distance: 13.6
click at [1051, 800] on div "Deliveries 24 Packages 24 Rows per page 50 Page 1 of 1 Go to first page Go to p…" at bounding box center [845, 794] width 1301 height 35
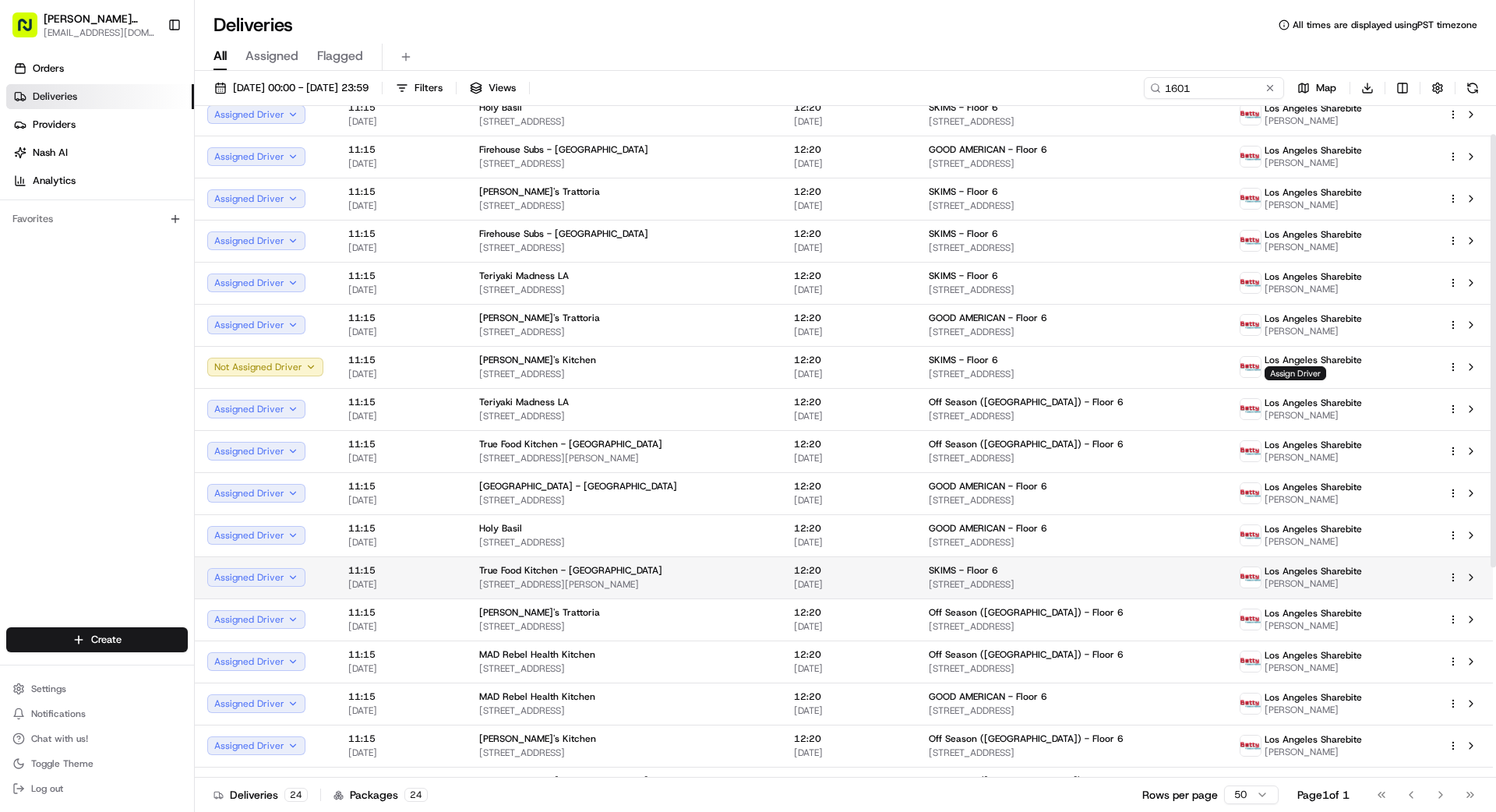
scroll to position [0, 0]
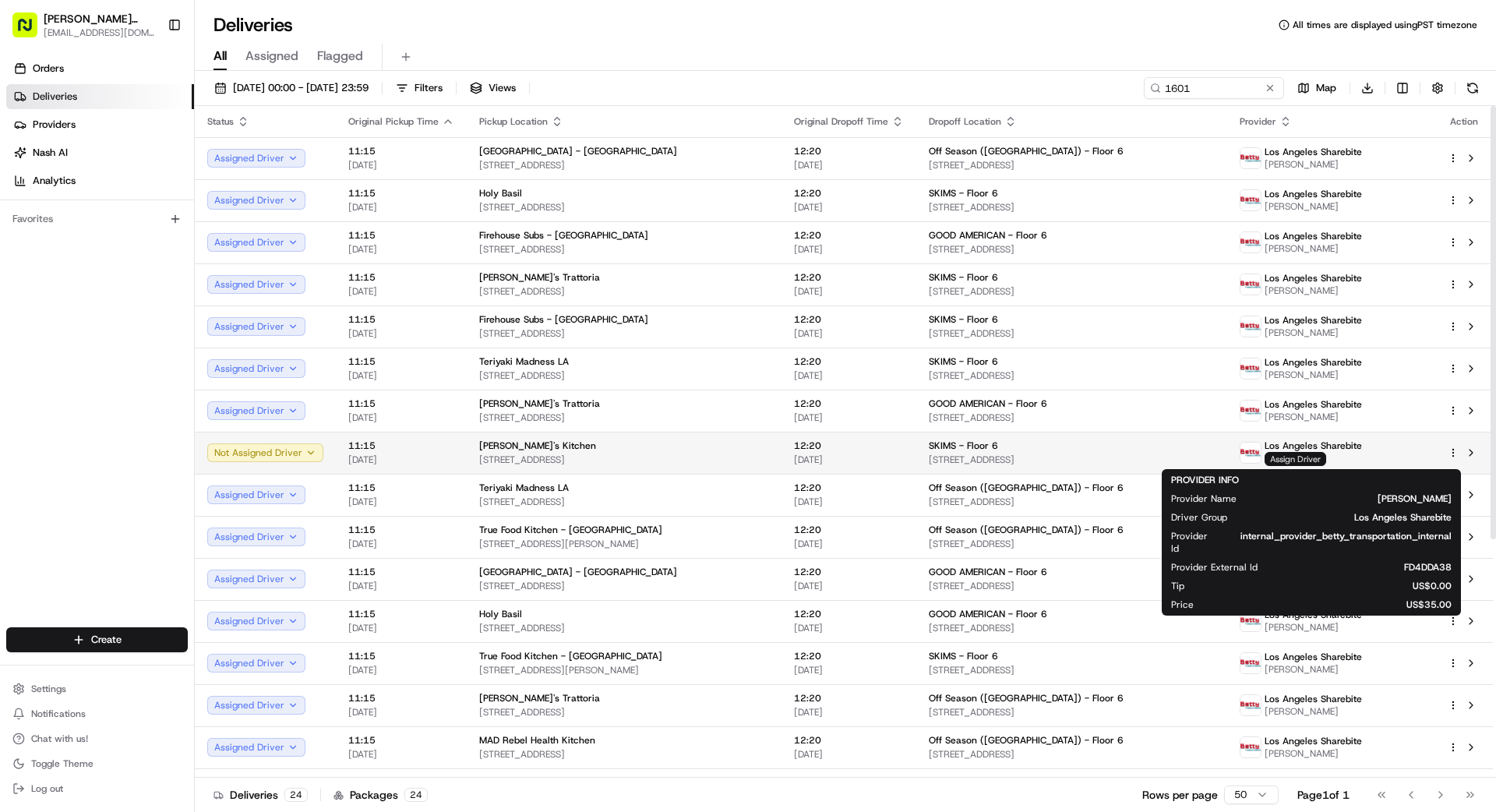
click at [1305, 459] on span "Assign Driver" at bounding box center [1295, 458] width 62 height 14
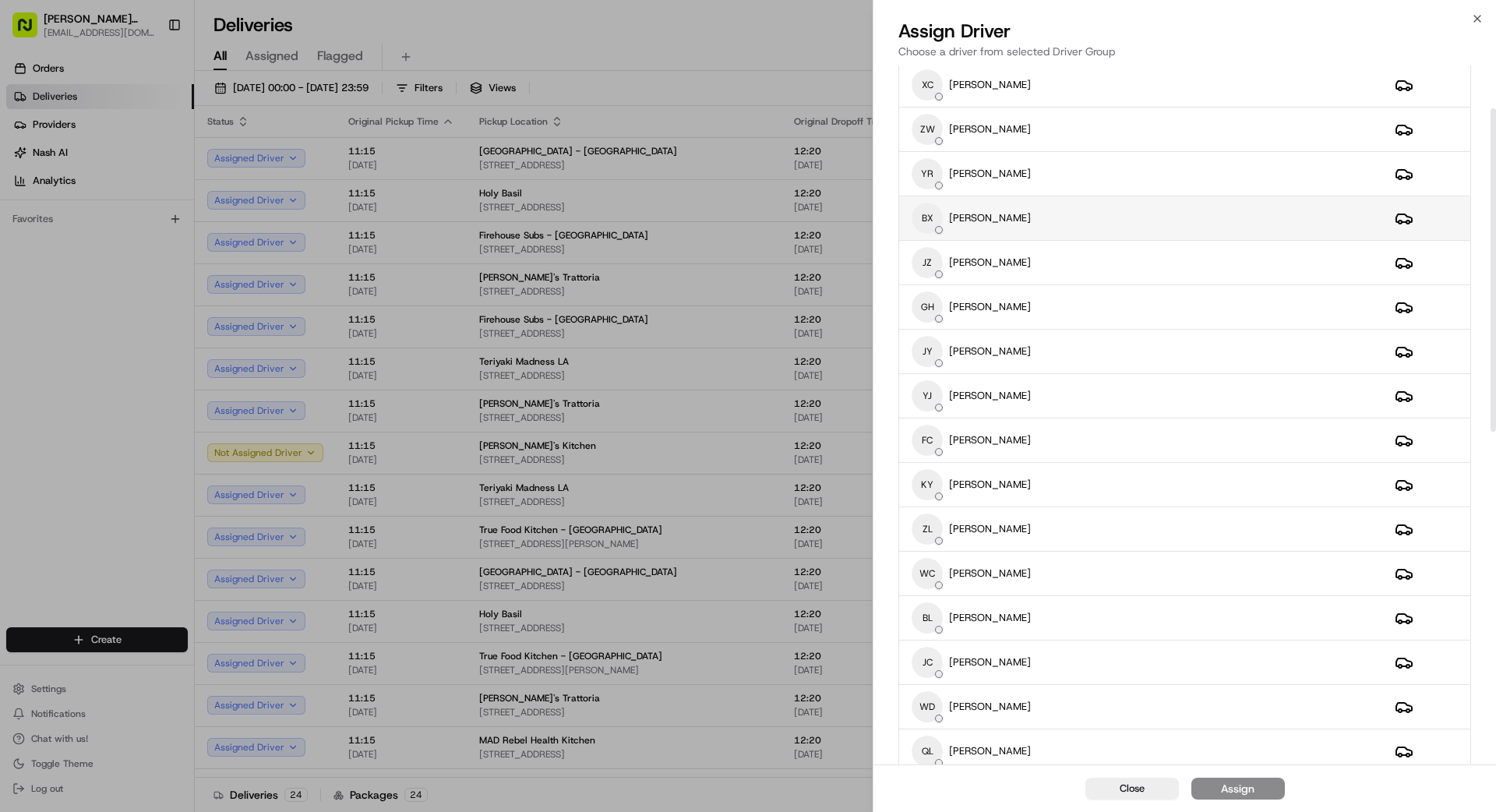
scroll to position [93, 0]
click at [1193, 207] on div "BX [PERSON_NAME]" at bounding box center [1141, 216] width 458 height 31
click at [1250, 794] on div "Assign" at bounding box center [1238, 789] width 33 height 16
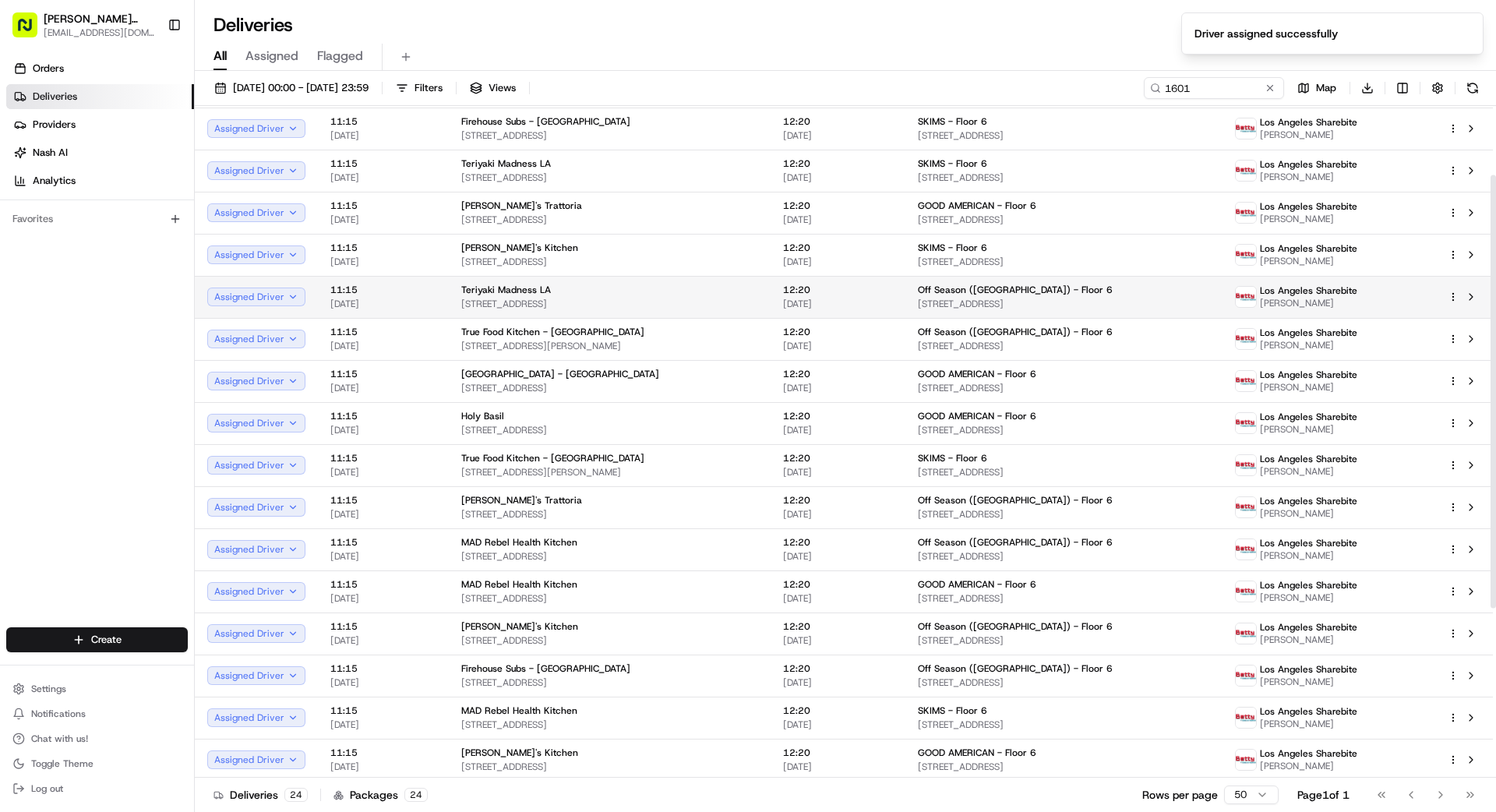
scroll to position [370, 0]
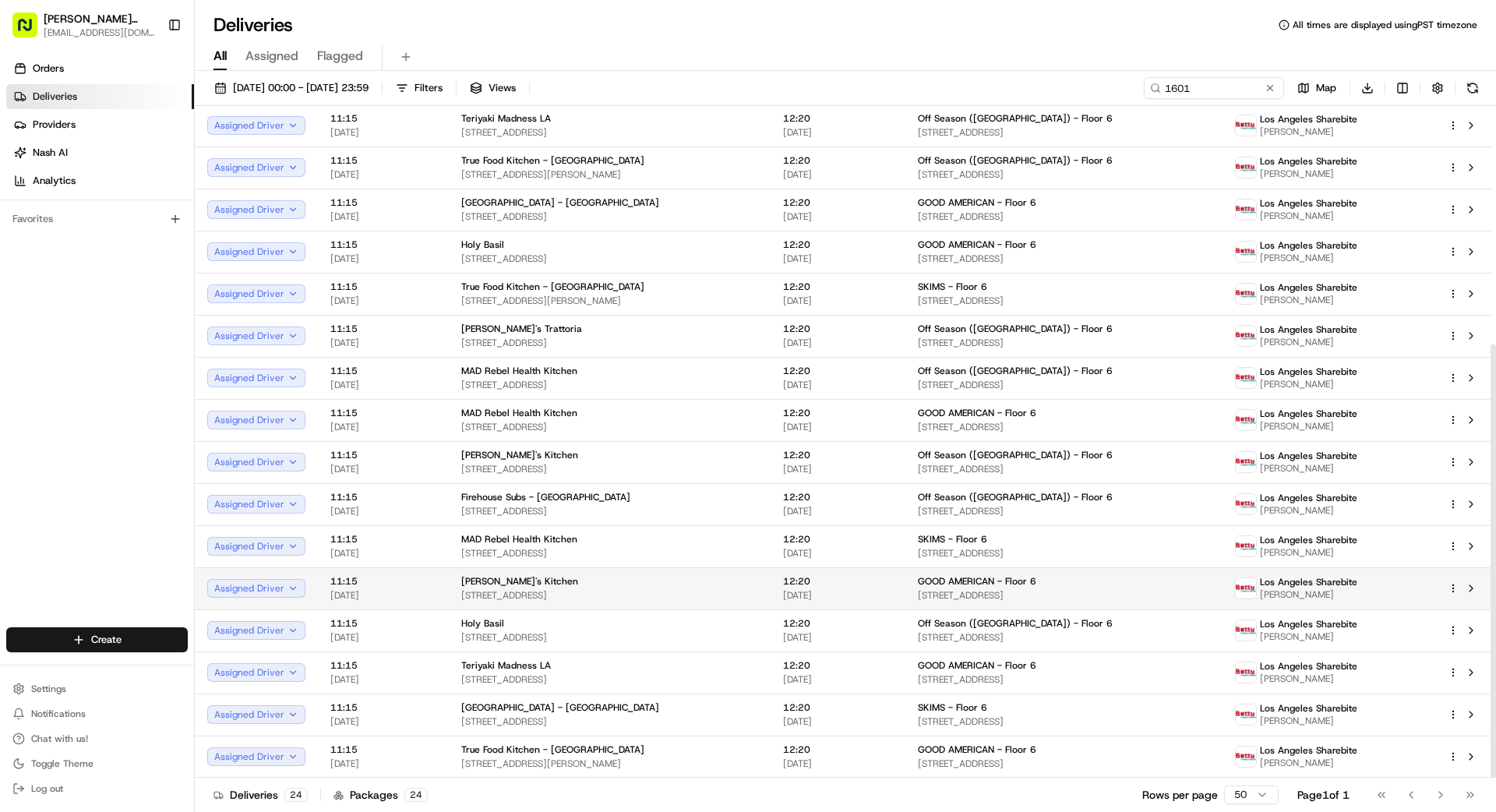
click at [1454, 586] on html "[PERSON_NAME] Transportation [EMAIL_ADDRESS][DOMAIN_NAME] Toggle Sidebar Orders…" at bounding box center [748, 406] width 1496 height 812
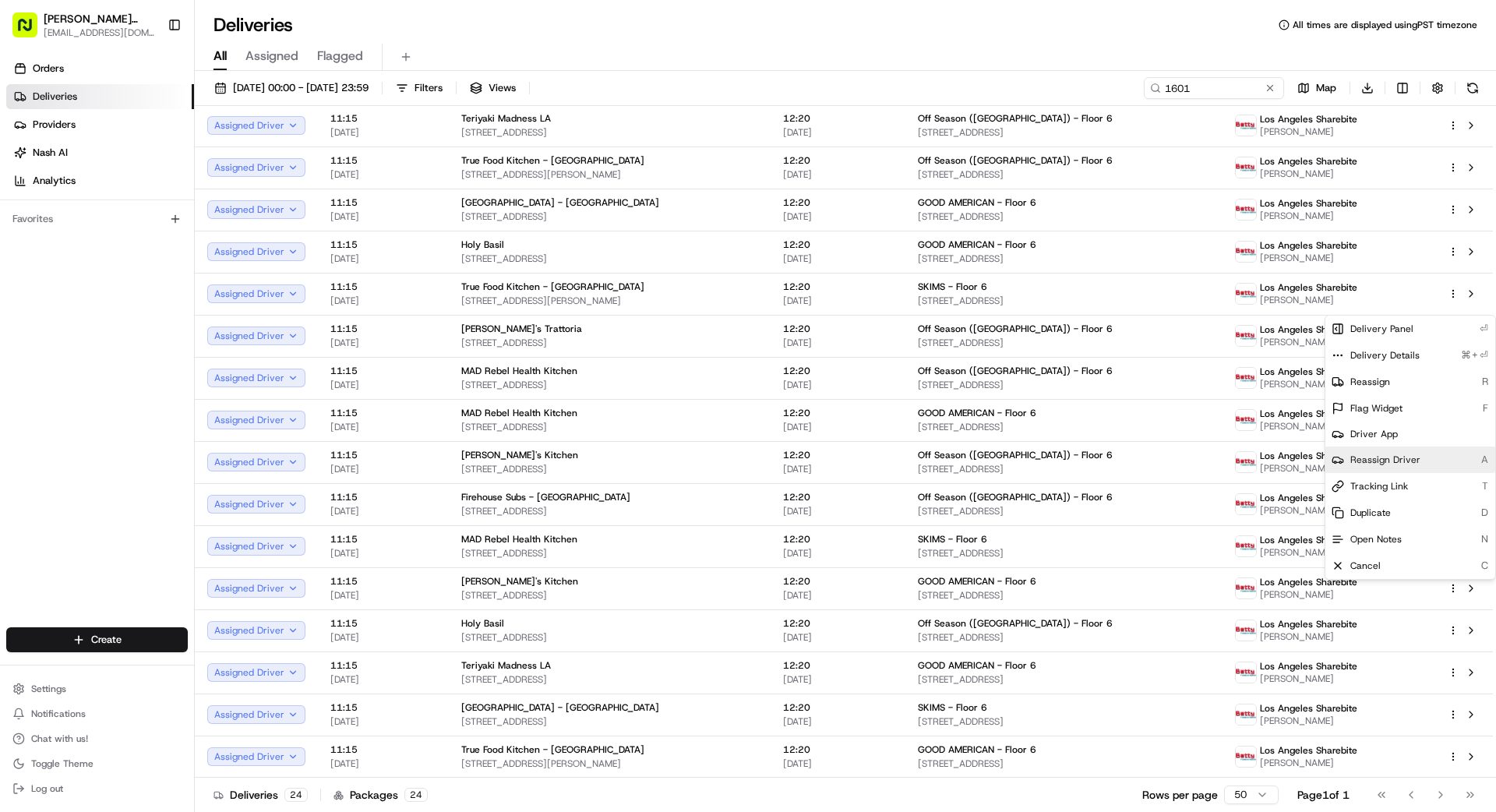
click at [1385, 460] on span "Reassign Driver" at bounding box center [1386, 459] width 70 height 13
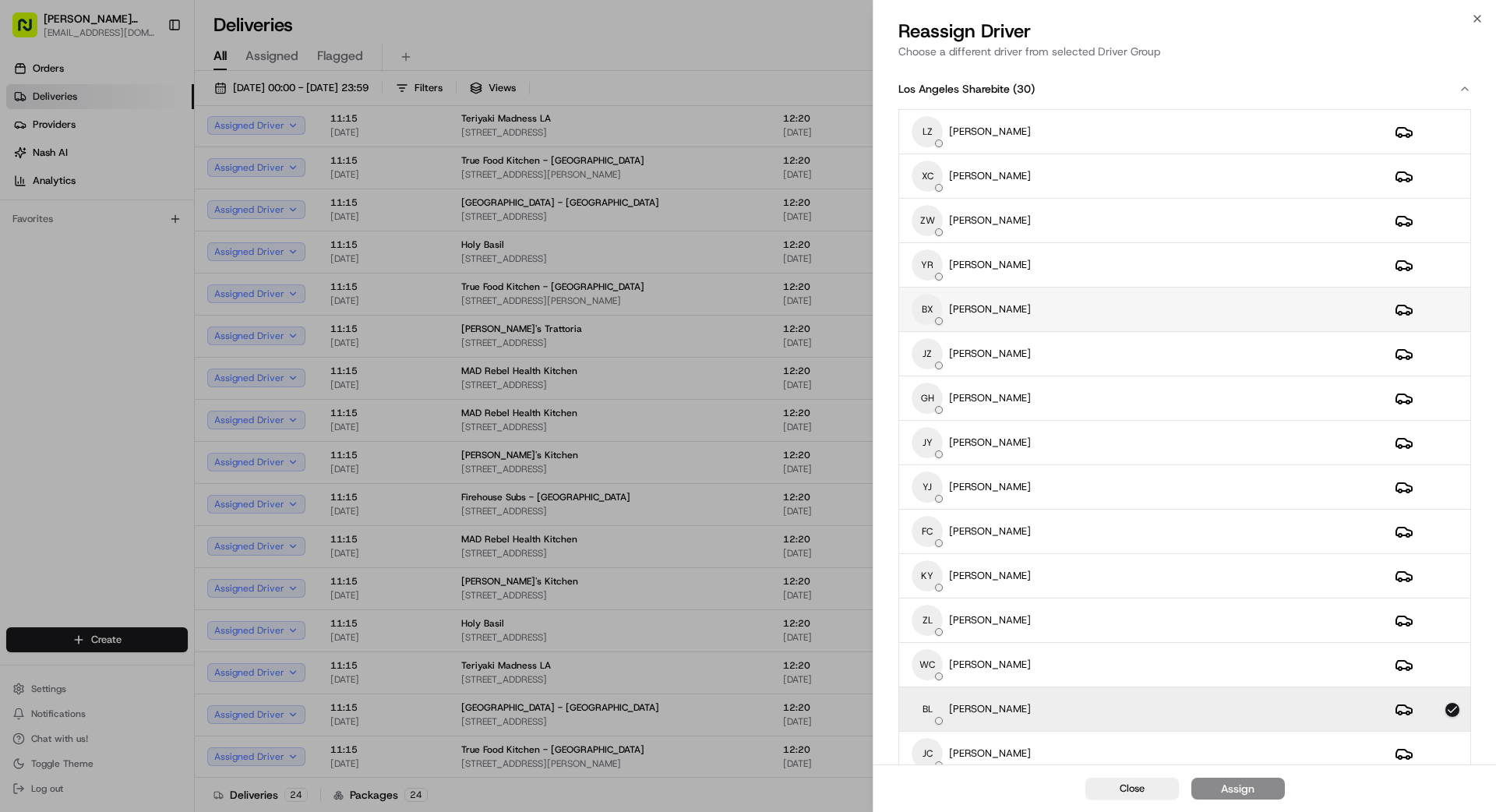
click at [1024, 299] on div "BX [PERSON_NAME]" at bounding box center [1141, 309] width 458 height 31
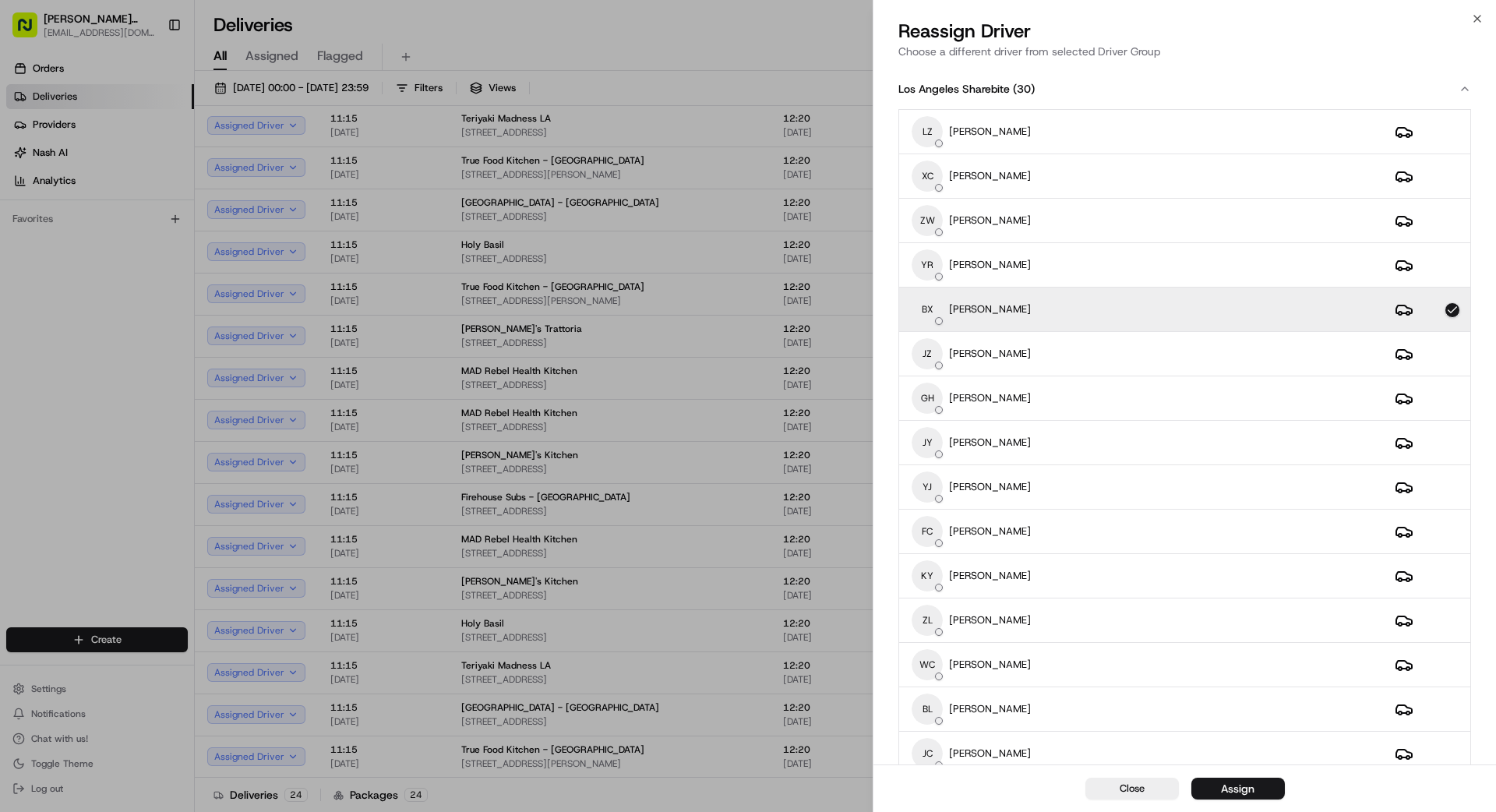
click at [1259, 789] on button "Assign" at bounding box center [1238, 789] width 94 height 22
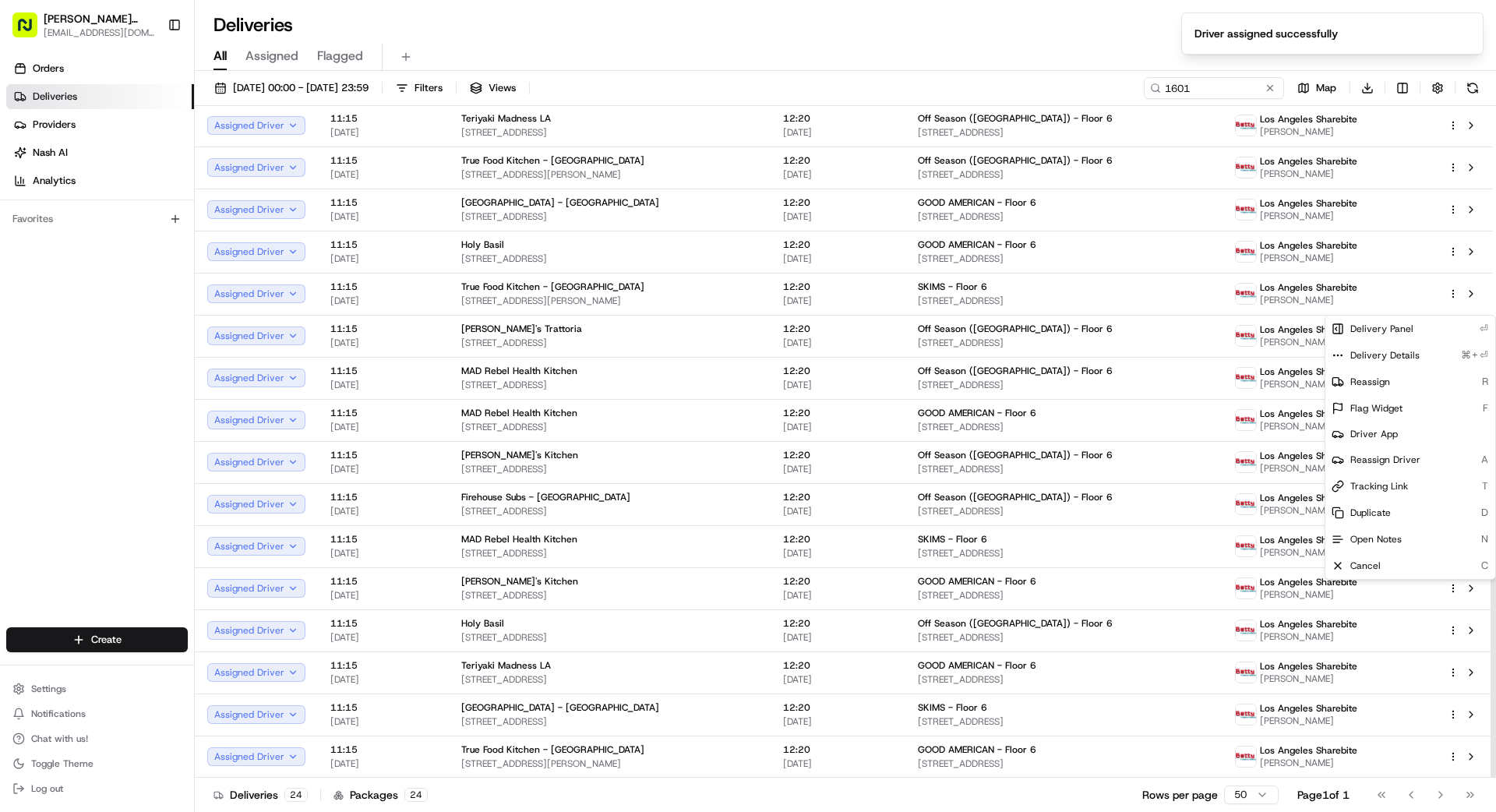
drag, startPoint x: 1059, startPoint y: 802, endPoint x: 1120, endPoint y: 793, distance: 61.7
click at [1065, 801] on div "Deliveries 24 Packages 24 Rows per page 50 Page 1 of 1 Go to first page Go to p…" at bounding box center [845, 794] width 1301 height 35
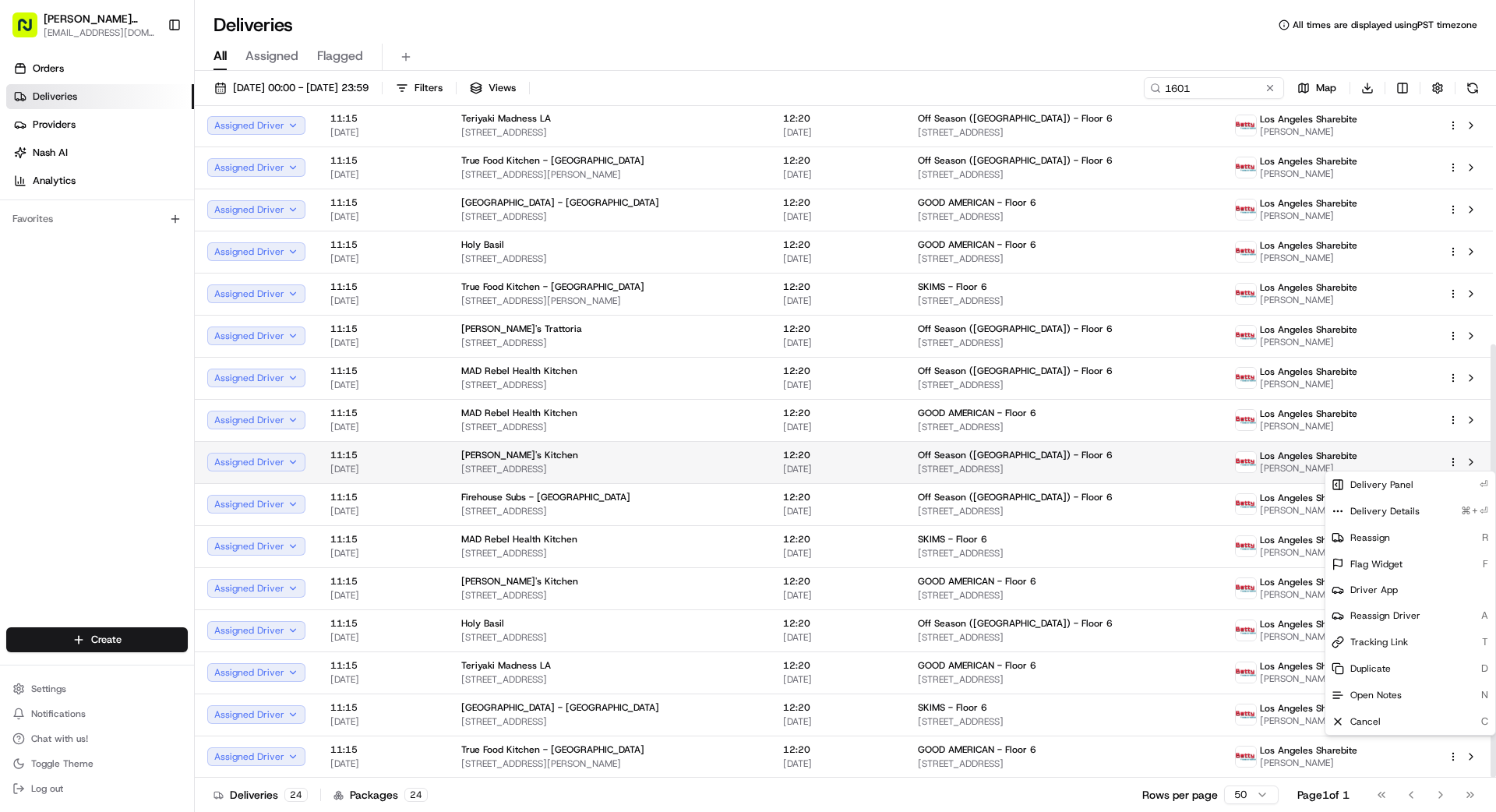
click at [1453, 462] on html "[PERSON_NAME] Transportation [EMAIL_ADDRESS][DOMAIN_NAME] Toggle Sidebar Orders…" at bounding box center [748, 406] width 1496 height 812
click at [1393, 612] on span "Reassign Driver" at bounding box center [1386, 615] width 70 height 13
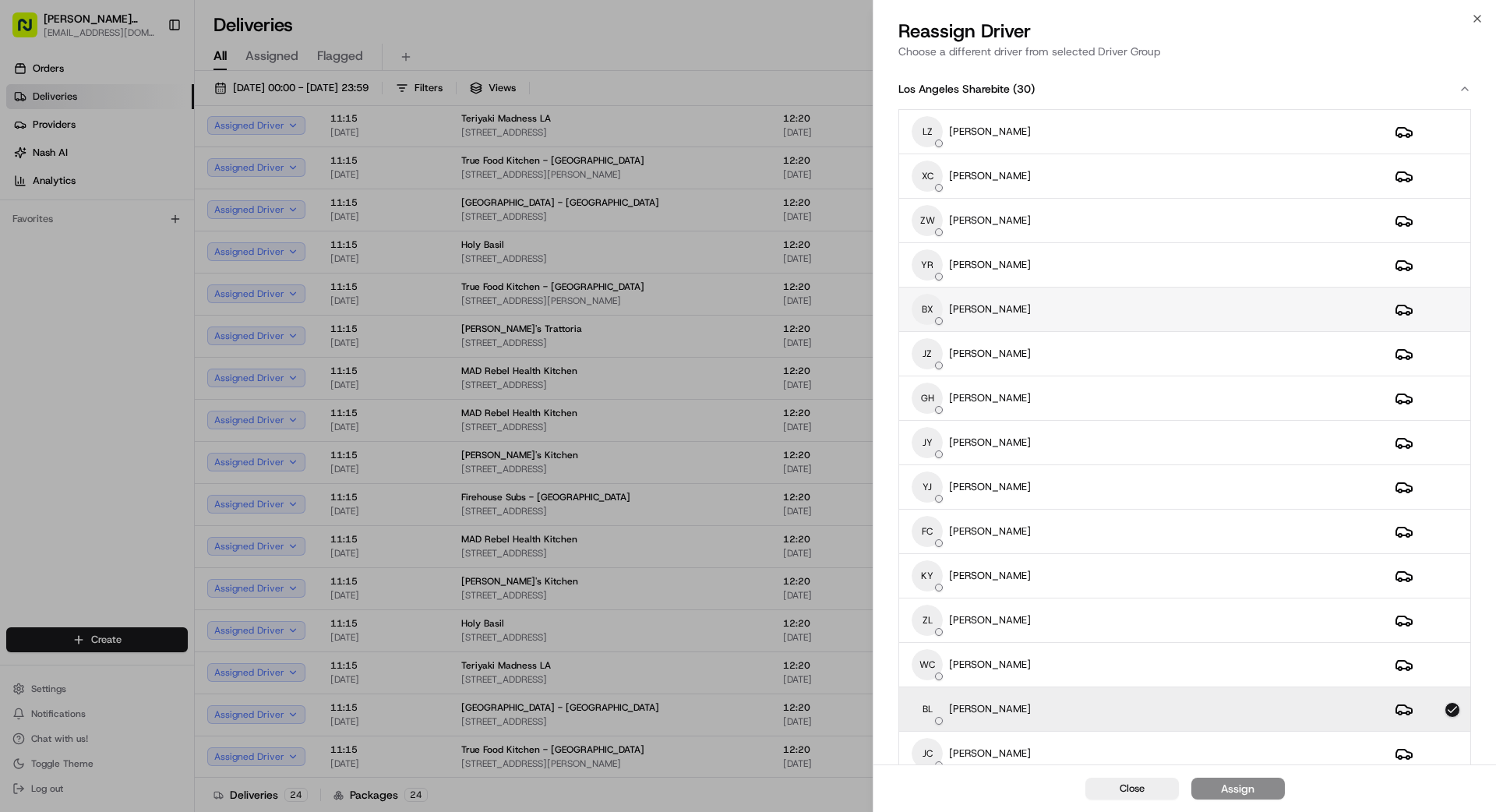
click at [988, 306] on div "BX [PERSON_NAME]" at bounding box center [1141, 309] width 458 height 31
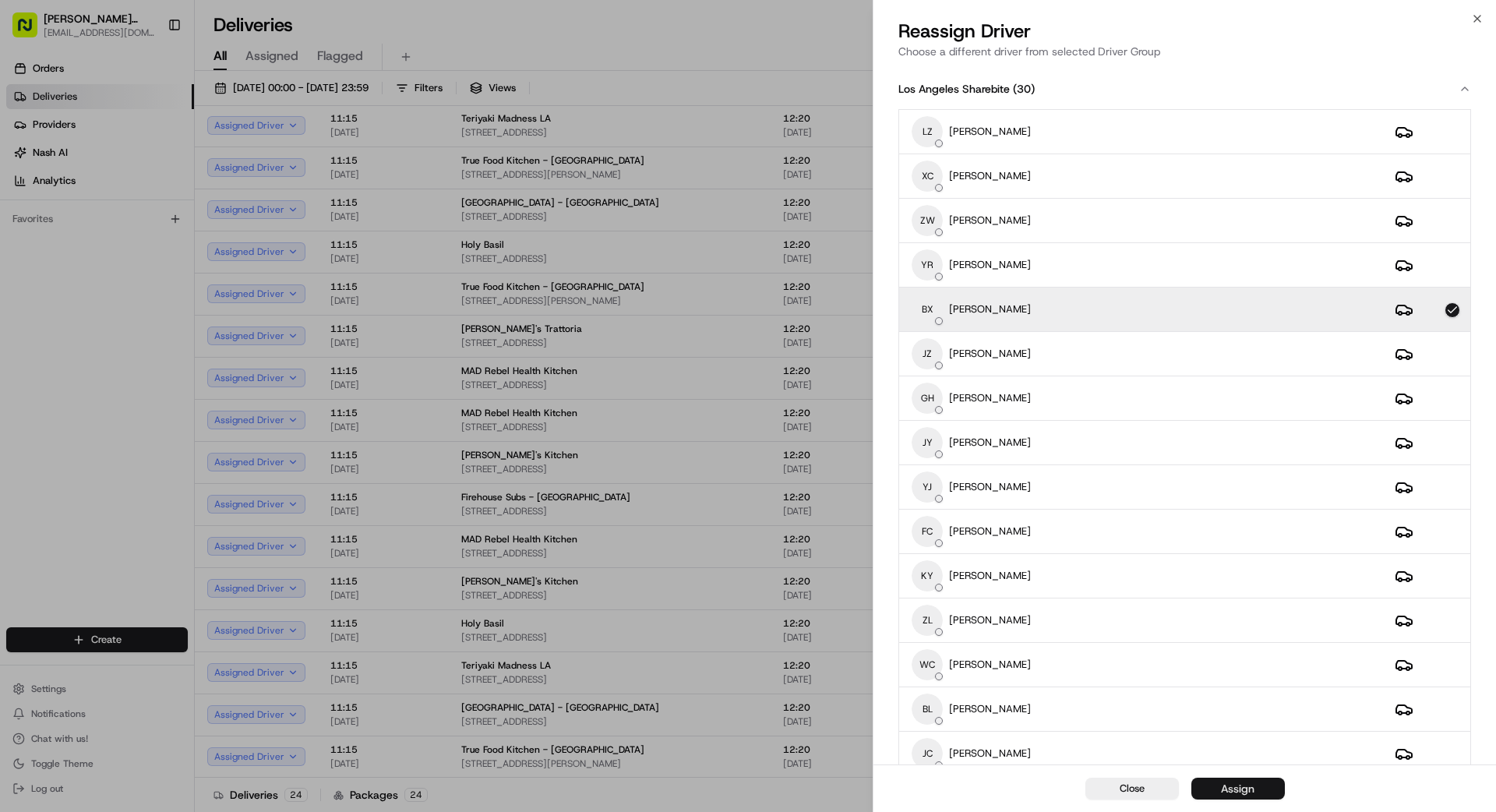
click at [1233, 790] on div "Assign" at bounding box center [1238, 789] width 33 height 16
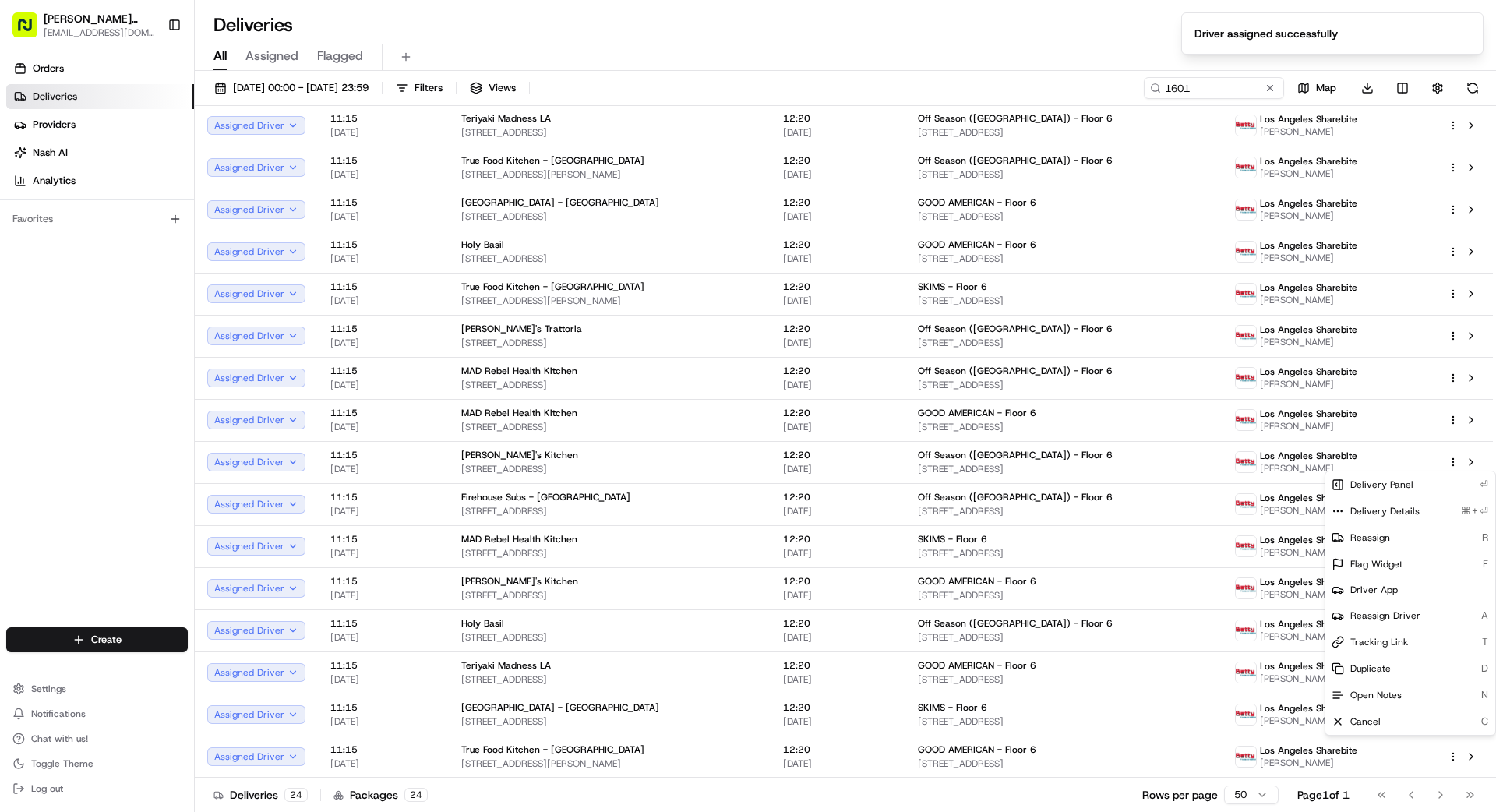
click at [847, 801] on div "Deliveries 24 Packages 24 Rows per page 50 Page 1 of 1 Go to first page Go to p…" at bounding box center [845, 794] width 1301 height 35
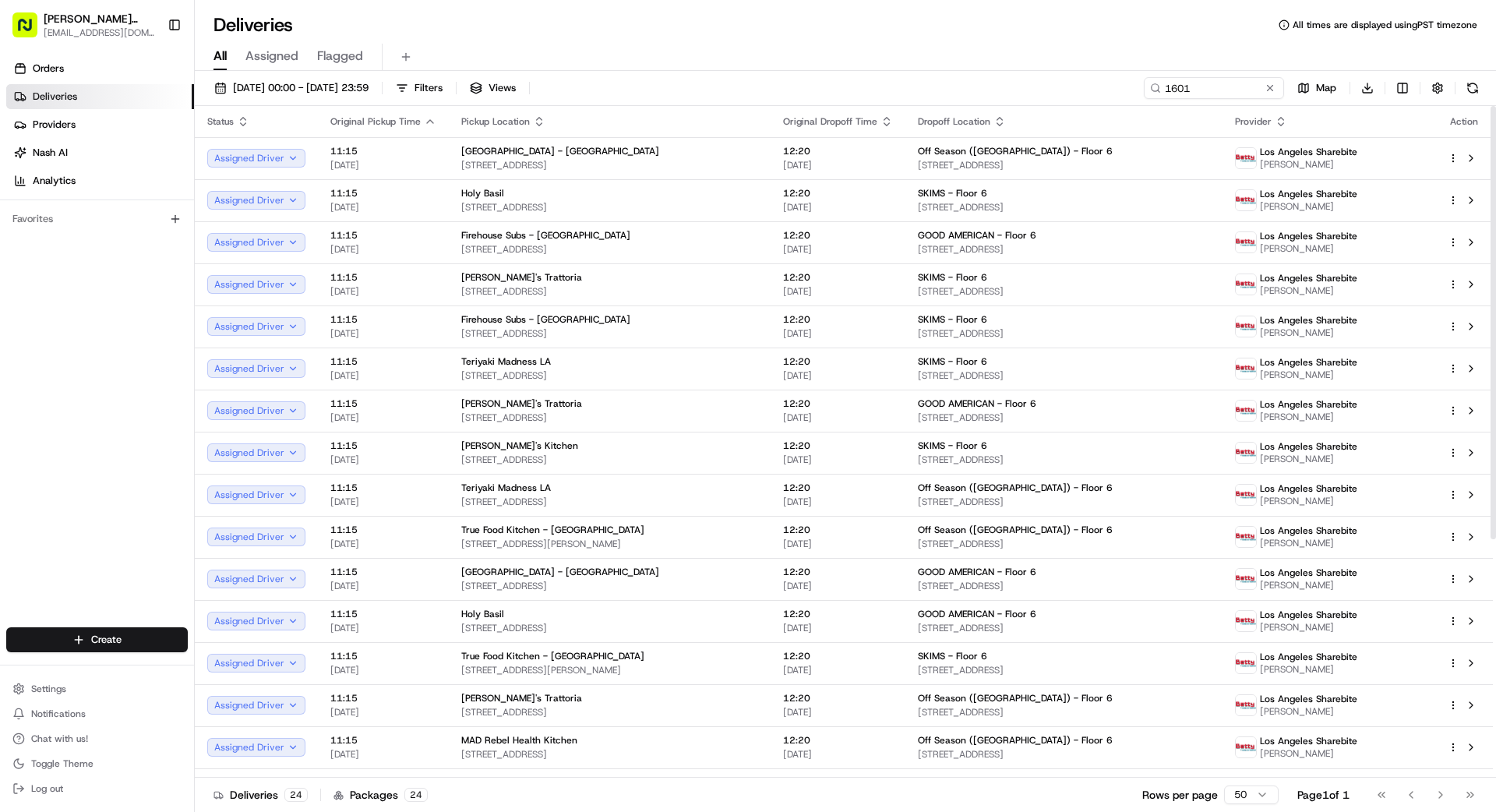
scroll to position [11, 0]
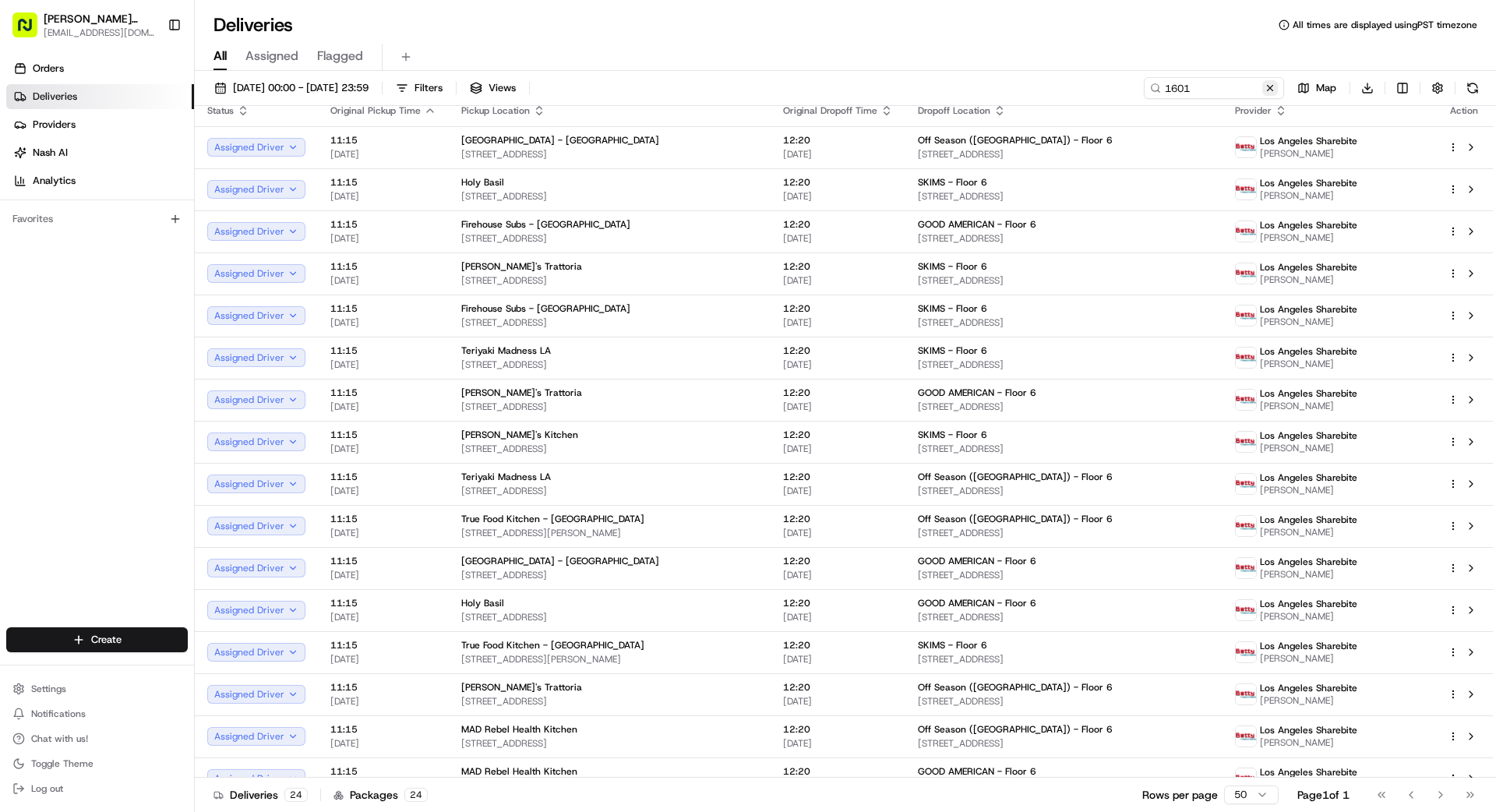
click at [1266, 87] on button at bounding box center [1270, 88] width 16 height 16
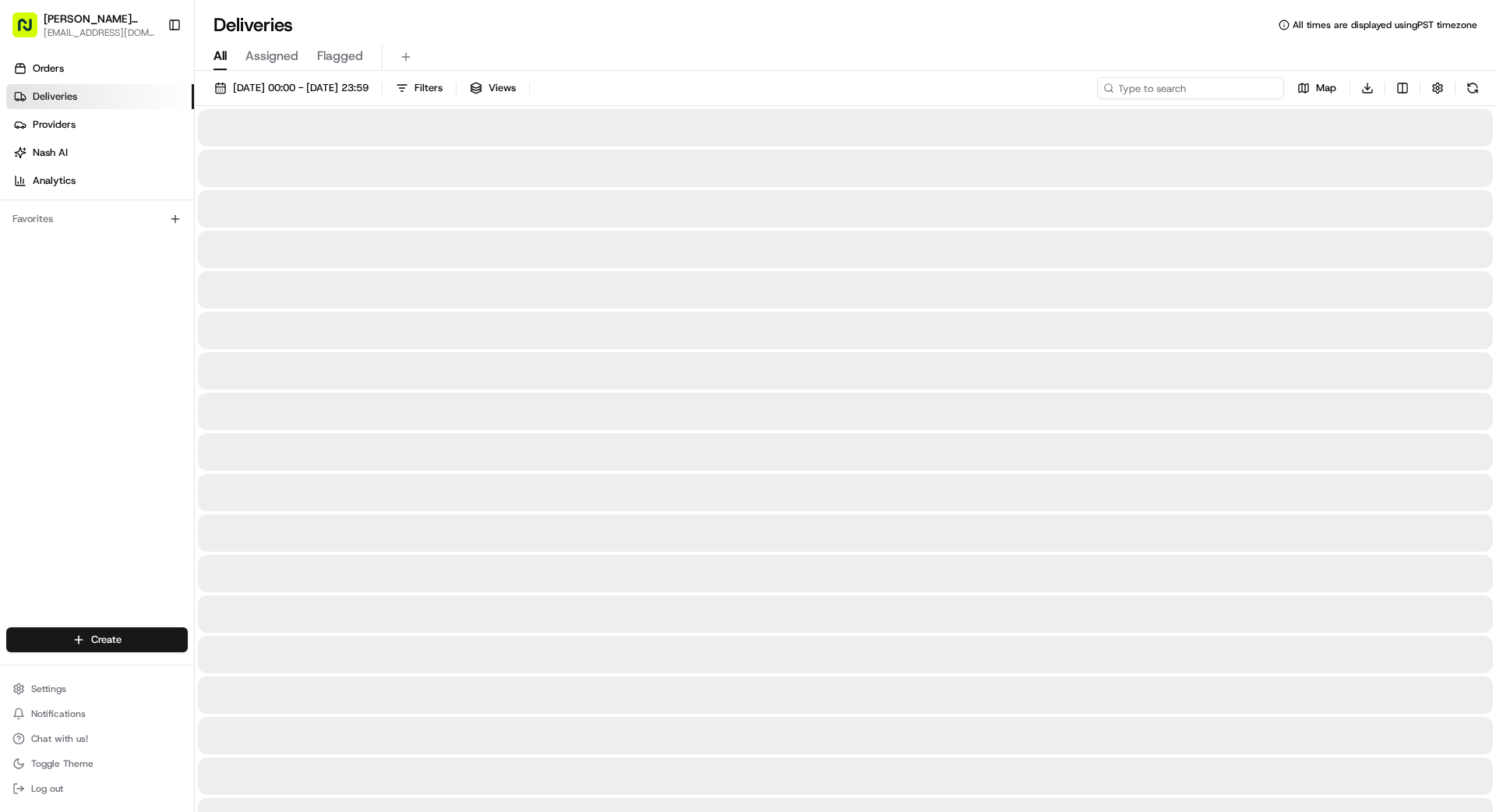
click at [1230, 89] on input at bounding box center [1191, 88] width 187 height 22
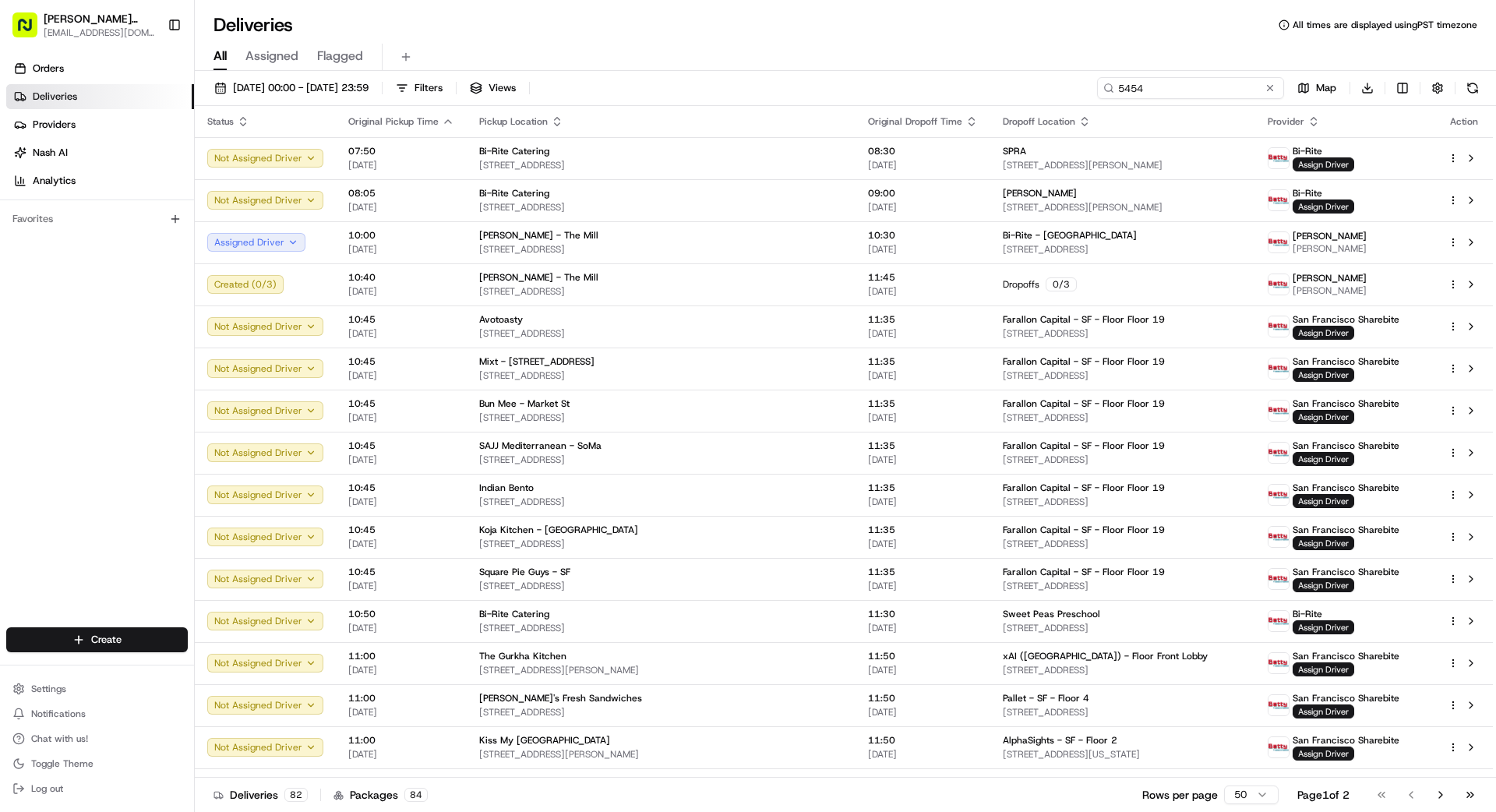
type input "5454"
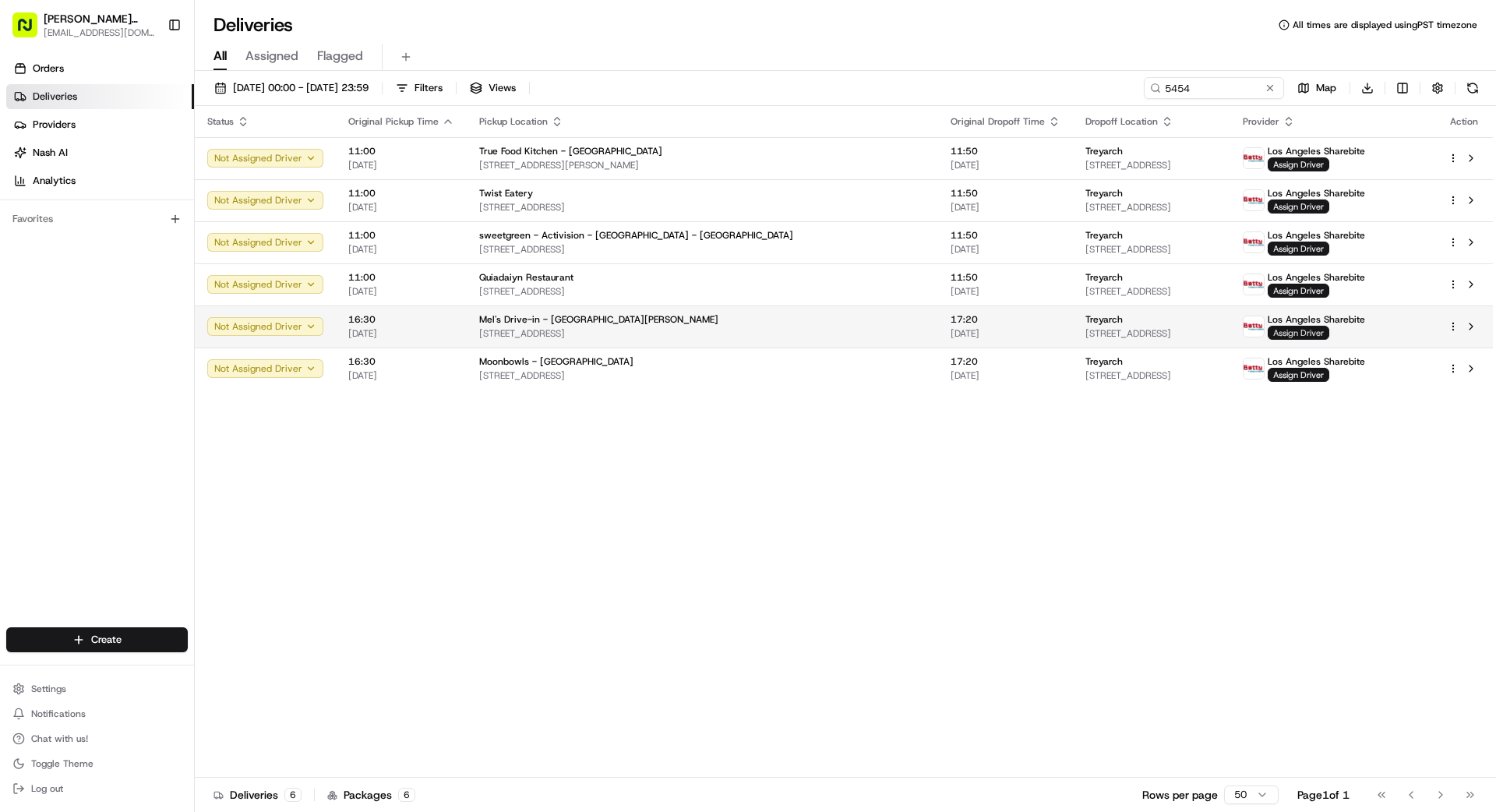
click at [1310, 334] on span "Assign Driver" at bounding box center [1299, 333] width 62 height 14
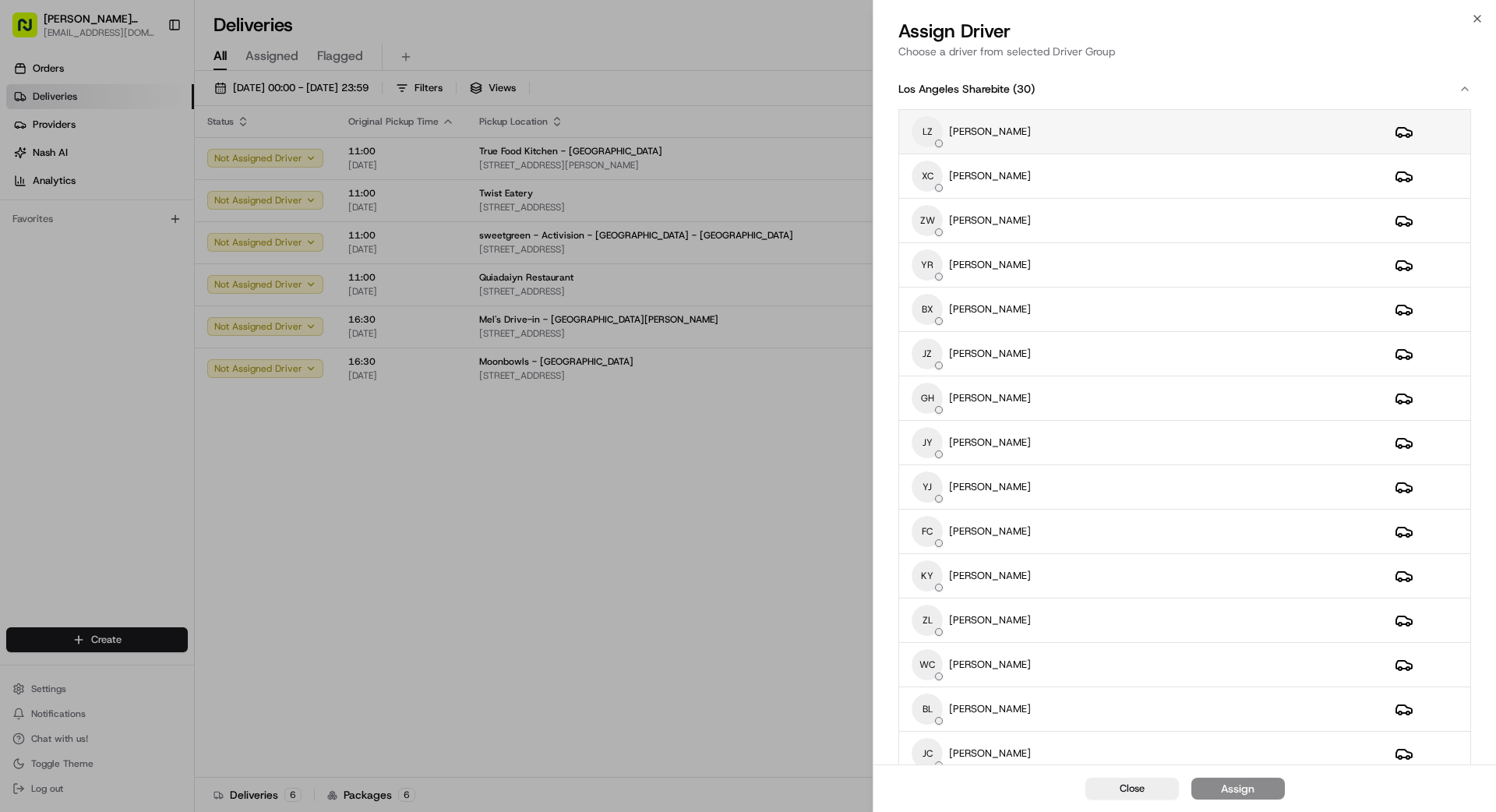
click at [1018, 134] on div "LZ [PERSON_NAME]" at bounding box center [1141, 131] width 458 height 31
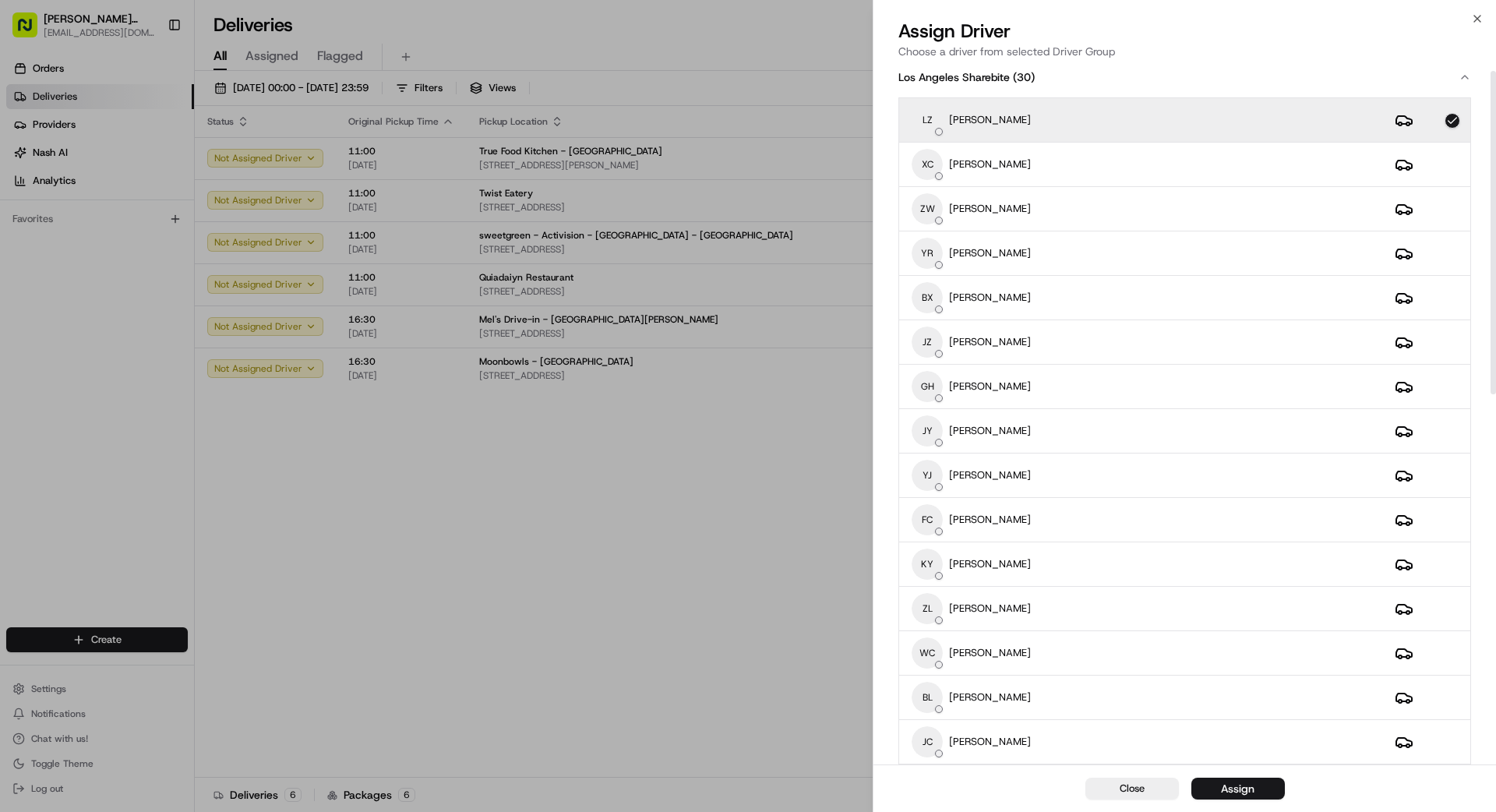
click at [1224, 790] on button "Assign" at bounding box center [1238, 789] width 94 height 22
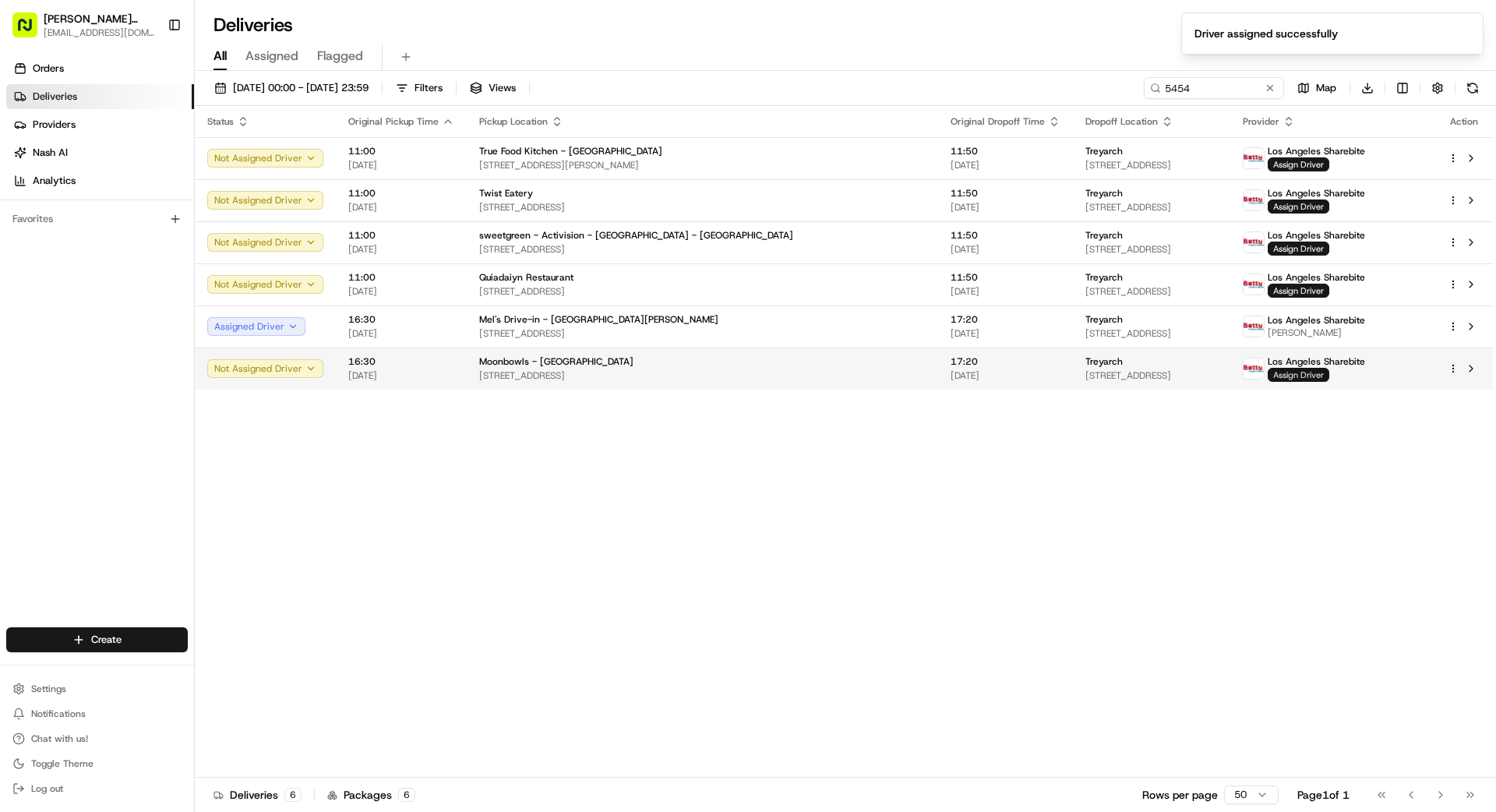
click at [1315, 381] on span "Assign Driver" at bounding box center [1299, 375] width 62 height 14
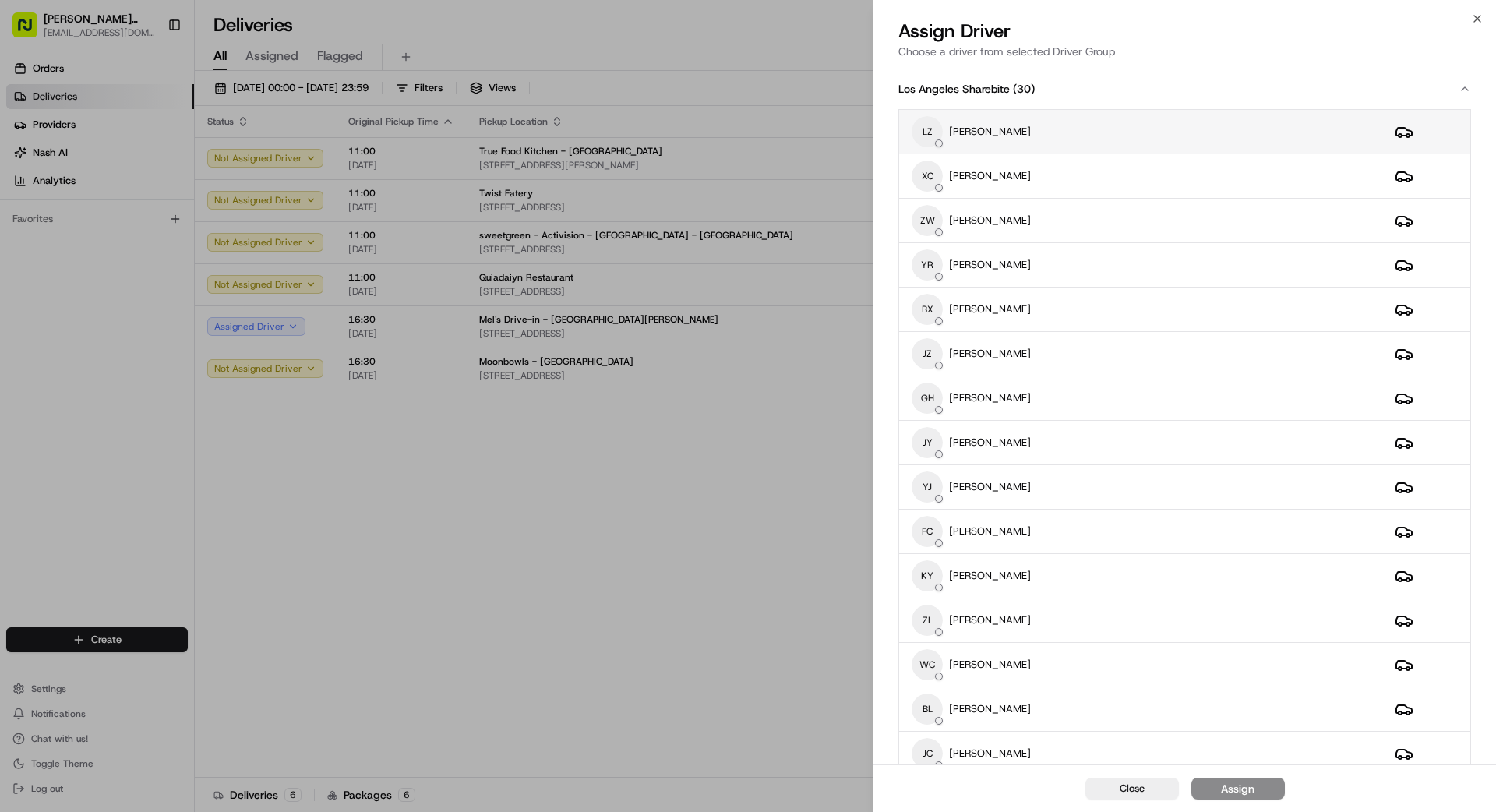
click at [1175, 133] on div "LZ [PERSON_NAME]" at bounding box center [1141, 131] width 458 height 31
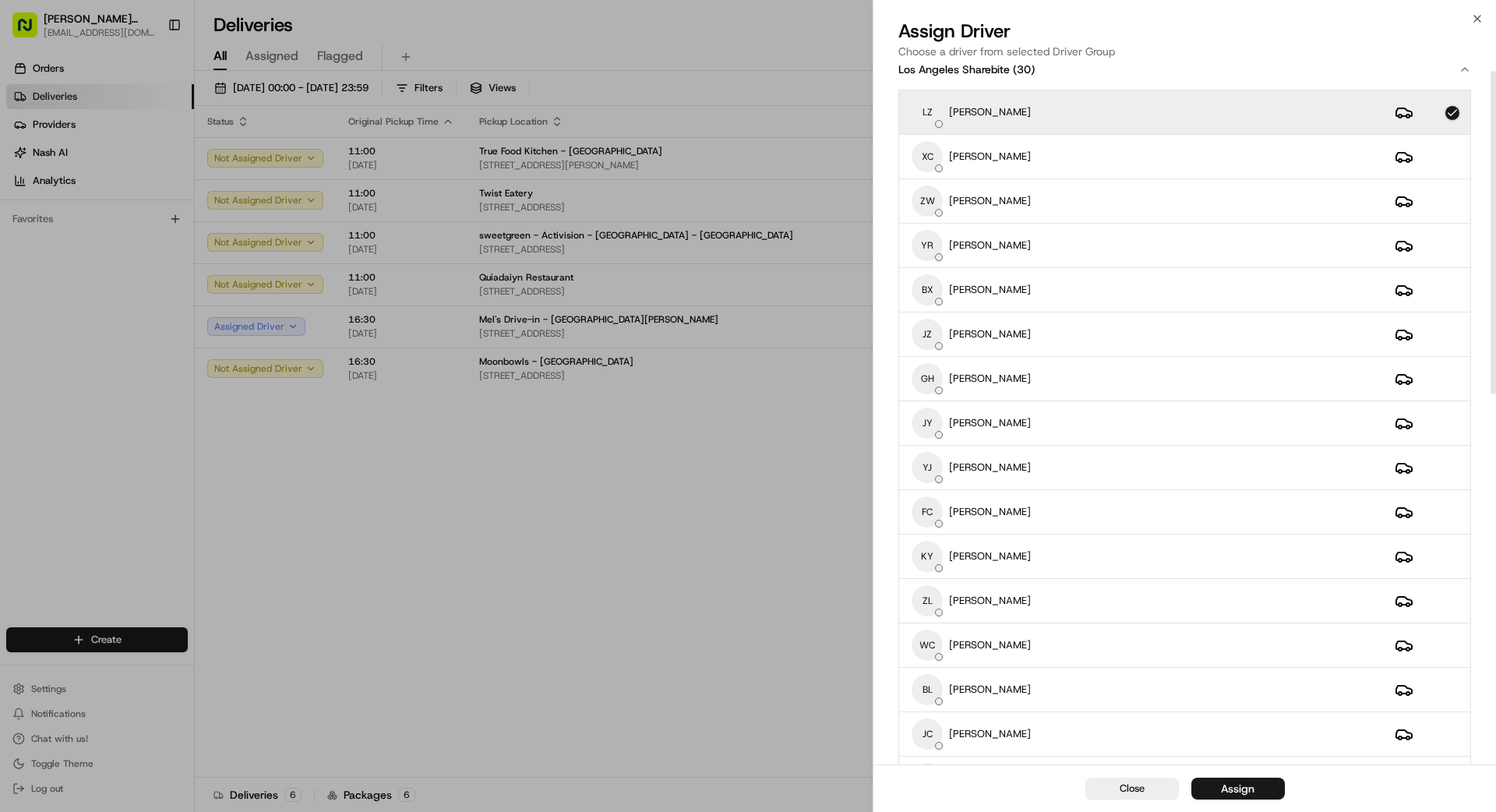
scroll to position [23, 0]
click at [1240, 788] on div "Assign" at bounding box center [1238, 789] width 33 height 16
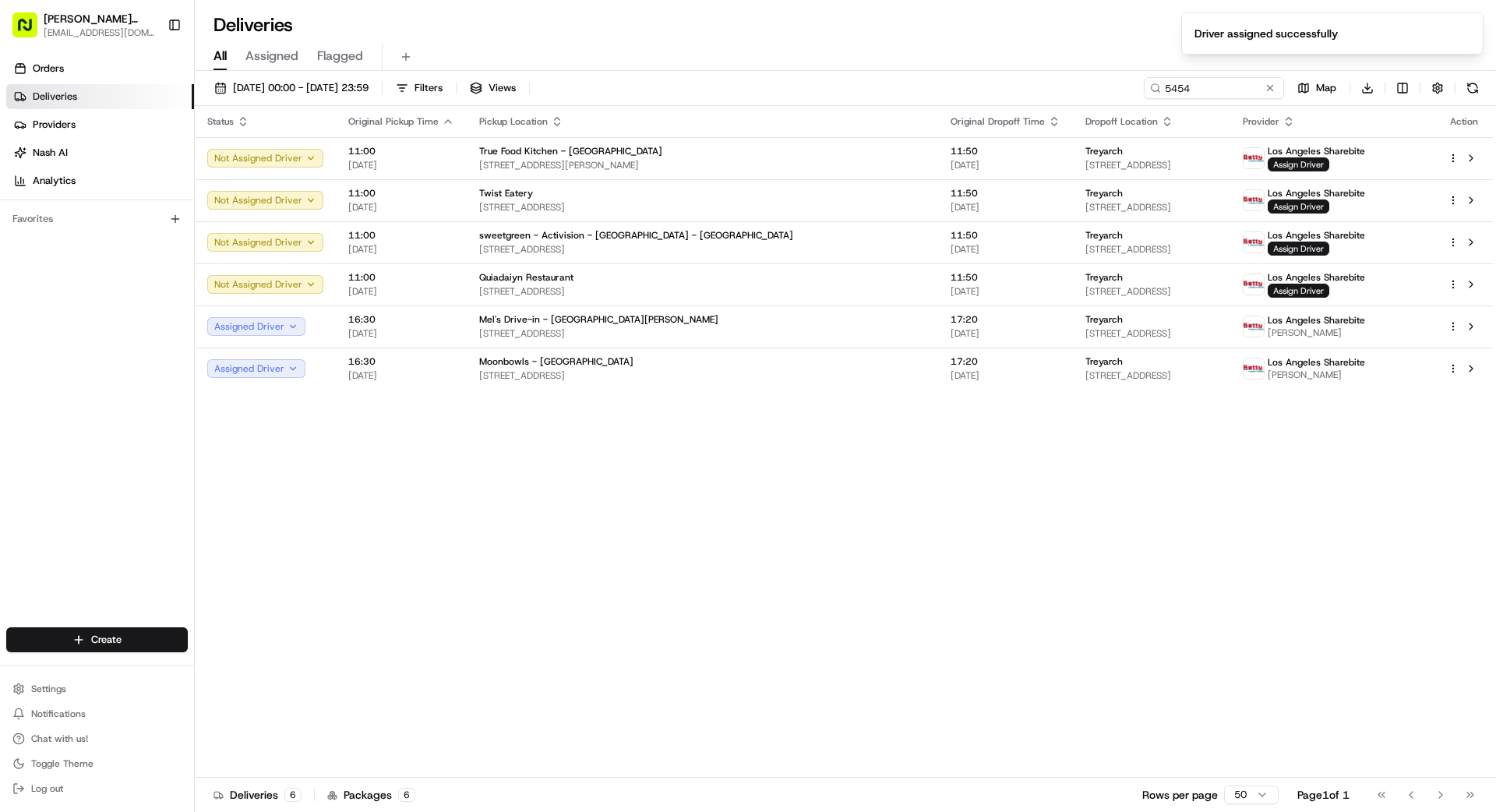
click at [638, 601] on div "Status Original Pickup Time Pickup Location Original Dropoff Time Dropoff Locat…" at bounding box center [844, 442] width 1298 height 672
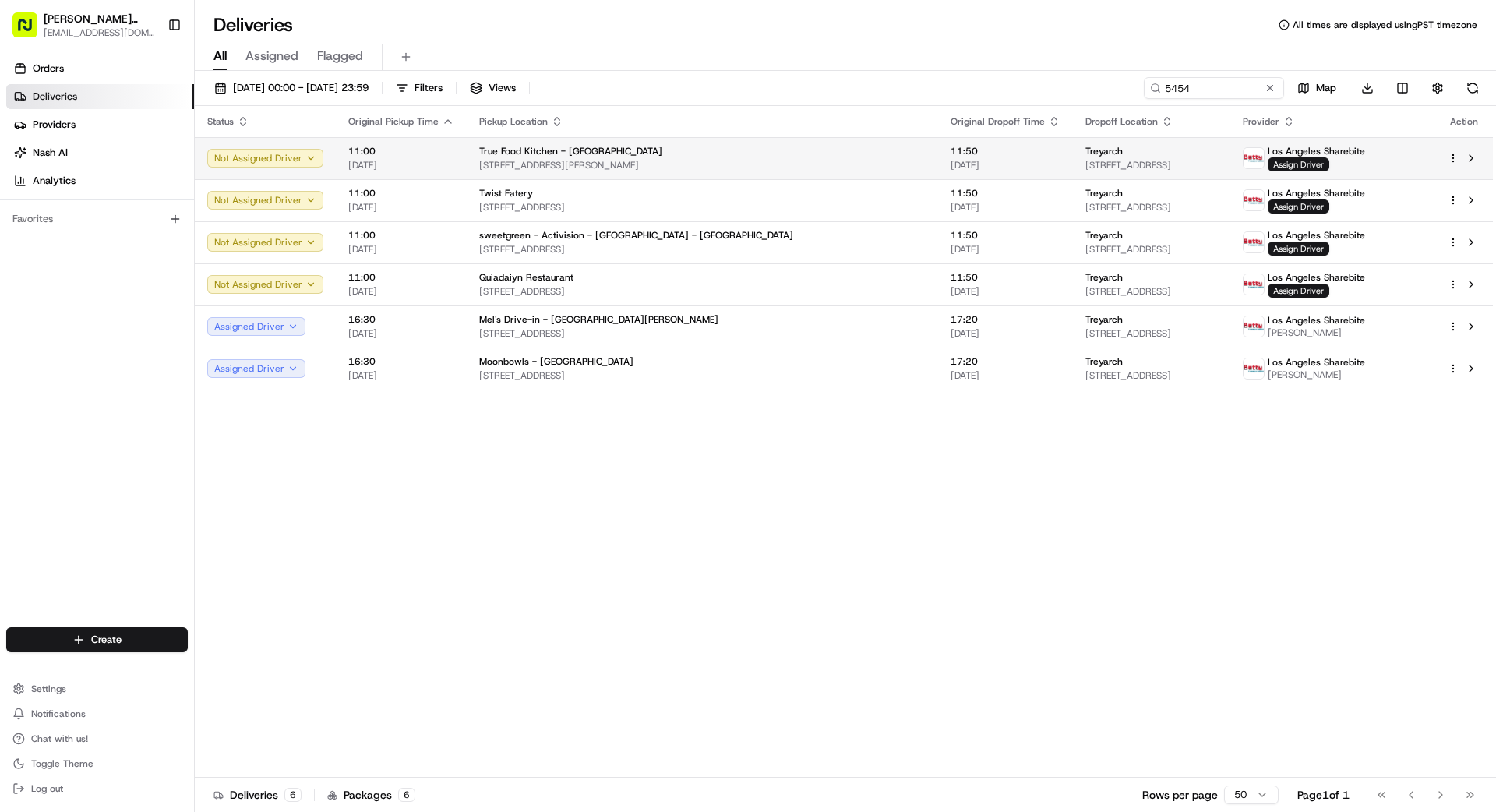
click at [786, 152] on div "True Food Kitchen - [GEOGRAPHIC_DATA]" at bounding box center [702, 151] width 447 height 13
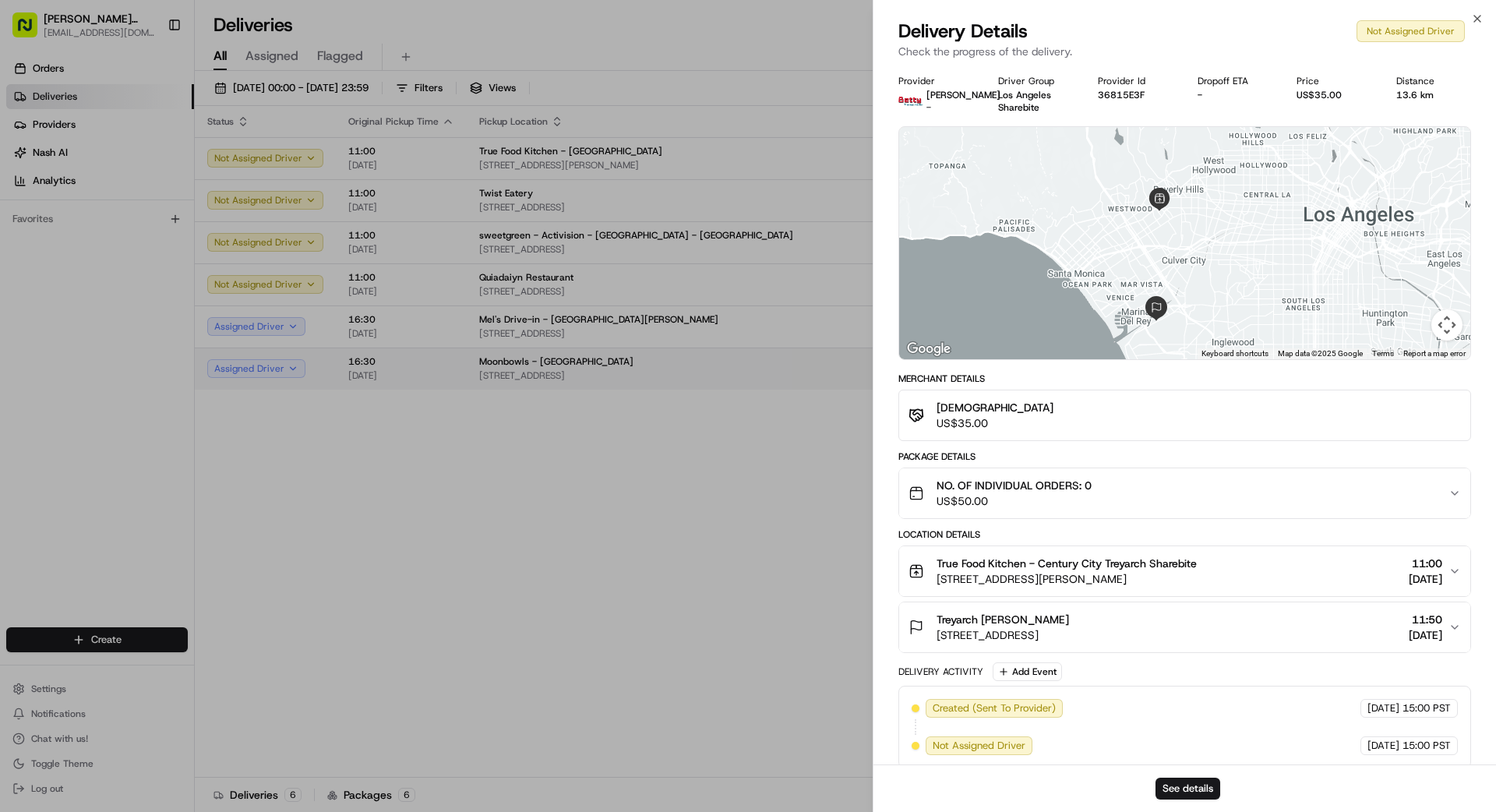
drag, startPoint x: 799, startPoint y: 432, endPoint x: 780, endPoint y: 386, distance: 49.8
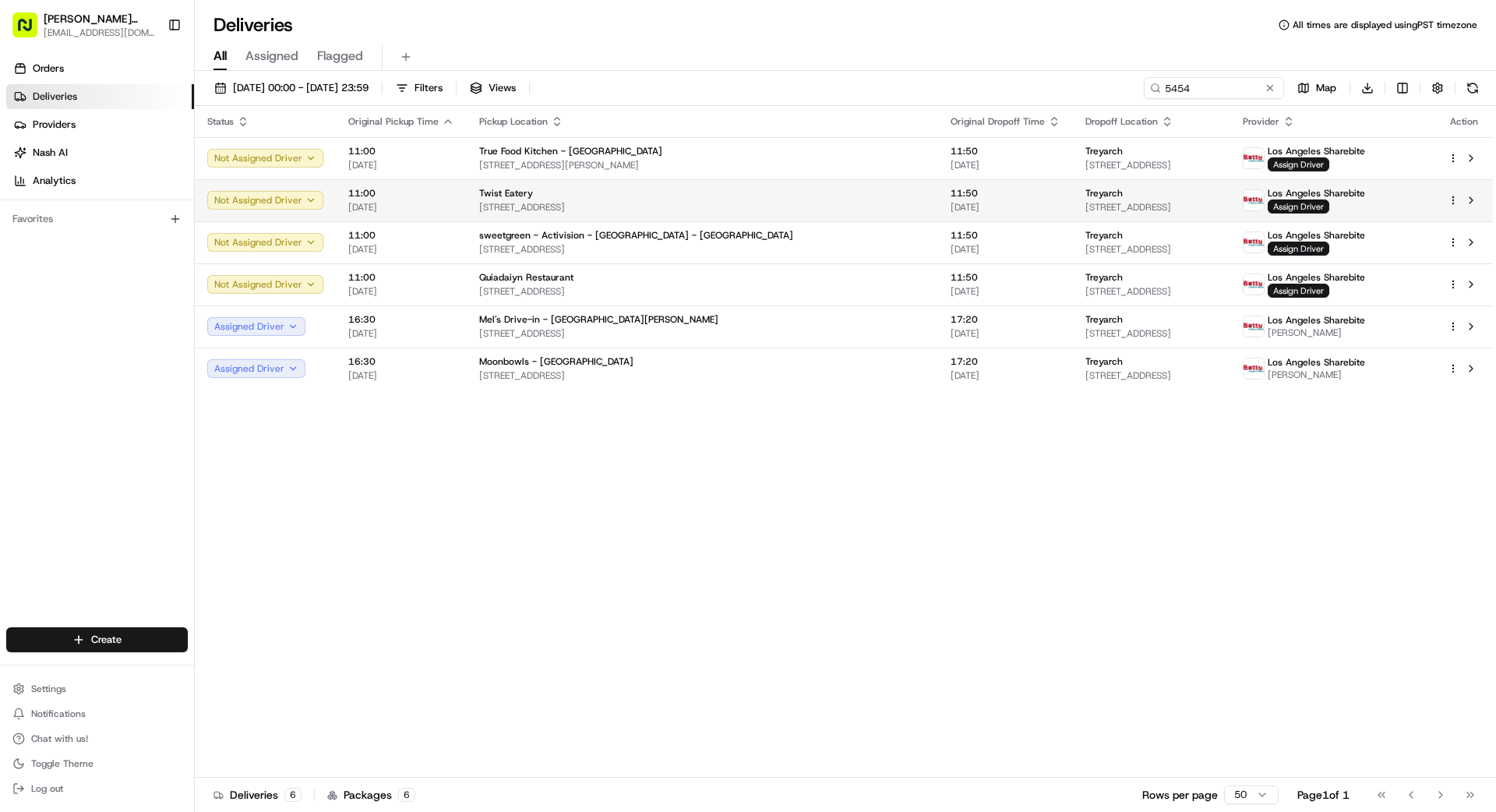
click at [731, 206] on span "[STREET_ADDRESS]" at bounding box center [702, 207] width 447 height 13
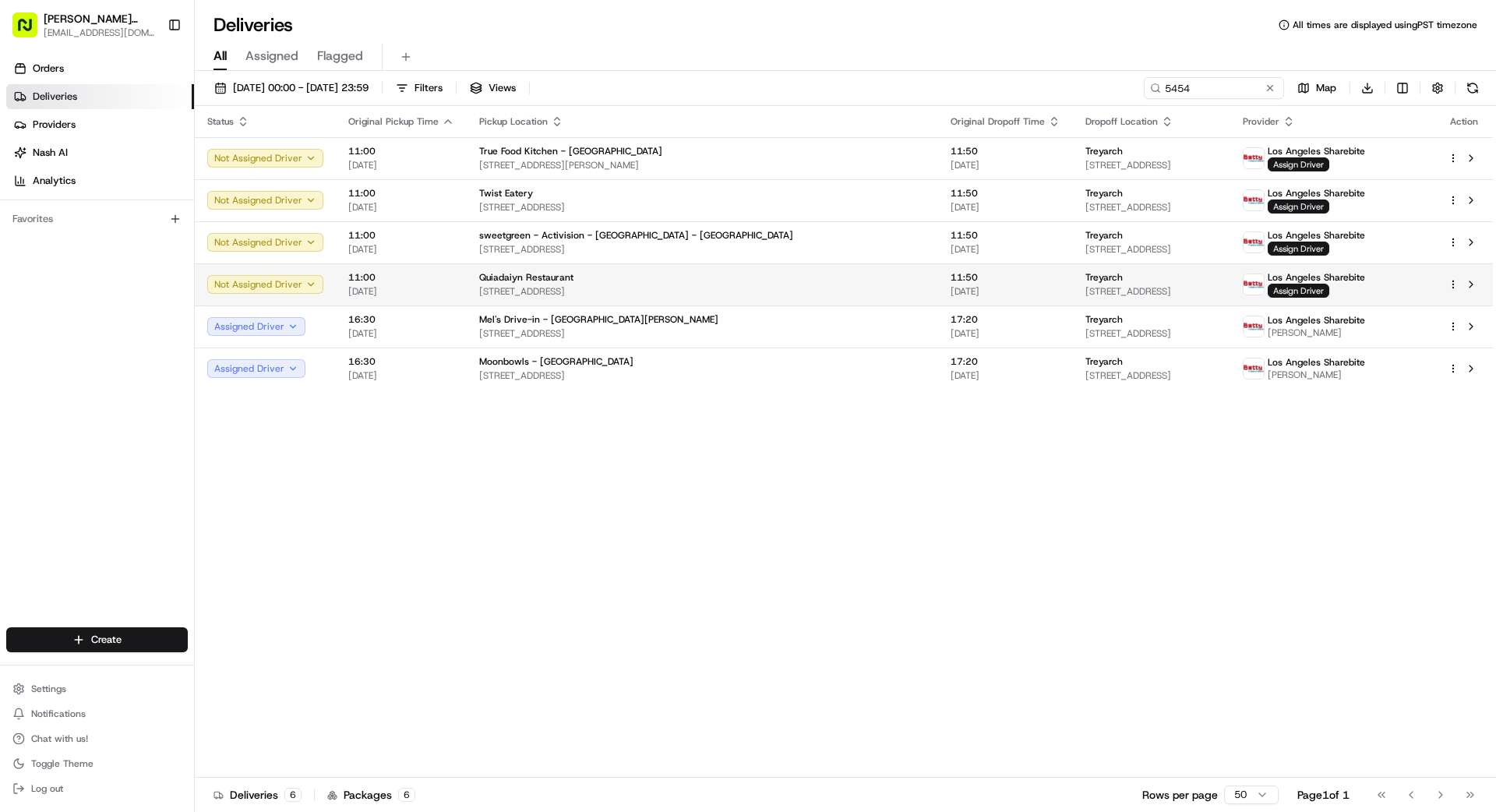
drag, startPoint x: 696, startPoint y: 381, endPoint x: 726, endPoint y: 295, distance: 91.1
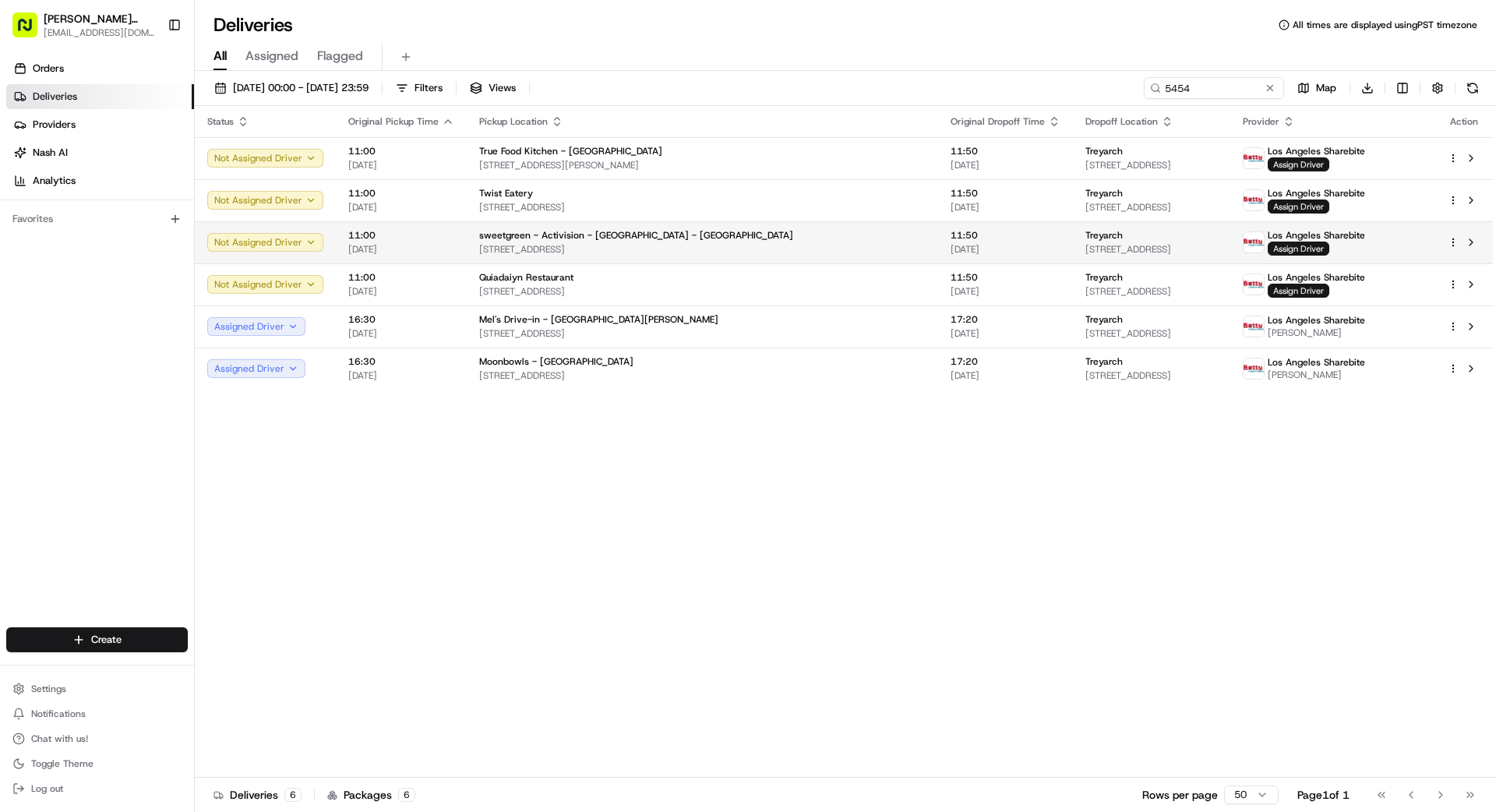
click at [738, 241] on div "sweetgreen - Activision - [GEOGRAPHIC_DATA] - [GEOGRAPHIC_DATA]" at bounding box center [702, 235] width 447 height 13
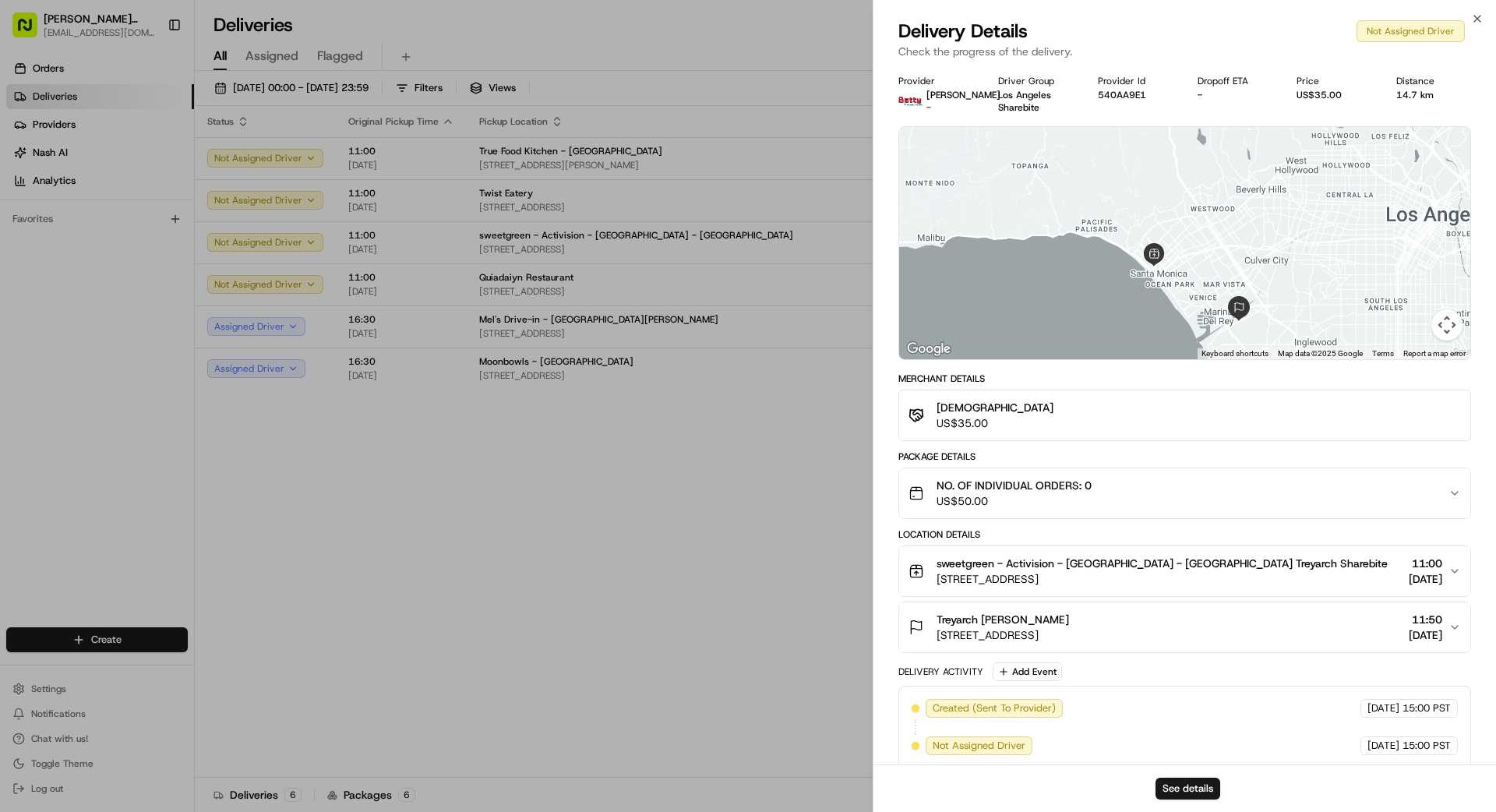
drag, startPoint x: 702, startPoint y: 465, endPoint x: 707, endPoint y: 457, distance: 9.4
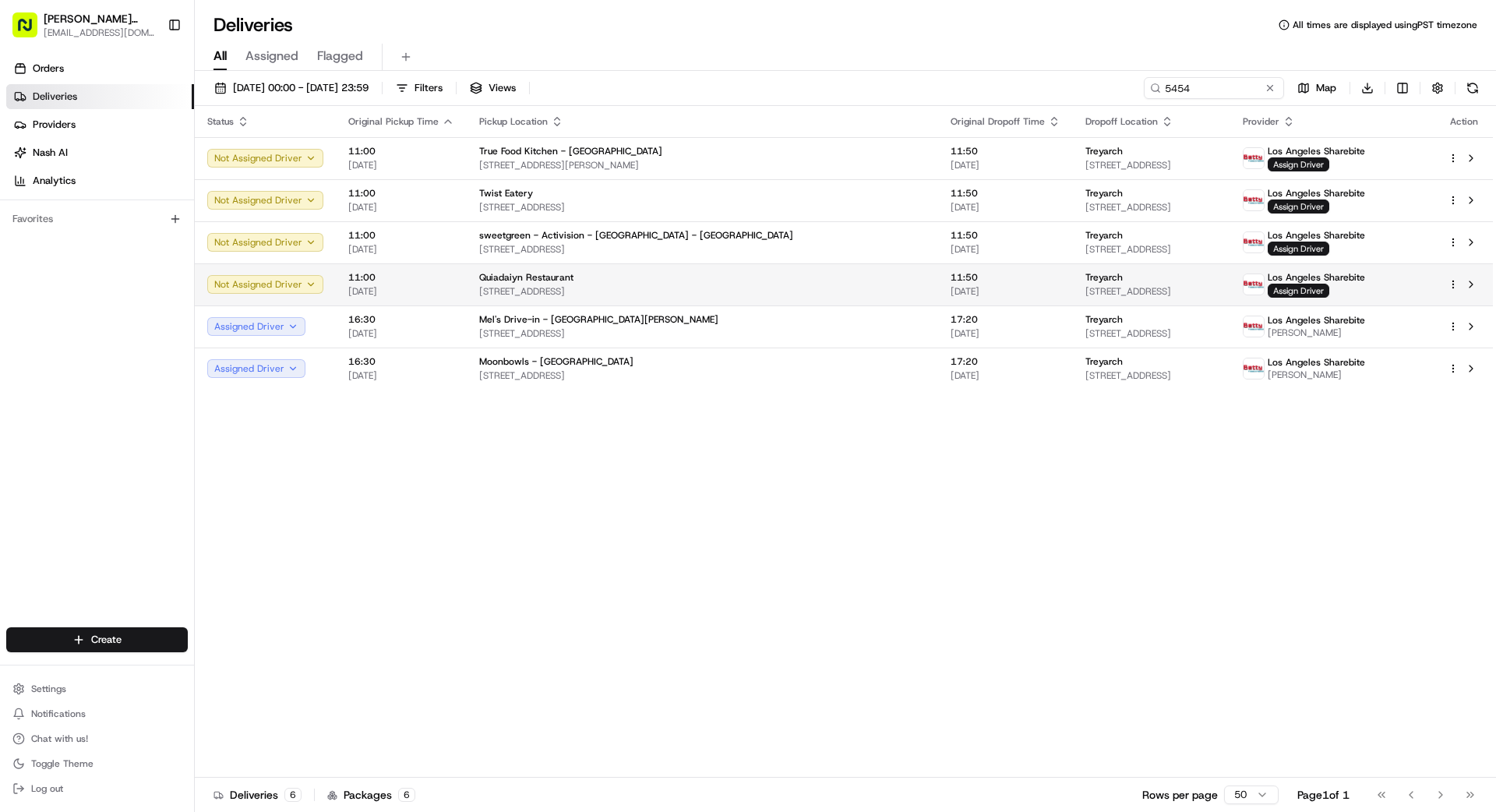
click at [730, 292] on span "[STREET_ADDRESS]" at bounding box center [702, 291] width 447 height 13
click at [1272, 88] on button at bounding box center [1270, 88] width 16 height 16
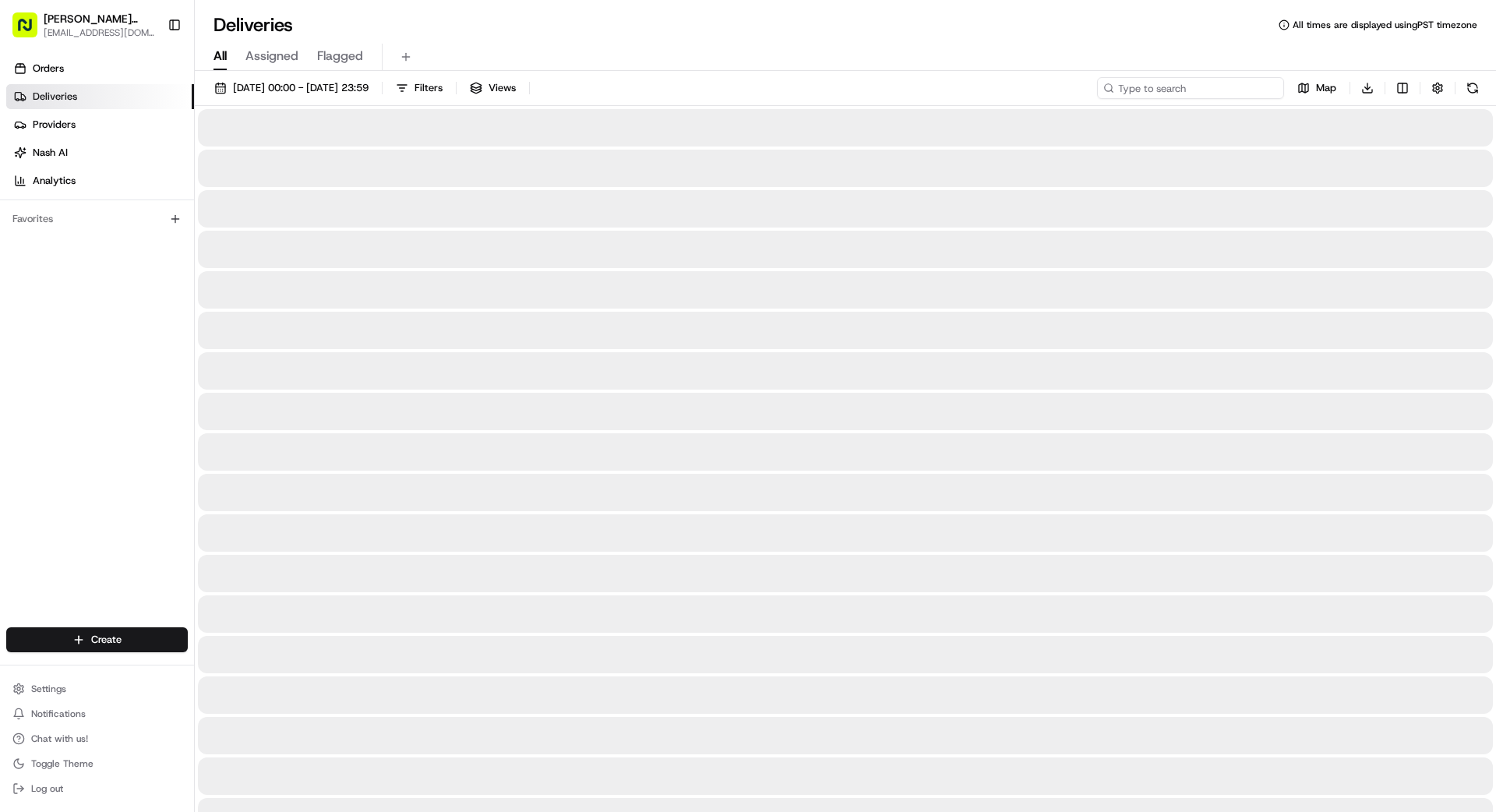
click at [1198, 86] on input at bounding box center [1191, 88] width 187 height 22
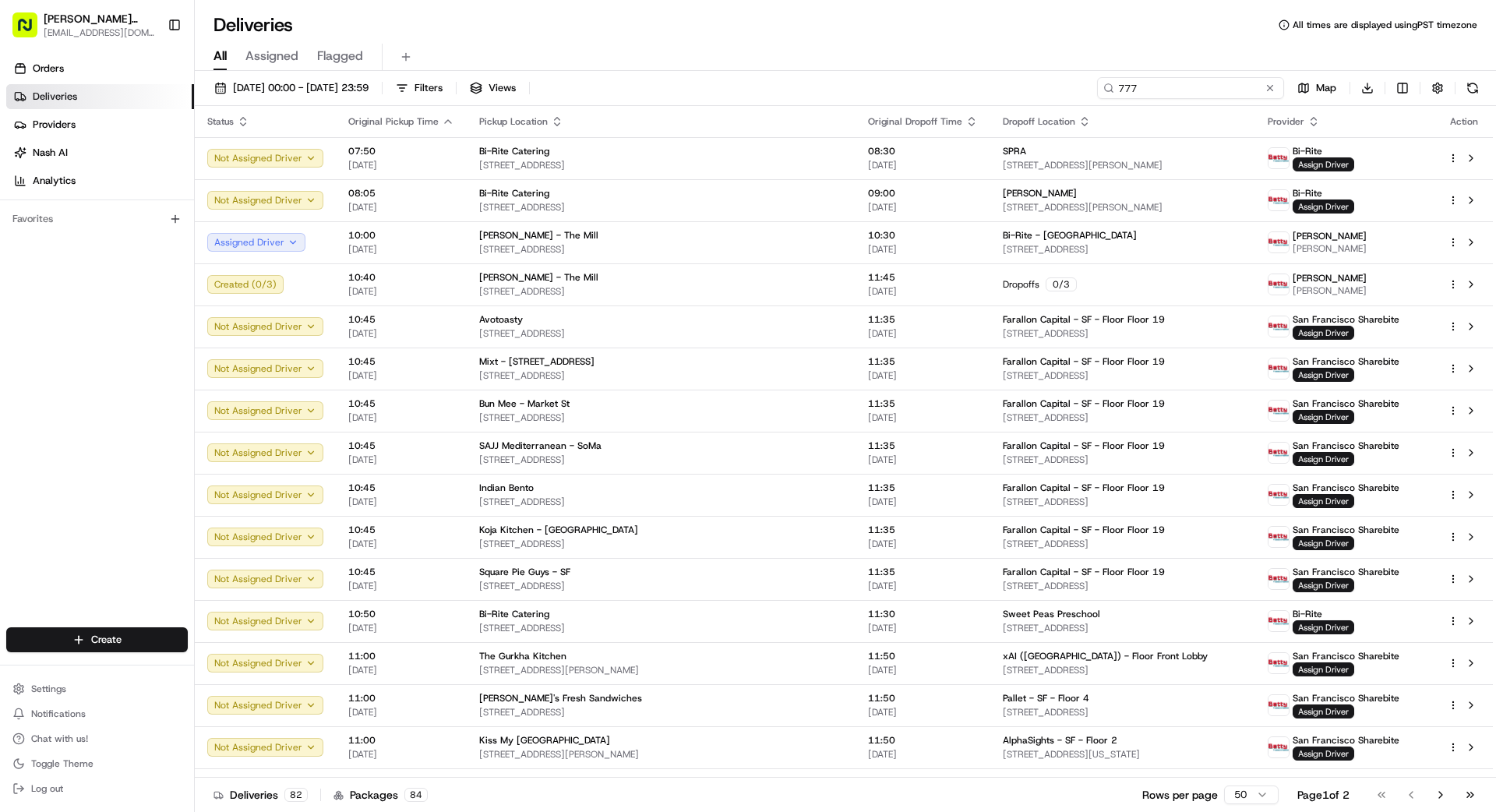
type input "777"
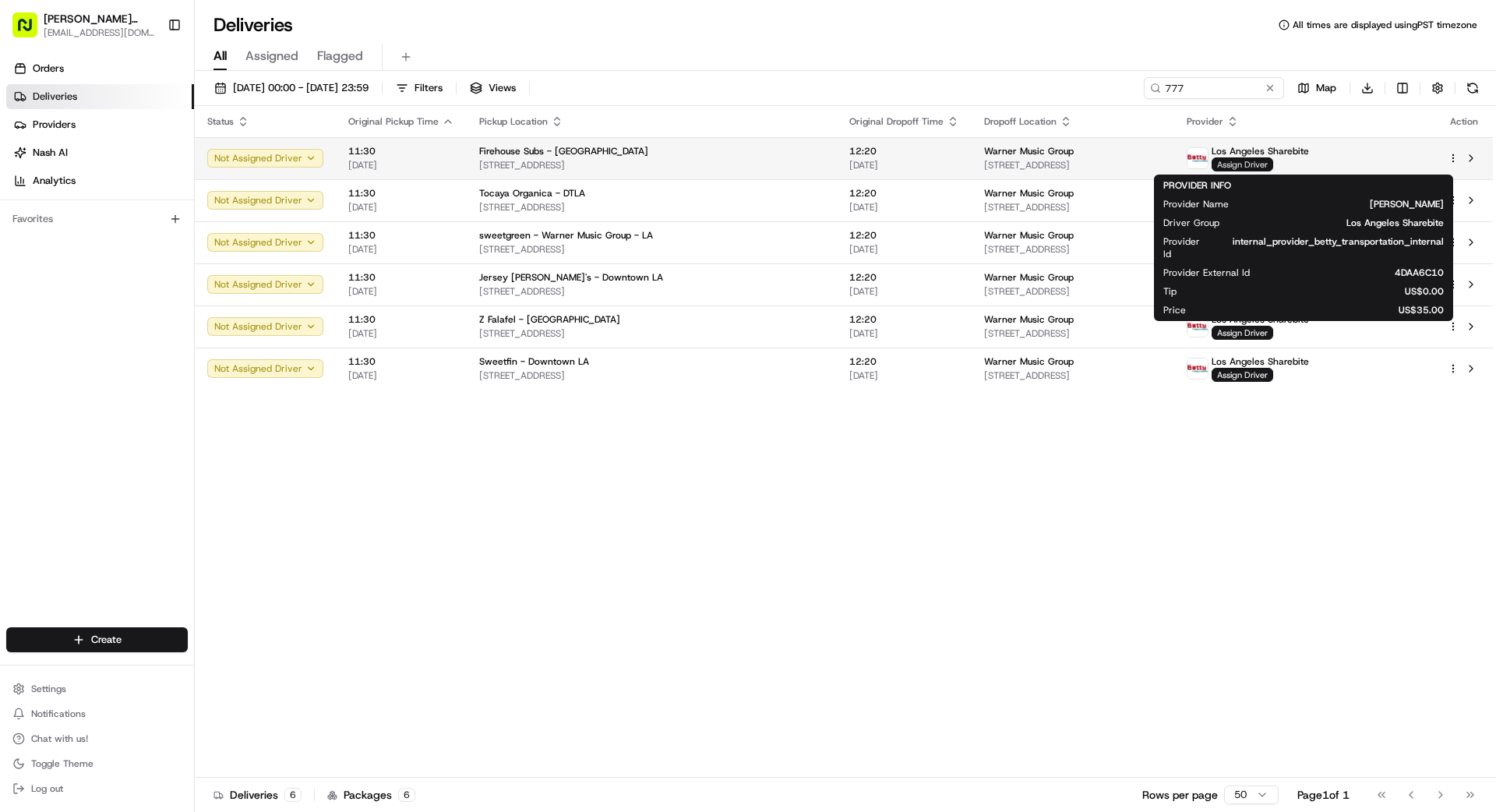
click at [1274, 166] on span "Assign Driver" at bounding box center [1243, 164] width 62 height 14
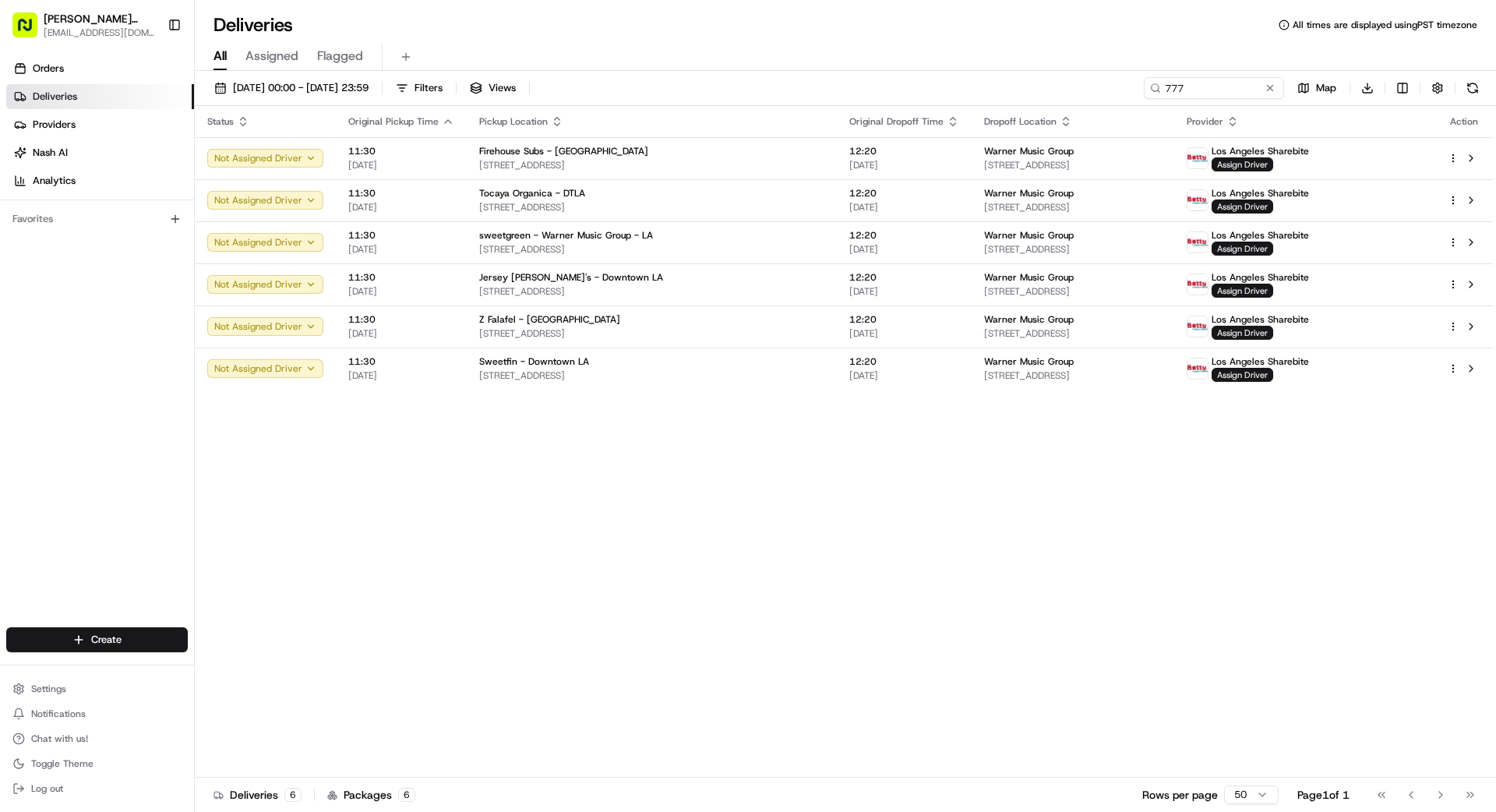
drag, startPoint x: 764, startPoint y: 411, endPoint x: 824, endPoint y: 401, distance: 60.8
click at [1274, 90] on button at bounding box center [1270, 88] width 16 height 16
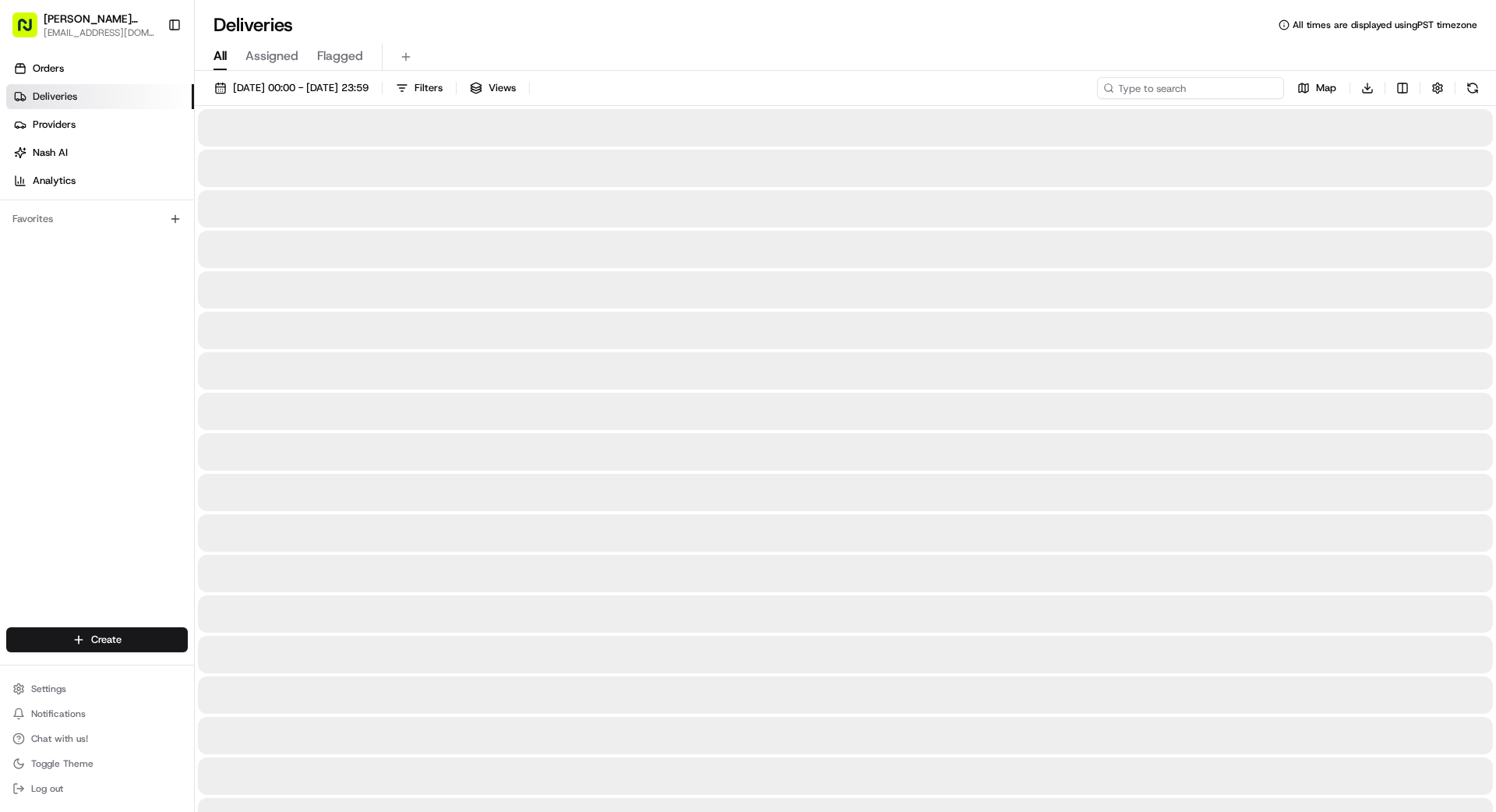
click at [1228, 97] on input at bounding box center [1191, 88] width 187 height 22
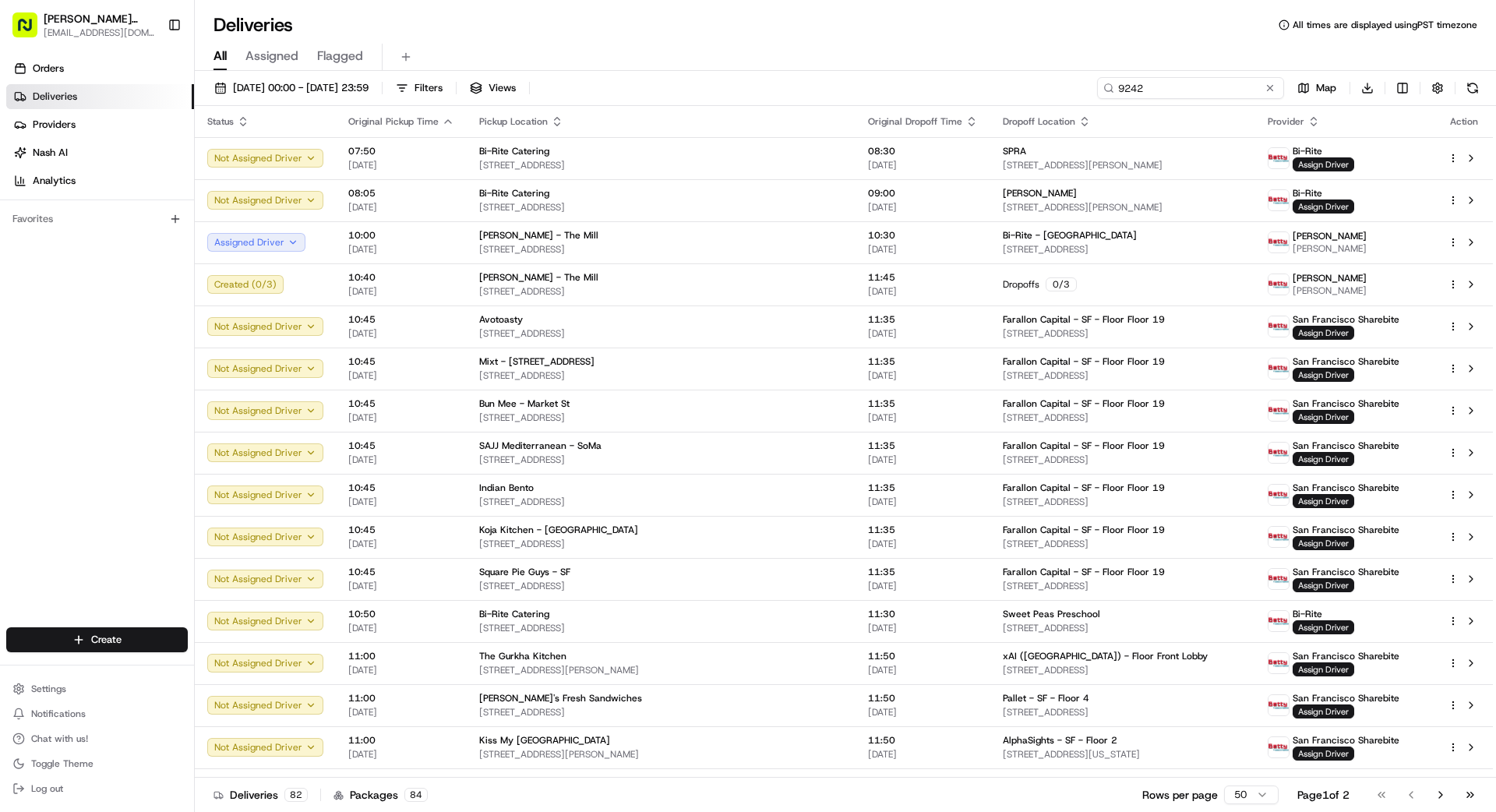
type input "9242"
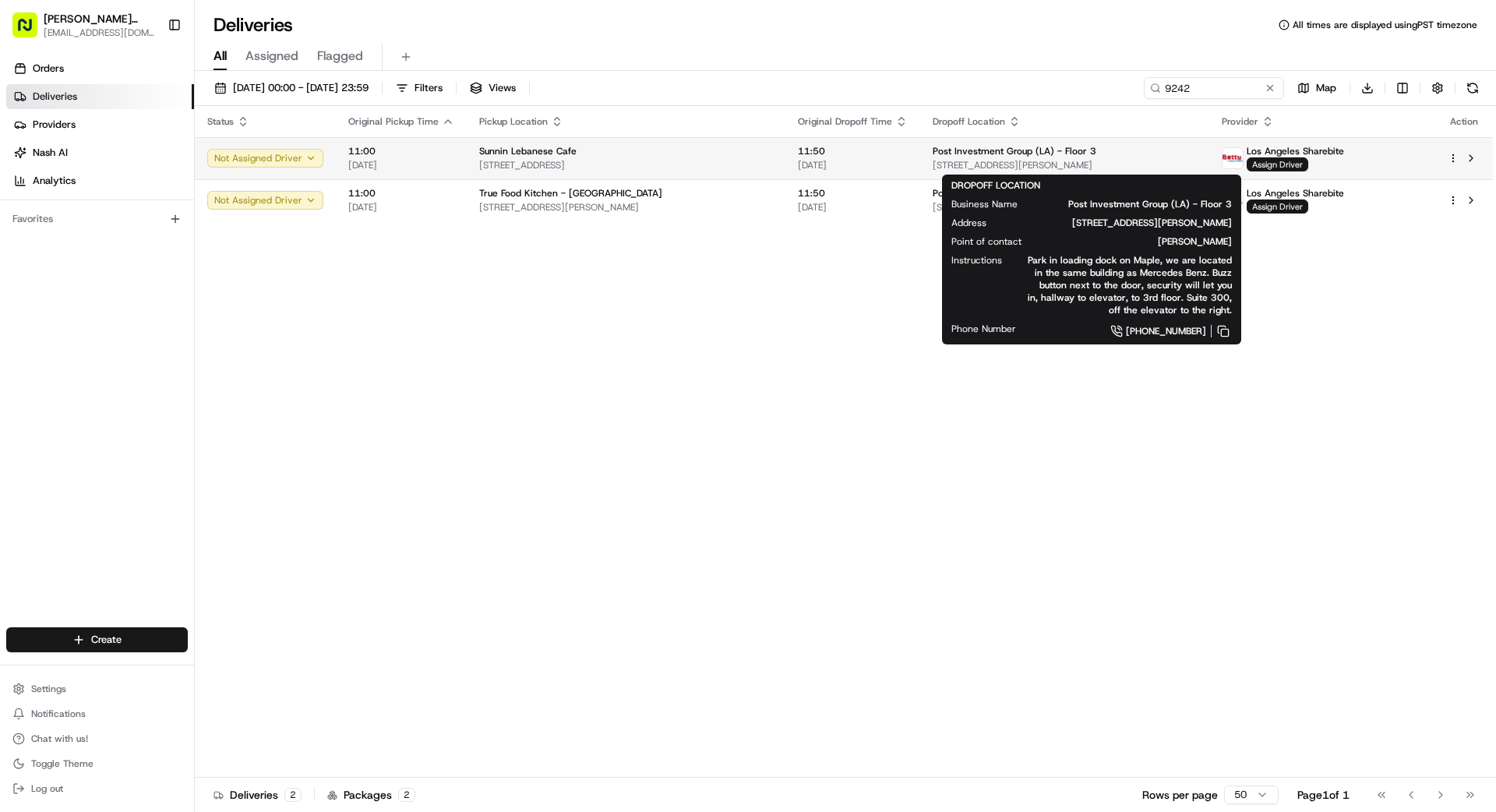
click at [1018, 157] on div "Post Investment Group ([GEOGRAPHIC_DATA]) - Floor 3 [STREET_ADDRESS][PERSON_NAM…" at bounding box center [1065, 158] width 264 height 27
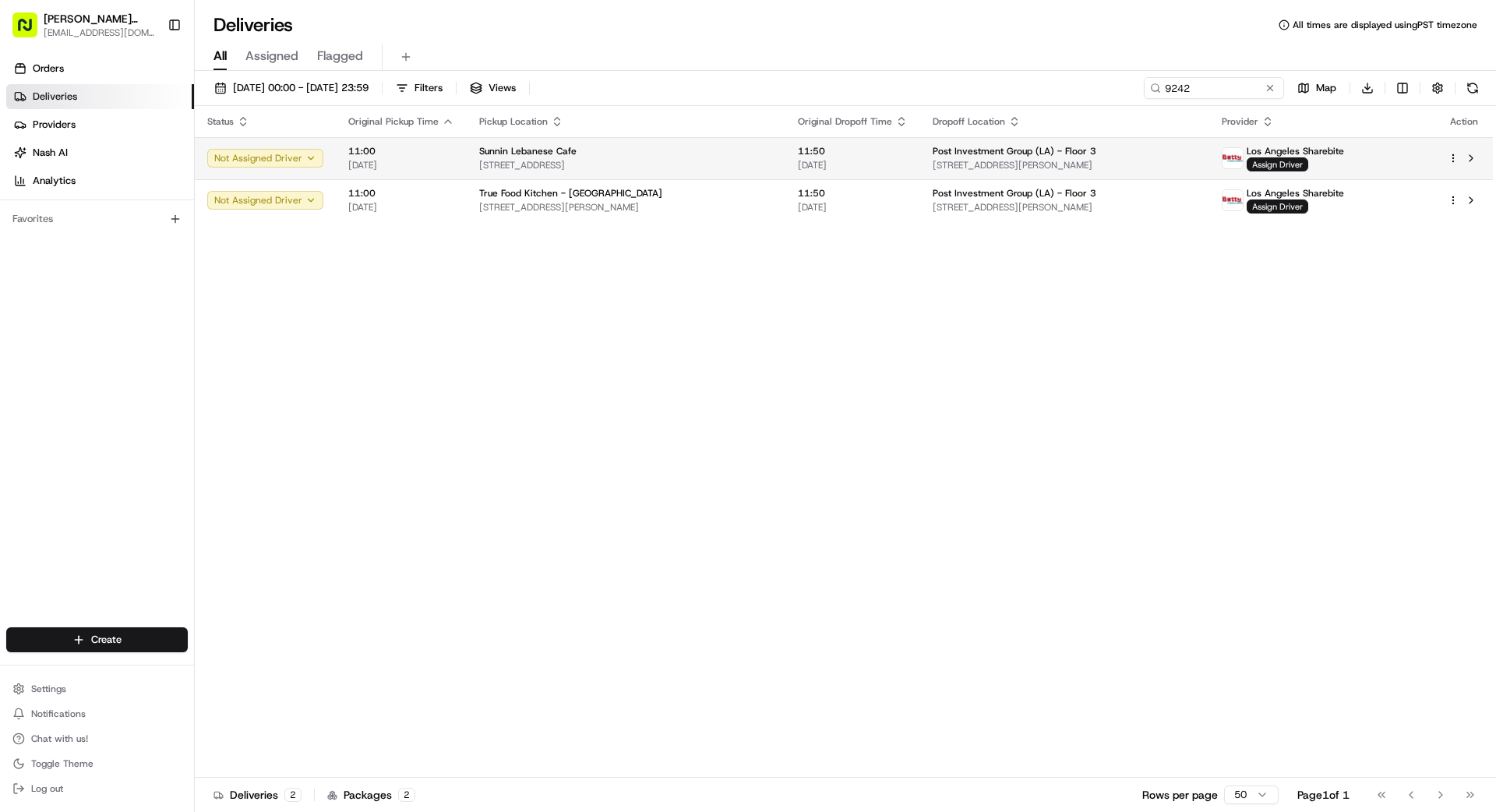
click at [901, 162] on span "[DATE]" at bounding box center [852, 165] width 110 height 13
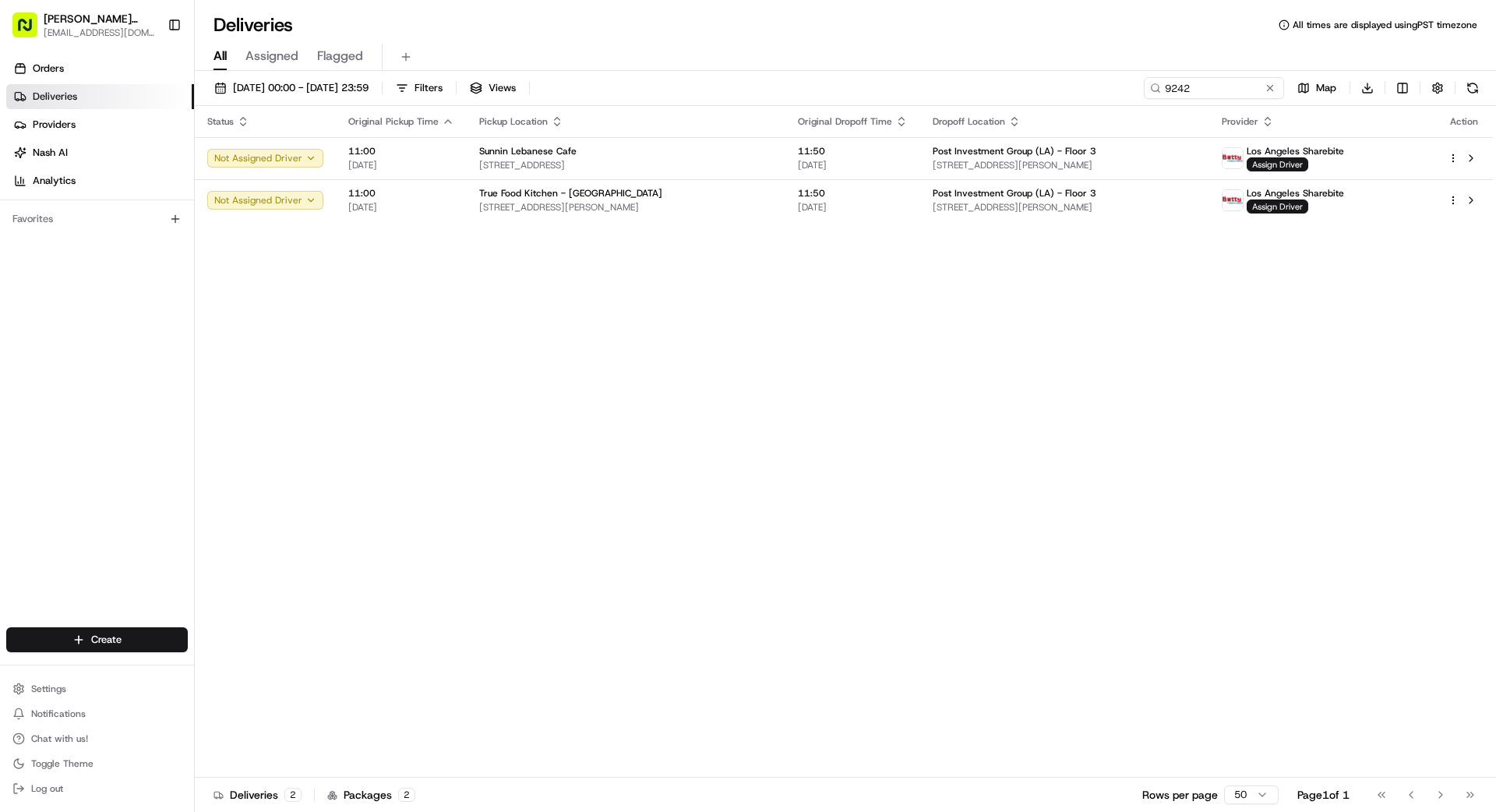
drag, startPoint x: 715, startPoint y: 304, endPoint x: 782, endPoint y: 268, distance: 76.1
click at [845, 213] on td "11:50 [DATE]" at bounding box center [852, 200] width 135 height 42
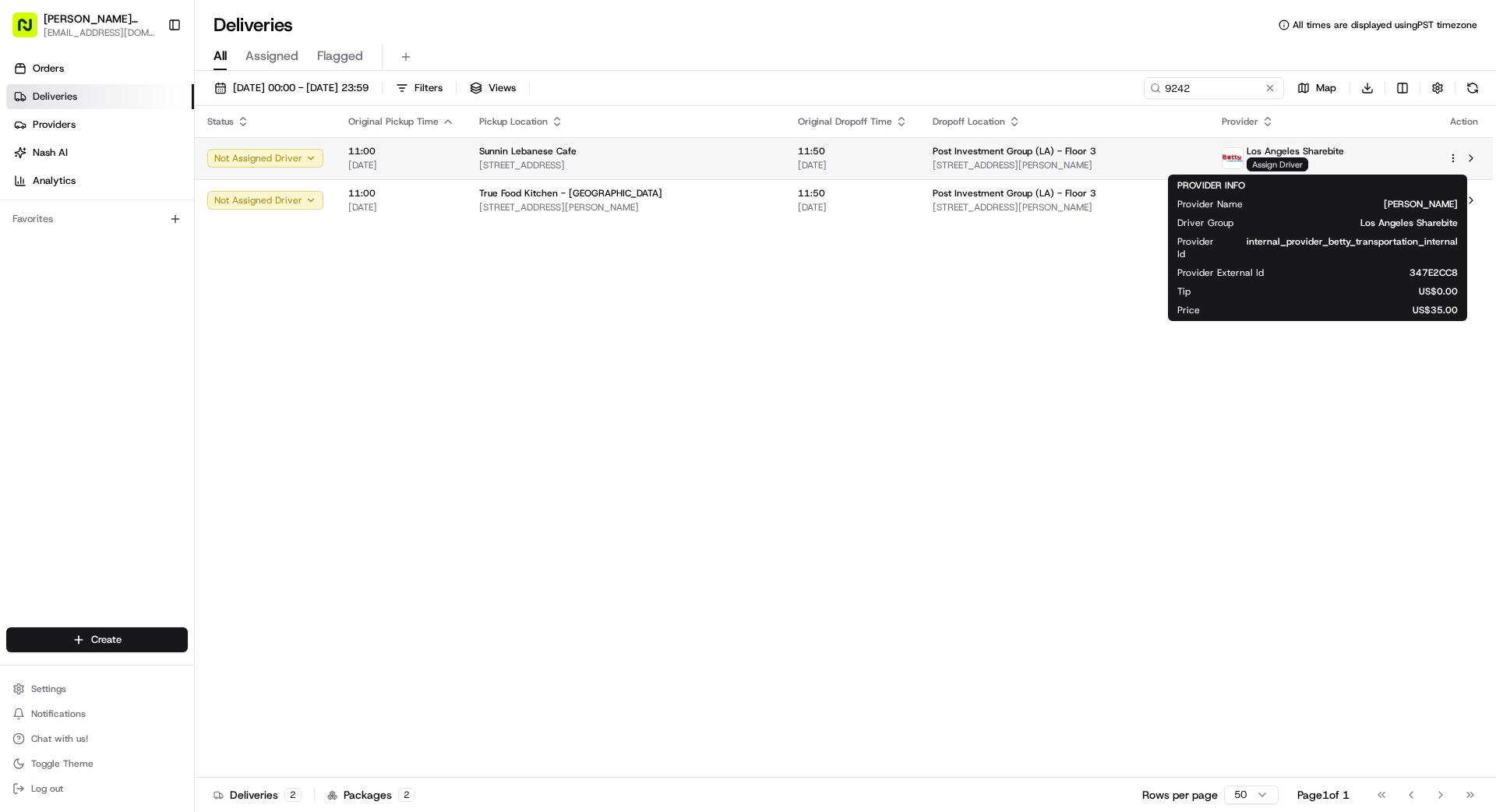
click at [1297, 166] on span "Assign Driver" at bounding box center [1278, 164] width 62 height 14
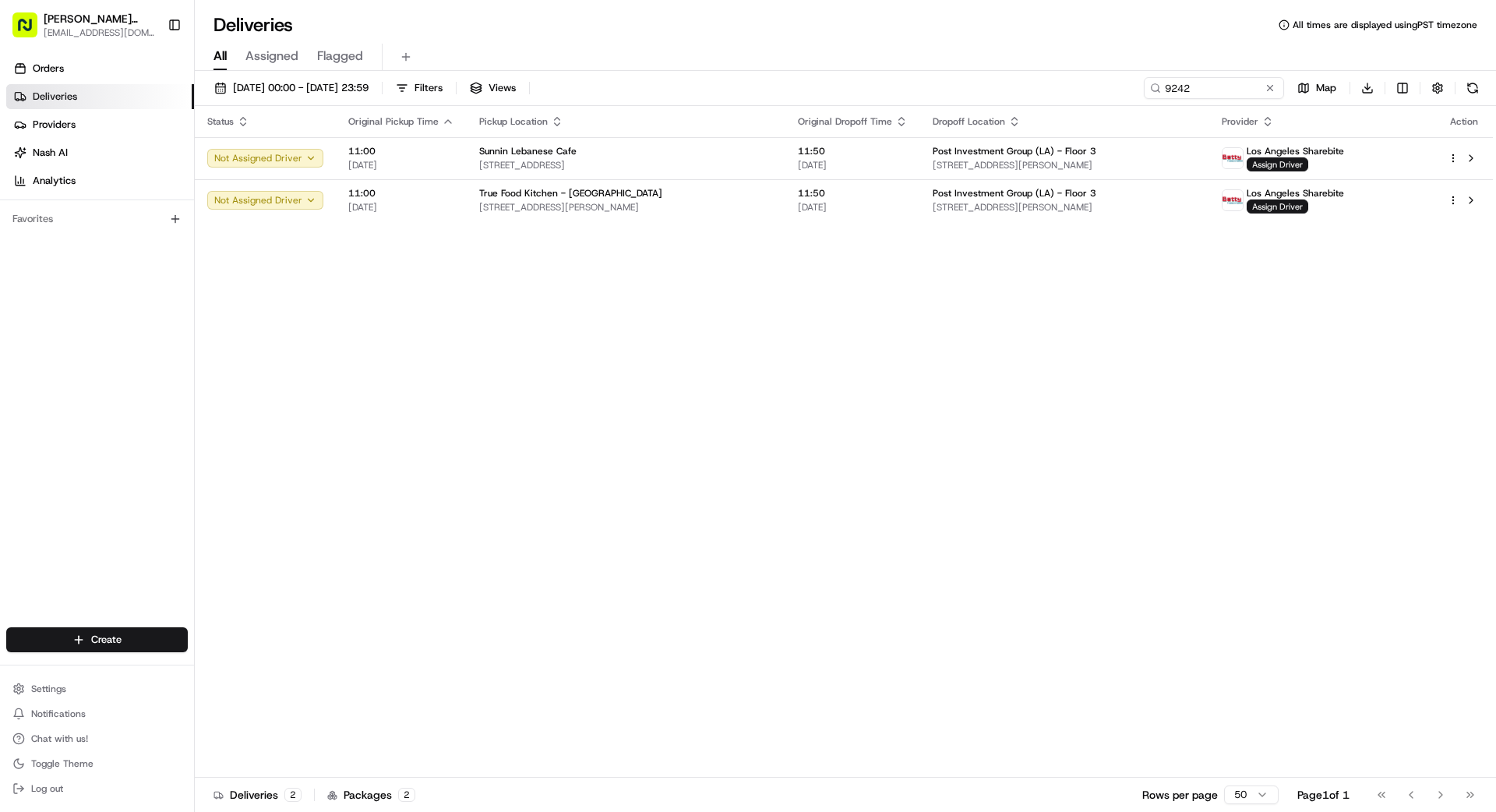
drag, startPoint x: 685, startPoint y: 352, endPoint x: 692, endPoint y: 349, distance: 7.6
click at [1273, 93] on button at bounding box center [1270, 88] width 16 height 16
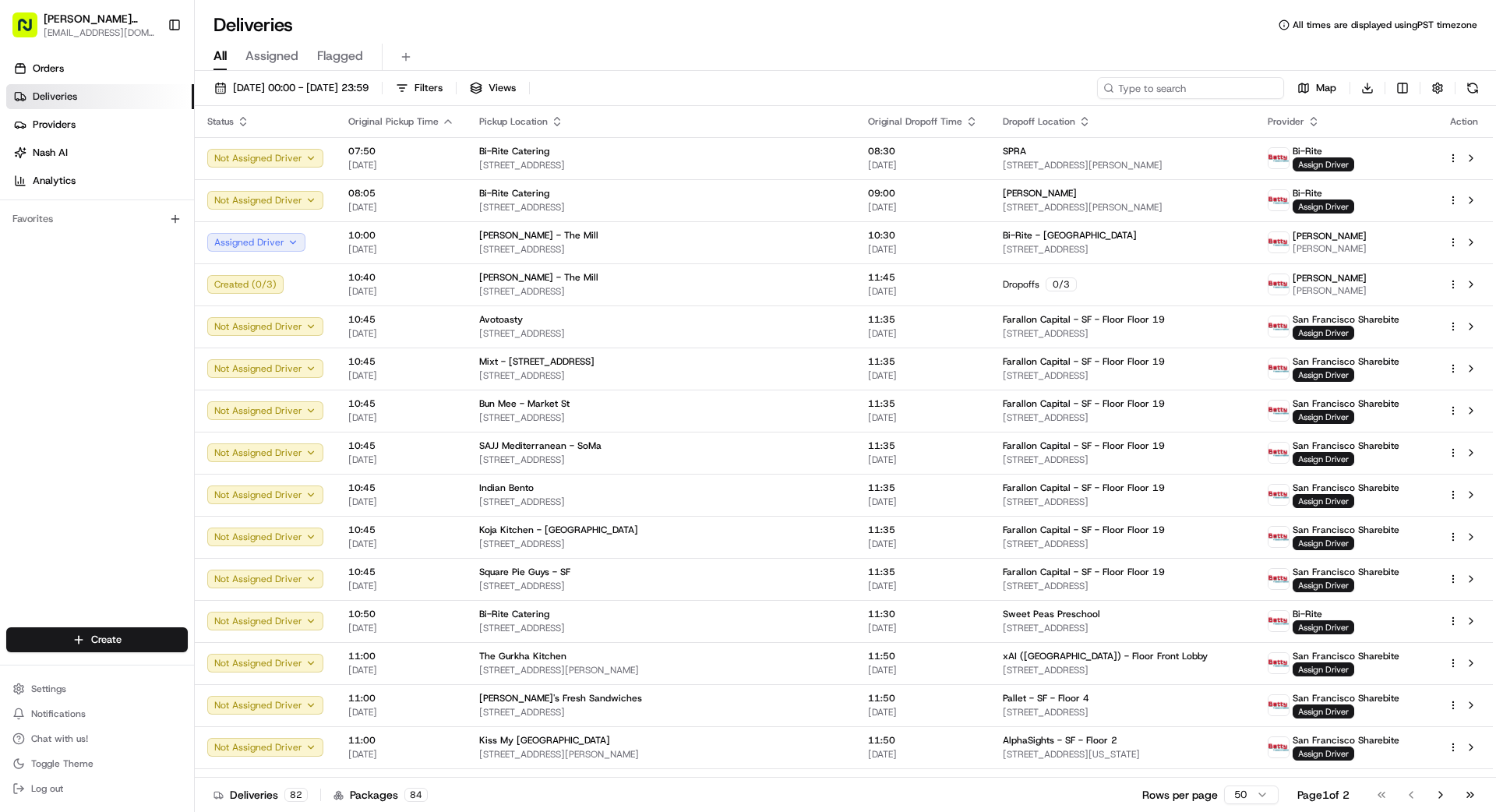
click at [1218, 89] on input at bounding box center [1191, 88] width 187 height 22
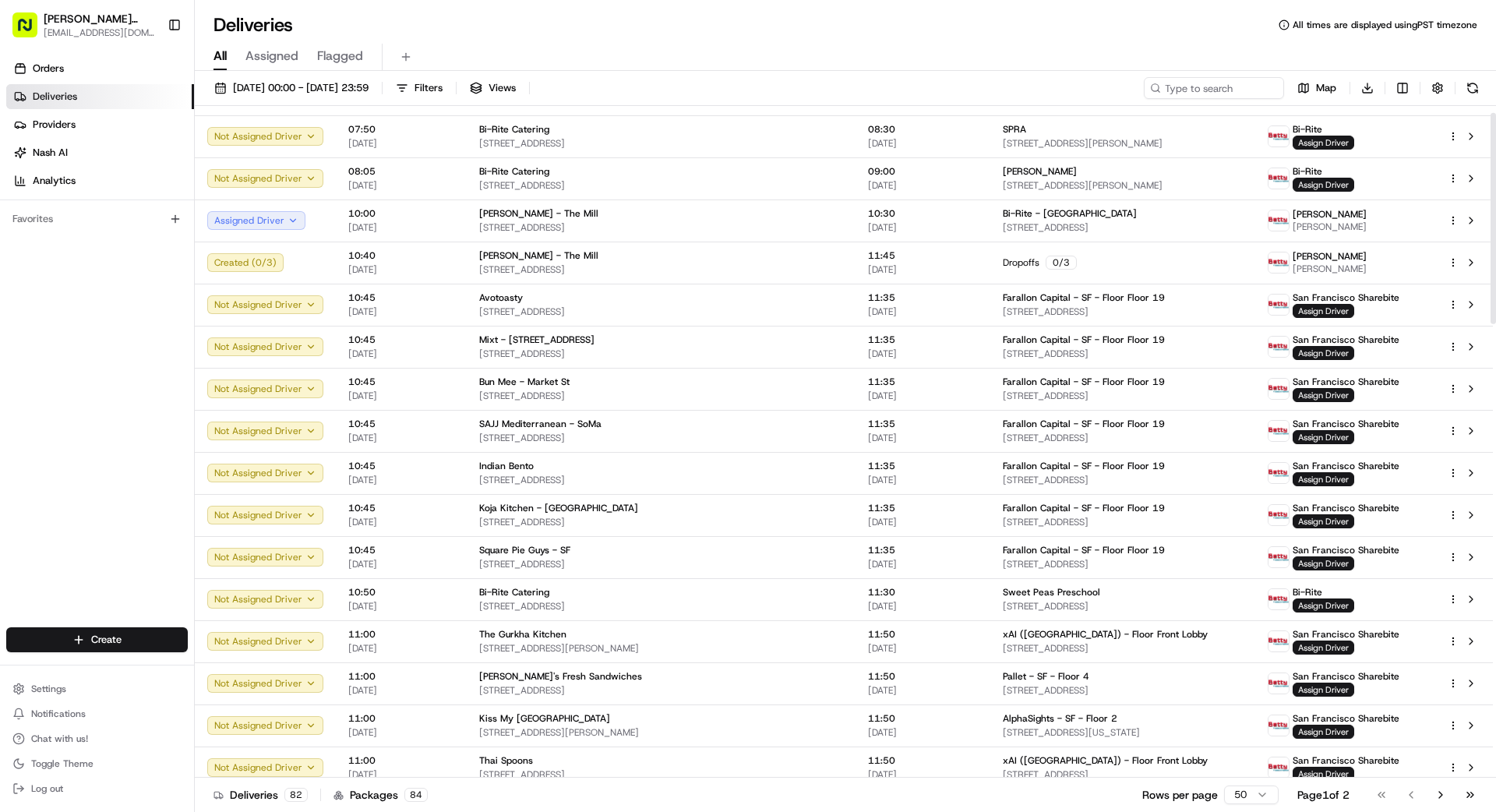
drag, startPoint x: 1, startPoint y: 426, endPoint x: 40, endPoint y: 423, distance: 39.1
click at [8, 426] on div "Orders Deliveries Providers [PERSON_NAME] Analytics Favorites" at bounding box center [97, 344] width 194 height 587
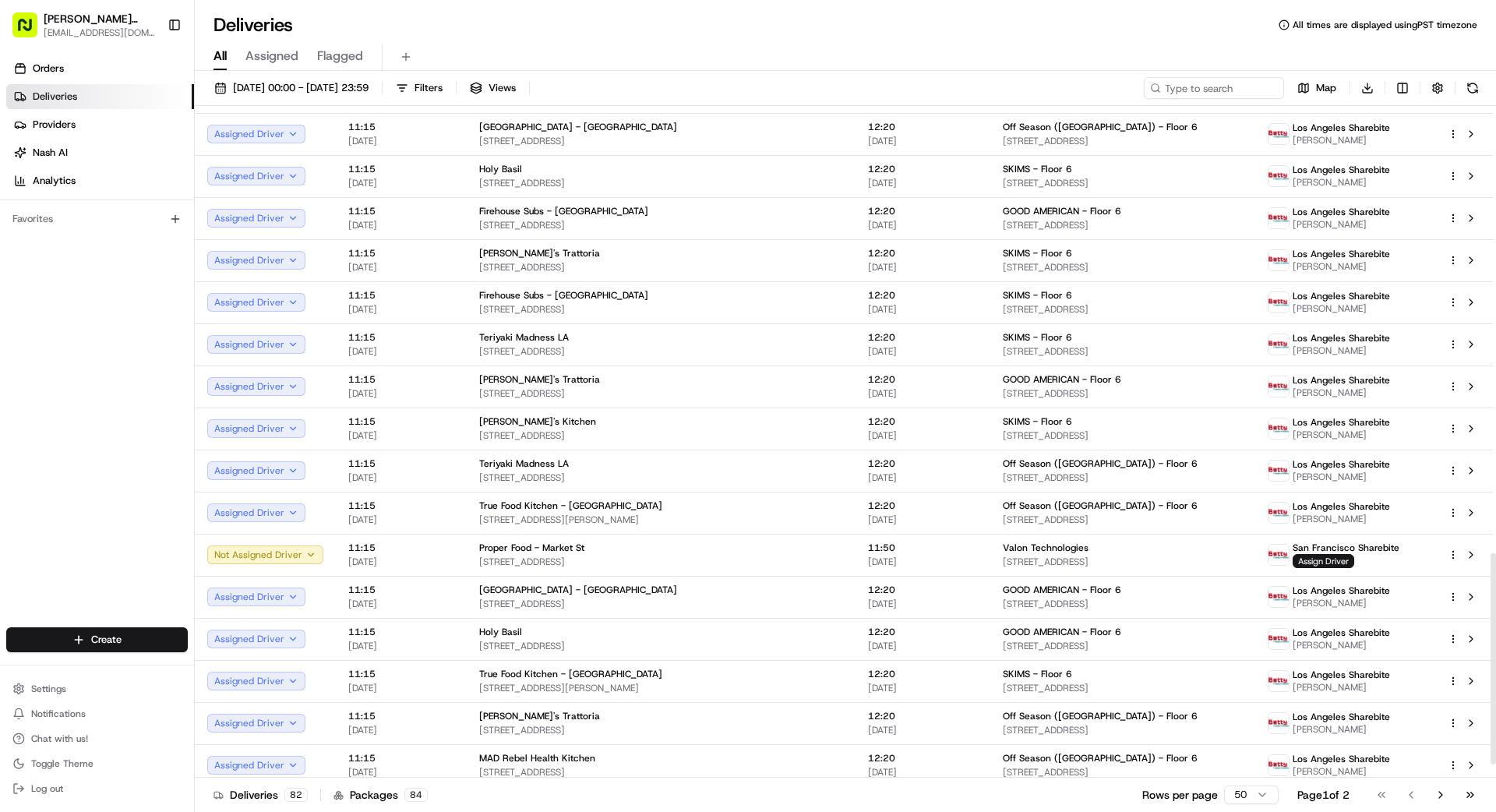
scroll to position [1463, 0]
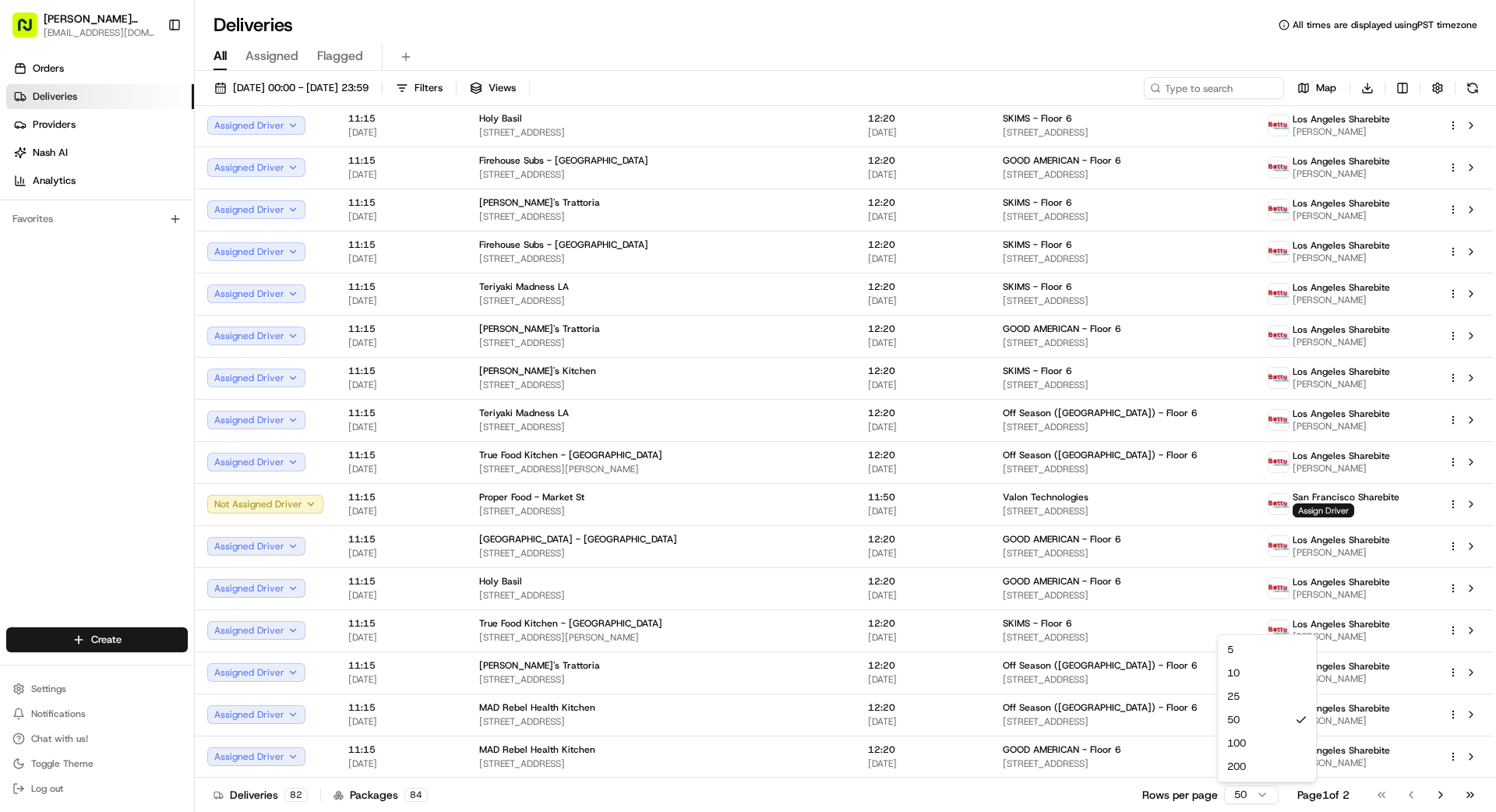
click at [1254, 794] on html "[PERSON_NAME] Transportation [EMAIL_ADDRESS][DOMAIN_NAME] Toggle Sidebar Orders…" at bounding box center [748, 406] width 1496 height 812
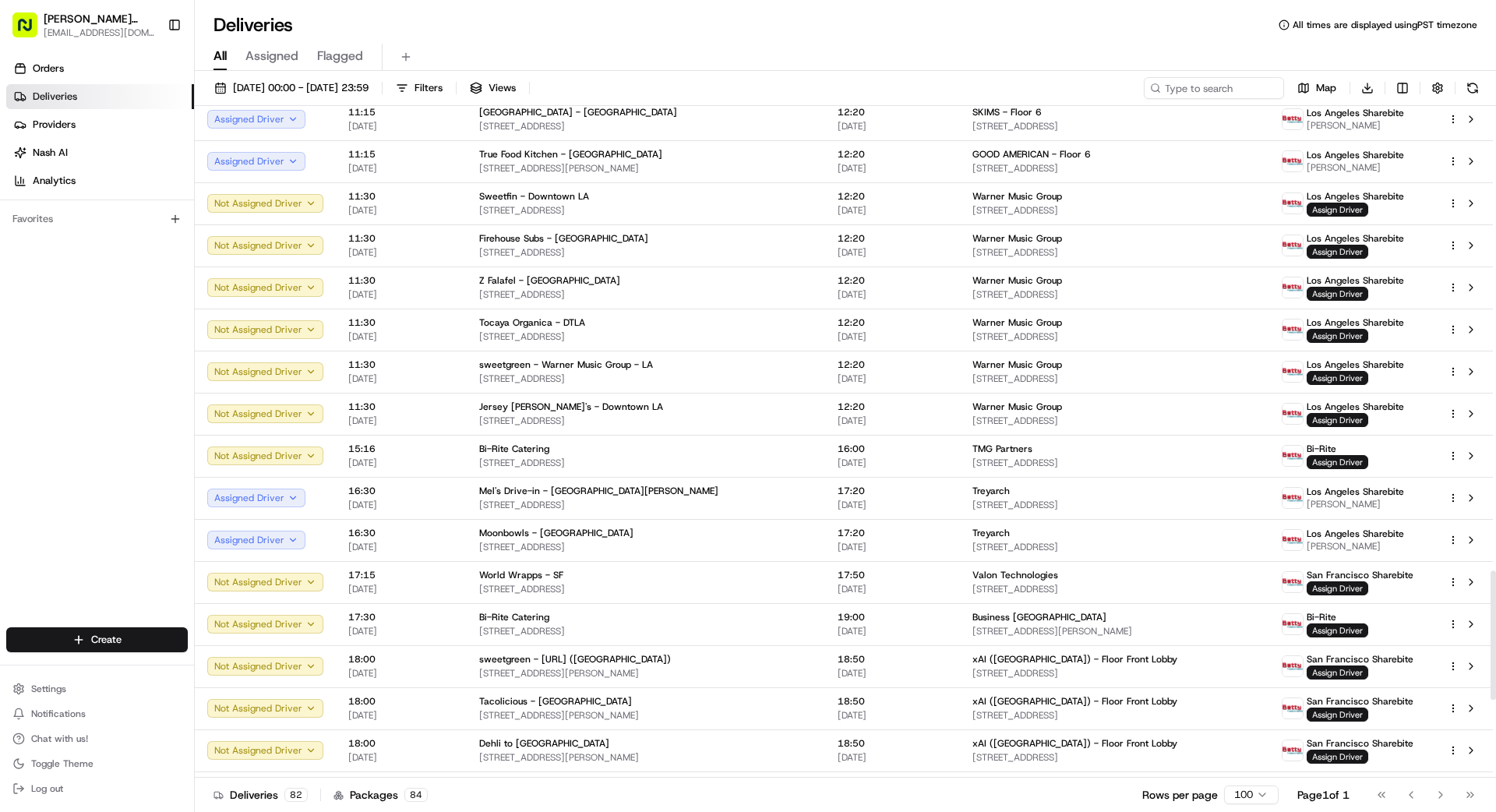
scroll to position [2384, 0]
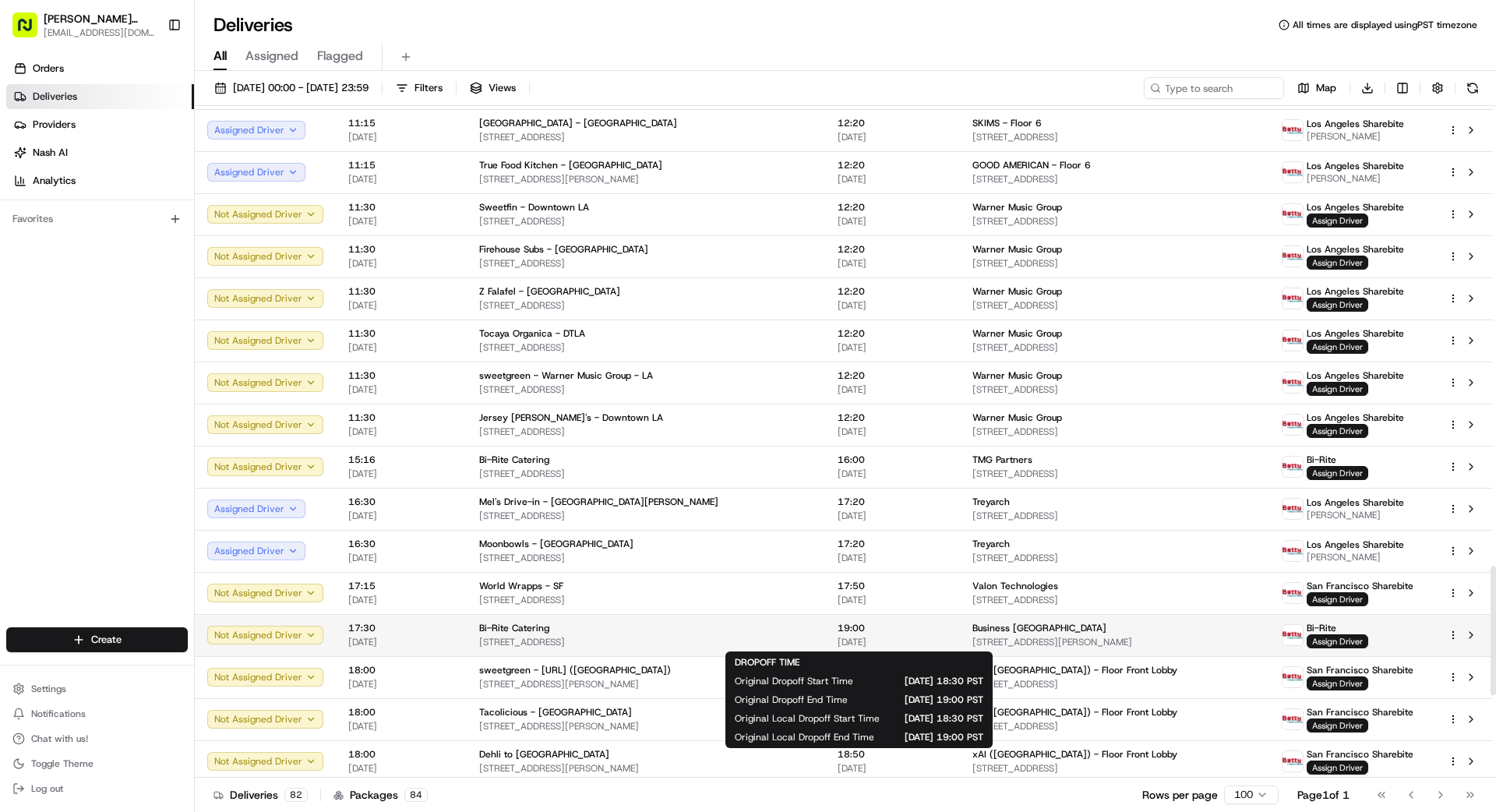
click at [747, 628] on div "Bi-Rite Catering" at bounding box center [646, 628] width 334 height 13
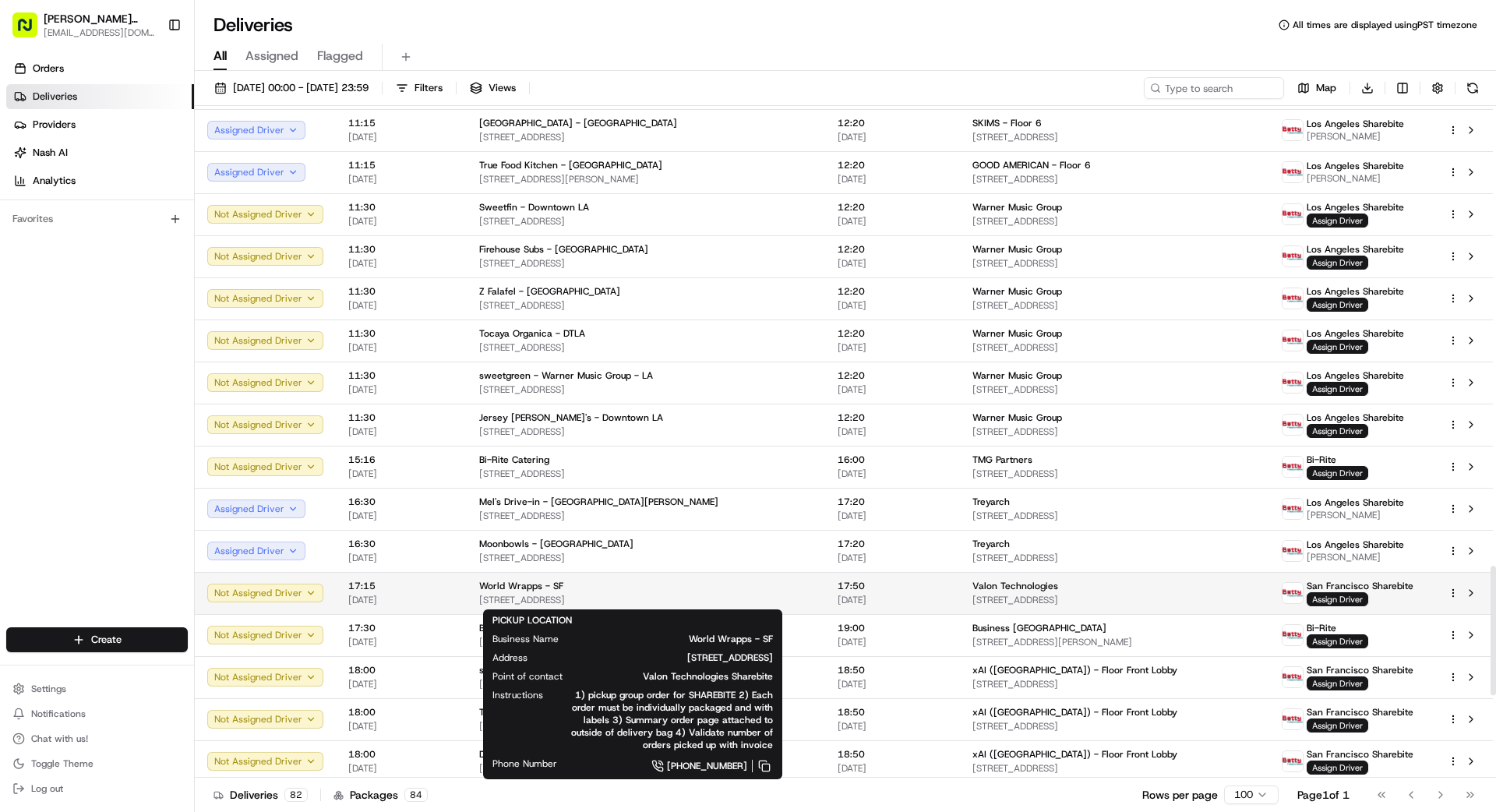
click at [755, 591] on div "World Wrapps - SF" at bounding box center [646, 585] width 334 height 13
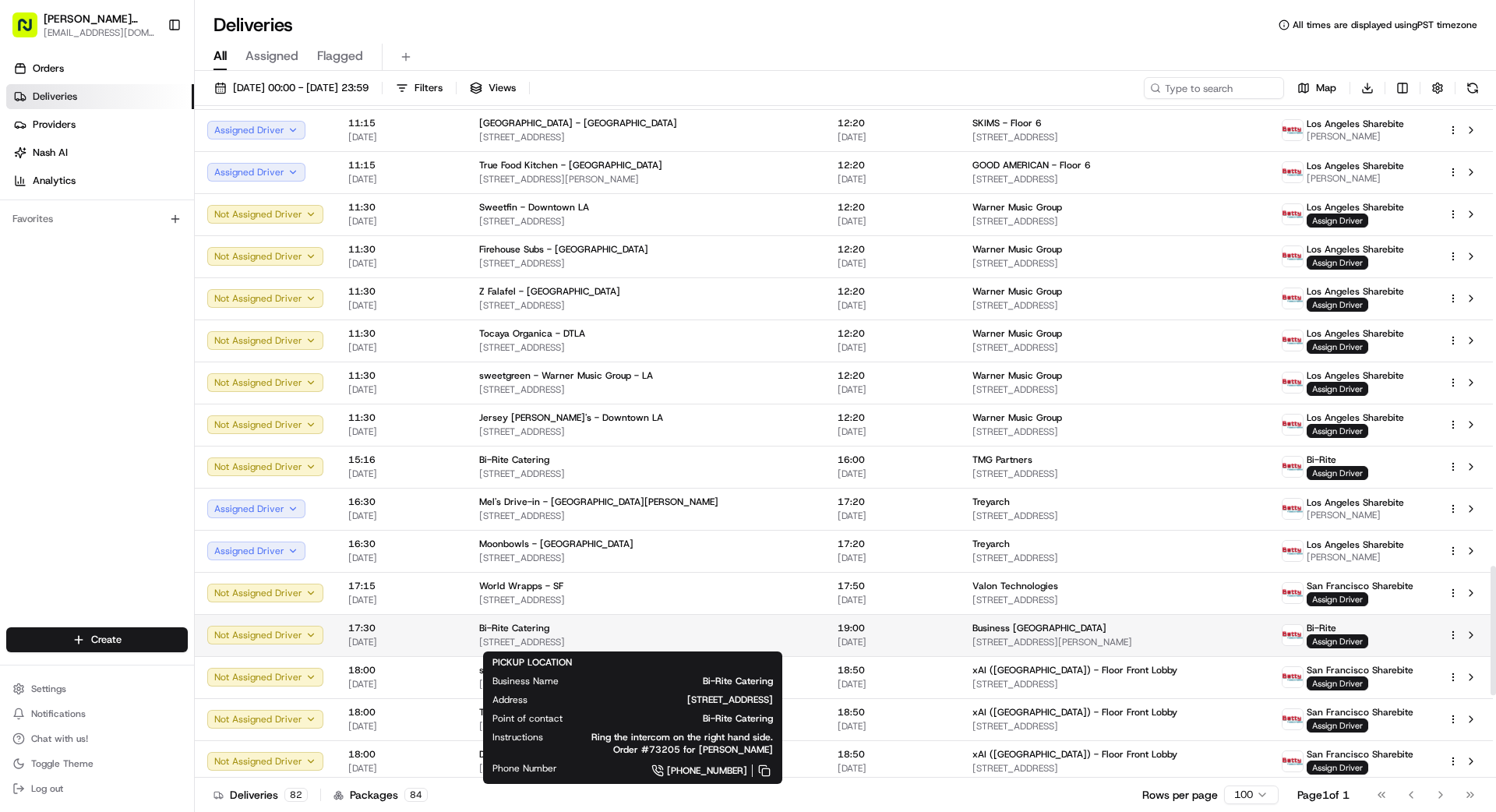
click at [665, 638] on span "[STREET_ADDRESS]" at bounding box center [646, 641] width 334 height 13
click at [657, 635] on div "Bi-Rite Catering [STREET_ADDRESS]" at bounding box center [646, 636] width 334 height 27
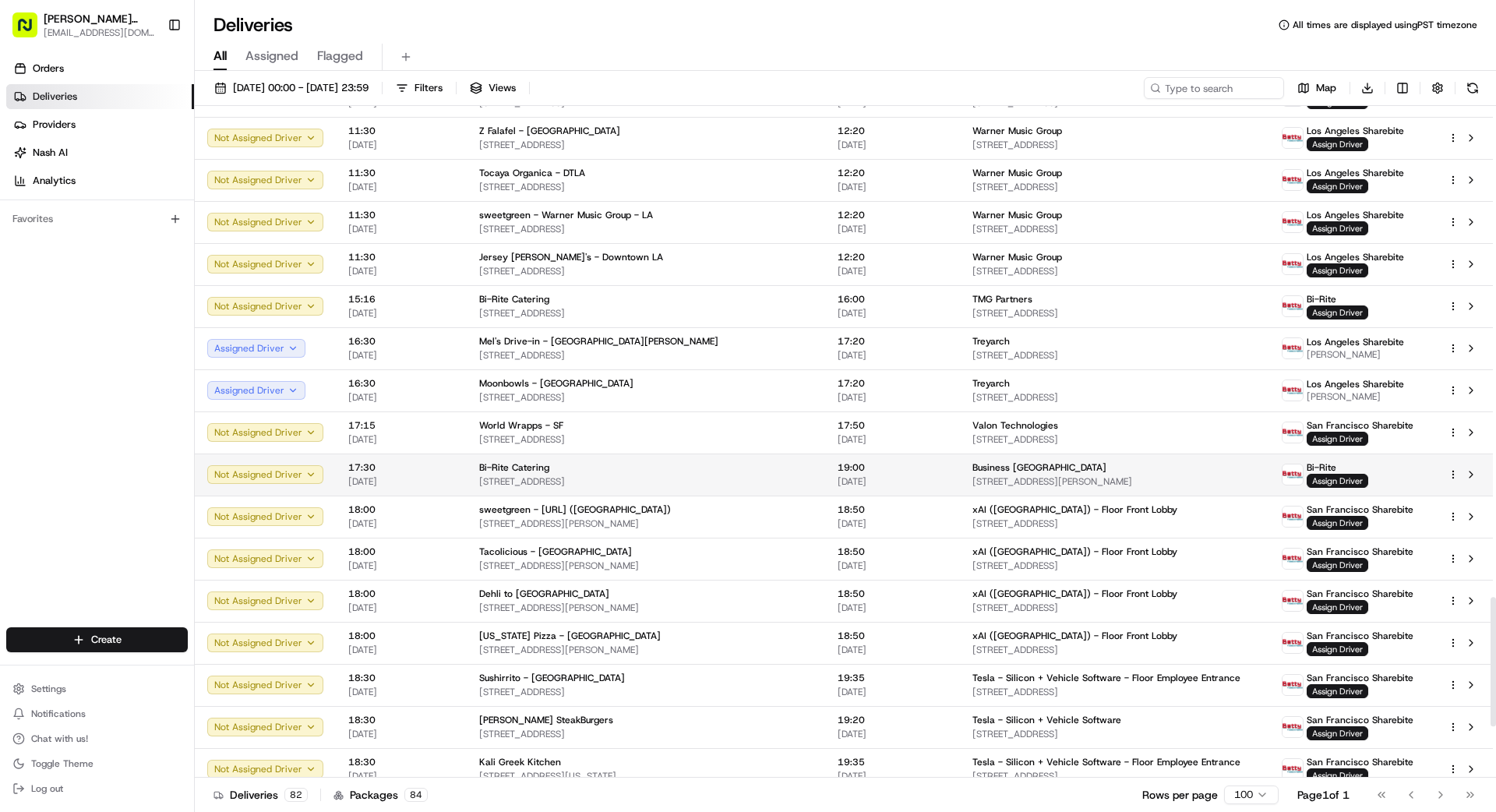
scroll to position [2546, 0]
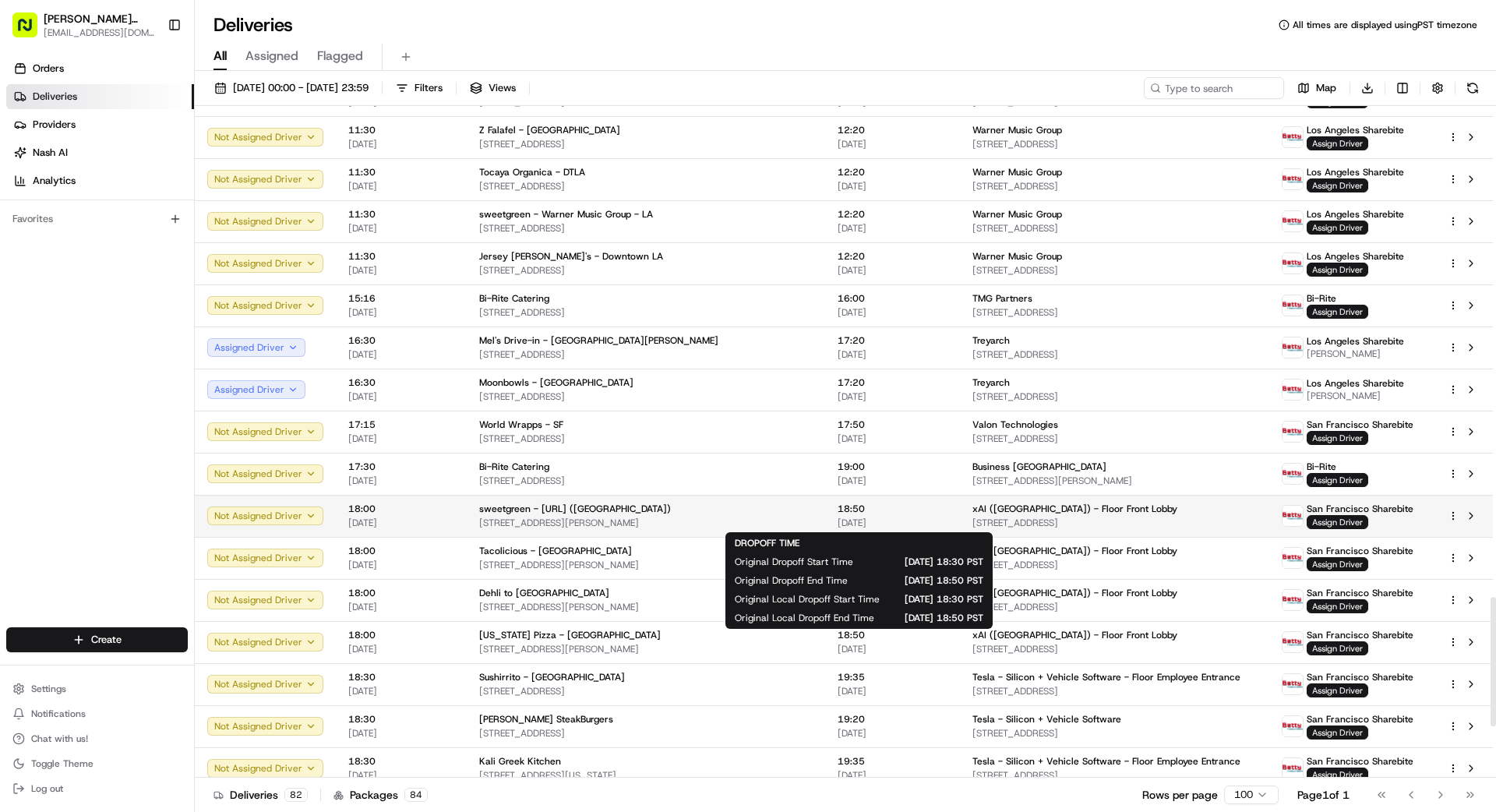
click at [838, 515] on div "18:50 [DATE]" at bounding box center [892, 516] width 110 height 27
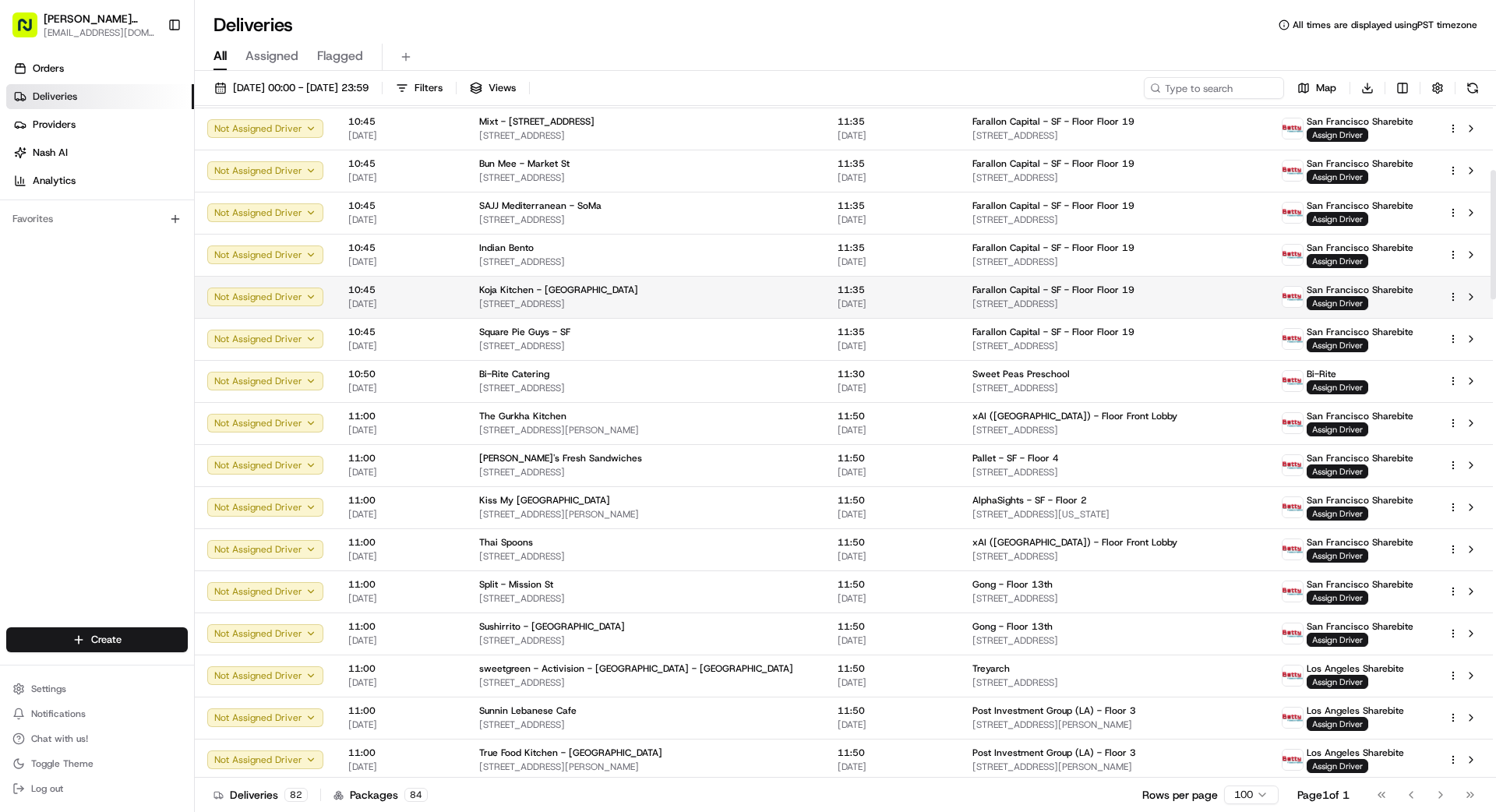
scroll to position [0, 0]
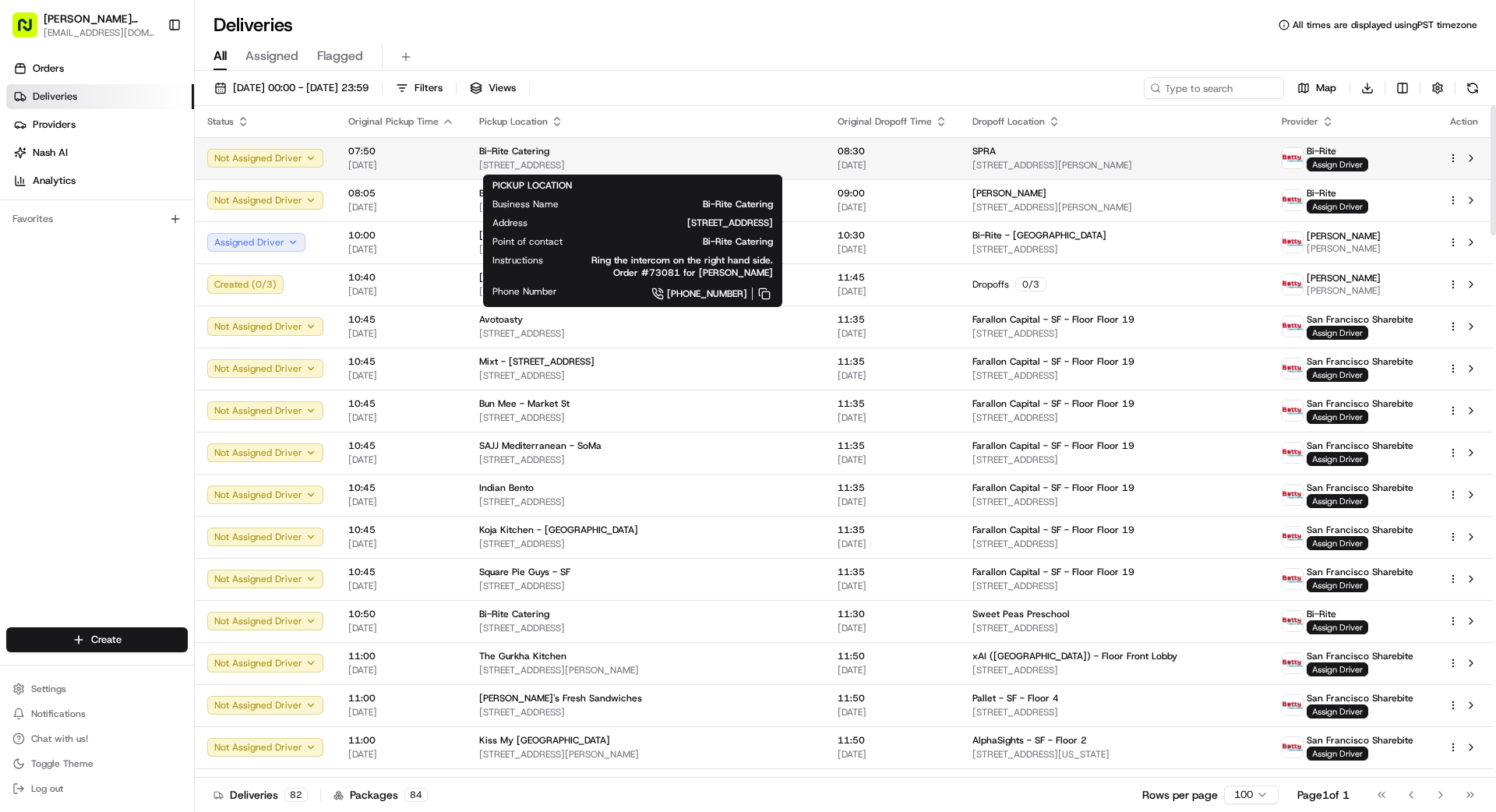
click at [707, 156] on div "Bi-Rite Catering" at bounding box center [646, 151] width 334 height 13
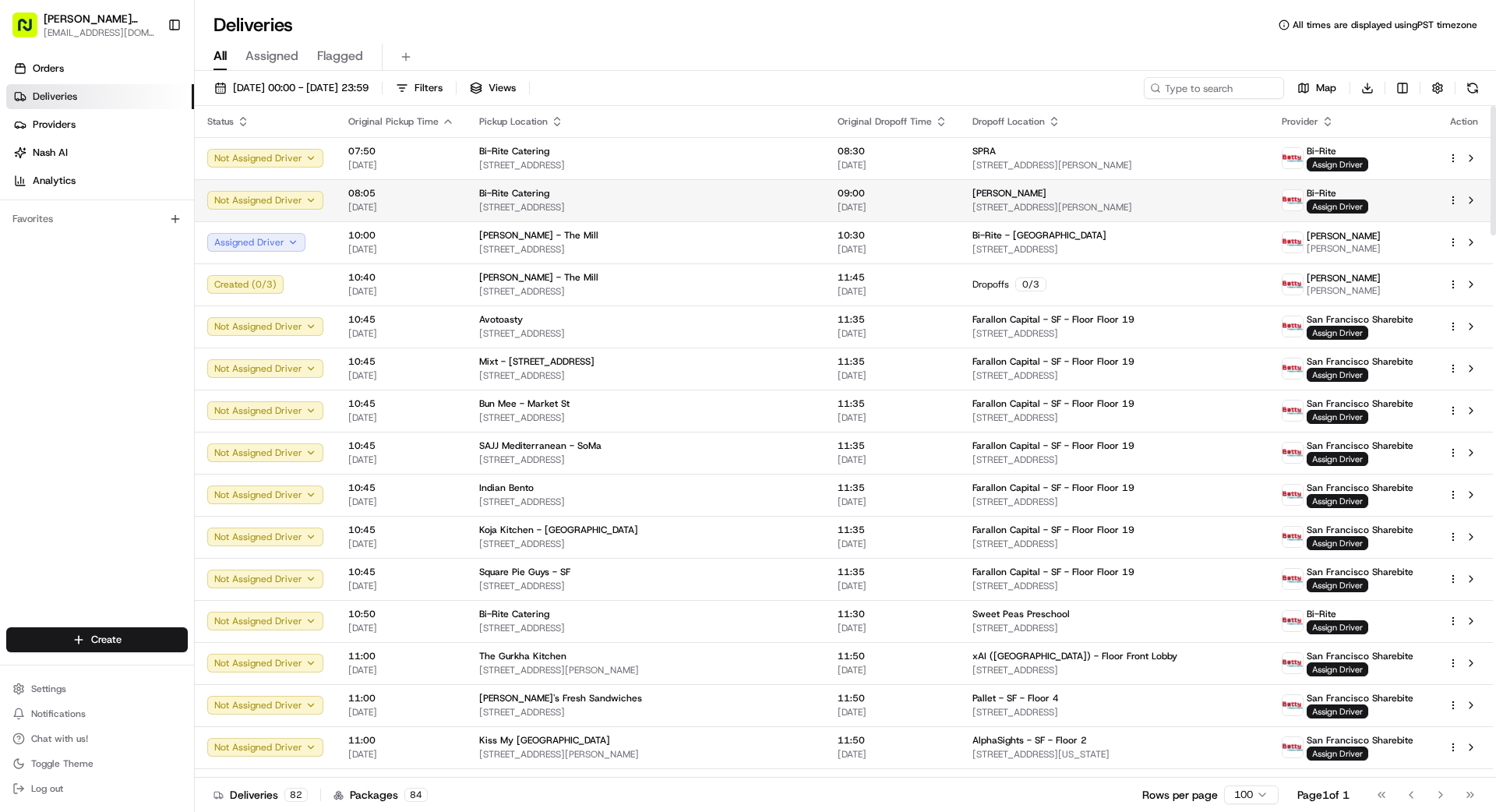
click at [663, 189] on div "Bi-Rite Catering" at bounding box center [646, 193] width 334 height 13
click at [640, 191] on div "Bi-Rite Catering" at bounding box center [646, 193] width 334 height 13
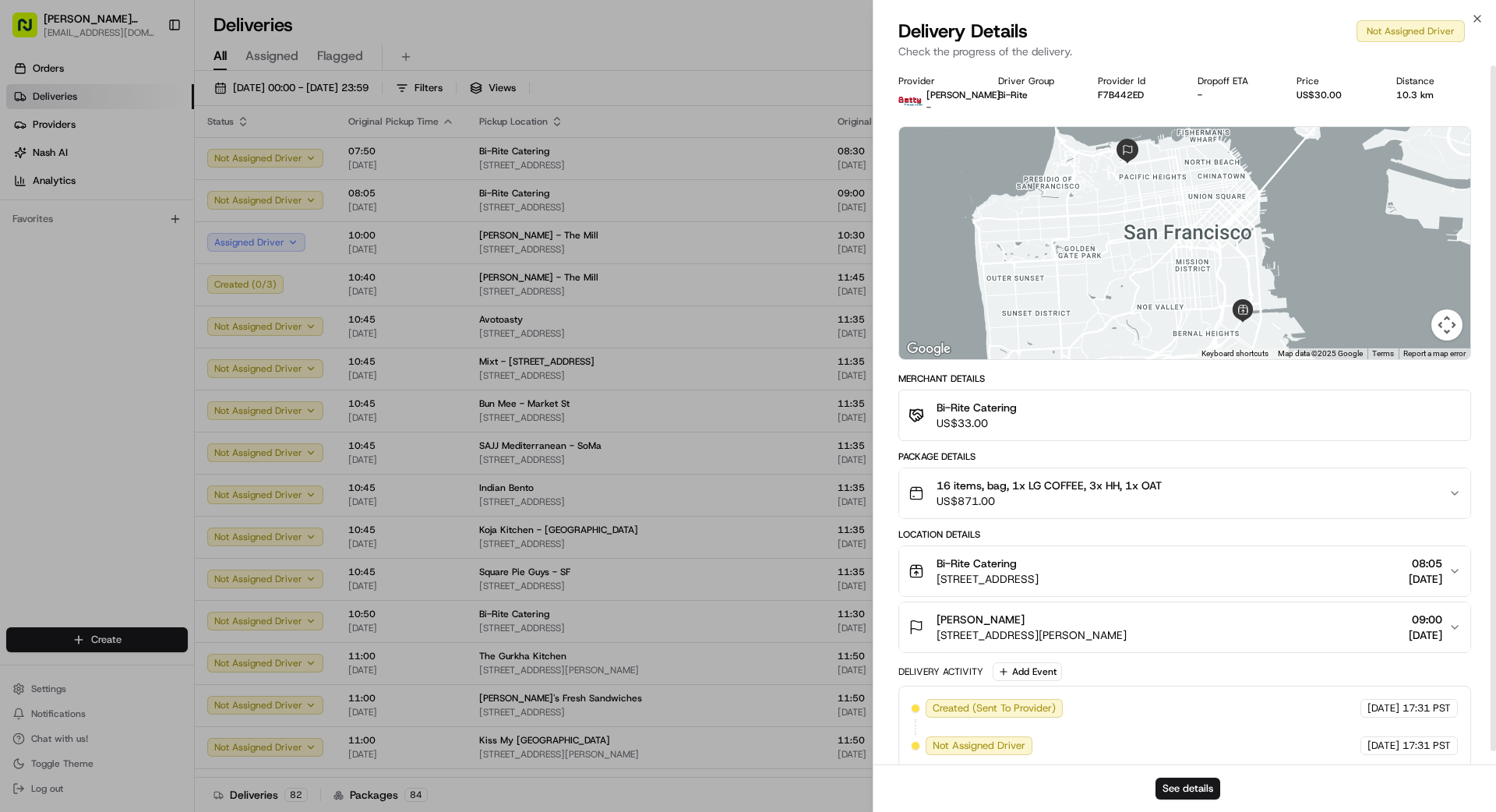
click at [1059, 487] on span "16 items, bag, 1x LG COFFEE, 3x HH, 1x OAT" at bounding box center [1049, 485] width 225 height 16
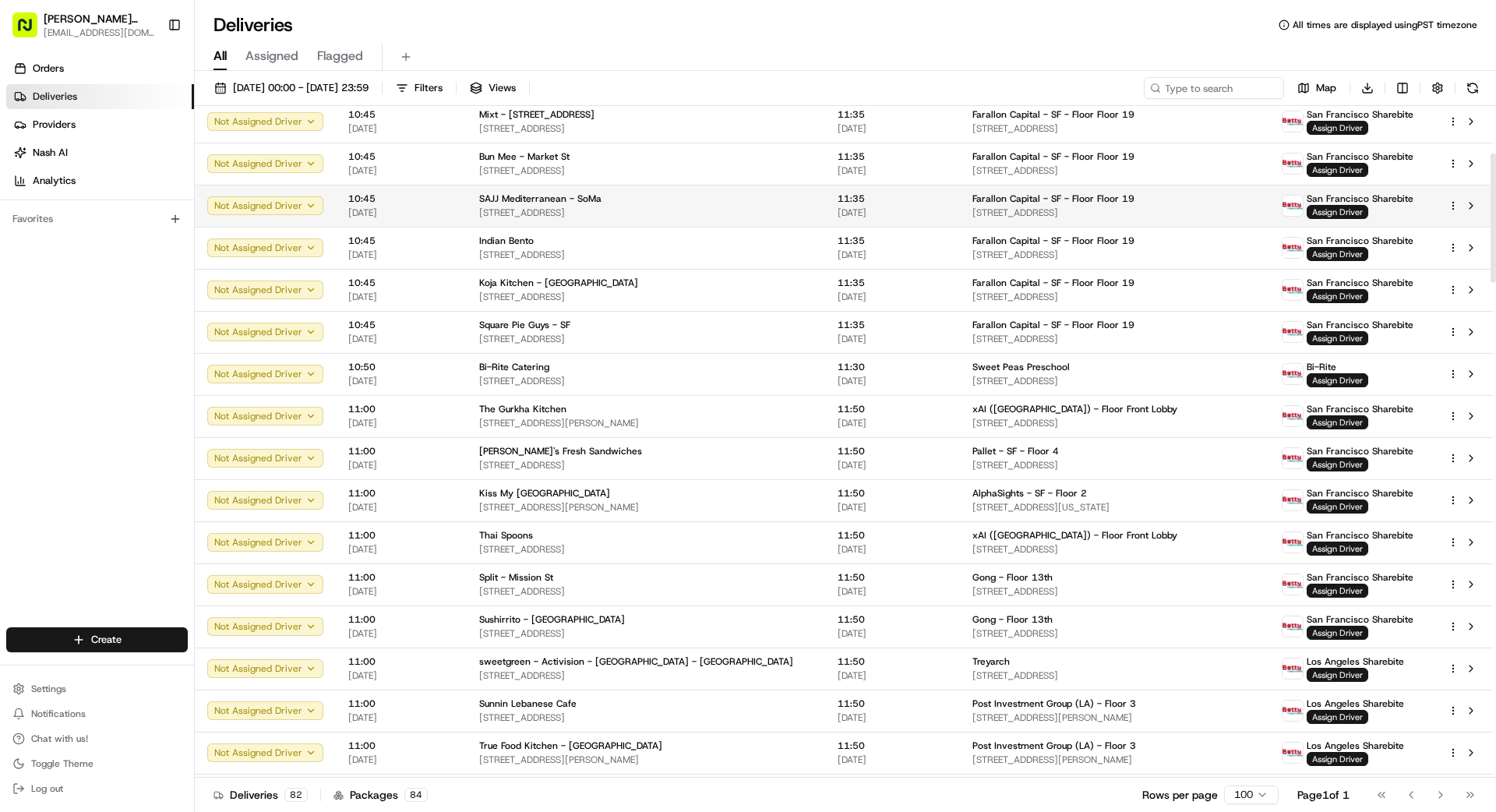
scroll to position [253, 0]
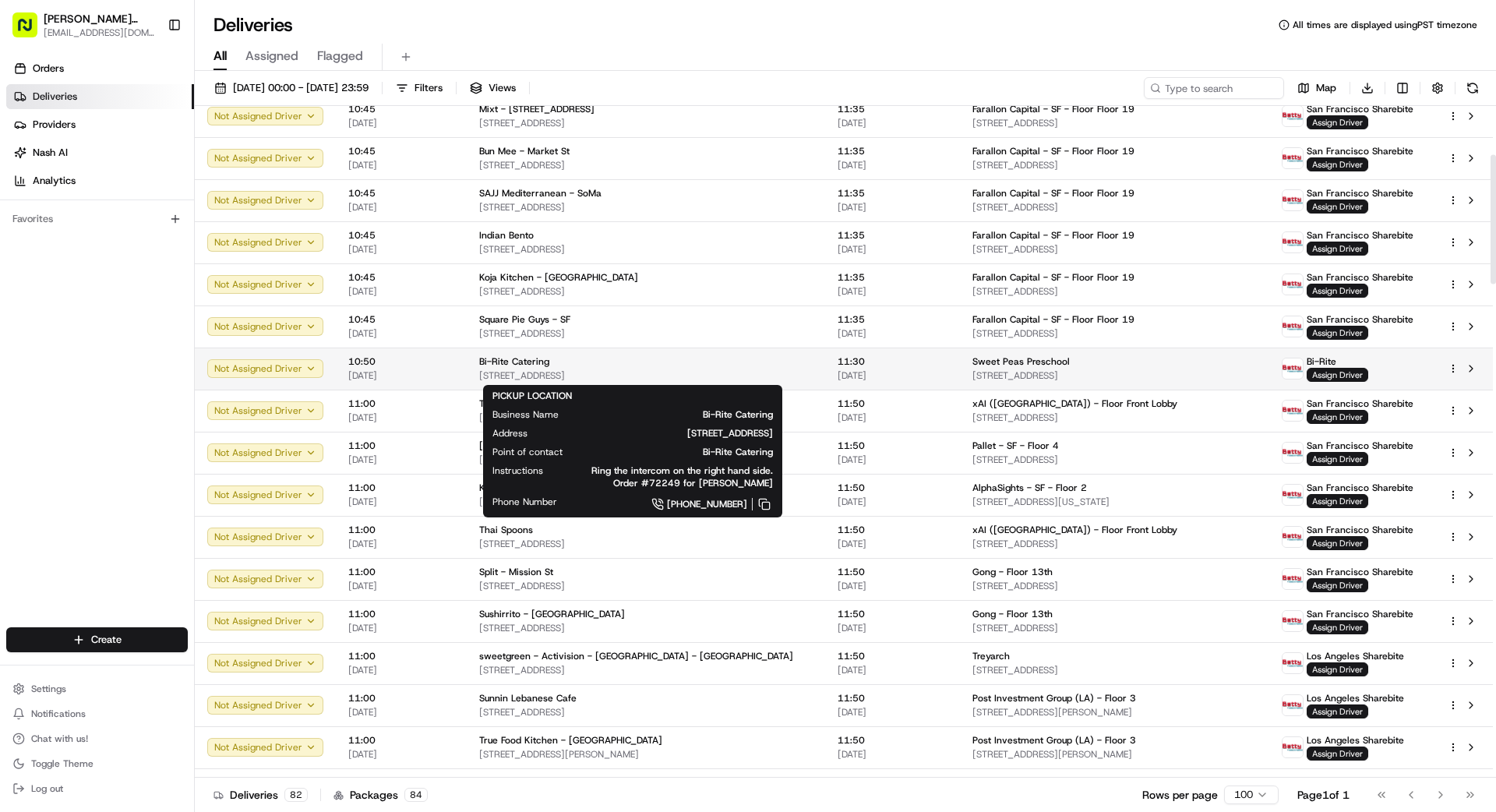
click at [707, 365] on div "Bi-Rite Catering" at bounding box center [646, 361] width 334 height 13
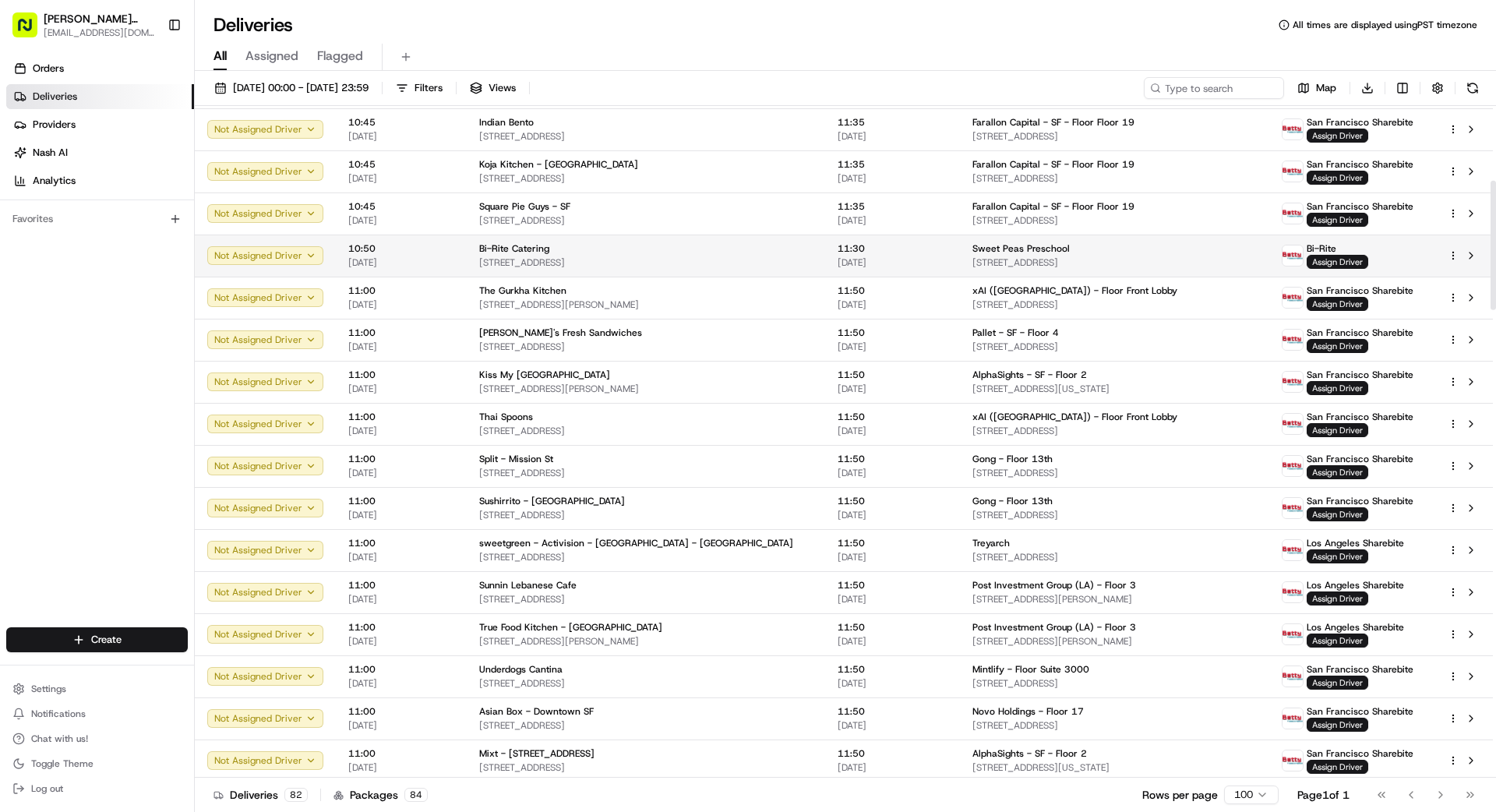
scroll to position [395, 0]
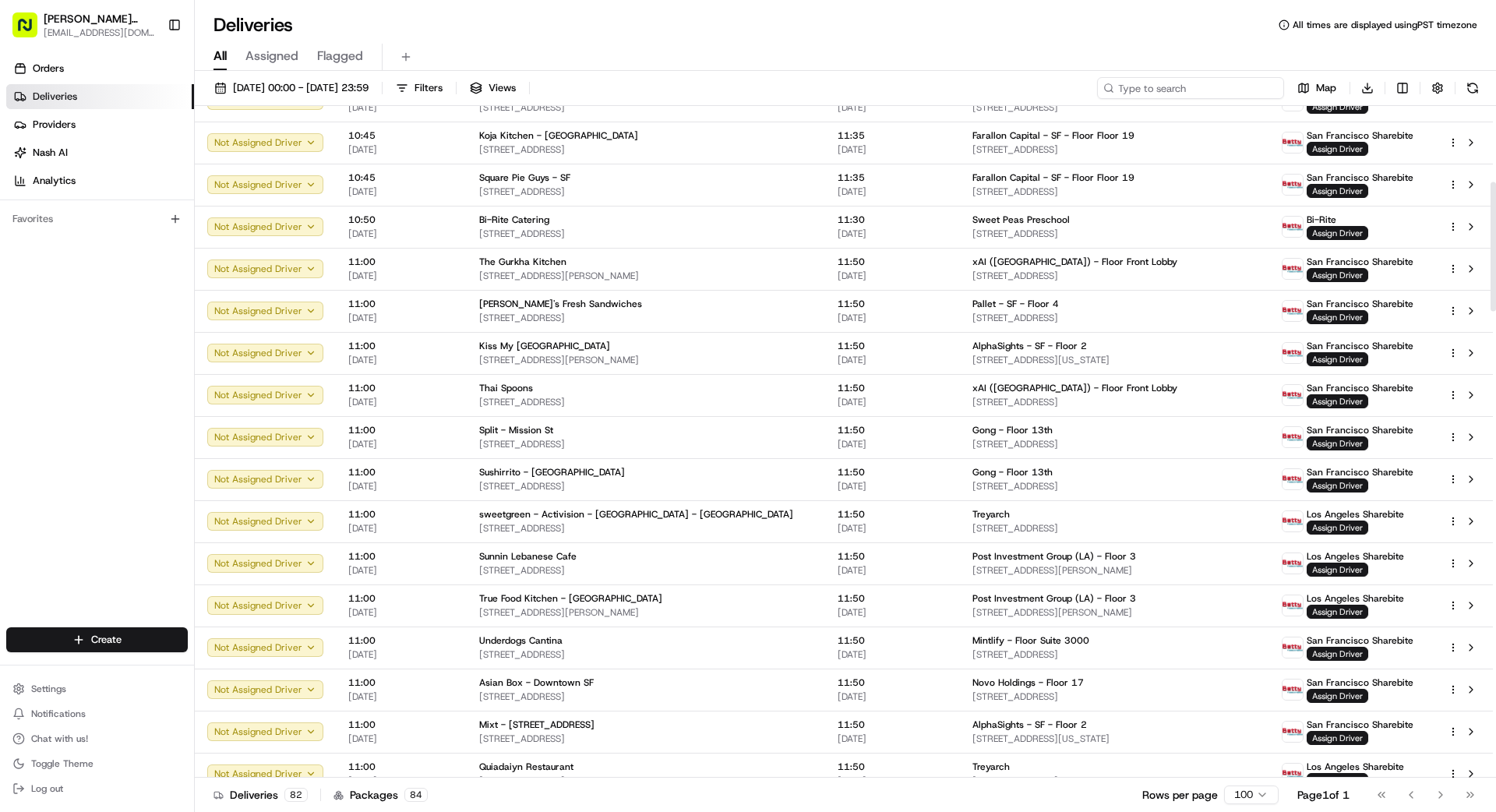
click at [1182, 89] on input at bounding box center [1191, 88] width 187 height 22
type input "777"
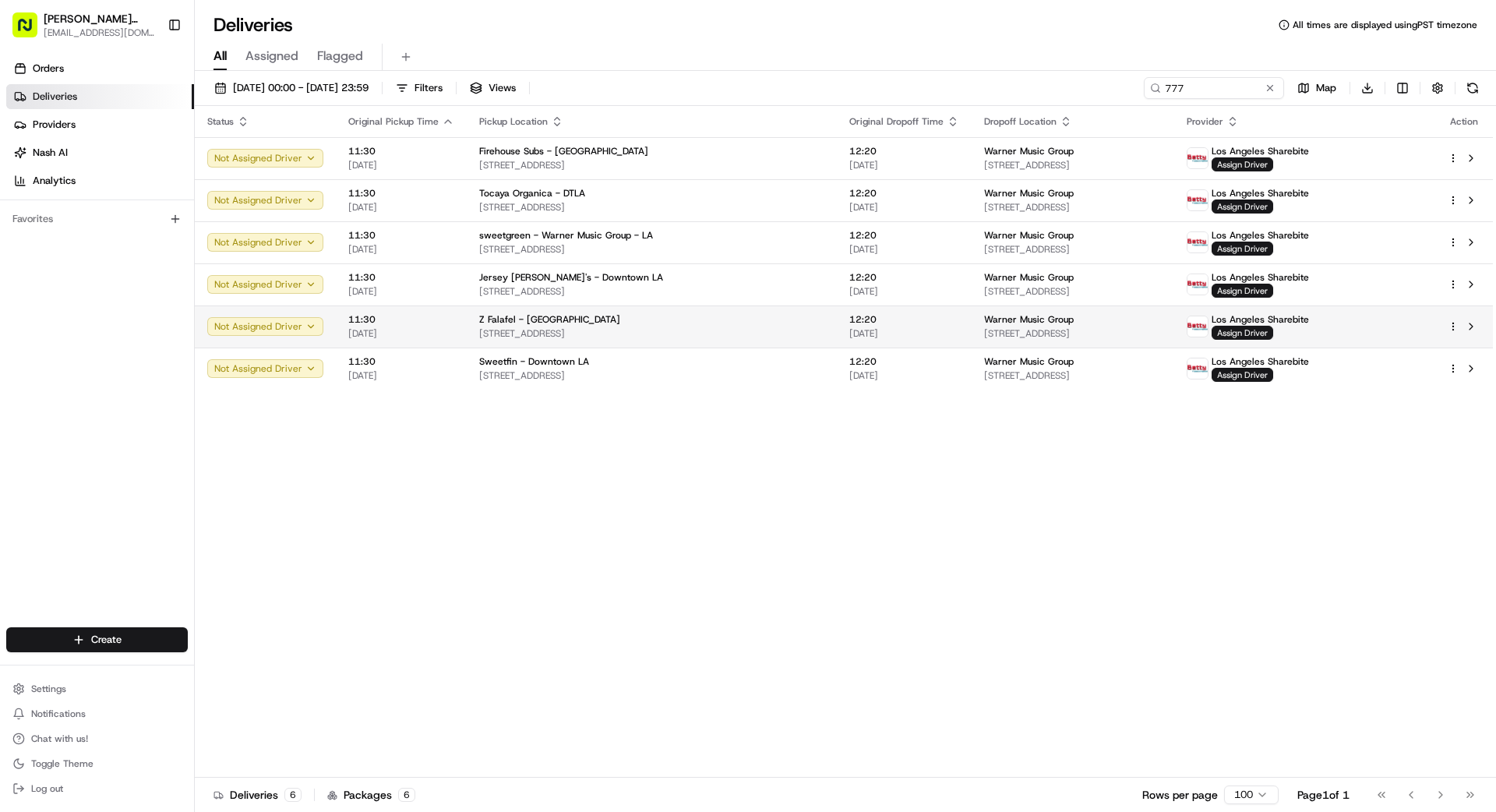
click at [677, 322] on div "Z Falafel - [GEOGRAPHIC_DATA]" at bounding box center [651, 319] width 345 height 13
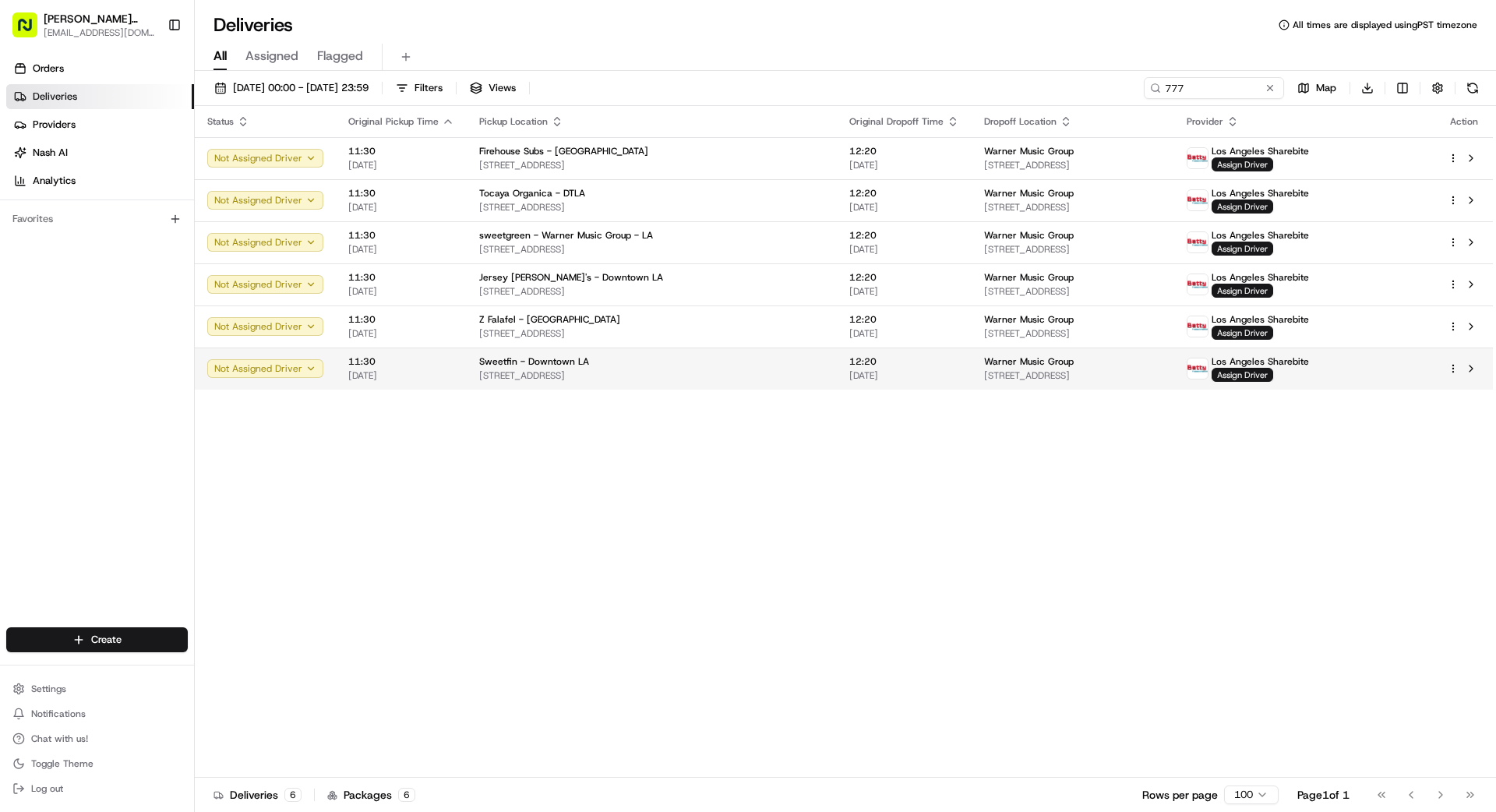
click at [666, 356] on td "Sweetfin - Downtown LA [STREET_ADDRESS]" at bounding box center [651, 369] width 370 height 42
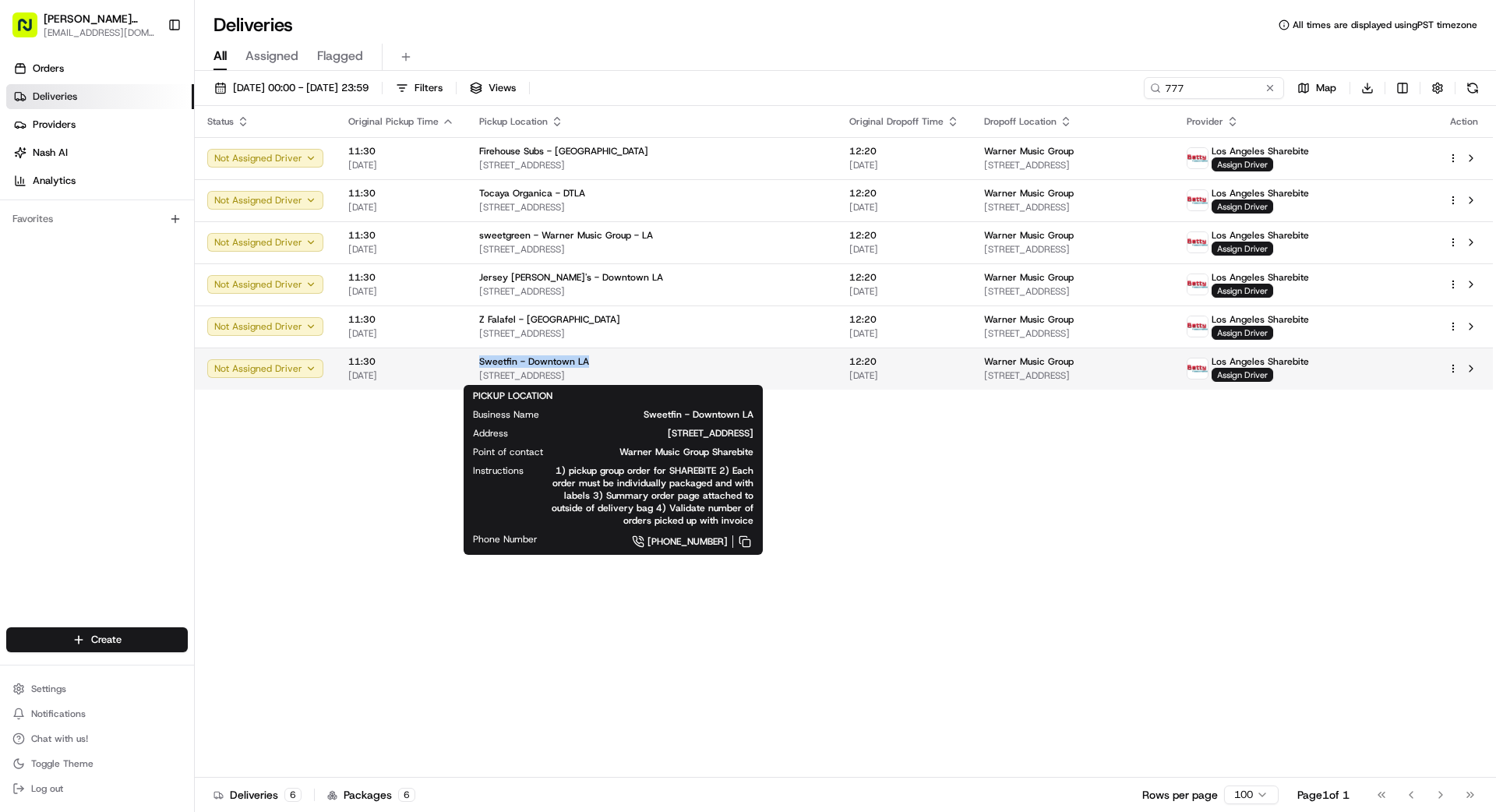
drag, startPoint x: 654, startPoint y: 375, endPoint x: 677, endPoint y: 371, distance: 23.3
click at [657, 375] on span "[STREET_ADDRESS]" at bounding box center [651, 375] width 345 height 13
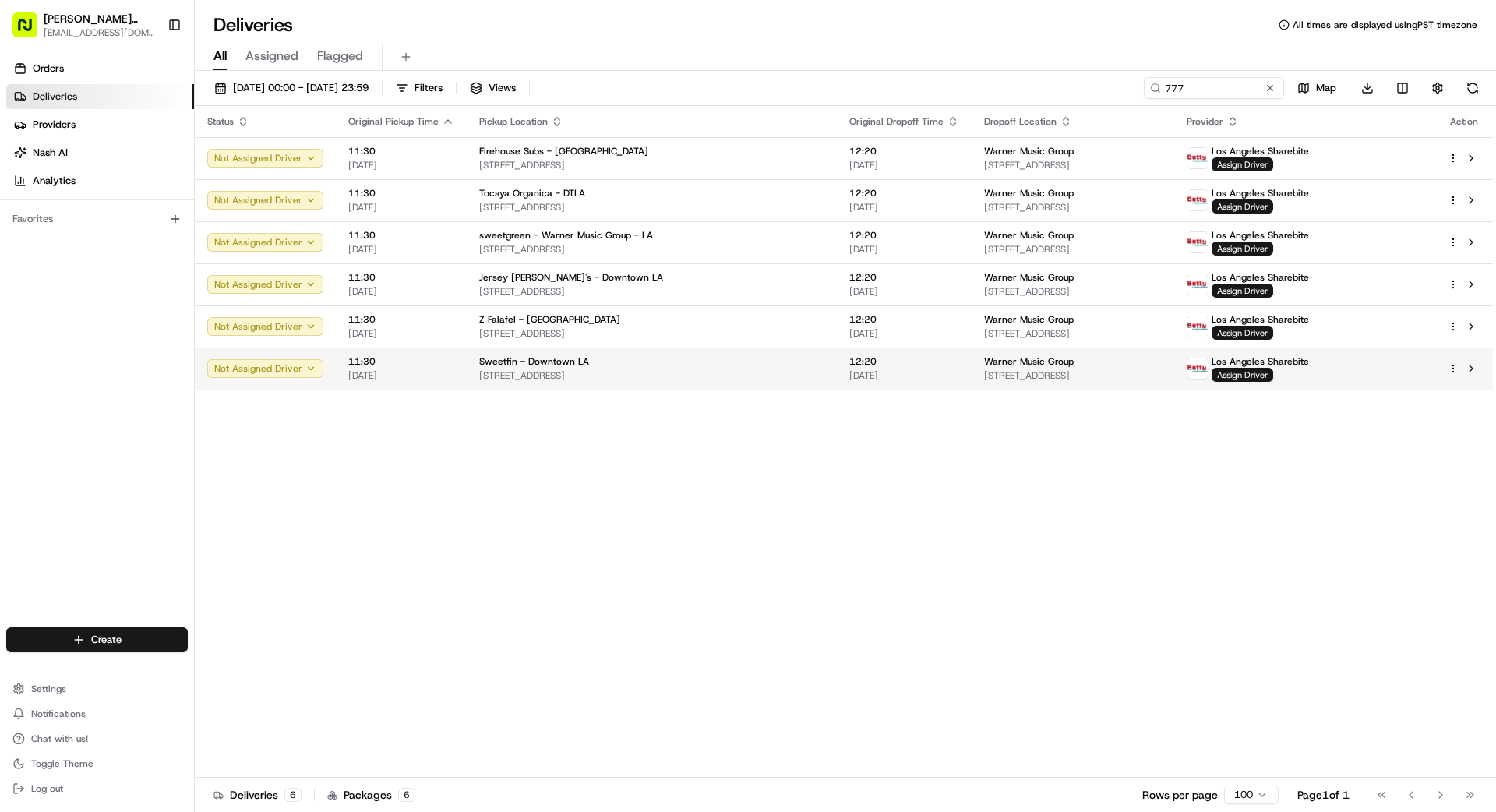
click at [677, 370] on span "[STREET_ADDRESS]" at bounding box center [651, 375] width 345 height 13
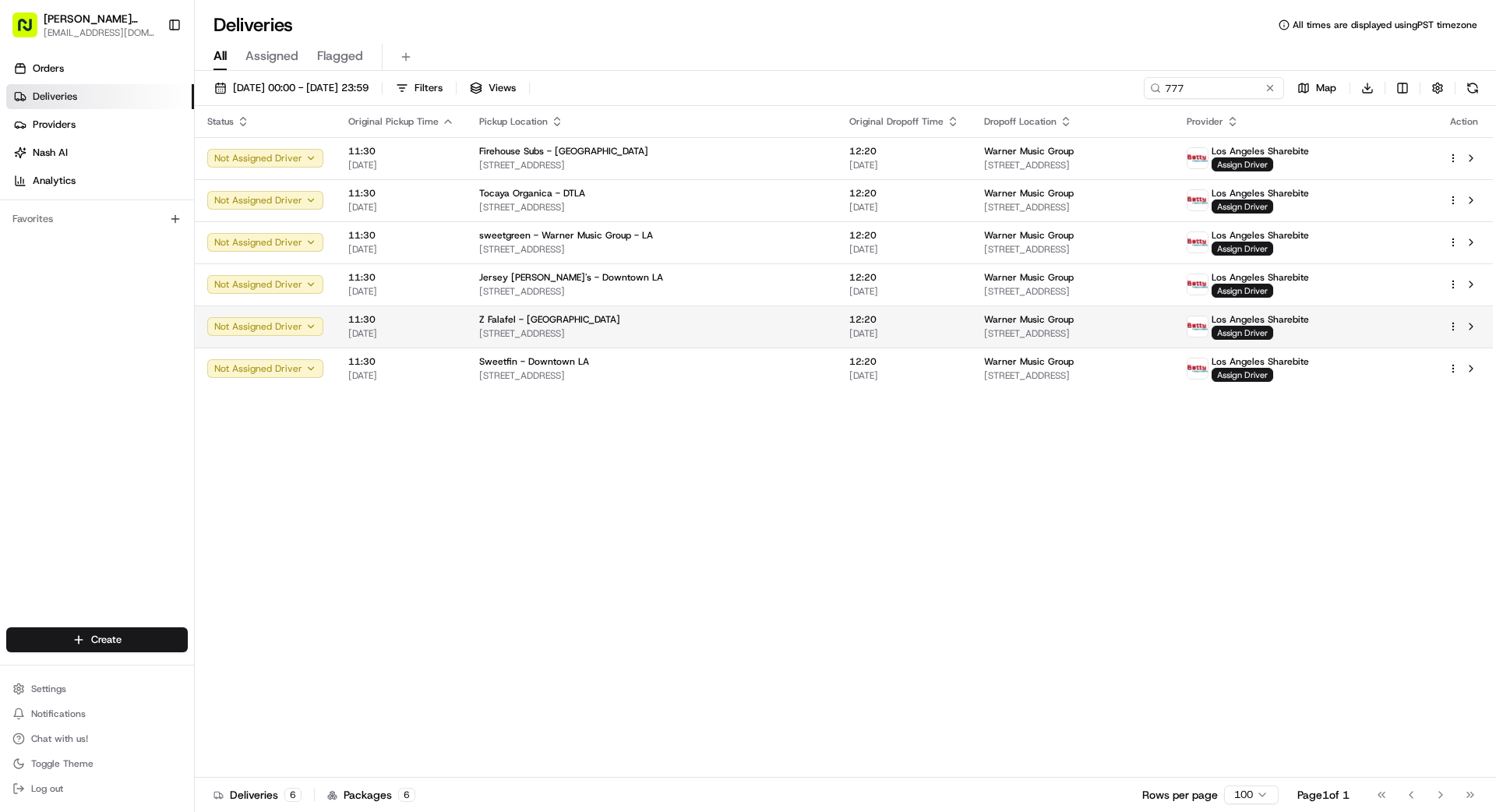
click at [652, 309] on td "Z Falafel - [GEOGRAPHIC_DATA][STREET_ADDRESS][GEOGRAPHIC_DATA]" at bounding box center [651, 326] width 370 height 42
click at [666, 315] on div "Z Falafel - [GEOGRAPHIC_DATA]" at bounding box center [651, 319] width 345 height 13
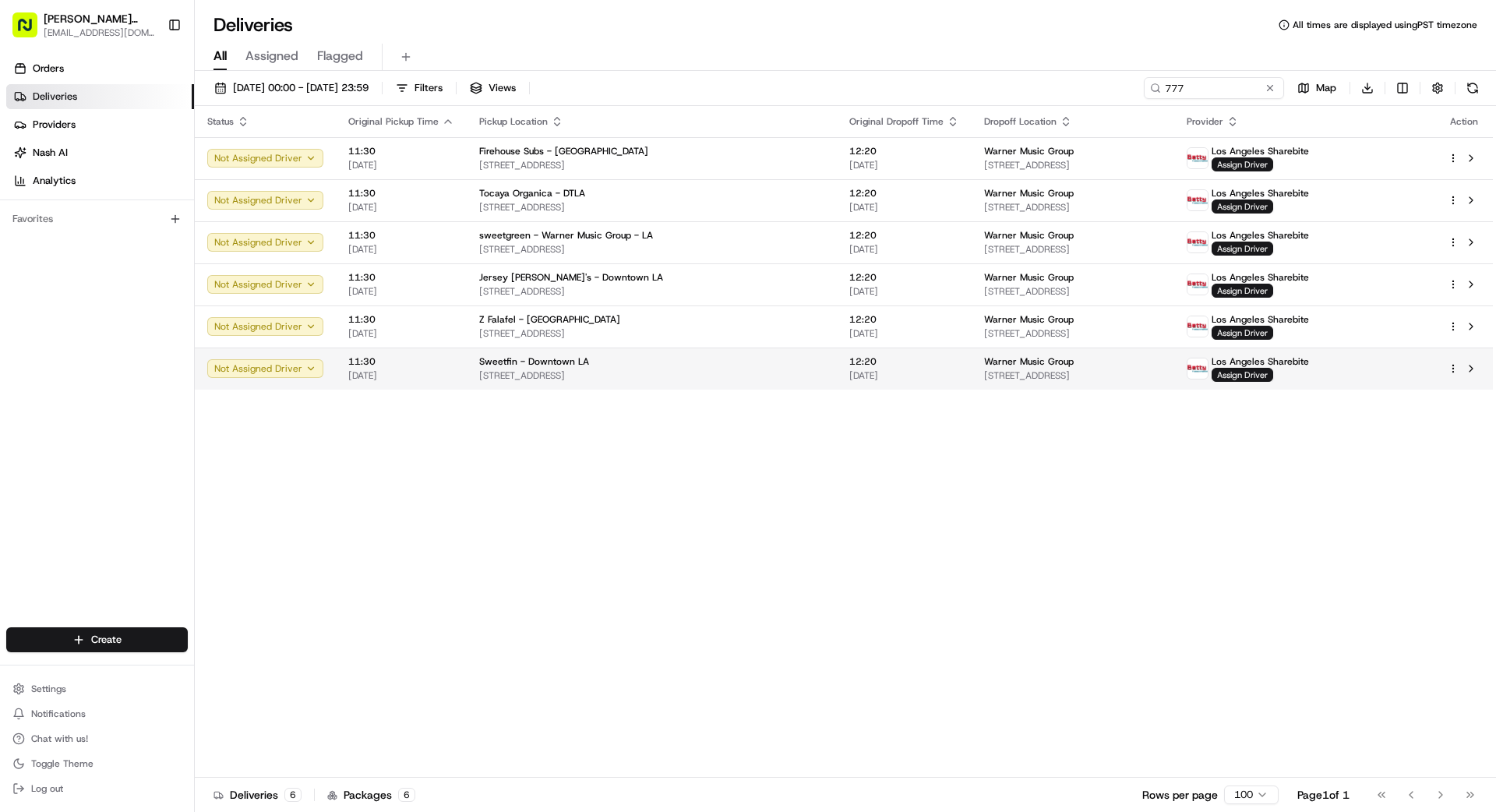
click at [723, 378] on span "[STREET_ADDRESS]" at bounding box center [651, 375] width 345 height 13
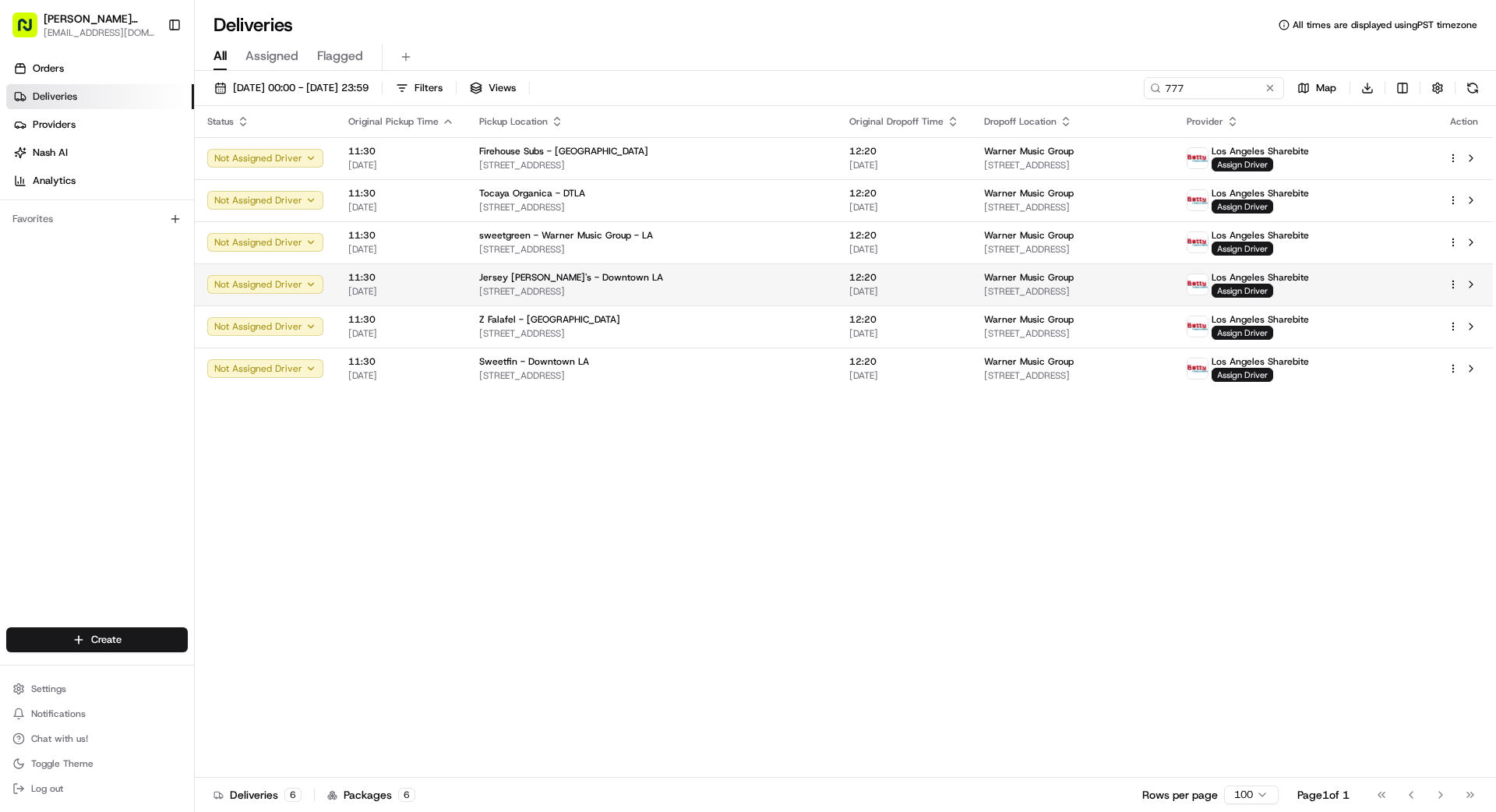
click at [717, 278] on div "Jersey [PERSON_NAME]'s - Downtown LA" at bounding box center [651, 277] width 345 height 13
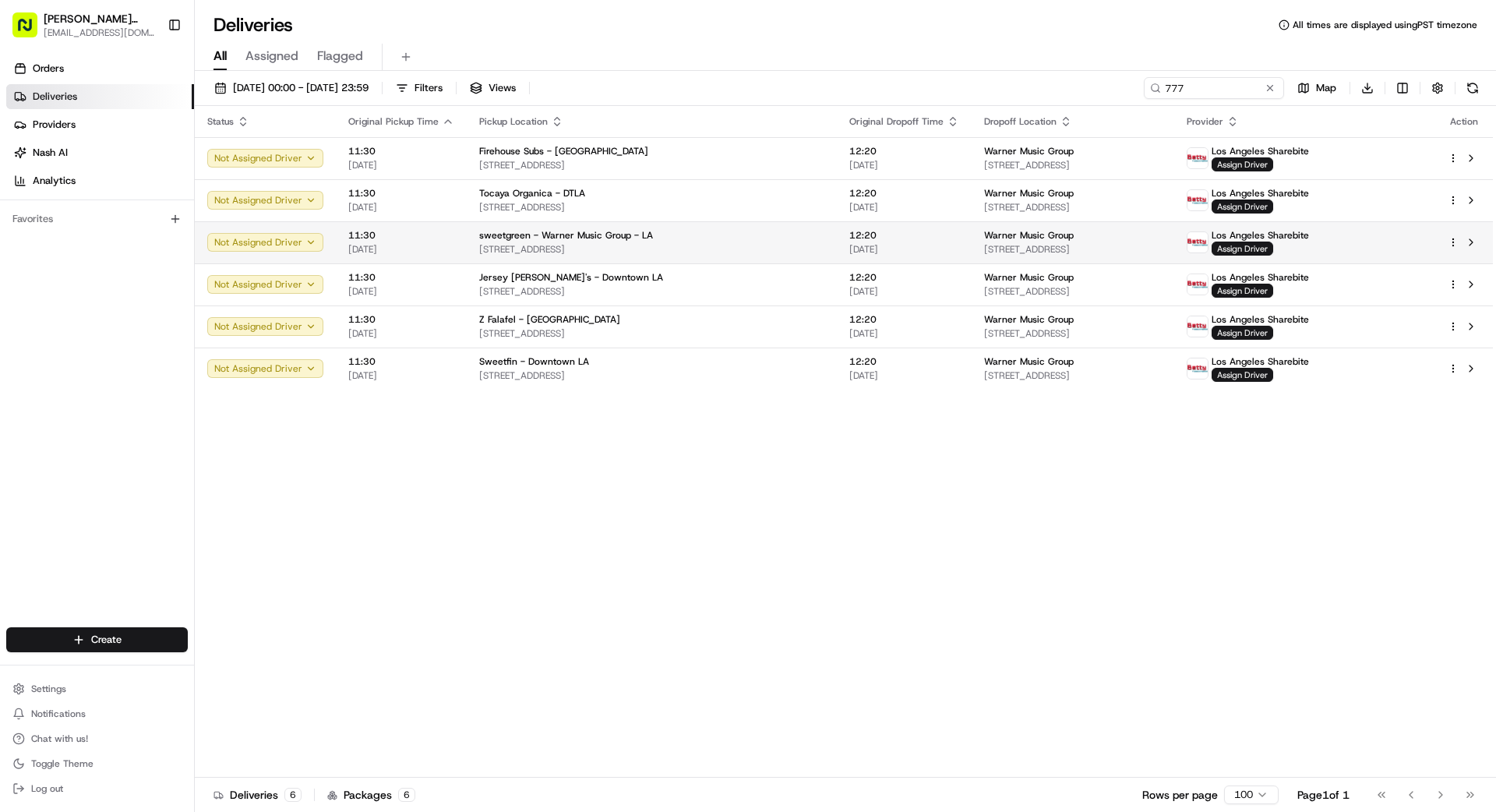
click at [669, 235] on div "sweetgreen - Warner Music Group - LA" at bounding box center [651, 235] width 345 height 13
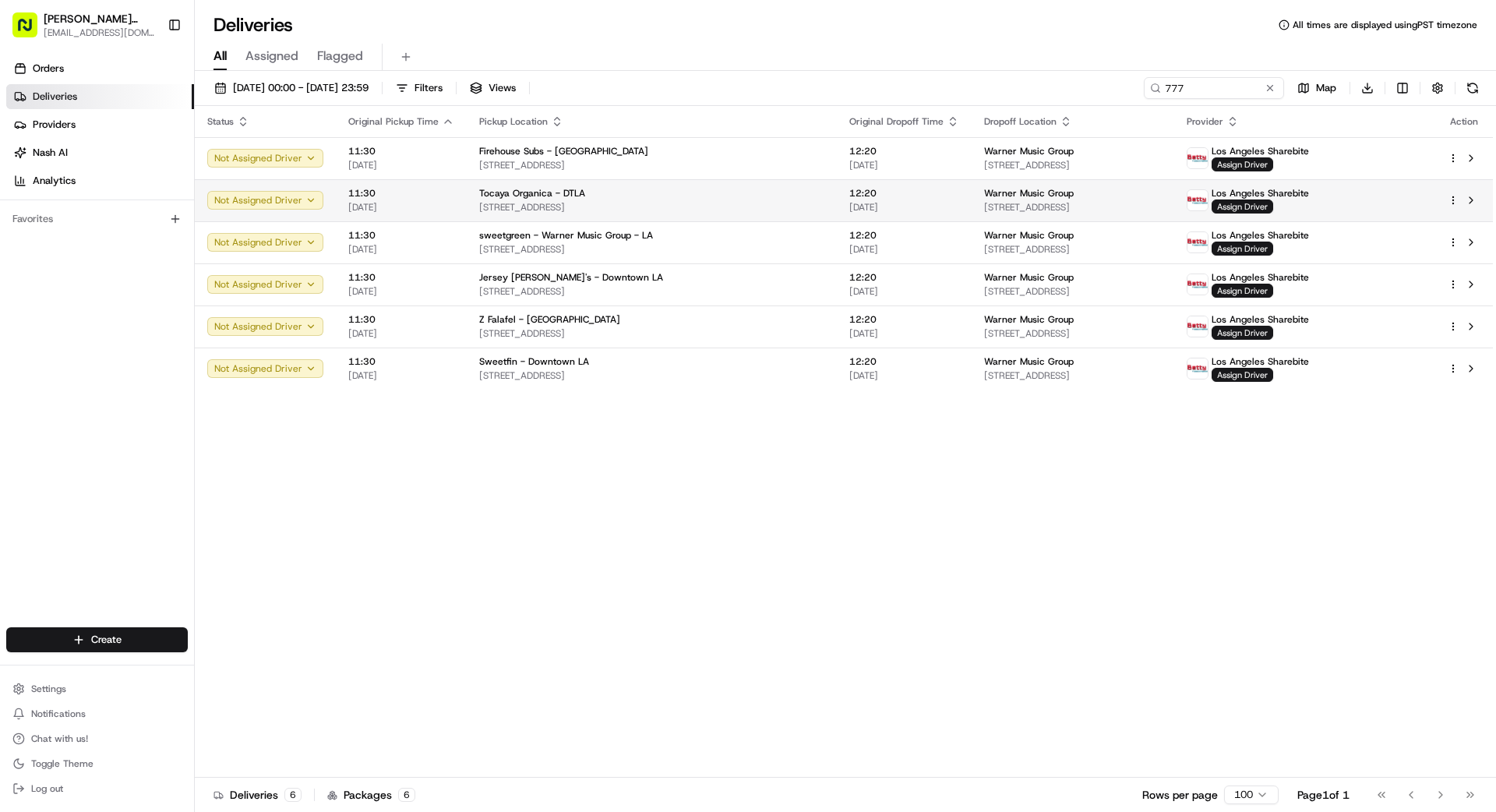
drag, startPoint x: 661, startPoint y: 235, endPoint x: 689, endPoint y: 214, distance: 35.0
click at [699, 195] on div "Tocaya Organica - DTLA" at bounding box center [651, 193] width 345 height 13
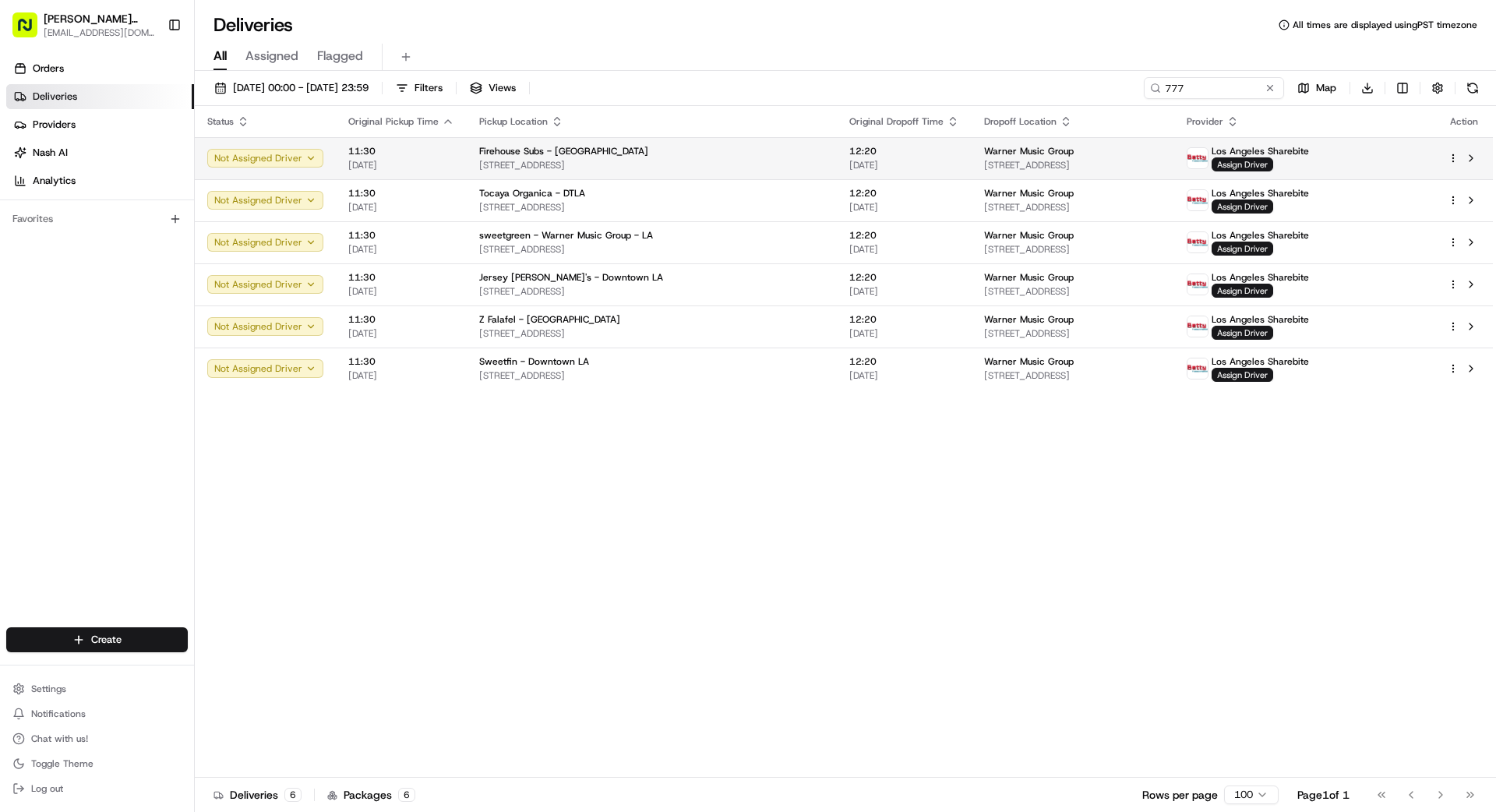
click at [671, 159] on span "[STREET_ADDRESS]" at bounding box center [651, 165] width 345 height 13
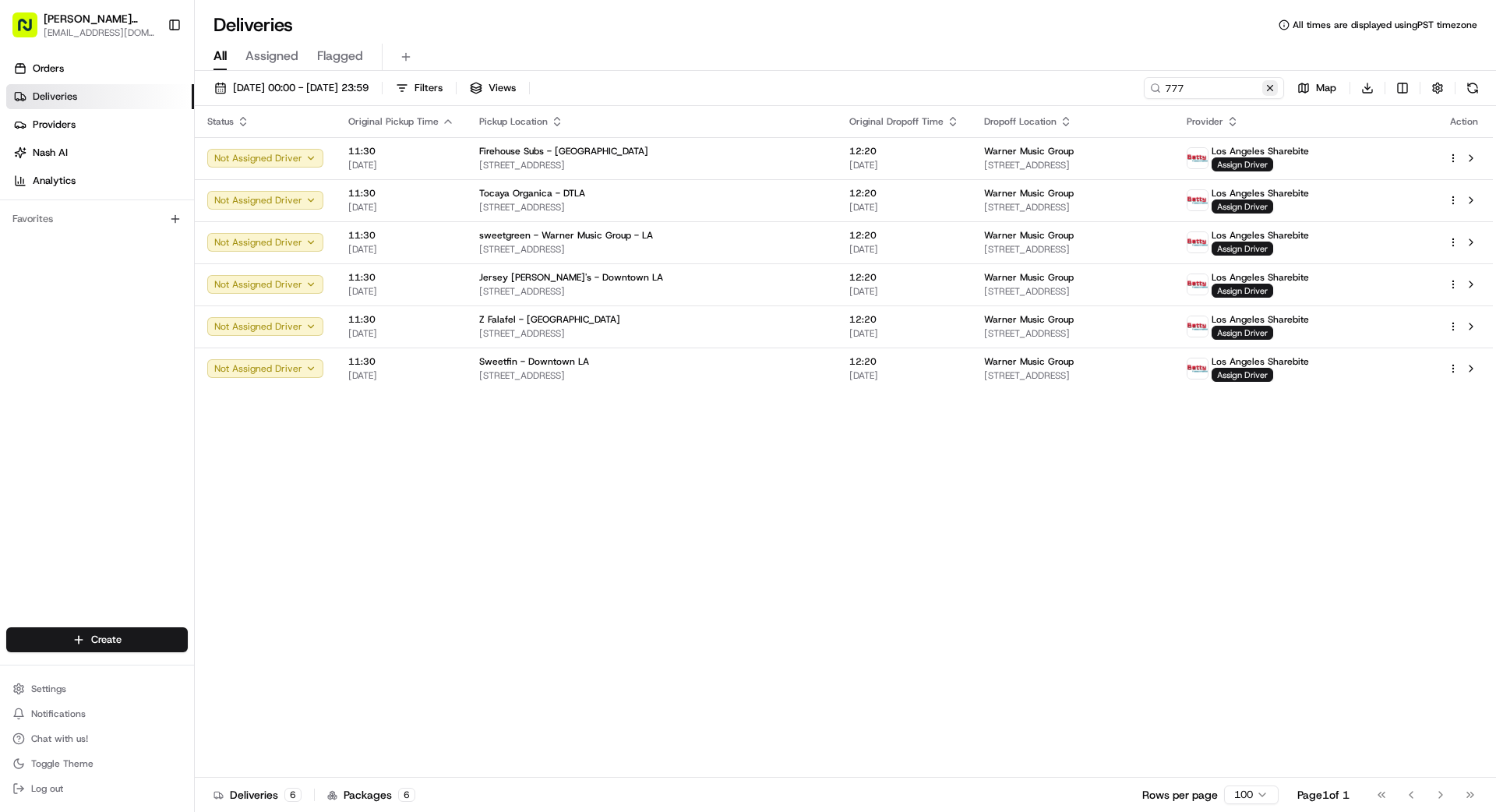
click at [1269, 86] on button at bounding box center [1270, 88] width 16 height 16
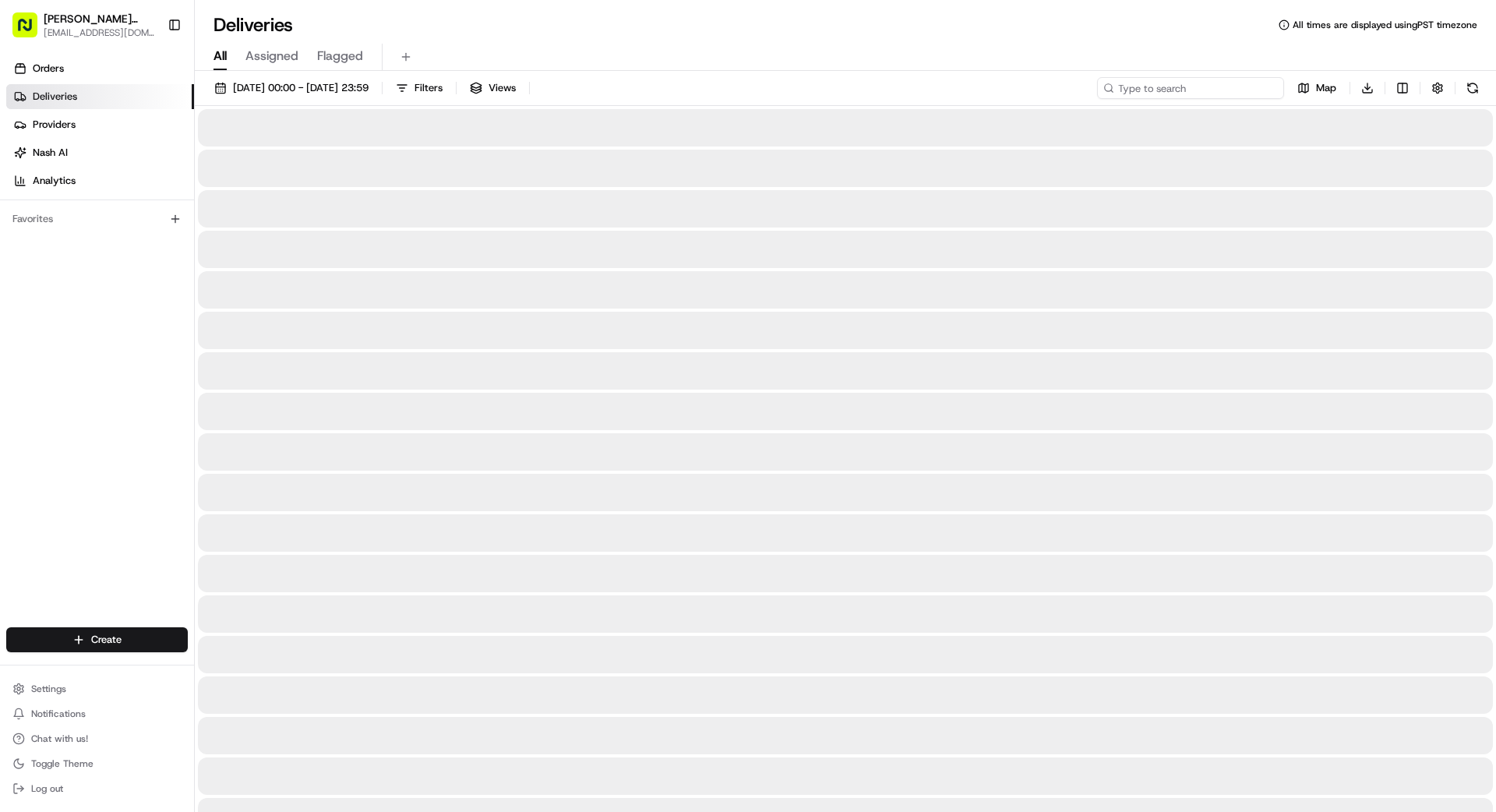
click at [1251, 86] on input at bounding box center [1191, 88] width 187 height 22
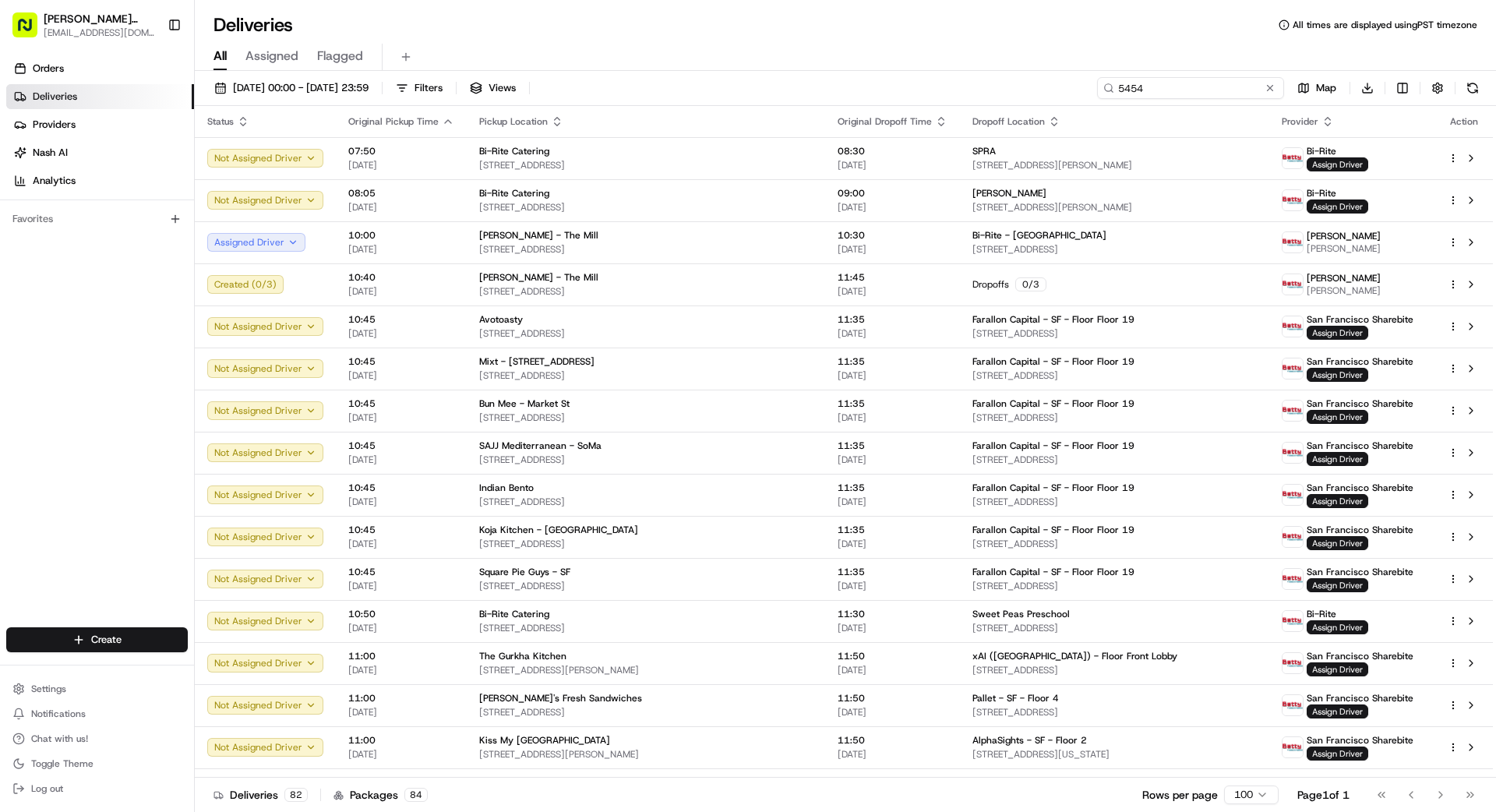
type input "5454"
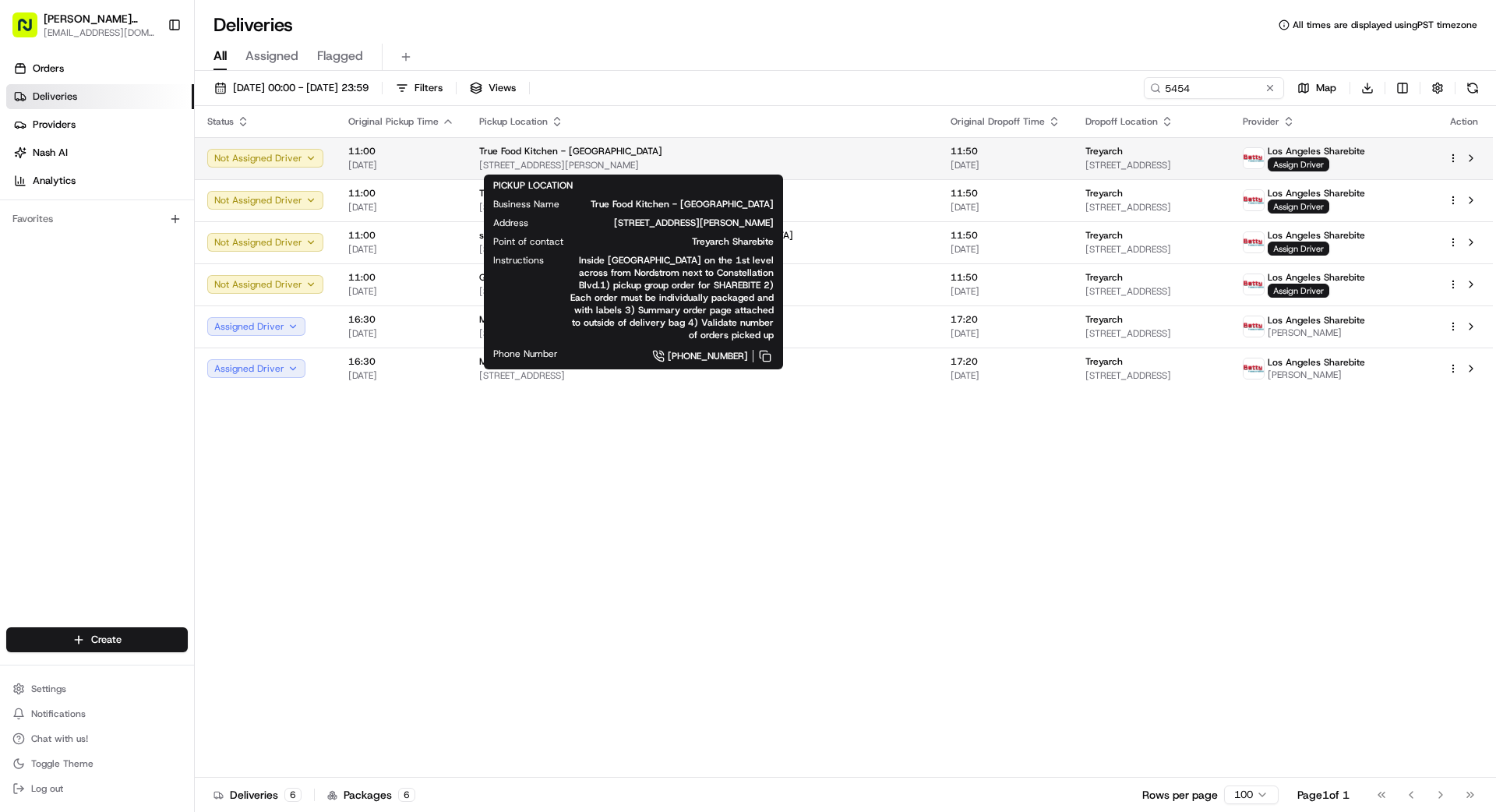
click at [748, 161] on span "[STREET_ADDRESS][PERSON_NAME]" at bounding box center [702, 165] width 447 height 13
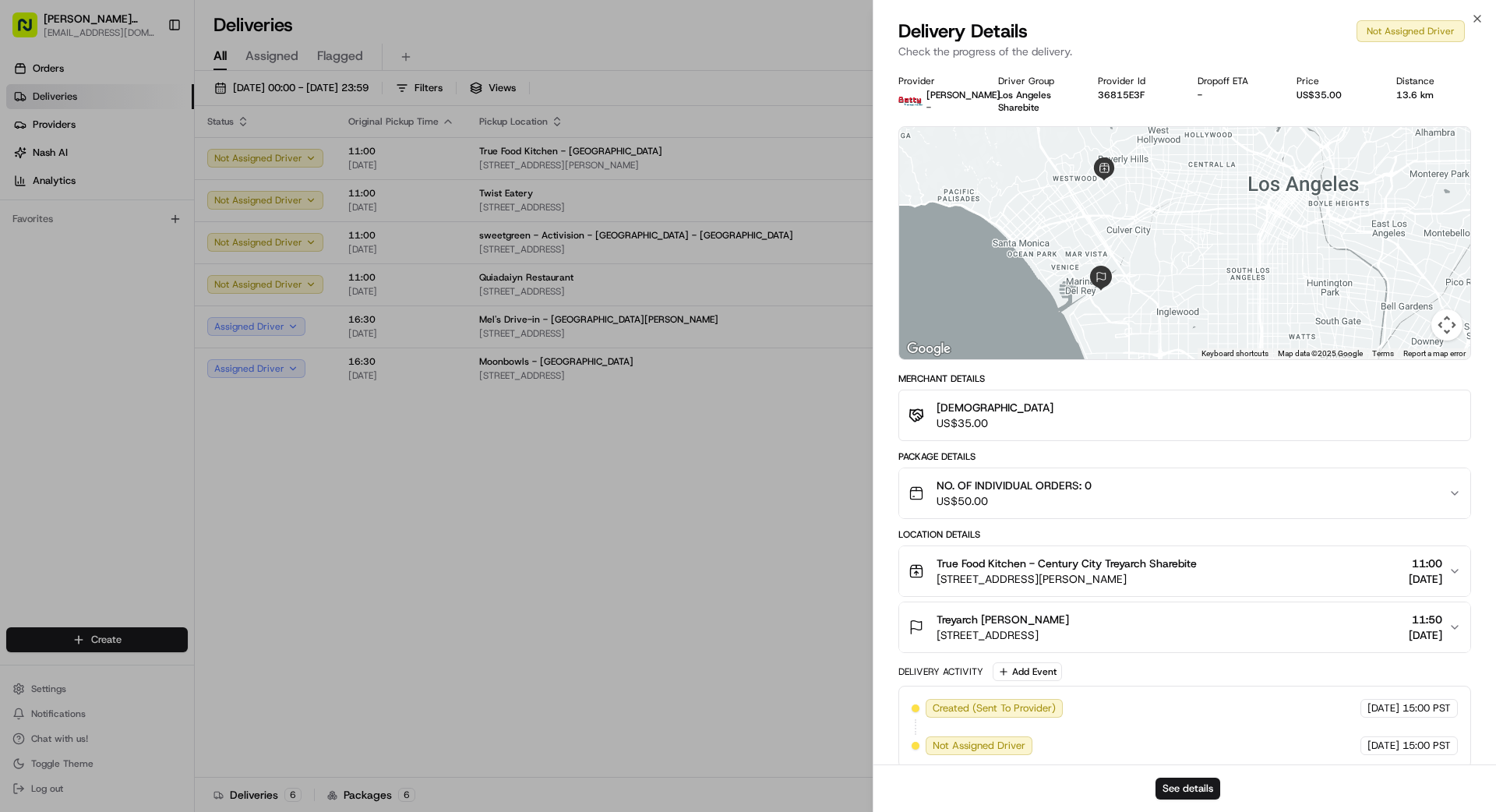
drag, startPoint x: 1182, startPoint y: 262, endPoint x: 1100, endPoint y: 245, distance: 83.7
click at [1100, 245] on div at bounding box center [1184, 243] width 571 height 232
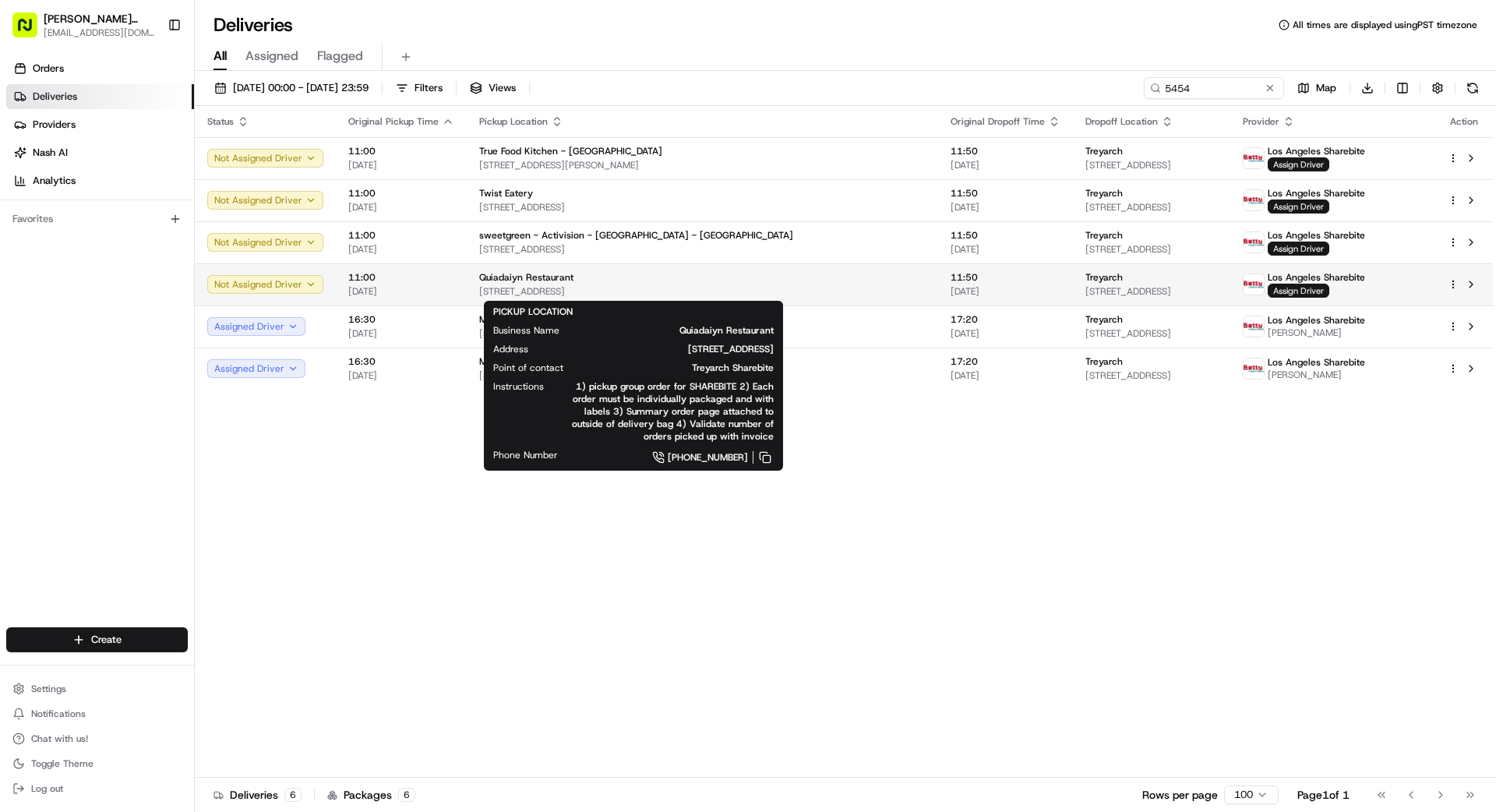
click at [768, 280] on div "Quiadaiyn Restaurant" at bounding box center [702, 277] width 447 height 13
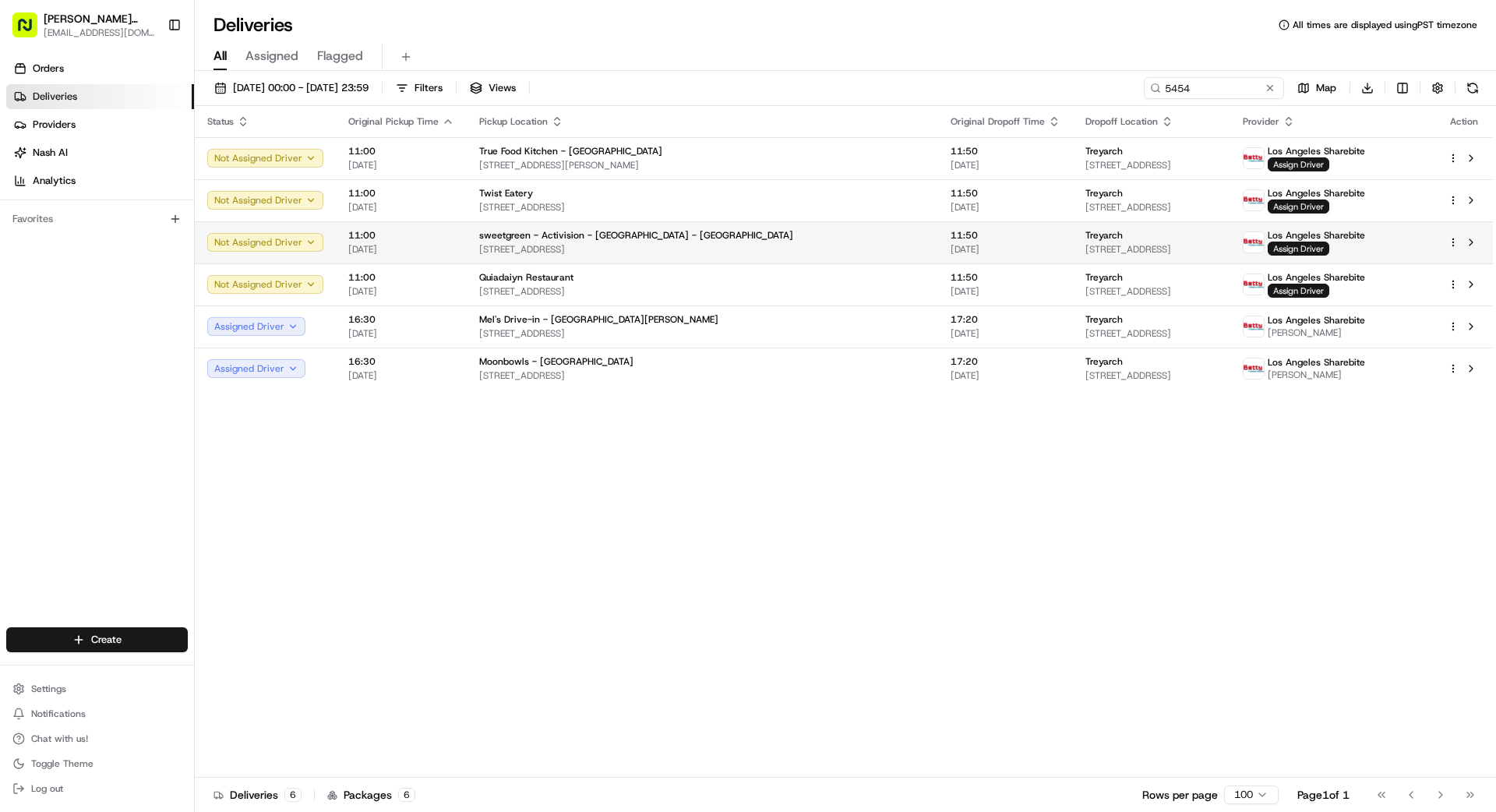
click at [750, 230] on div "sweetgreen - Activision - [GEOGRAPHIC_DATA] - [GEOGRAPHIC_DATA]" at bounding box center [702, 235] width 447 height 13
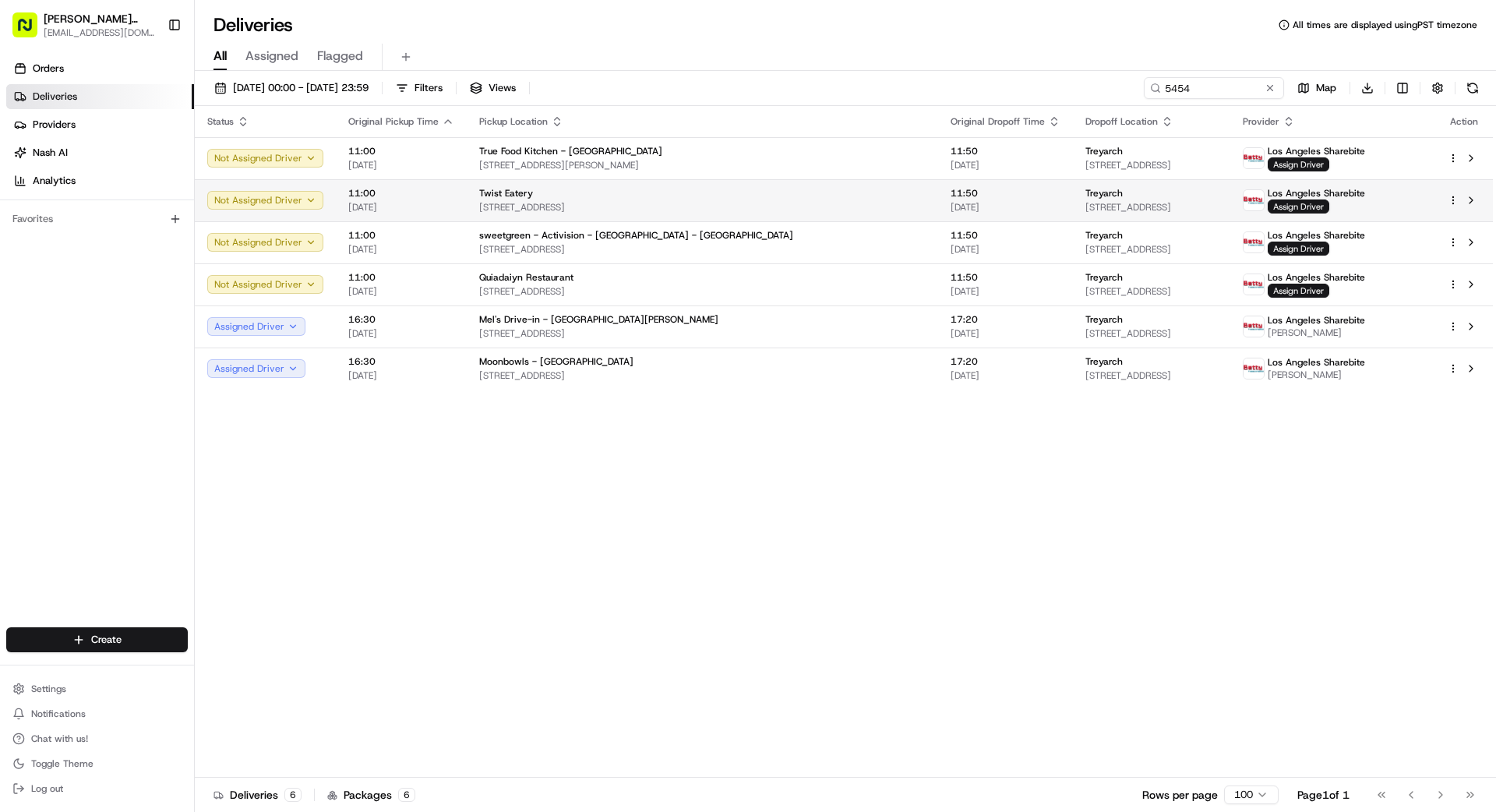
click at [731, 195] on div "Twist Eatery" at bounding box center [702, 193] width 447 height 13
click at [1316, 203] on span "Assign Driver" at bounding box center [1299, 207] width 62 height 14
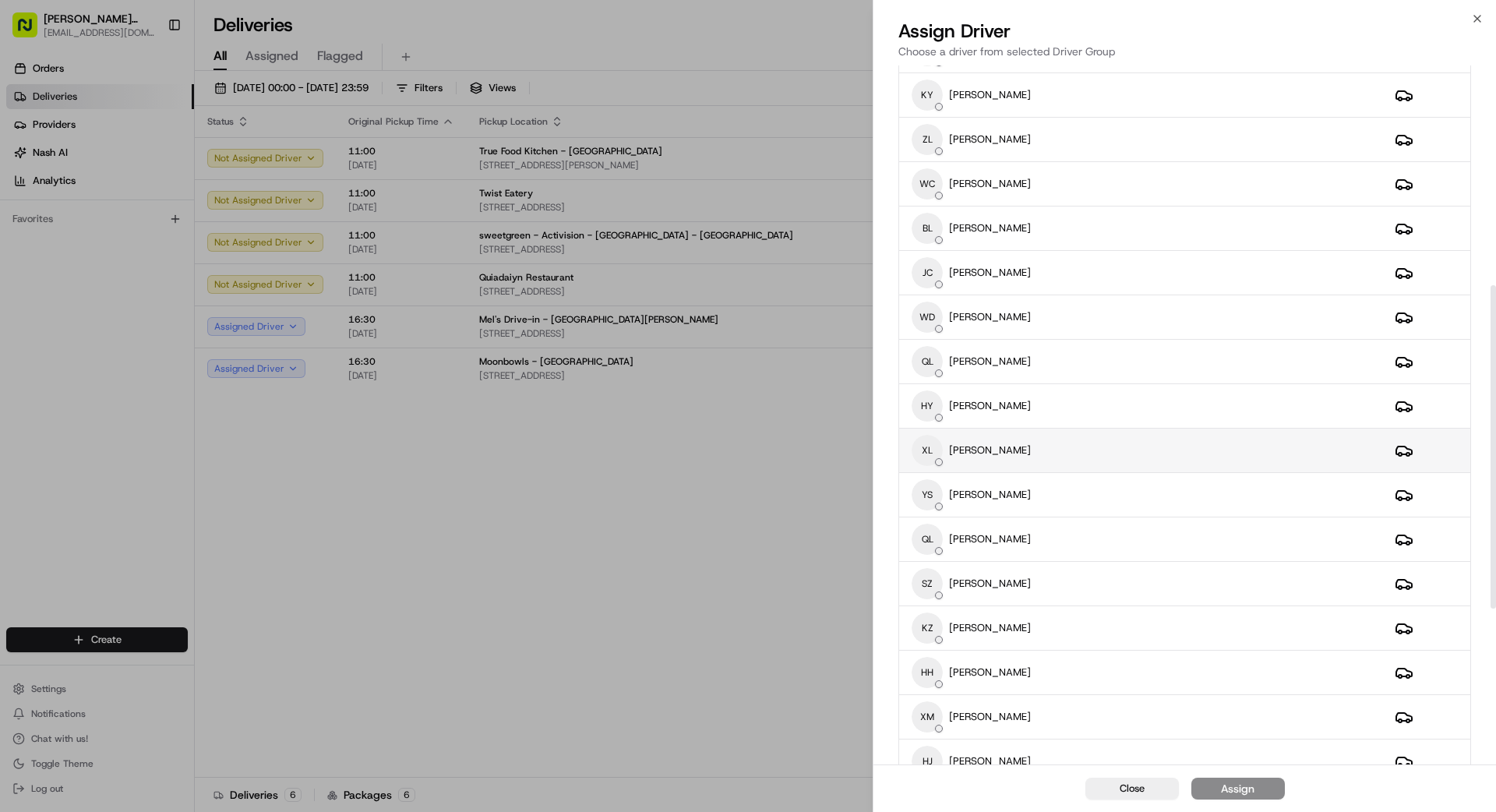
scroll to position [488, 0]
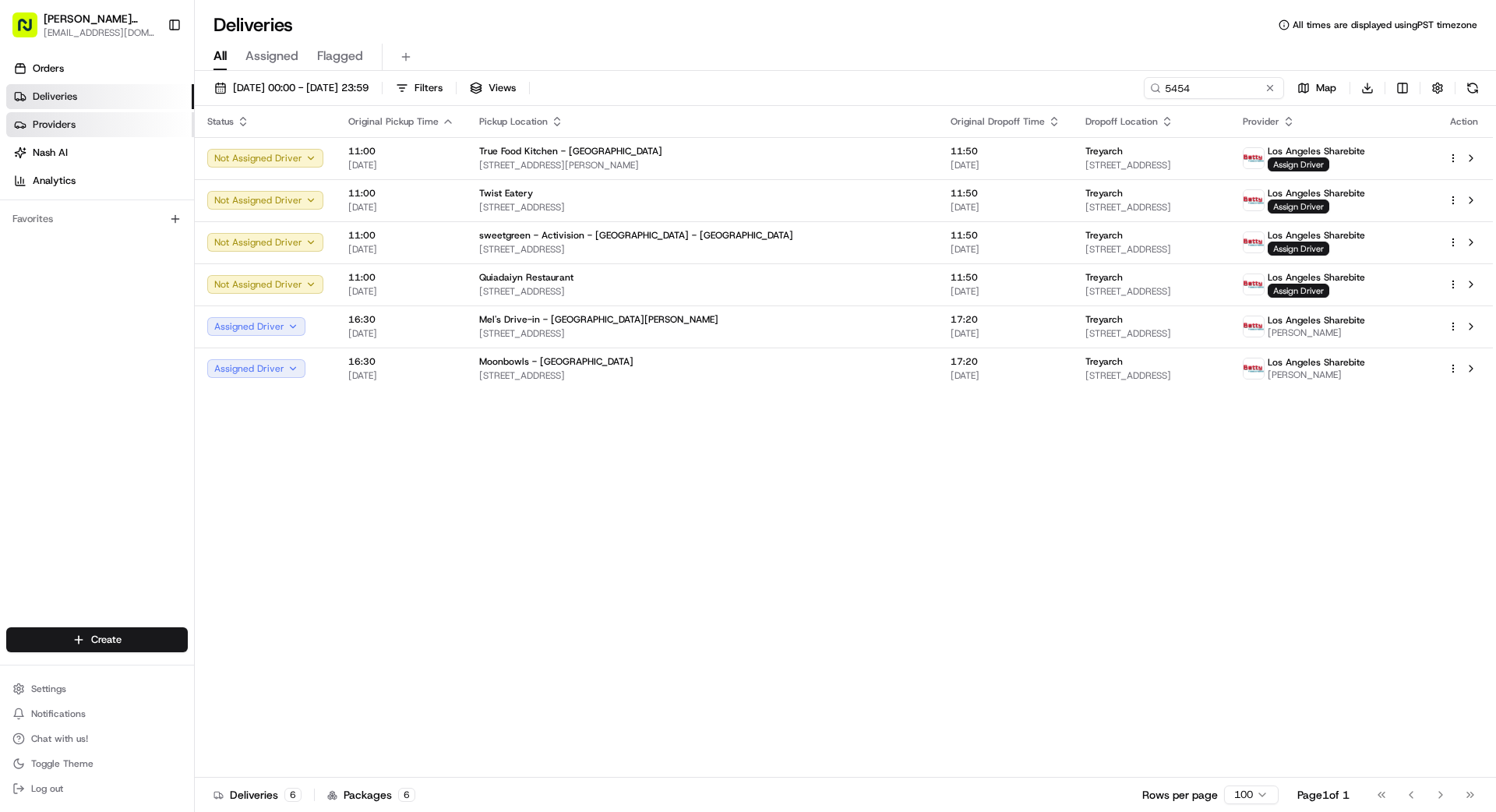
click at [47, 126] on span "Providers" at bounding box center [54, 125] width 43 height 14
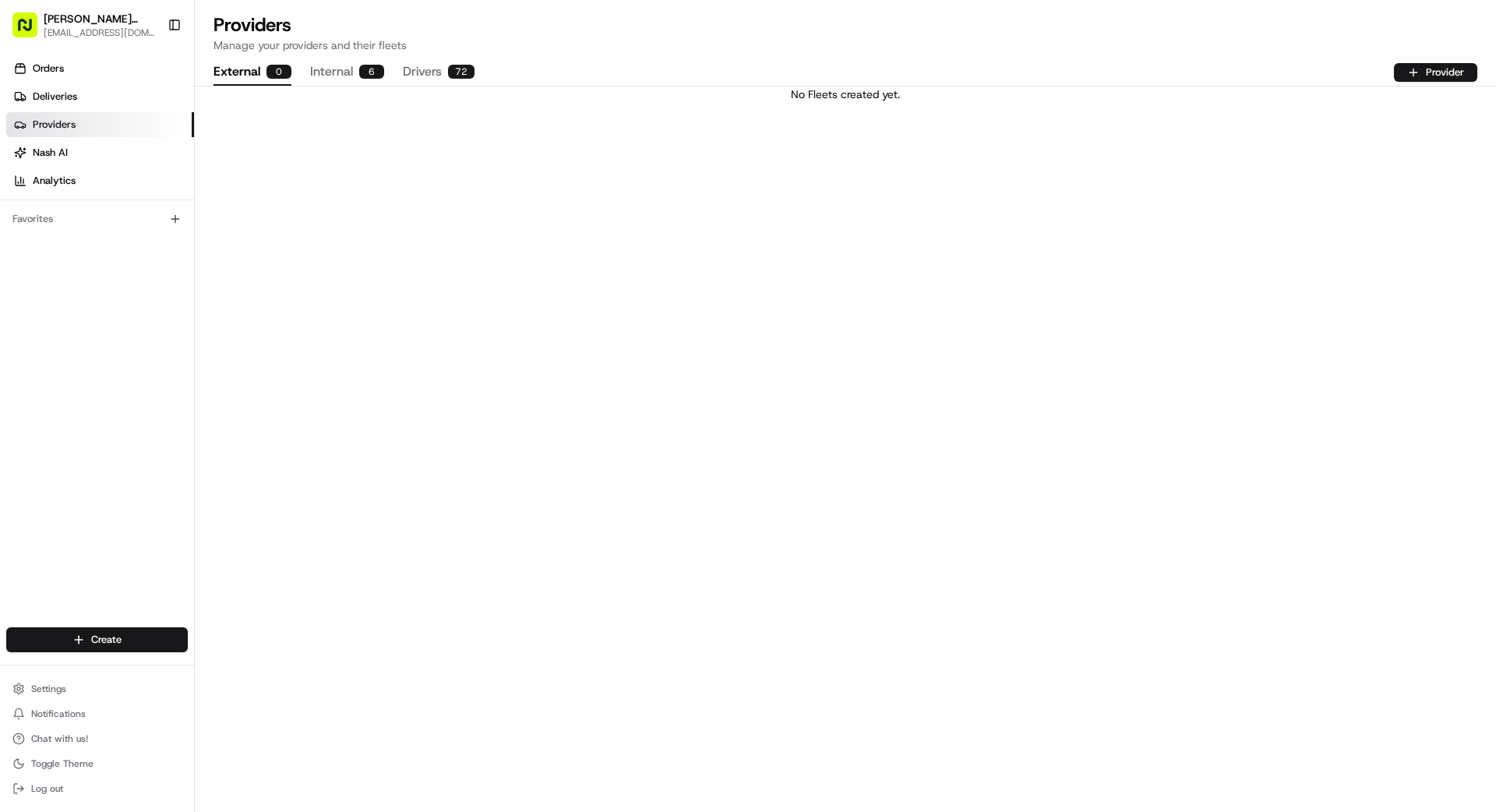
click at [412, 75] on button "Drivers 72" at bounding box center [439, 73] width 72 height 27
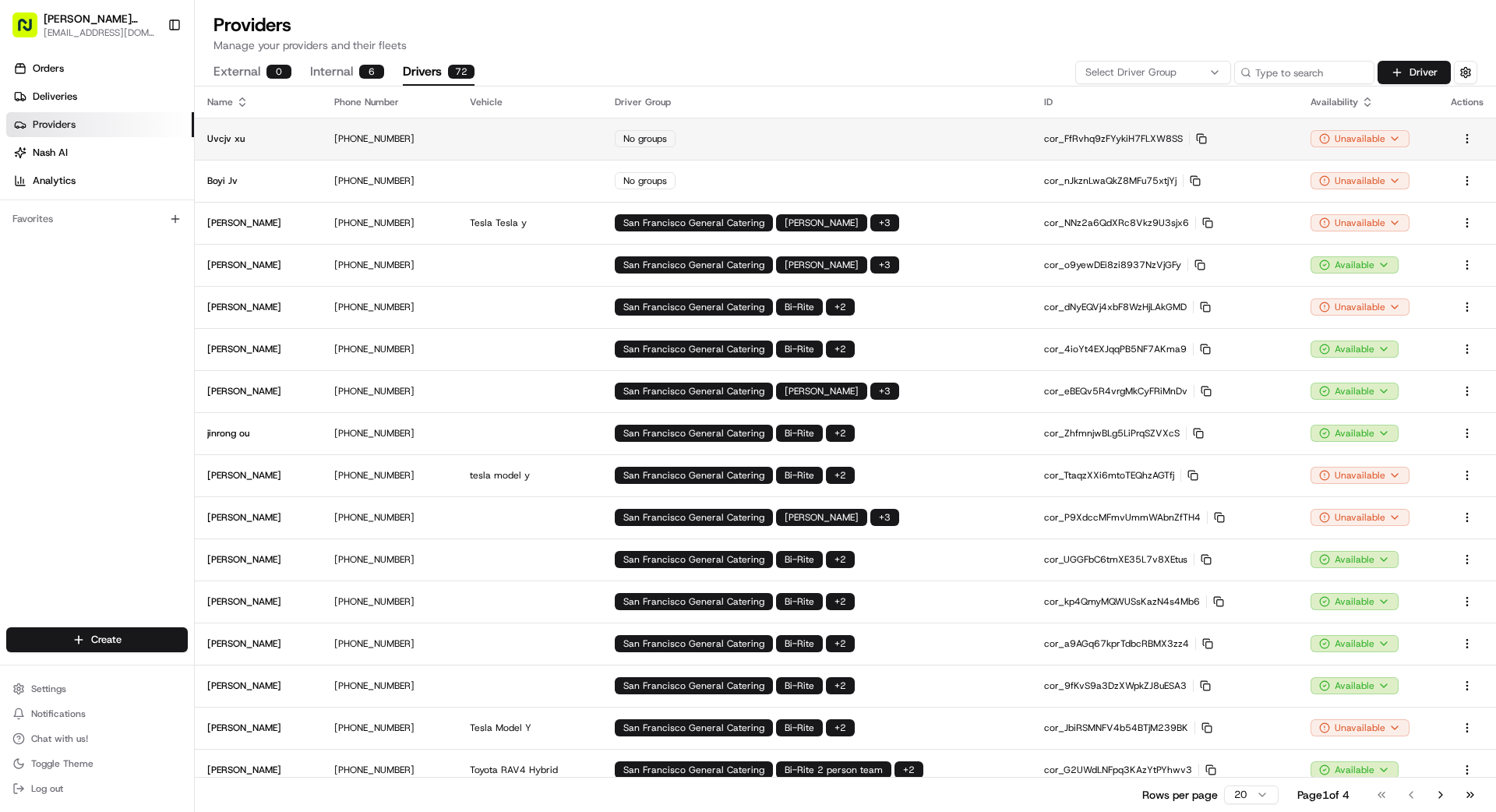
scroll to position [63, 0]
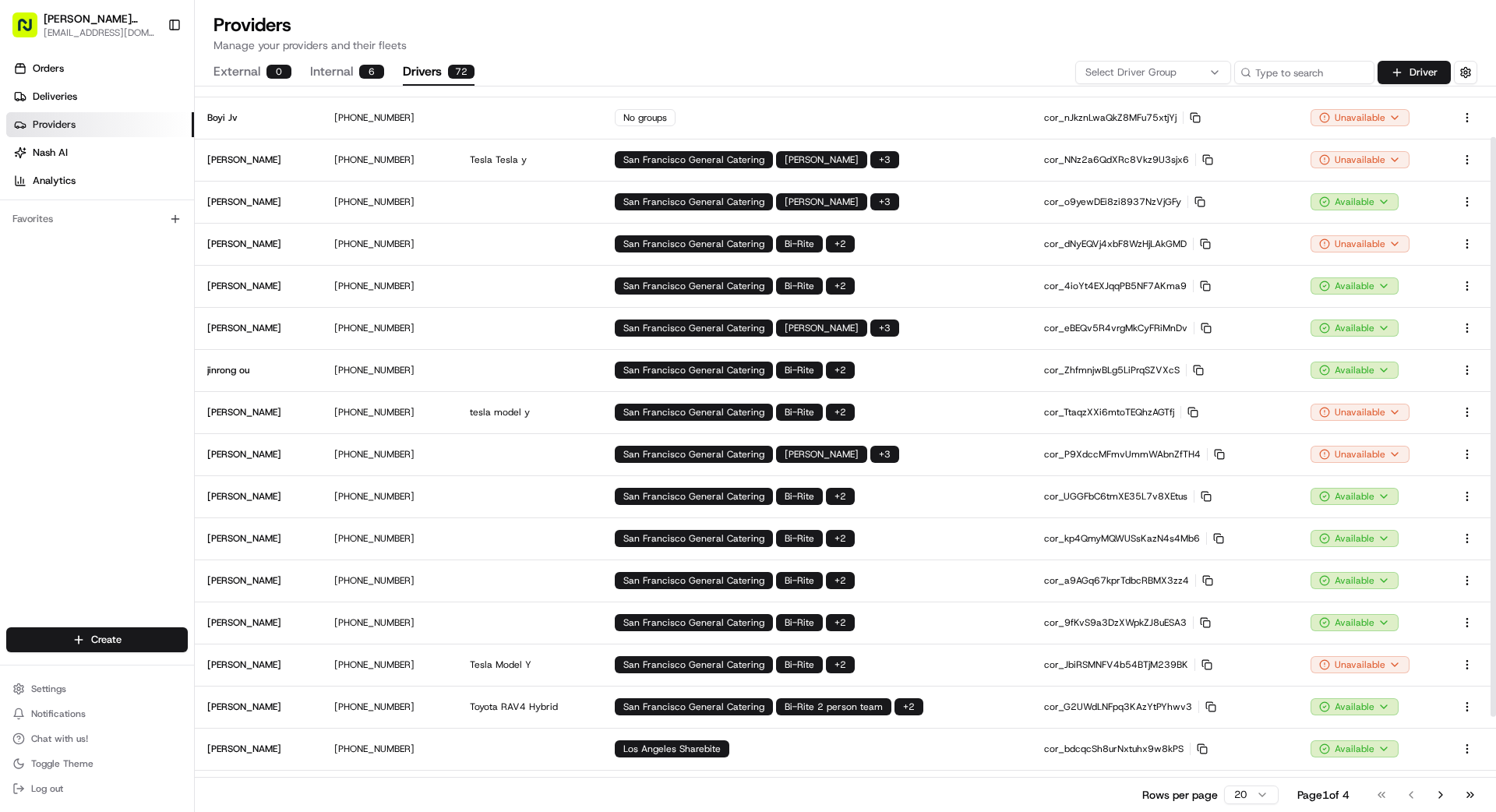
click at [1203, 70] on div "Select Driver Group" at bounding box center [1153, 72] width 148 height 14
click at [1151, 129] on span "Los Angeles Sharebite" at bounding box center [1197, 131] width 191 height 14
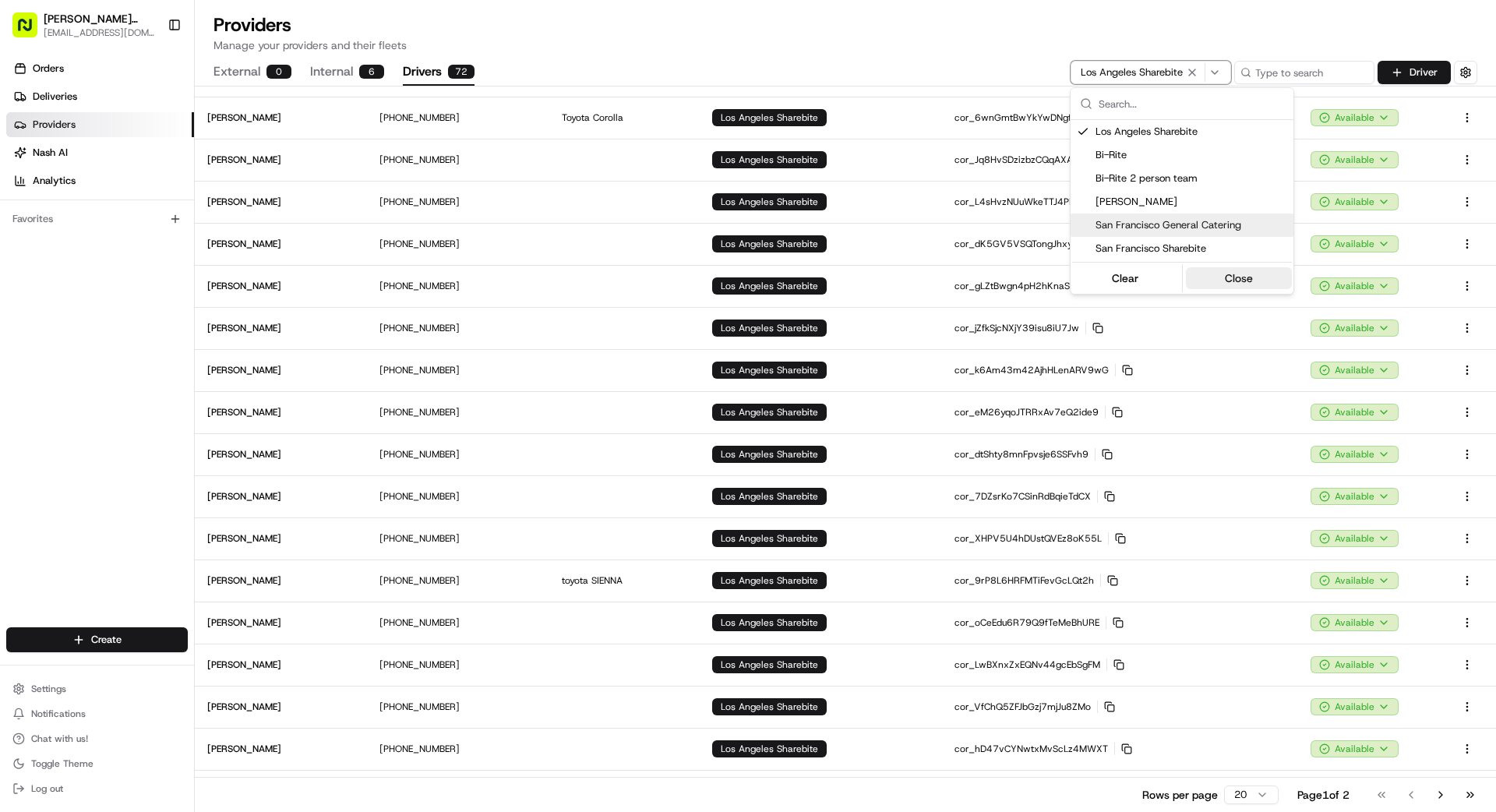
click at [1261, 285] on button "Close" at bounding box center [1239, 278] width 107 height 22
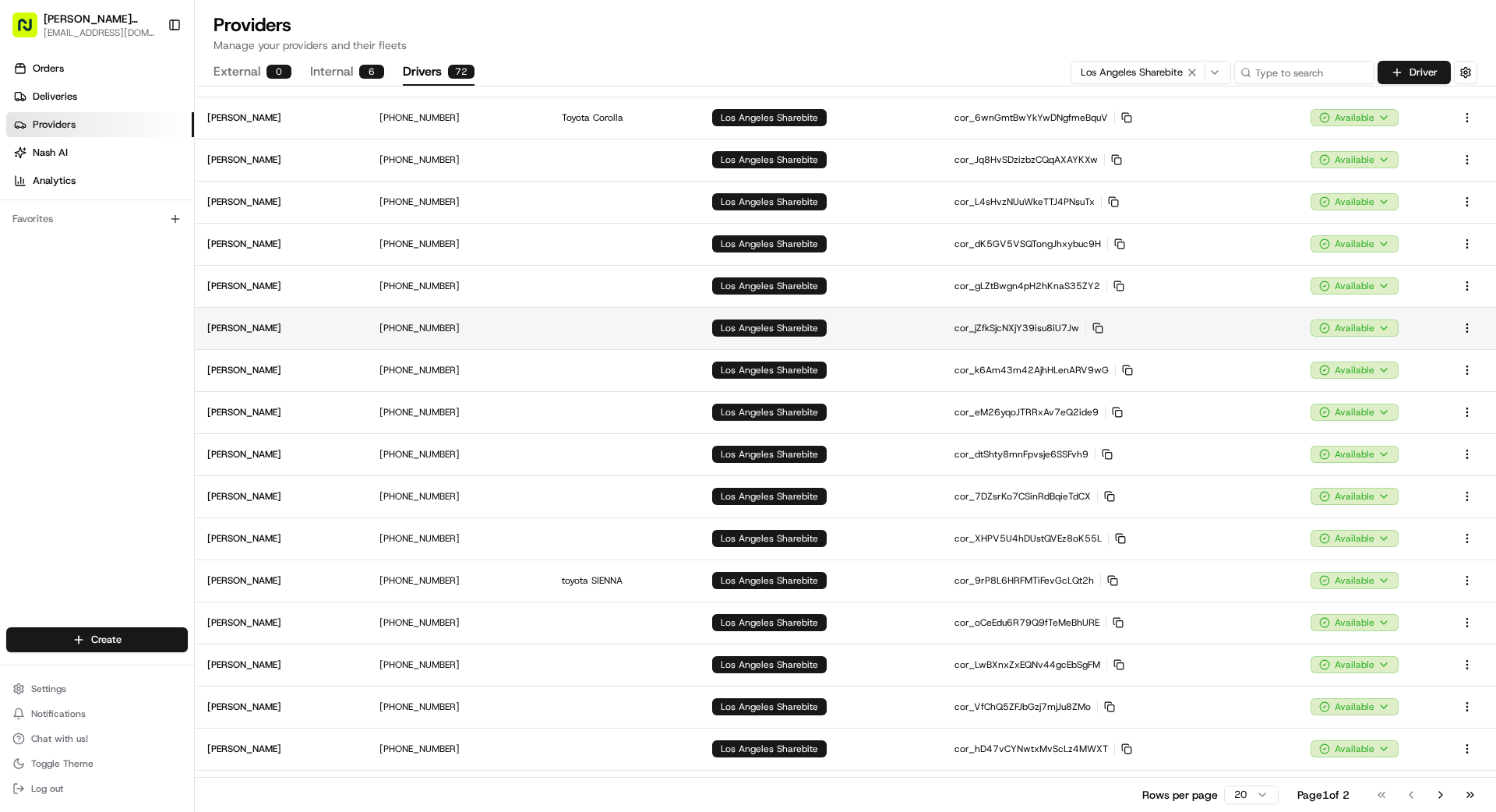
scroll to position [182, 0]
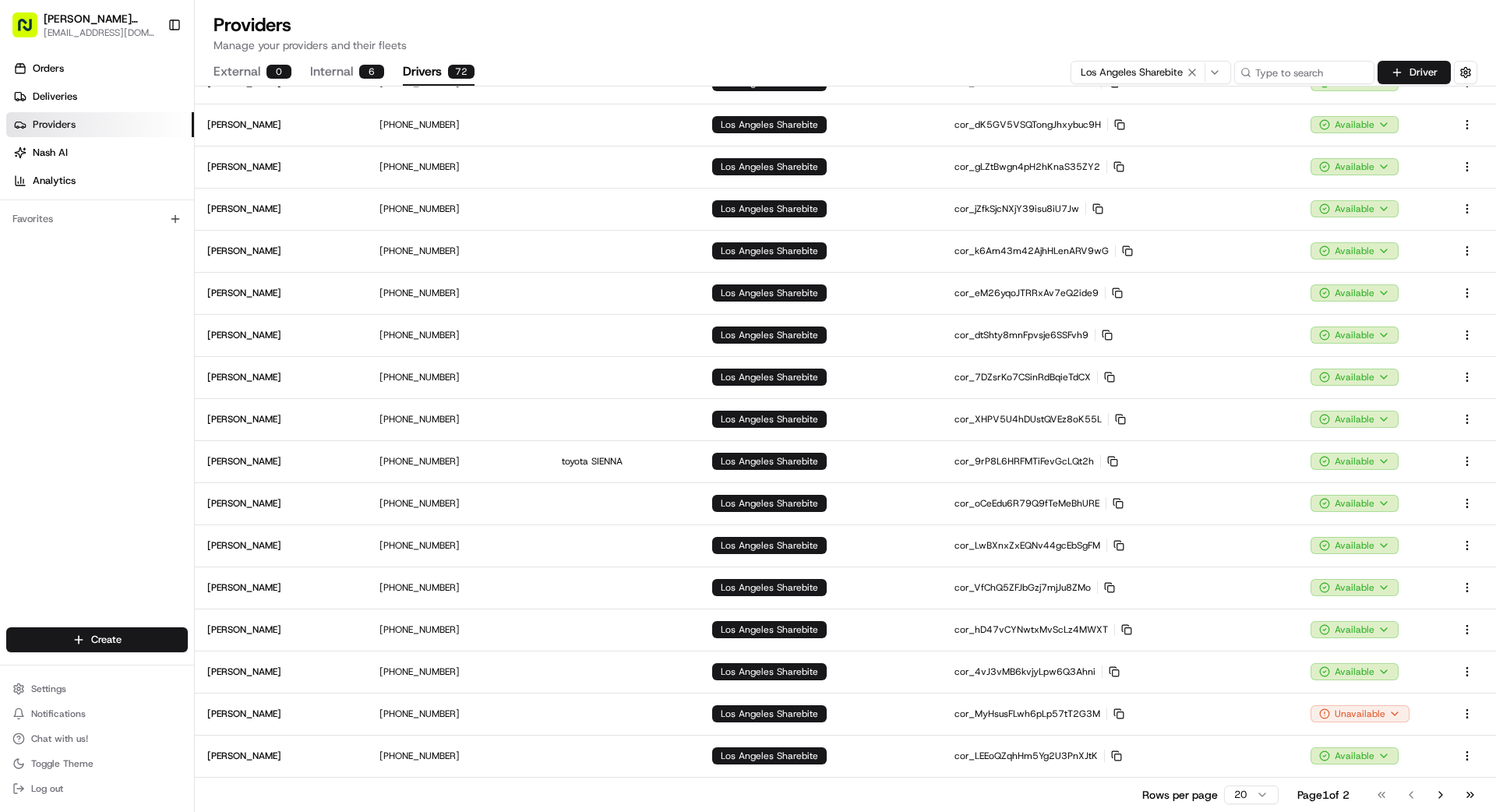
click at [1255, 796] on html "[PERSON_NAME] Transportation [EMAIL_ADDRESS][DOMAIN_NAME] Toggle Sidebar Orders…" at bounding box center [748, 406] width 1496 height 812
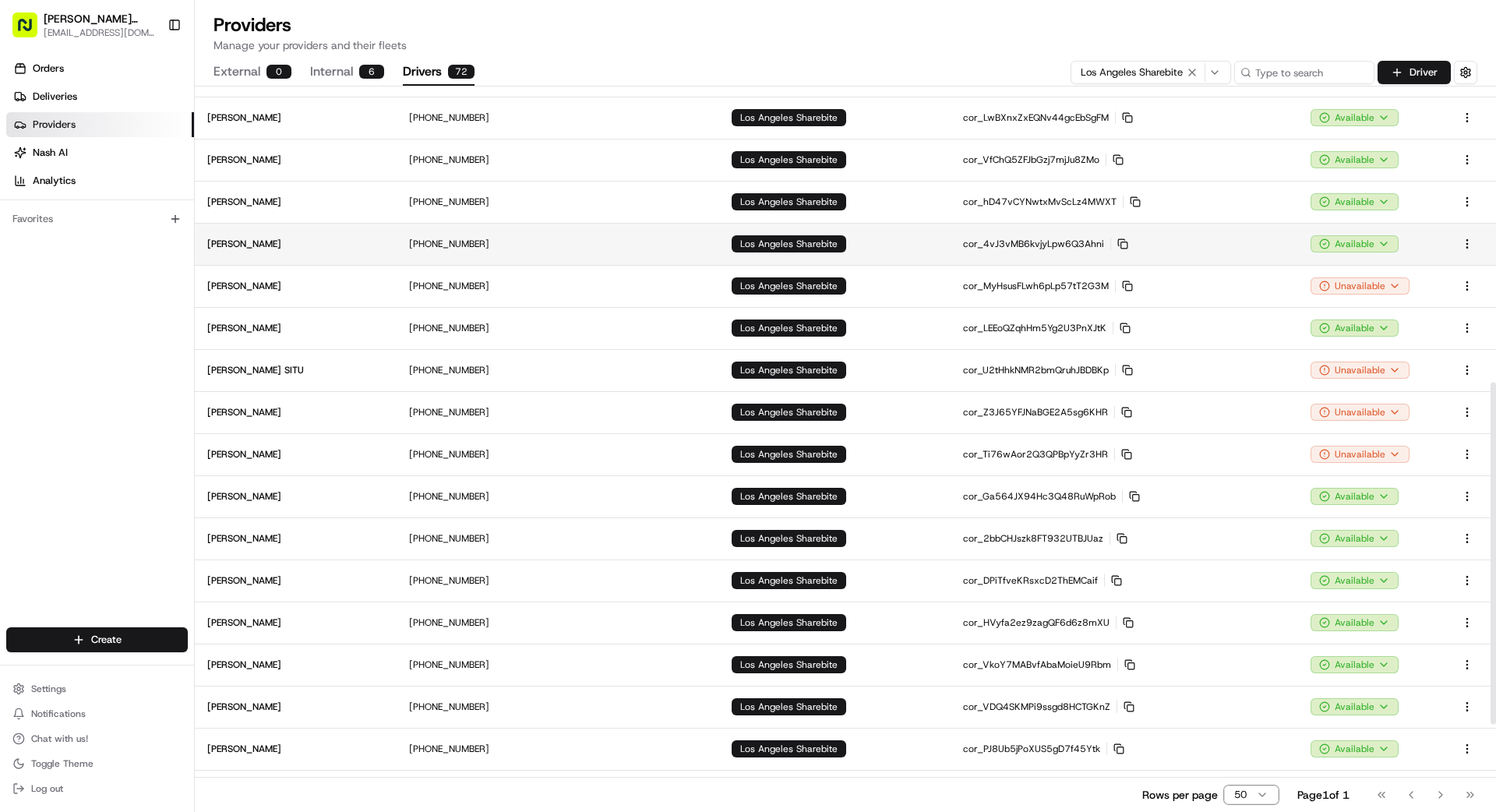
scroll to position [641, 0]
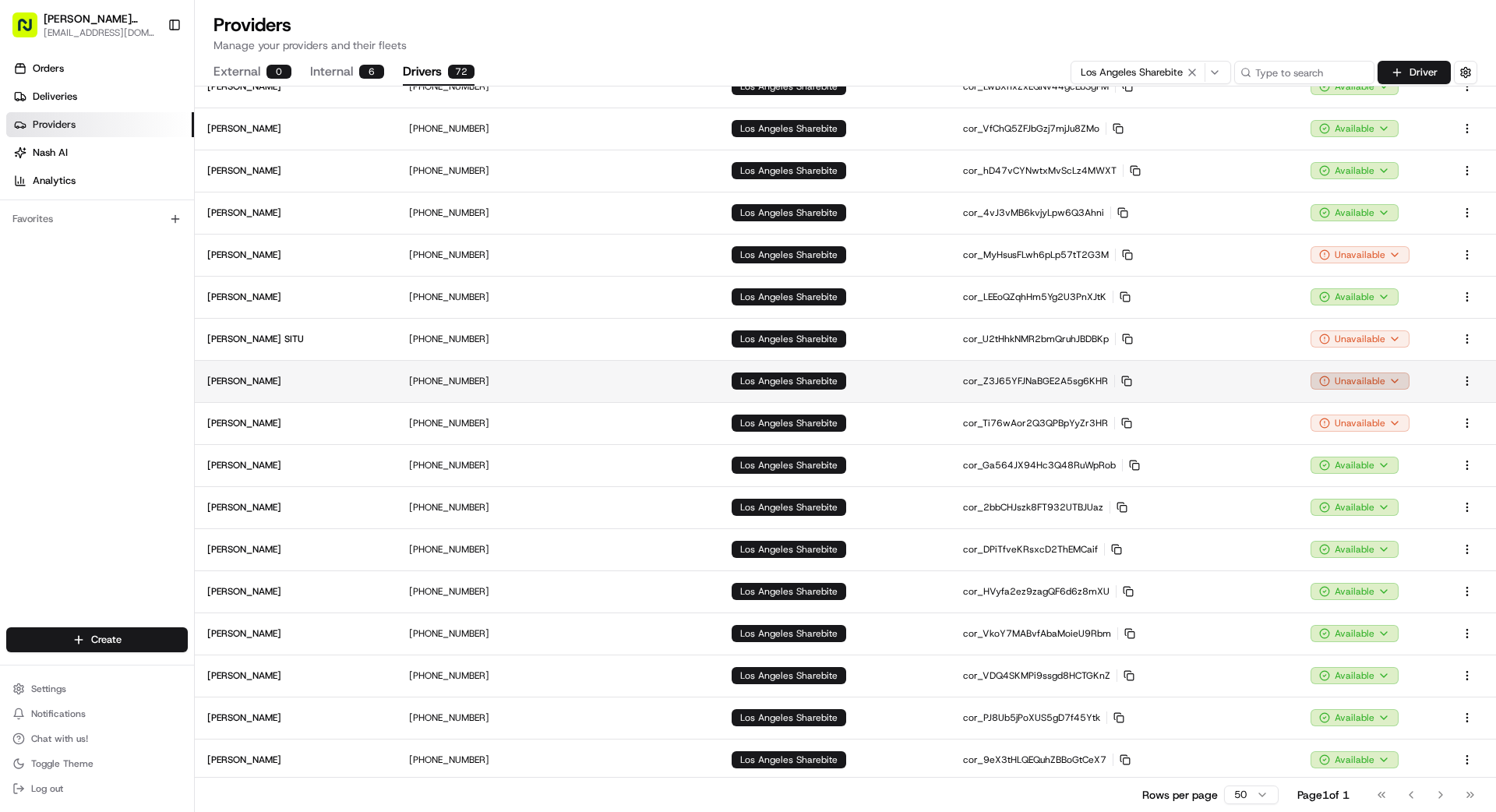
click at [1355, 379] on html "[PERSON_NAME] Transportation [EMAIL_ADDRESS][DOMAIN_NAME] Toggle Sidebar Orders…" at bounding box center [748, 406] width 1496 height 812
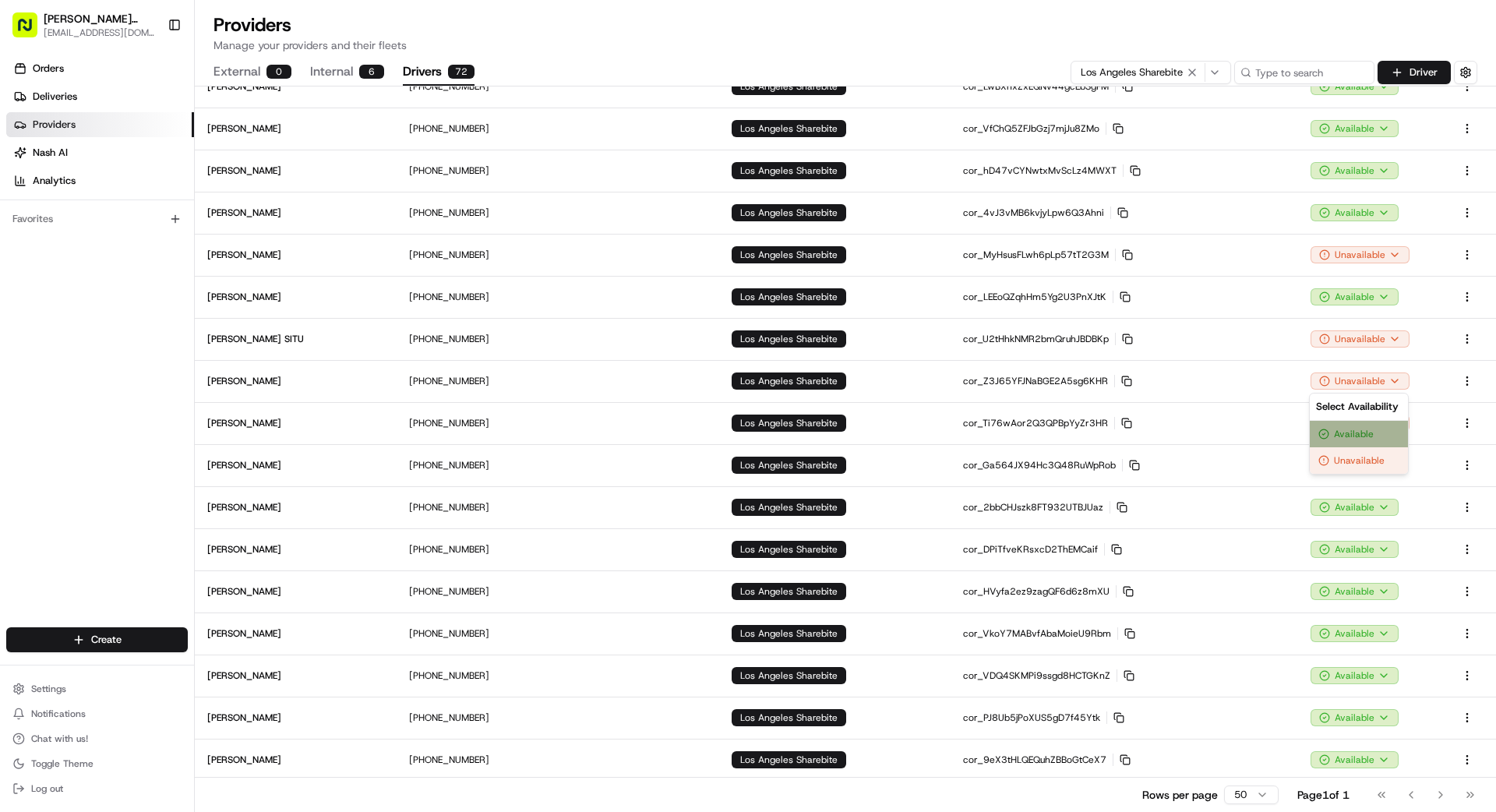
click at [1340, 431] on div "Available" at bounding box center [1358, 434] width 98 height 27
drag, startPoint x: 52, startPoint y: 93, endPoint x: 60, endPoint y: 94, distance: 8.1
click at [53, 93] on span "Deliveries" at bounding box center [54, 96] width 44 height 14
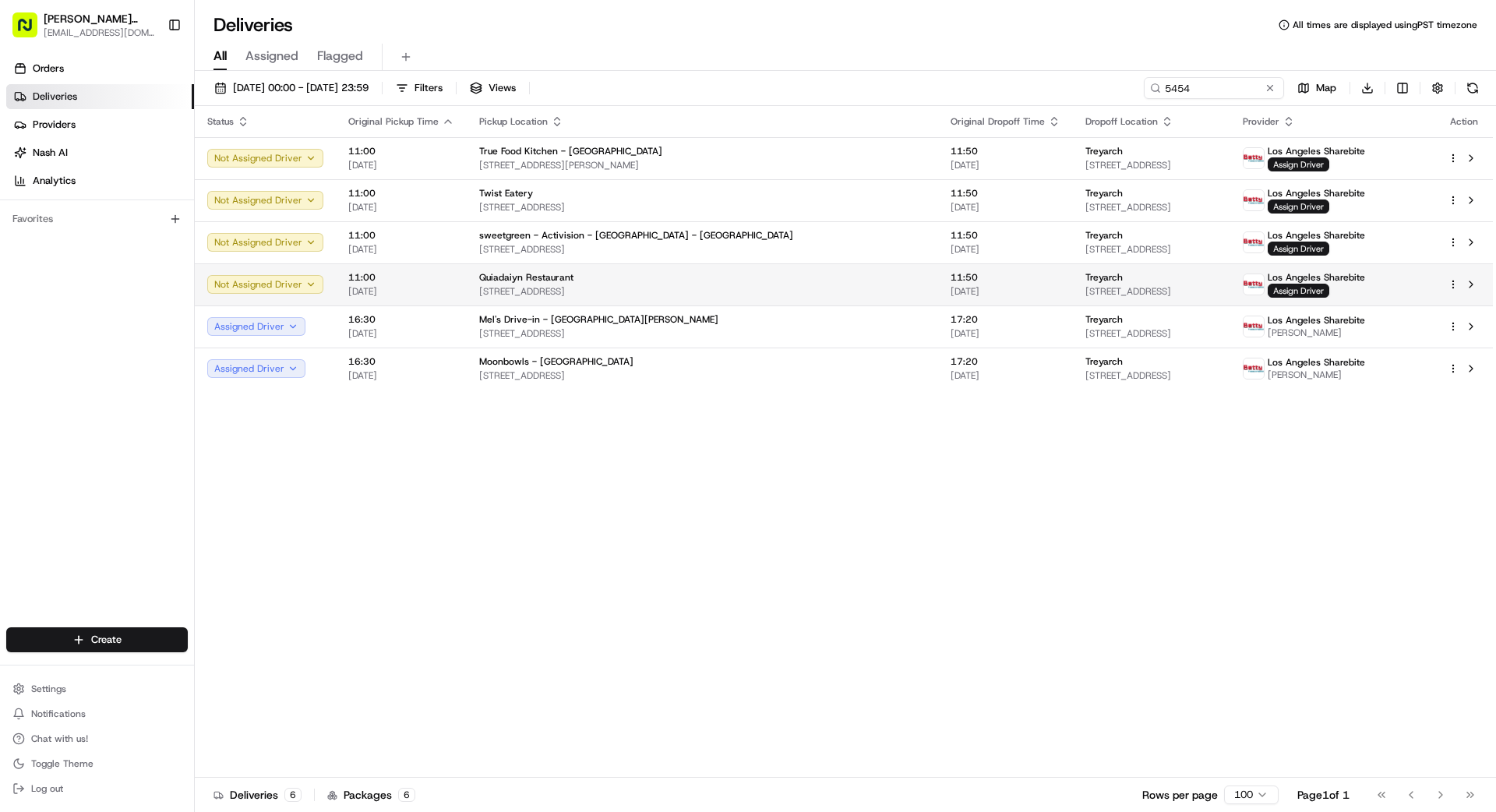
click at [1085, 273] on div "Treyarch" at bounding box center [1151, 277] width 132 height 13
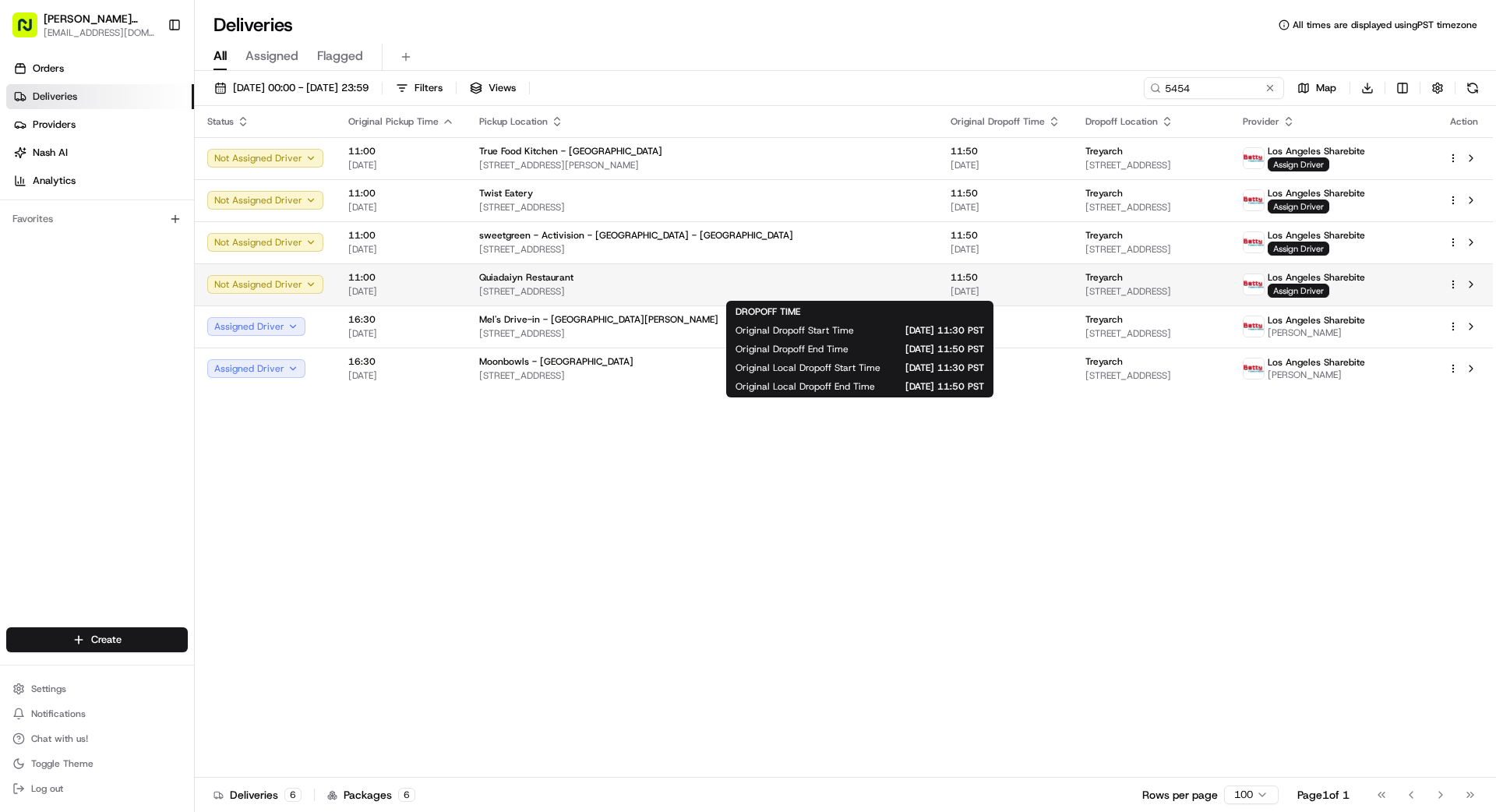
click at [951, 276] on span "11:50" at bounding box center [1005, 277] width 110 height 13
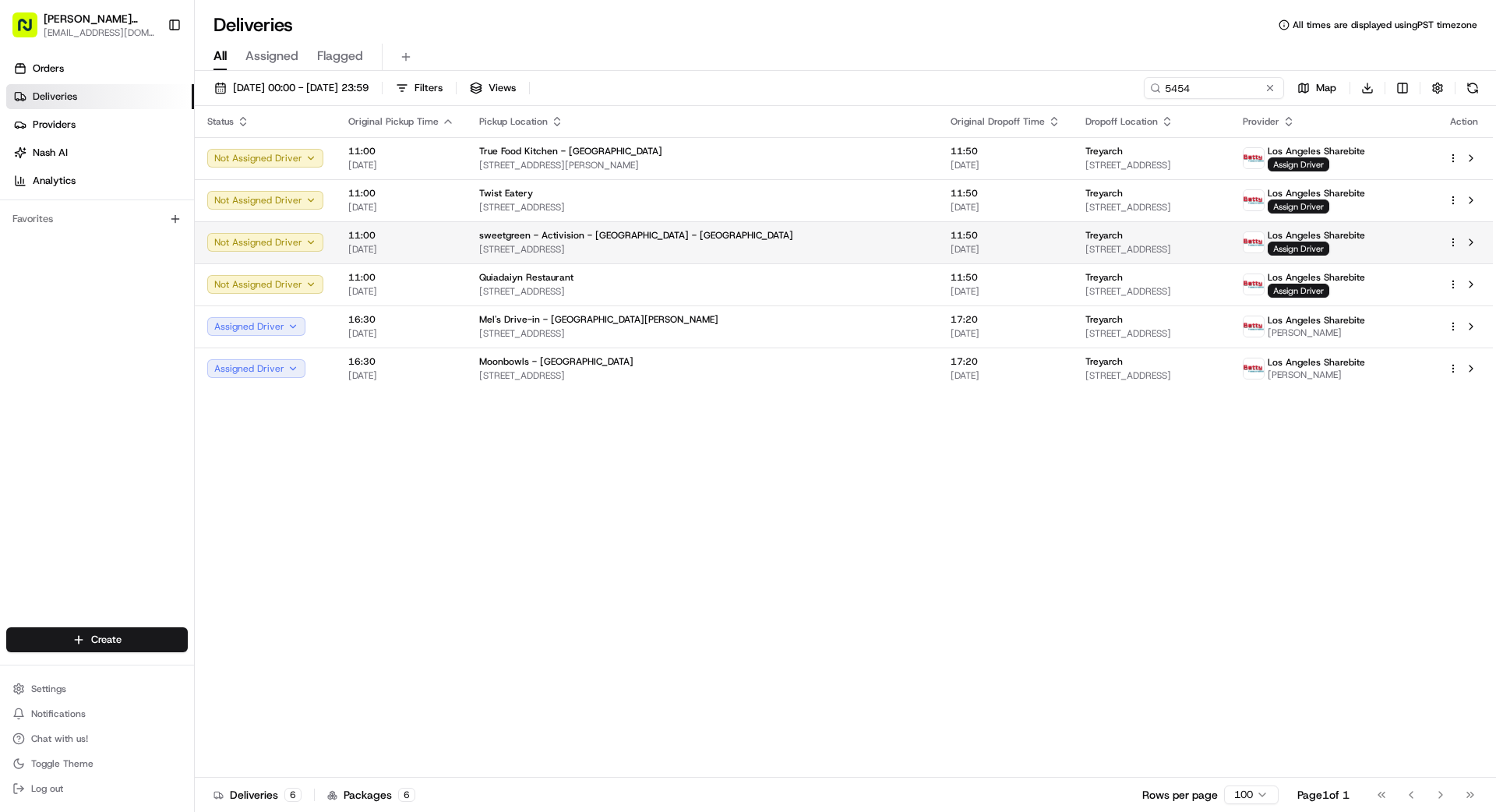
click at [951, 248] on span "[DATE]" at bounding box center [1005, 249] width 110 height 13
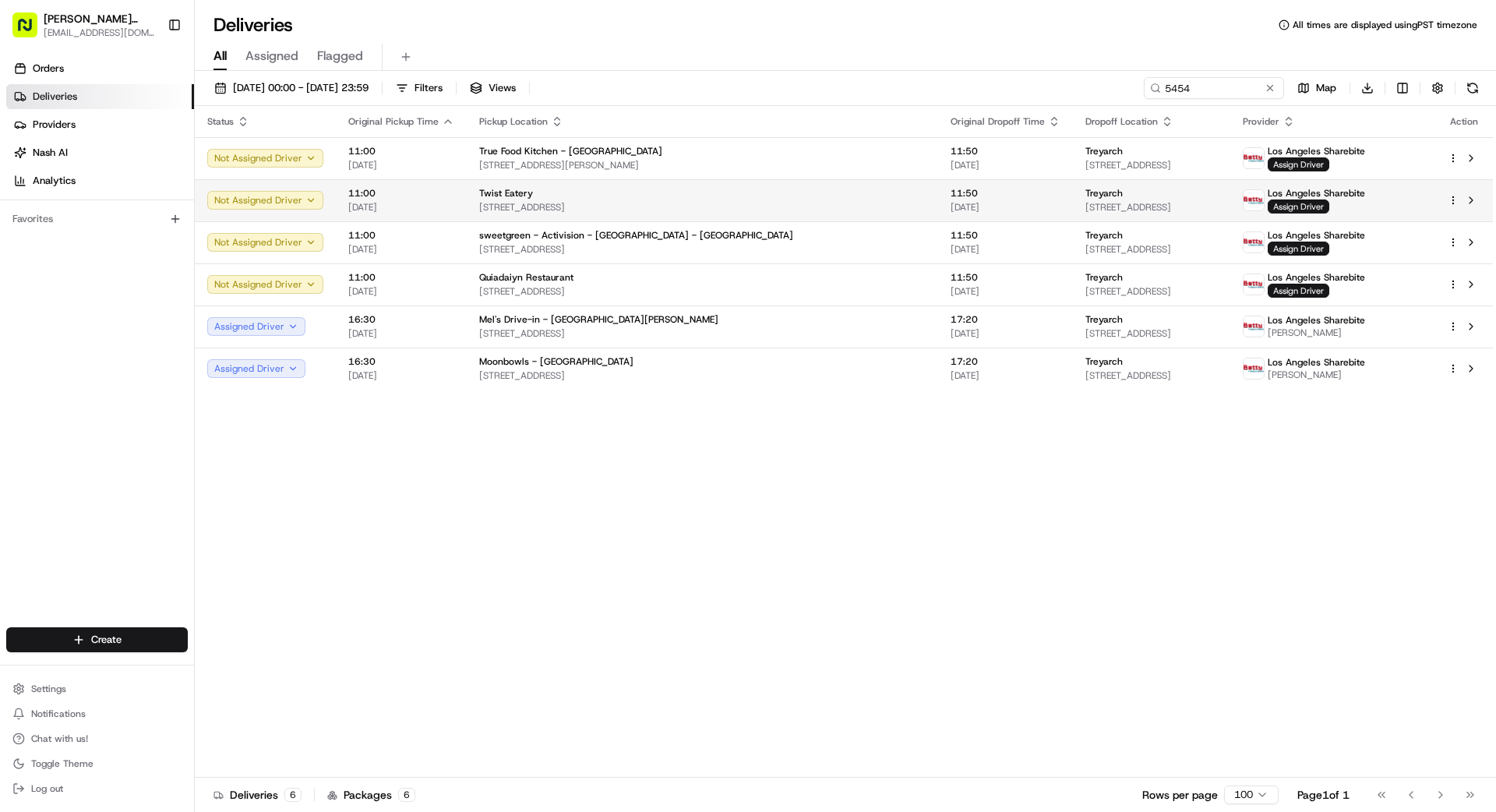
click at [951, 205] on span "[DATE]" at bounding box center [1005, 207] width 110 height 13
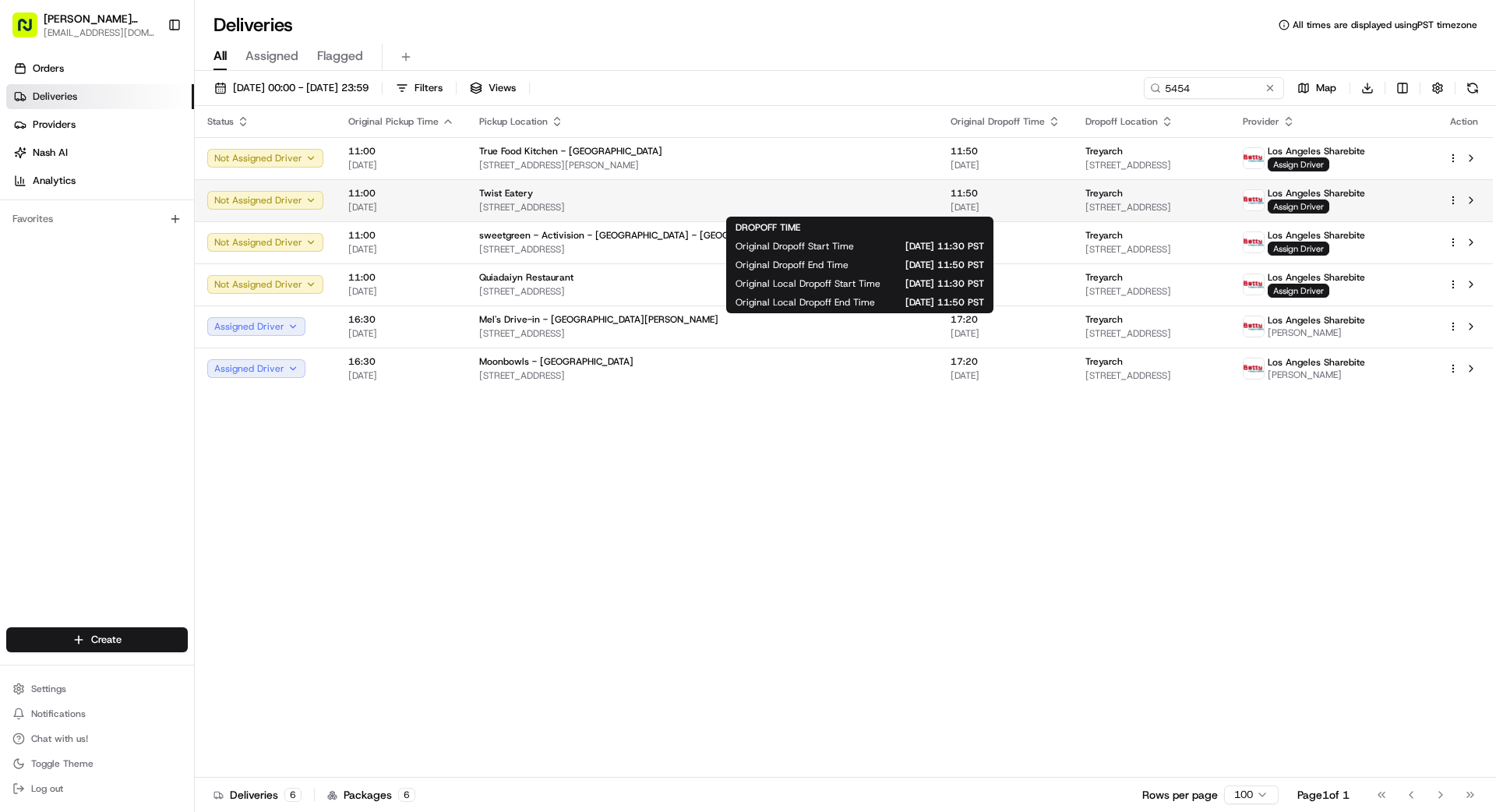
click at [951, 201] on span "[DATE]" at bounding box center [1005, 207] width 110 height 13
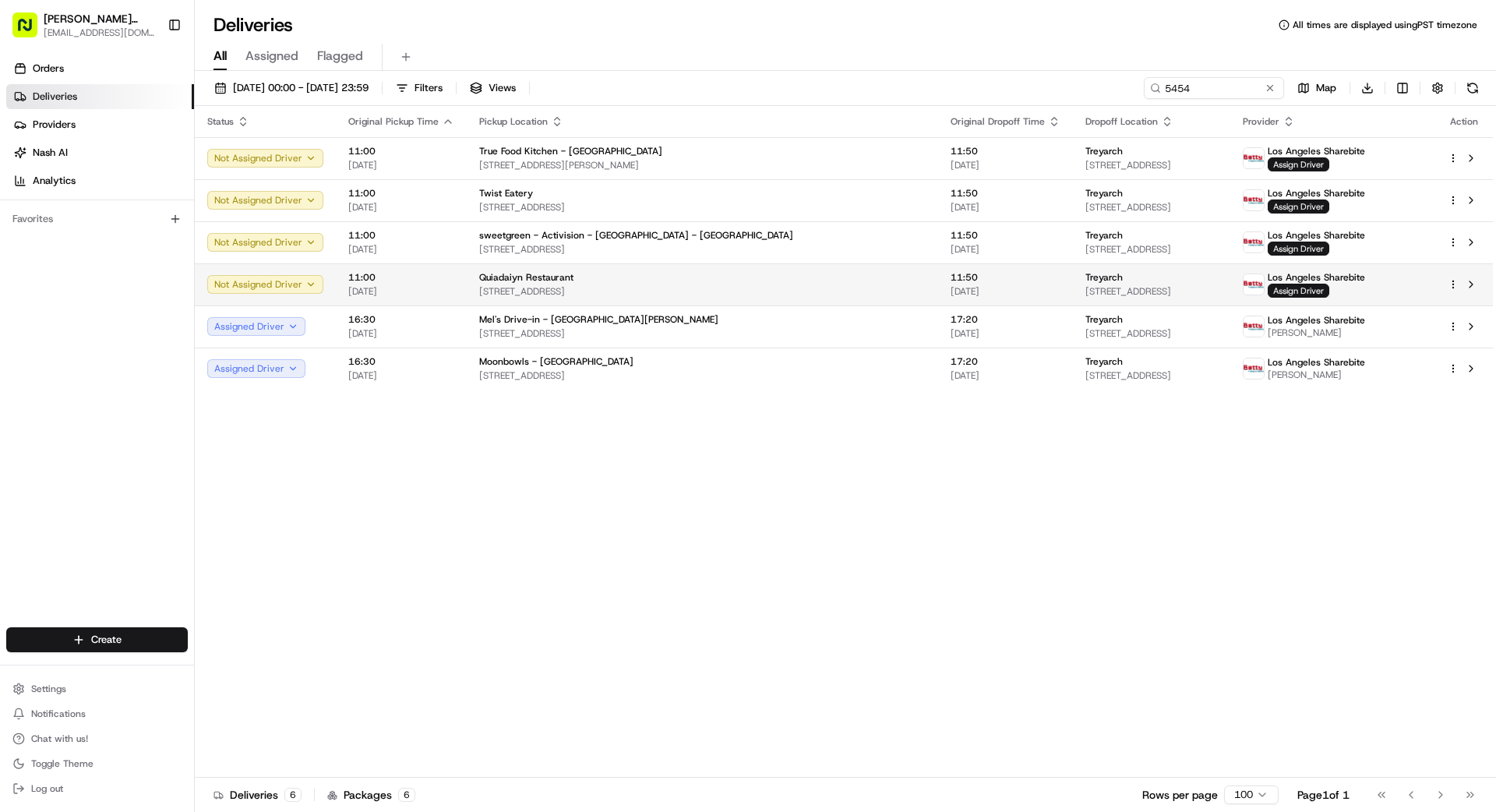
click at [951, 289] on span "[DATE]" at bounding box center [1005, 291] width 110 height 13
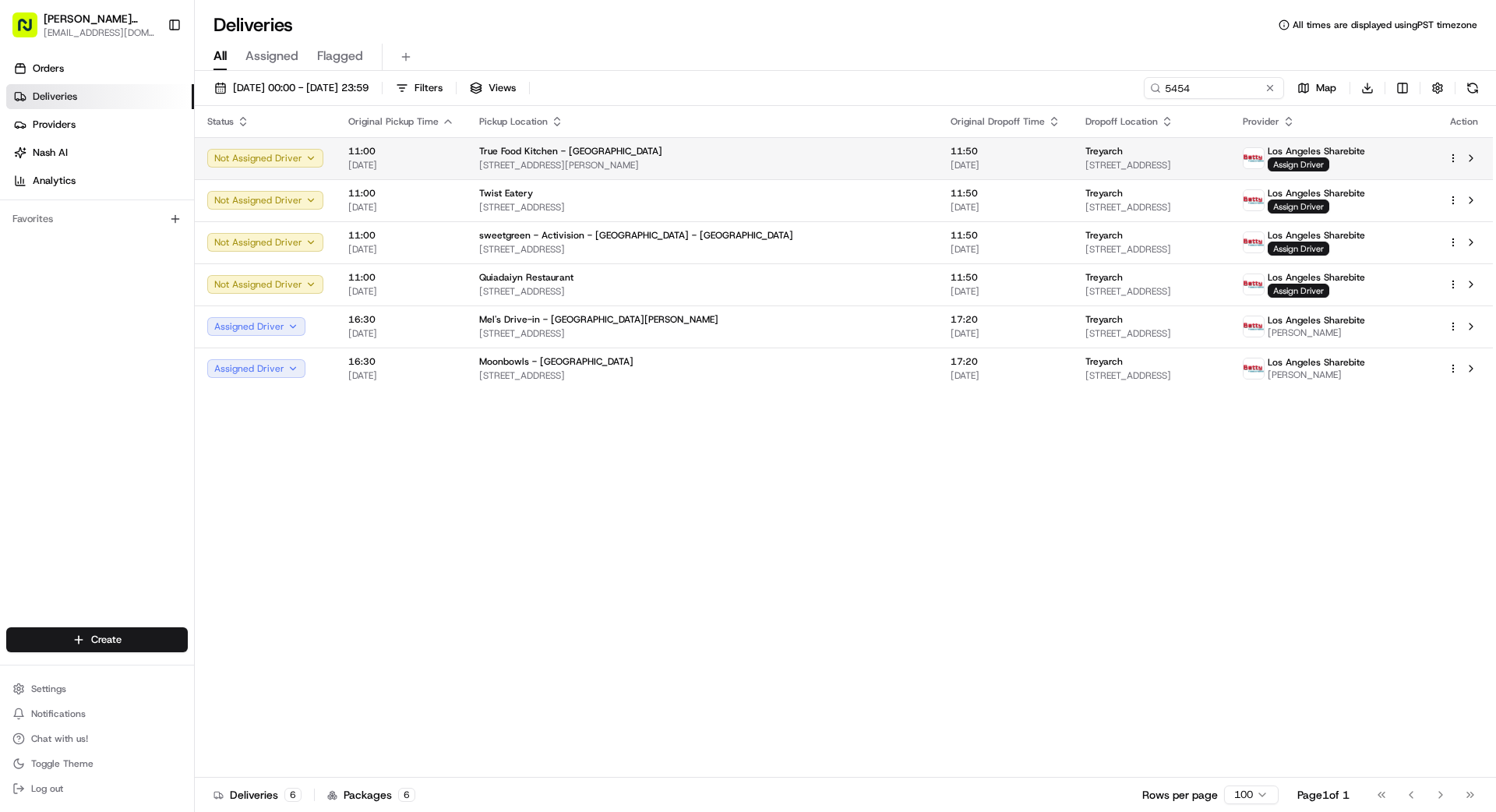
click at [951, 151] on span "11:50" at bounding box center [1005, 151] width 110 height 13
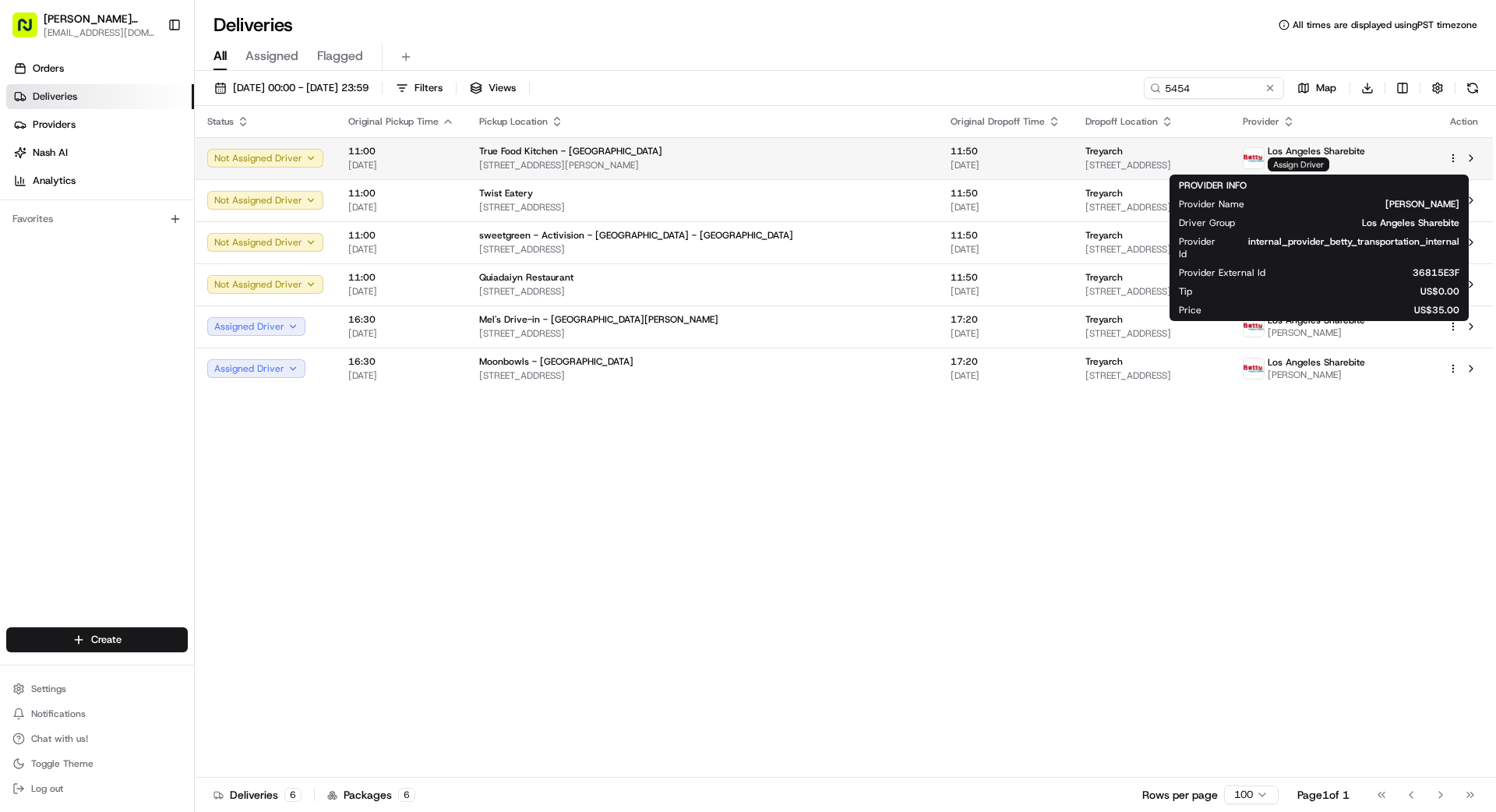
click at [1310, 164] on span "Assign Driver" at bounding box center [1299, 164] width 62 height 14
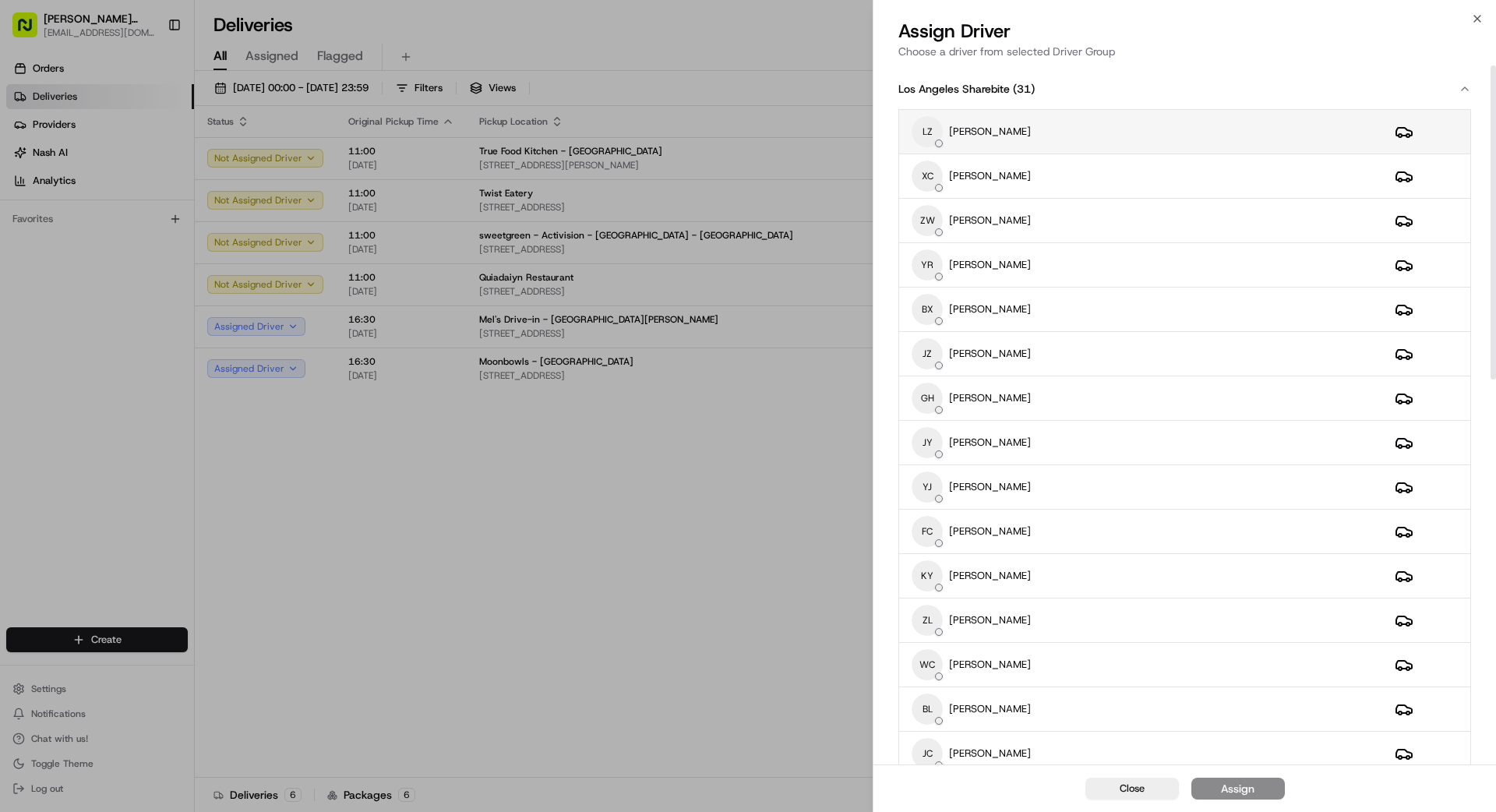
click at [1084, 127] on div "LZ [PERSON_NAME]" at bounding box center [1141, 131] width 458 height 31
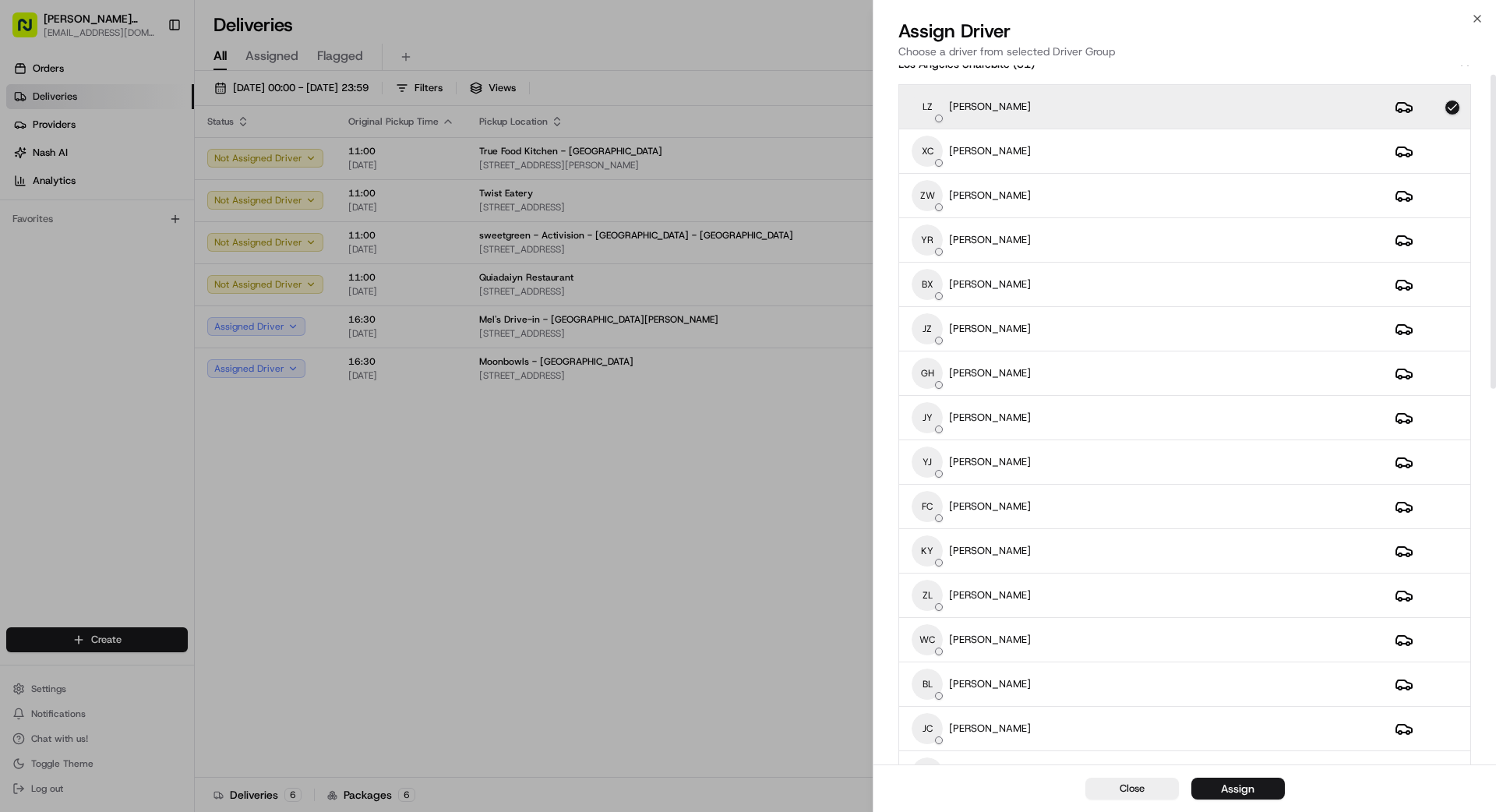
scroll to position [42, 0]
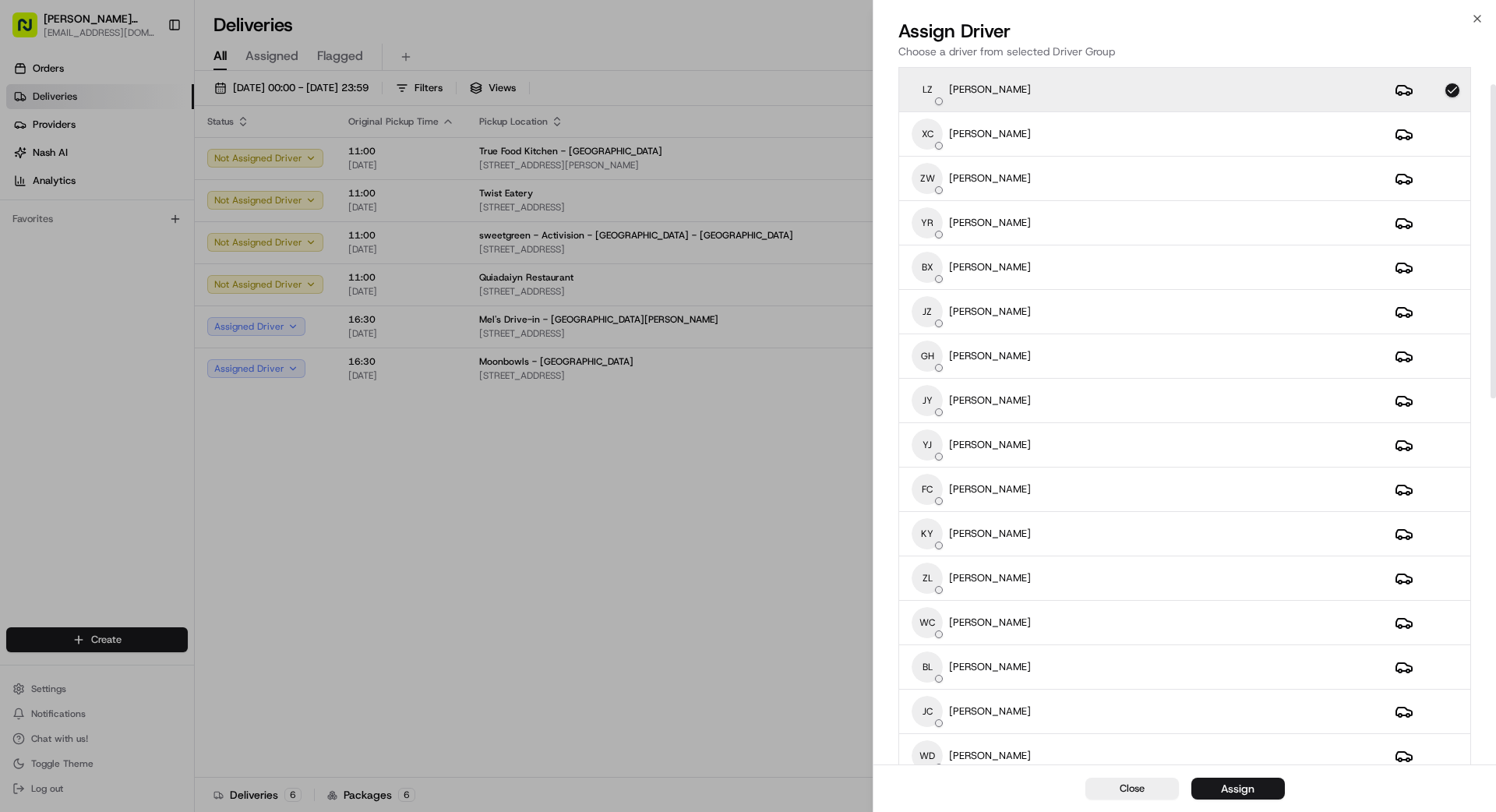
click at [1264, 793] on button "Assign" at bounding box center [1238, 789] width 94 height 22
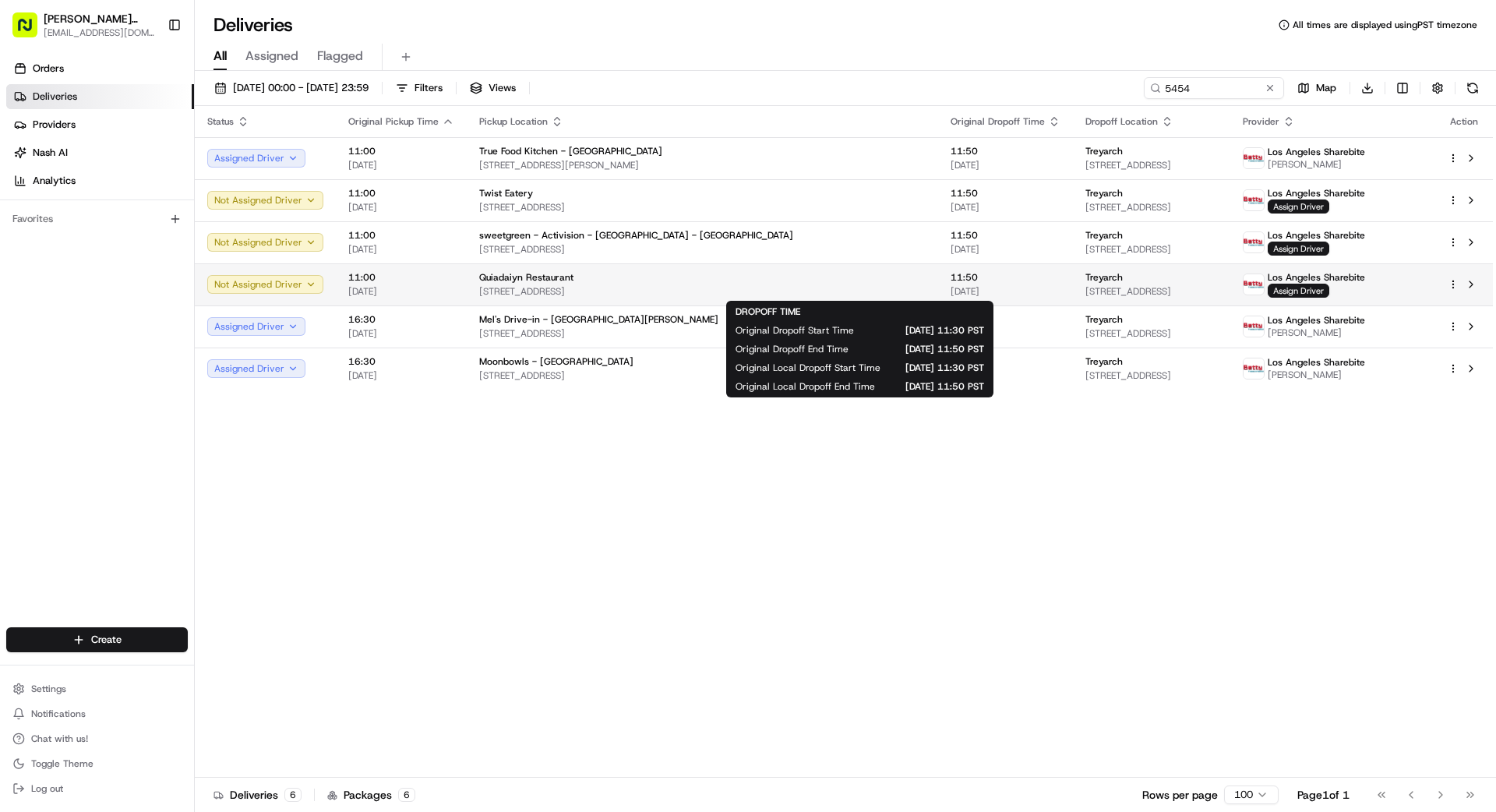
click at [951, 288] on span "[DATE]" at bounding box center [1005, 291] width 110 height 13
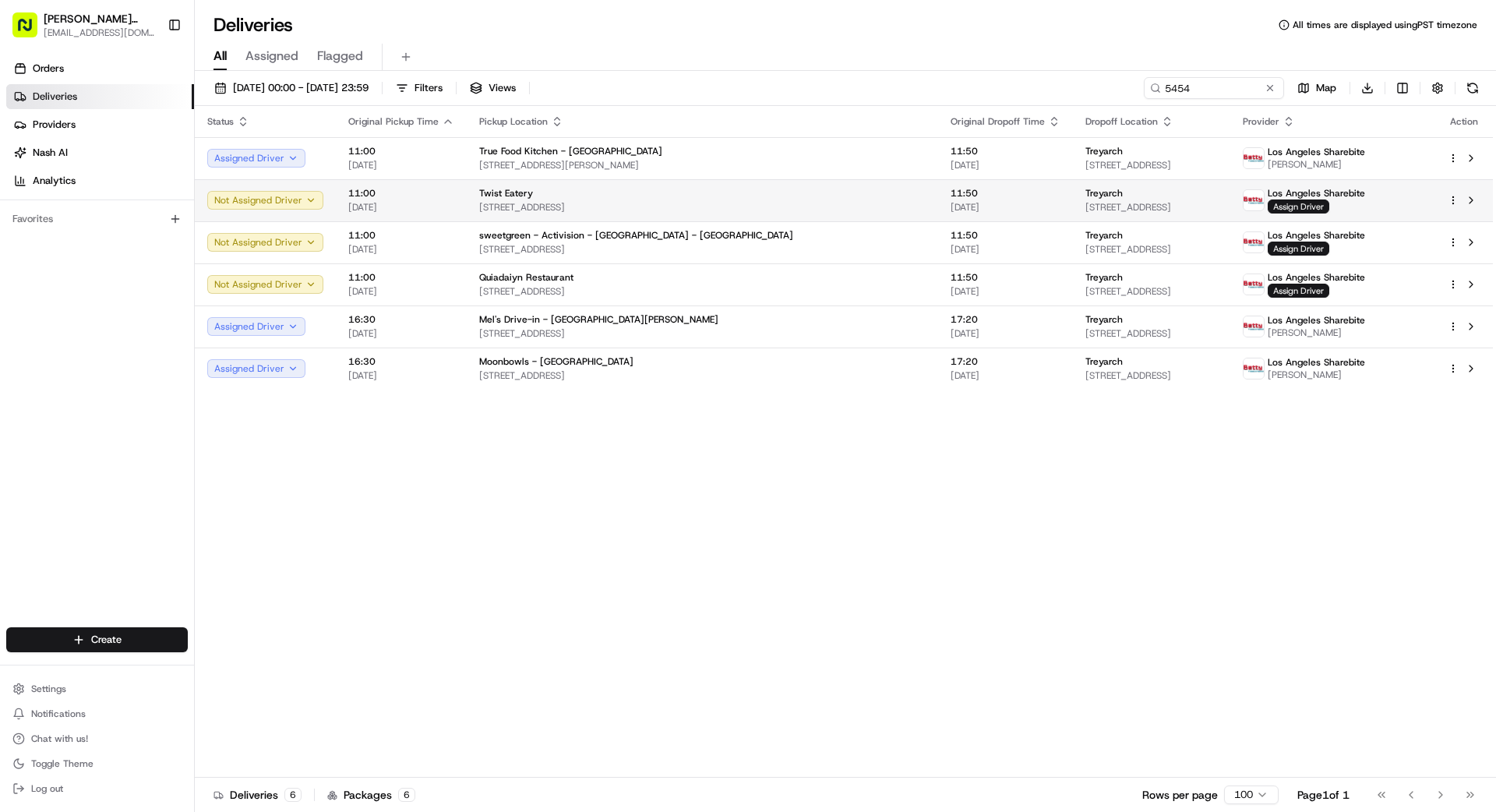
click at [951, 204] on span "[DATE]" at bounding box center [1005, 207] width 110 height 13
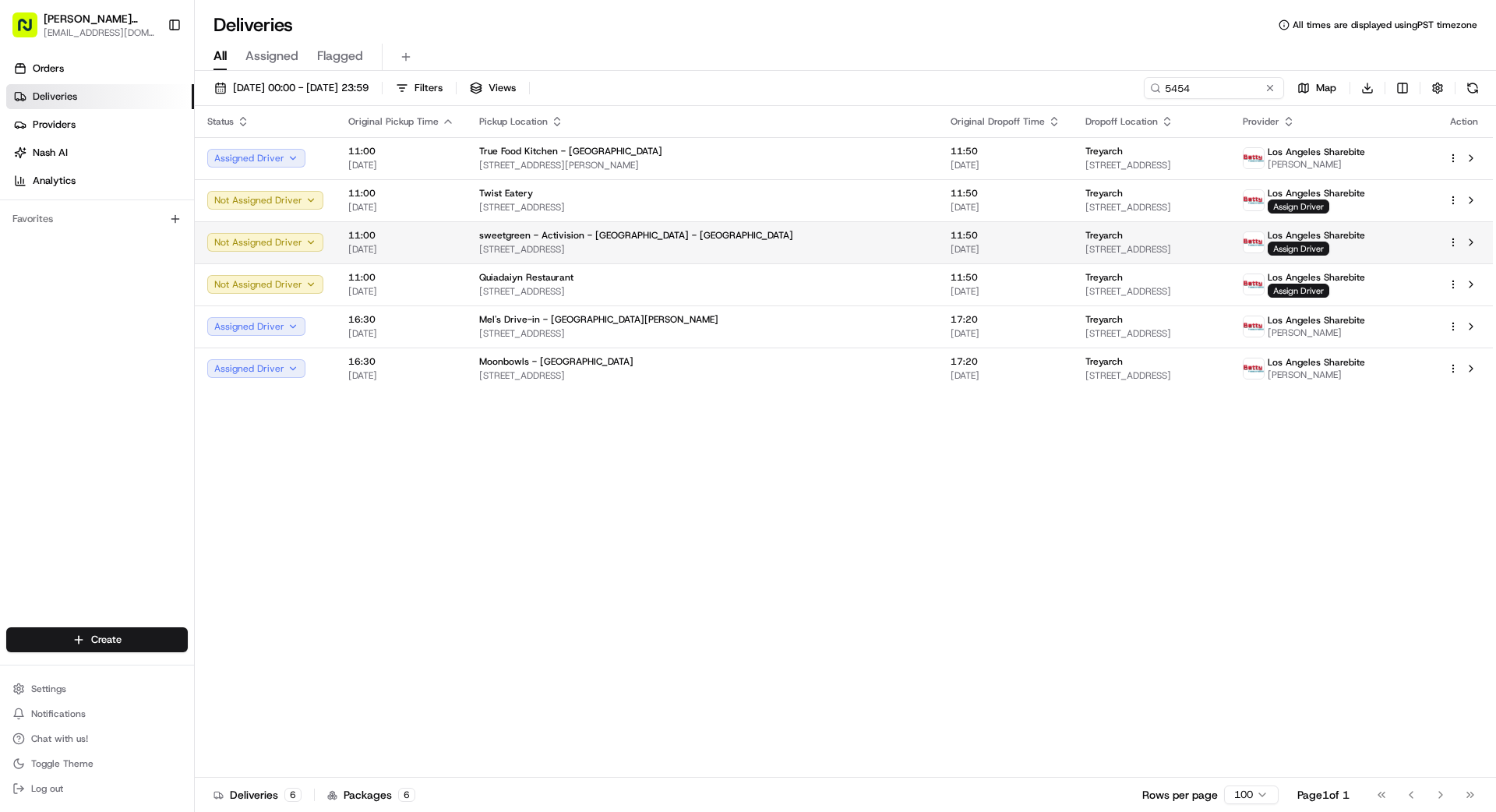
click at [1193, 256] on td "Treyarch [STREET_ADDRESS]" at bounding box center [1151, 243] width 157 height 42
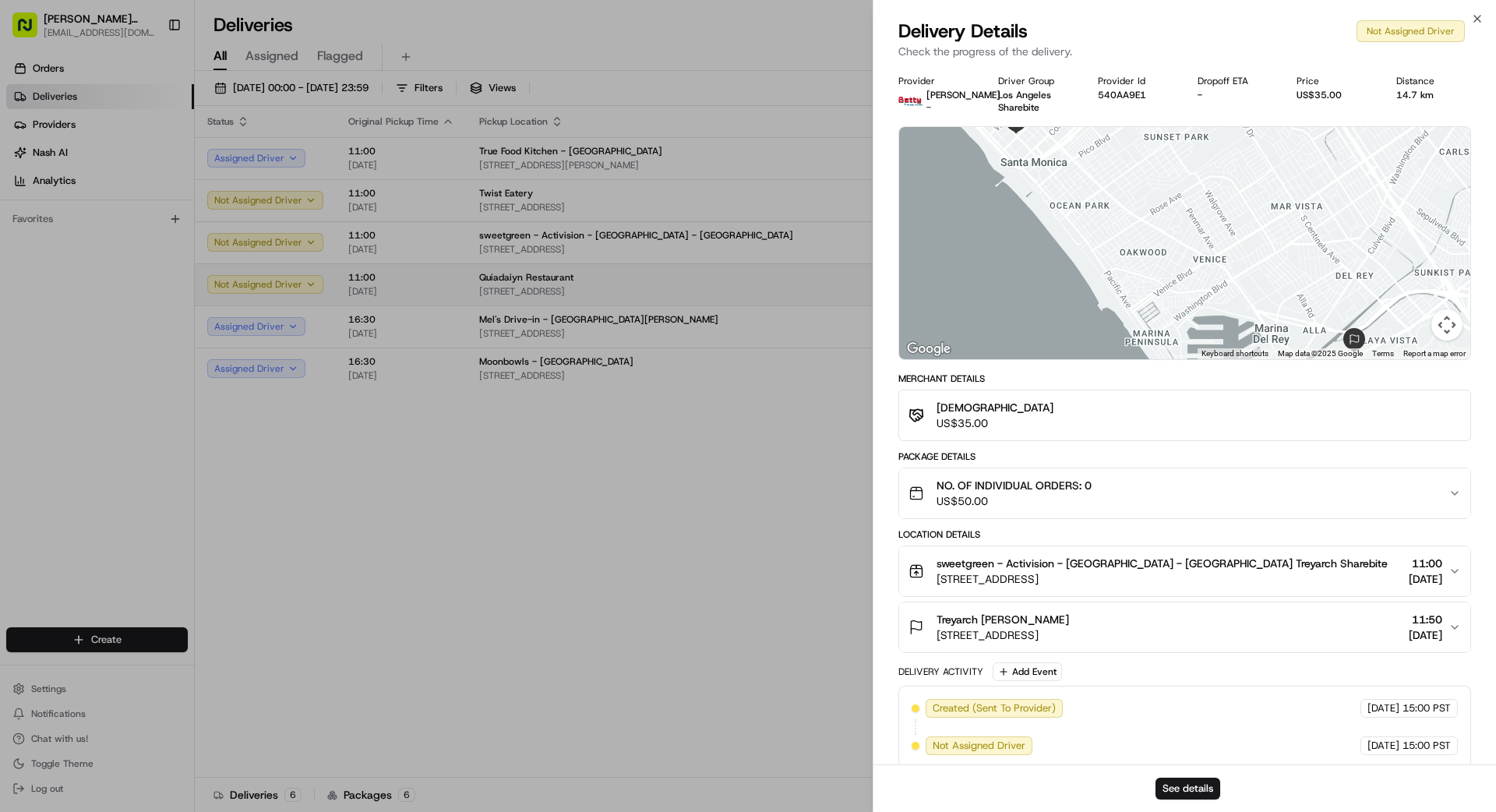
drag, startPoint x: 776, startPoint y: 285, endPoint x: 829, endPoint y: 282, distance: 53.1
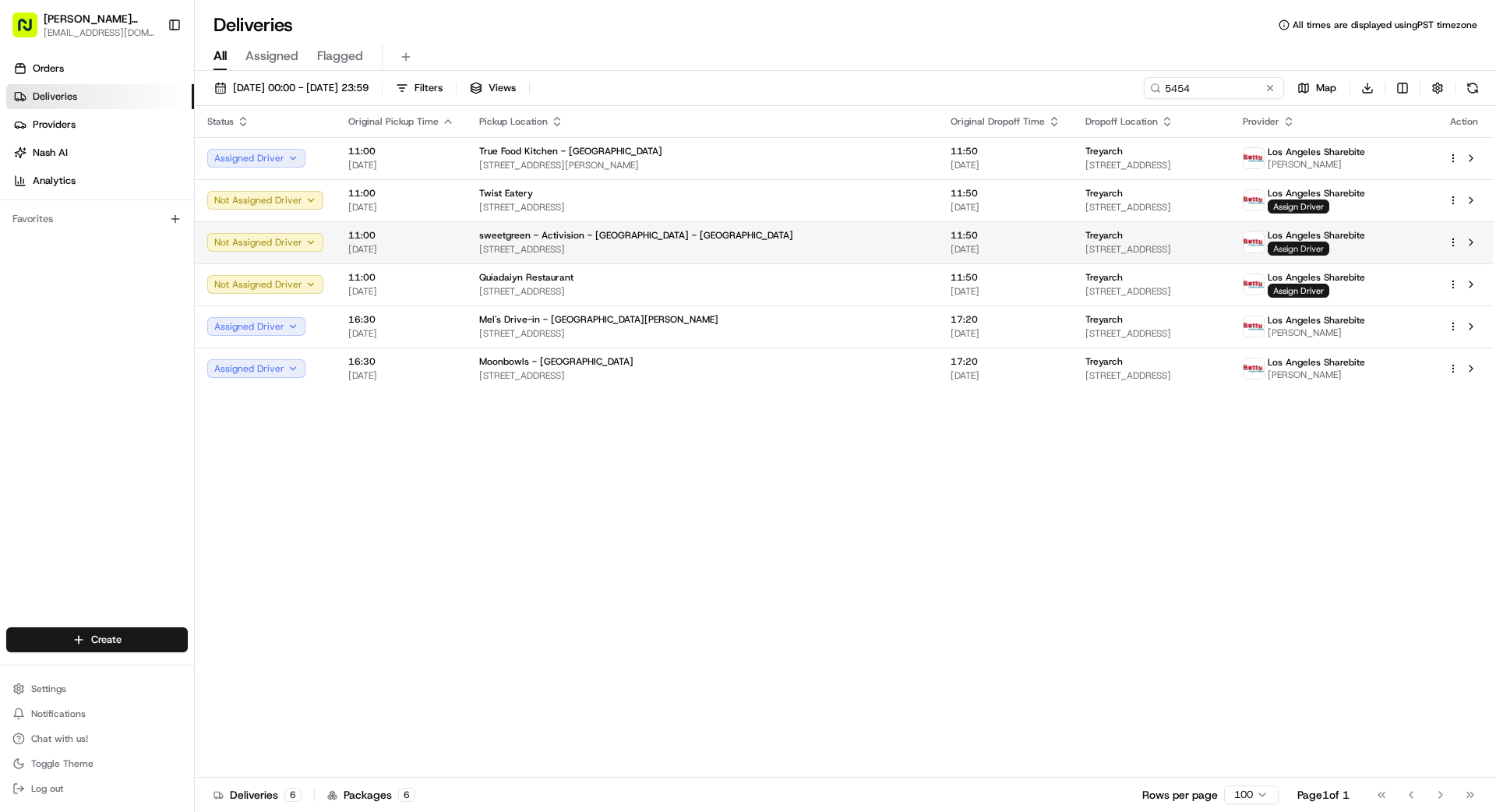
click at [1306, 248] on span "Assign Driver" at bounding box center [1299, 248] width 62 height 14
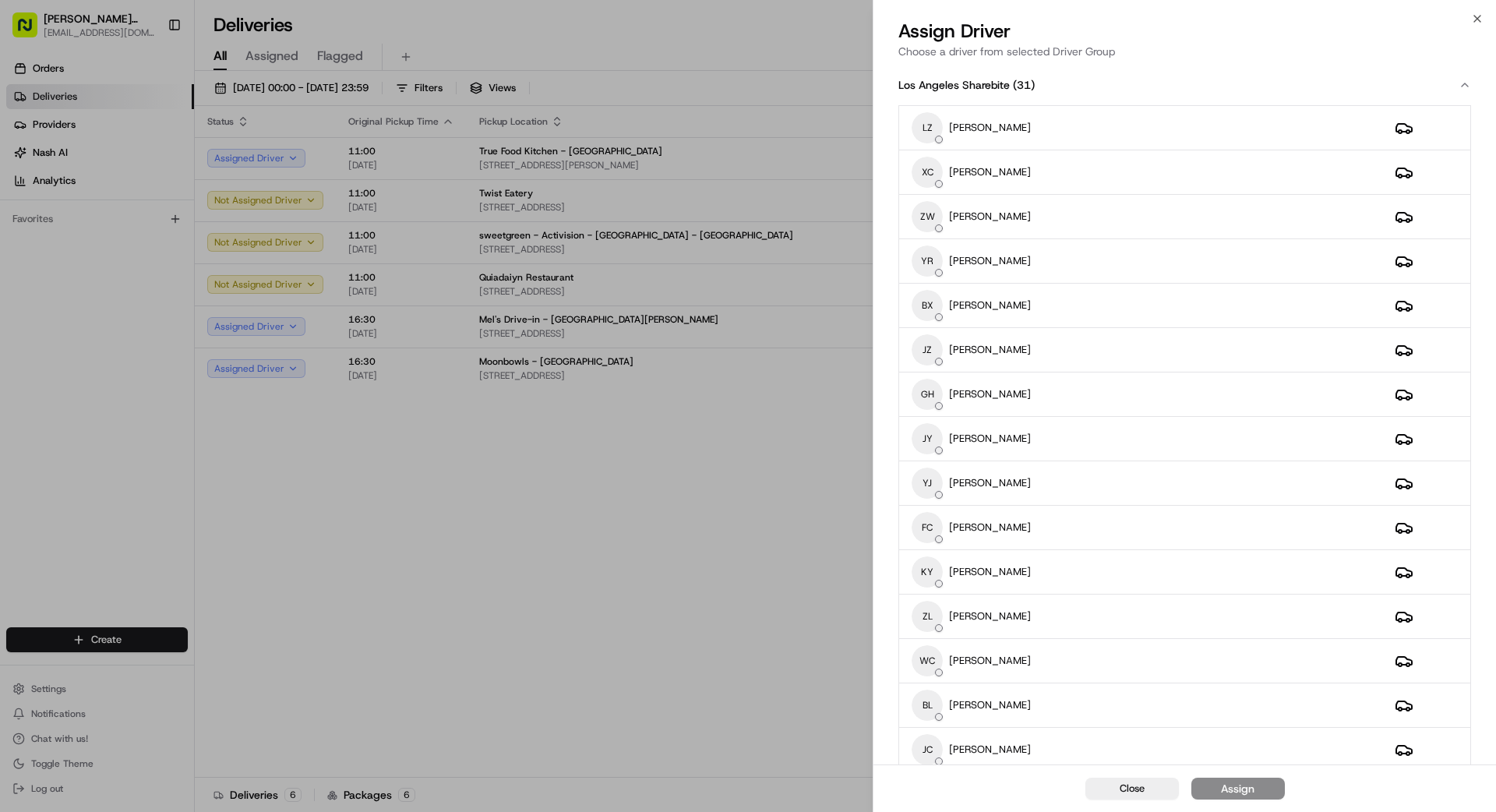
scroll to position [10, 0]
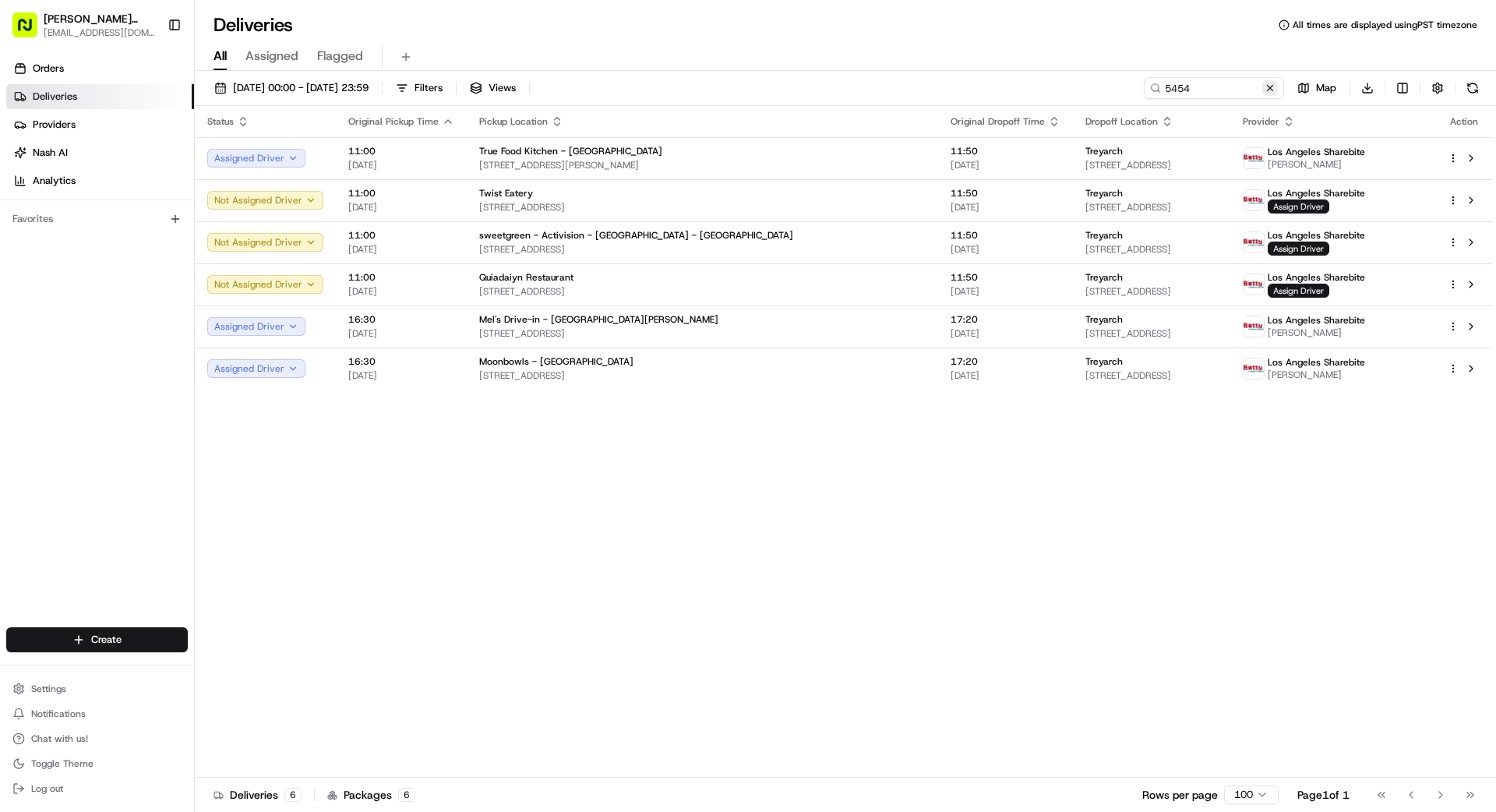
click at [1268, 86] on button at bounding box center [1270, 88] width 16 height 16
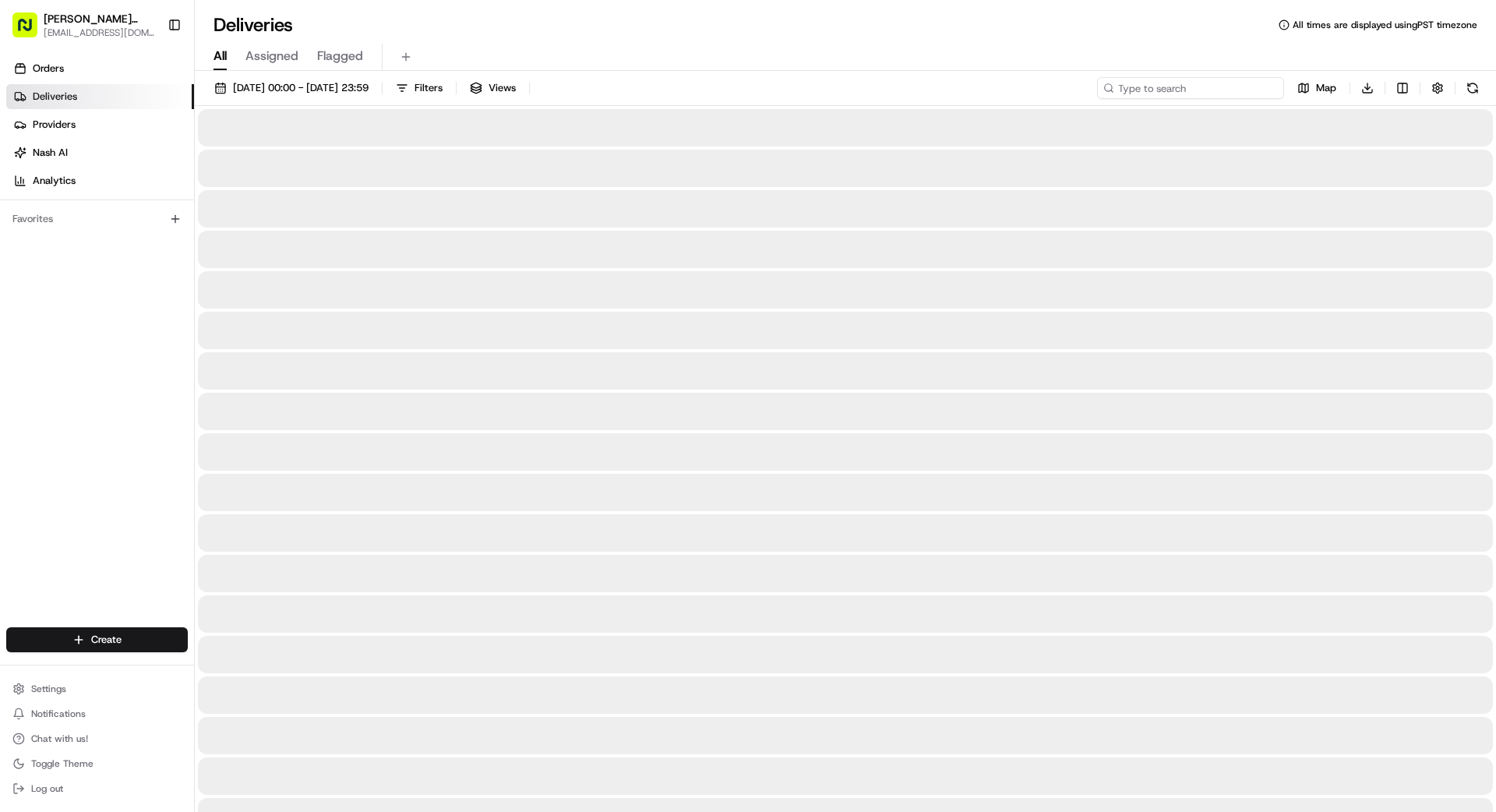
click at [1175, 91] on input at bounding box center [1191, 88] width 187 height 22
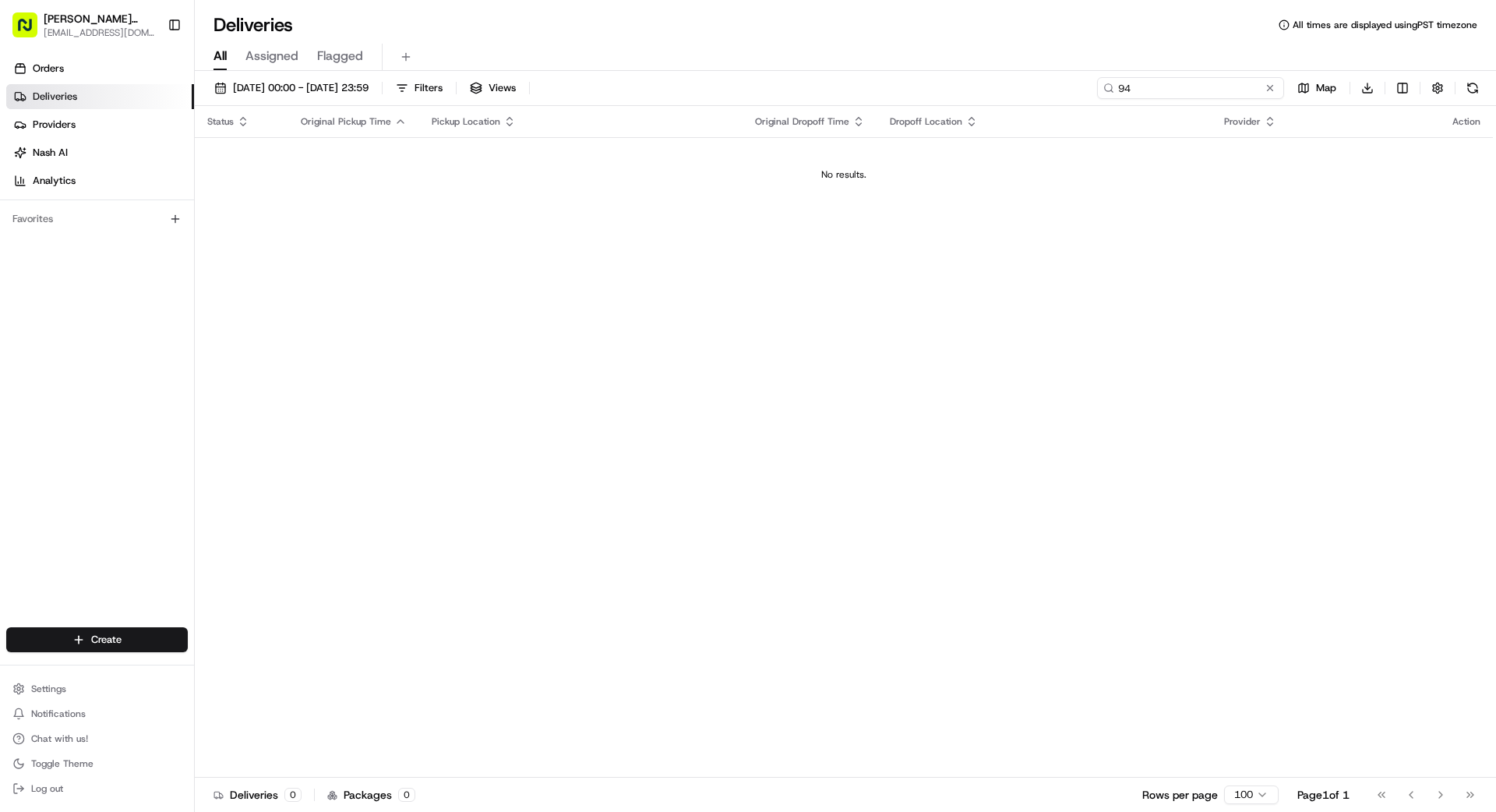
type input "9"
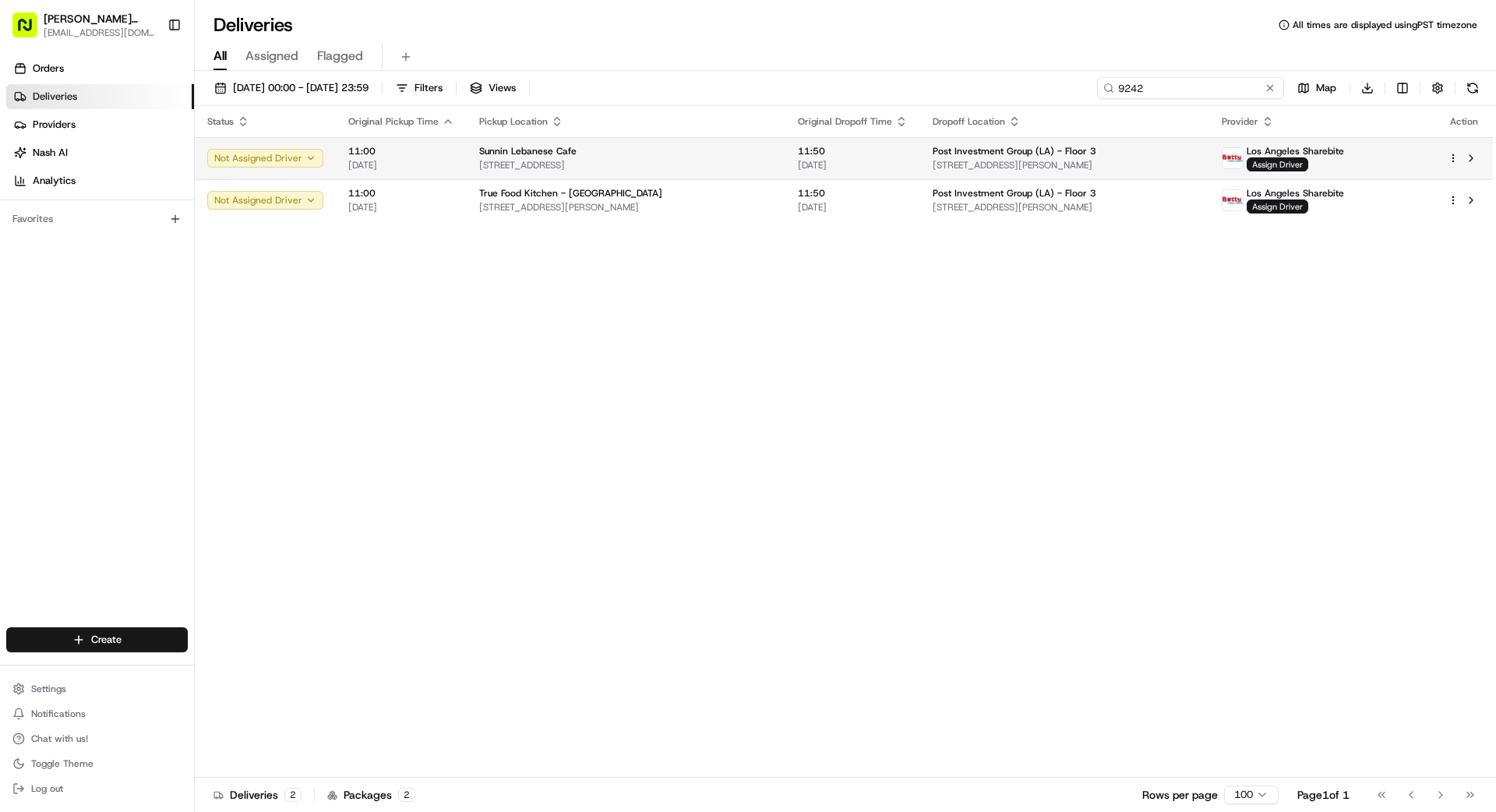
type input "9242"
click at [1126, 152] on div "Post Investment Group (LA) - Floor 3" at bounding box center [1065, 151] width 264 height 13
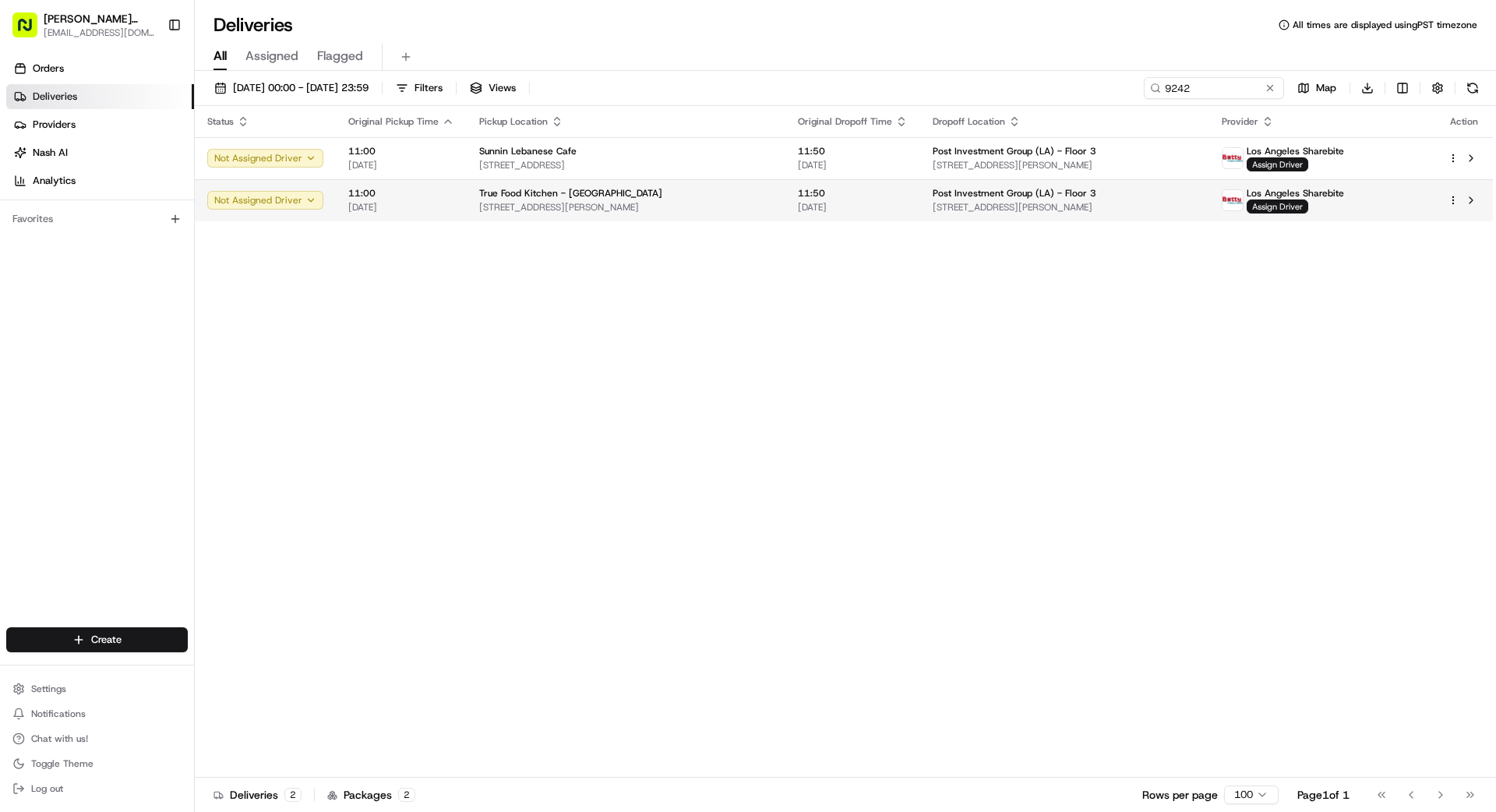
click at [860, 207] on span "[DATE]" at bounding box center [852, 207] width 110 height 13
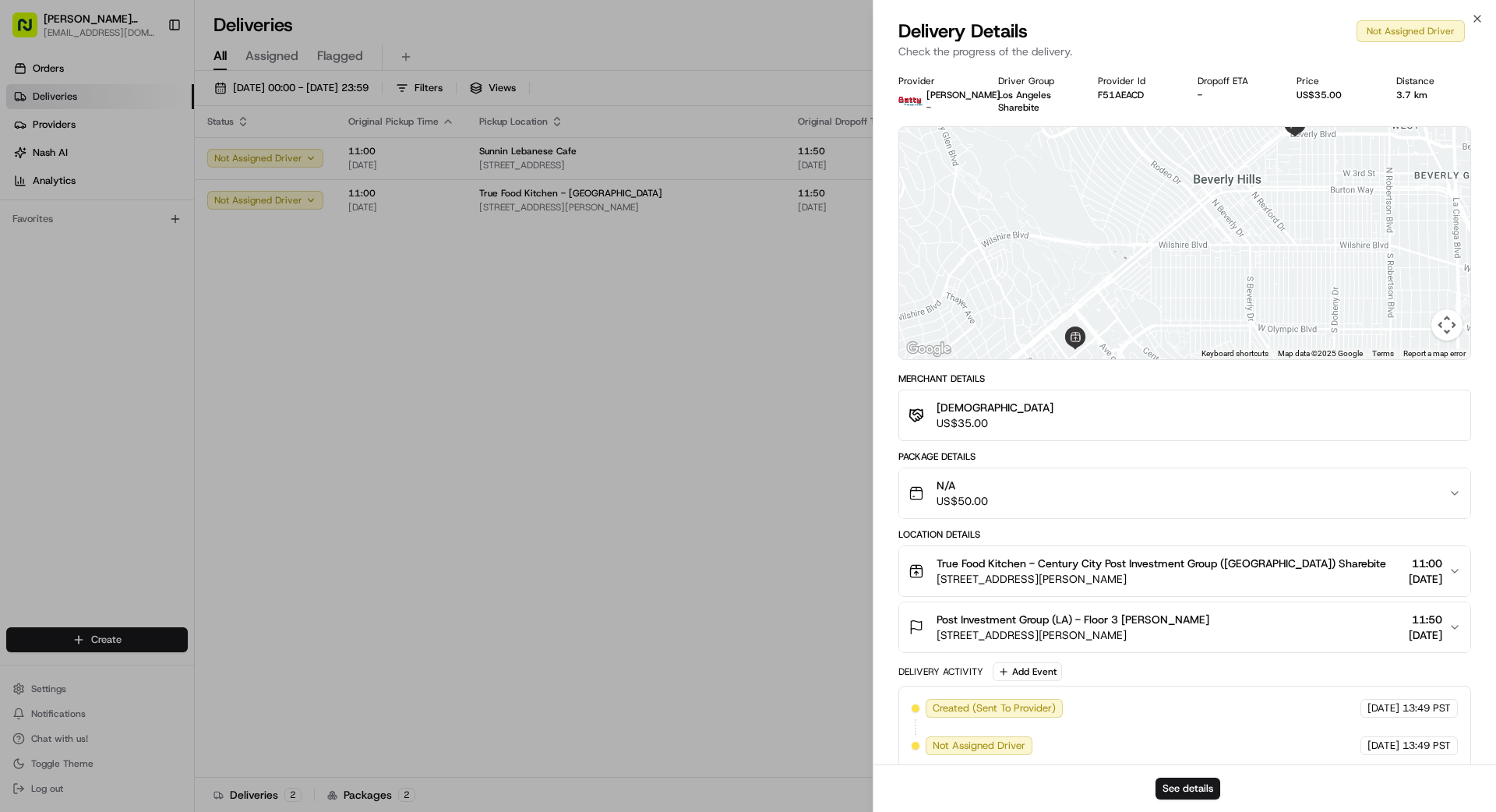
drag, startPoint x: 624, startPoint y: 309, endPoint x: 805, endPoint y: 280, distance: 183.3
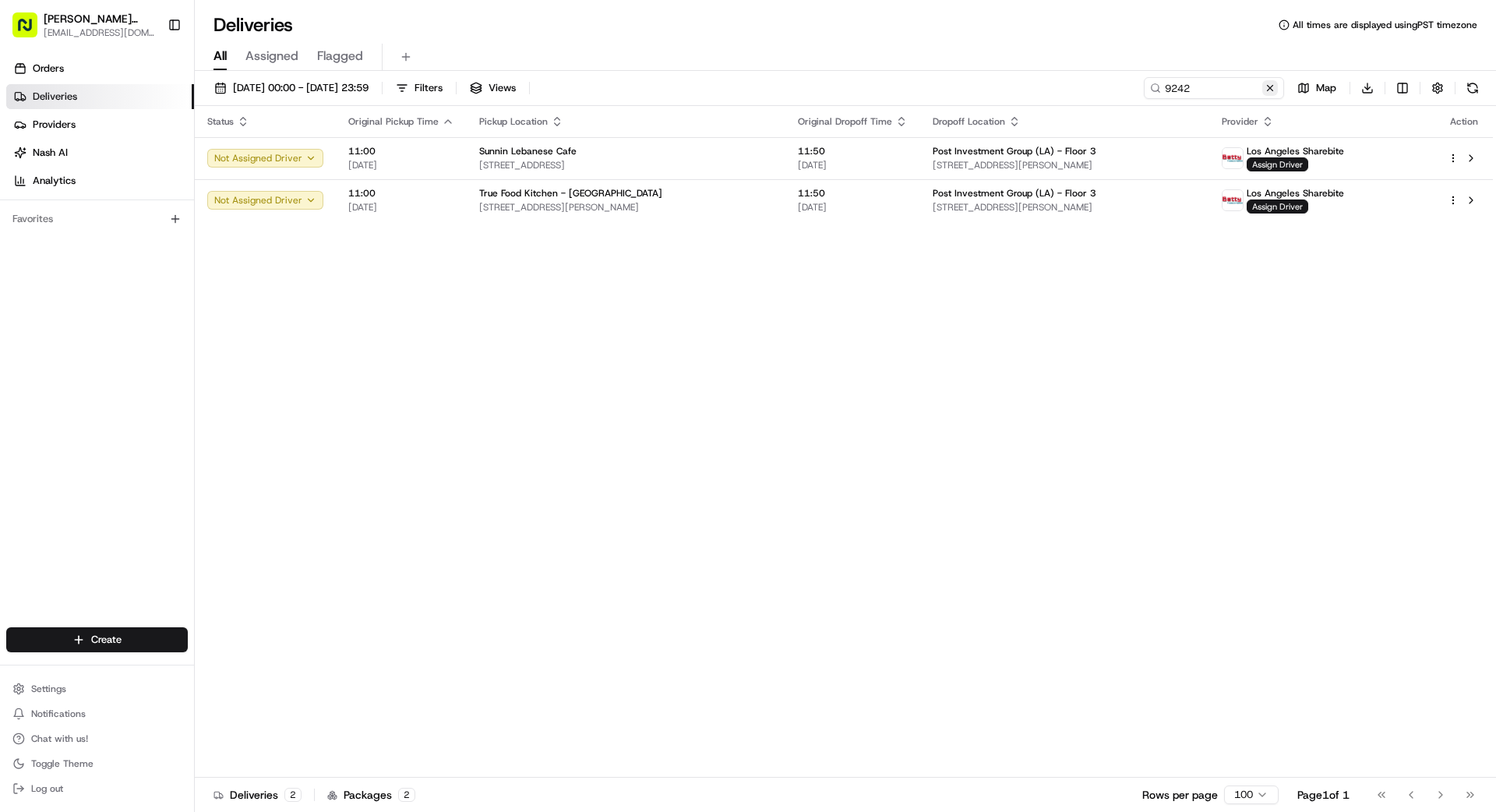
click at [1270, 92] on button at bounding box center [1270, 88] width 16 height 16
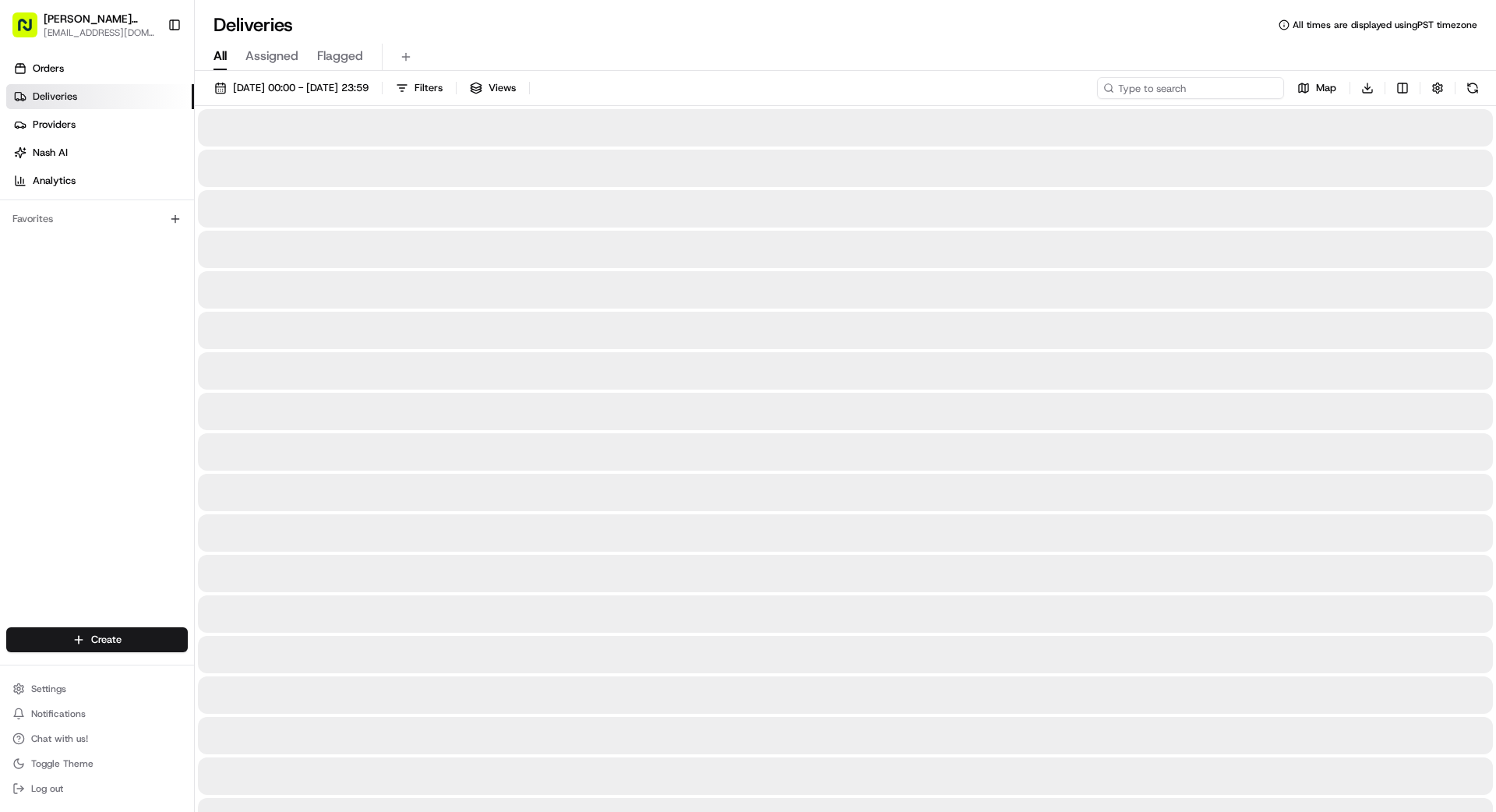
click at [1191, 93] on input at bounding box center [1191, 88] width 187 height 22
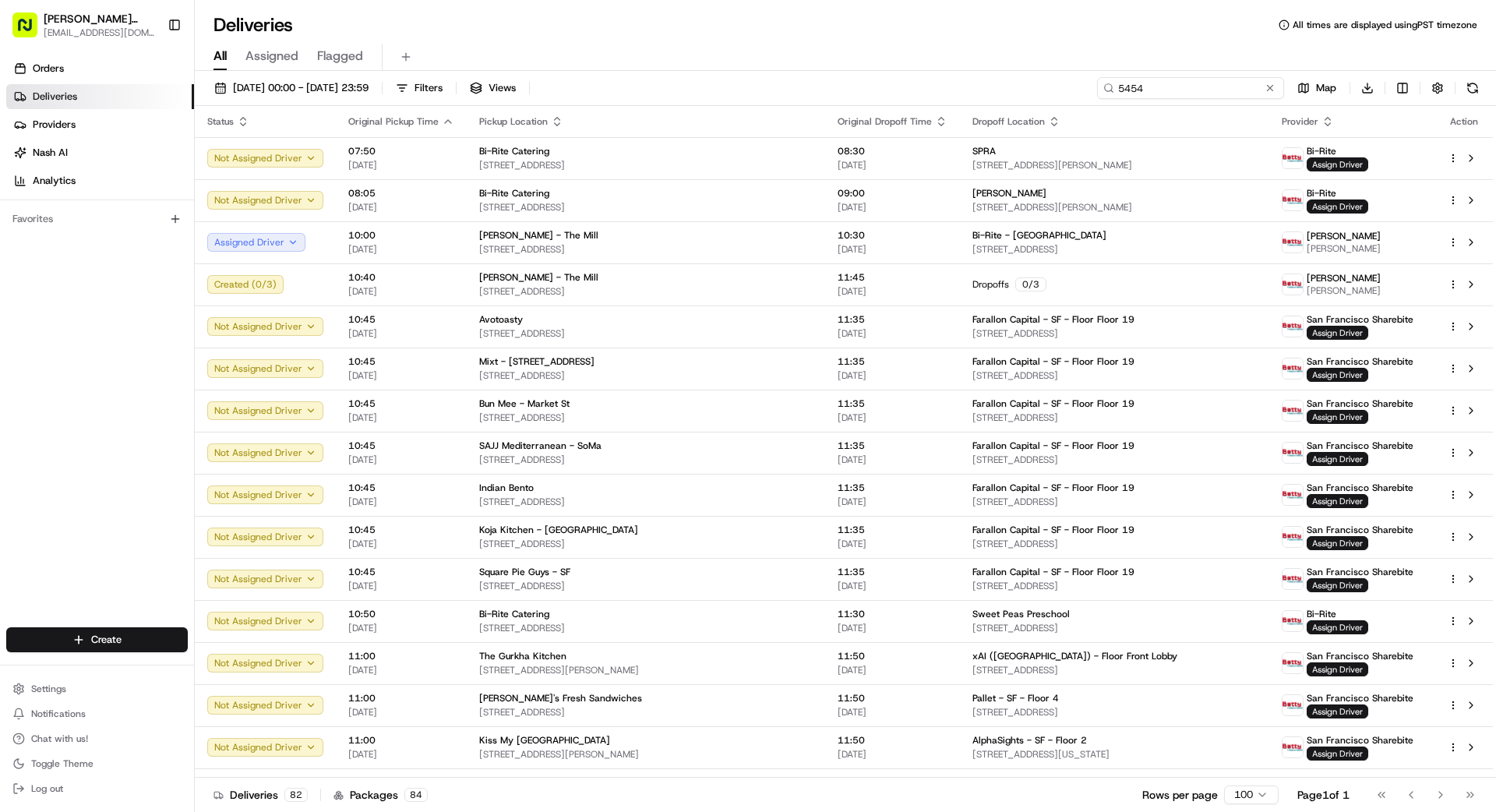
type input "5454"
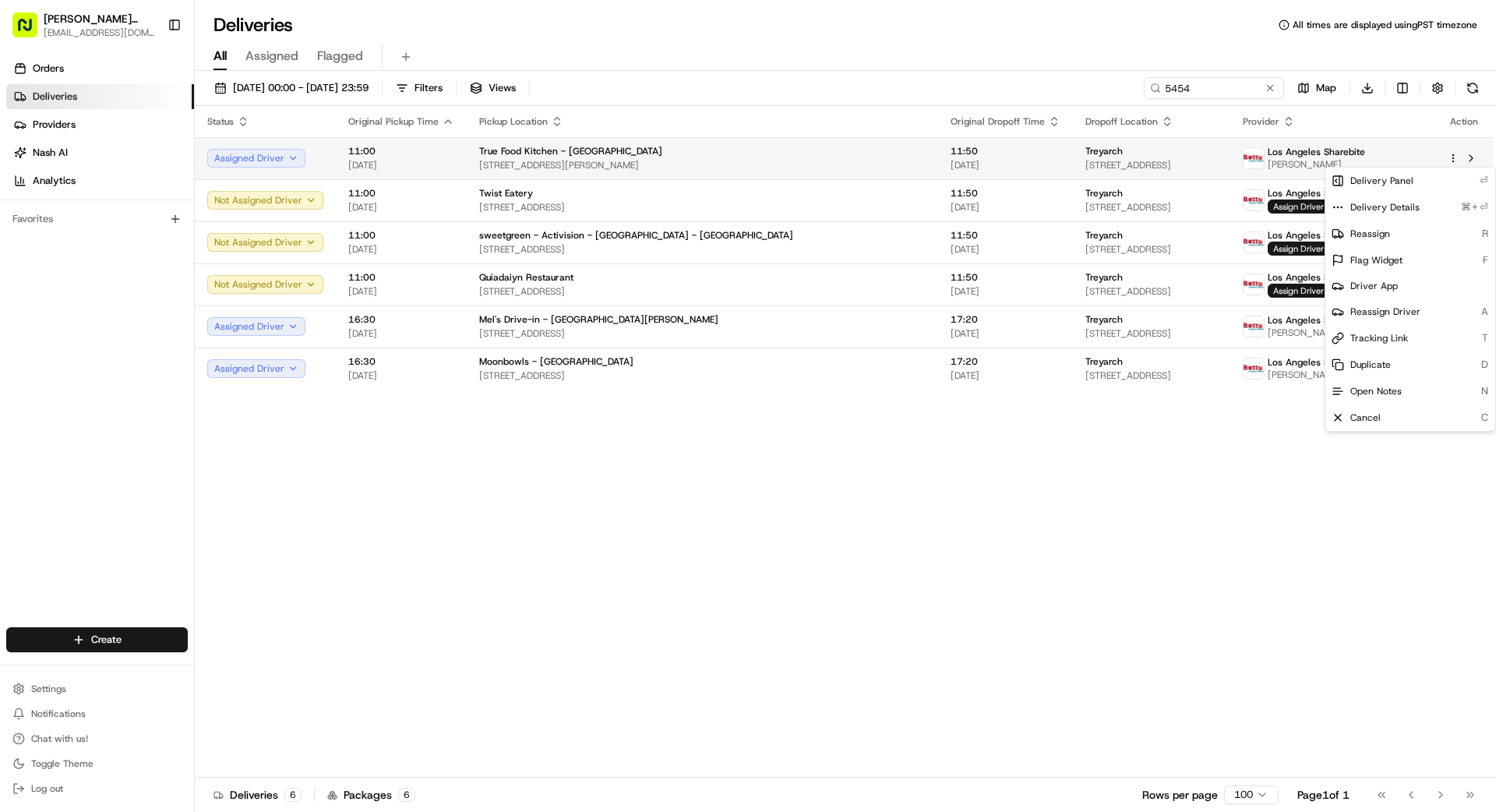
click at [1453, 155] on html "[PERSON_NAME] Transportation [EMAIL_ADDRESS][DOMAIN_NAME] Toggle Sidebar Orders…" at bounding box center [748, 406] width 1496 height 812
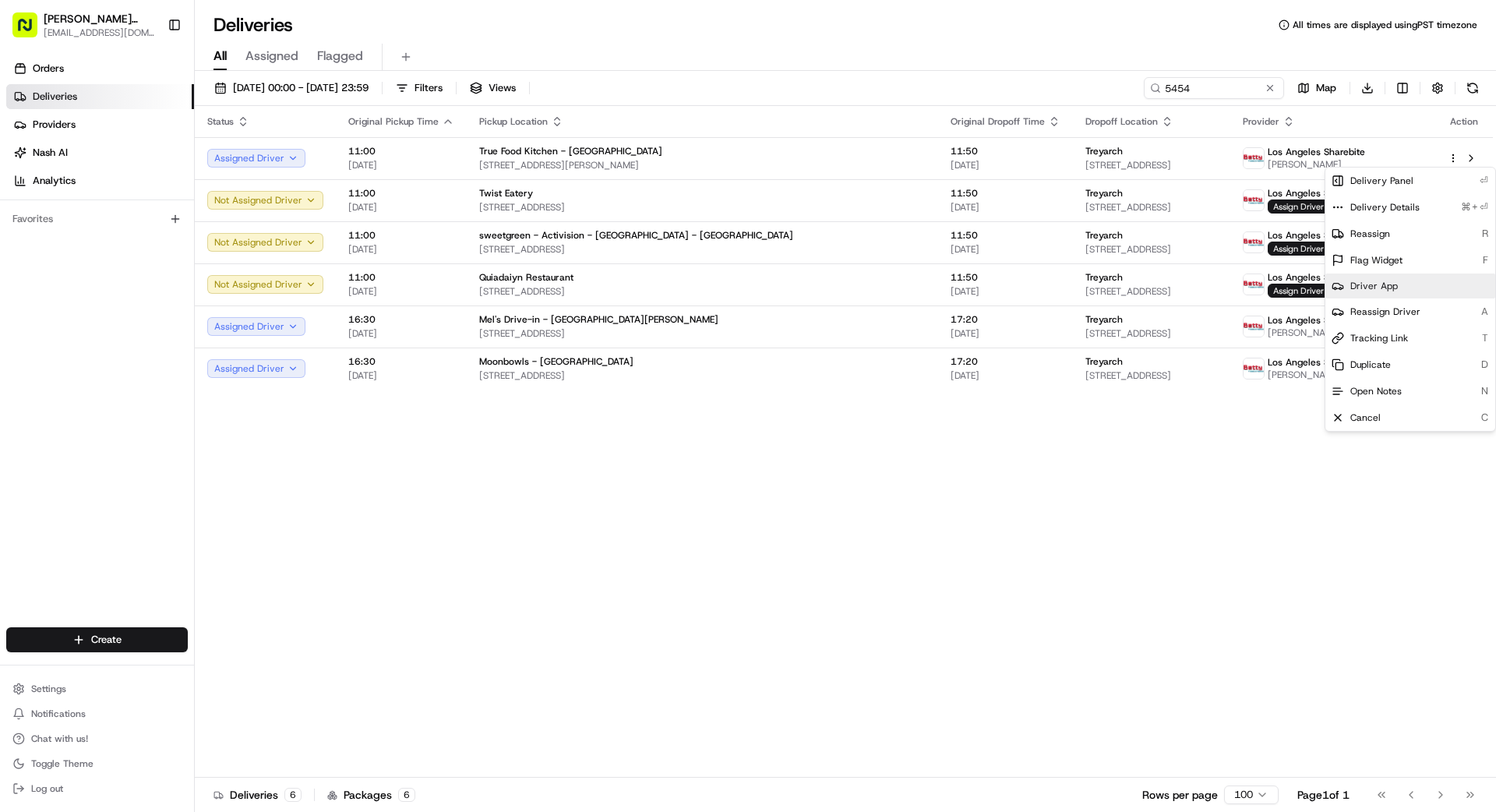
click at [1400, 279] on div "Driver App" at bounding box center [1410, 286] width 170 height 25
